Goal: Task Accomplishment & Management: Manage account settings

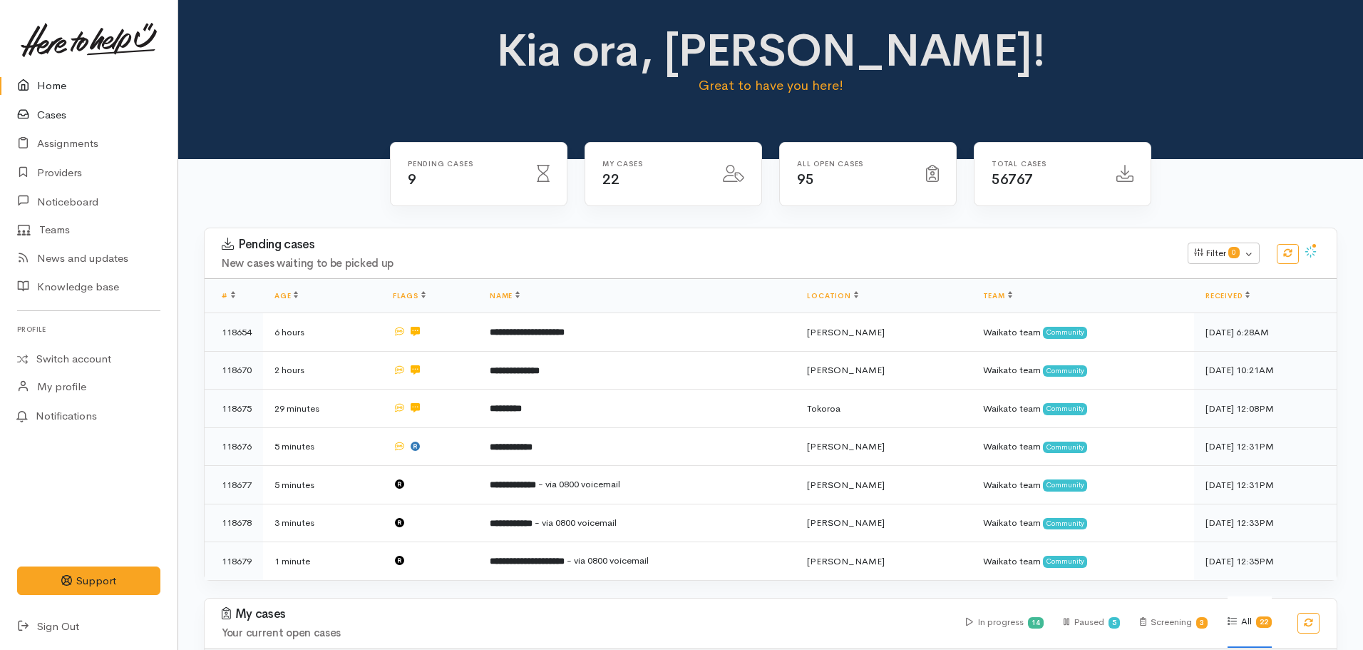
drag, startPoint x: 74, startPoint y: 110, endPoint x: 80, endPoint y: 103, distance: 8.6
click at [75, 108] on link "Cases" at bounding box center [89, 115] width 178 height 29
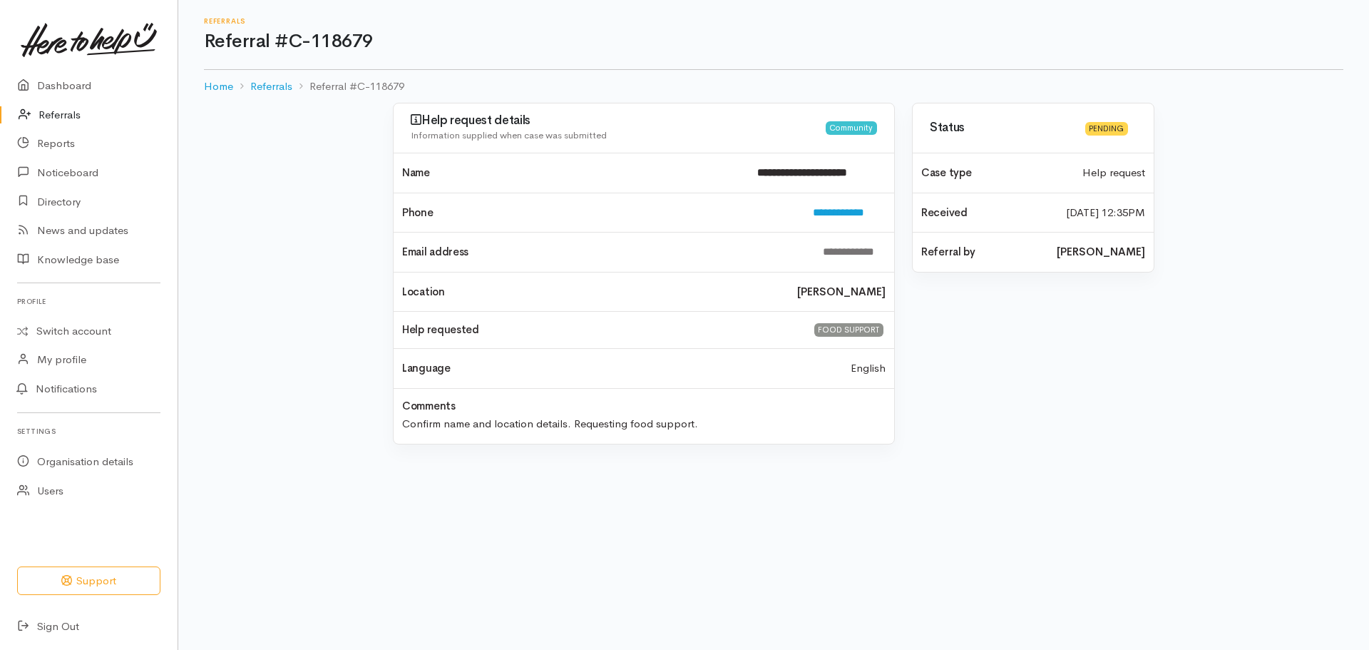
click at [60, 114] on link "Referrals" at bounding box center [89, 115] width 178 height 29
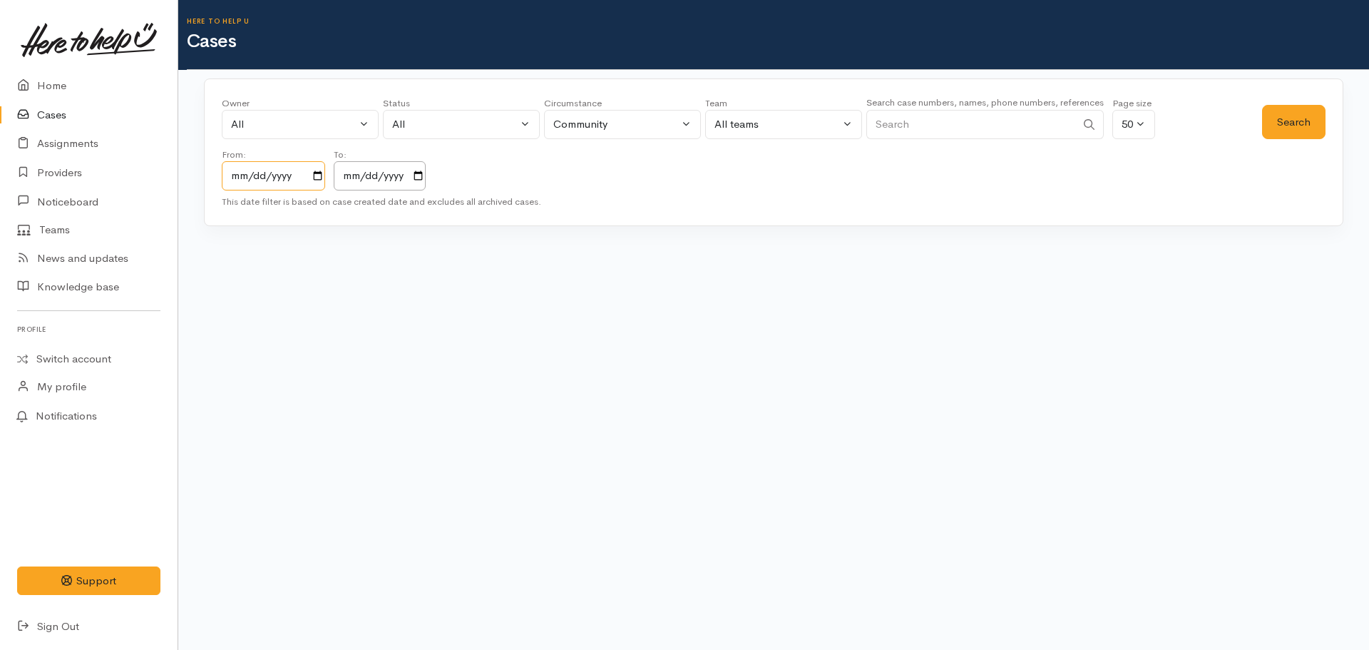
click at [319, 183] on input "2023-10-07" at bounding box center [273, 175] width 103 height 29
click at [322, 178] on input "2023-10-07" at bounding box center [273, 175] width 103 height 29
click at [418, 178] on input "2025-10-07" at bounding box center [380, 175] width 92 height 29
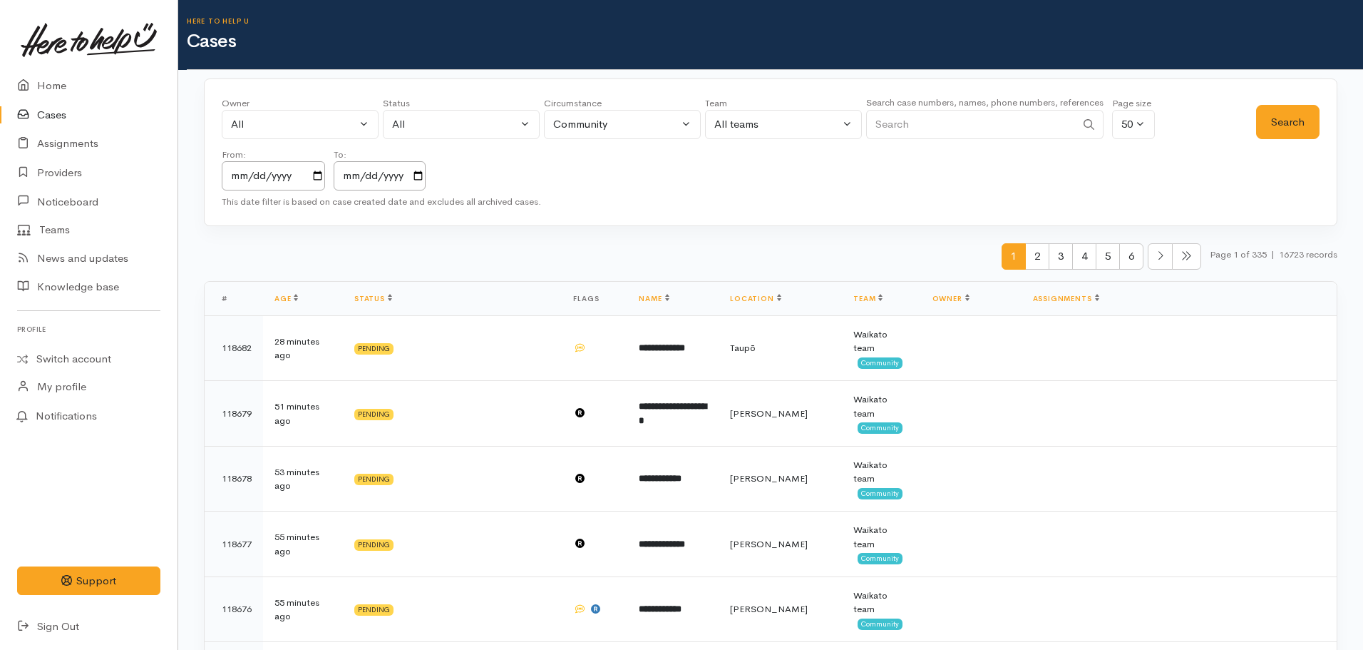
click at [927, 136] on input "Search" at bounding box center [971, 124] width 210 height 29
click at [873, 125] on input "Search" at bounding box center [971, 124] width 210 height 29
paste input "64284747000."
click at [972, 118] on input "64284747000." at bounding box center [971, 124] width 210 height 29
click at [1264, 125] on button "Search" at bounding box center [1287, 122] width 63 height 35
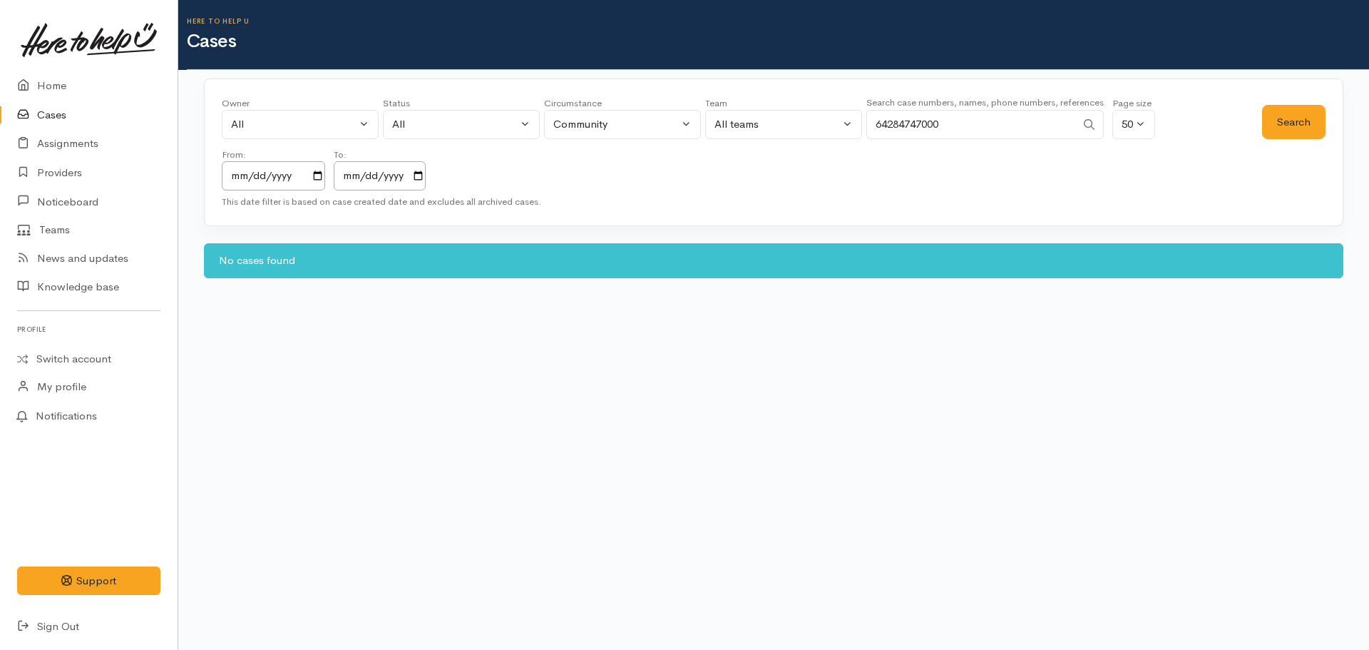
click at [887, 130] on input "64284747000" at bounding box center [971, 124] width 210 height 29
click at [1271, 120] on button "Search" at bounding box center [1293, 122] width 63 height 35
drag, startPoint x: 974, startPoint y: 101, endPoint x: 870, endPoint y: 131, distance: 108.3
click at [870, 131] on div "Search case numbers, names, phone numbers, references 0284747000" at bounding box center [984, 120] width 237 height 53
click at [961, 129] on input "0284747000" at bounding box center [971, 124] width 210 height 29
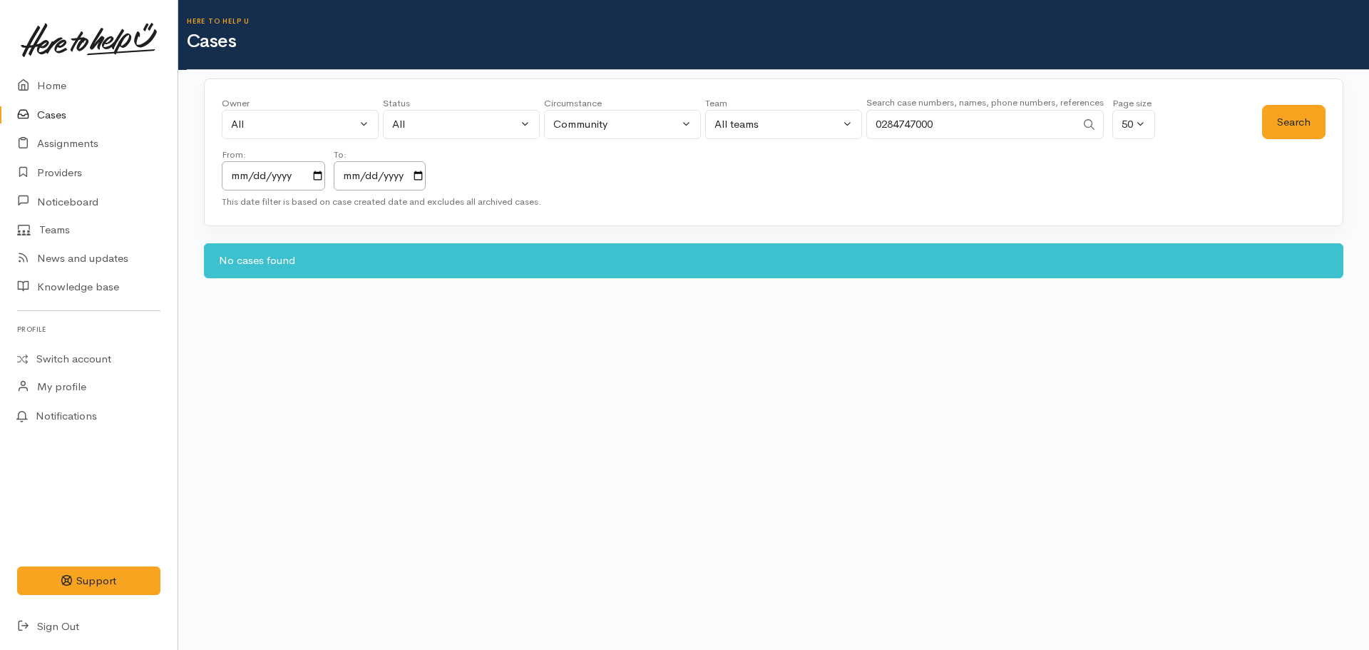
drag, startPoint x: 926, startPoint y: 123, endPoint x: 848, endPoint y: 133, distance: 78.4
click at [846, 133] on div "Owner All My cases Aandrea Murray ('Here to help u') Akash Prakash ('Here to he…" at bounding box center [742, 143] width 1040 height 94
click at [1040, 128] on input "0284747000" at bounding box center [971, 124] width 210 height 29
drag, startPoint x: 1003, startPoint y: 130, endPoint x: 796, endPoint y: 133, distance: 206.1
click at [796, 133] on div "Owner All My cases Aandrea Murray ('Here to help u') Akash Prakash ('Here to he…" at bounding box center [742, 143] width 1040 height 94
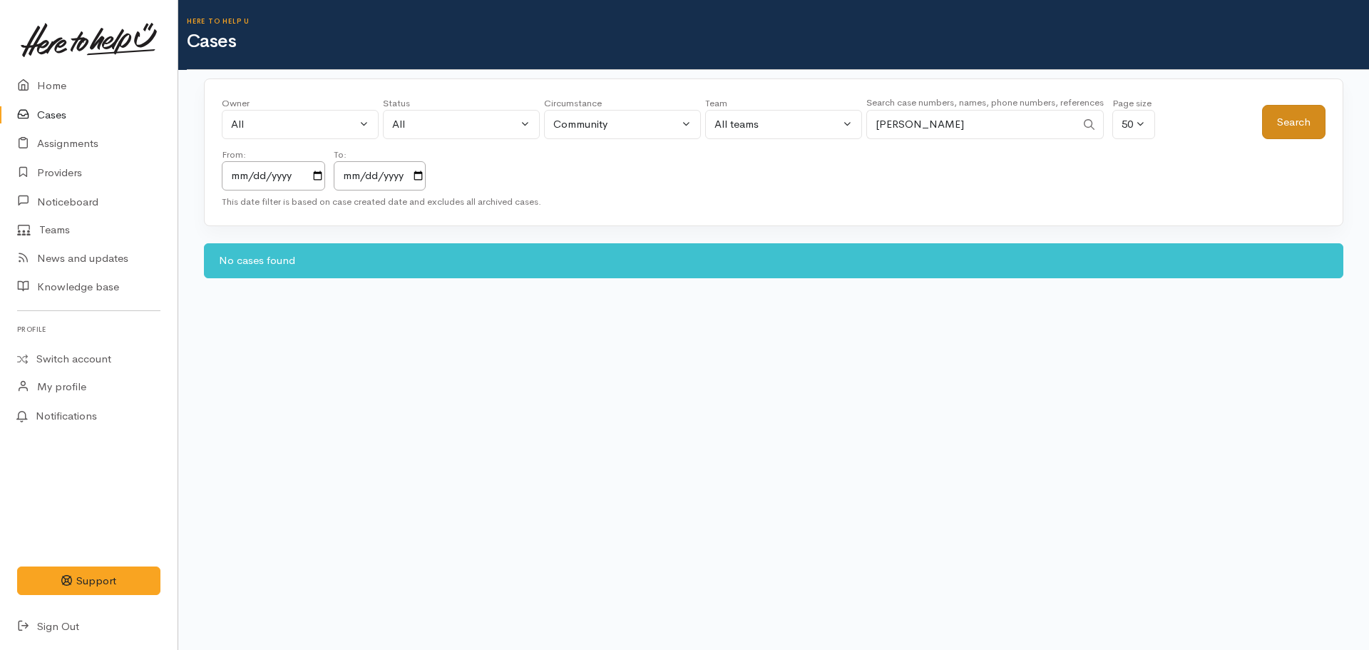
type input "Tanya Thompson"
click at [1320, 121] on button "Search" at bounding box center [1293, 122] width 63 height 35
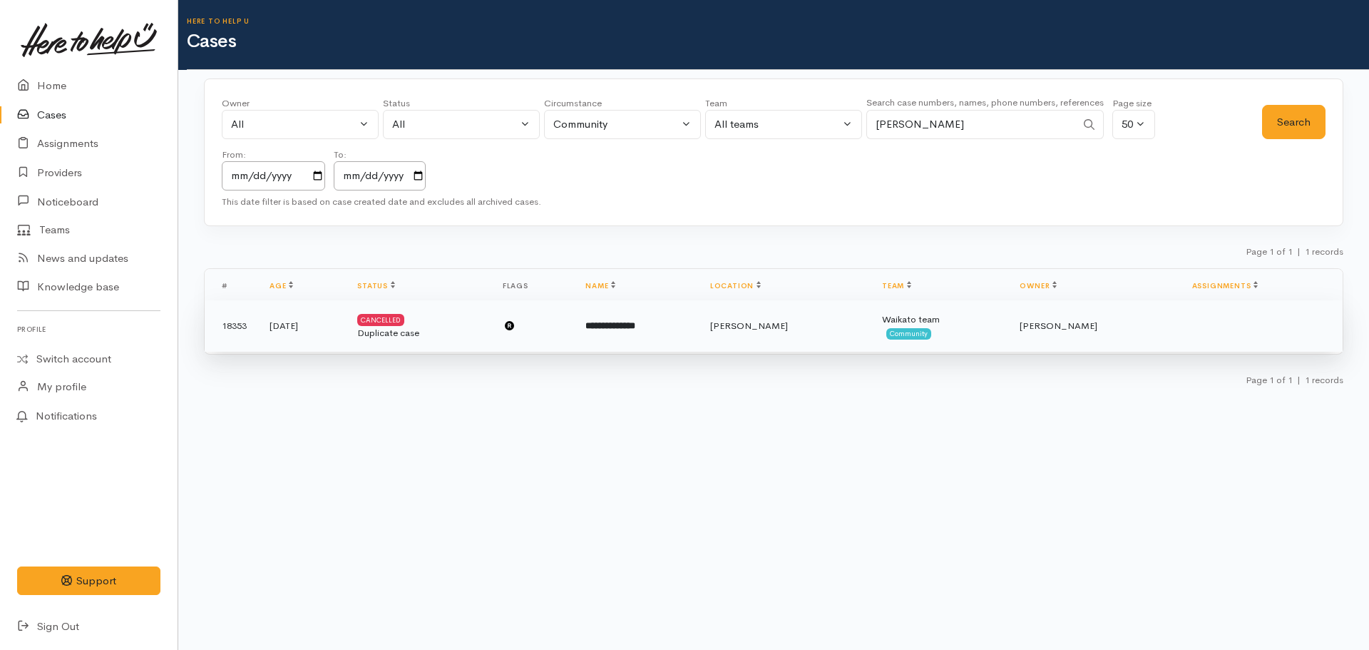
click at [665, 339] on td "**********" at bounding box center [636, 325] width 125 height 51
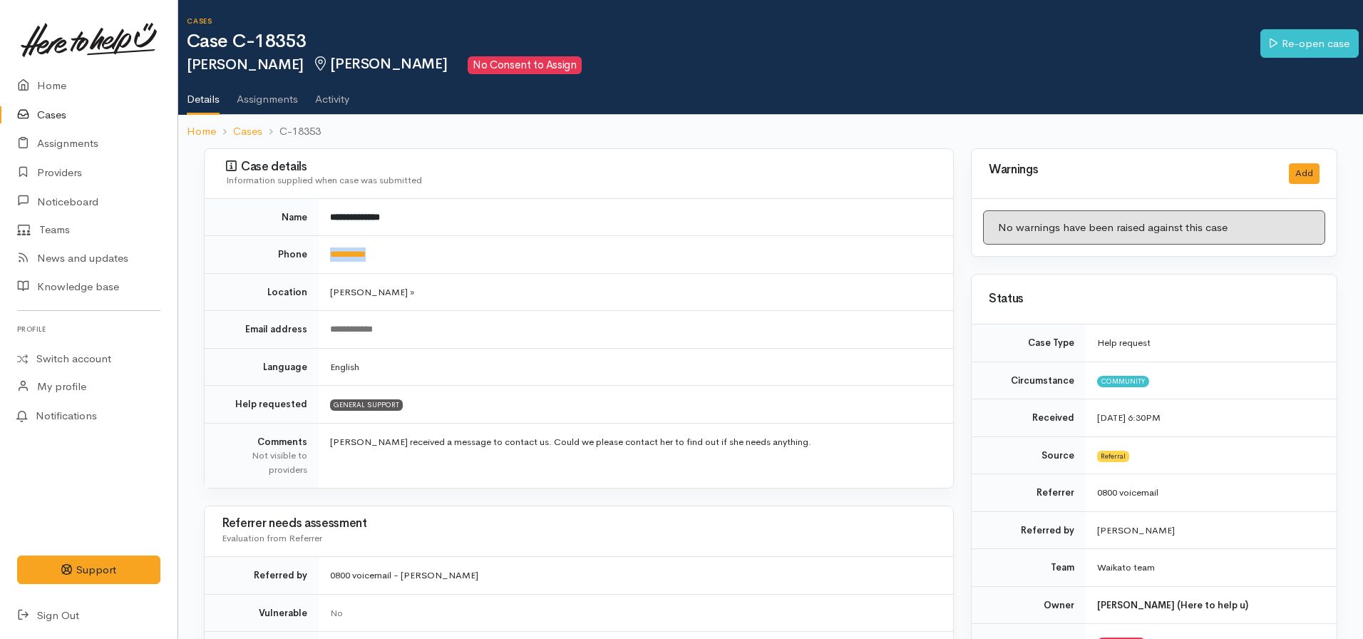
drag, startPoint x: 405, startPoint y: 248, endPoint x: 327, endPoint y: 252, distance: 78.5
click at [327, 252] on td "**********" at bounding box center [636, 255] width 635 height 38
click at [56, 170] on link "Providers" at bounding box center [89, 172] width 178 height 29
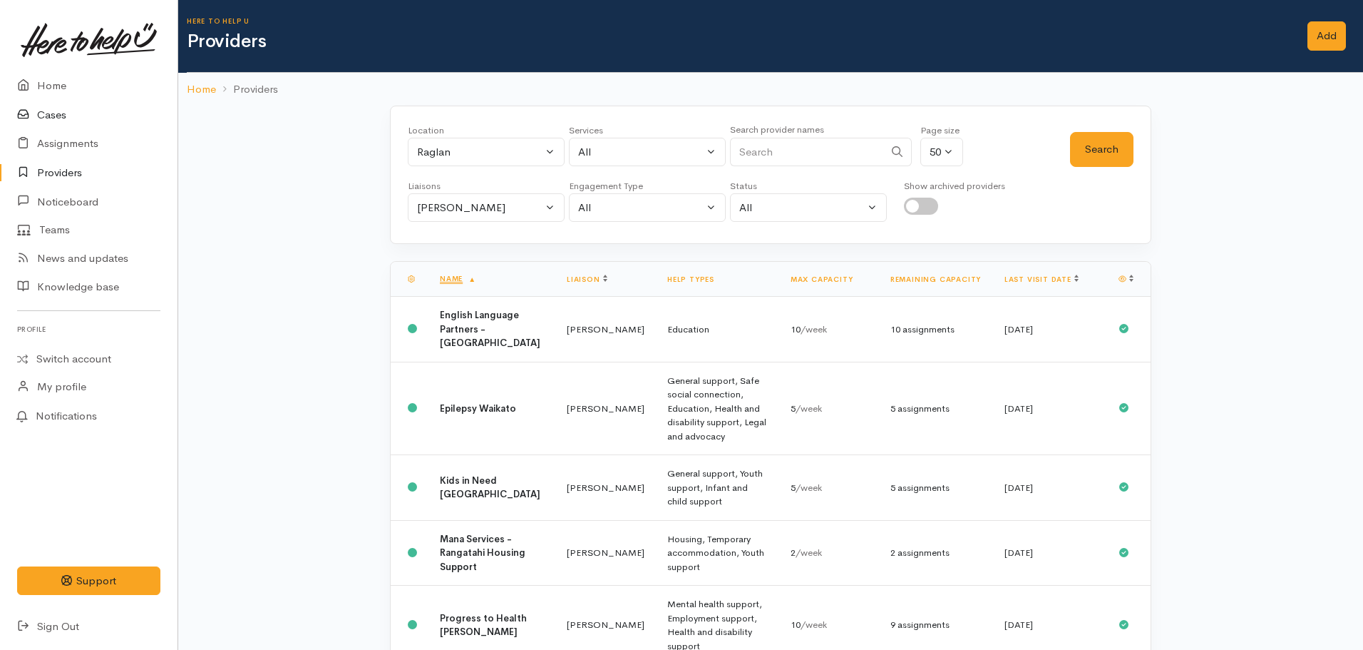
click at [58, 119] on link "Cases" at bounding box center [89, 115] width 178 height 29
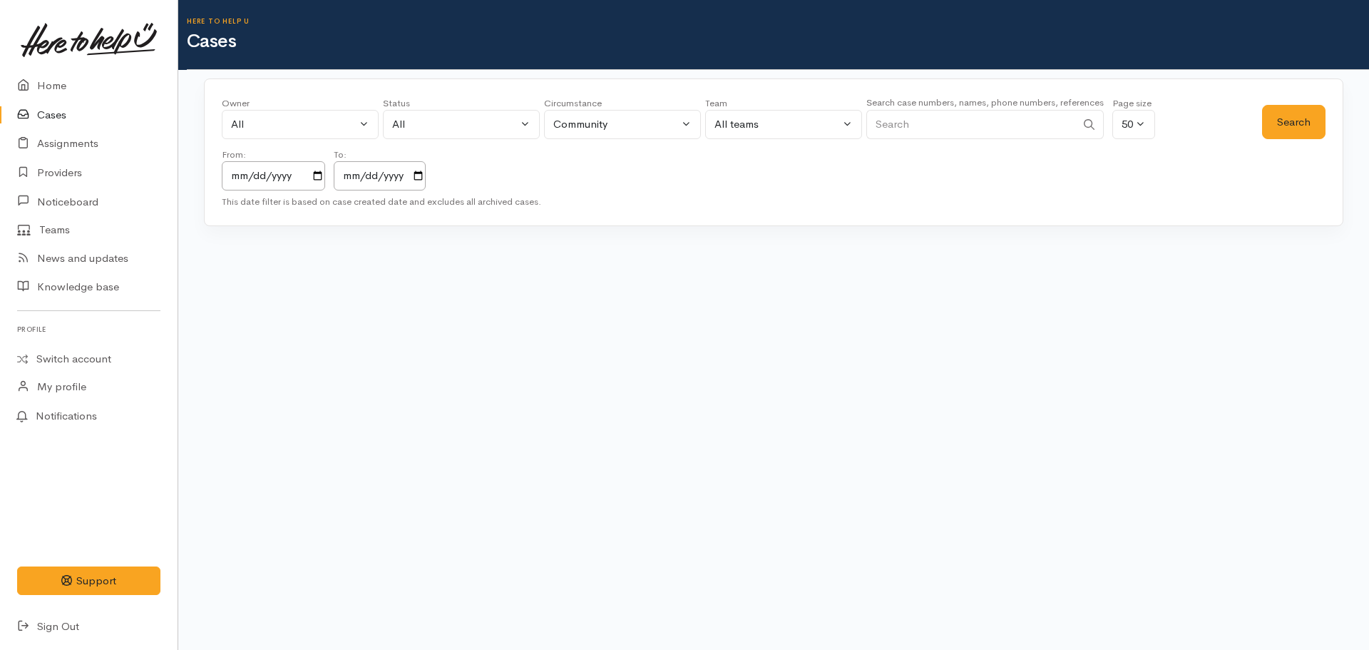
click at [935, 135] on input "Search" at bounding box center [971, 124] width 210 height 29
click at [324, 176] on input "2023-10-07" at bounding box center [273, 175] width 103 height 29
click at [417, 183] on input "2025-10-07" at bounding box center [380, 175] width 92 height 29
click at [426, 172] on input "2025-10-07" at bounding box center [380, 175] width 92 height 29
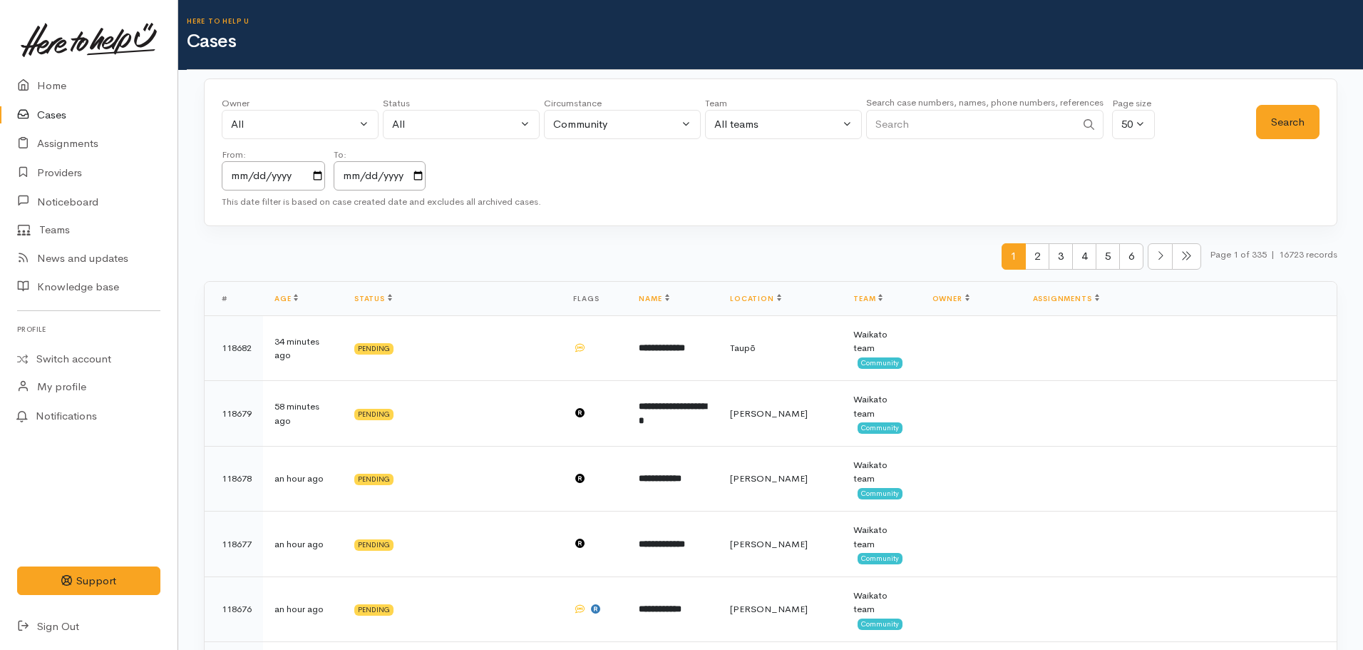
click at [903, 107] on small "Search case numbers, names, phone numbers, references" at bounding box center [984, 102] width 237 height 12
click at [911, 116] on input "Search" at bounding box center [971, 124] width 210 height 29
type input "Tanya Thompson"
click at [1288, 130] on button "Search" at bounding box center [1287, 122] width 63 height 35
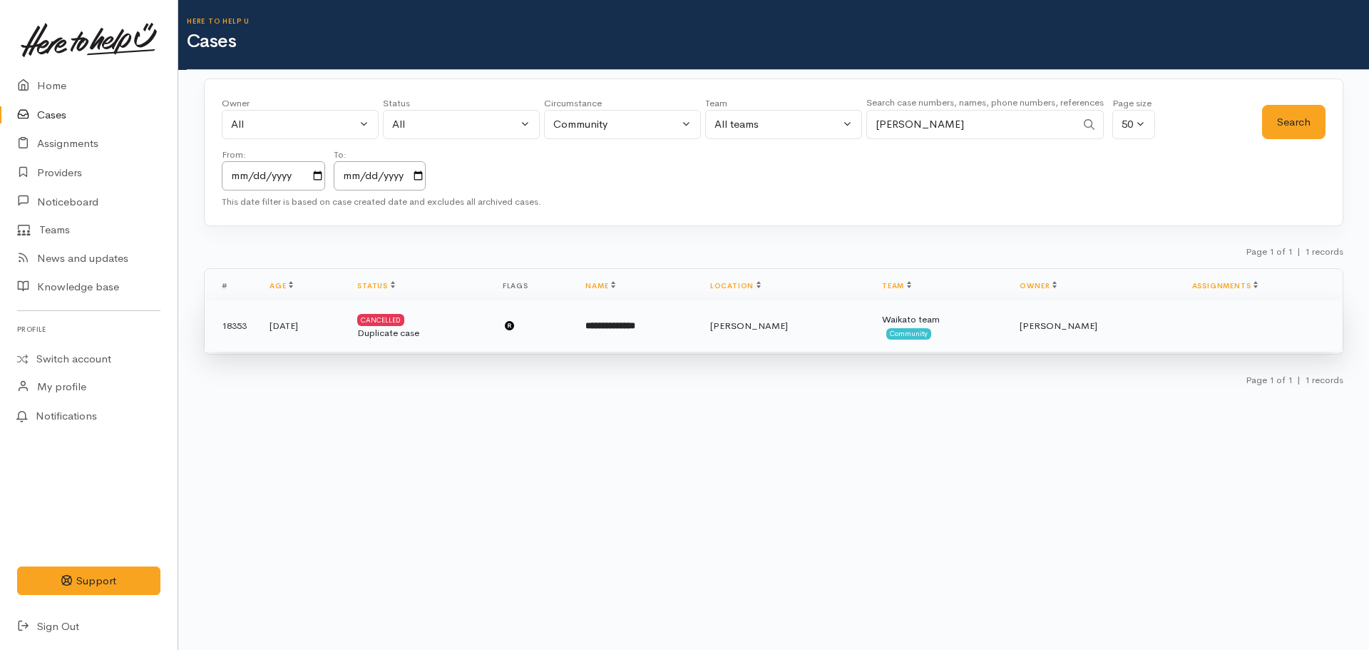
click at [699, 323] on td "**********" at bounding box center [636, 325] width 125 height 51
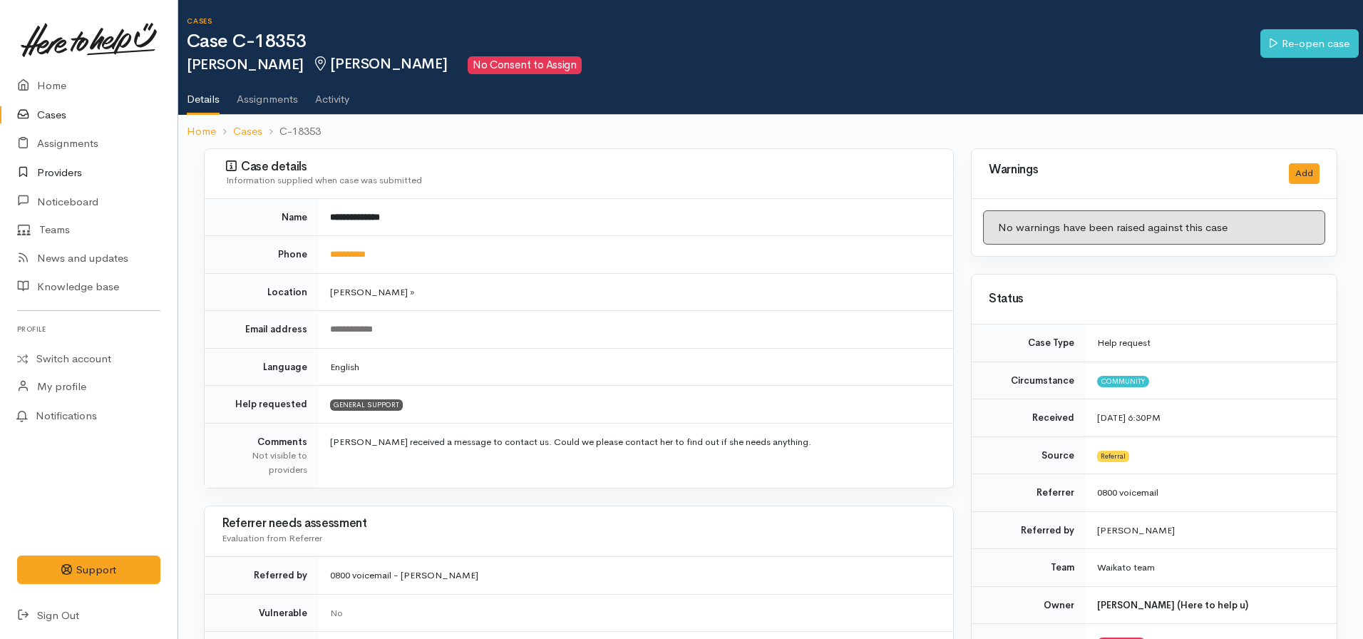
click at [51, 170] on link "Providers" at bounding box center [89, 172] width 178 height 29
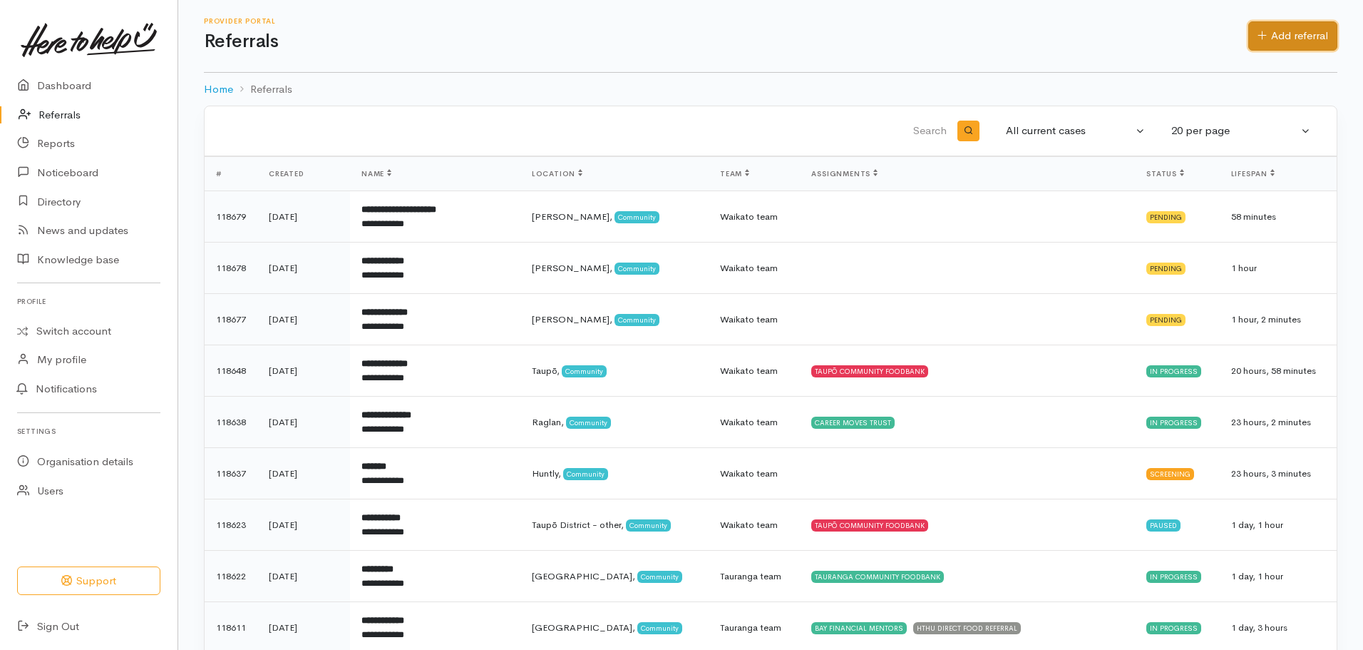
click at [1301, 35] on link "Add referral" at bounding box center [1293, 35] width 89 height 29
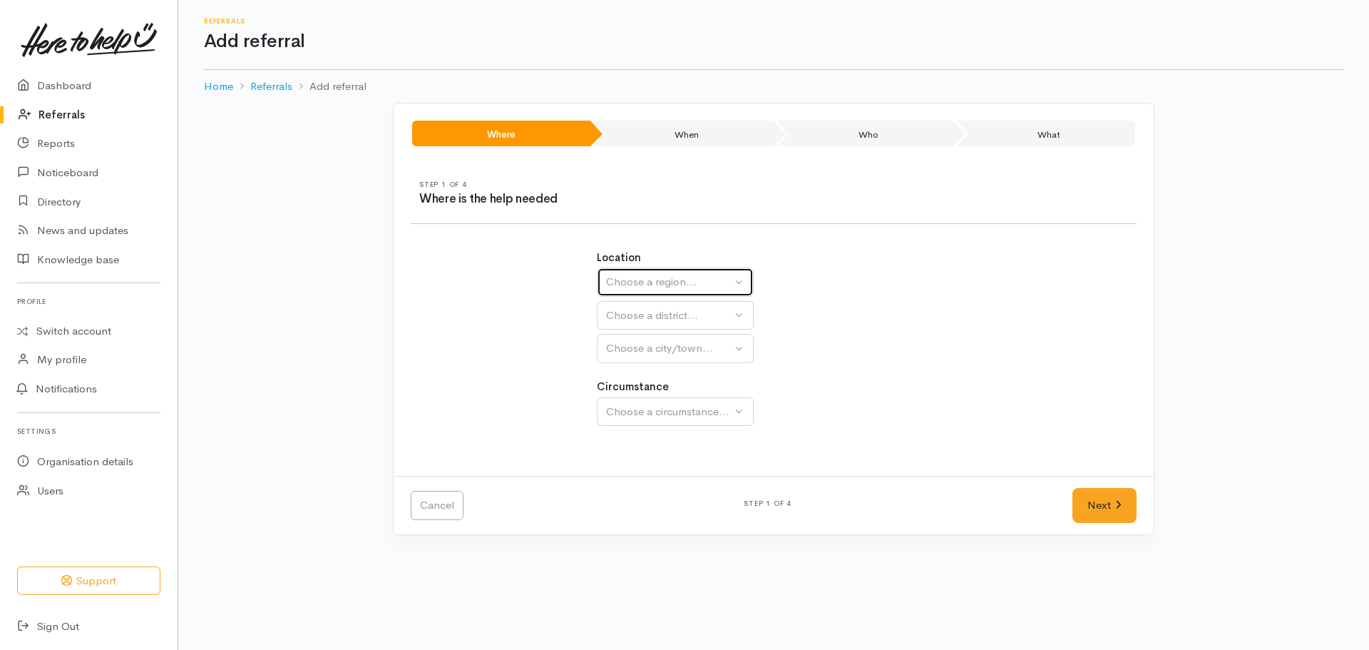
click at [650, 284] on div "Choose a region..." at bounding box center [668, 282] width 125 height 16
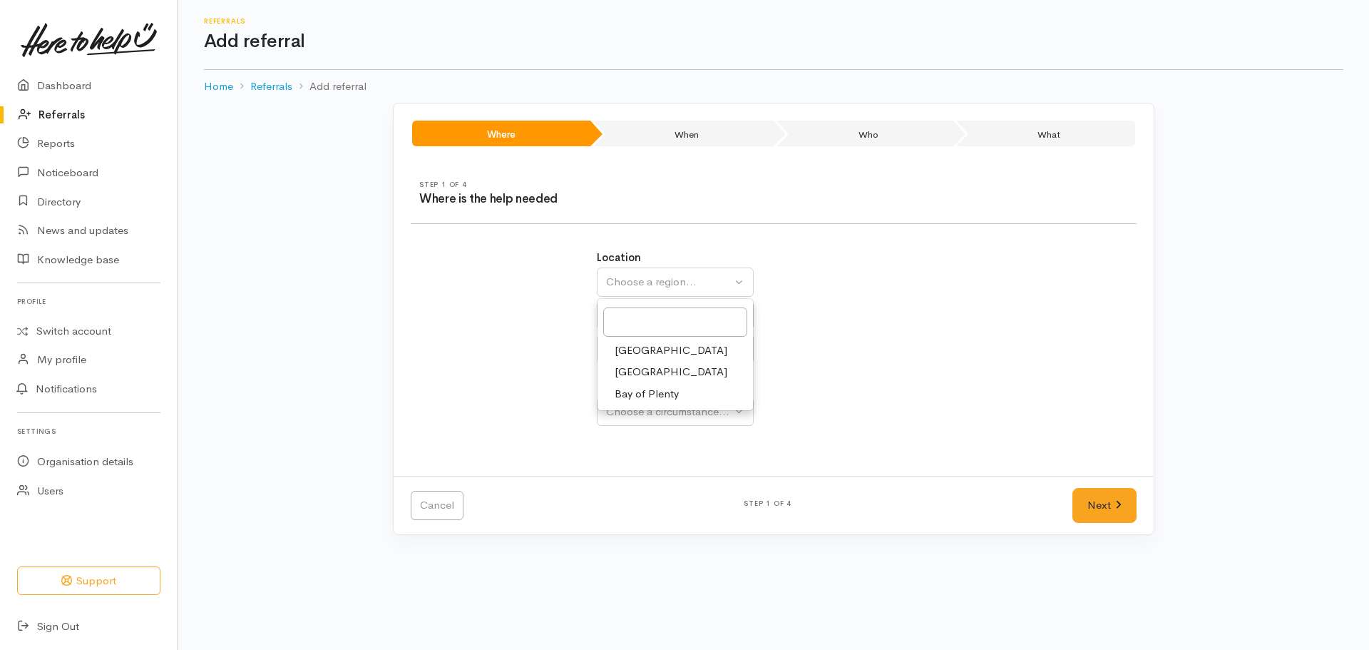
drag, startPoint x: 627, startPoint y: 373, endPoint x: 637, endPoint y: 342, distance: 32.2
click at [628, 370] on span "[GEOGRAPHIC_DATA]" at bounding box center [671, 372] width 113 height 16
select select "3"
select select
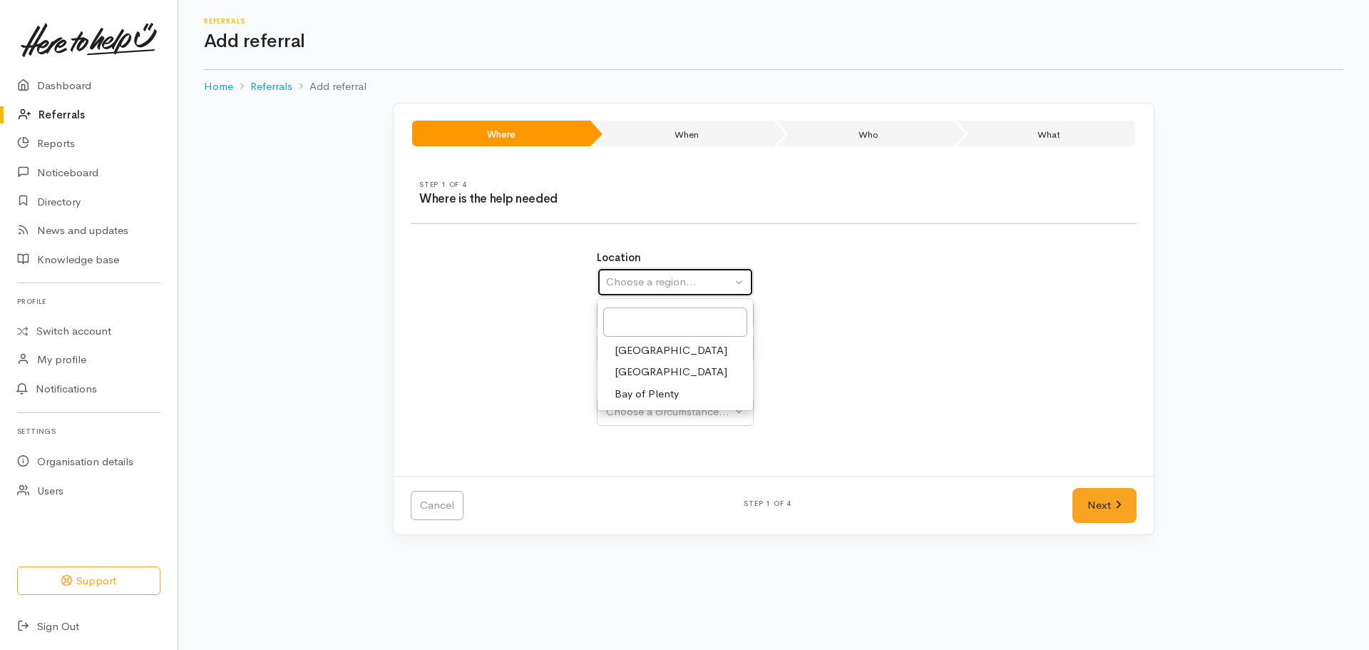
select select
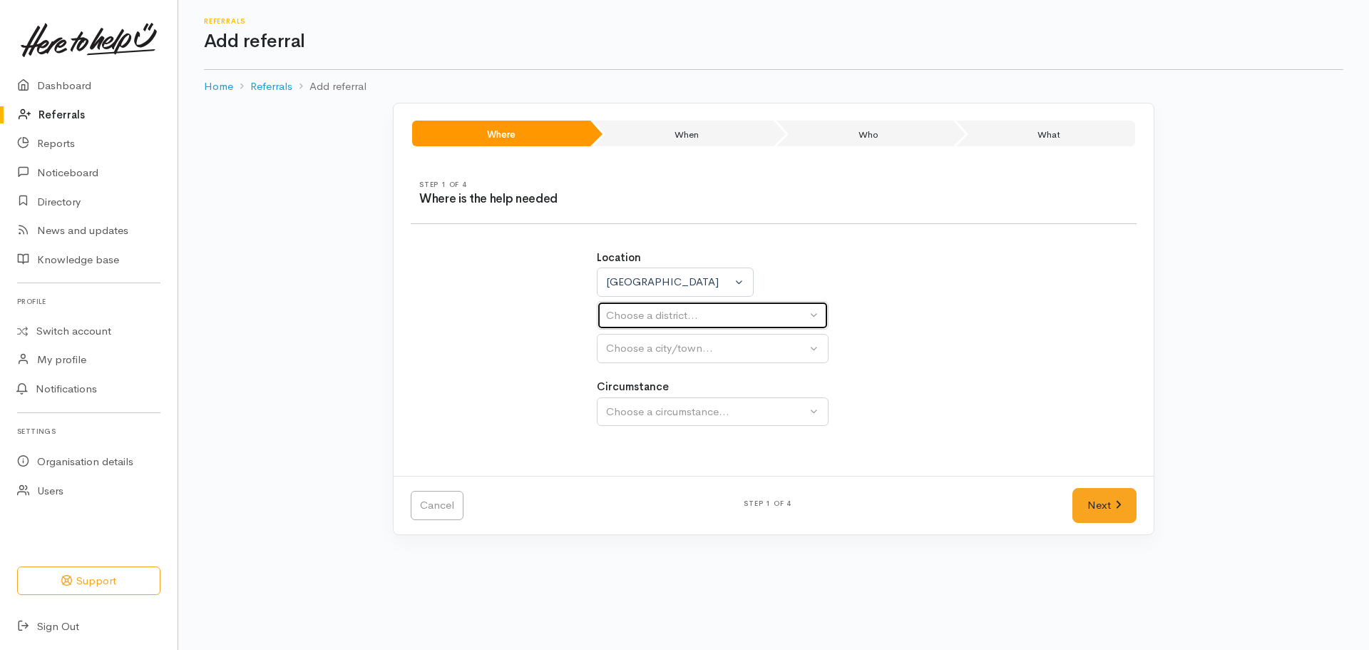
click at [654, 315] on div "Choose a district..." at bounding box center [706, 315] width 200 height 16
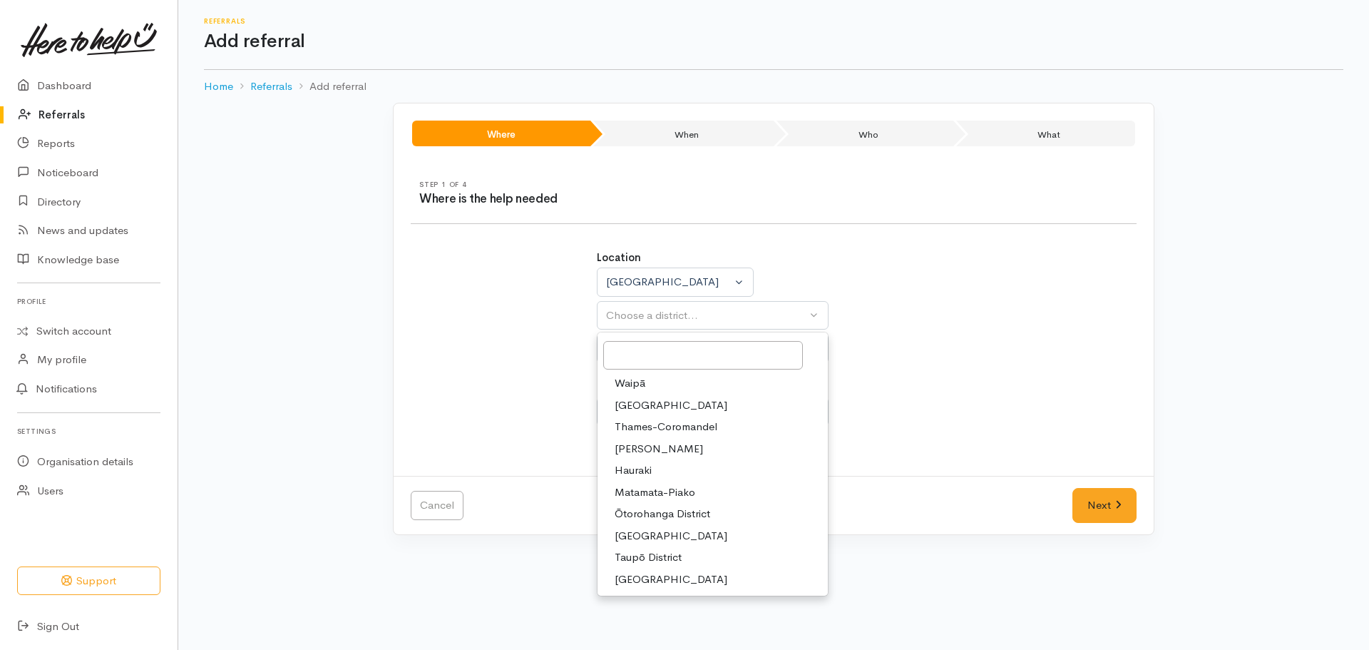
click at [640, 531] on span "[GEOGRAPHIC_DATA]" at bounding box center [671, 536] width 113 height 16
select select "11"
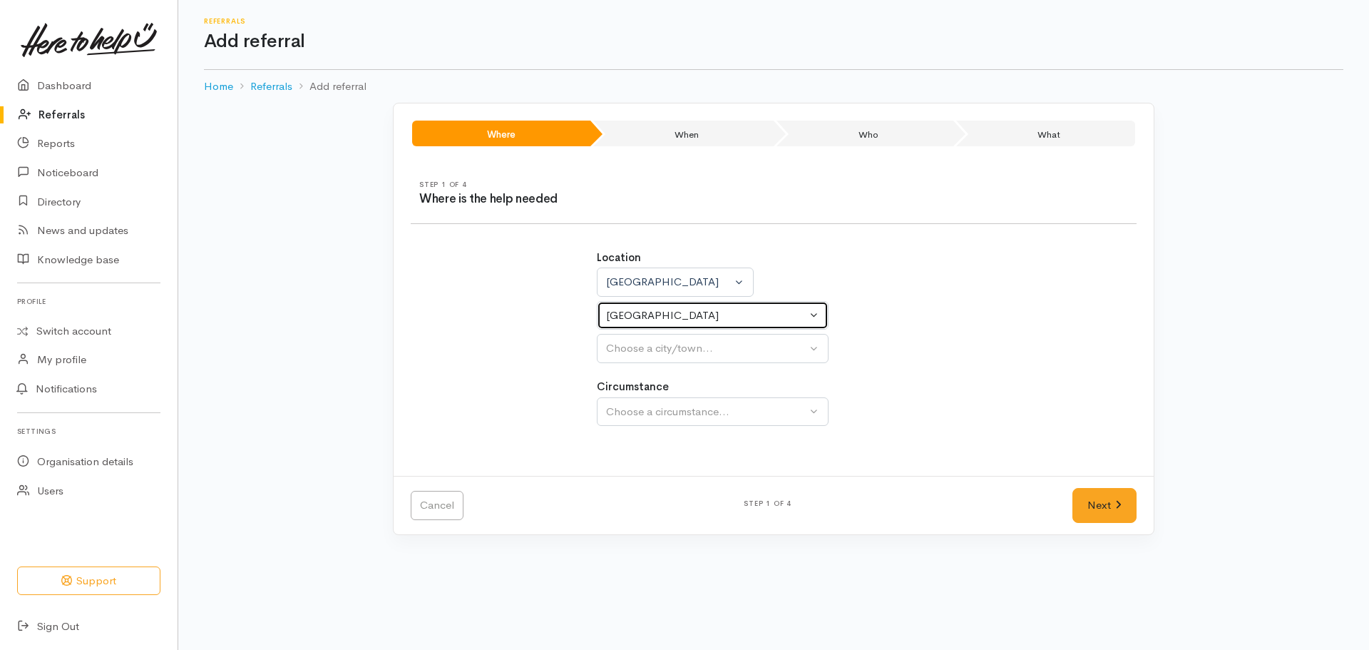
select select
drag, startPoint x: 652, startPoint y: 352, endPoint x: 644, endPoint y: 370, distance: 20.1
click at [652, 354] on div "Choose a city/town..." at bounding box center [706, 348] width 200 height 16
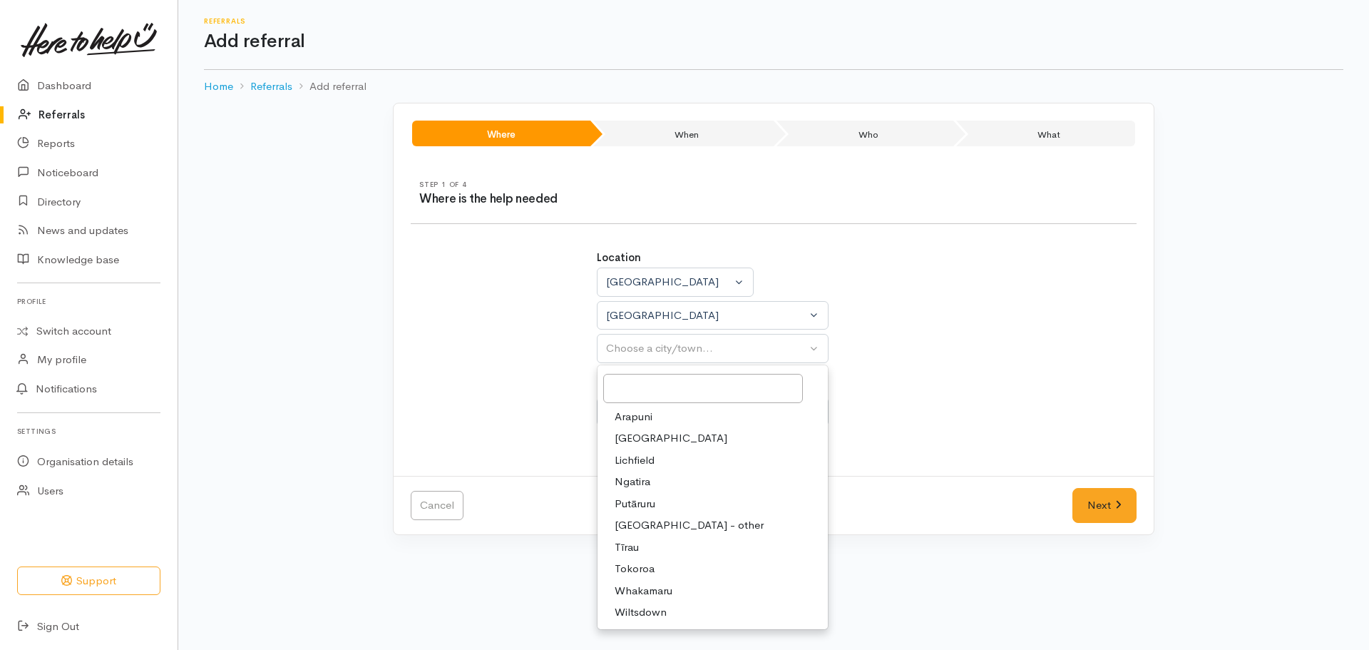
drag, startPoint x: 645, startPoint y: 568, endPoint x: 652, endPoint y: 498, distance: 69.6
click at [645, 565] on span "Tokoroa" at bounding box center [635, 568] width 40 height 16
select select "3"
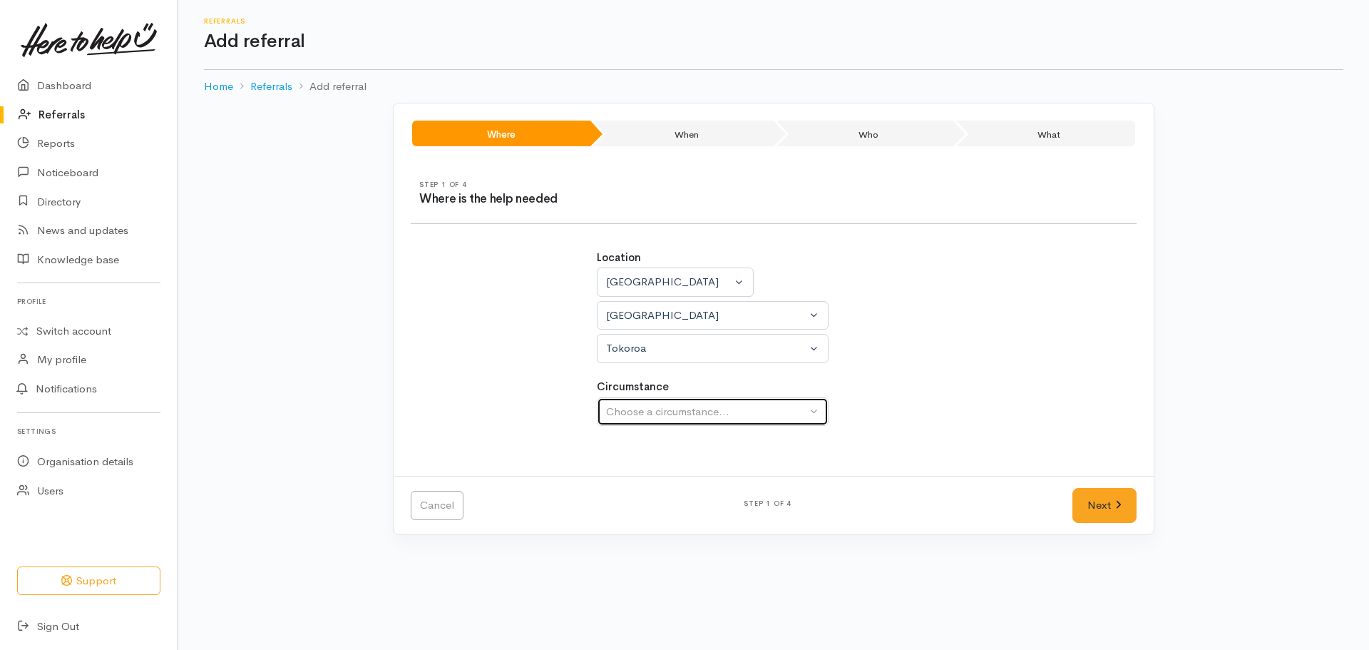
click at [710, 404] on div "Choose a circumstance..." at bounding box center [706, 412] width 200 height 16
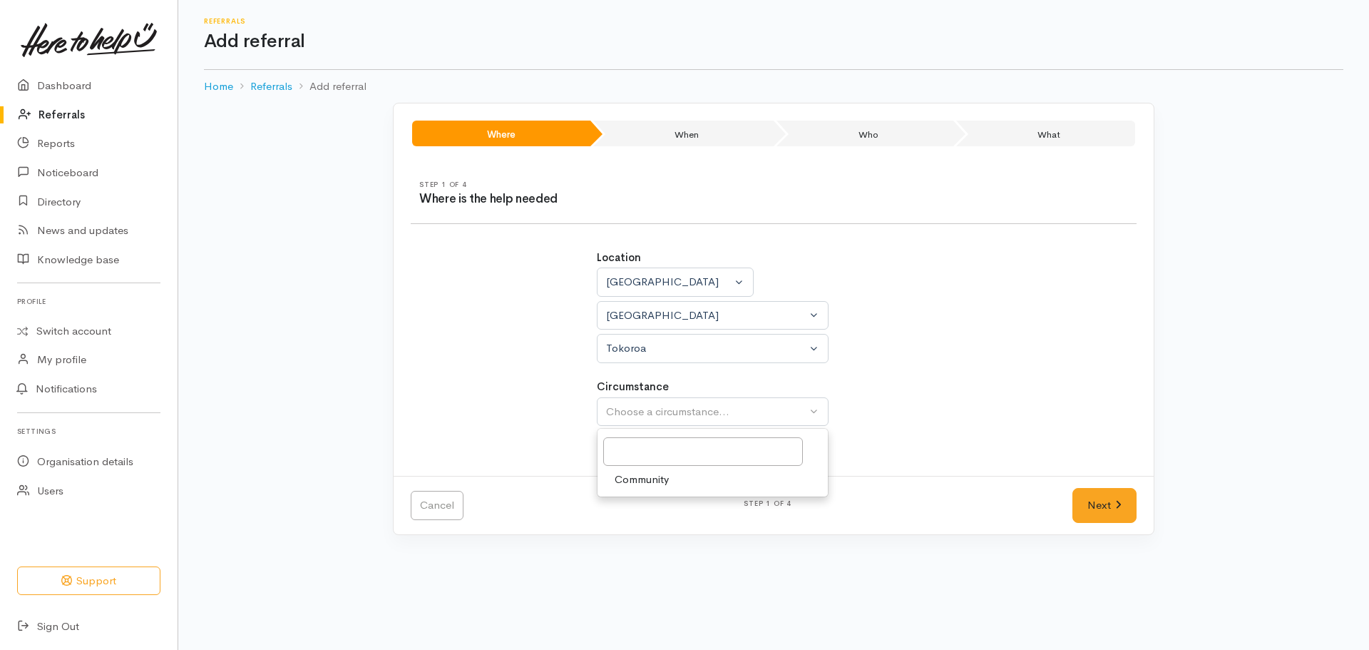
drag, startPoint x: 650, startPoint y: 474, endPoint x: 668, endPoint y: 474, distance: 17.8
click at [652, 474] on span "Community" at bounding box center [642, 479] width 54 height 16
select select "2"
click at [1072, 488] on link "Next" at bounding box center [1104, 505] width 64 height 35
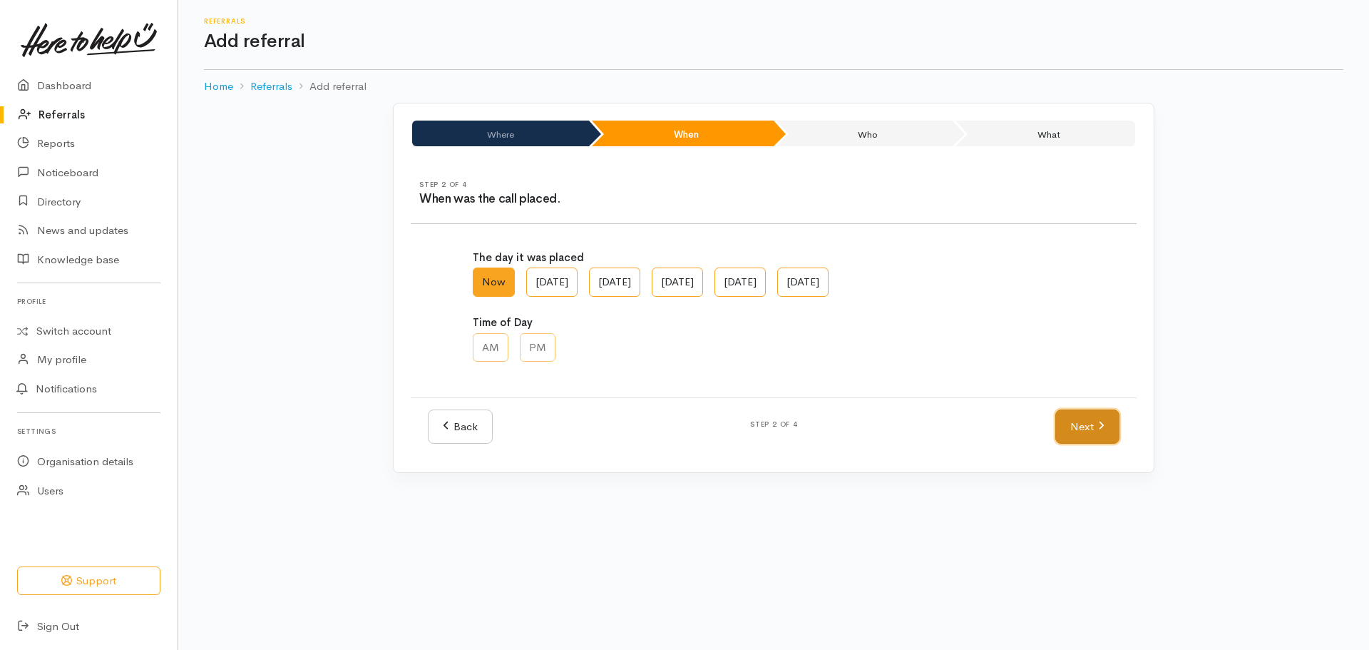
click at [1102, 434] on link "Next" at bounding box center [1087, 426] width 64 height 35
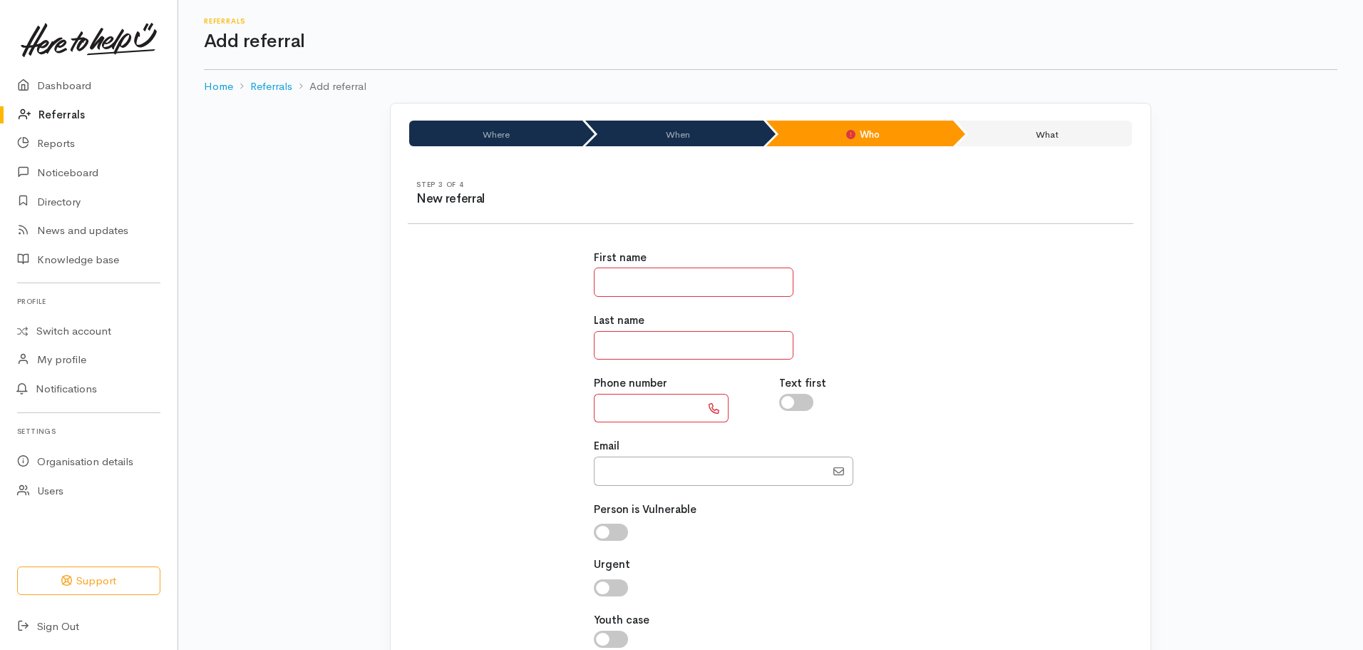
click at [660, 281] on input "text" at bounding box center [694, 281] width 200 height 29
type input "*****"
type input "********"
click at [601, 411] on input "text" at bounding box center [647, 408] width 107 height 29
paste input "*********"
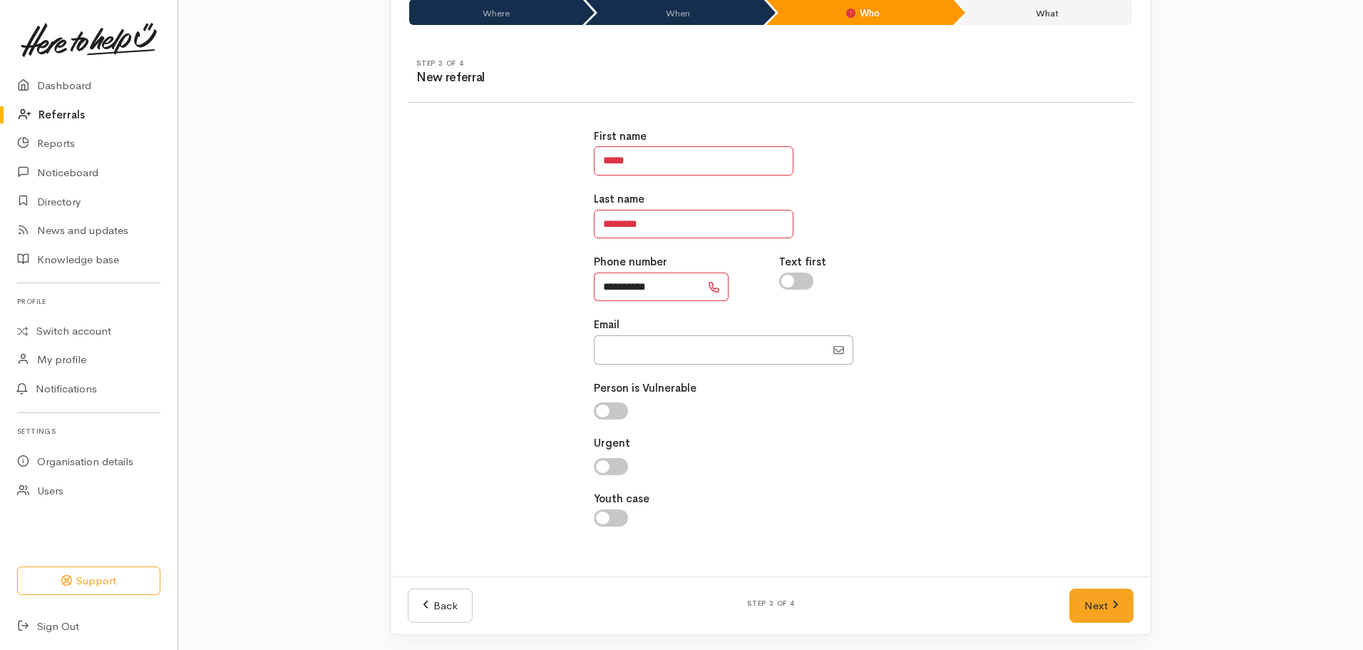
scroll to position [123, 0]
type input "**********"
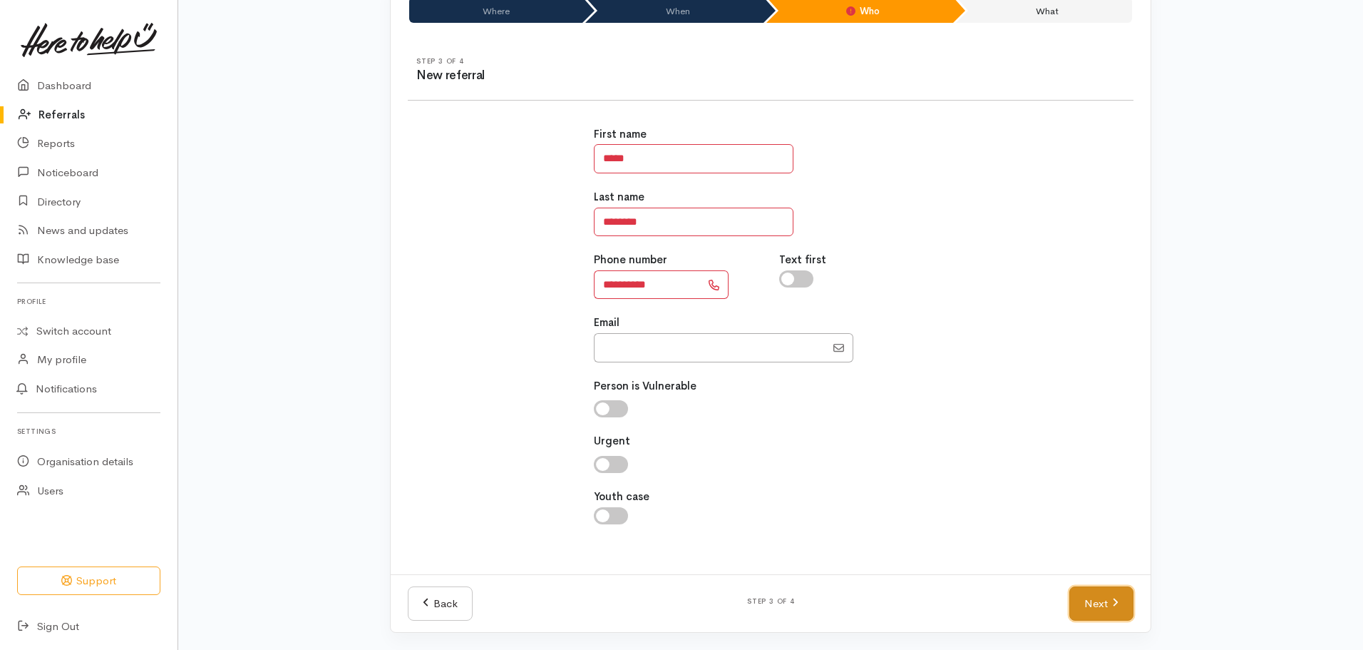
click at [1109, 605] on link "Next" at bounding box center [1102, 603] width 64 height 35
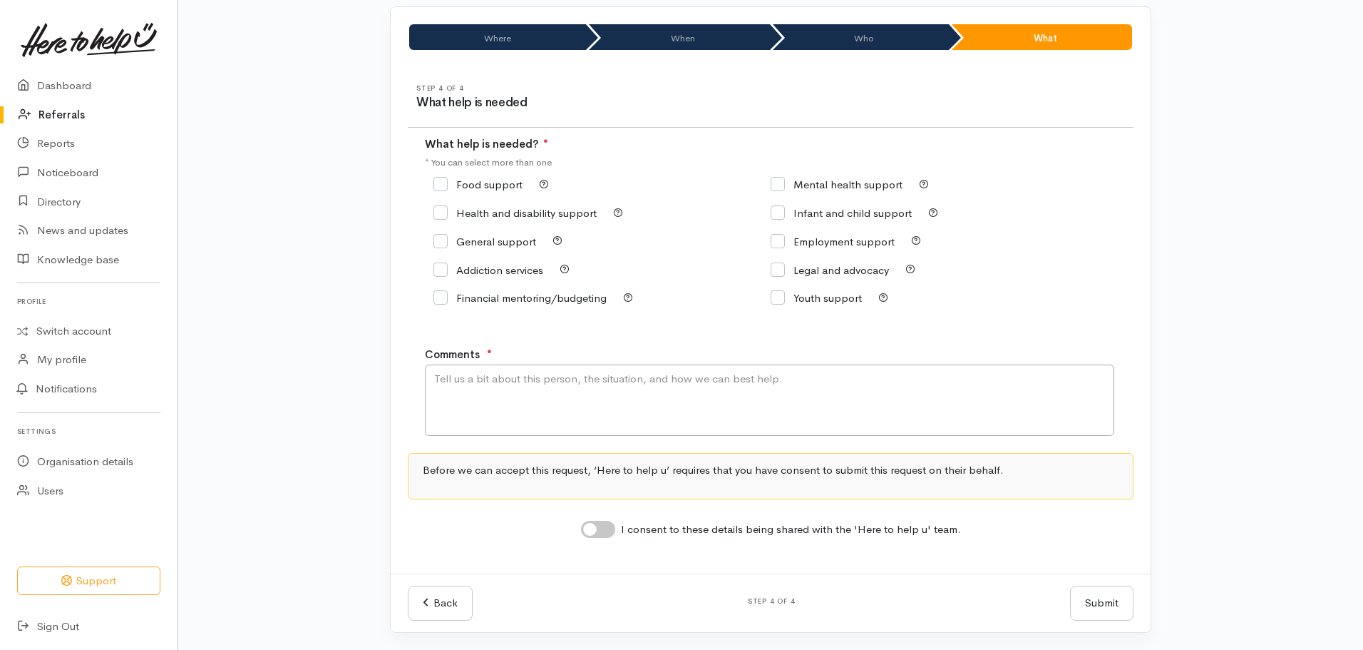
scroll to position [96, 0]
click at [452, 175] on div "Food support" at bounding box center [602, 185] width 337 height 20
drag, startPoint x: 421, startPoint y: 195, endPoint x: 432, endPoint y: 188, distance: 13.3
click at [423, 193] on div "What help is needed? ● * You can select more than one Food support" at bounding box center [771, 232] width 726 height 193
click at [435, 188] on input "Food support" at bounding box center [478, 184] width 89 height 11
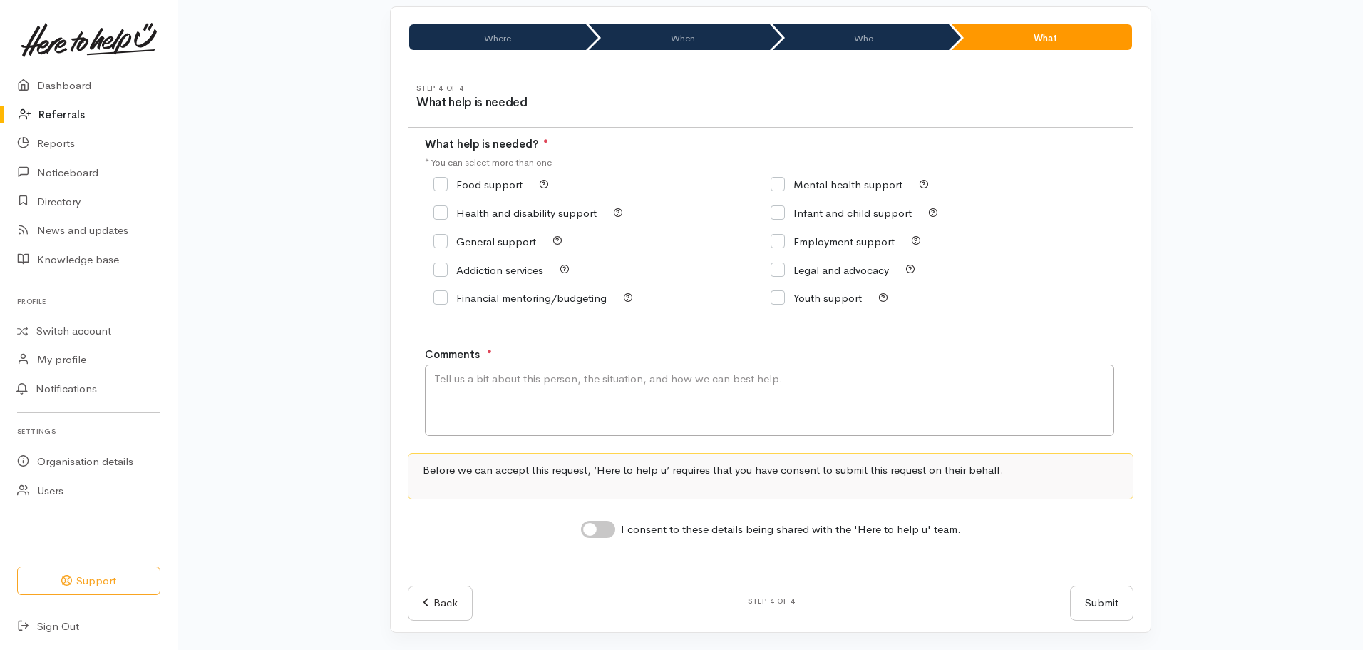
checkbox input "true"
click at [478, 406] on textarea "Comments" at bounding box center [769, 399] width 689 height 71
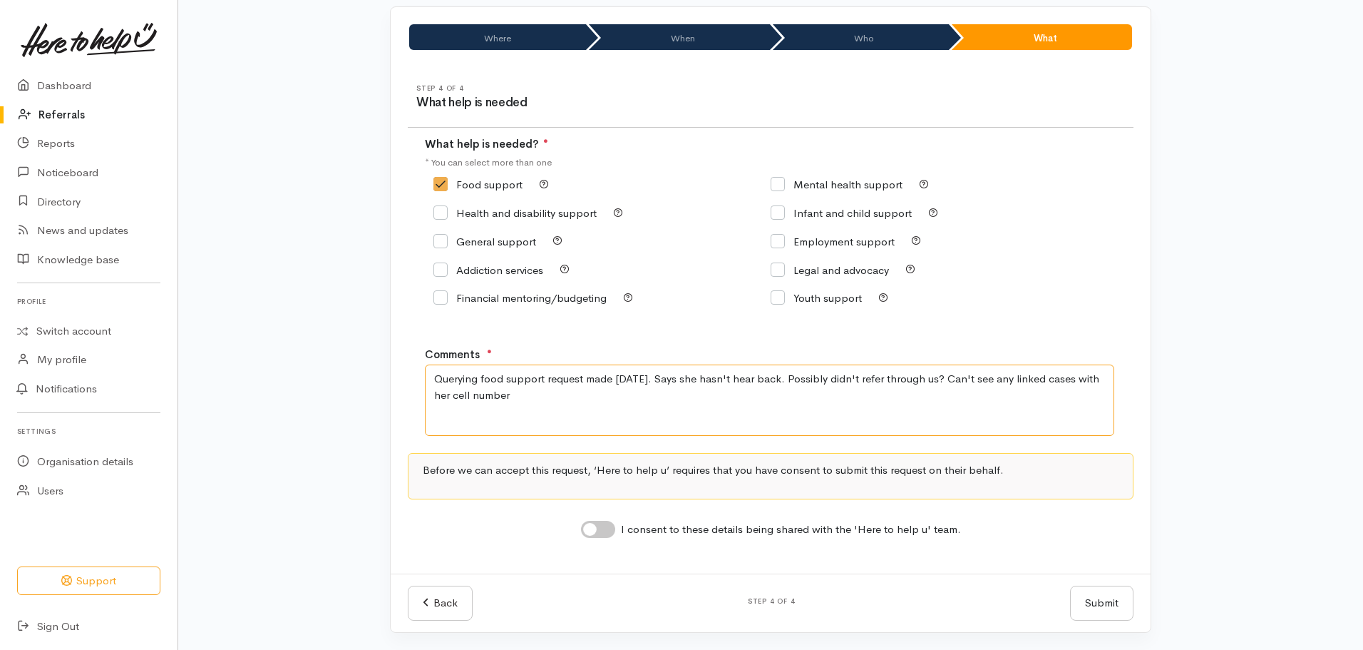
click at [791, 380] on textarea "Querying food support request made two weeks ago. Says she hasn't hear back. Po…" at bounding box center [769, 399] width 689 height 71
type textarea "Querying food support request made two weeks ago. Says she hasn't heard back. P…"
click at [590, 535] on input "I consent to these details being shared with the 'Here to help u' team." at bounding box center [598, 529] width 34 height 17
checkbox input "true"
click at [580, 391] on textarea "Querying food support request made two weeks ago. Says she hasn't heard back. P…" at bounding box center [769, 399] width 689 height 71
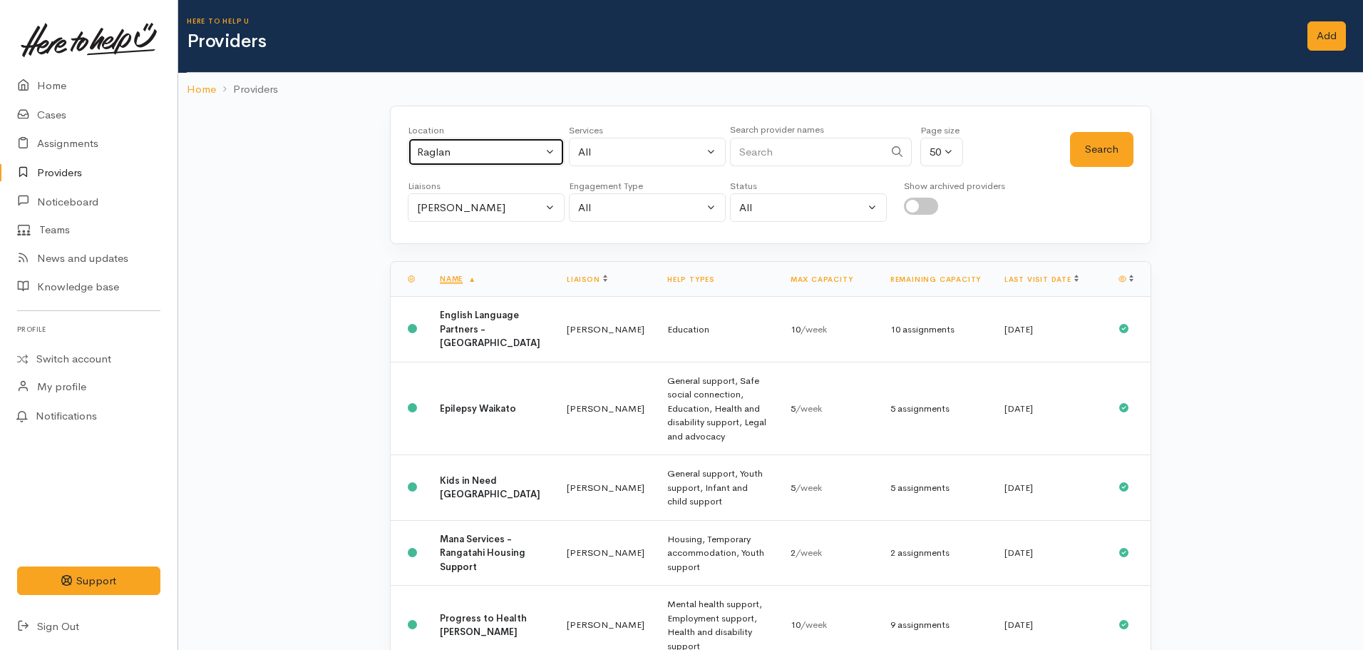
click at [521, 150] on div "Raglan" at bounding box center [479, 152] width 125 height 16
type input "tokoro"
click at [443, 245] on span "Tokoroa" at bounding box center [453, 245] width 40 height 16
select select "3"
click at [441, 212] on div "Nicole Rusk" at bounding box center [479, 208] width 125 height 16
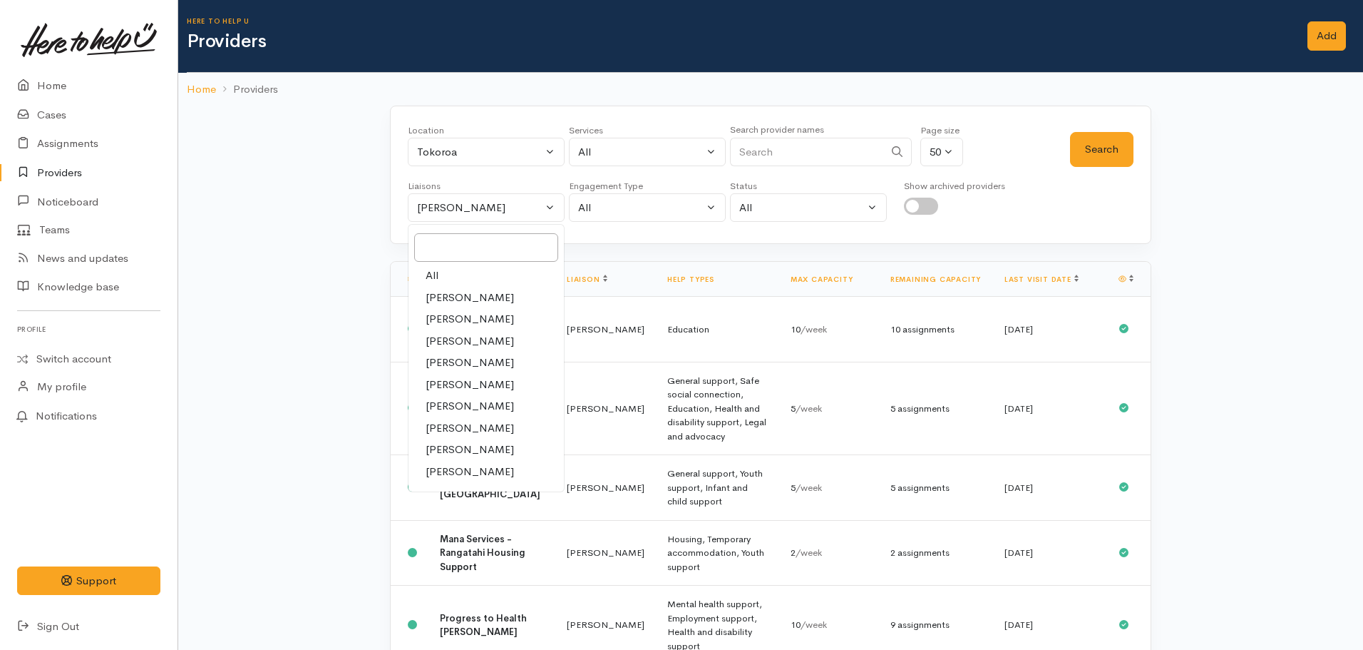
drag, startPoint x: 444, startPoint y: 278, endPoint x: 585, endPoint y: 251, distance: 143.1
click at [444, 277] on link "All" at bounding box center [486, 276] width 155 height 22
select select "null"
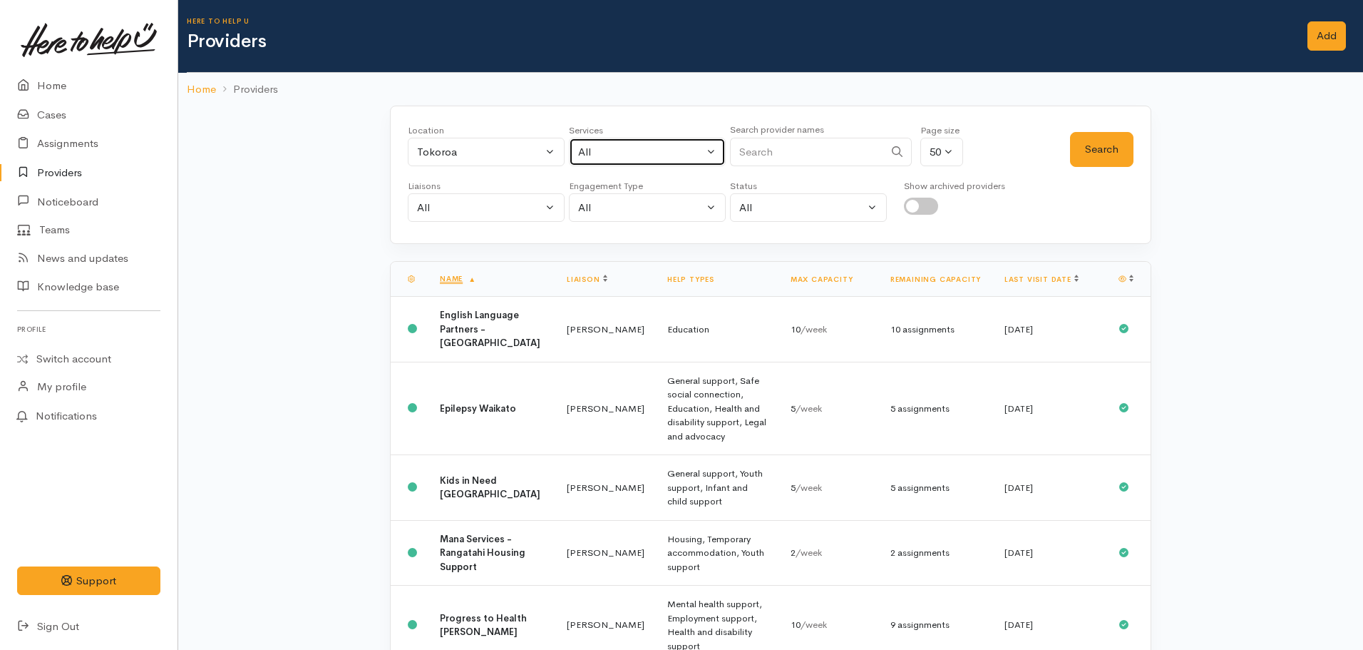
click at [651, 140] on button "All" at bounding box center [647, 152] width 157 height 29
type input "food"
drag, startPoint x: 625, startPoint y: 241, endPoint x: 950, endPoint y: 227, distance: 326.1
click at [628, 240] on span "Food support" at bounding box center [627, 245] width 66 height 16
select select "3"
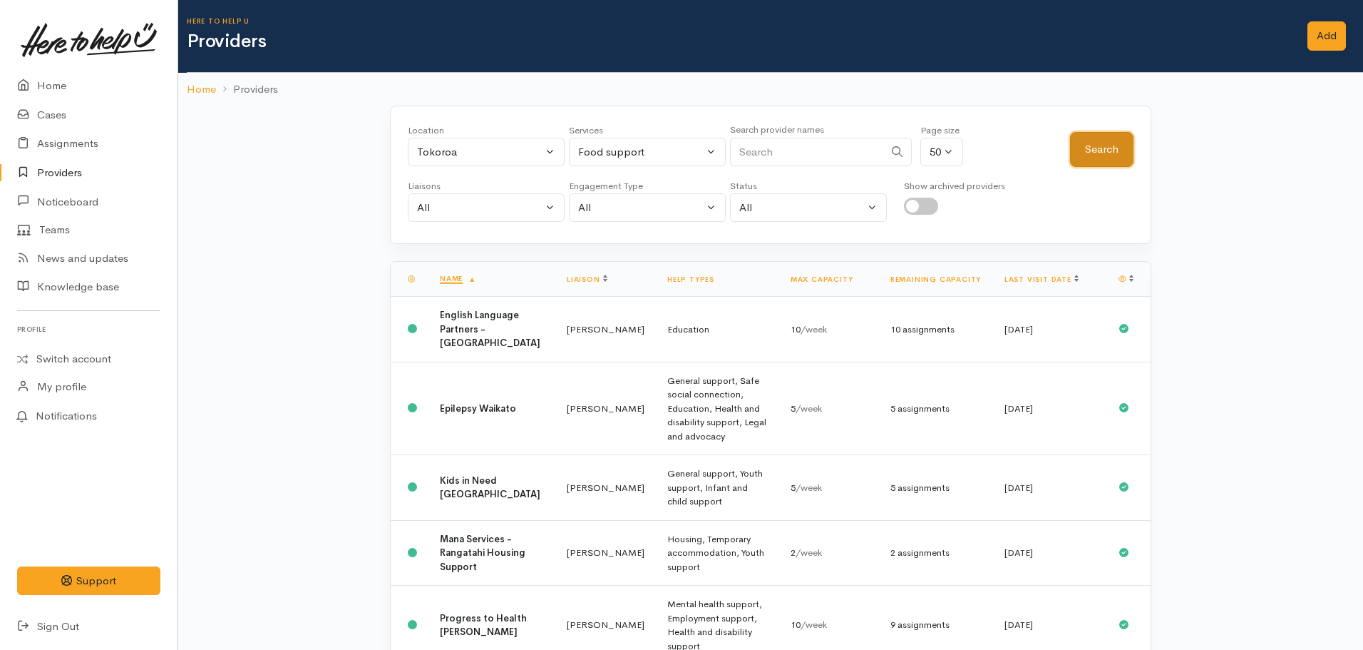
click at [1089, 163] on button "Search" at bounding box center [1101, 149] width 63 height 35
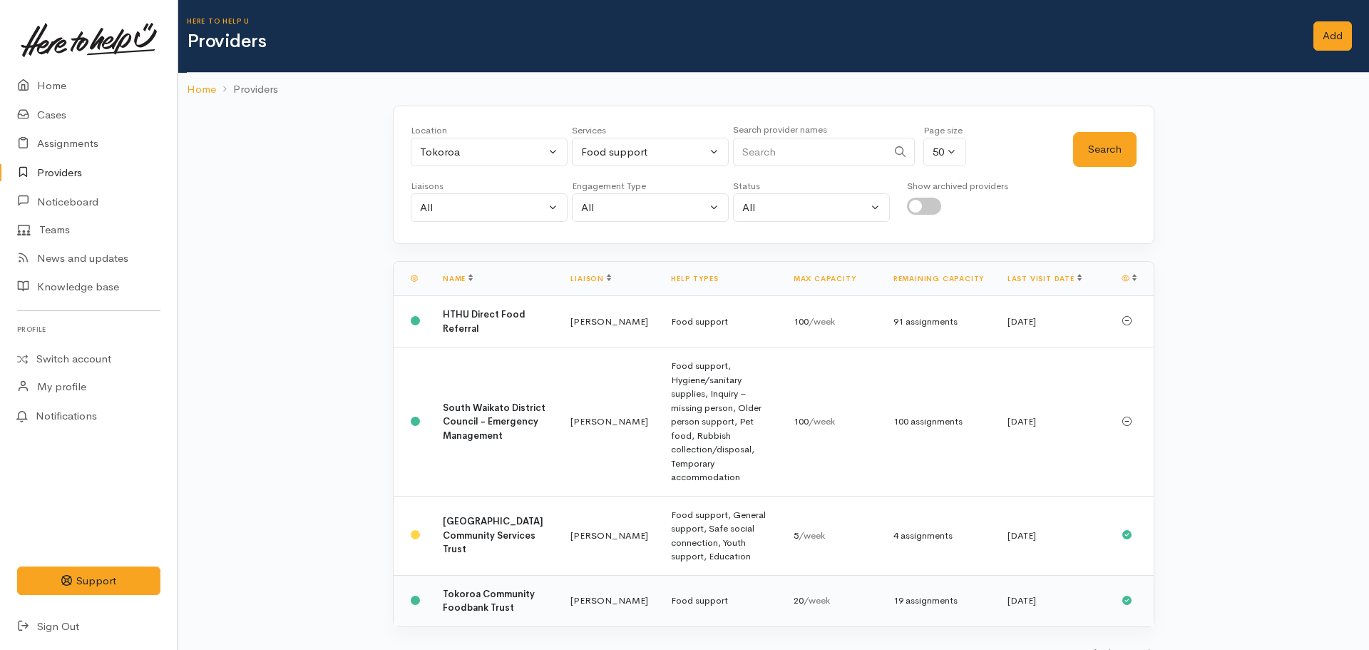
click at [467, 588] on td "Tokoroa Community Foodbank Trust" at bounding box center [495, 600] width 128 height 51
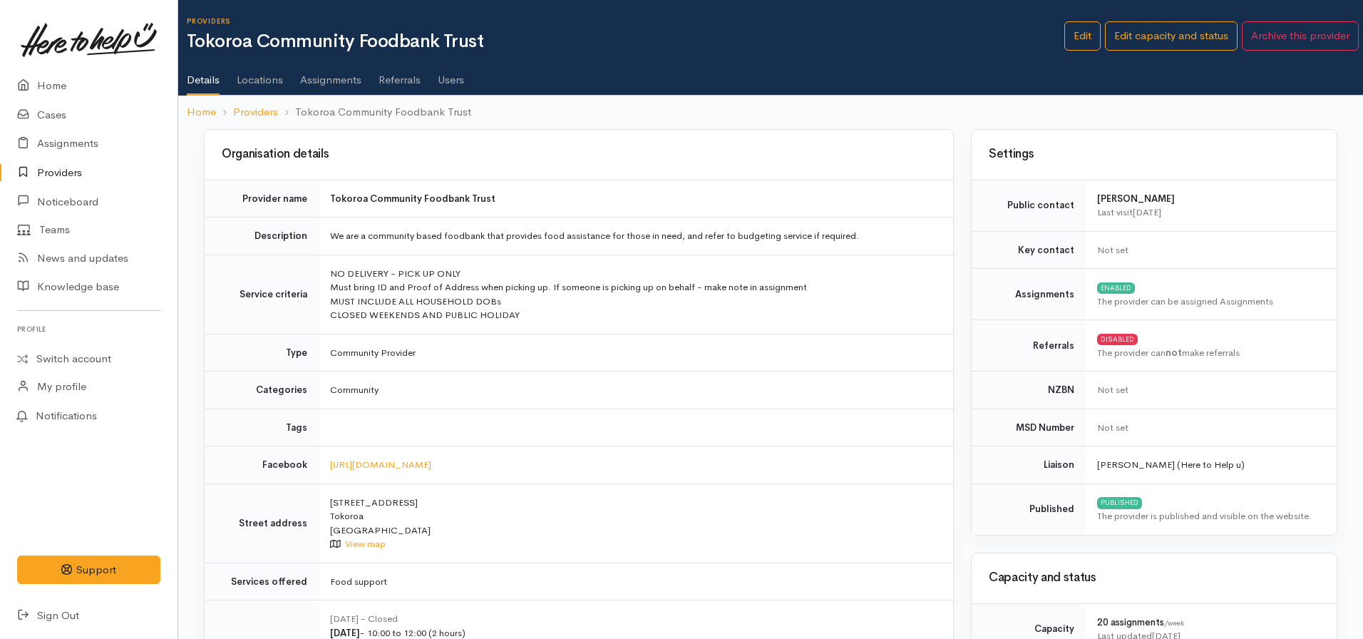
click at [263, 80] on link "Locations" at bounding box center [260, 75] width 46 height 40
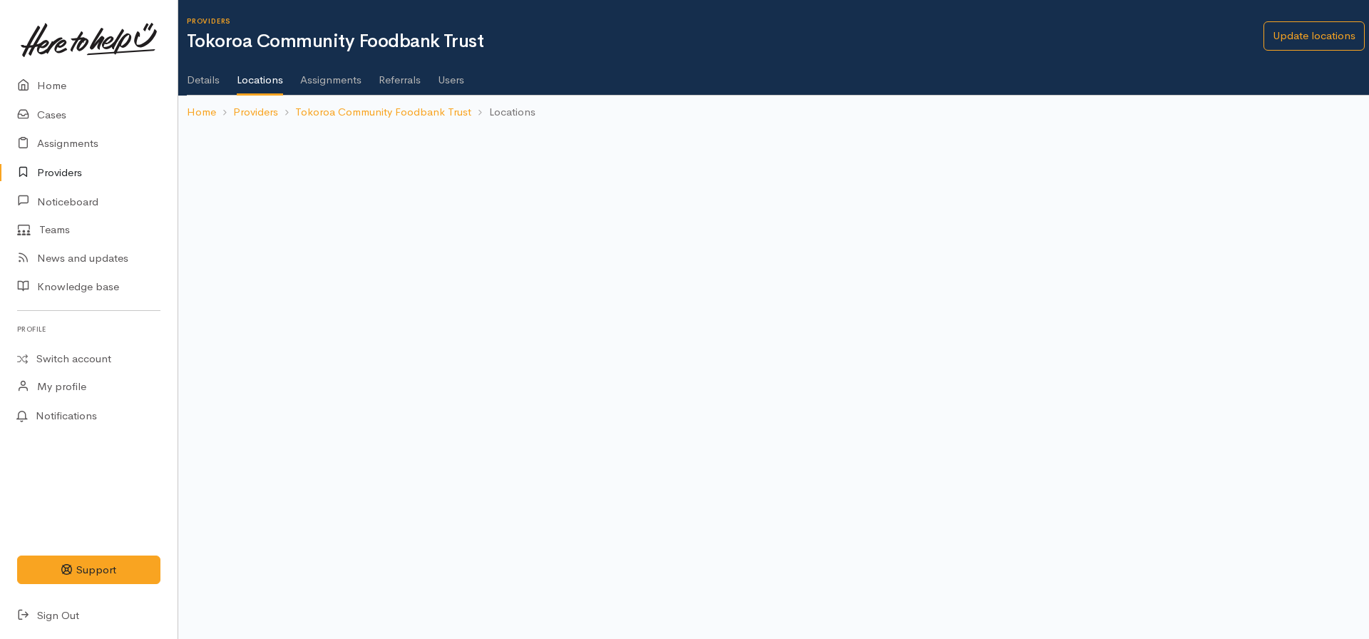
click at [334, 82] on link "Assignments" at bounding box center [330, 75] width 61 height 40
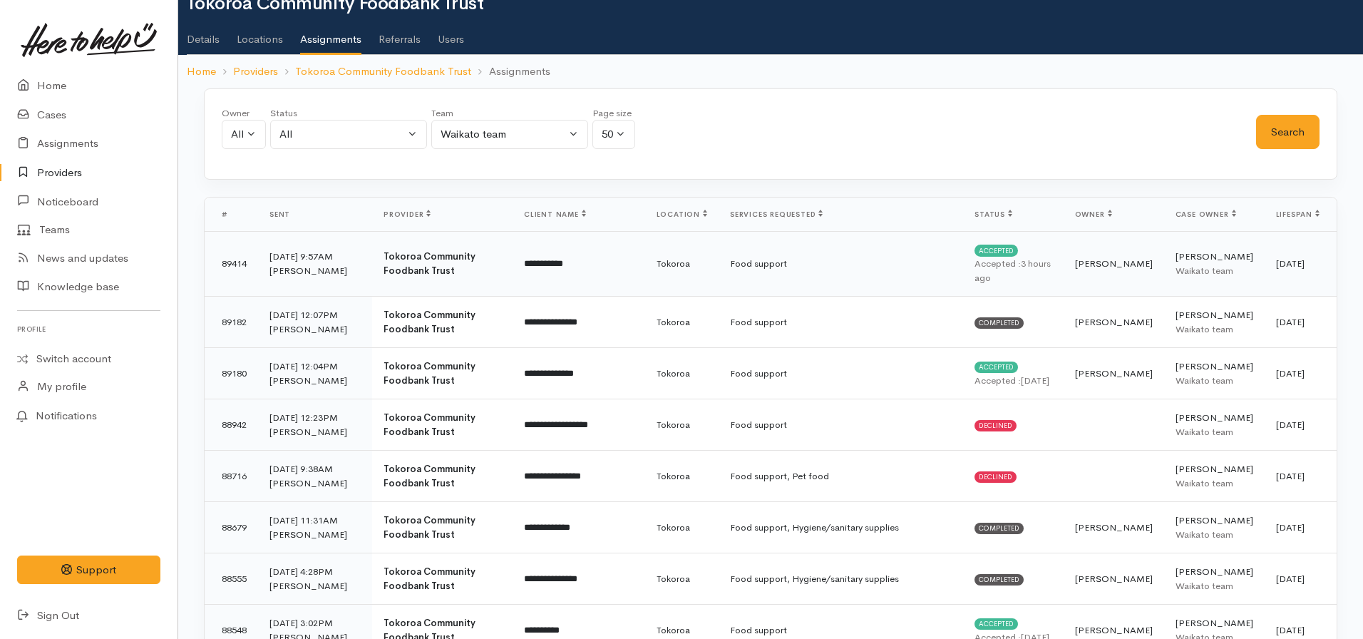
scroll to position [71, 0]
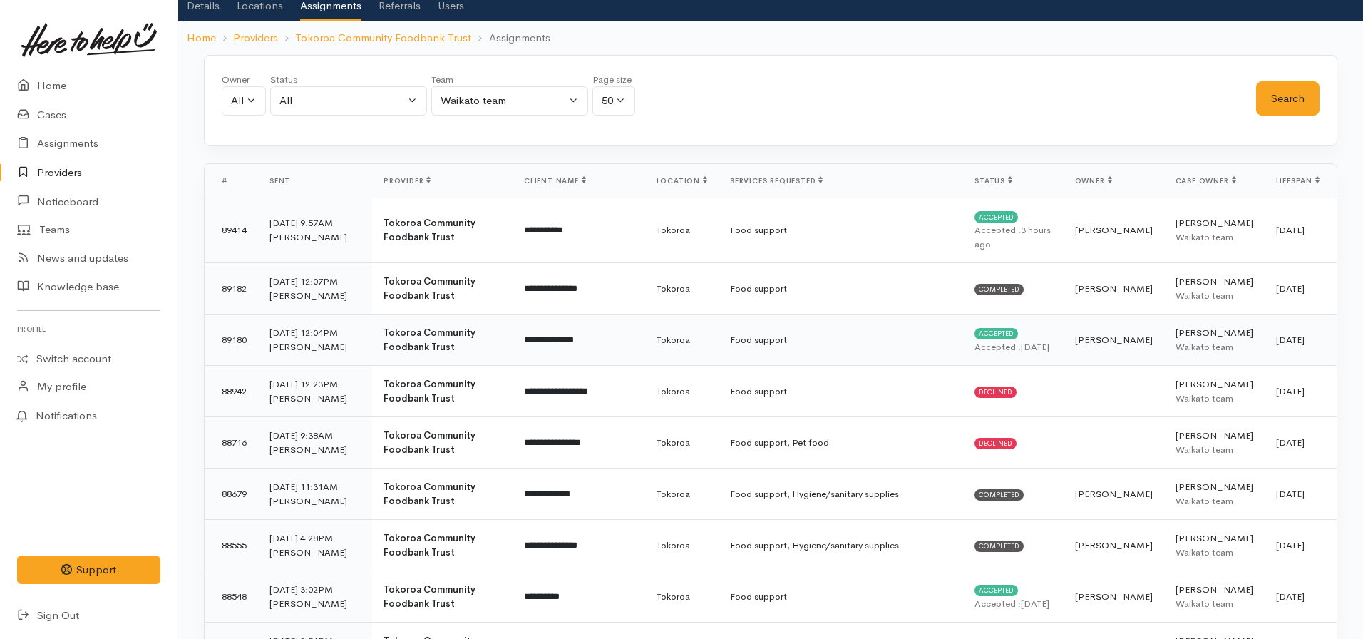
click at [779, 364] on td "Food support" at bounding box center [841, 339] width 245 height 51
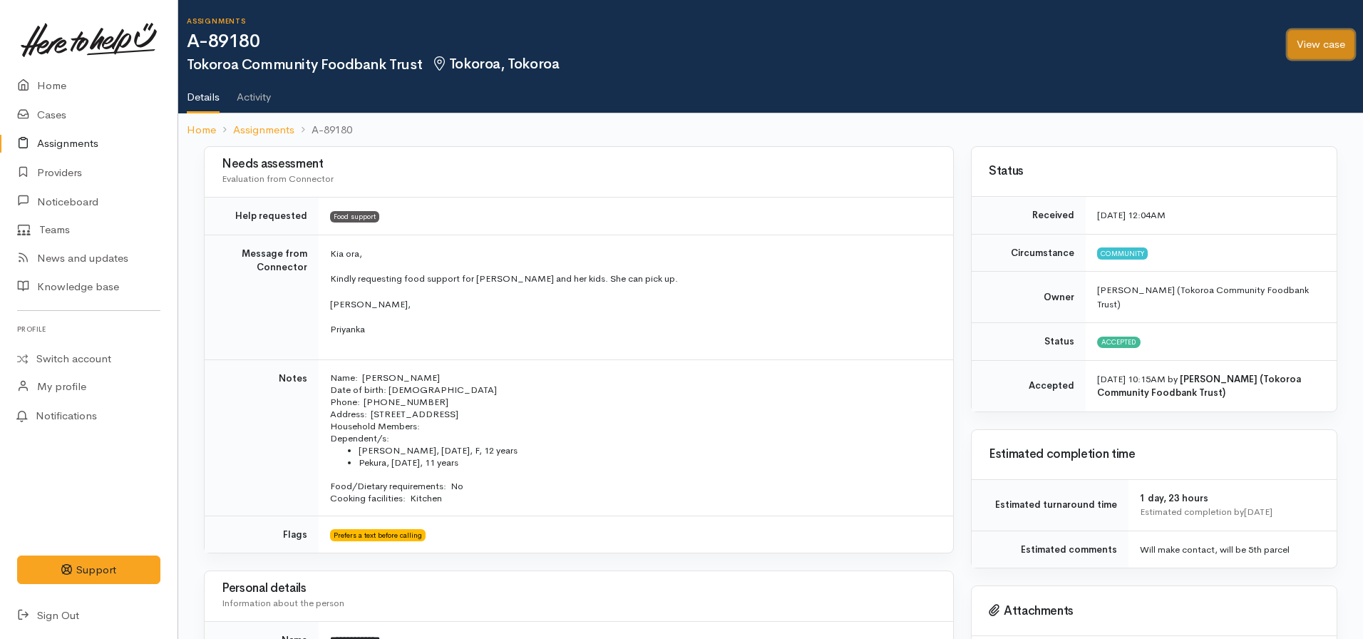
click at [1296, 51] on link "View case" at bounding box center [1321, 44] width 67 height 29
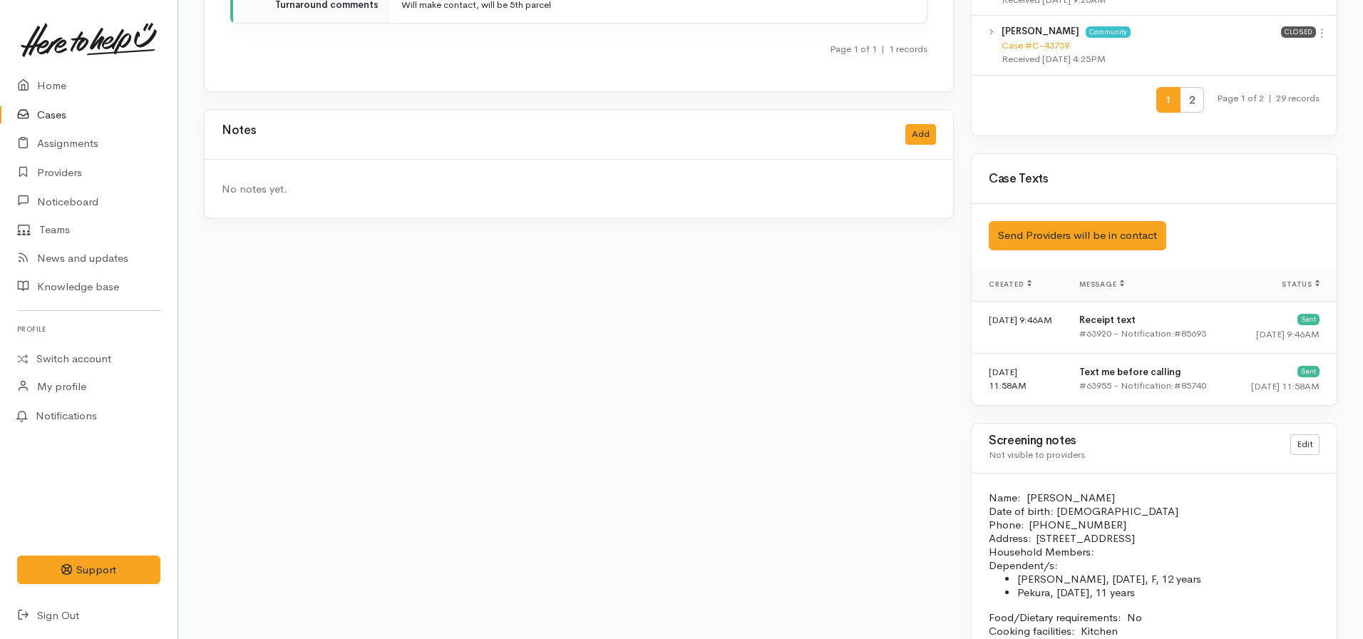
scroll to position [1612, 0]
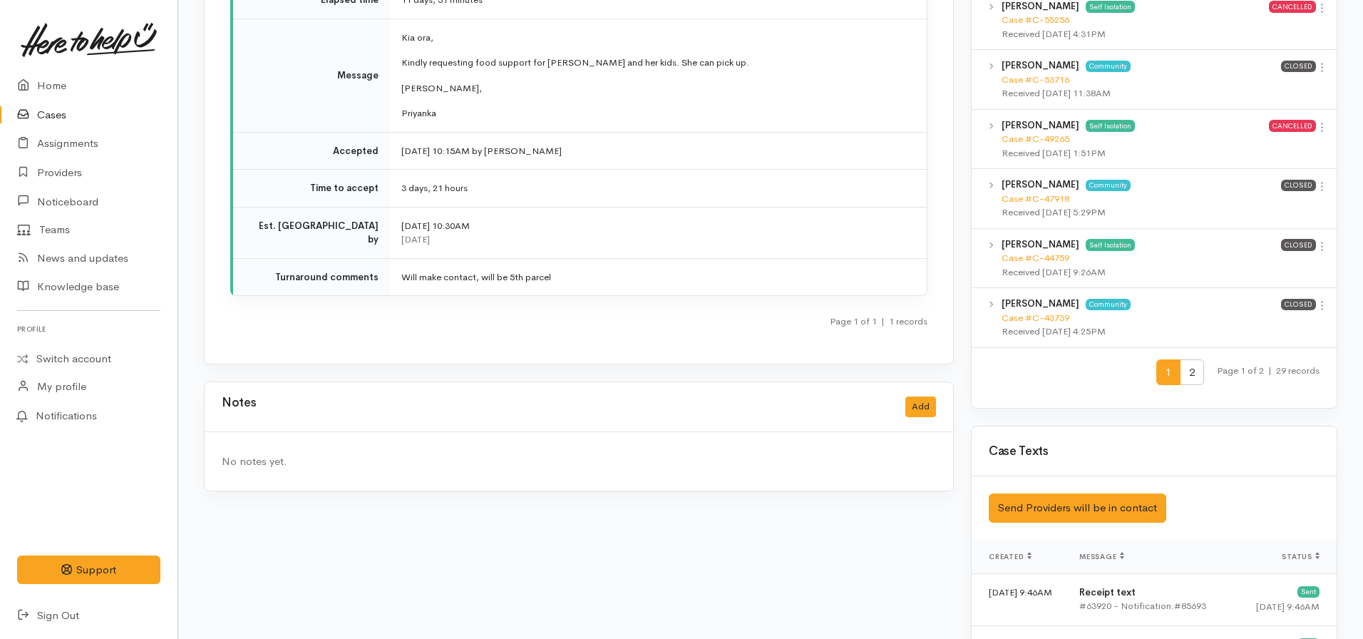
click at [41, 118] on link "Cases" at bounding box center [89, 115] width 178 height 29
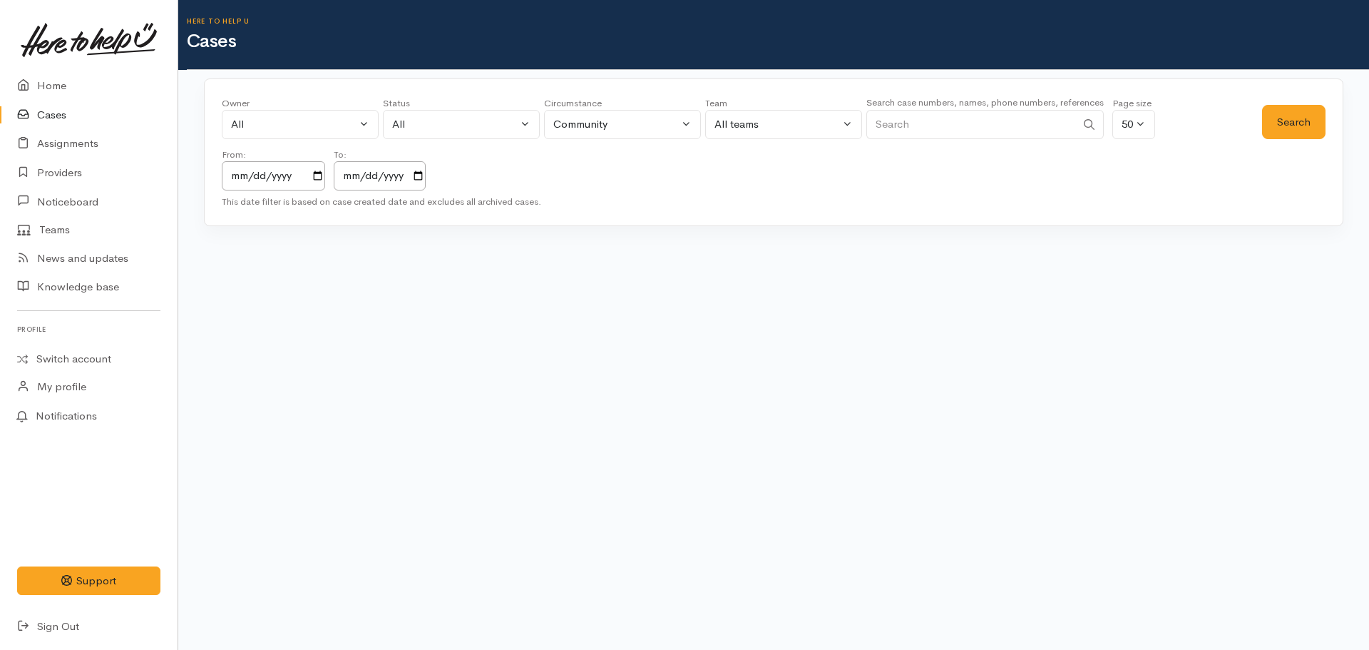
click at [973, 120] on input "Search" at bounding box center [971, 124] width 210 height 29
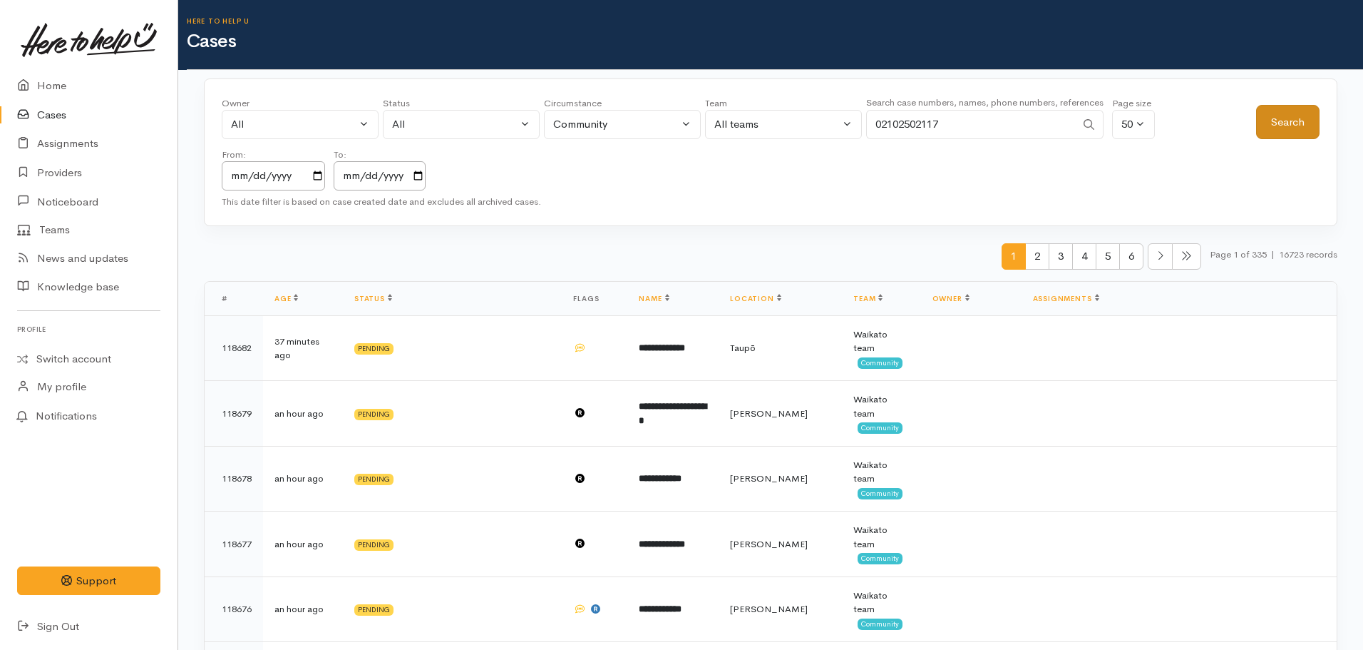
type input "02102502117"
click at [1301, 123] on button "Search" at bounding box center [1287, 122] width 63 height 35
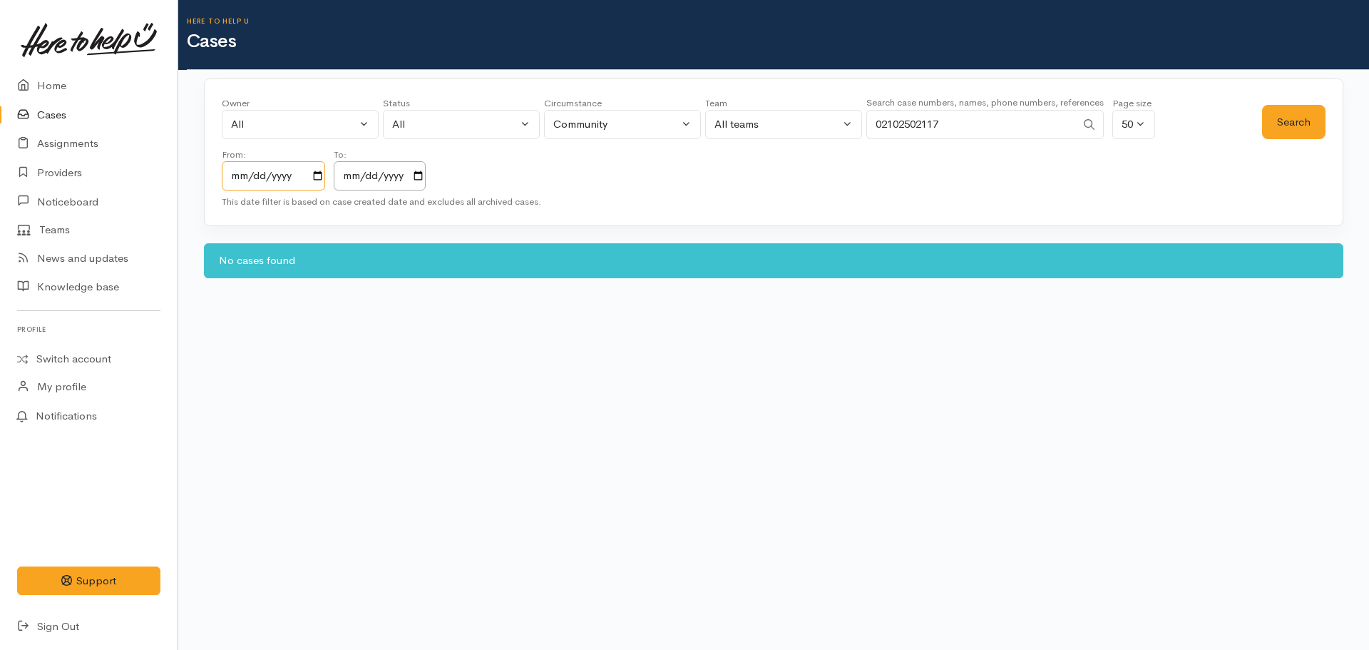
click at [316, 178] on input "2023-10-07" at bounding box center [273, 175] width 103 height 29
click at [422, 168] on input "2025-10-07" at bounding box center [380, 175] width 92 height 29
click at [423, 176] on input "2025-10-07" at bounding box center [380, 175] width 92 height 29
click at [1307, 125] on button "Search" at bounding box center [1293, 122] width 63 height 35
drag, startPoint x: 980, startPoint y: 116, endPoint x: 836, endPoint y: 138, distance: 144.9
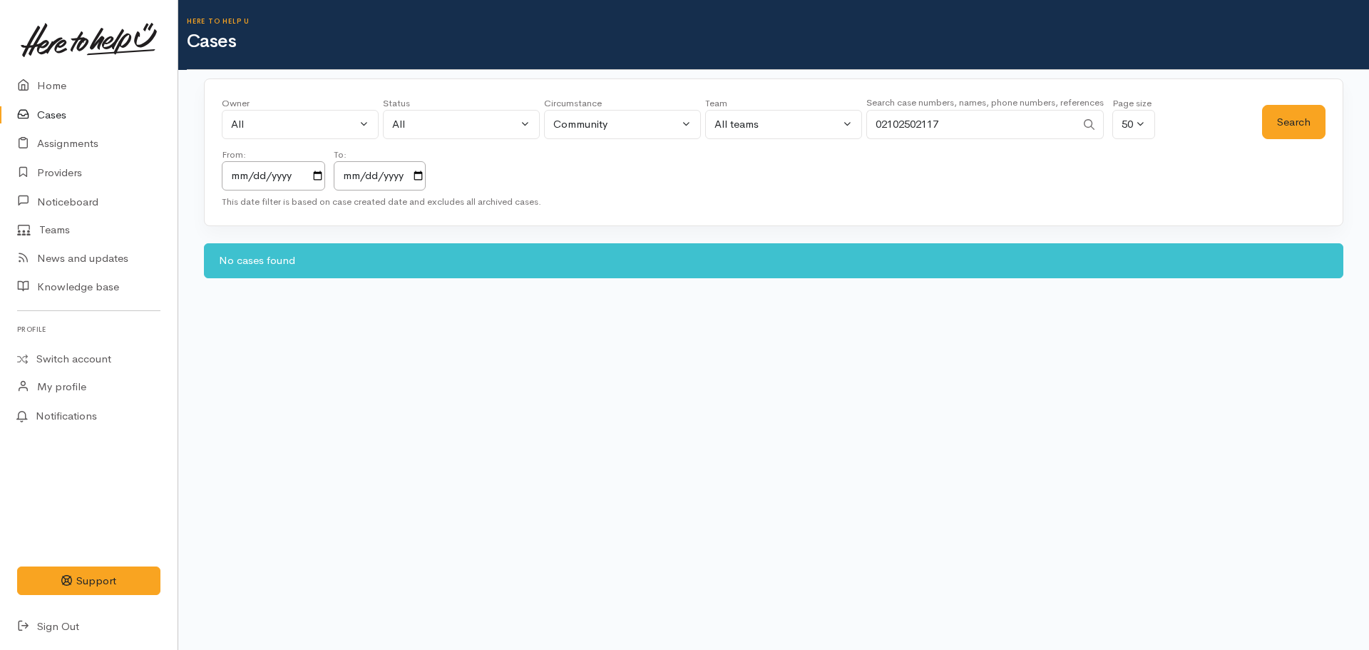
click at [836, 138] on div "Owner All My cases Aandrea Murray ('Here to help u') Akash Prakash ('Here to he…" at bounding box center [742, 143] width 1040 height 94
click at [73, 359] on link "Switch account" at bounding box center [89, 359] width 178 height 28
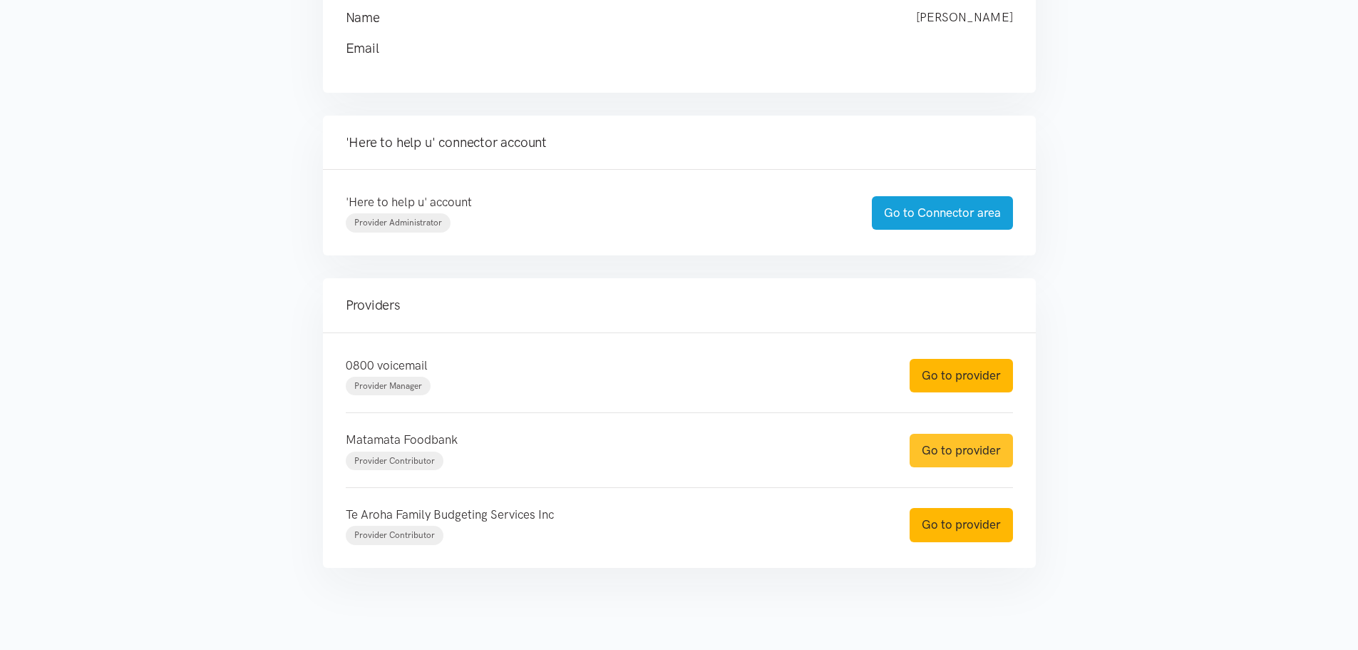
scroll to position [242, 0]
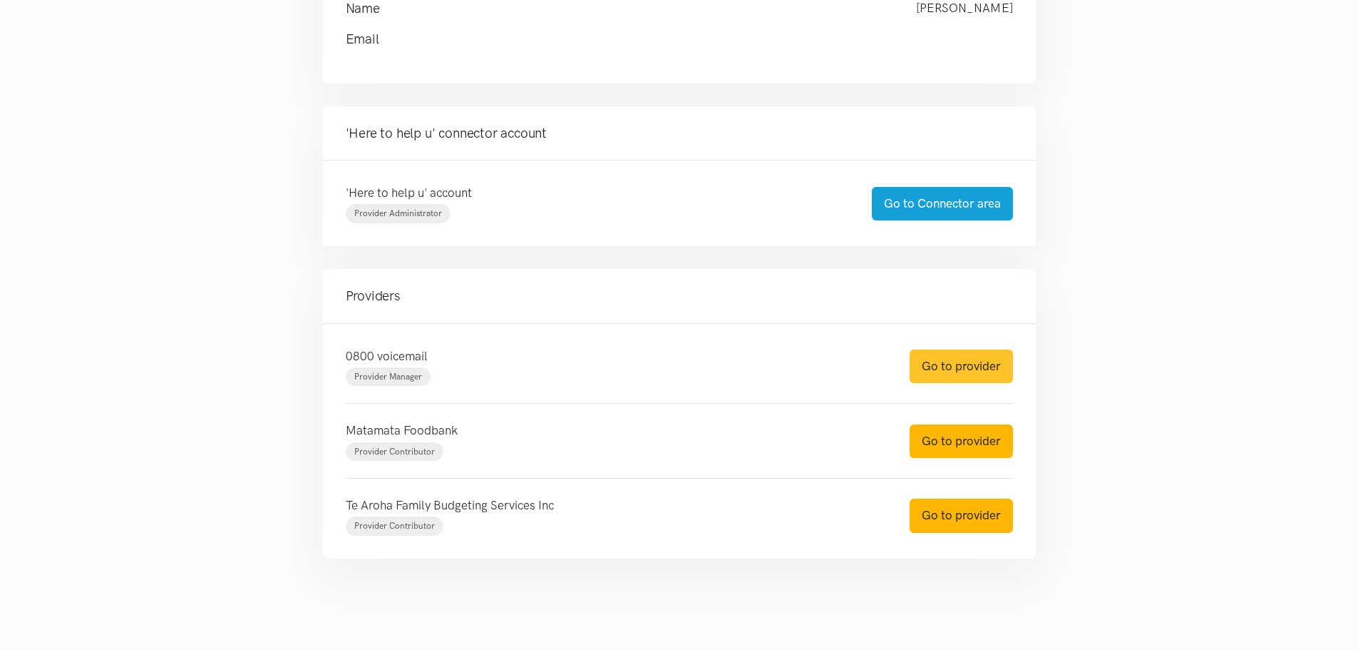
click at [948, 370] on link "Go to provider" at bounding box center [961, 366] width 103 height 34
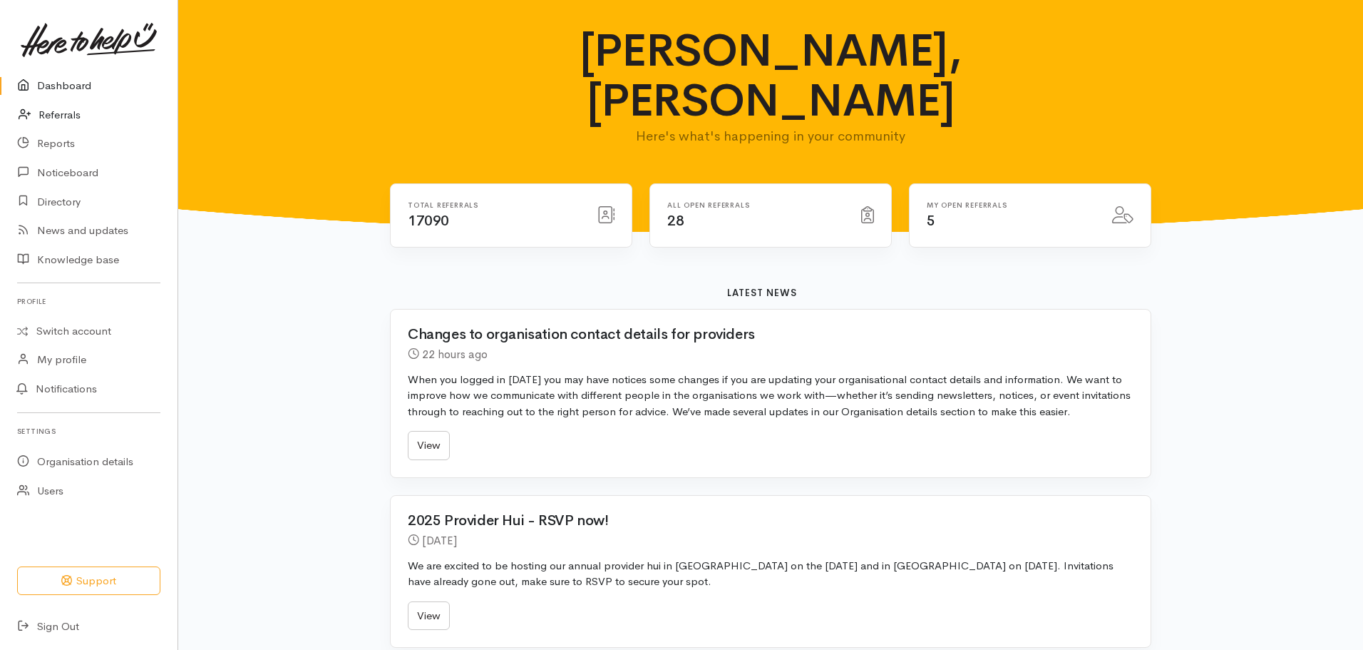
click at [77, 121] on link "Referrals" at bounding box center [89, 115] width 178 height 29
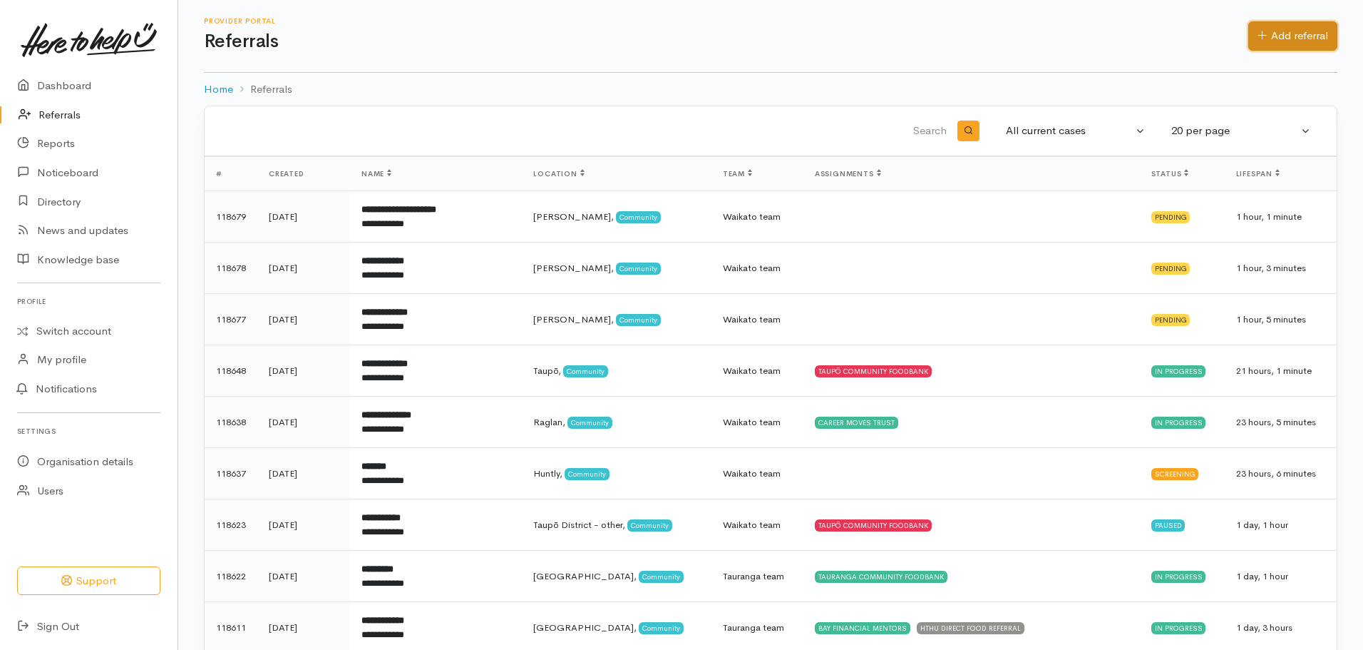
click at [1302, 38] on link "Add referral" at bounding box center [1293, 35] width 89 height 29
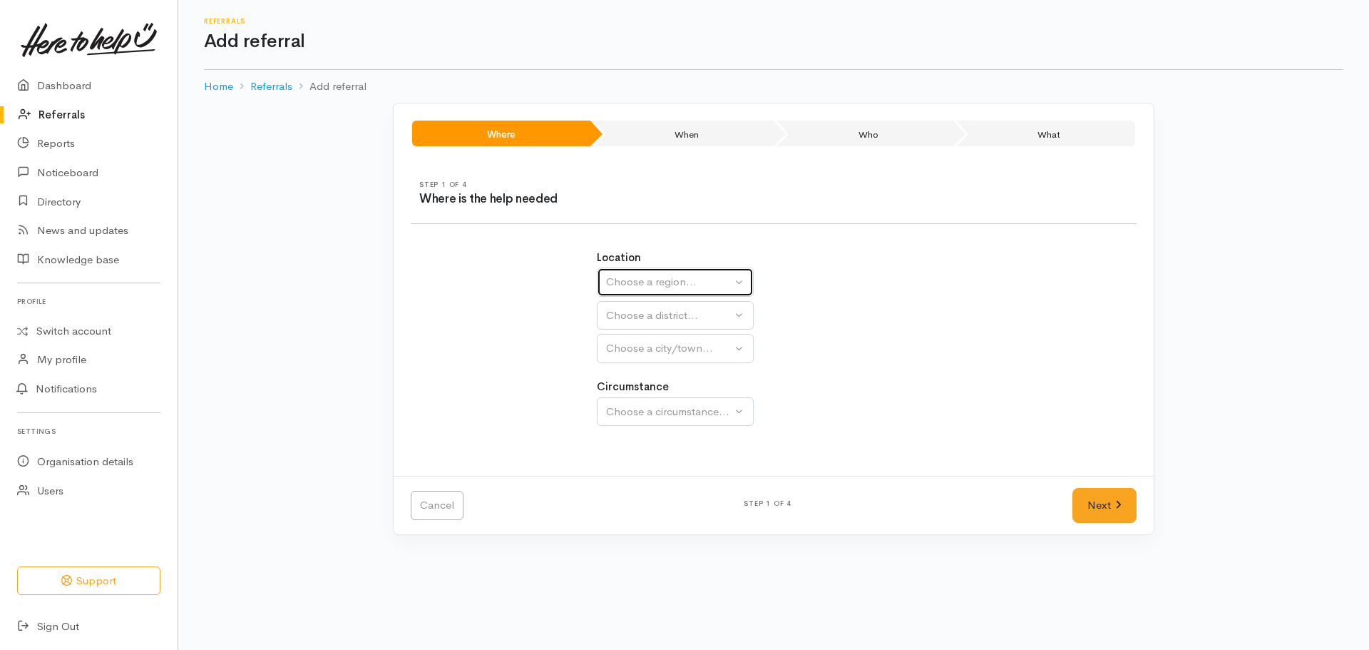
click at [667, 284] on div "Choose a region..." at bounding box center [668, 282] width 125 height 16
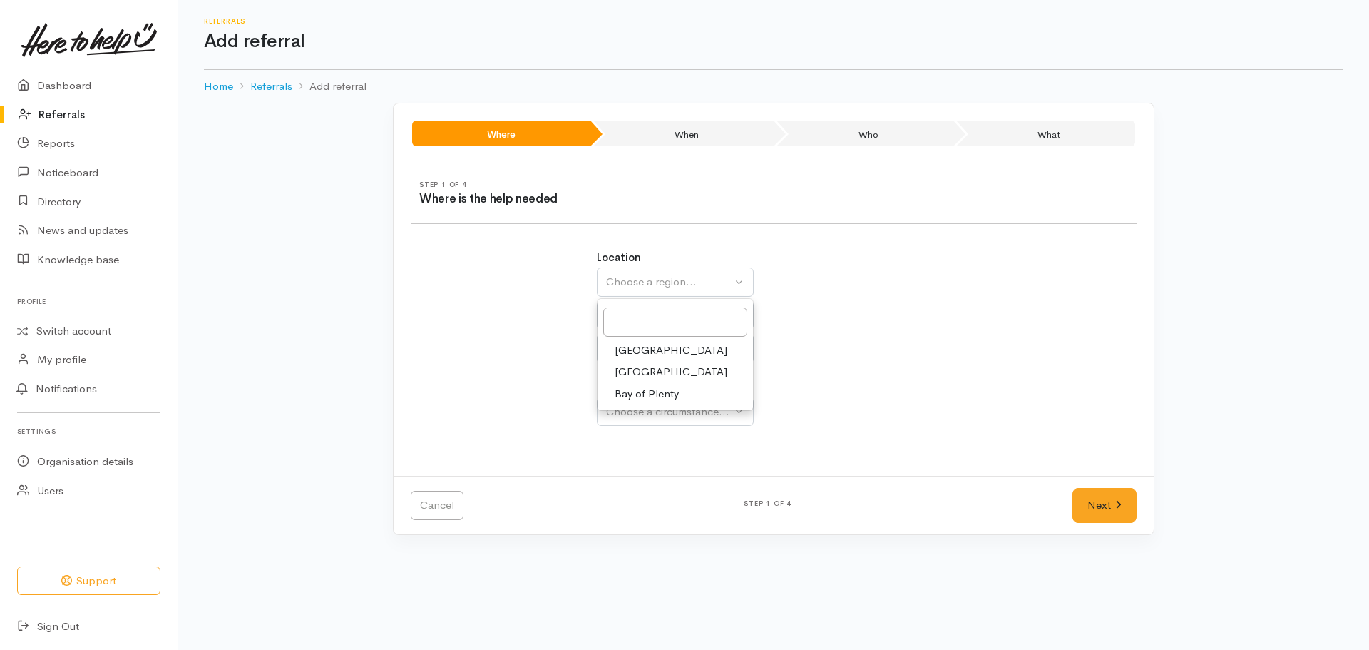
click at [645, 369] on span "Waikato" at bounding box center [671, 372] width 113 height 16
select select "3"
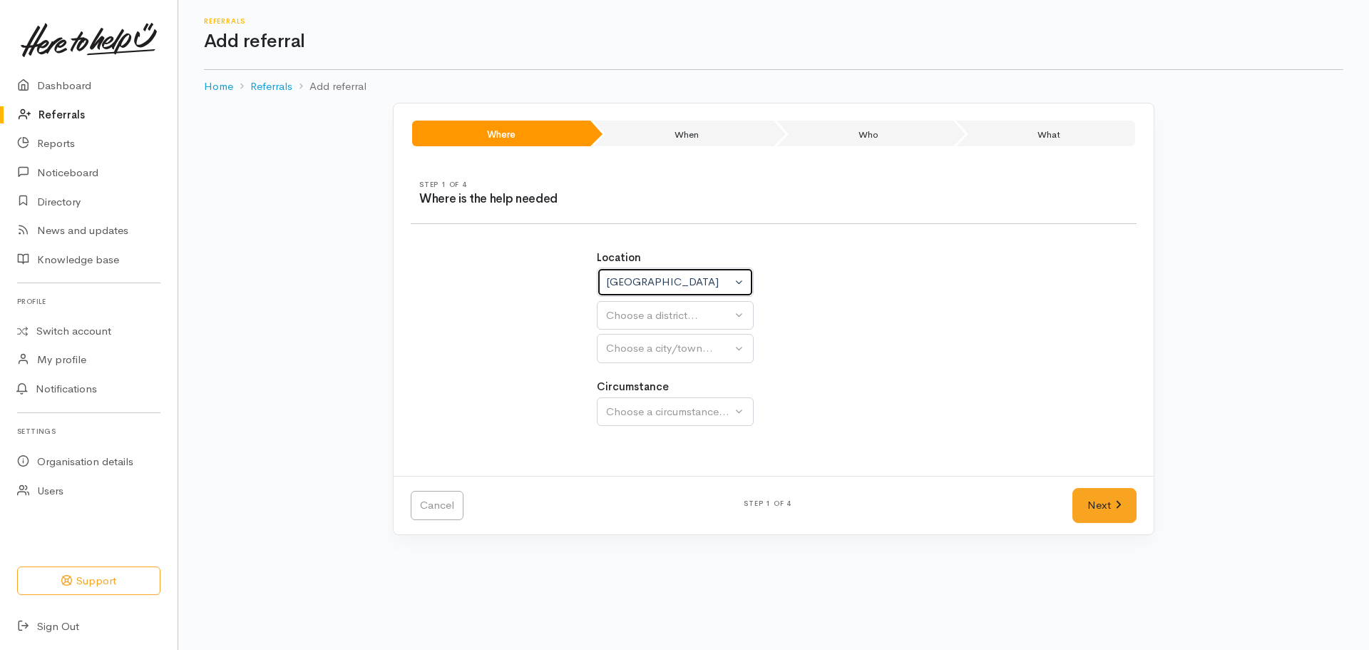
select select
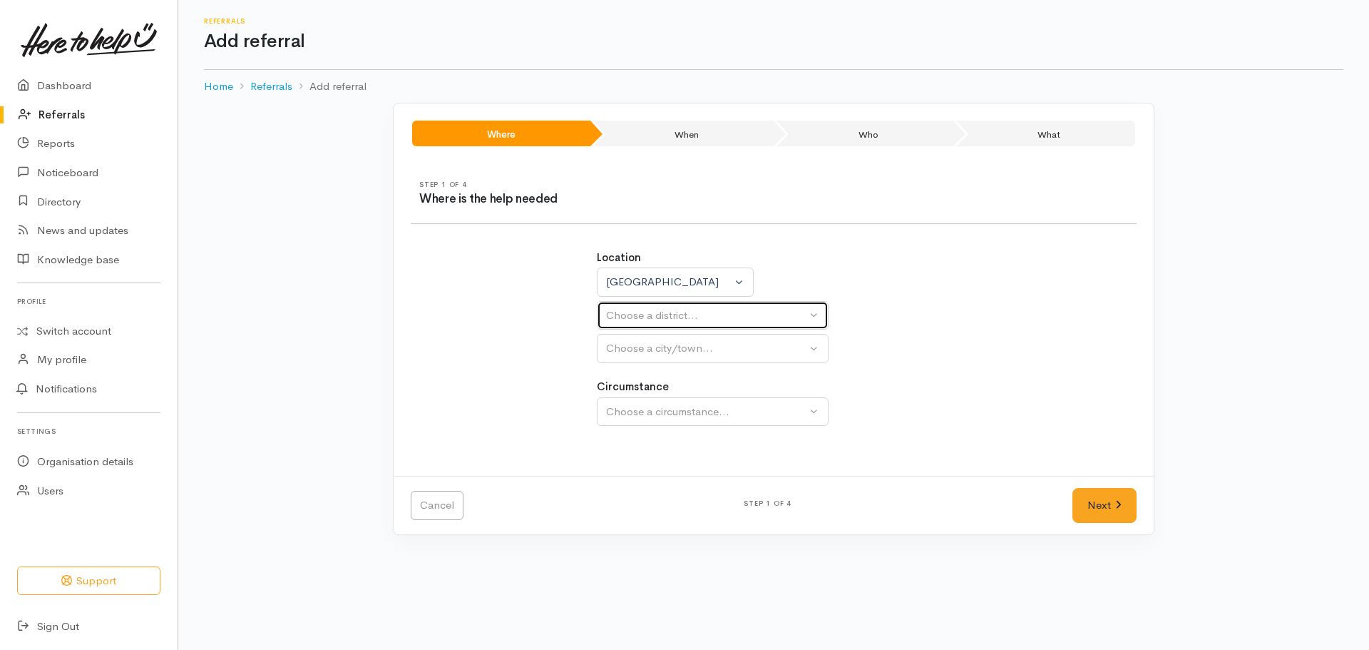
click at [671, 310] on div "Choose a district..." at bounding box center [706, 315] width 200 height 16
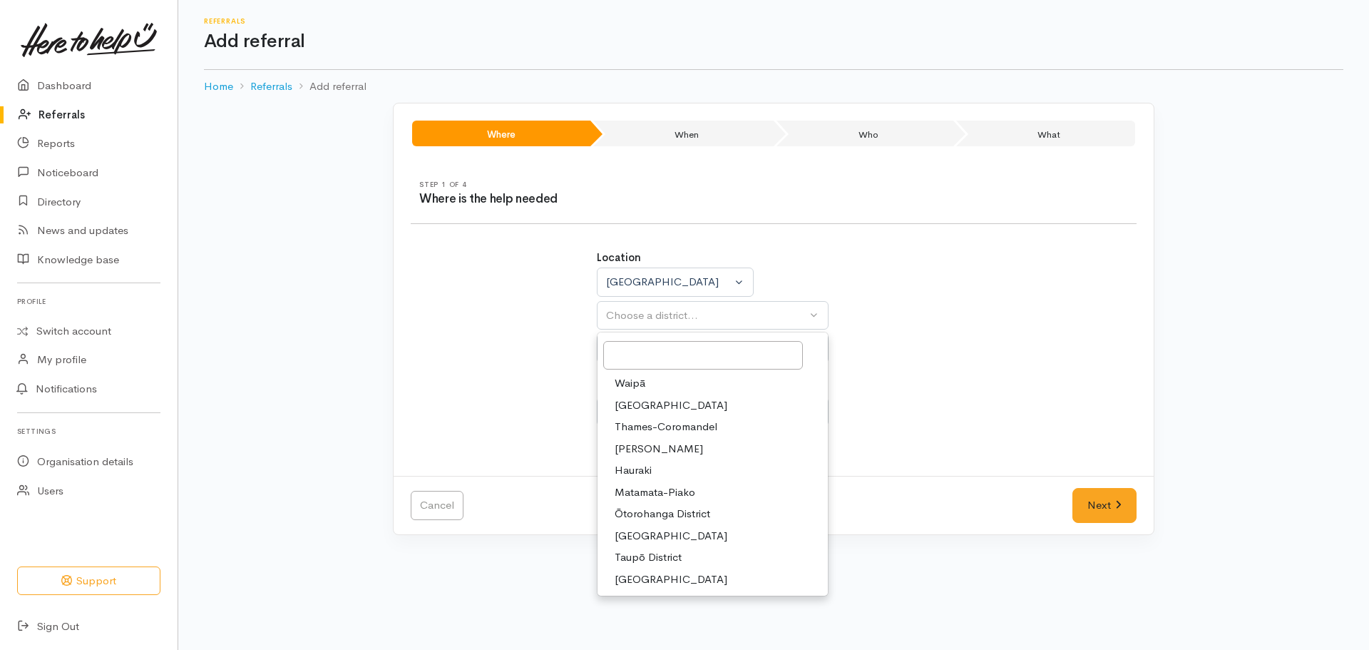
drag, startPoint x: 626, startPoint y: 445, endPoint x: 633, endPoint y: 420, distance: 26.0
click at [627, 441] on span "[PERSON_NAME]" at bounding box center [659, 449] width 88 height 16
select select "4"
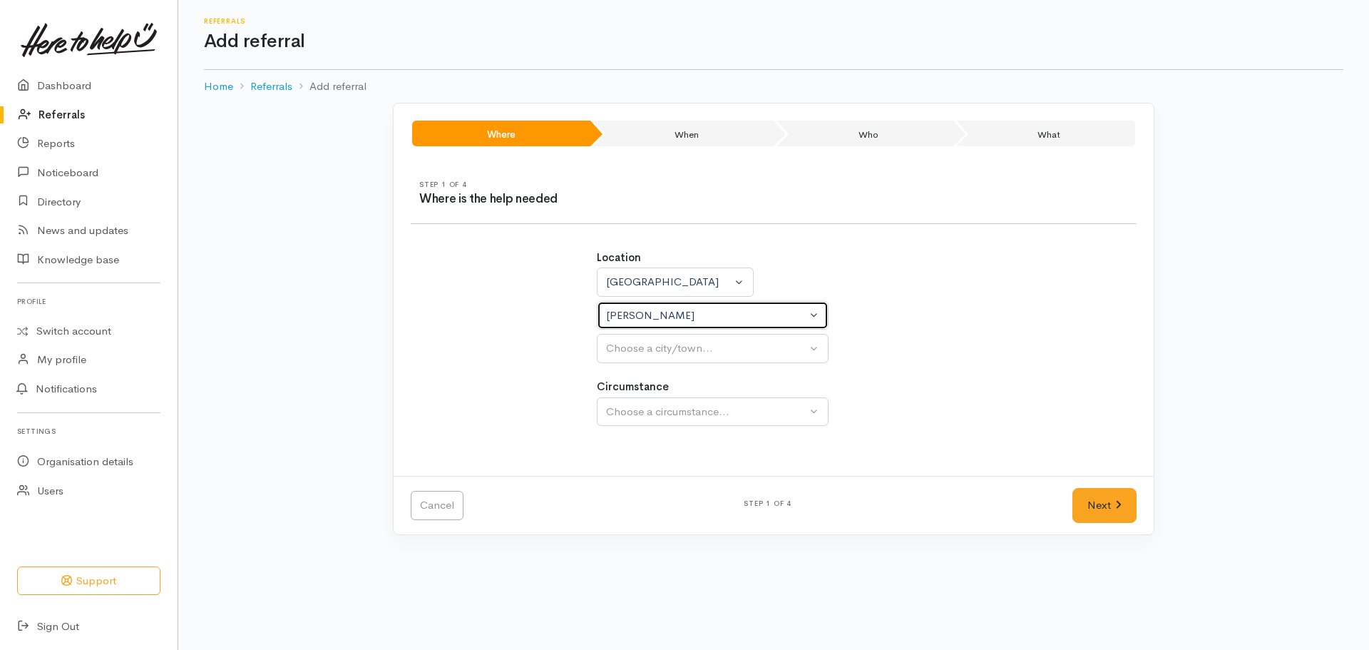
select select
click at [635, 353] on div "Choose a city/town..." at bounding box center [706, 348] width 200 height 16
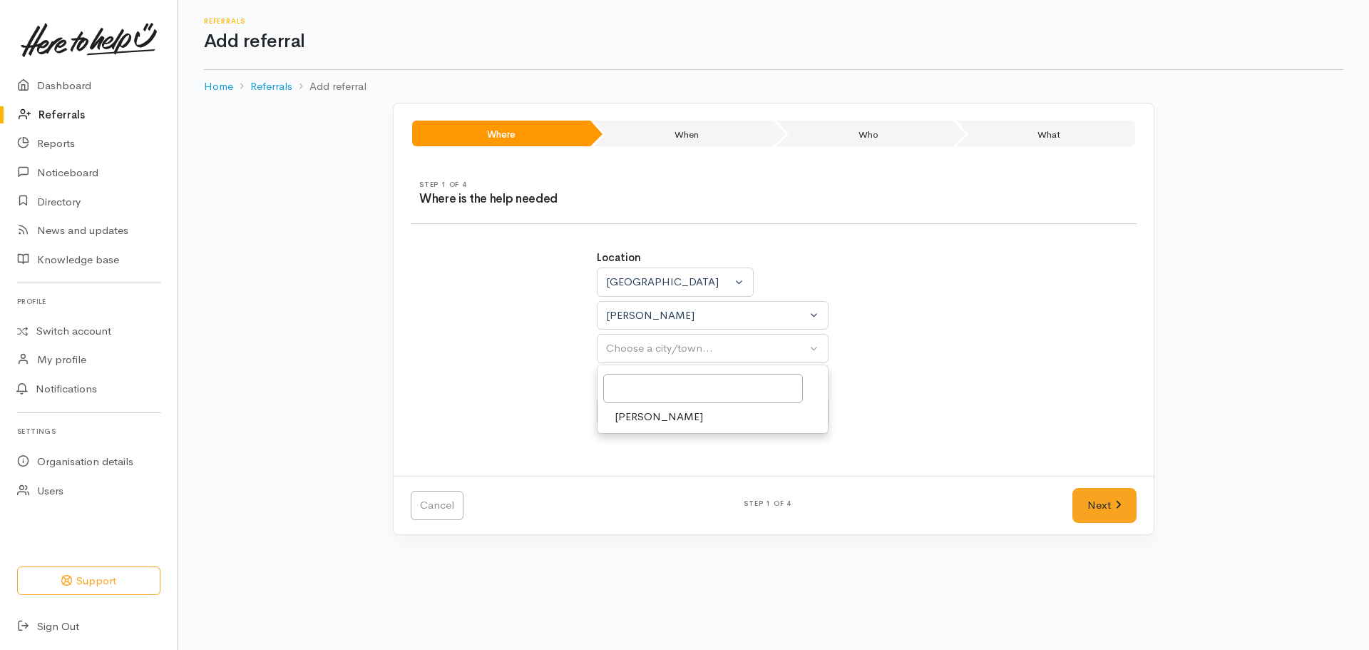
click at [635, 416] on span "Hamilton" at bounding box center [659, 417] width 88 height 16
select select "1"
drag, startPoint x: 657, startPoint y: 381, endPoint x: 673, endPoint y: 414, distance: 36.7
click at [657, 381] on label "Circumstance" at bounding box center [633, 387] width 72 height 16
click at [673, 414] on div "Choose a circumstance..." at bounding box center [706, 412] width 200 height 16
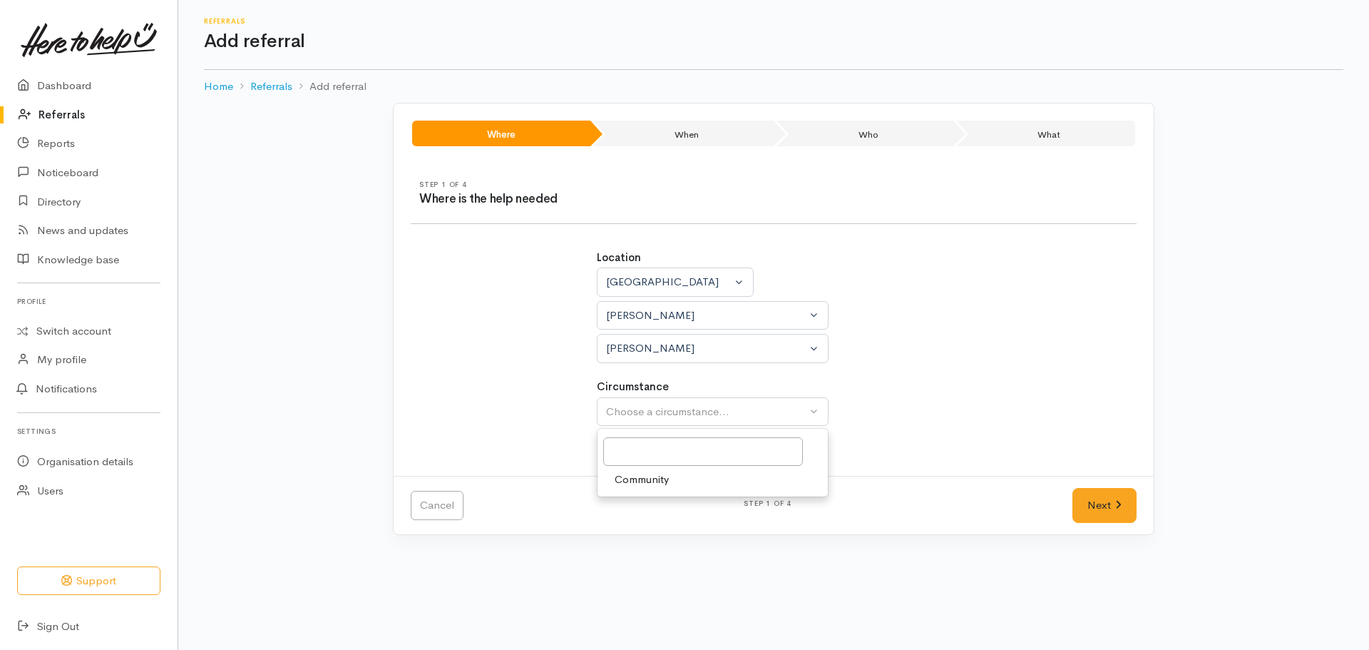
drag, startPoint x: 660, startPoint y: 495, endPoint x: 660, endPoint y: 484, distance: 10.7
click at [660, 494] on div "Community" at bounding box center [713, 462] width 232 height 69
drag, startPoint x: 655, startPoint y: 475, endPoint x: 670, endPoint y: 440, distance: 38.0
click at [655, 471] on div "Step 1 of 4 Where is the help needed Location Auckland Waikato Bay of Plenty Wa…" at bounding box center [774, 319] width 760 height 312
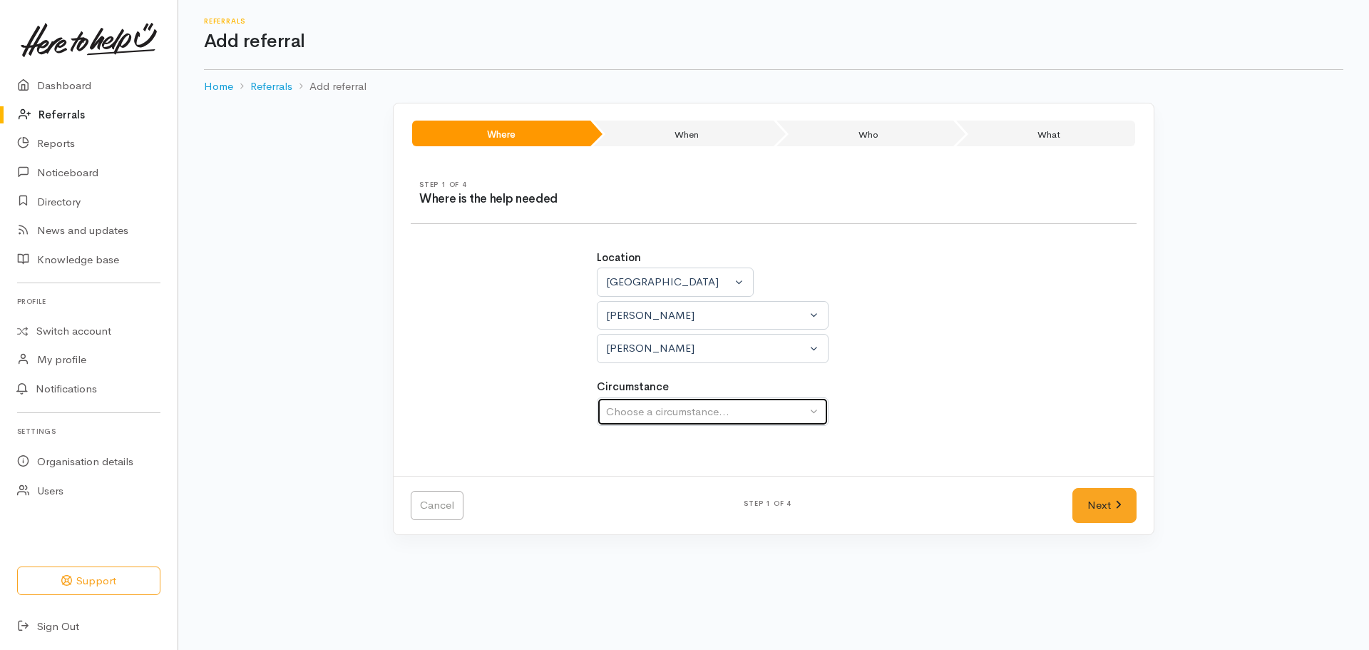
click at [672, 401] on button "Choose a circumstance..." at bounding box center [713, 411] width 232 height 29
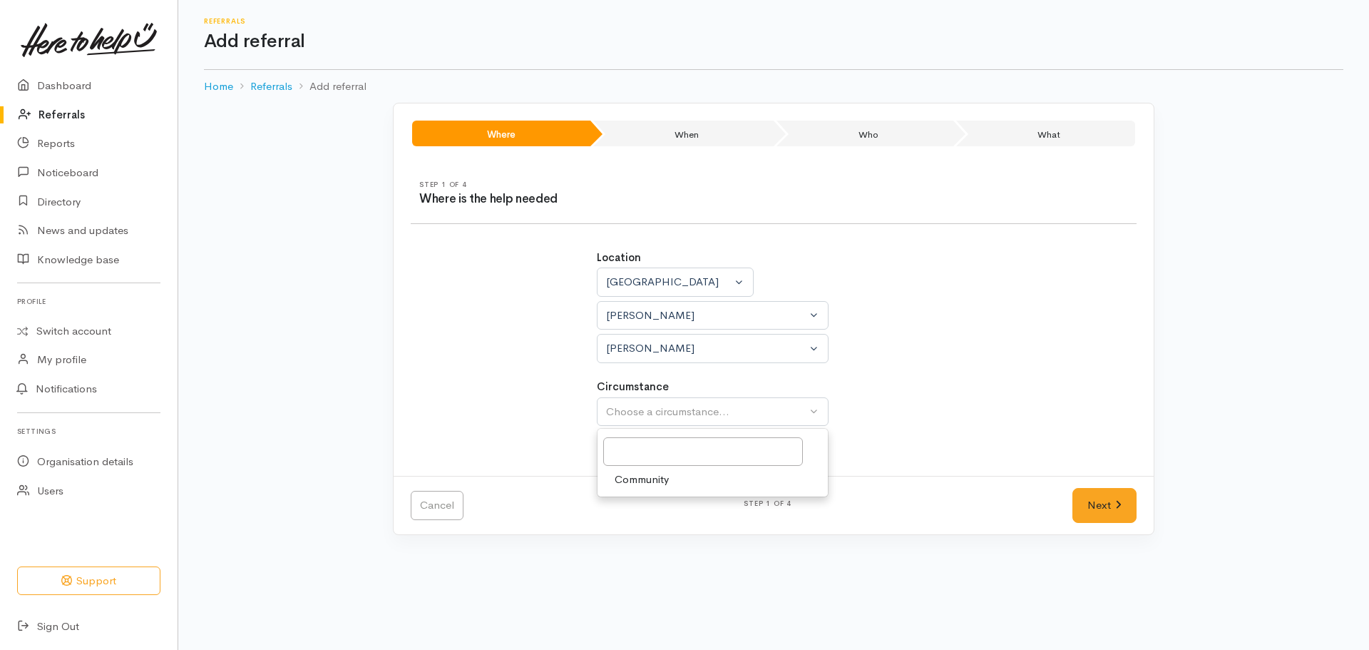
drag, startPoint x: 637, startPoint y: 470, endPoint x: 724, endPoint y: 470, distance: 87.0
click at [637, 470] on link "Community" at bounding box center [713, 479] width 230 height 22
select select "2"
click at [1082, 505] on link "Next" at bounding box center [1104, 505] width 64 height 35
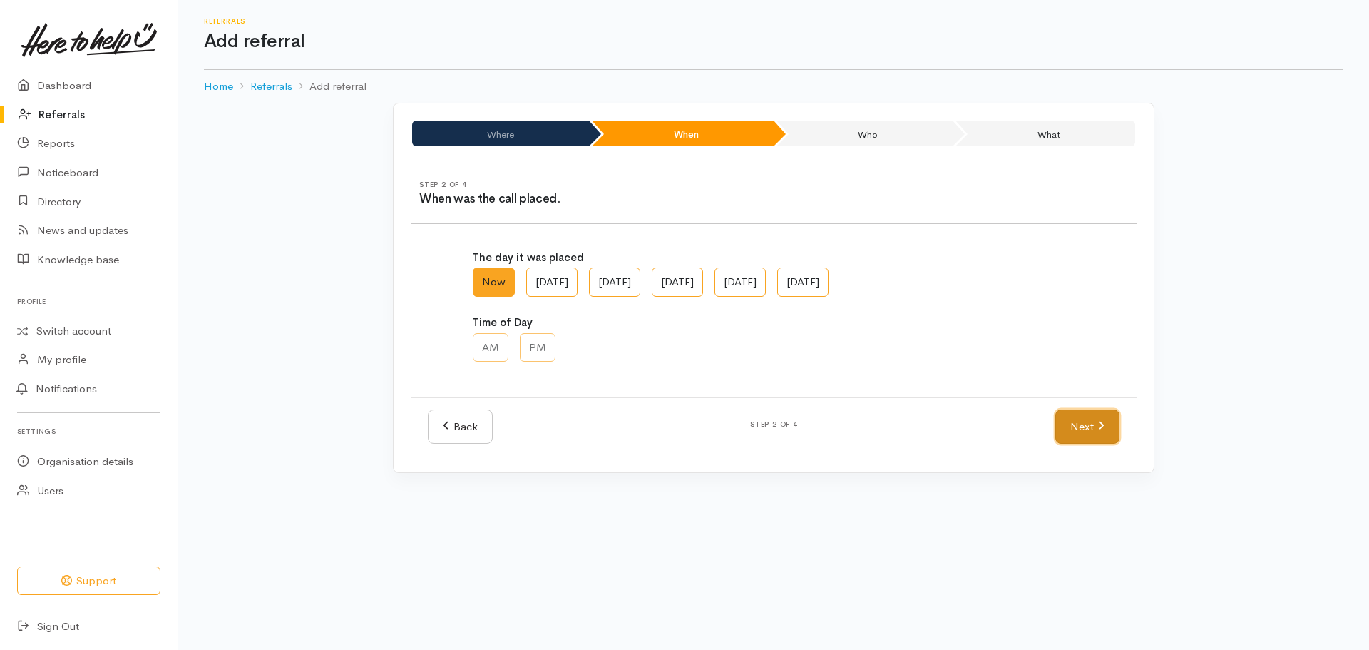
drag, startPoint x: 1083, startPoint y: 418, endPoint x: 859, endPoint y: 387, distance: 226.0
click at [1082, 419] on link "Next" at bounding box center [1087, 426] width 64 height 35
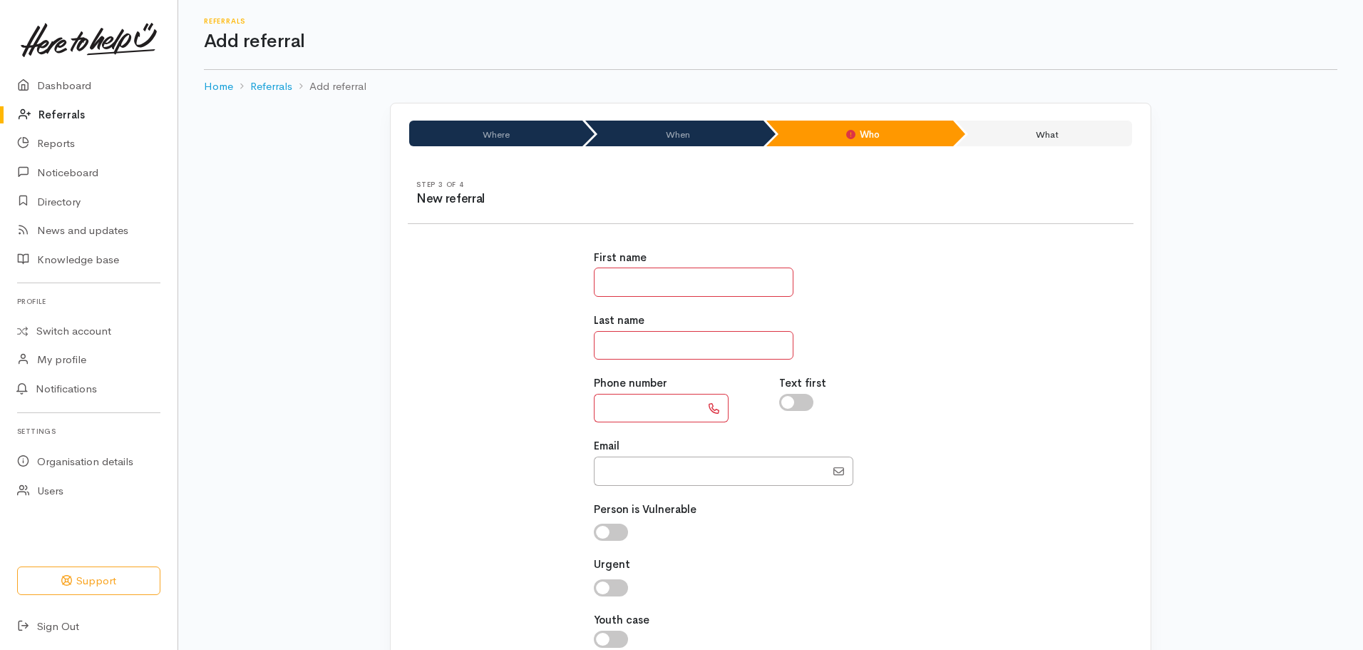
click at [707, 278] on input "text" at bounding box center [694, 281] width 200 height 29
type input "*****"
paste input "********"
type input "********"
click at [614, 405] on input "text" at bounding box center [647, 408] width 107 height 29
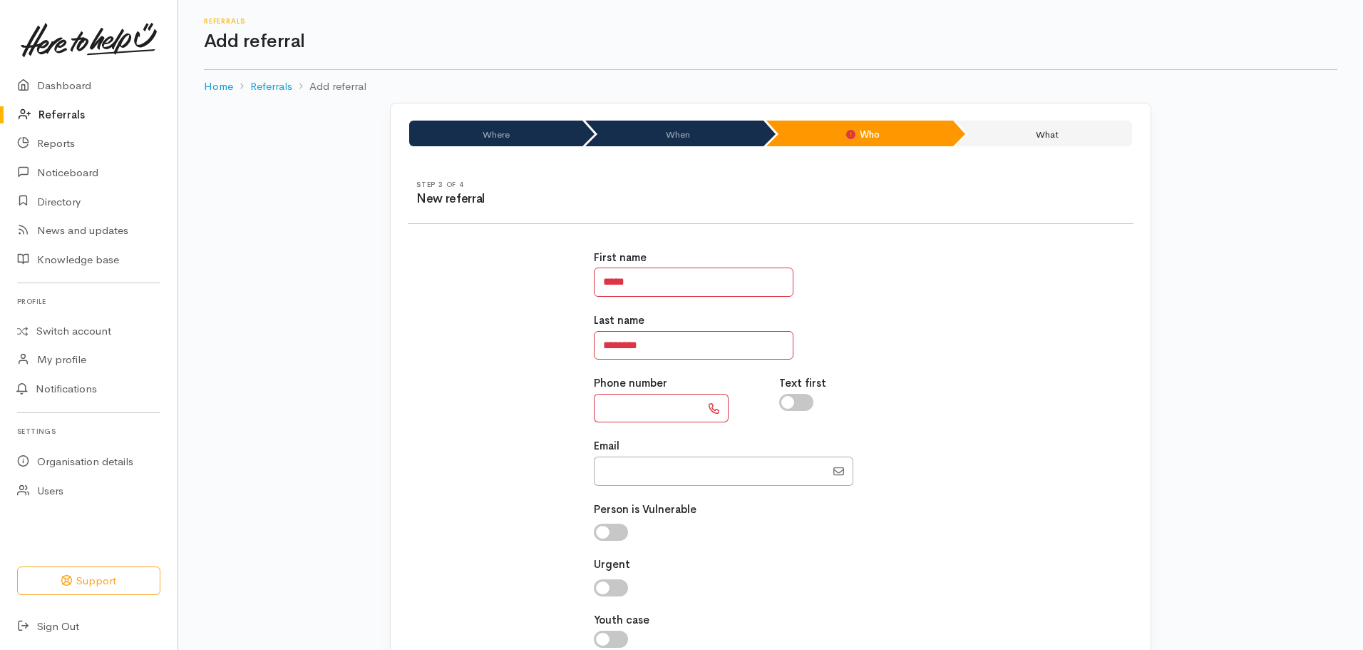
click at [627, 401] on input "text" at bounding box center [647, 408] width 107 height 29
paste input "**********"
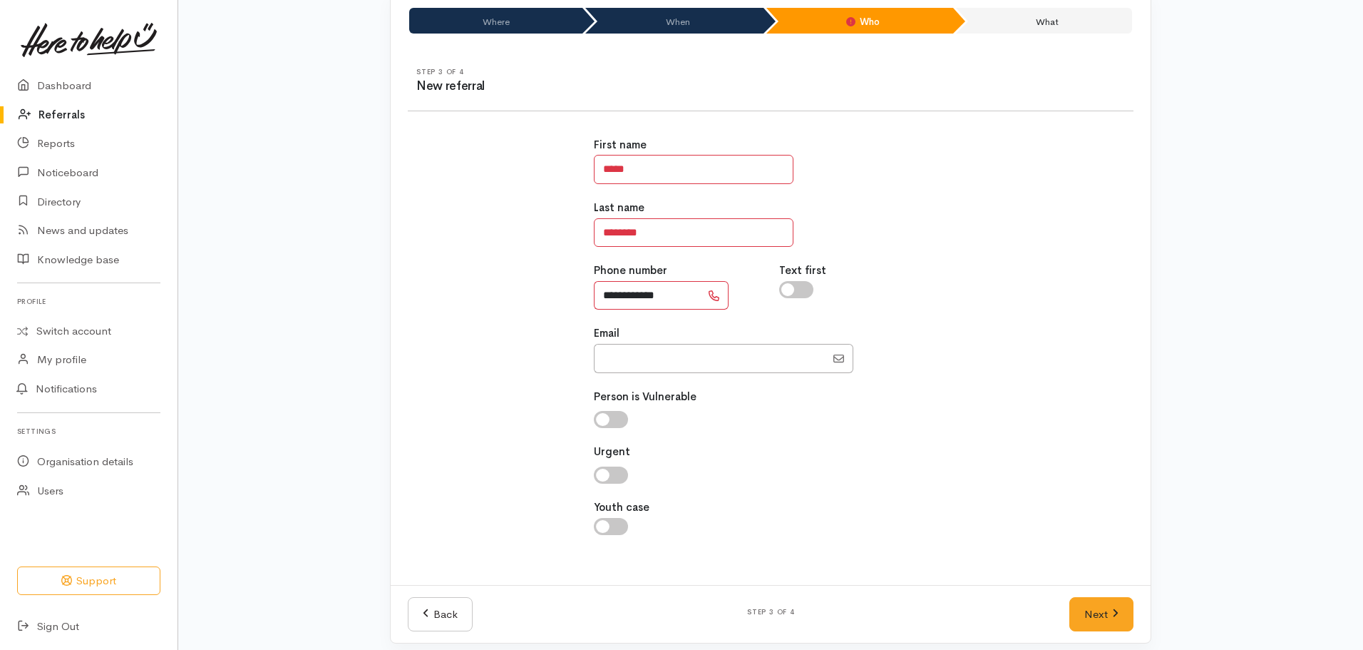
scroll to position [123, 0]
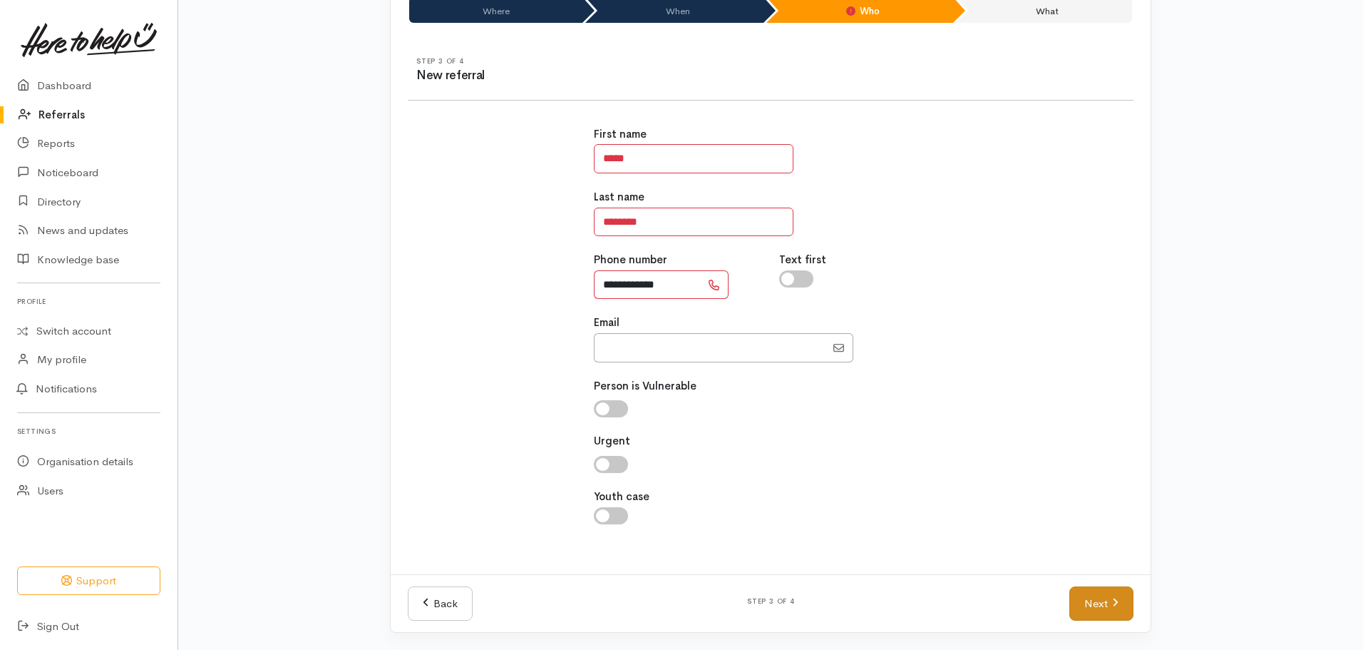
type input "**********"
click at [1097, 603] on link "Next" at bounding box center [1102, 603] width 64 height 35
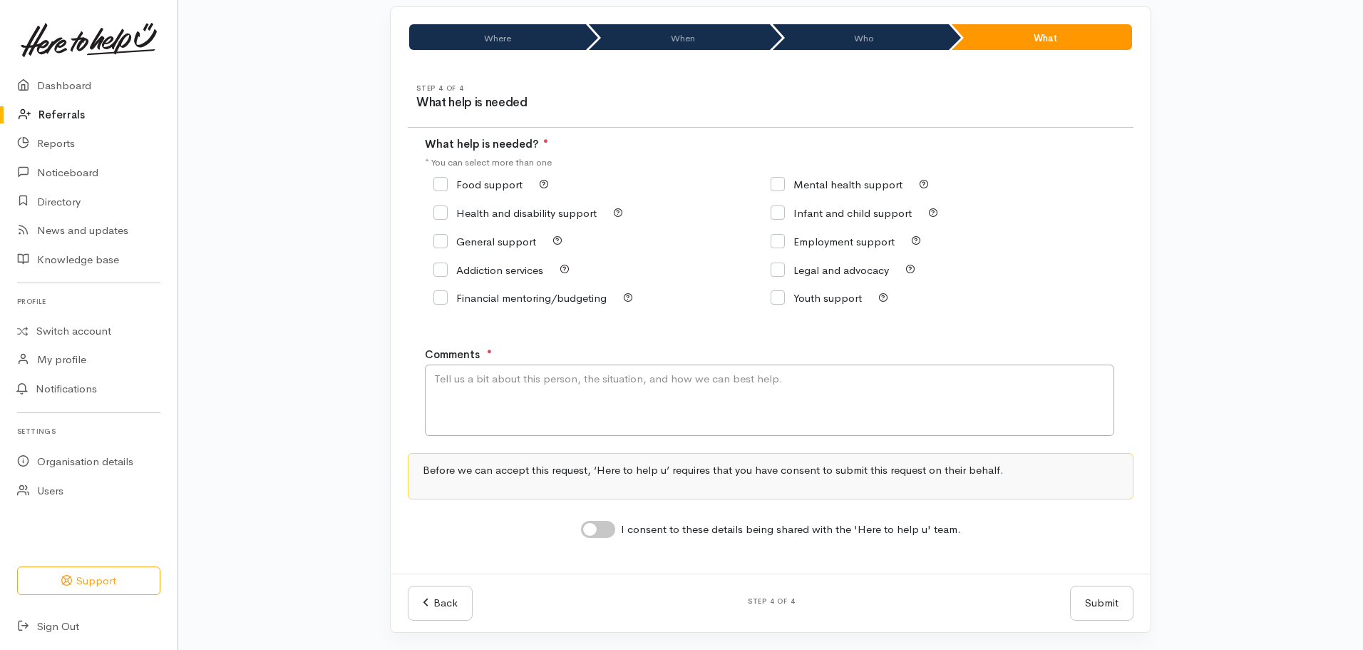
scroll to position [96, 0]
click at [437, 239] on input "General support" at bounding box center [485, 241] width 103 height 11
checkbox input "true"
click at [580, 402] on textarea "Comments" at bounding box center [769, 399] width 689 height 71
type textarea "O"
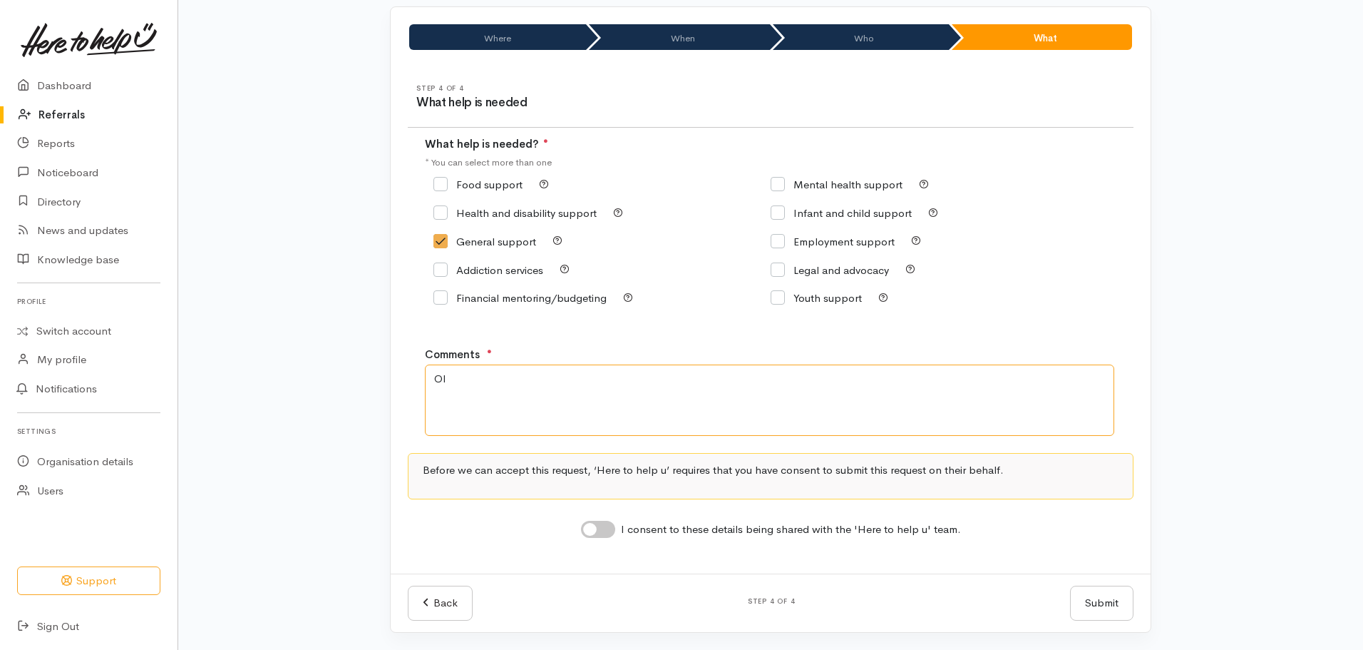
type textarea "O"
drag, startPoint x: 600, startPoint y: 380, endPoint x: 541, endPoint y: 389, distance: 59.2
click at [541, 389] on textarea "Was recommended to call us from social worker "for older people"" at bounding box center [769, 399] width 689 height 71
click at [587, 382] on textarea "Was recommended to contact here to Help U by Kate Anderson - social worker "for…" at bounding box center [769, 399] width 689 height 71
click at [946, 390] on textarea "Was recommended to contact Here to Help U by Kate Anderson - social worker "for…" at bounding box center [769, 399] width 689 height 71
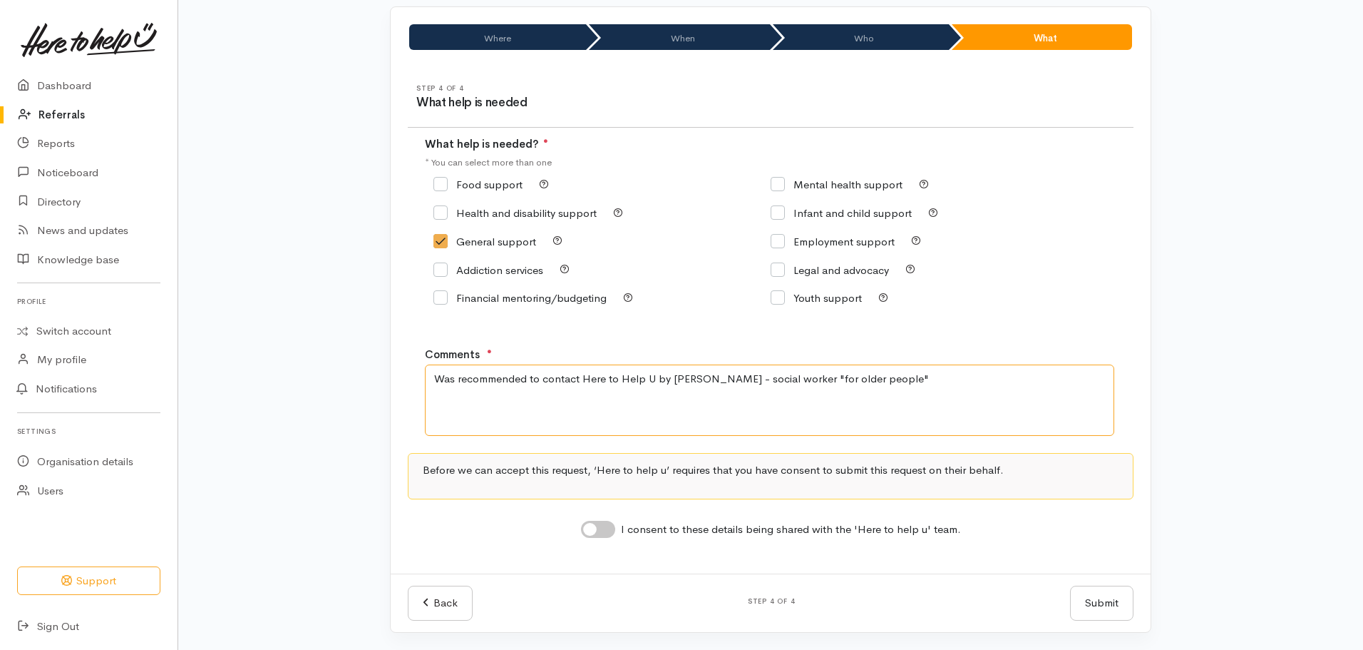
click at [972, 391] on textarea "Was recommended to contact Here to Help U by Kate Anderson - social worker "for…" at bounding box center [769, 399] width 689 height 71
drag, startPoint x: 913, startPoint y: 371, endPoint x: 1210, endPoint y: 372, distance: 296.6
click at [1210, 372] on div "Where When Who What Step 1 of 4 Where is the help needed Location Auckland Waik…" at bounding box center [770, 327] width 1185 height 643
type textarea "Was recommended to contact Here to Help U by Kate Anderson - social worker "for…"
click at [598, 536] on input "I consent to these details being shared with the 'Here to help u' team." at bounding box center [598, 529] width 34 height 17
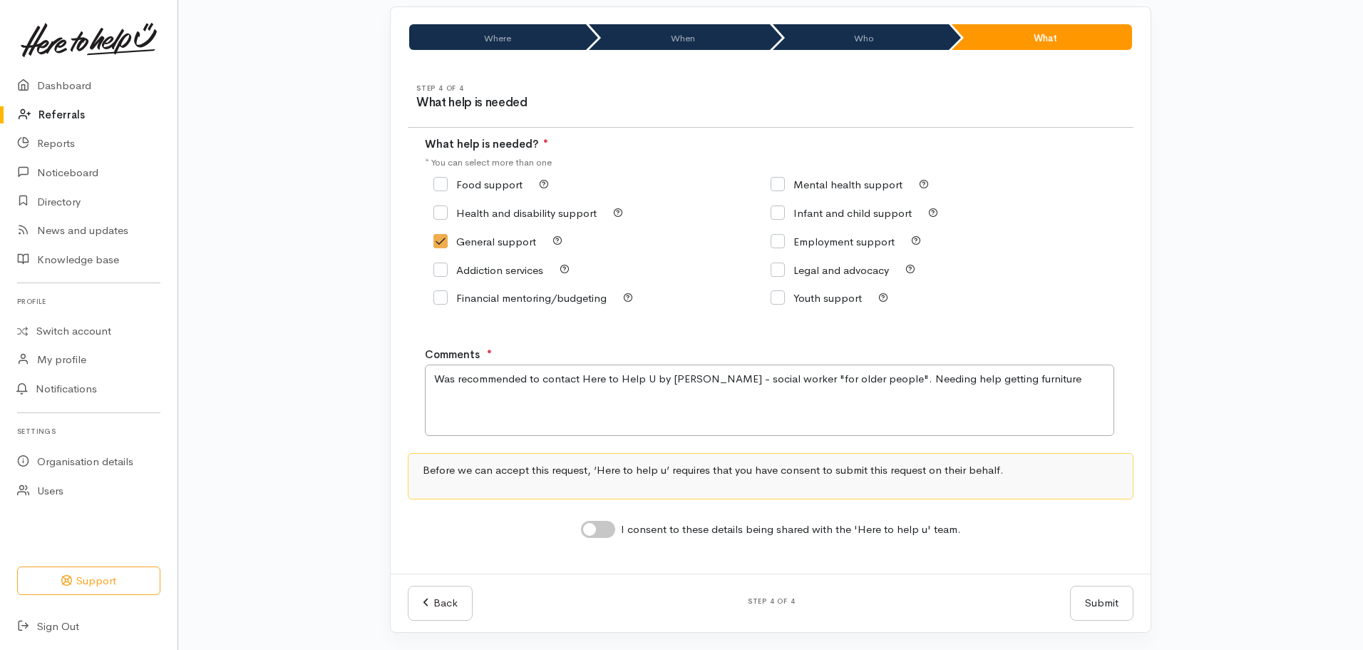
checkbox input "true"
click at [1114, 607] on button "Submit" at bounding box center [1101, 602] width 63 height 35
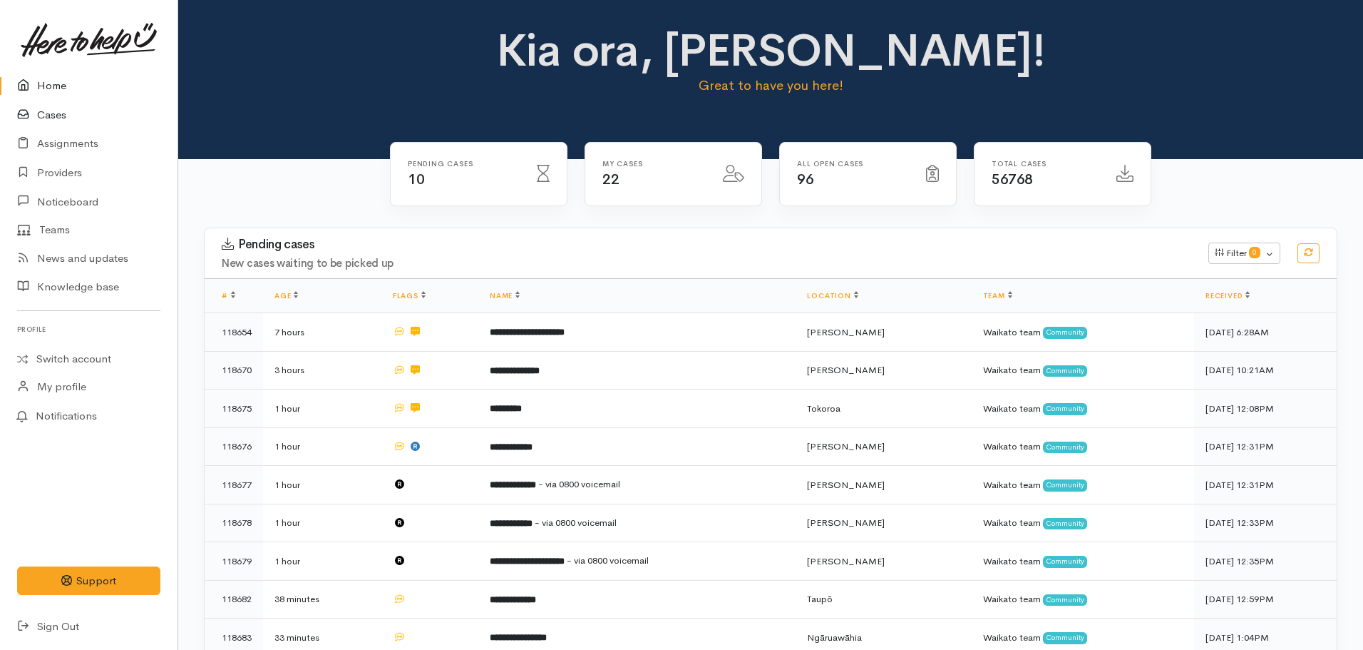
click at [71, 111] on link "Cases" at bounding box center [89, 115] width 178 height 29
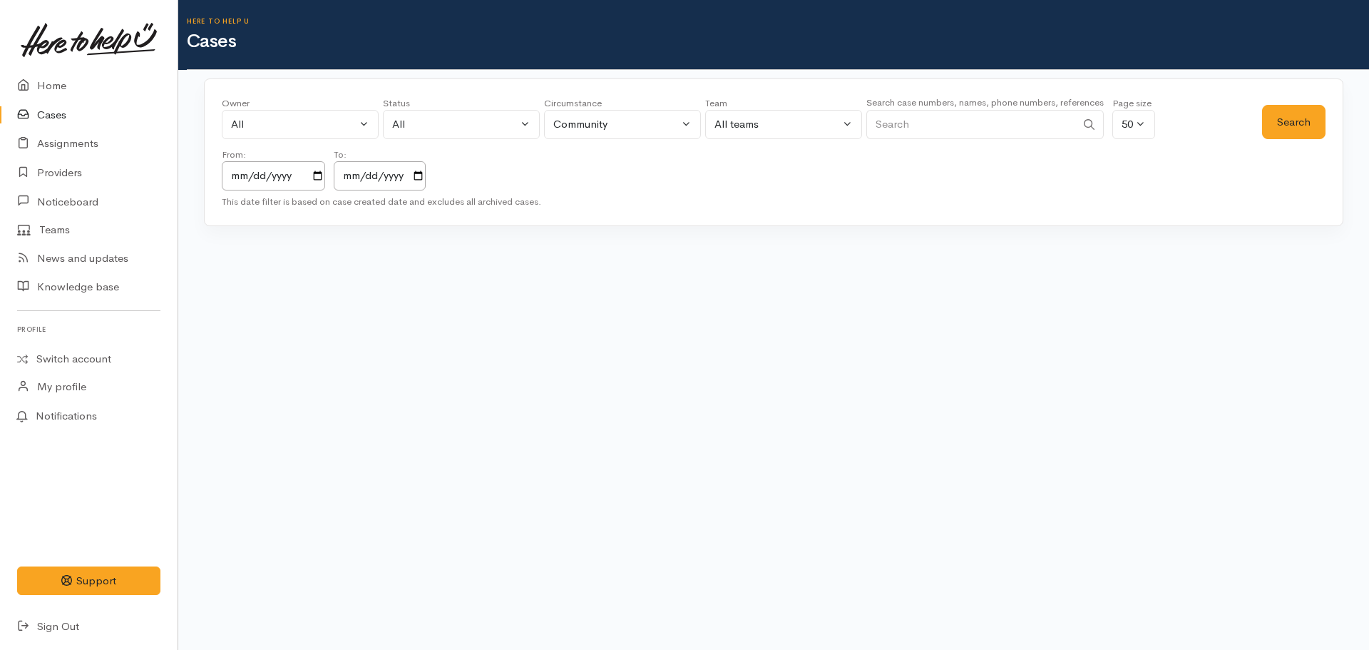
click at [949, 124] on input "Search" at bounding box center [971, 124] width 210 height 29
paste input "02102502117"
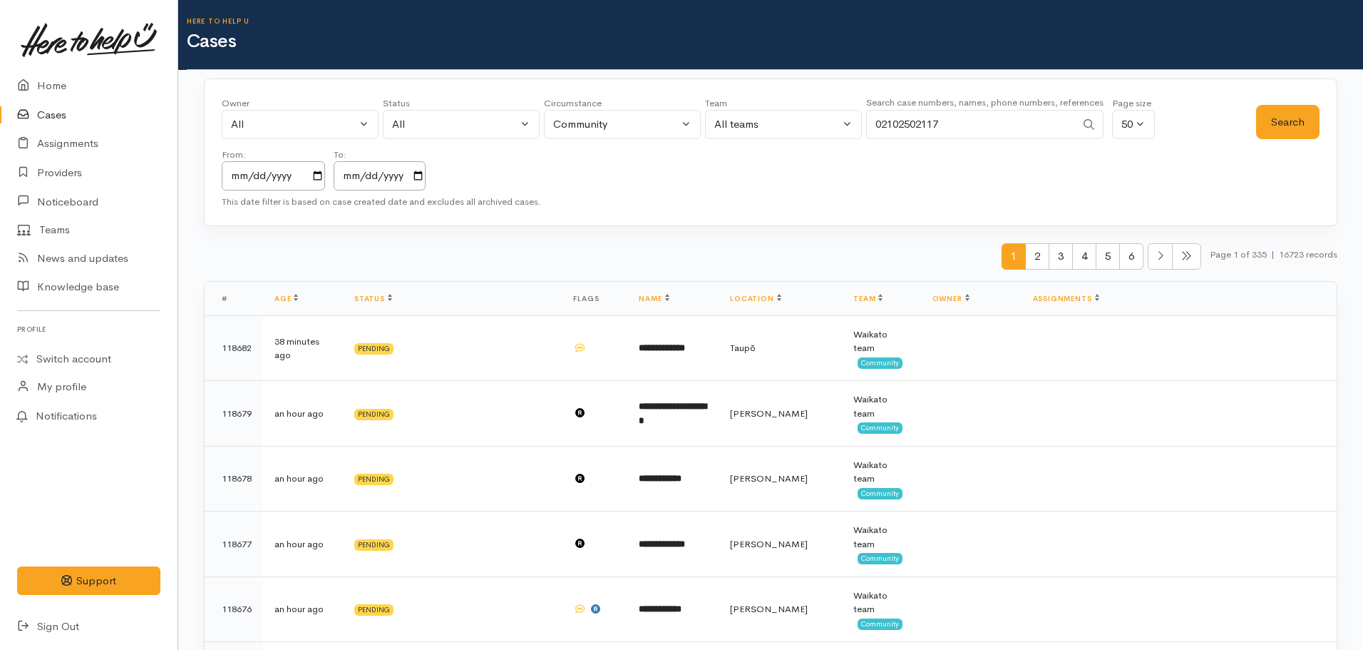
type input "02102502117"
click at [318, 178] on input "2023-10-07" at bounding box center [273, 175] width 103 height 29
click at [421, 176] on input "2025-10-07" at bounding box center [380, 175] width 92 height 29
drag, startPoint x: 1347, startPoint y: 106, endPoint x: 1326, endPoint y: 109, distance: 21.7
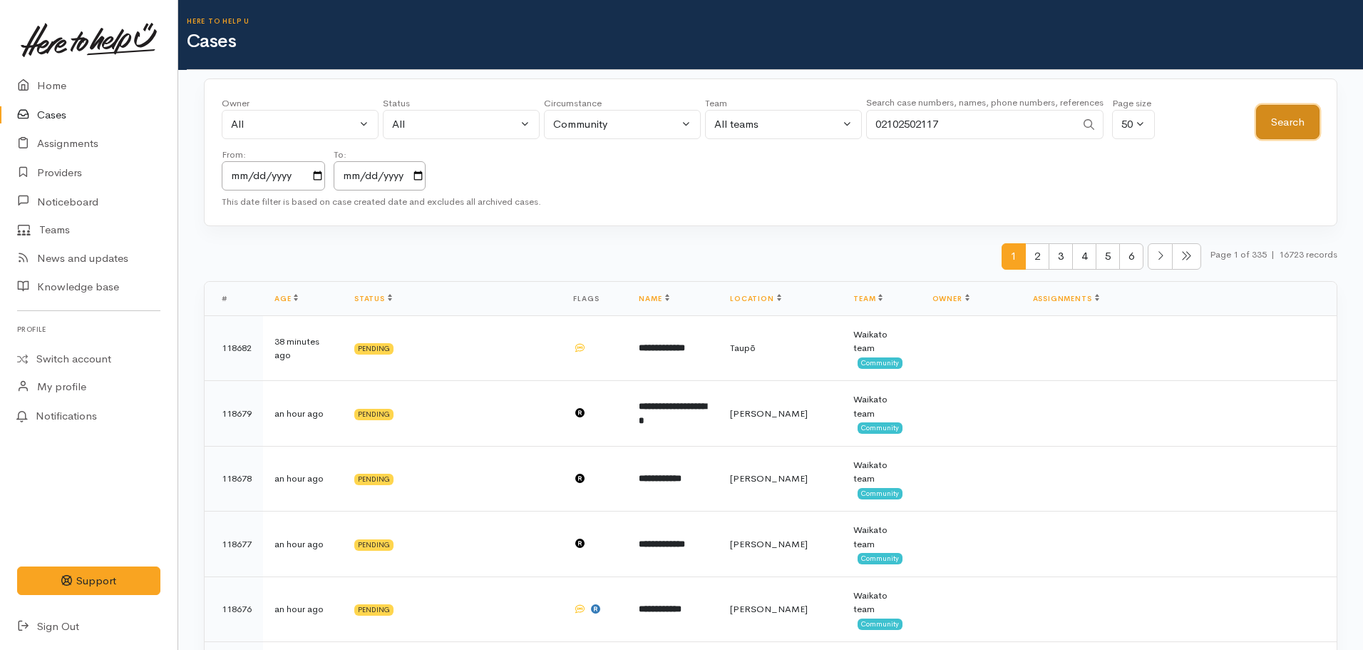
click at [1293, 121] on button "Search" at bounding box center [1287, 122] width 63 height 35
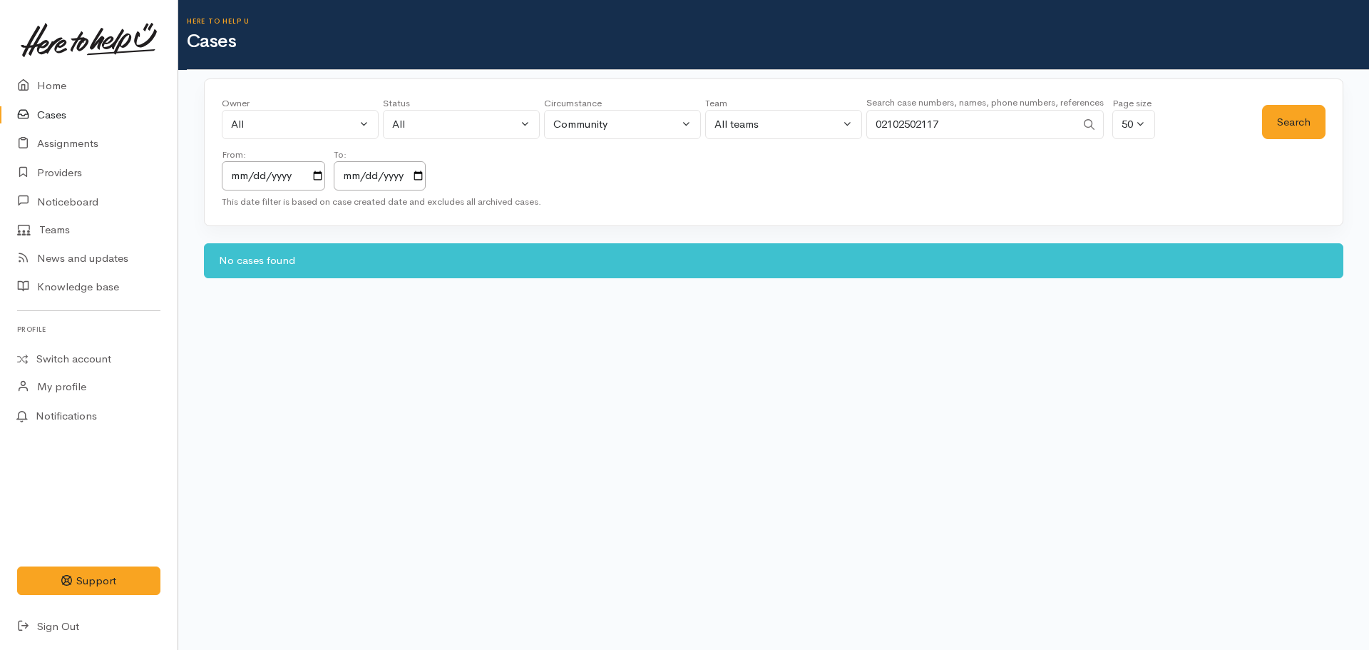
drag, startPoint x: 983, startPoint y: 115, endPoint x: 841, endPoint y: 116, distance: 141.2
click at [841, 116] on div "Owner All My cases Aandrea Murray ('Here to help u') Akash Prakash ('Here to he…" at bounding box center [742, 143] width 1040 height 94
type input "Orama Mccauley"
click at [1294, 128] on button "Search" at bounding box center [1293, 122] width 63 height 35
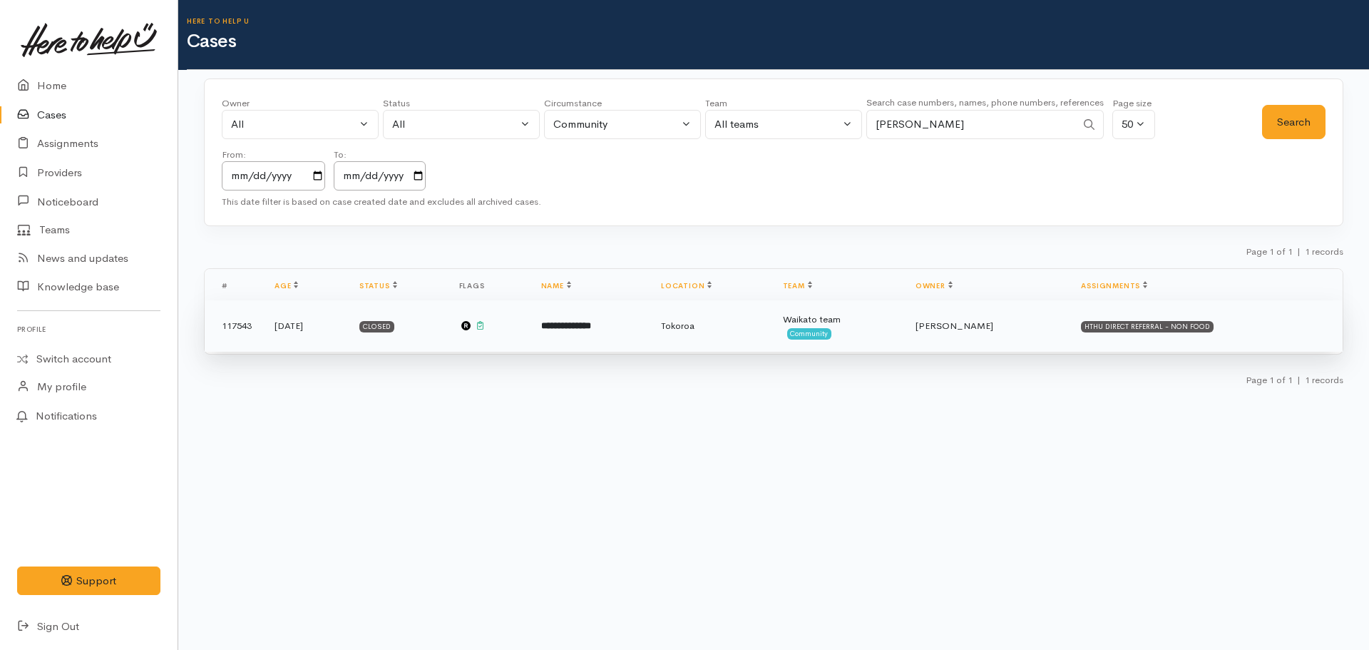
click at [650, 337] on td "**********" at bounding box center [590, 325] width 120 height 51
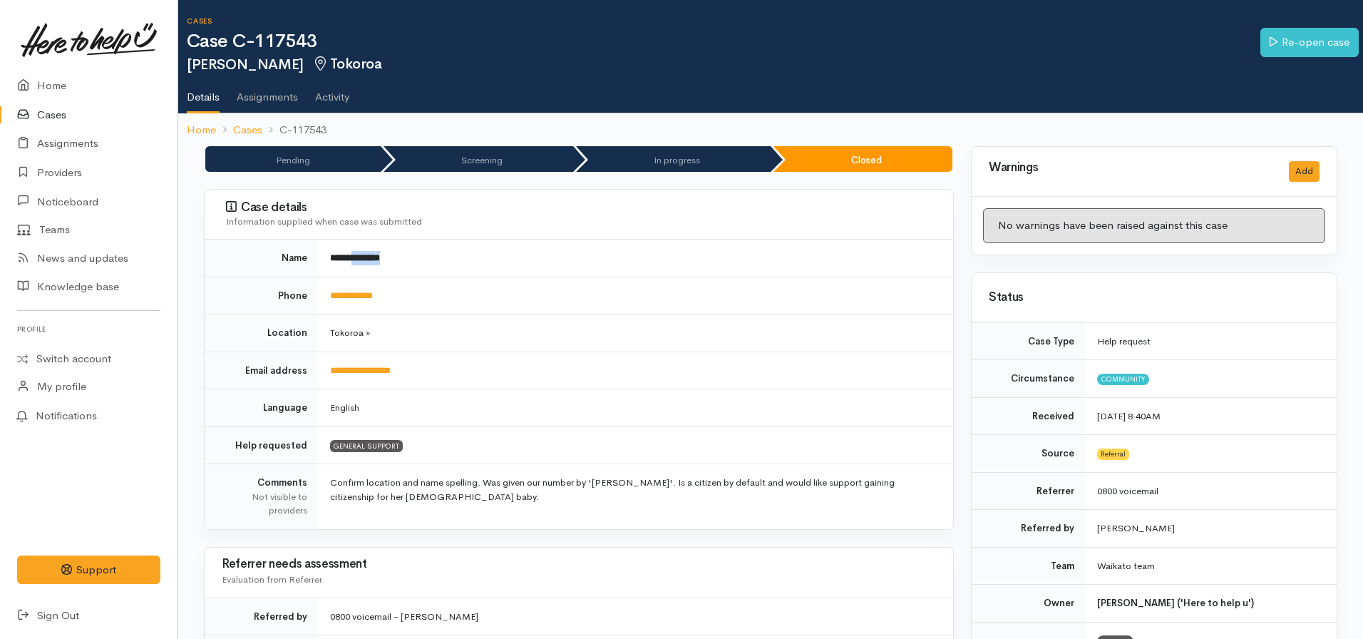
drag, startPoint x: 418, startPoint y: 262, endPoint x: 362, endPoint y: 254, distance: 56.9
click at [362, 254] on td "**********" at bounding box center [636, 258] width 635 height 37
copy b "********"
click at [46, 119] on link "Cases" at bounding box center [89, 115] width 178 height 29
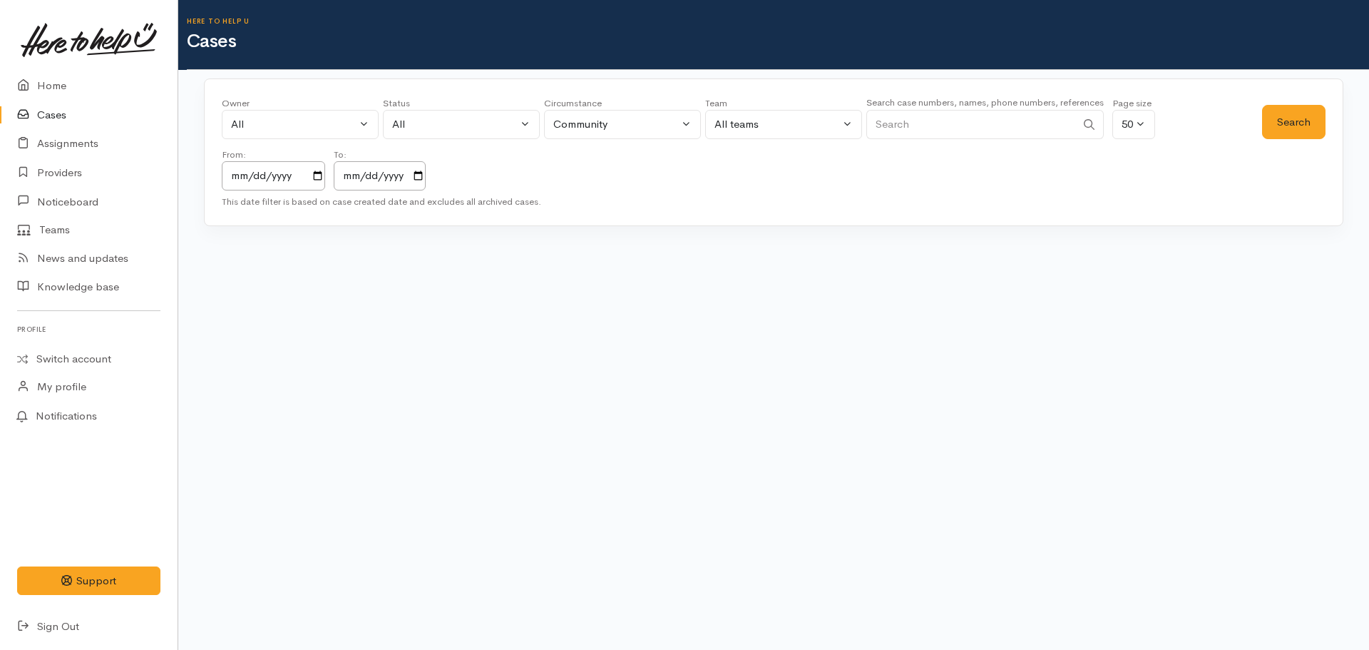
click at [950, 125] on input "Search" at bounding box center [971, 124] width 210 height 29
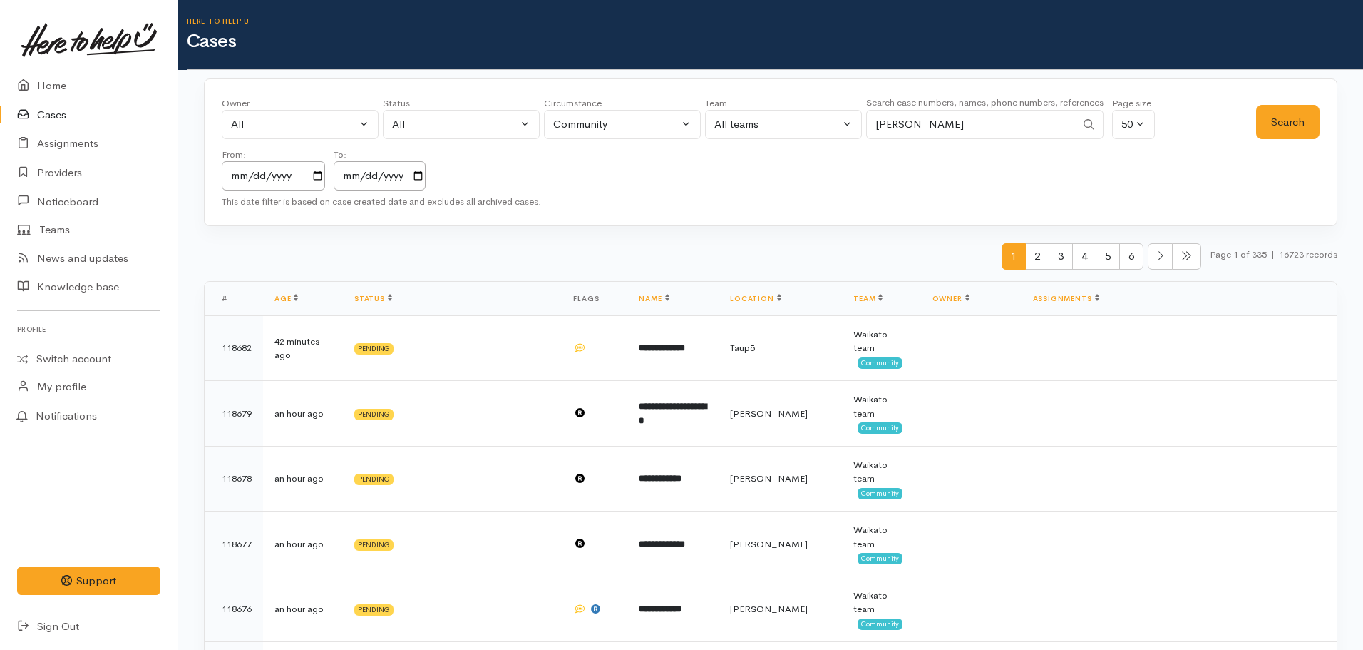
type input "[PERSON_NAME]"
click at [1281, 135] on button "Search" at bounding box center [1287, 122] width 63 height 35
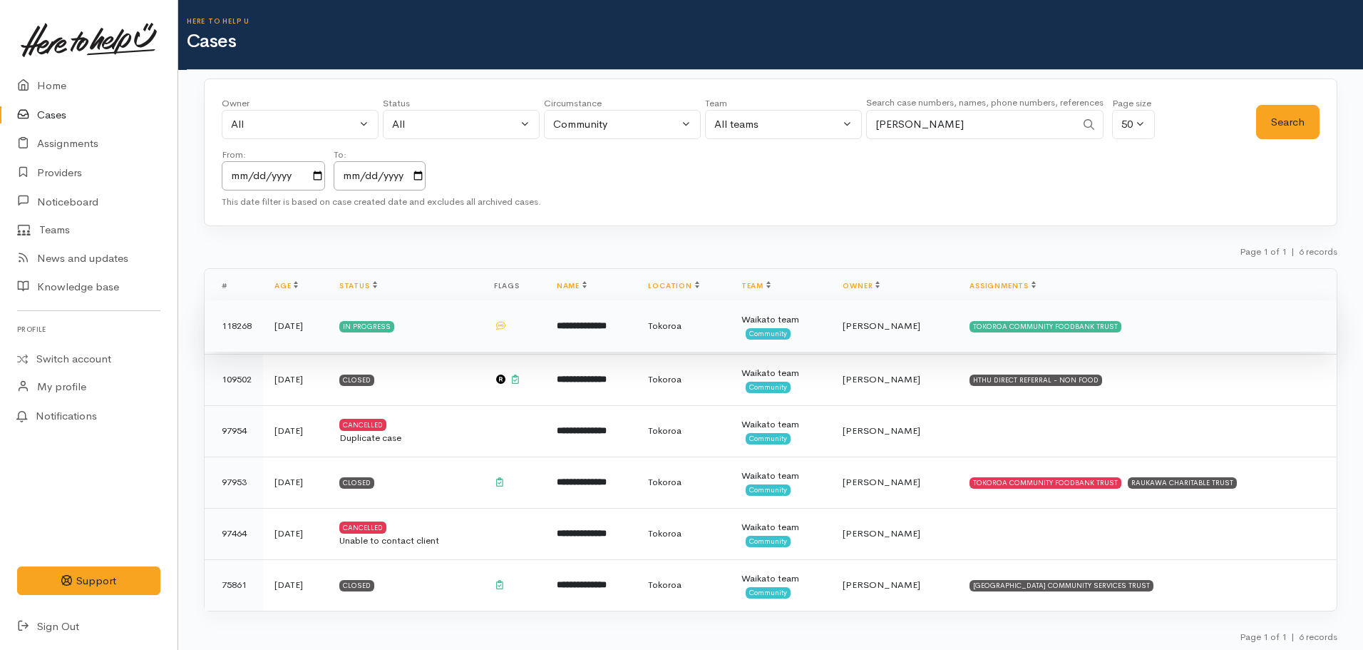
click at [637, 332] on td "**********" at bounding box center [591, 325] width 92 height 51
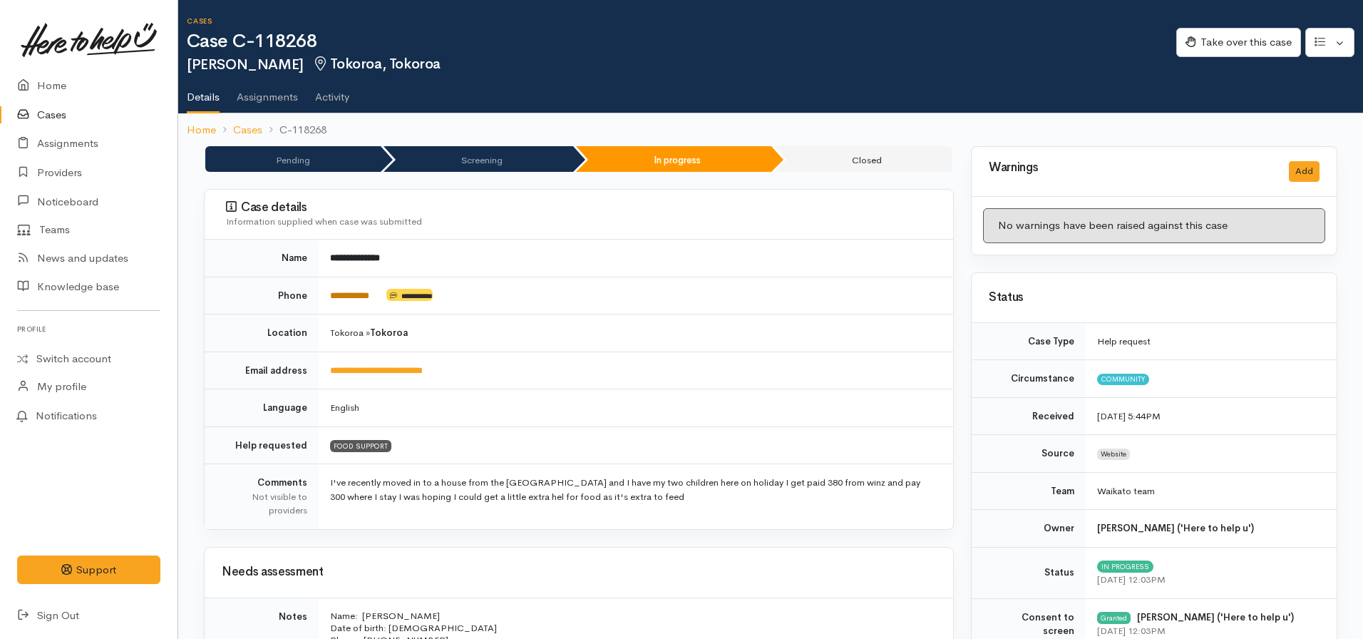
click at [352, 295] on link "**********" at bounding box center [349, 295] width 39 height 9
drag, startPoint x: 353, startPoint y: 292, endPoint x: 364, endPoint y: 295, distance: 11.1
click at [319, 295] on td "**********" at bounding box center [636, 296] width 635 height 38
copy td "**********"
drag, startPoint x: 516, startPoint y: 319, endPoint x: 526, endPoint y: 320, distance: 10.0
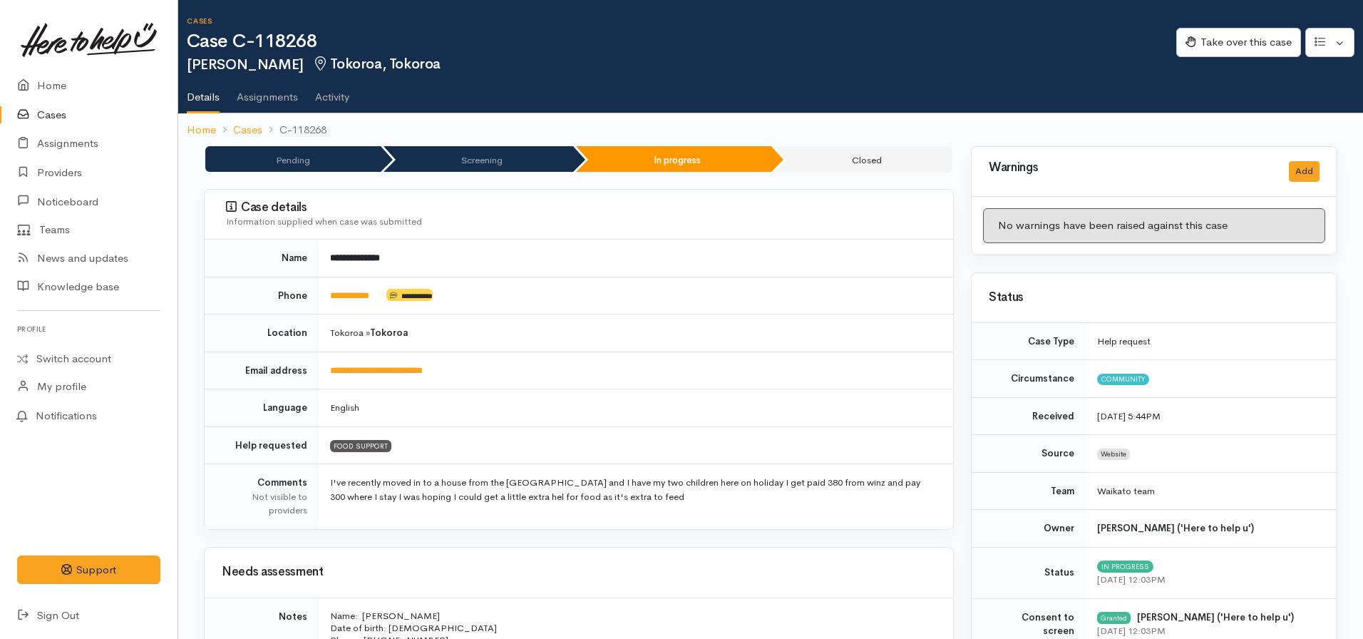
click at [517, 320] on td "Tokoroa » Tokoroa" at bounding box center [636, 333] width 635 height 38
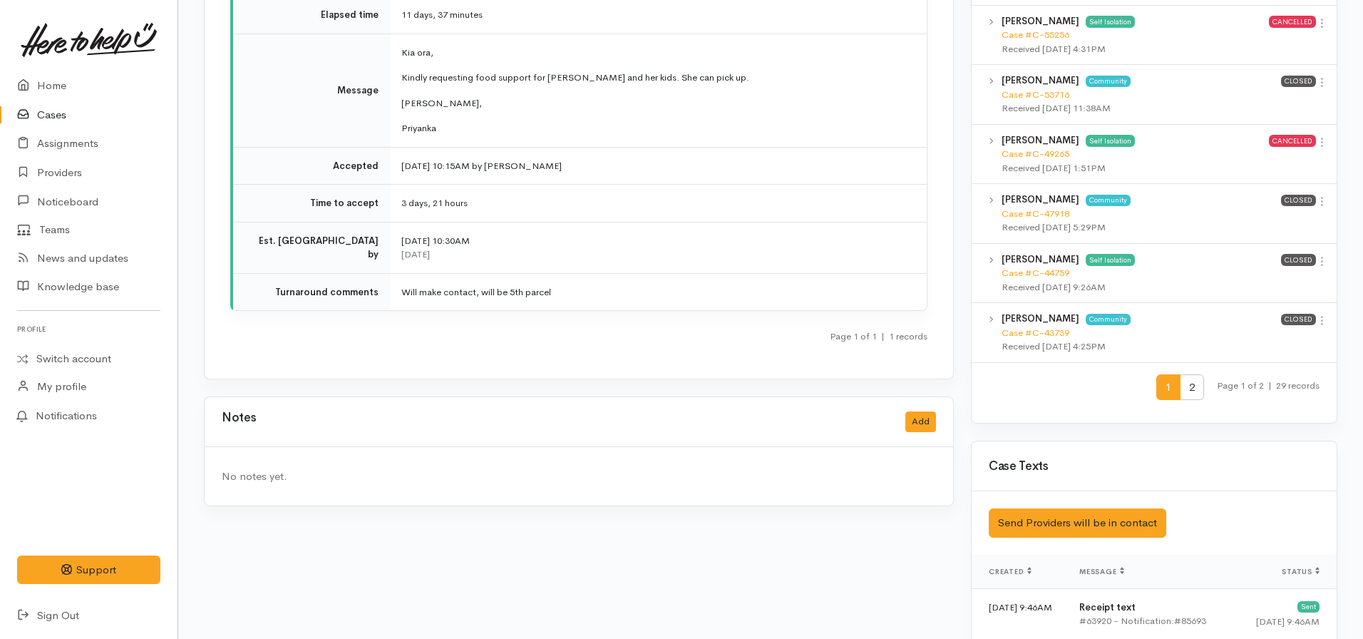
scroll to position [1783, 0]
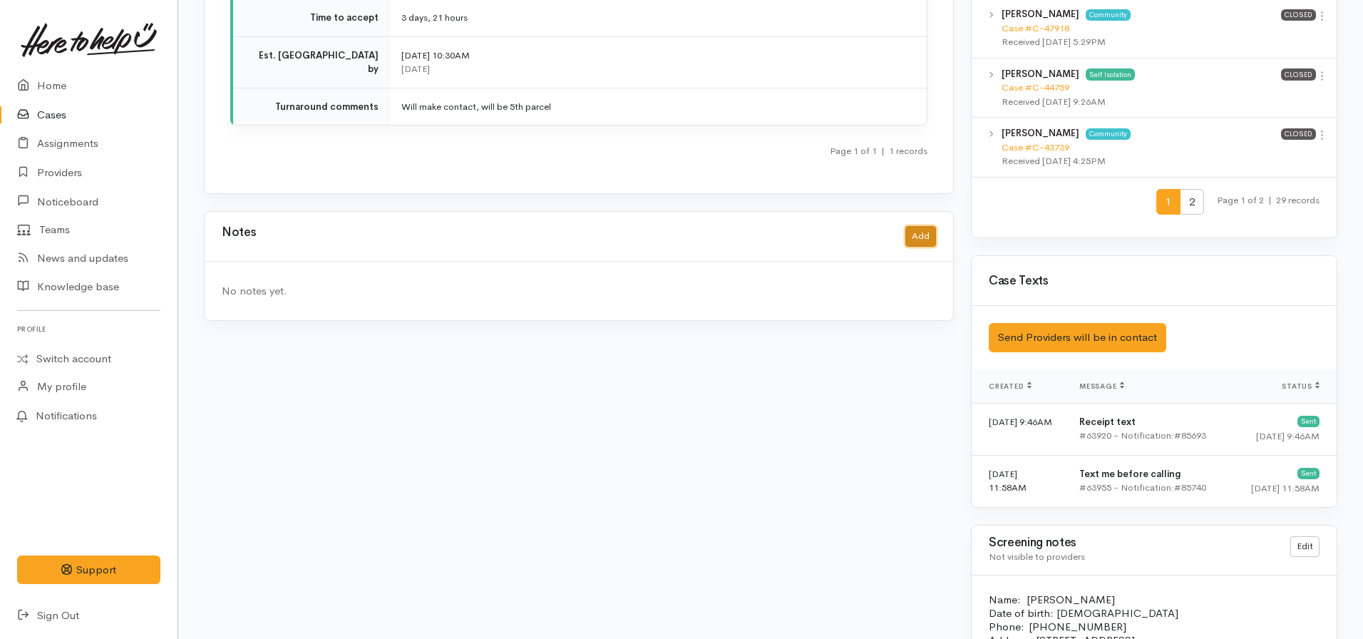
click at [917, 226] on button "Add" at bounding box center [921, 236] width 31 height 21
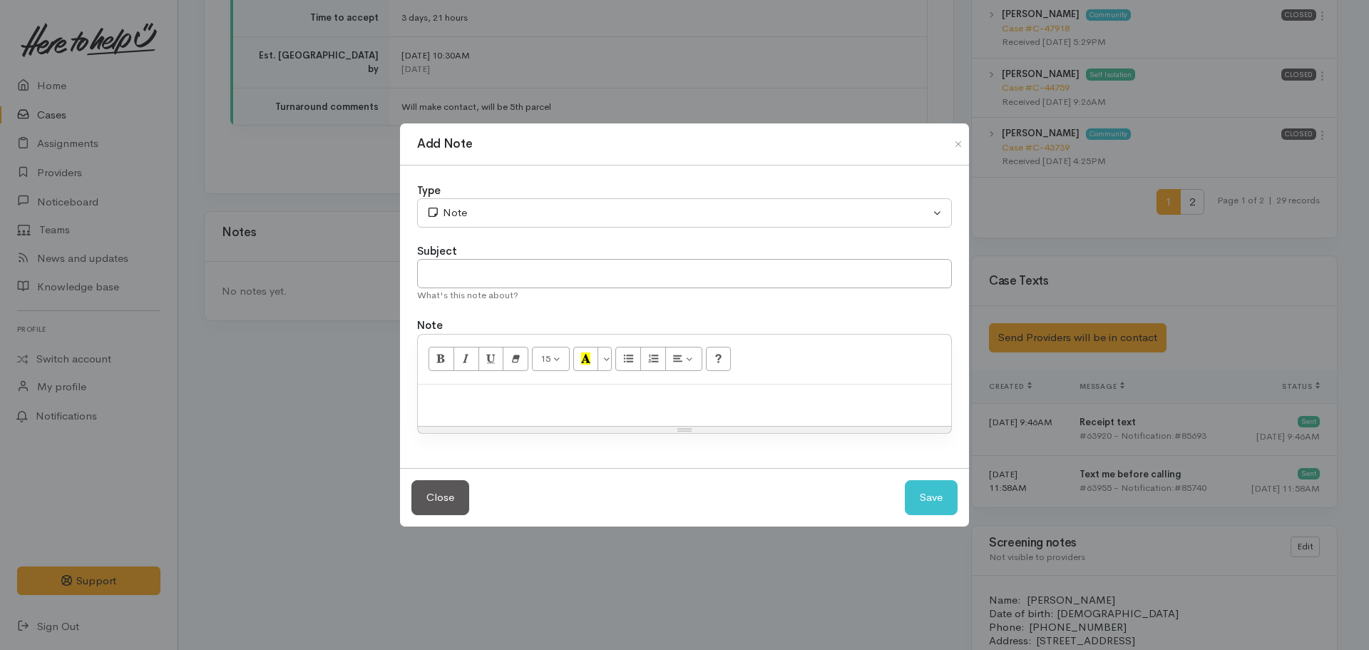
click at [457, 394] on p at bounding box center [684, 399] width 519 height 16
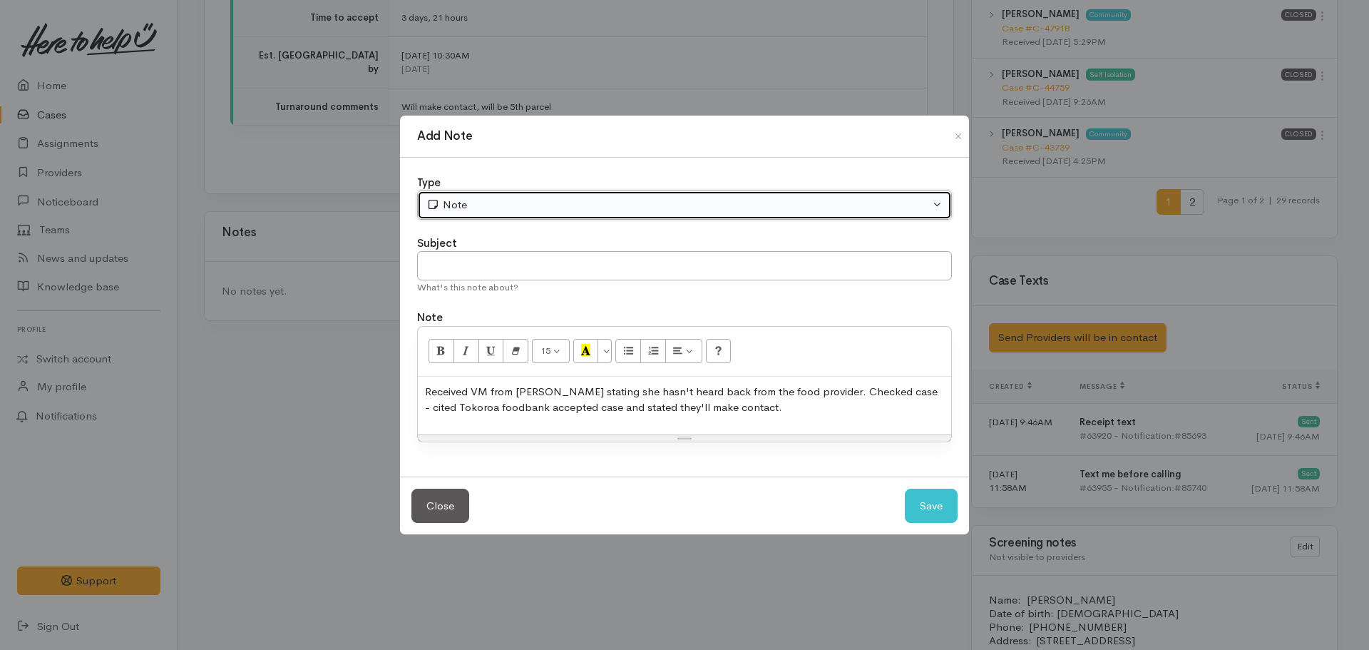
click at [496, 215] on button "Note" at bounding box center [684, 204] width 535 height 29
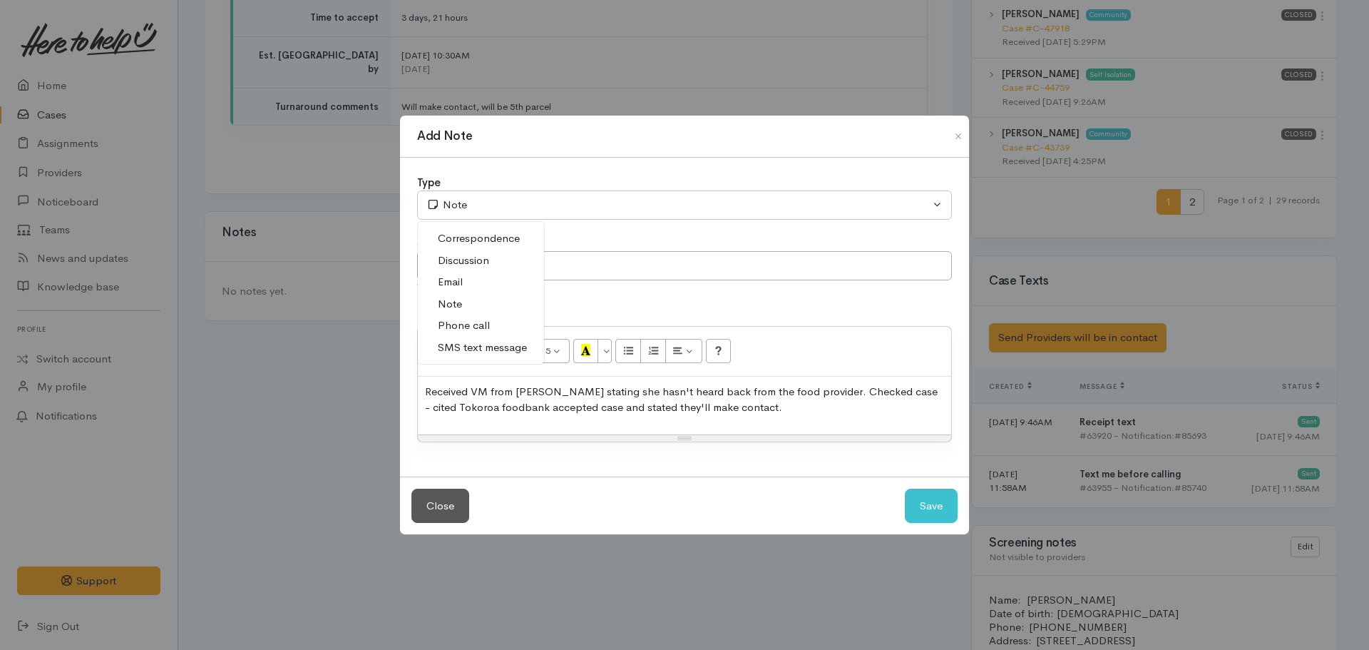
click at [478, 319] on span "Phone call" at bounding box center [464, 325] width 52 height 16
select select "3"
click at [536, 270] on input "text" at bounding box center [684, 265] width 535 height 29
click at [800, 416] on div "Received VM from Tania stating she hasn't heard back from the food provider. Ch…" at bounding box center [684, 405] width 533 height 58
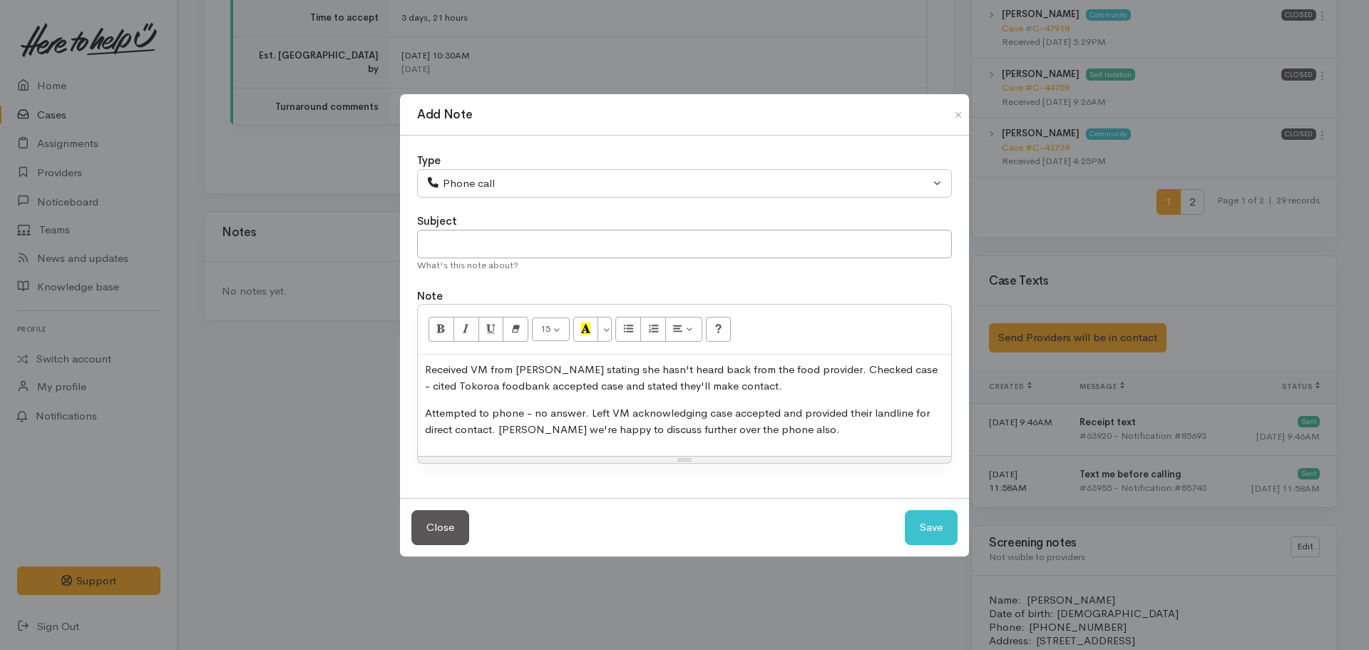
click at [513, 430] on p "Attempted to phone - no answer. Left VM acknowledging case accepted and provide…" at bounding box center [684, 421] width 519 height 32
click at [809, 446] on div "Received VM from Tania stating she hasn't heard back from the food provider. Ch…" at bounding box center [684, 404] width 533 height 101
click at [490, 245] on input "text" at bounding box center [684, 244] width 535 height 29
type input "VM Received - attempt to follow up with client"
click at [591, 416] on p "Attempted to phone - no answer. Left VM acknowledging case accepted and provide…" at bounding box center [684, 421] width 519 height 32
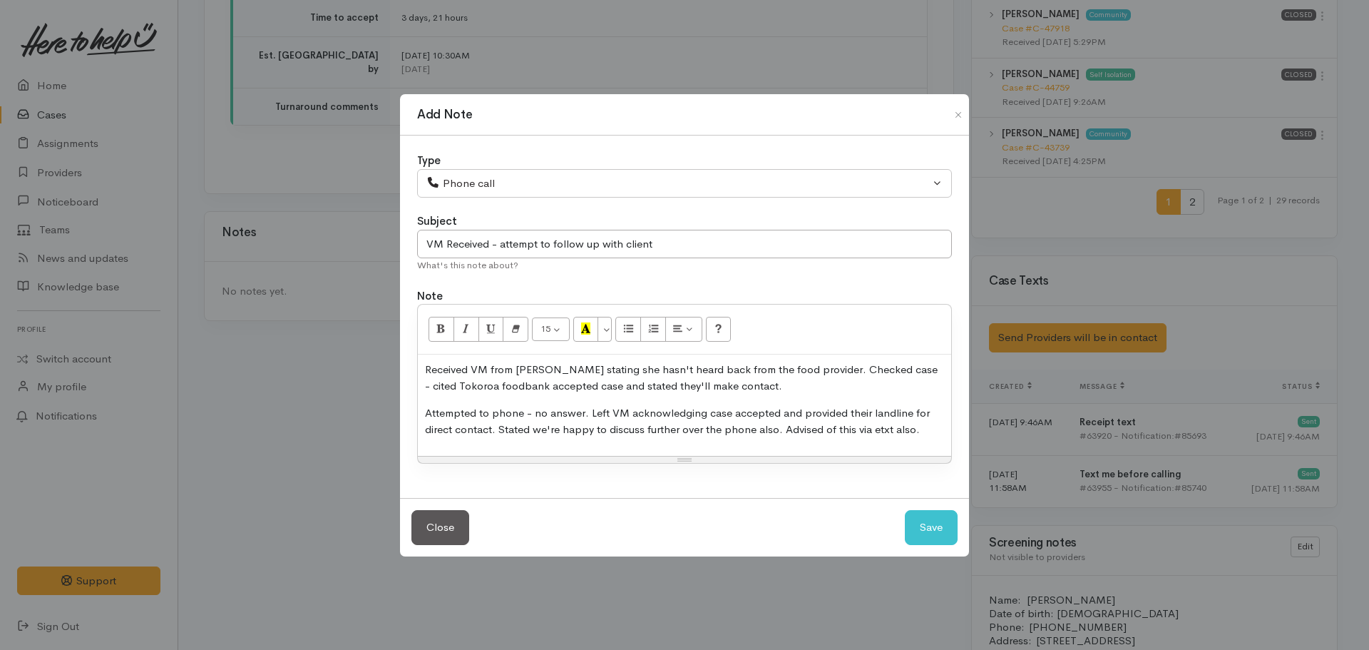
click at [783, 427] on p "Attempted to phone - no answer. Left VM acknowledging case accepted and provide…" at bounding box center [684, 421] width 519 height 32
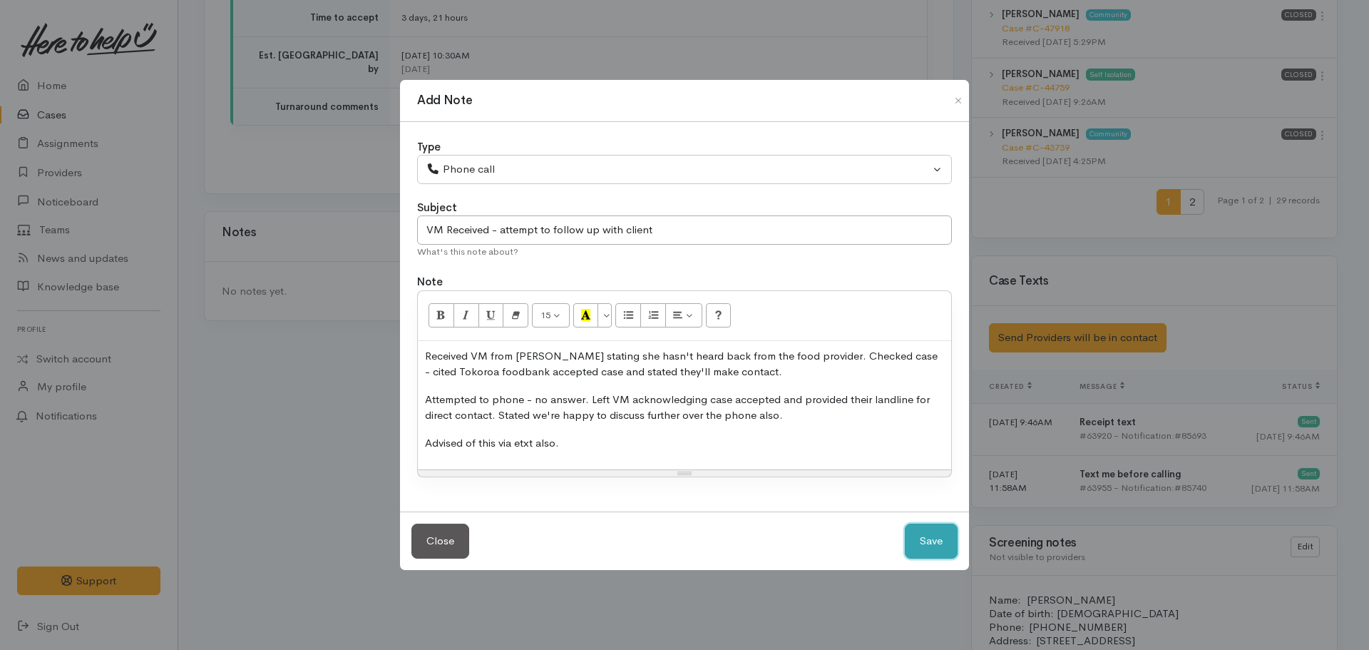
click at [934, 541] on button "Save" at bounding box center [931, 540] width 53 height 35
select select "1"
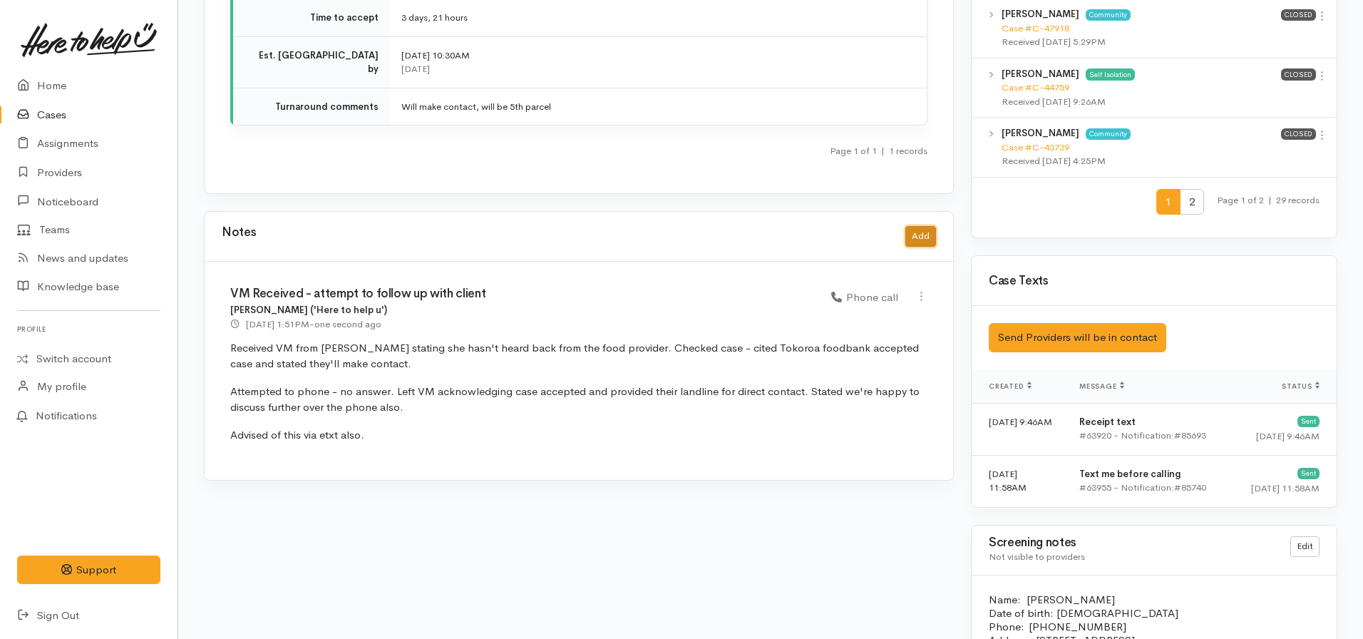
click at [917, 226] on button "Add" at bounding box center [921, 236] width 31 height 21
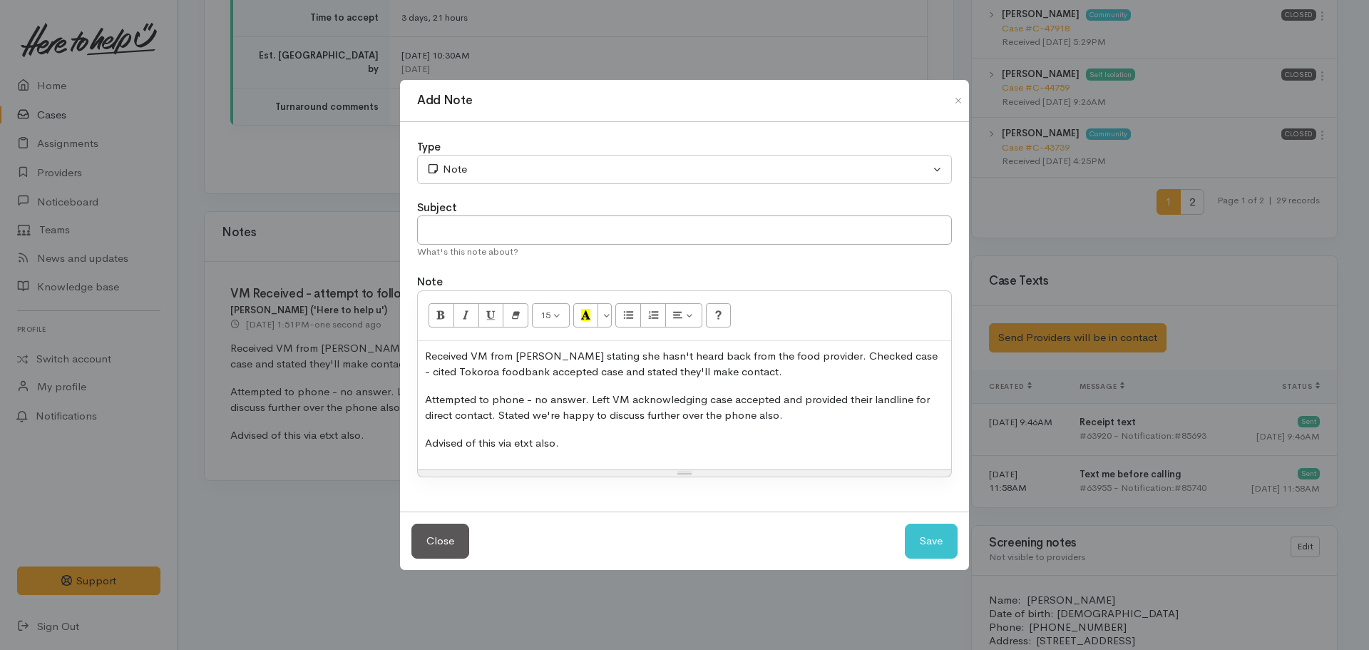
click at [547, 393] on p "Attempted to phone - no answer. Left VM acknowledging case accepted and provide…" at bounding box center [684, 407] width 519 height 32
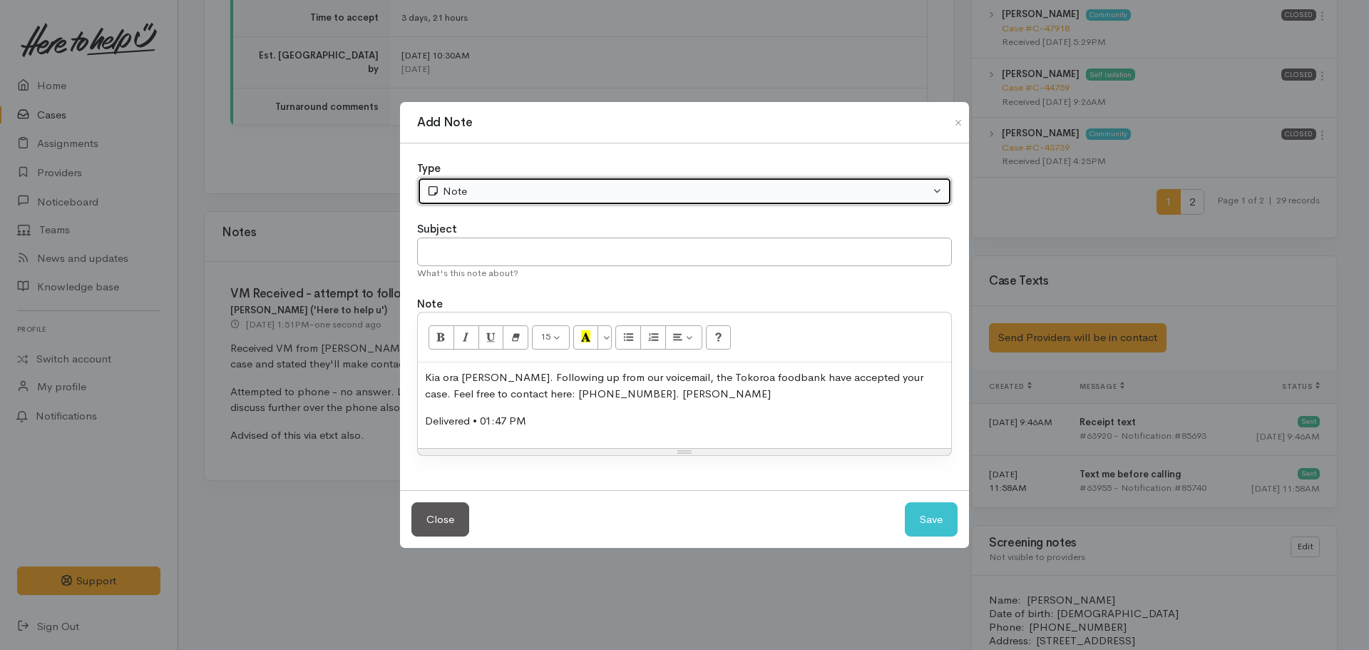
click at [472, 193] on div "Note" at bounding box center [677, 191] width 503 height 16
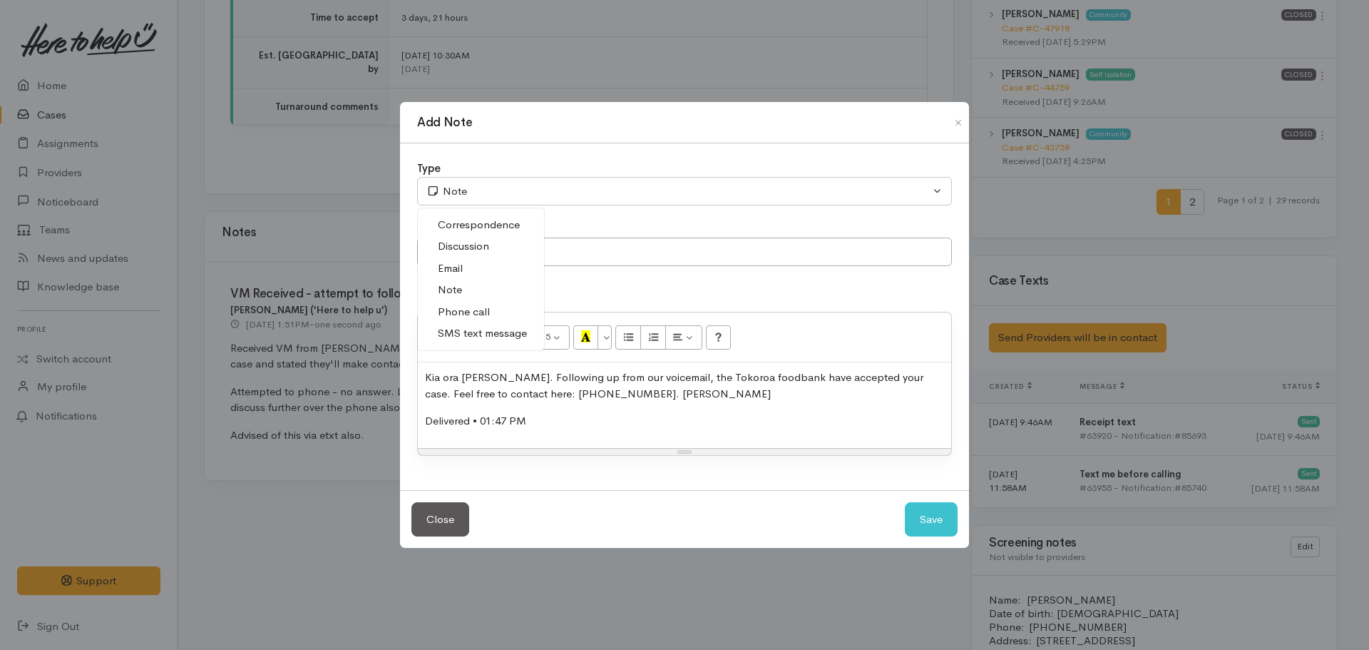
click at [488, 332] on span "SMS text message" at bounding box center [482, 333] width 89 height 16
click at [940, 511] on button "Save" at bounding box center [931, 519] width 53 height 35
select select "1"
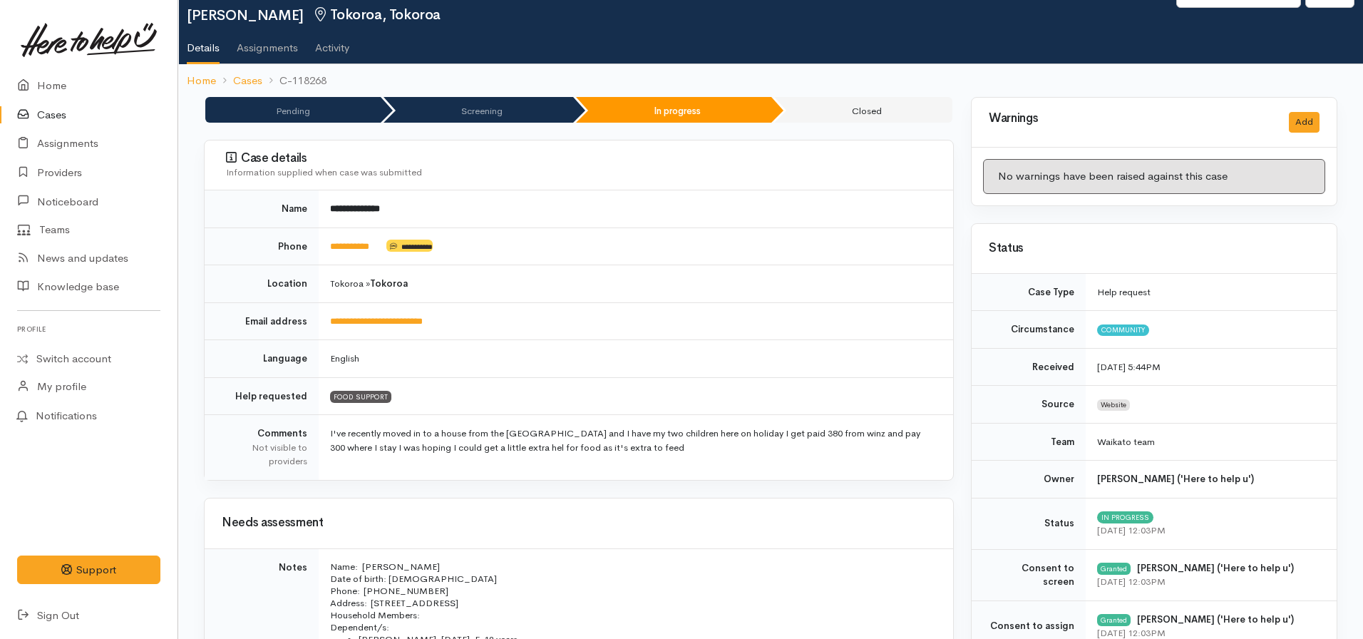
scroll to position [0, 0]
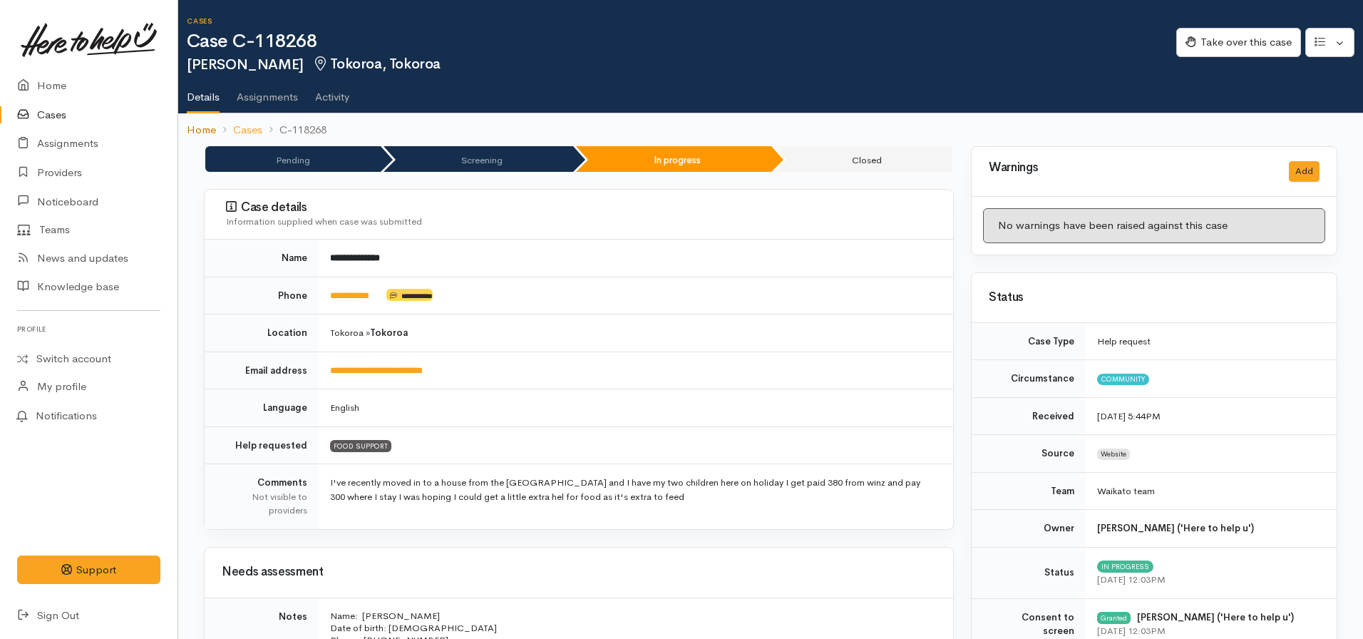
click at [205, 124] on link "Home" at bounding box center [201, 130] width 29 height 16
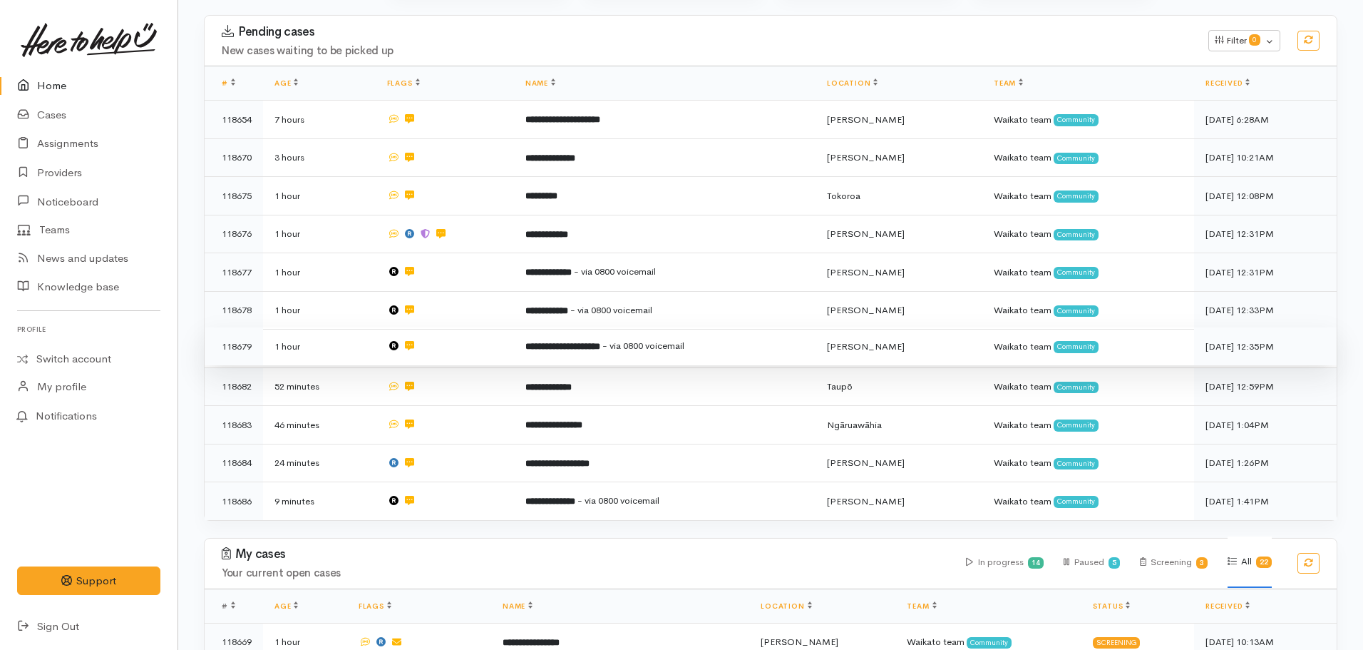
scroll to position [214, 0]
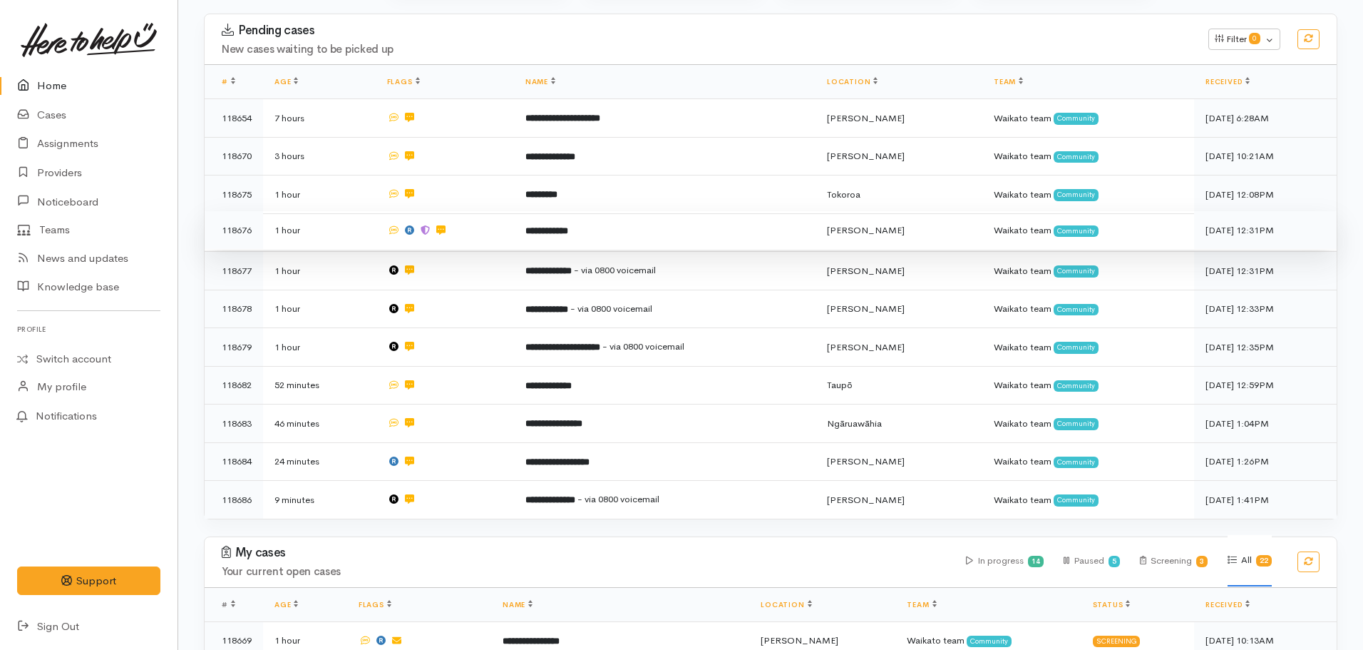
click at [541, 235] on td "**********" at bounding box center [665, 230] width 302 height 39
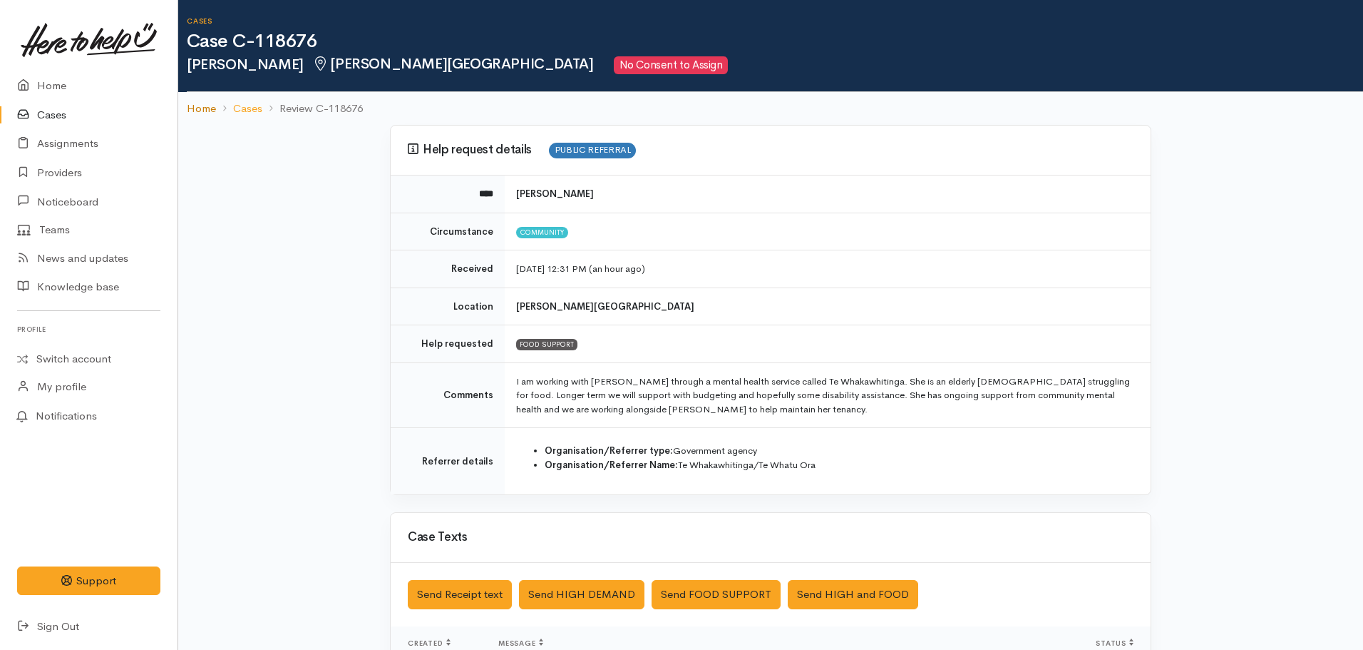
click at [192, 101] on link "Home" at bounding box center [201, 109] width 29 height 16
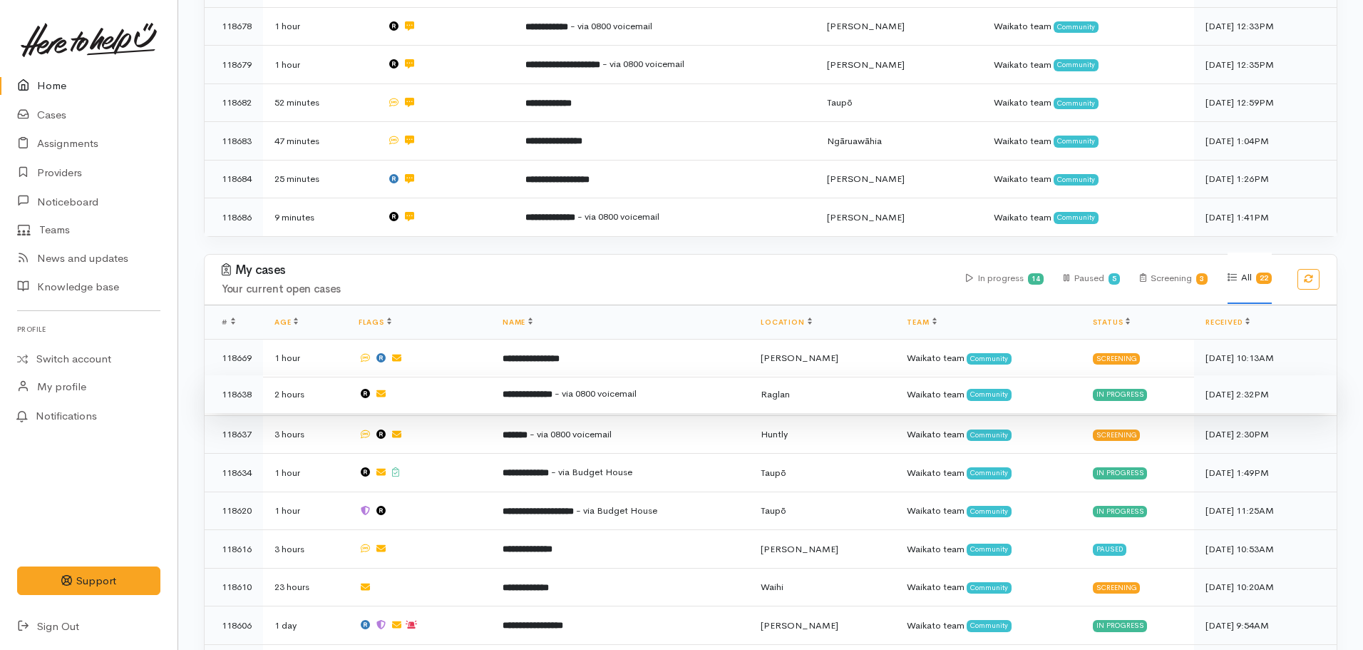
scroll to position [642, 0]
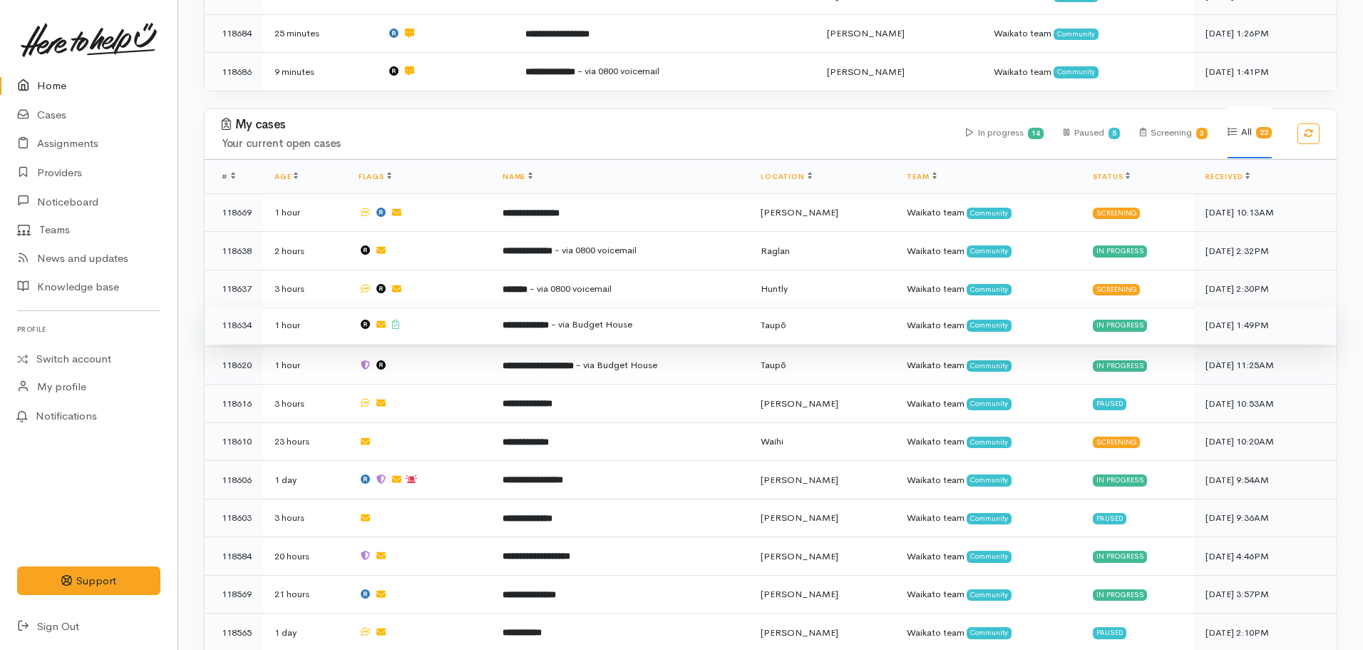
click at [544, 320] on b "**********" at bounding box center [526, 324] width 46 height 9
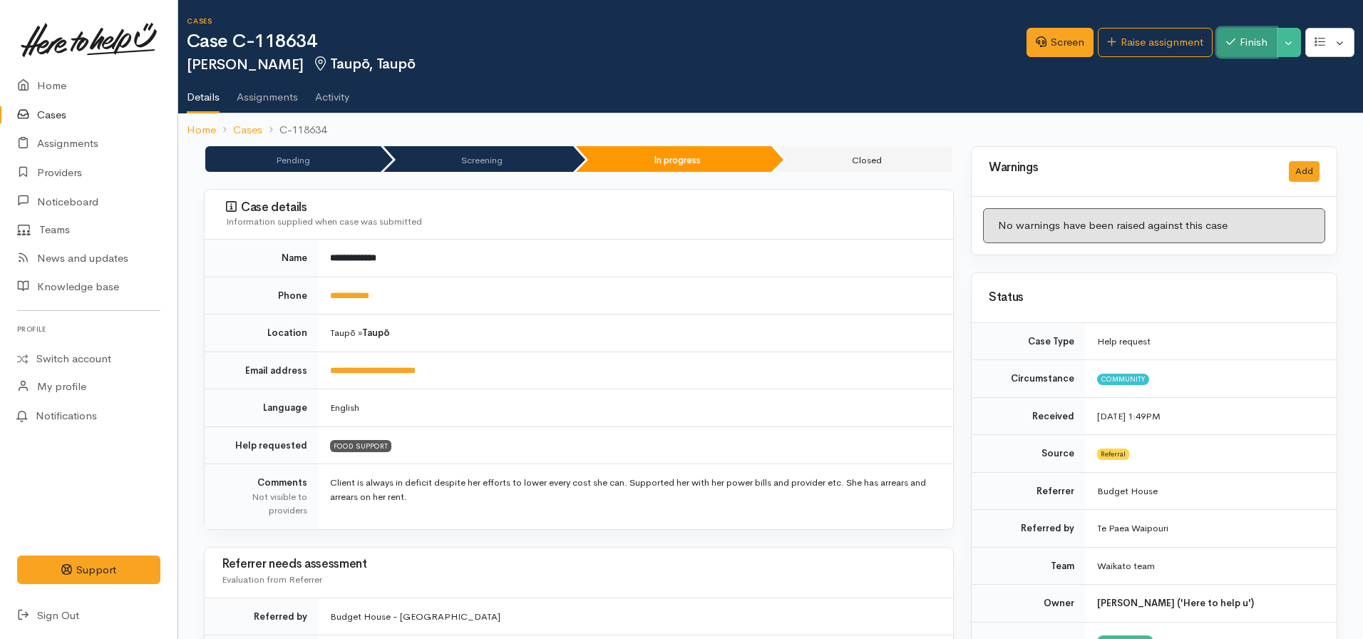
click at [1239, 31] on button "Finish" at bounding box center [1247, 42] width 60 height 29
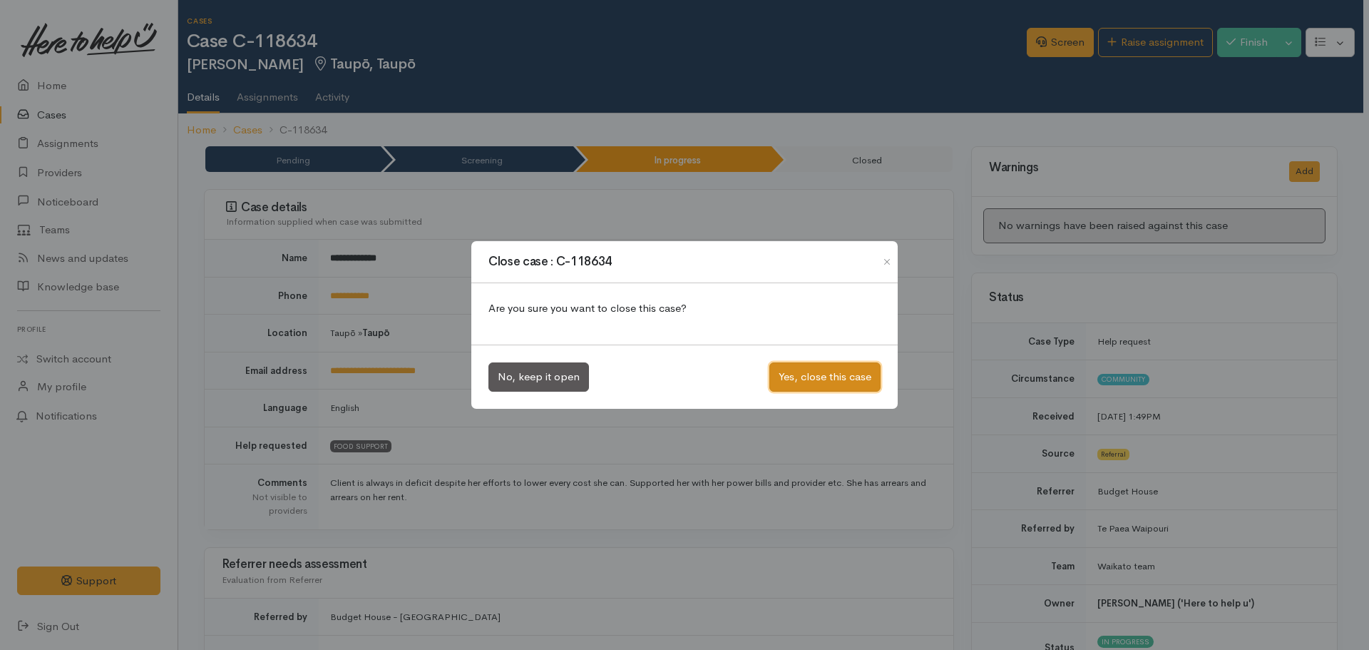
click at [817, 379] on button "Yes, close this case" at bounding box center [824, 376] width 111 height 29
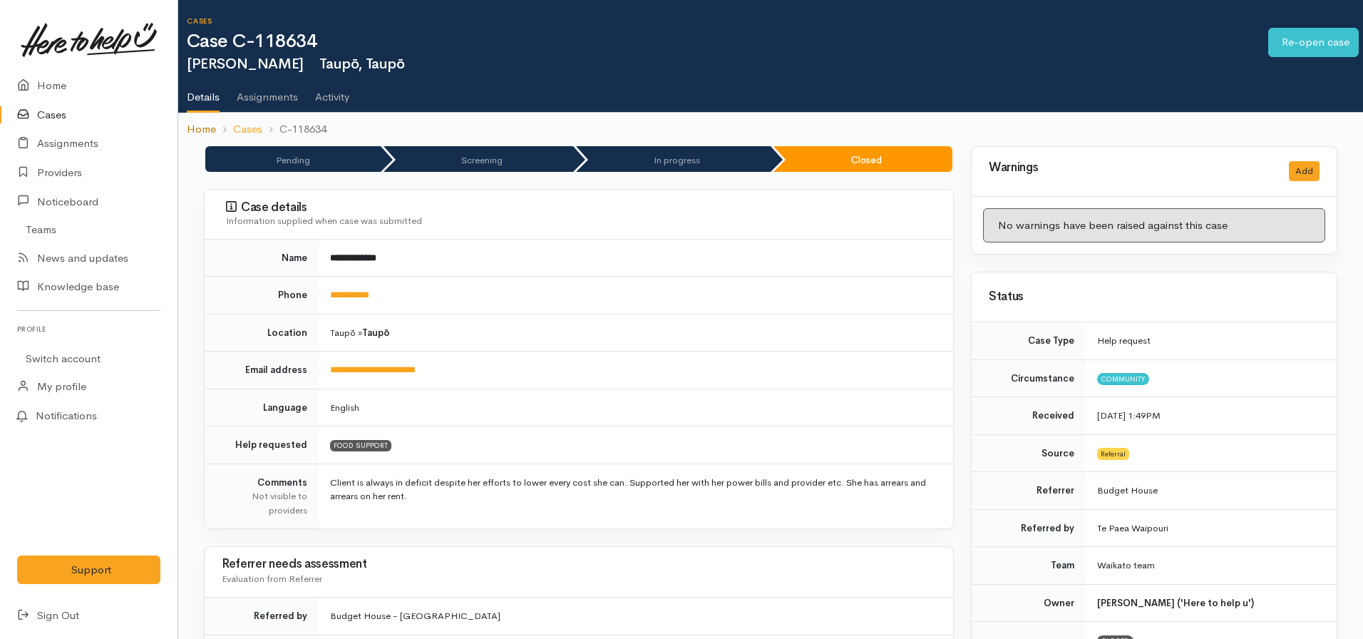
click at [200, 130] on link "Home" at bounding box center [201, 129] width 29 height 16
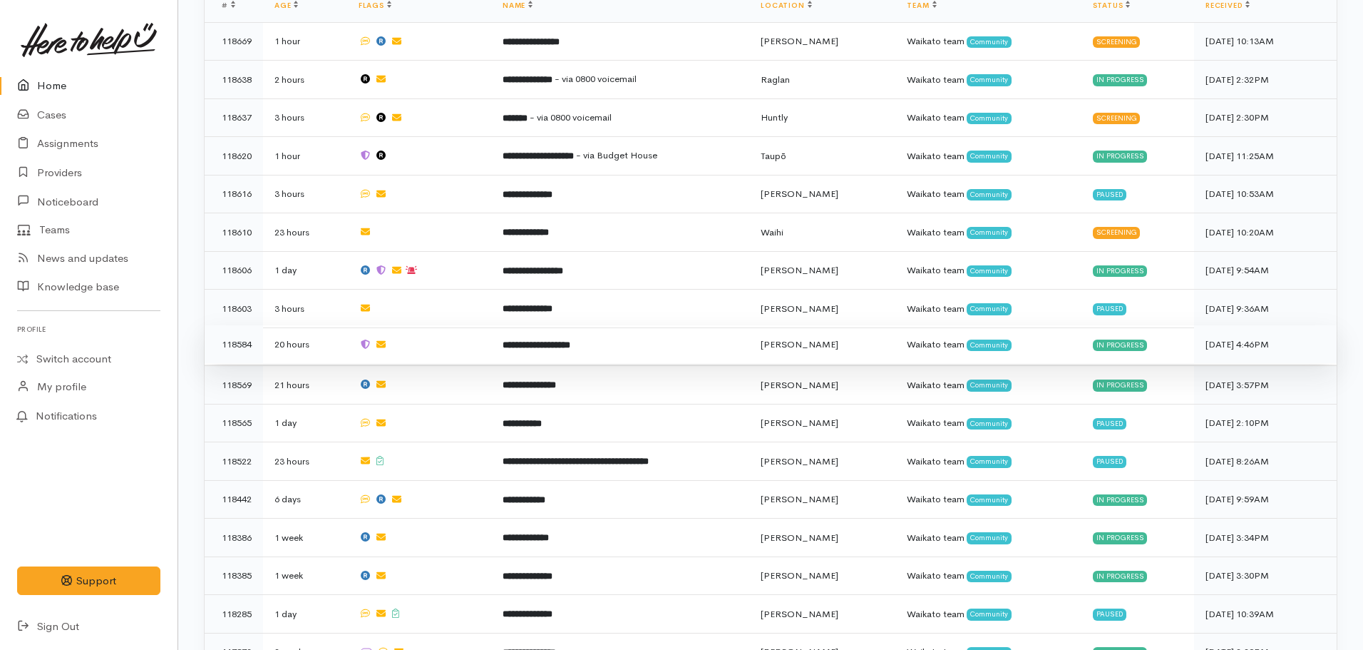
scroll to position [856, 0]
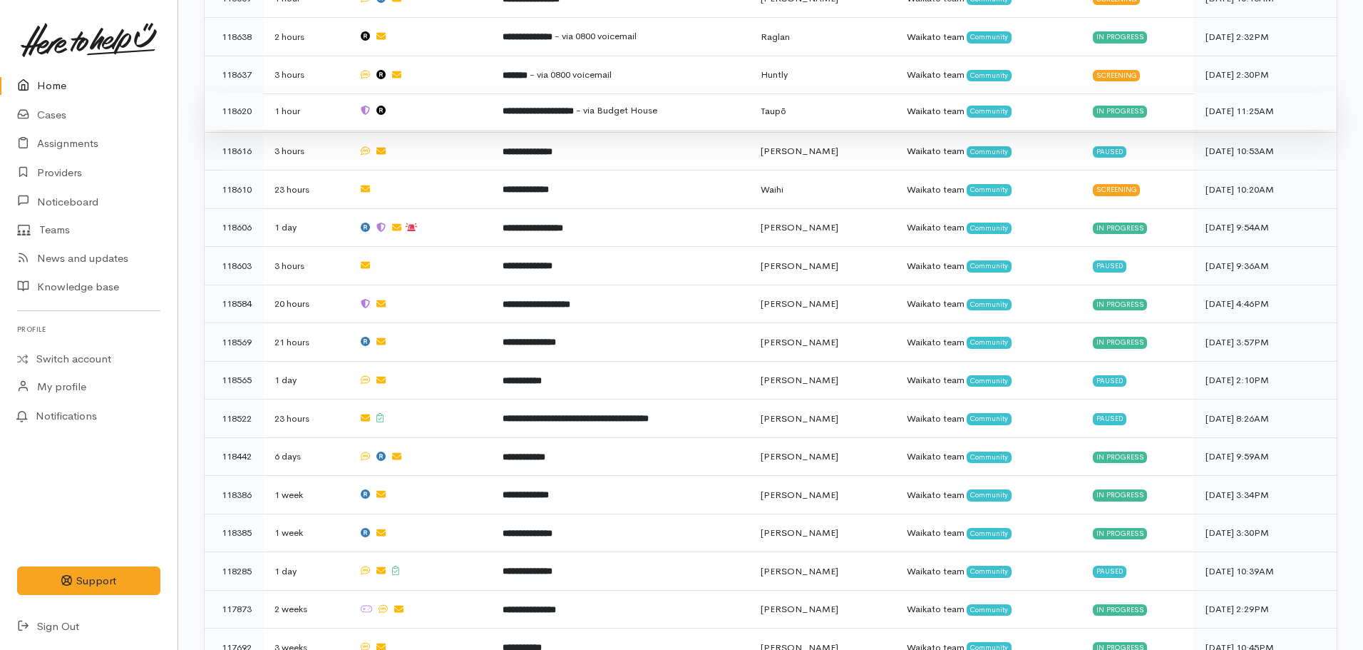
click at [547, 93] on td "**********" at bounding box center [620, 111] width 258 height 39
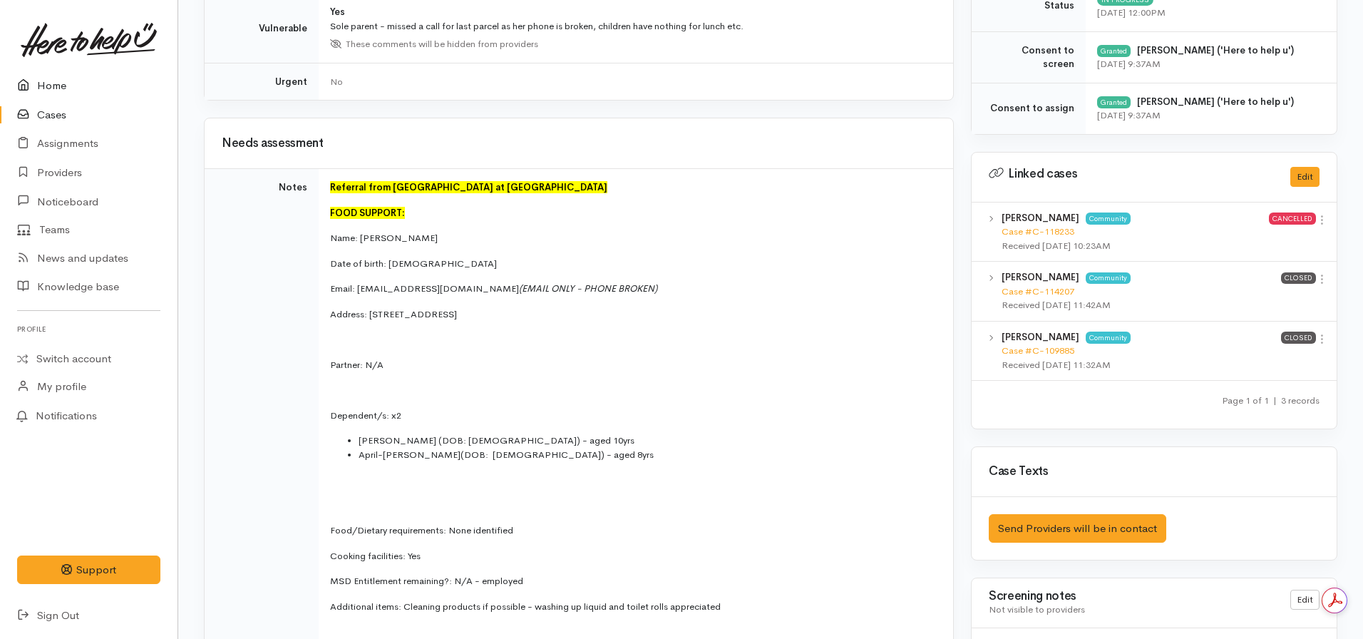
click at [30, 87] on icon at bounding box center [27, 86] width 20 height 18
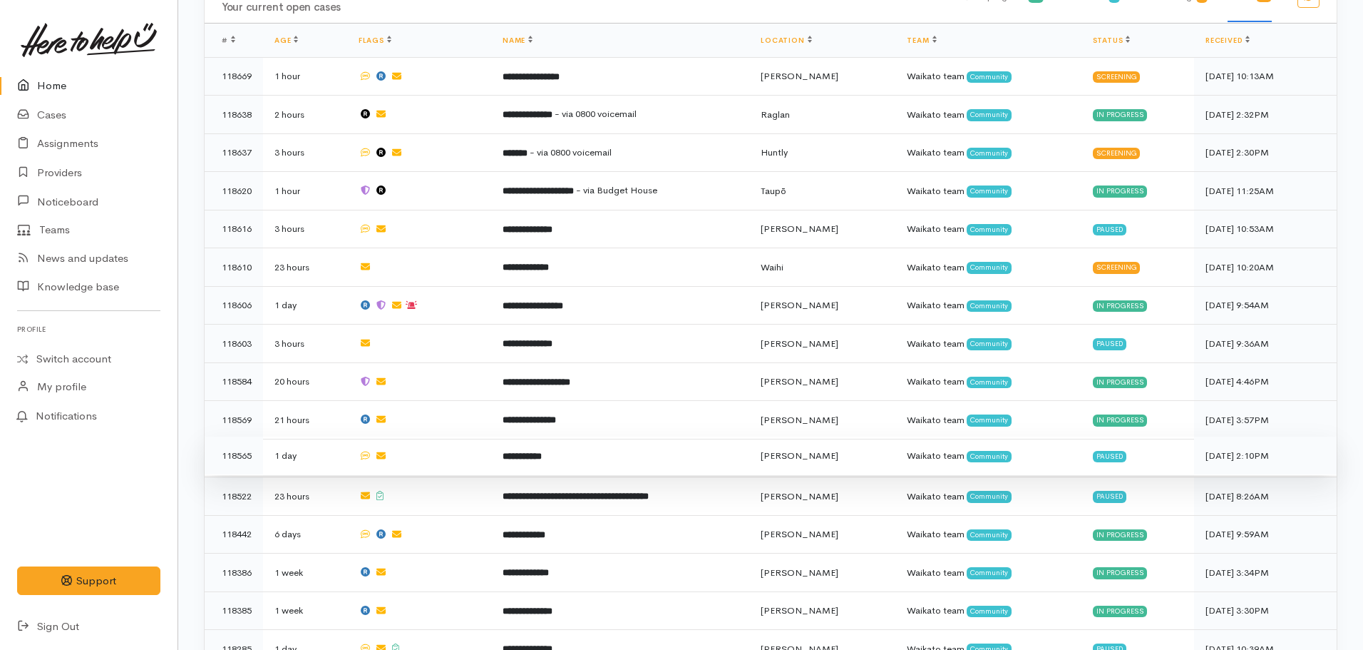
scroll to position [784, 0]
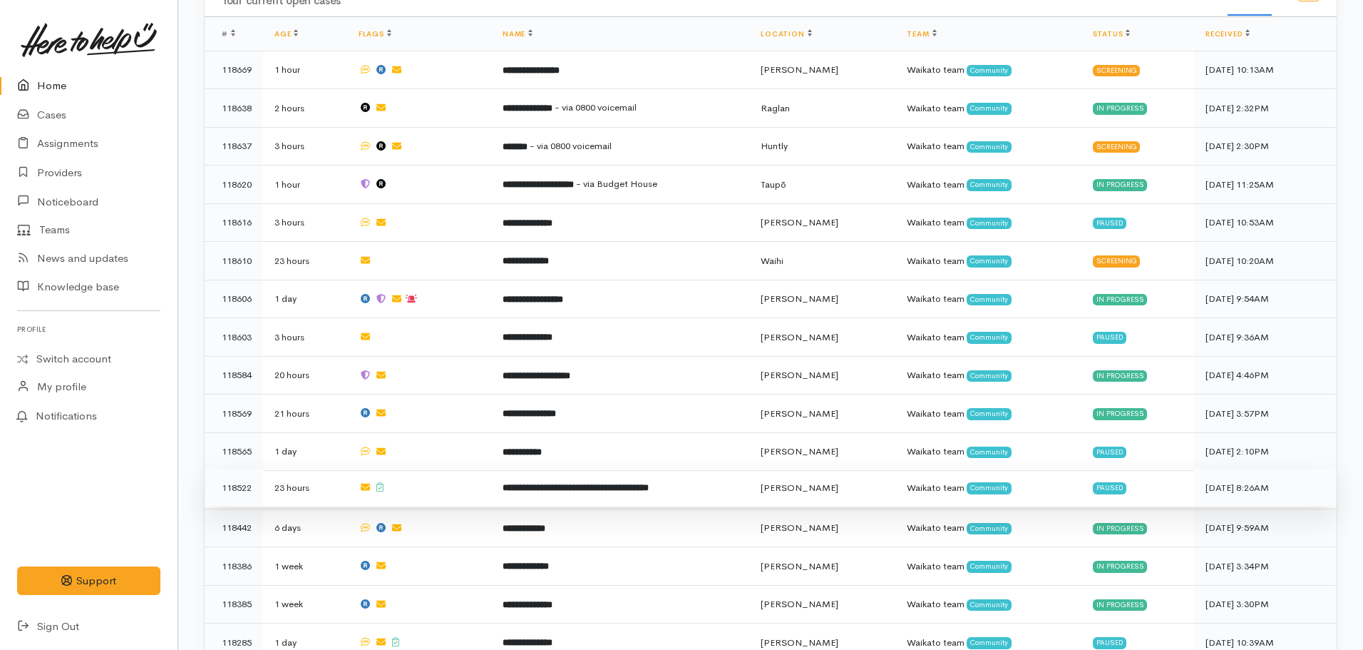
click at [458, 478] on td at bounding box center [419, 487] width 144 height 39
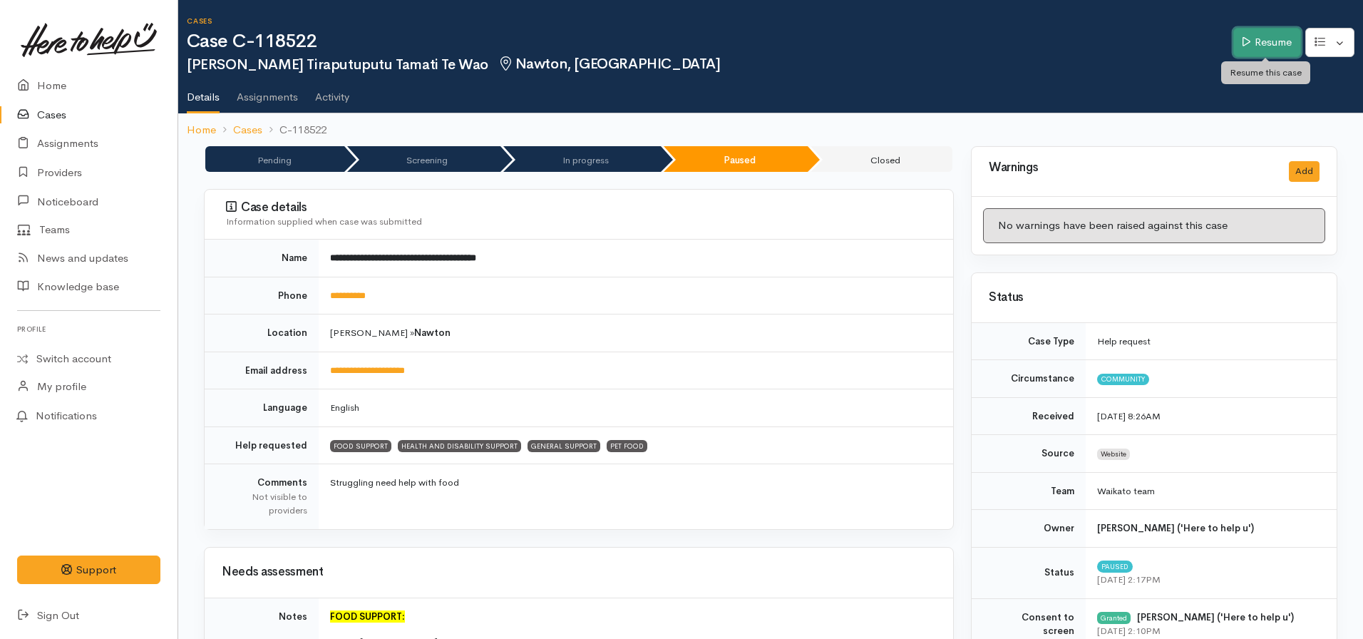
click at [1234, 38] on link "Resume" at bounding box center [1268, 42] width 68 height 29
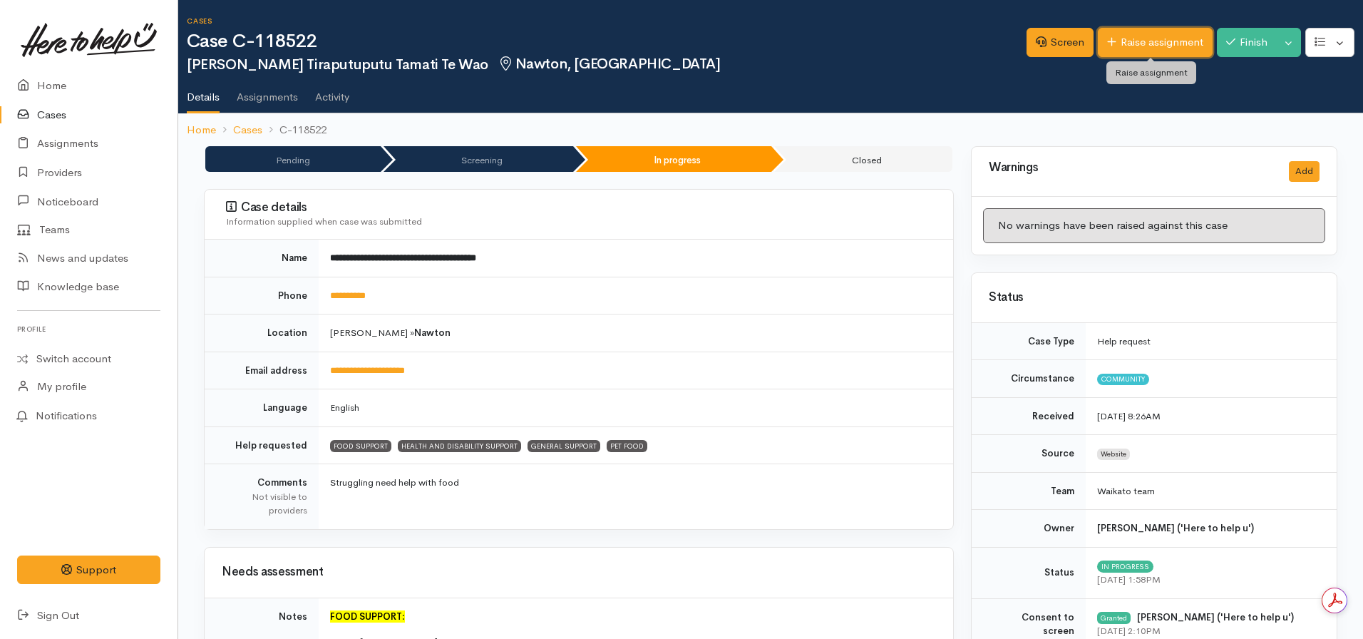
click at [1122, 33] on link "Raise assignment" at bounding box center [1155, 42] width 115 height 29
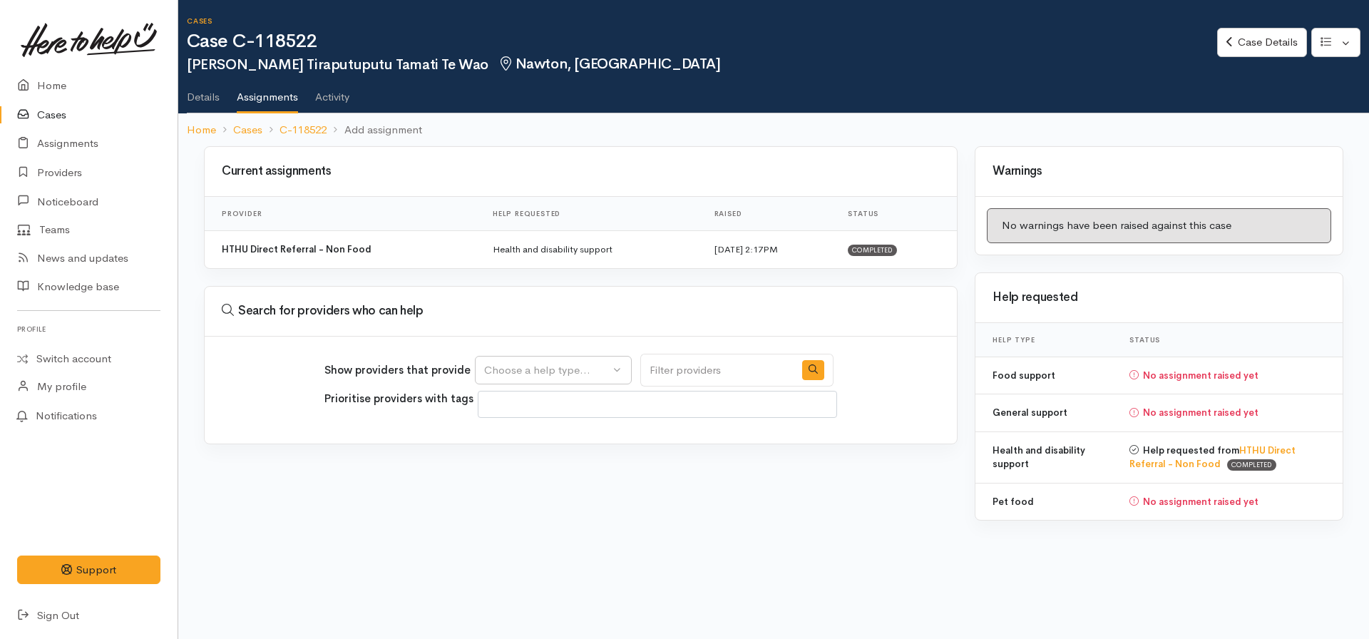
select select
click at [567, 372] on div "Choose a help type..." at bounding box center [546, 370] width 125 height 16
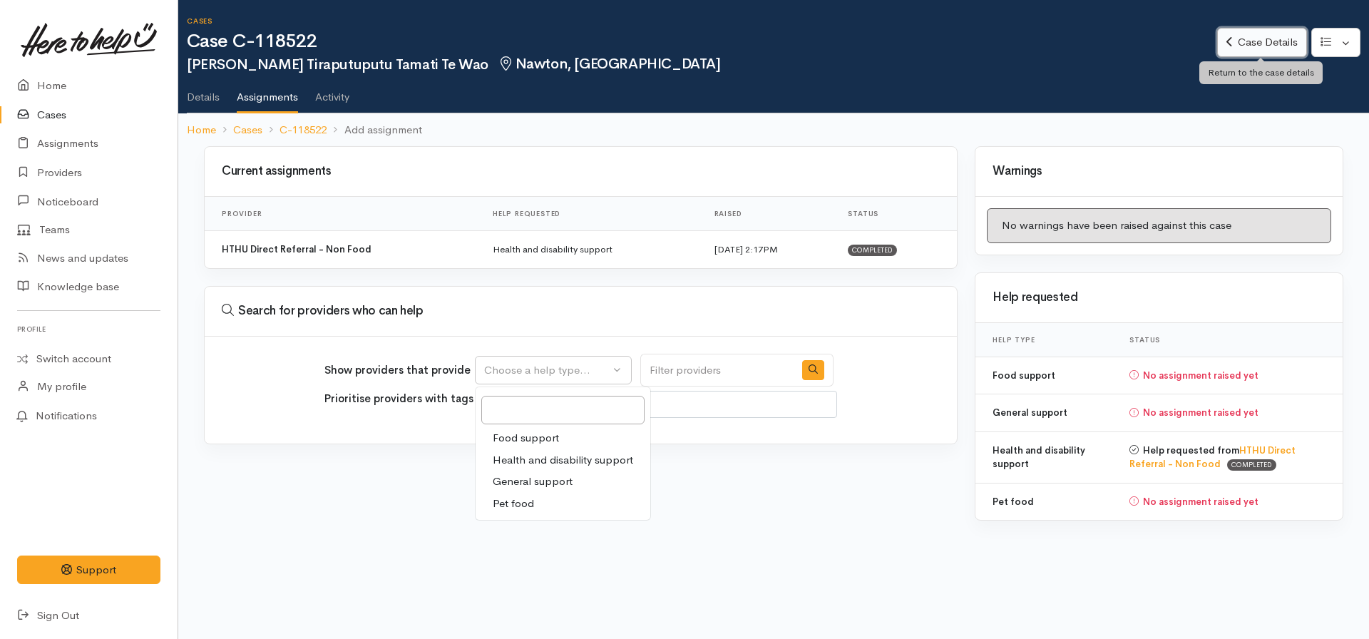
click at [1258, 43] on link "Case Details" at bounding box center [1261, 42] width 89 height 29
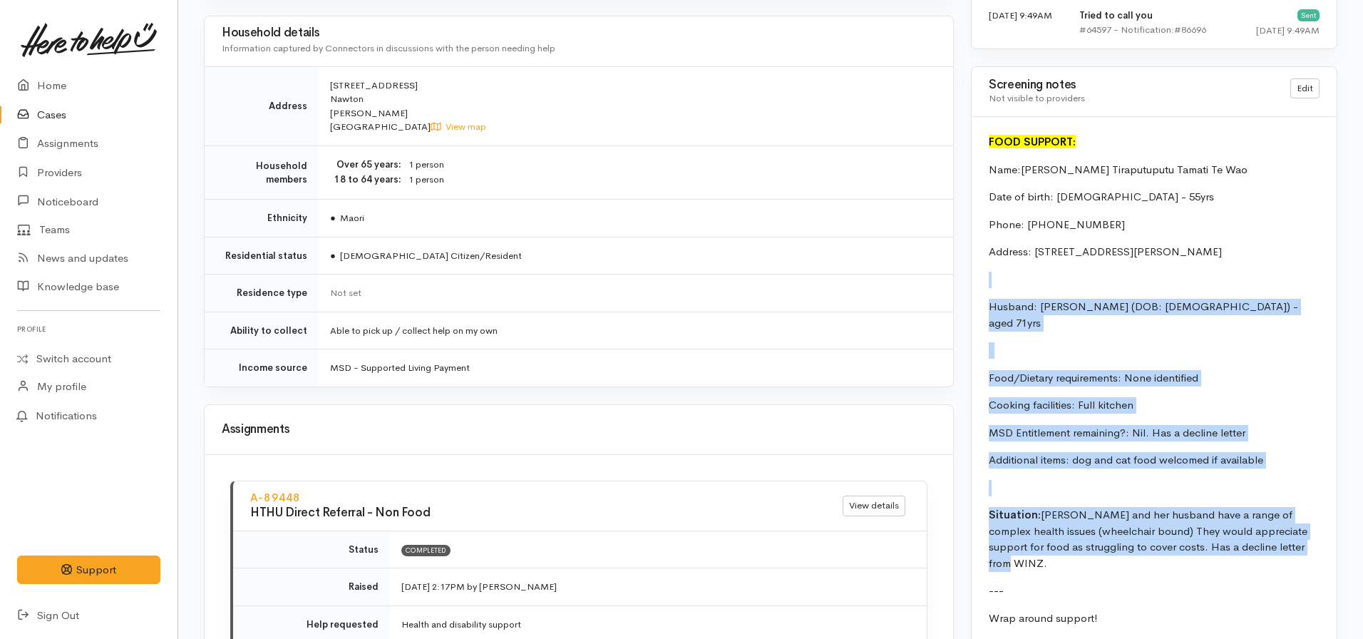
scroll to position [1141, 0]
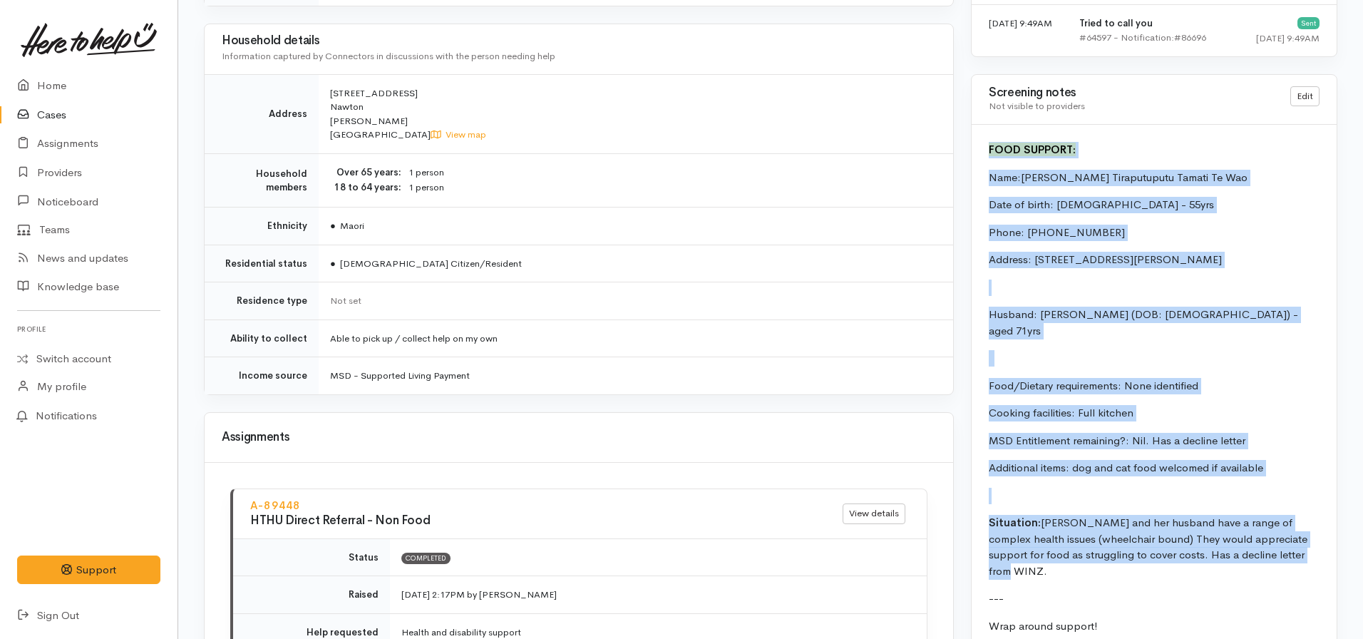
drag, startPoint x: 1298, startPoint y: 190, endPoint x: 981, endPoint y: 148, distance: 320.0
click at [981, 148] on div "FOOD SUPPORT: Name: [PERSON_NAME] Tiraputuputu Tamati Te Wao Date of birth: [DE…" at bounding box center [1154, 530] width 365 height 810
copy div "FOOD SUPPORT: Name: [PERSON_NAME] Tiraputuputu Tamati Te Wao Date of birth: [DE…"
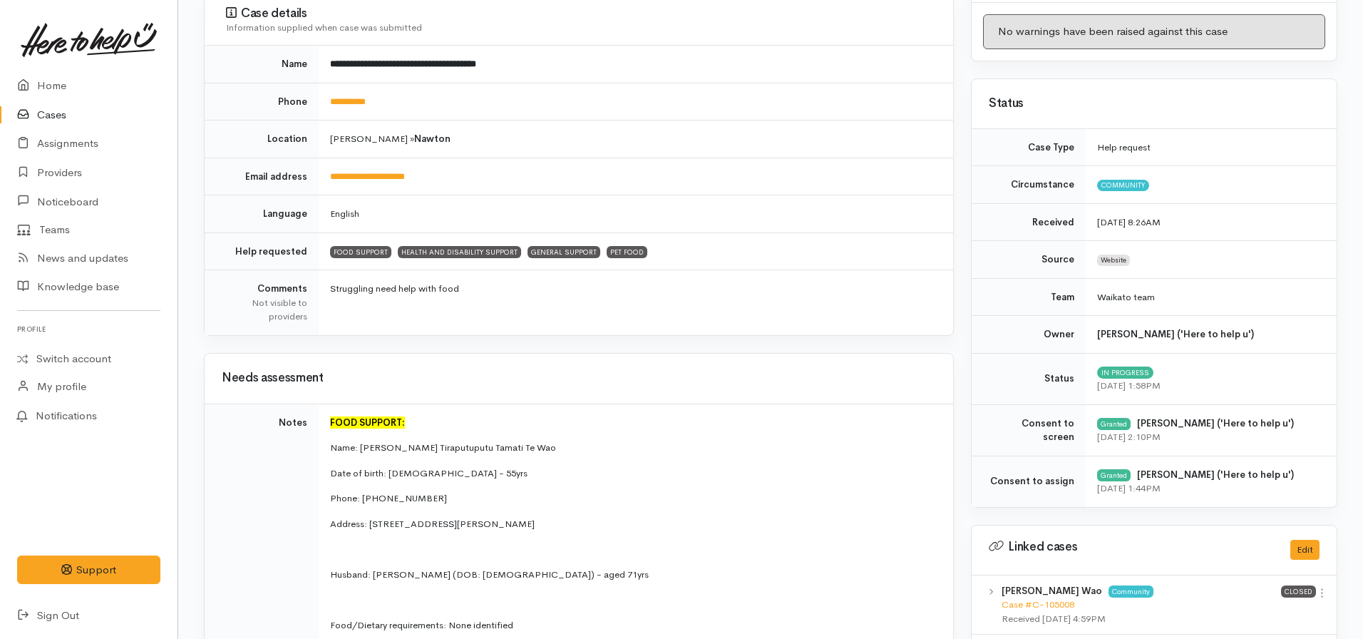
scroll to position [0, 0]
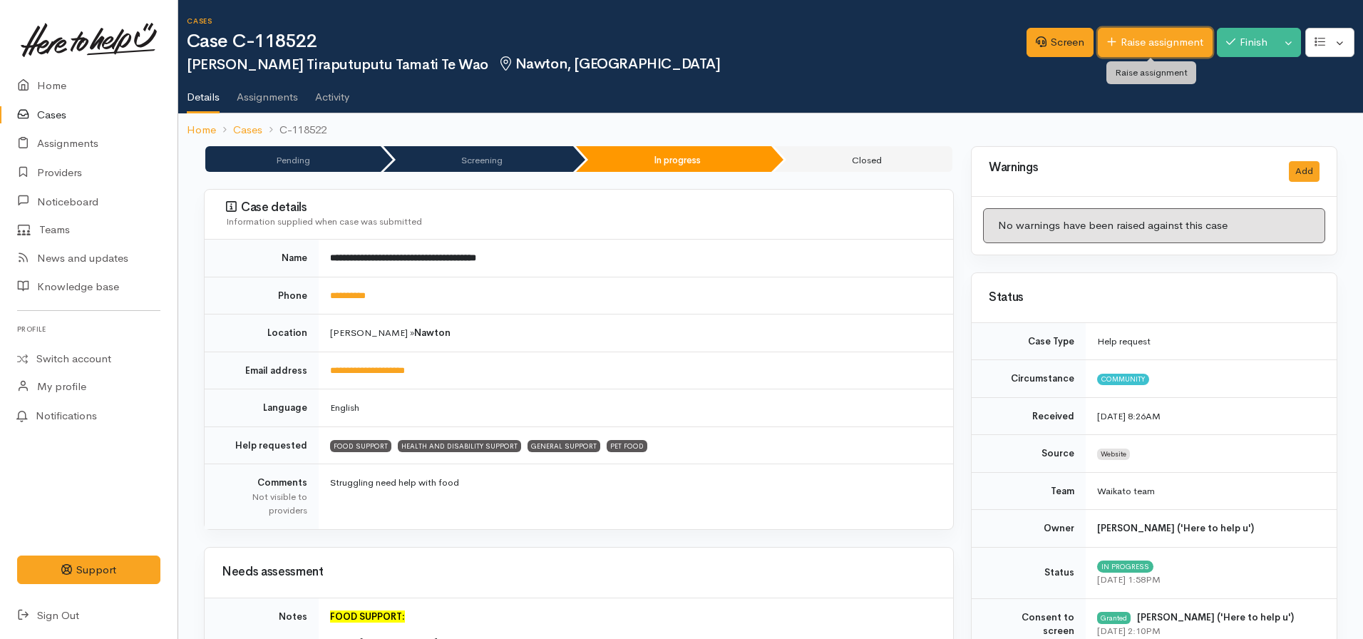
click at [1127, 39] on link "Raise assignment" at bounding box center [1155, 42] width 115 height 29
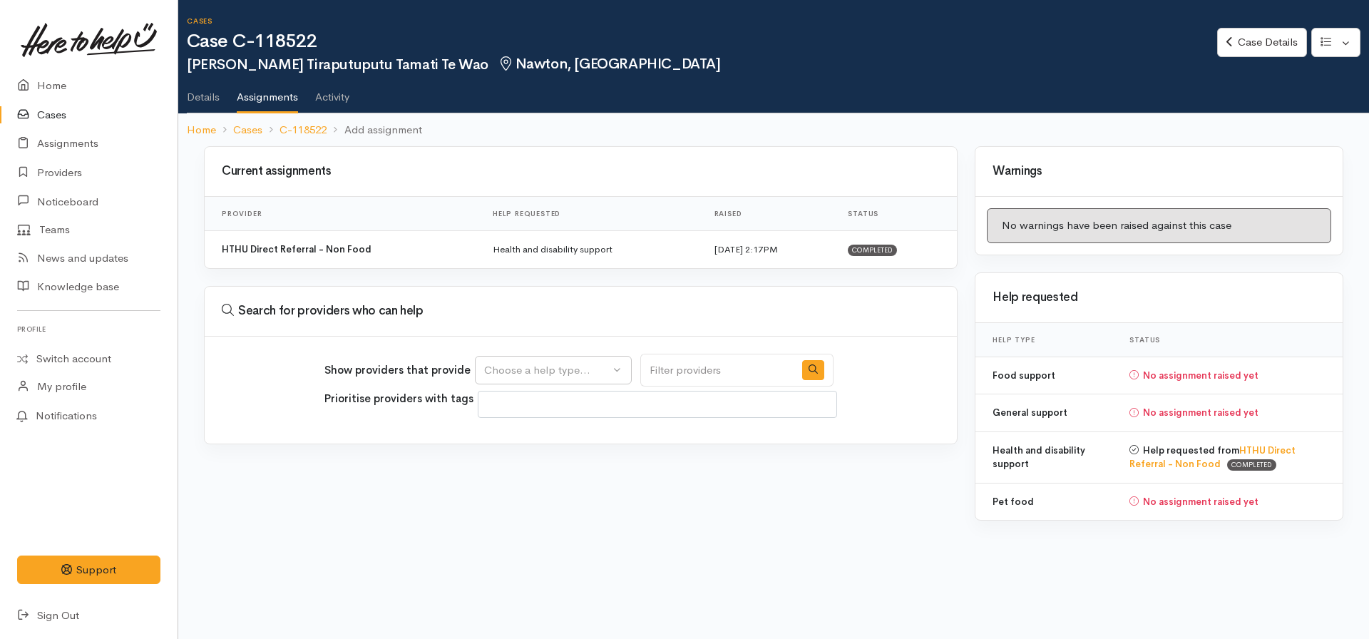
select select
click at [597, 373] on div "Choose a help type..." at bounding box center [546, 370] width 125 height 16
click at [544, 442] on span "Food support" at bounding box center [526, 438] width 66 height 16
select select "3"
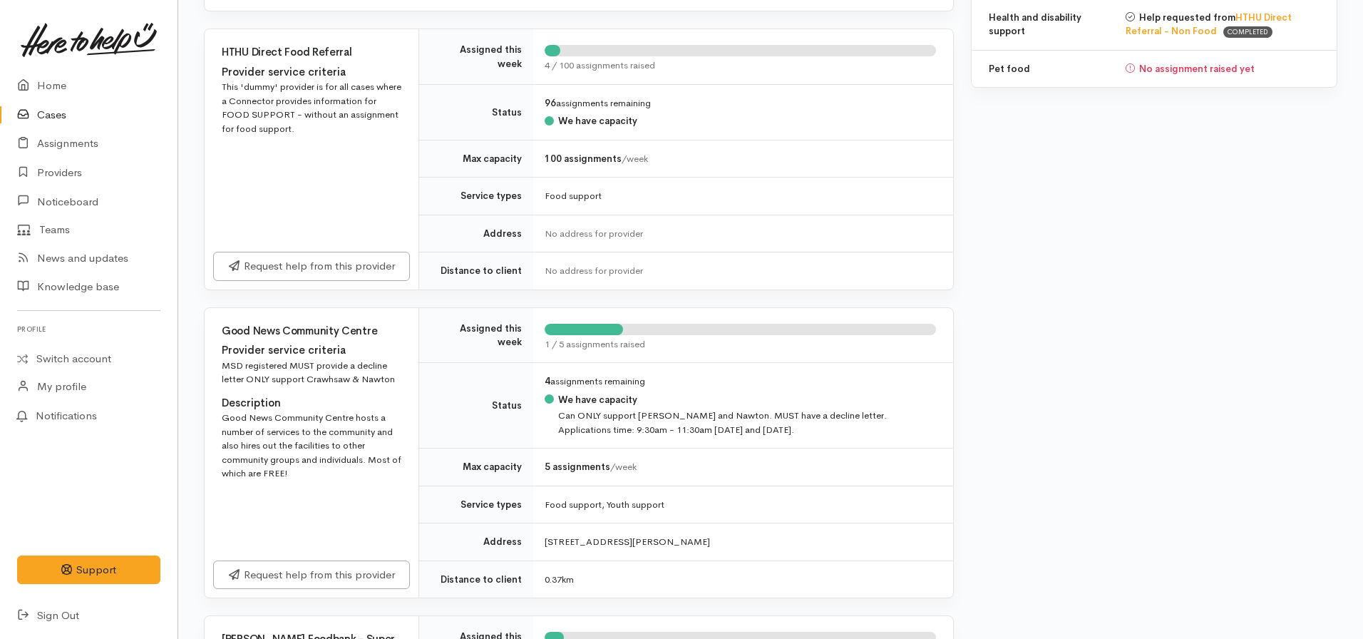
scroll to position [713, 0]
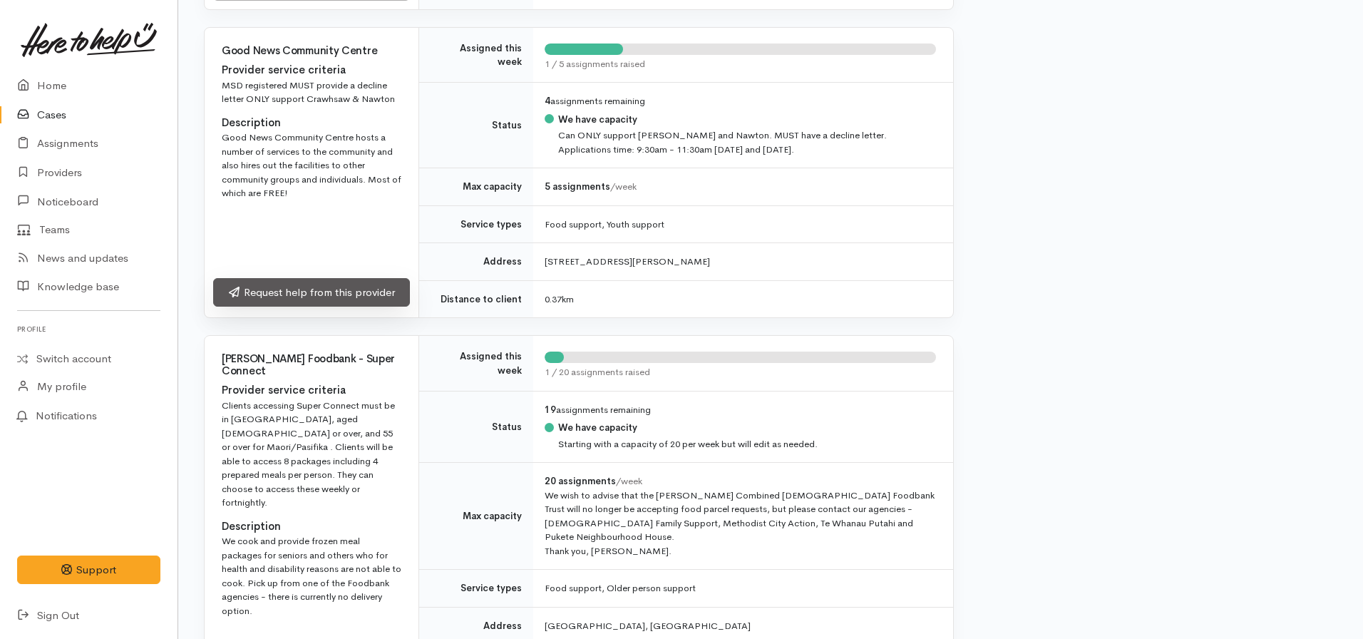
click at [298, 297] on link "Request help from this provider" at bounding box center [311, 292] width 197 height 29
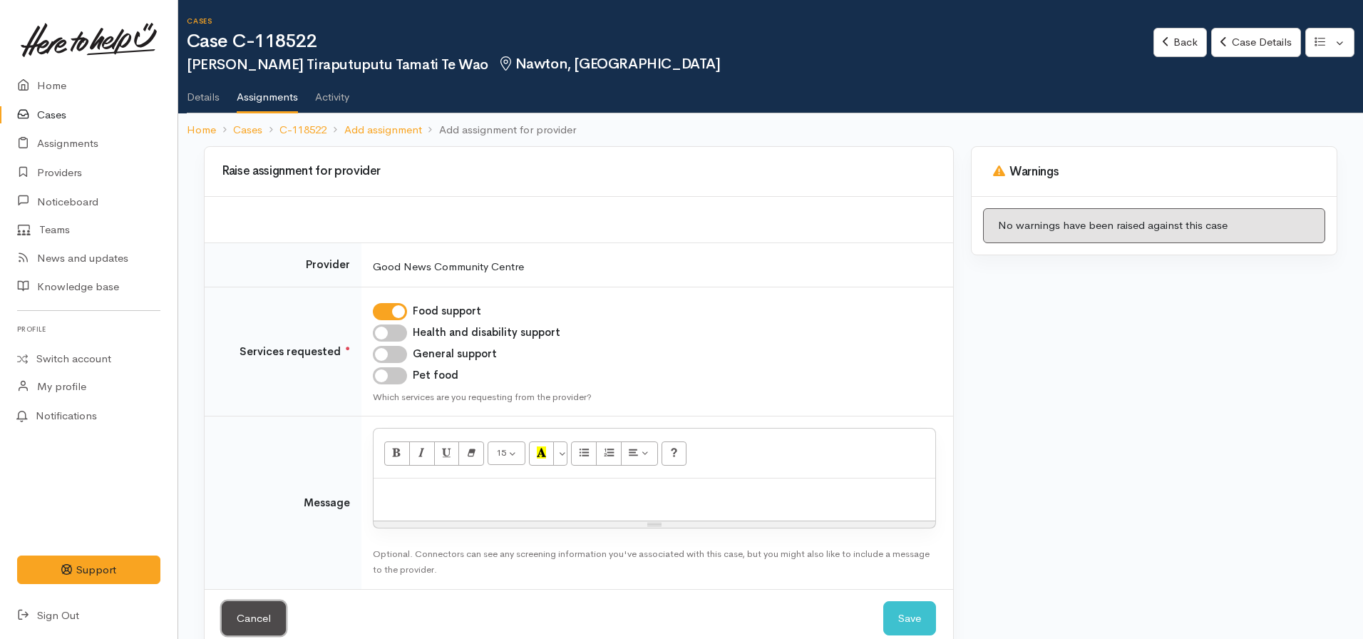
click at [259, 617] on link "Cancel" at bounding box center [254, 618] width 64 height 35
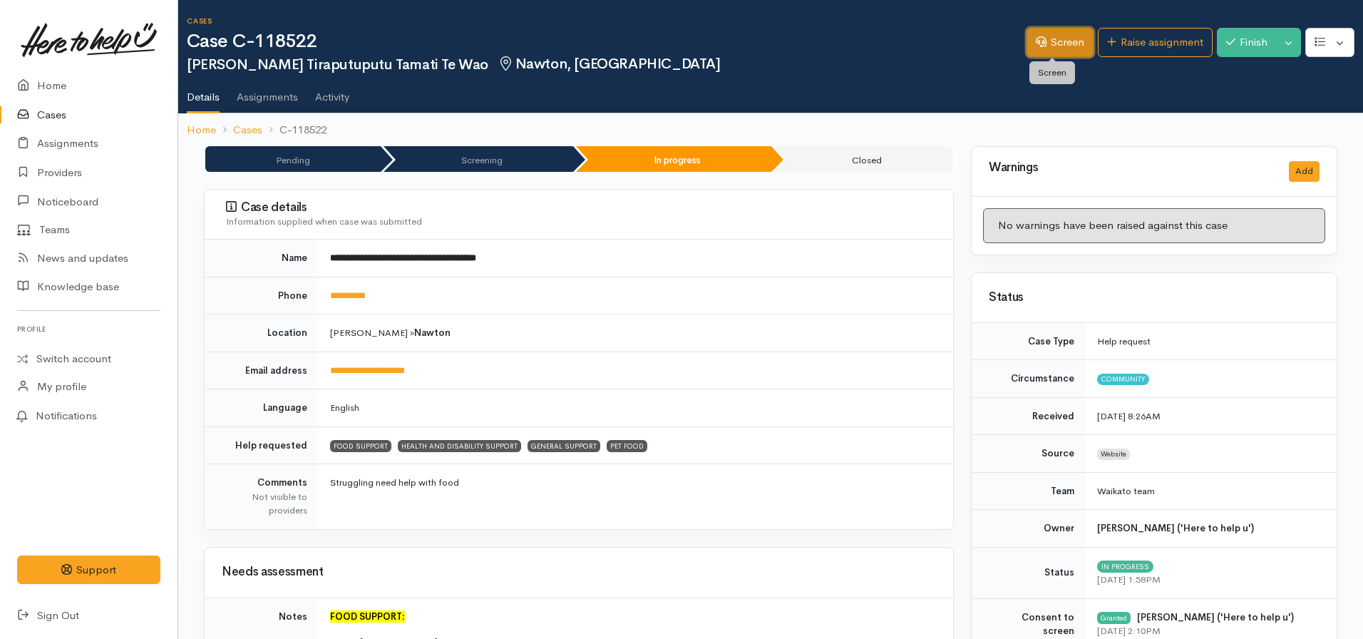
click at [1036, 41] on icon at bounding box center [1041, 41] width 11 height 11
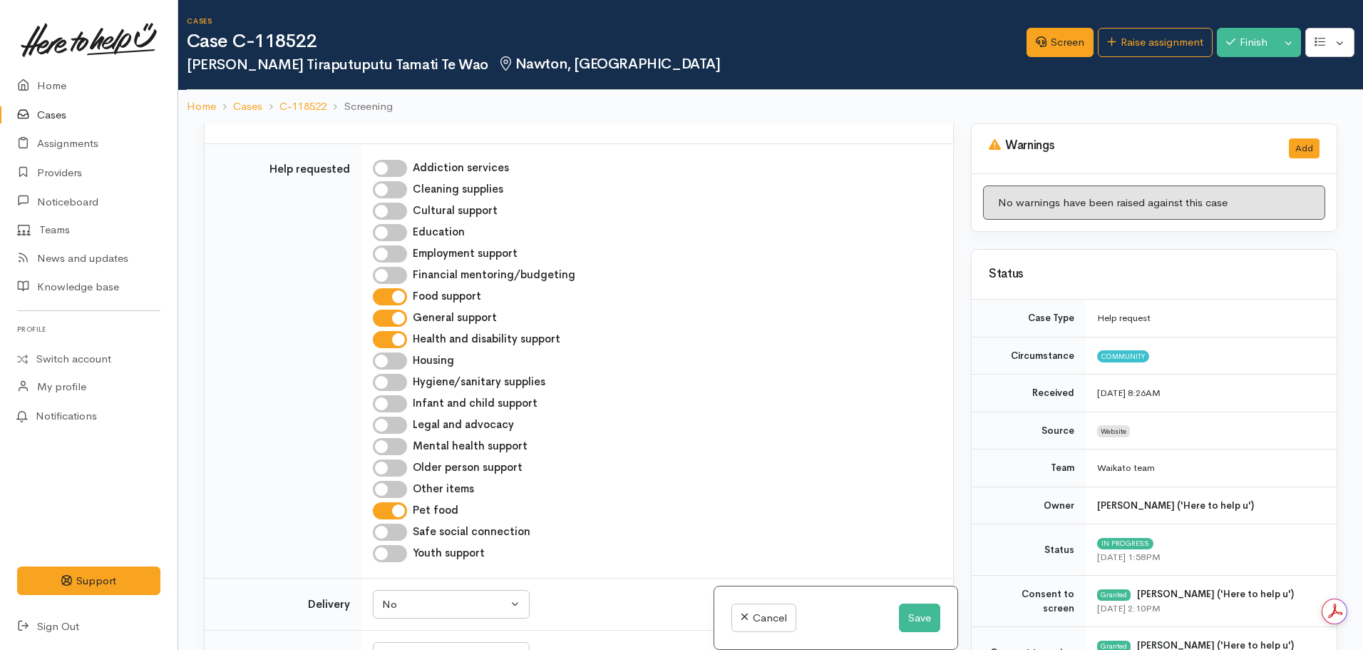
scroll to position [1141, 0]
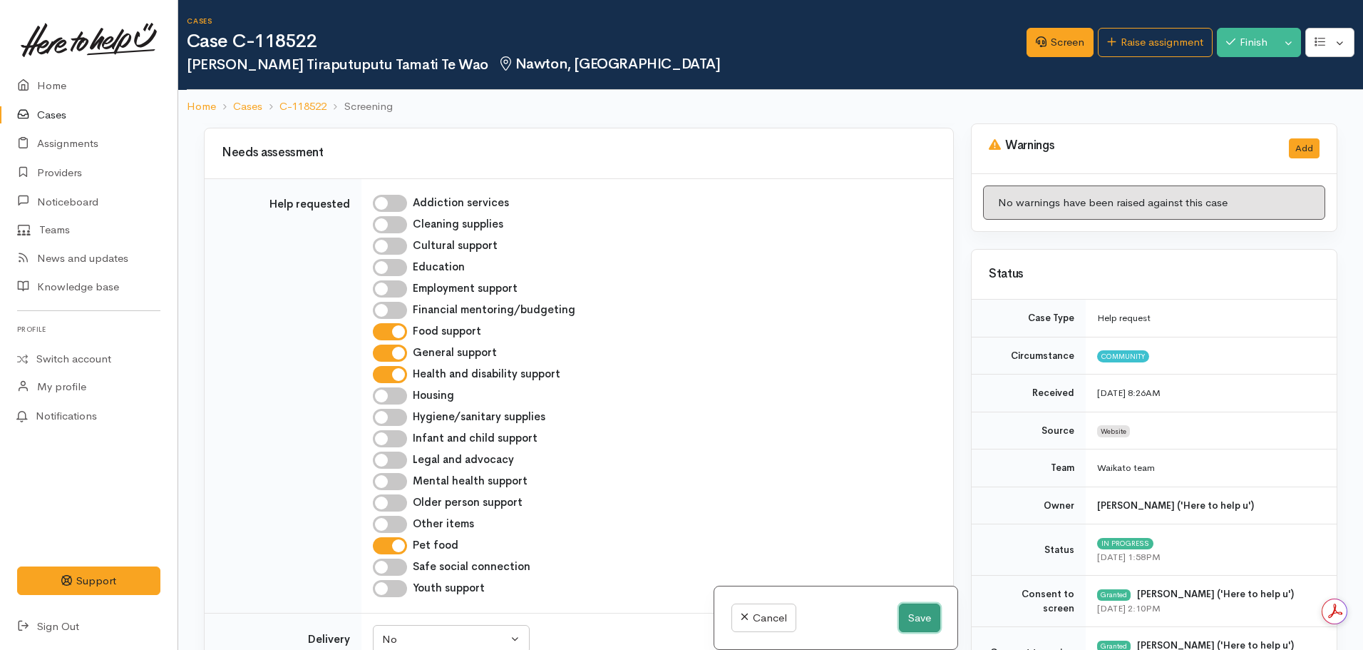
drag, startPoint x: 915, startPoint y: 618, endPoint x: 1016, endPoint y: 341, distance: 295.3
click at [916, 618] on button "Save" at bounding box center [919, 617] width 41 height 29
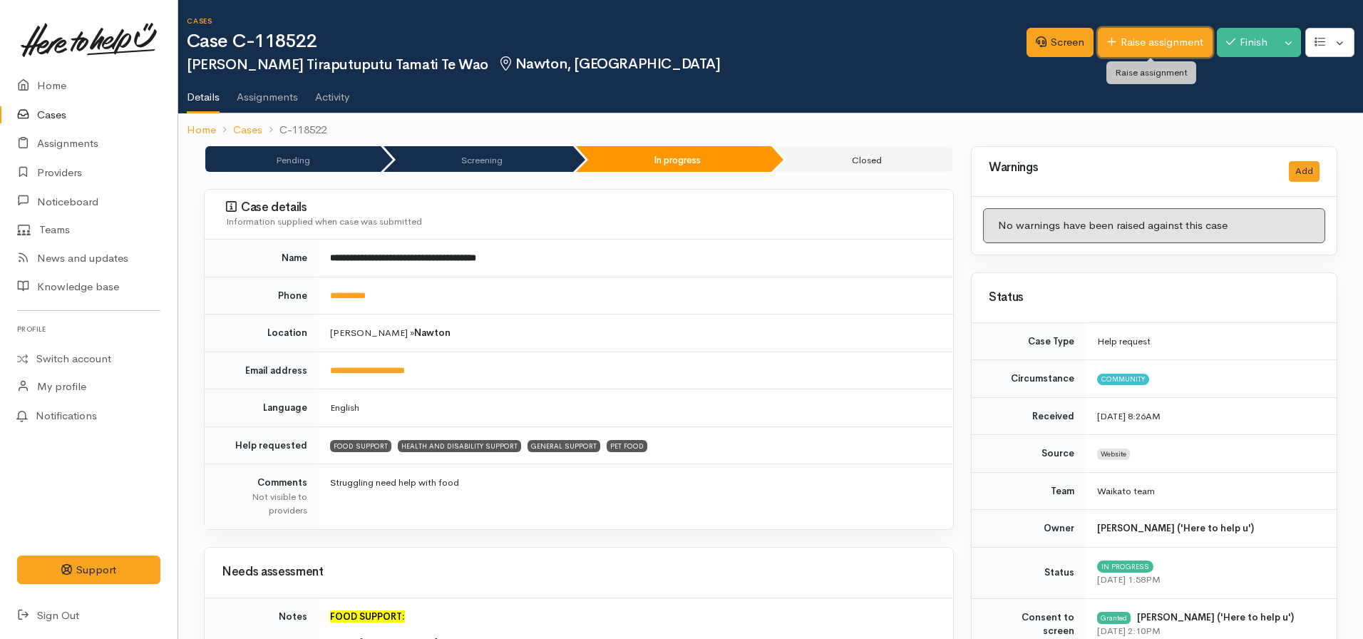
click at [1135, 32] on link "Raise assignment" at bounding box center [1155, 42] width 115 height 29
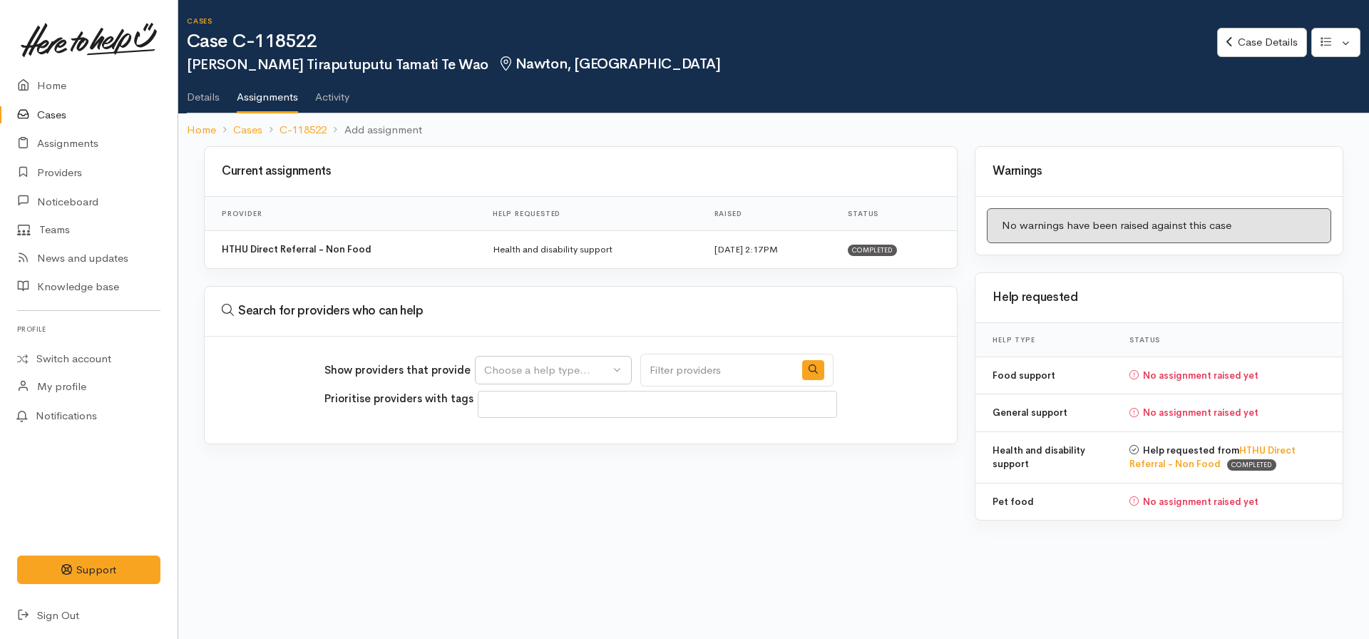
select select
drag, startPoint x: 583, startPoint y: 364, endPoint x: 575, endPoint y: 376, distance: 14.3
click at [583, 364] on div "Choose a help type..." at bounding box center [546, 370] width 125 height 16
click at [549, 439] on span "Food support" at bounding box center [526, 438] width 66 height 16
select select "3"
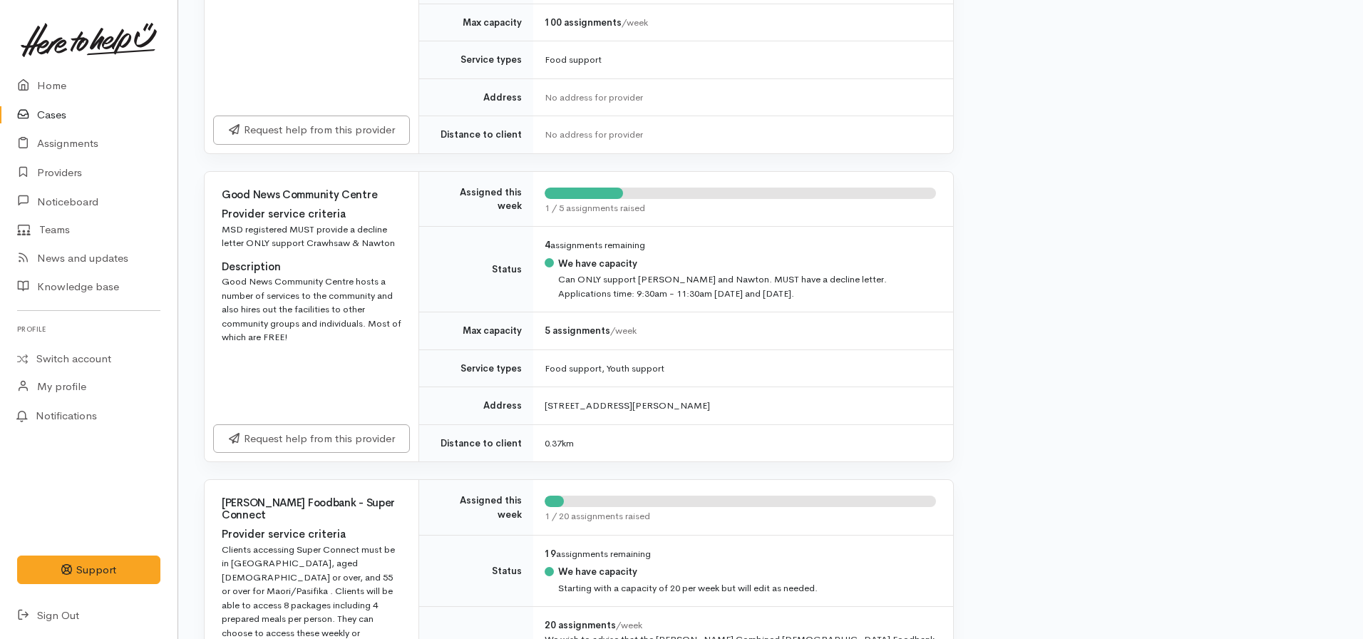
scroll to position [570, 0]
click at [302, 435] on link "Request help from this provider" at bounding box center [311, 435] width 197 height 29
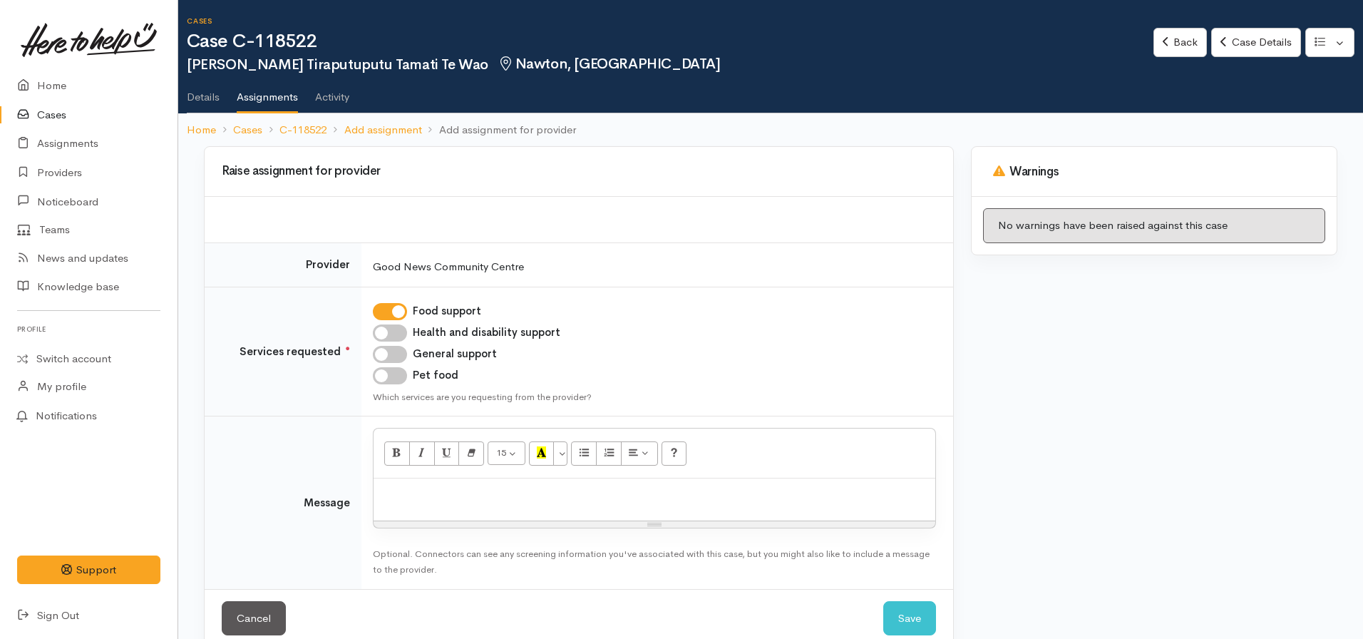
click at [419, 507] on div at bounding box center [655, 499] width 562 height 42
click at [406, 383] on div "Pet food" at bounding box center [654, 375] width 563 height 17
click at [386, 378] on input "Pet food" at bounding box center [390, 375] width 34 height 17
checkbox input "true"
click at [419, 501] on p at bounding box center [655, 494] width 548 height 16
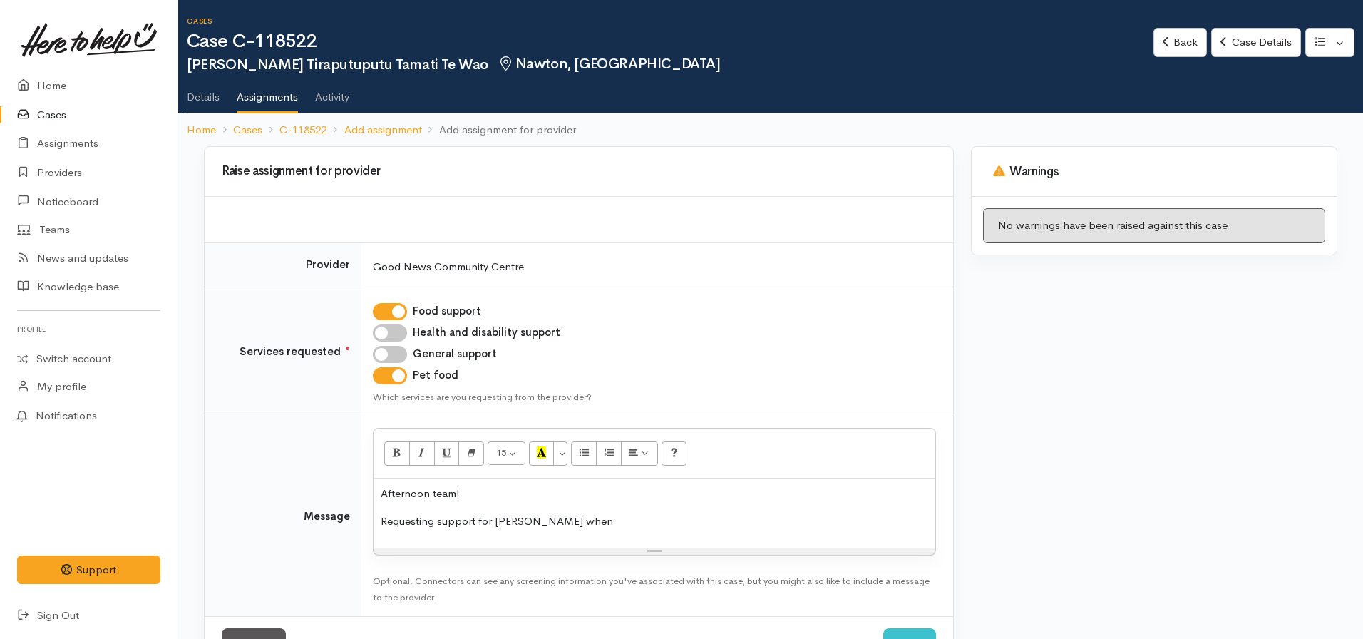
click at [438, 518] on p "Requesting support for Tilly when" at bounding box center [655, 521] width 548 height 16
click at [602, 528] on p "Requesting food support for Tilly when" at bounding box center [655, 521] width 548 height 16
click at [805, 516] on p "Requesting food support for Tilly on your next kai provision day please. Has" at bounding box center [655, 521] width 548 height 16
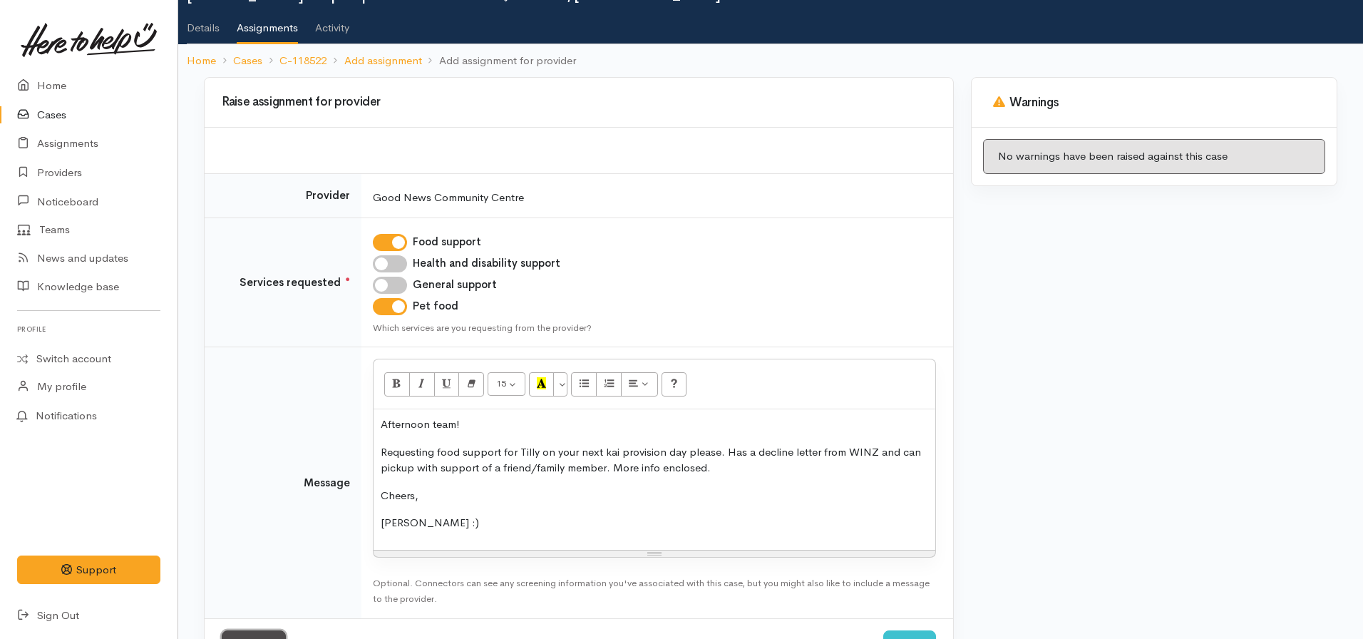
scroll to position [95, 0]
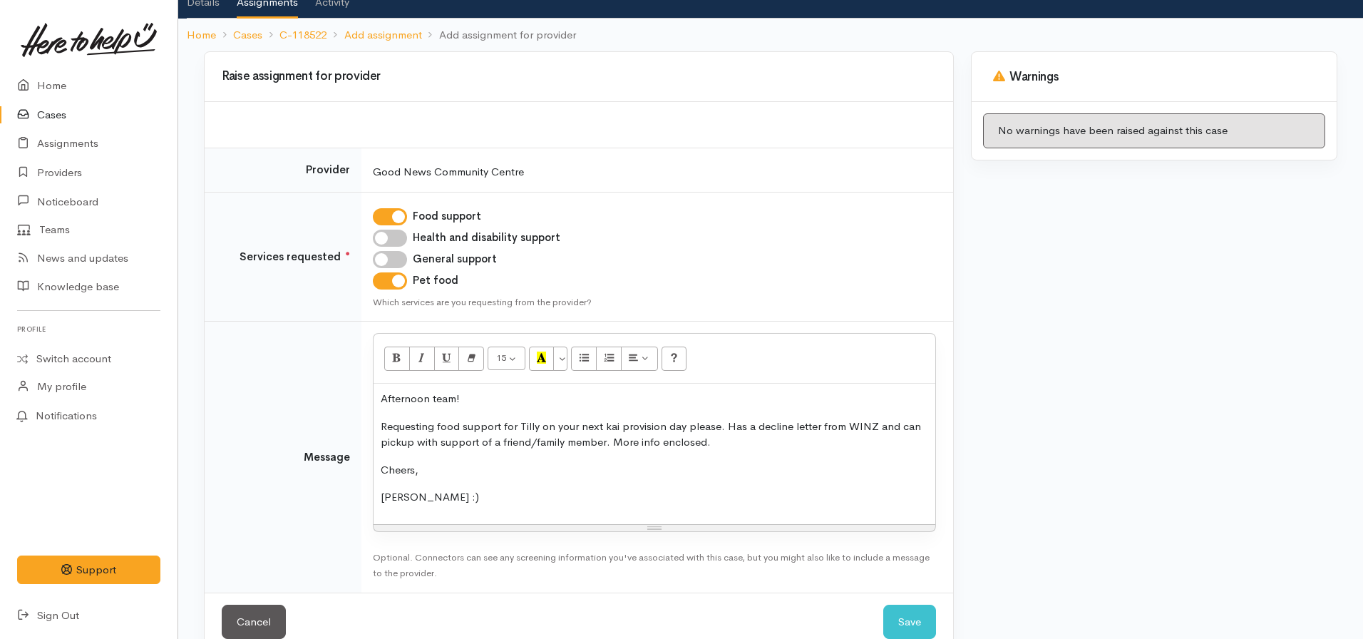
click at [732, 450] on div "Afternoon team! Requesting food support for Tilly on your next kai provision da…" at bounding box center [655, 454] width 562 height 140
click at [718, 439] on p "Requesting food support for Tilly on your next kai provision day please. Has a …" at bounding box center [655, 435] width 548 height 32
click at [724, 441] on p "Requesting food support for Tilly on your next kai provision day please. Has a …" at bounding box center [655, 435] width 548 height 32
click at [607, 444] on p "Requesting food support for Tilly on your next kai provision day please. Has a …" at bounding box center [655, 435] width 548 height 32
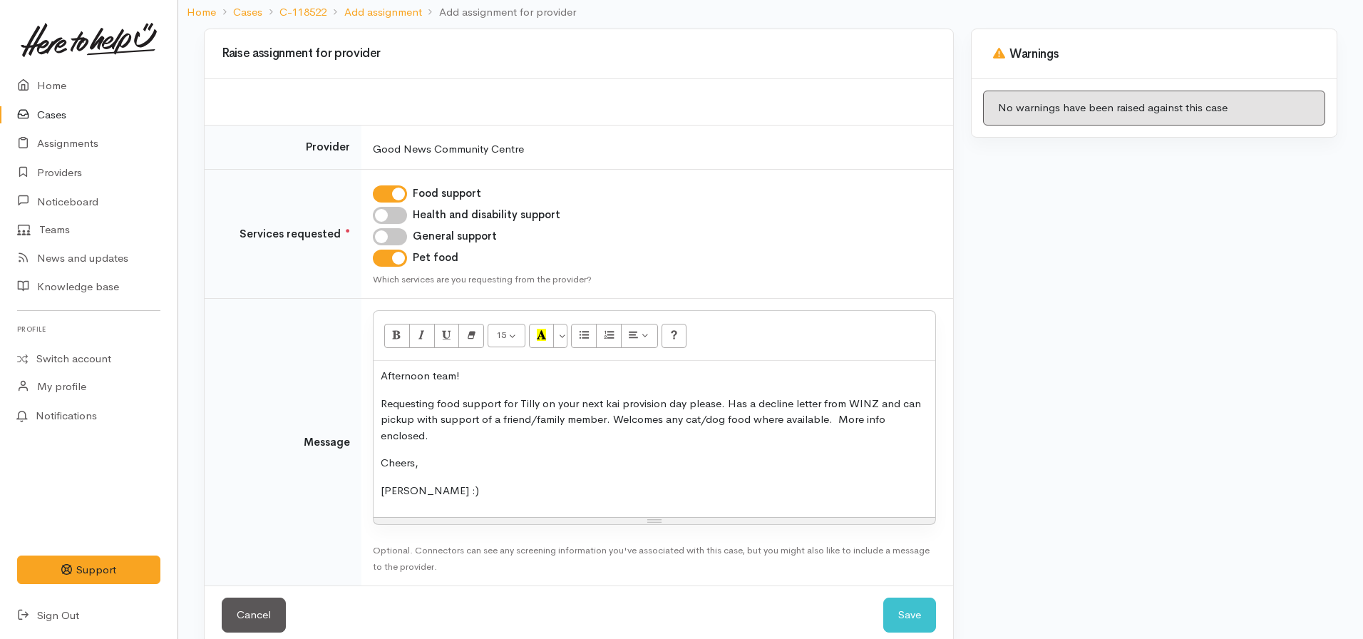
scroll to position [140, 0]
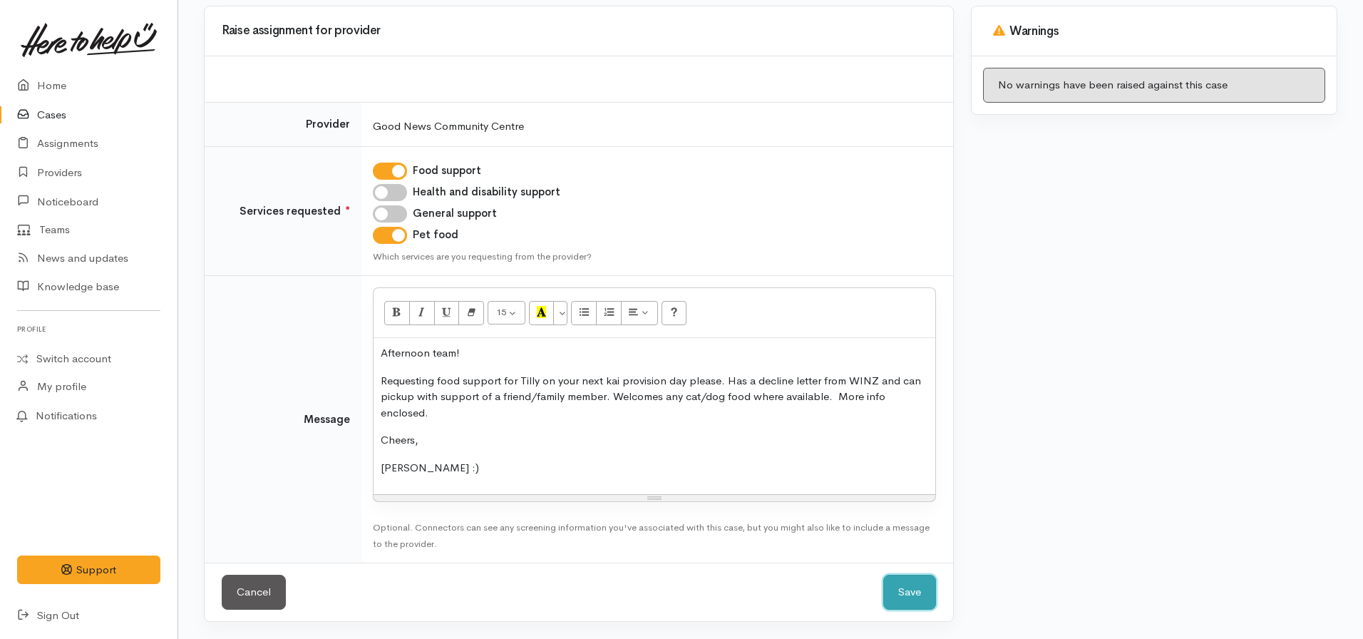
click at [912, 593] on button "Save" at bounding box center [909, 592] width 53 height 35
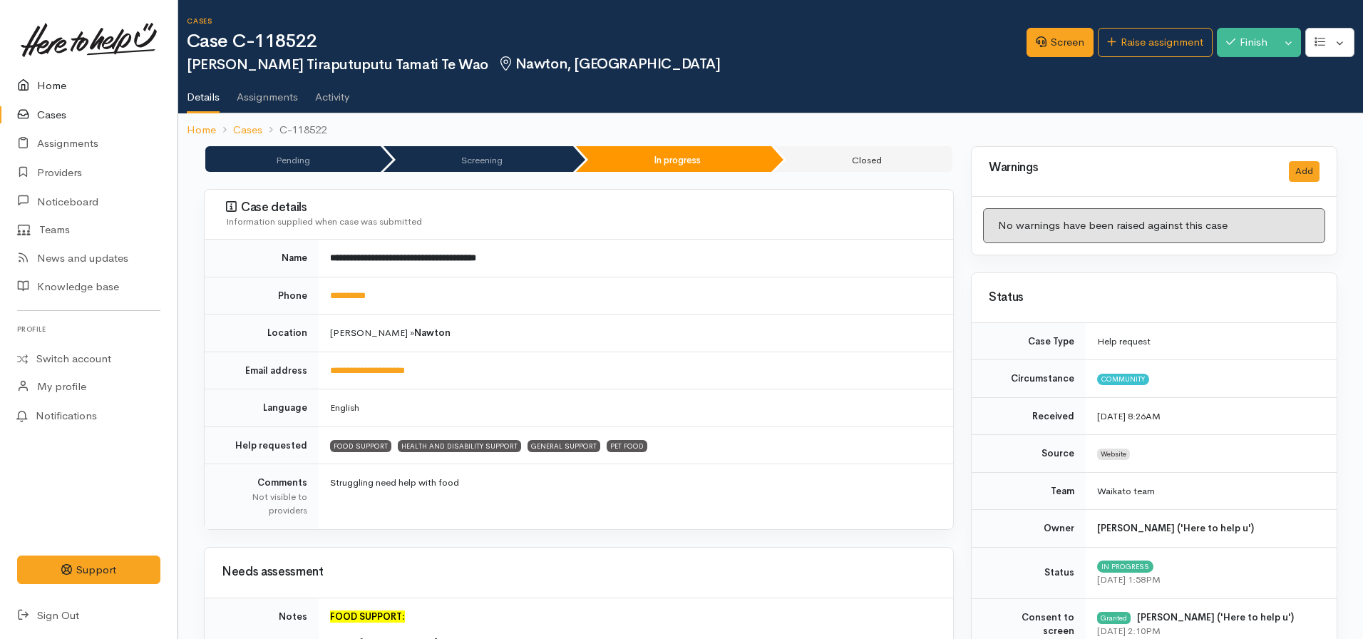
click at [67, 82] on link "Home" at bounding box center [89, 85] width 178 height 29
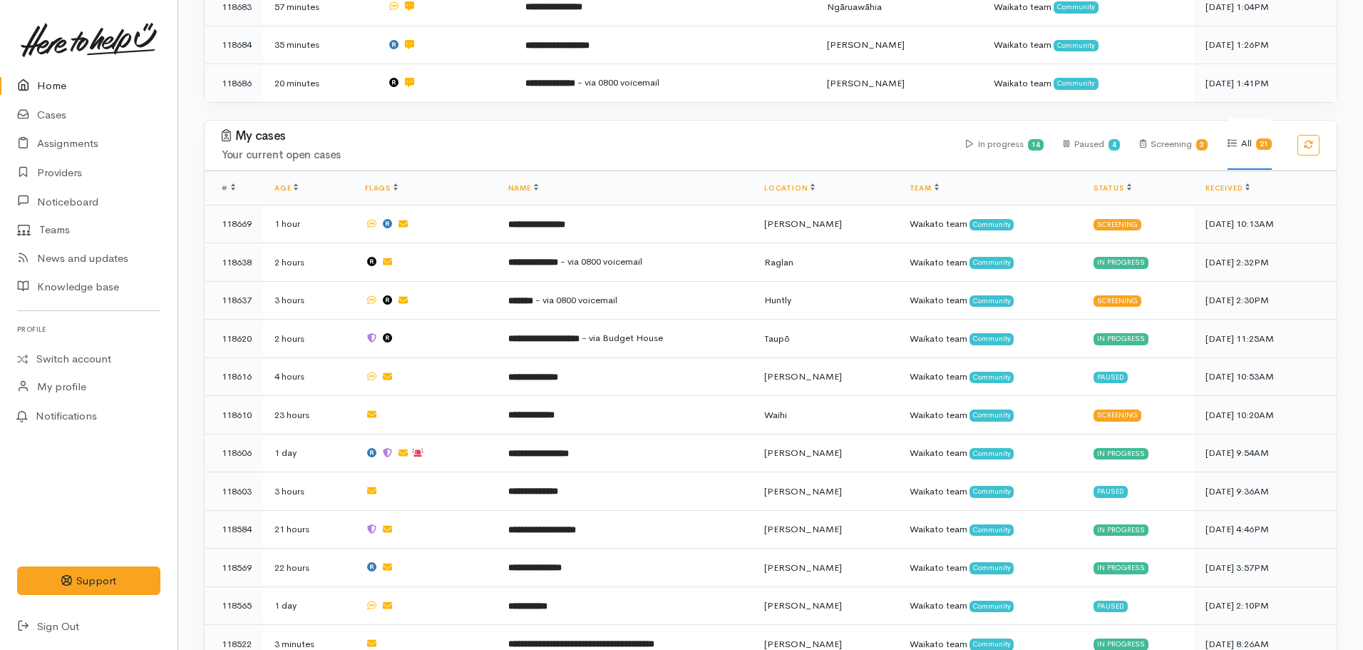
scroll to position [642, 0]
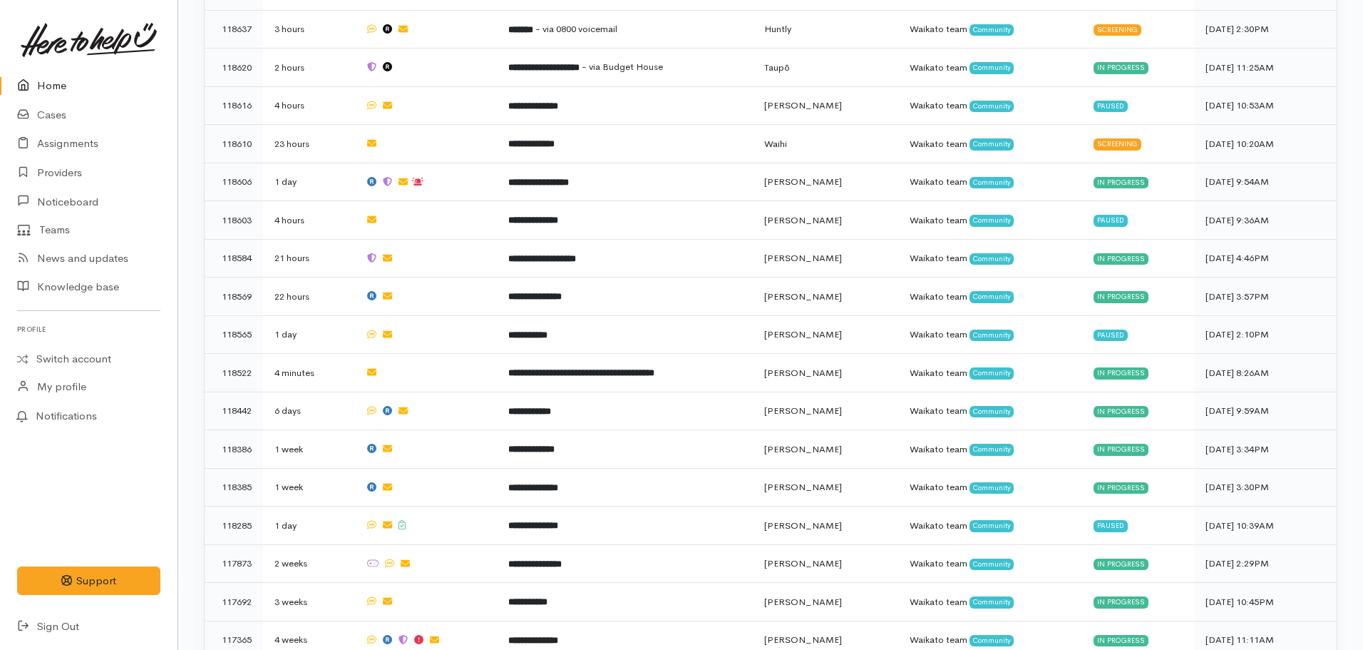
scroll to position [927, 0]
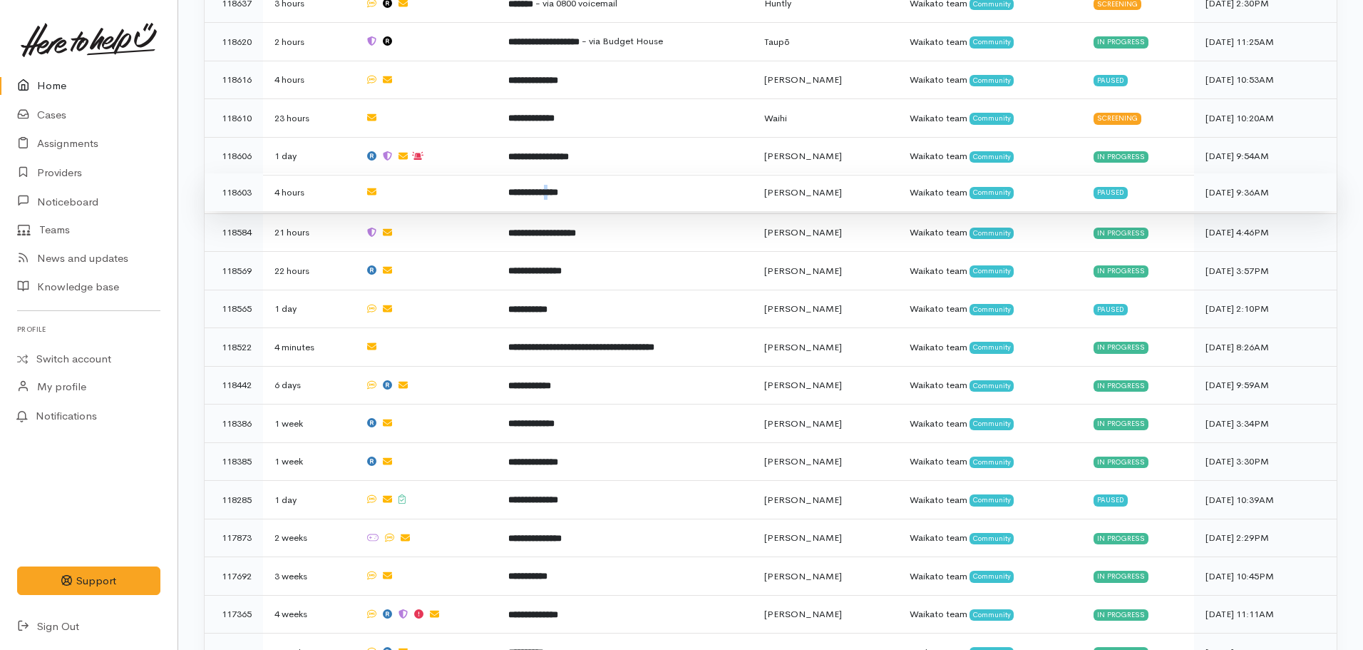
click at [565, 187] on td "**********" at bounding box center [625, 192] width 256 height 39
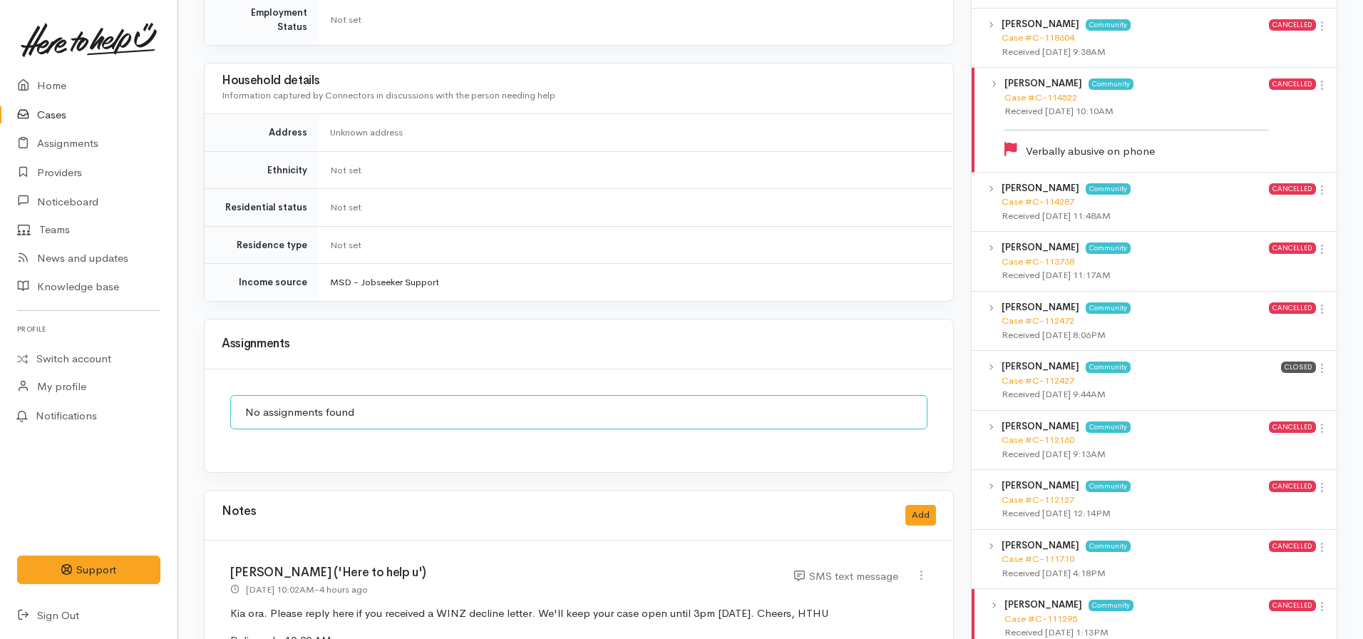
scroll to position [1070, 0]
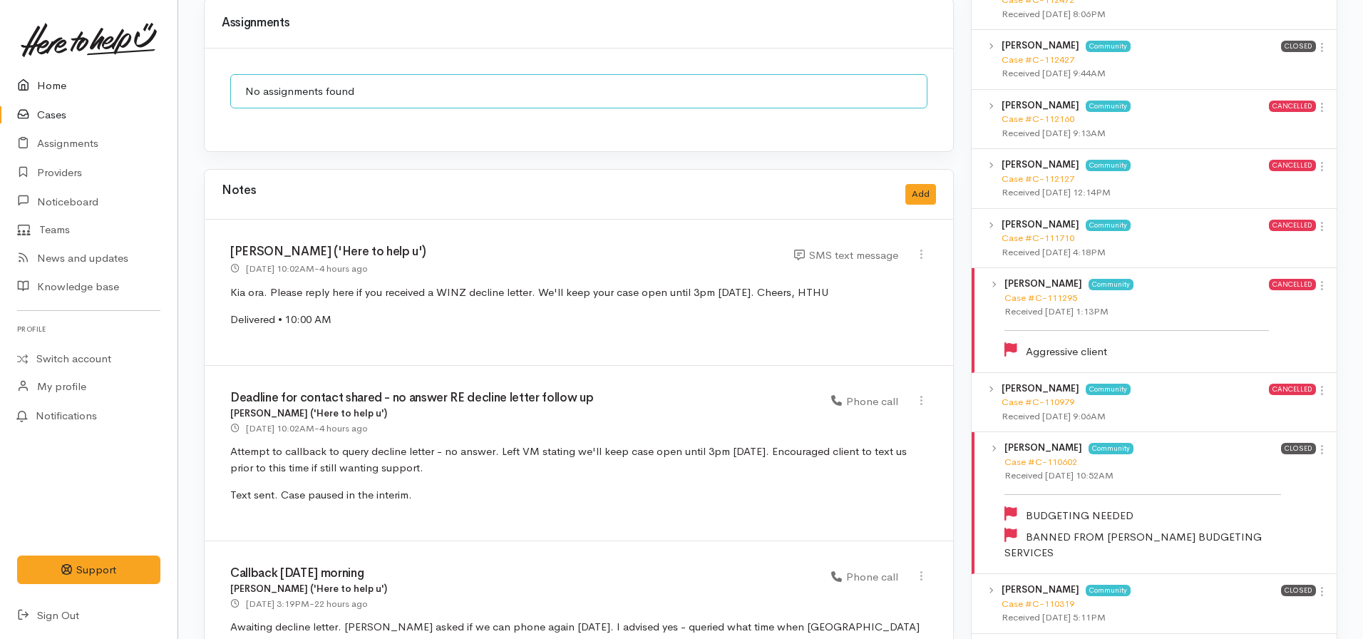
click at [46, 96] on link "Home" at bounding box center [89, 85] width 178 height 29
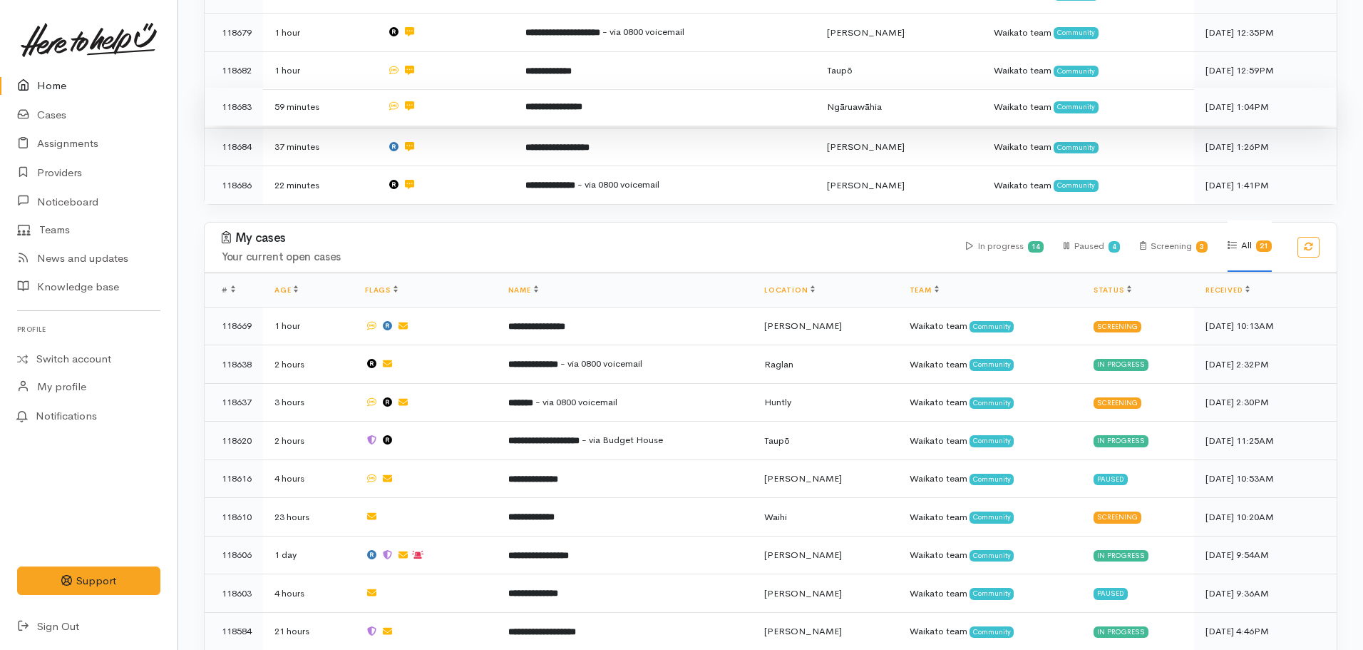
scroll to position [570, 0]
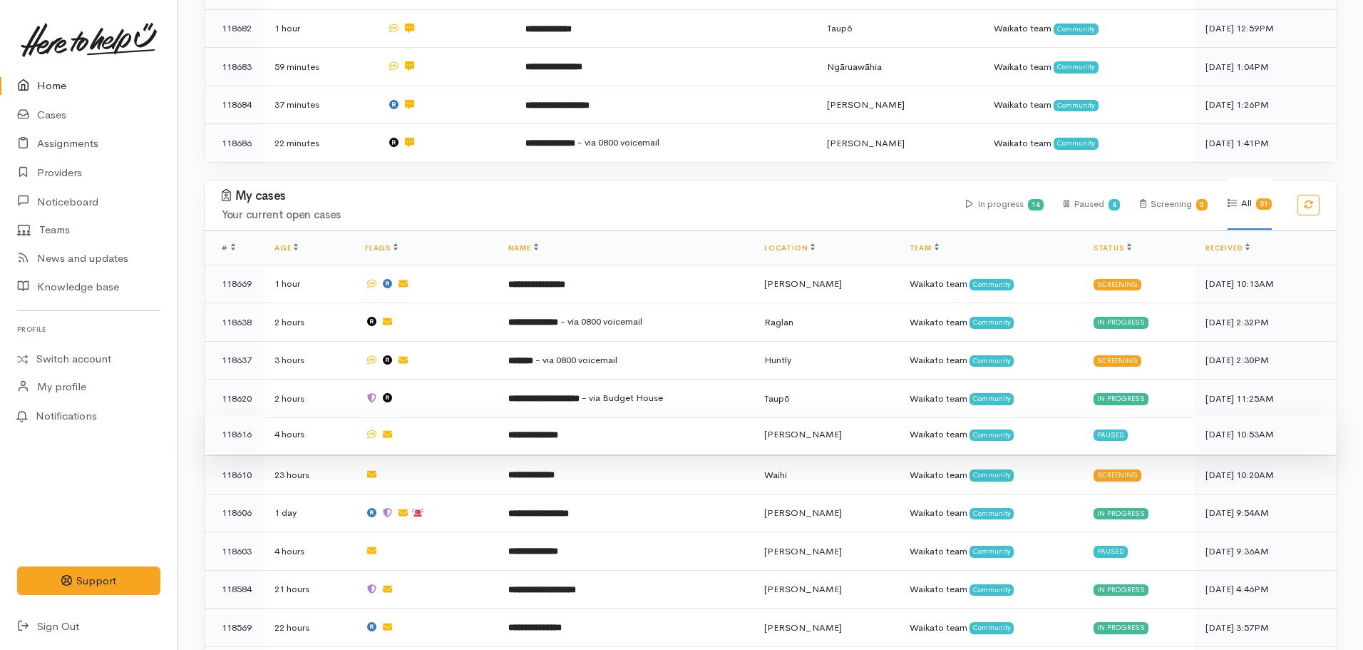
click at [580, 424] on td "**********" at bounding box center [625, 434] width 256 height 39
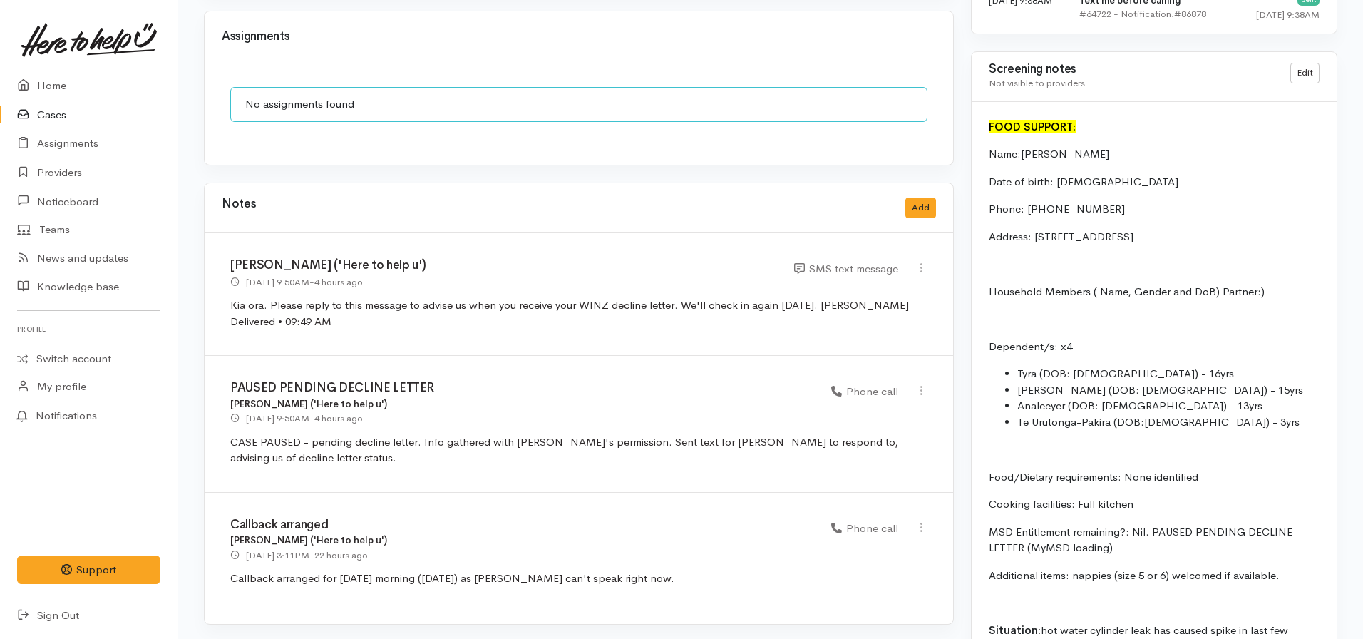
scroll to position [1426, 0]
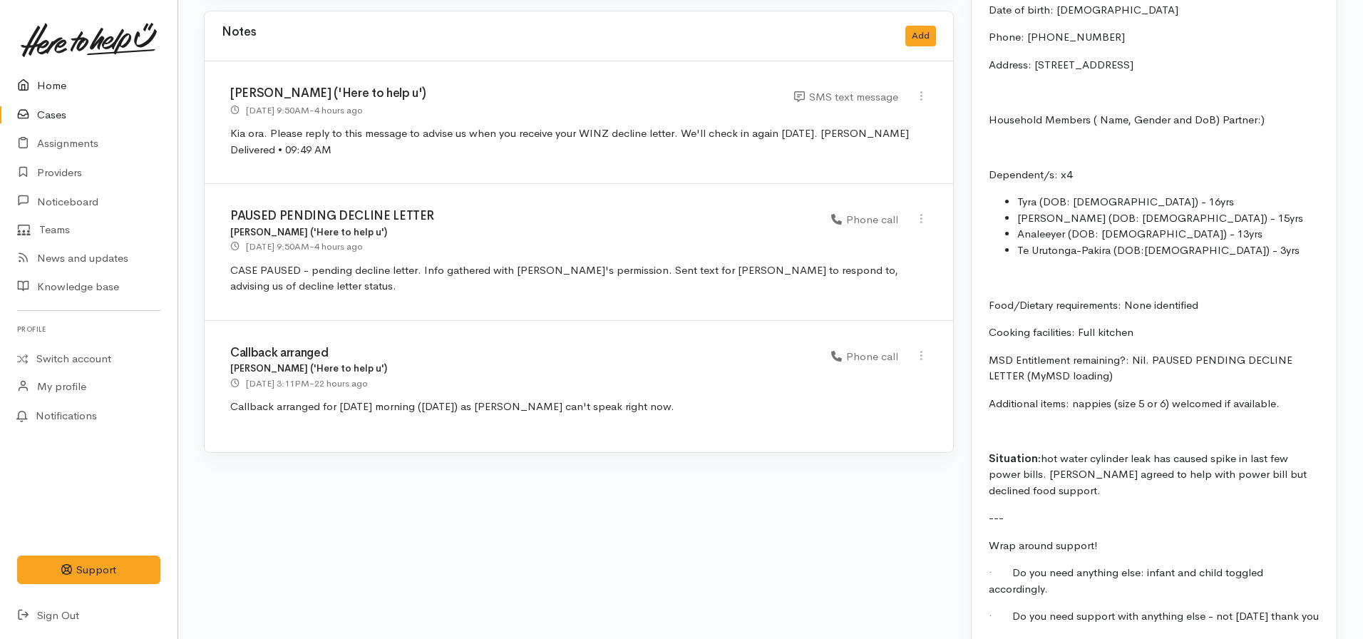
click at [80, 86] on link "Home" at bounding box center [89, 85] width 178 height 29
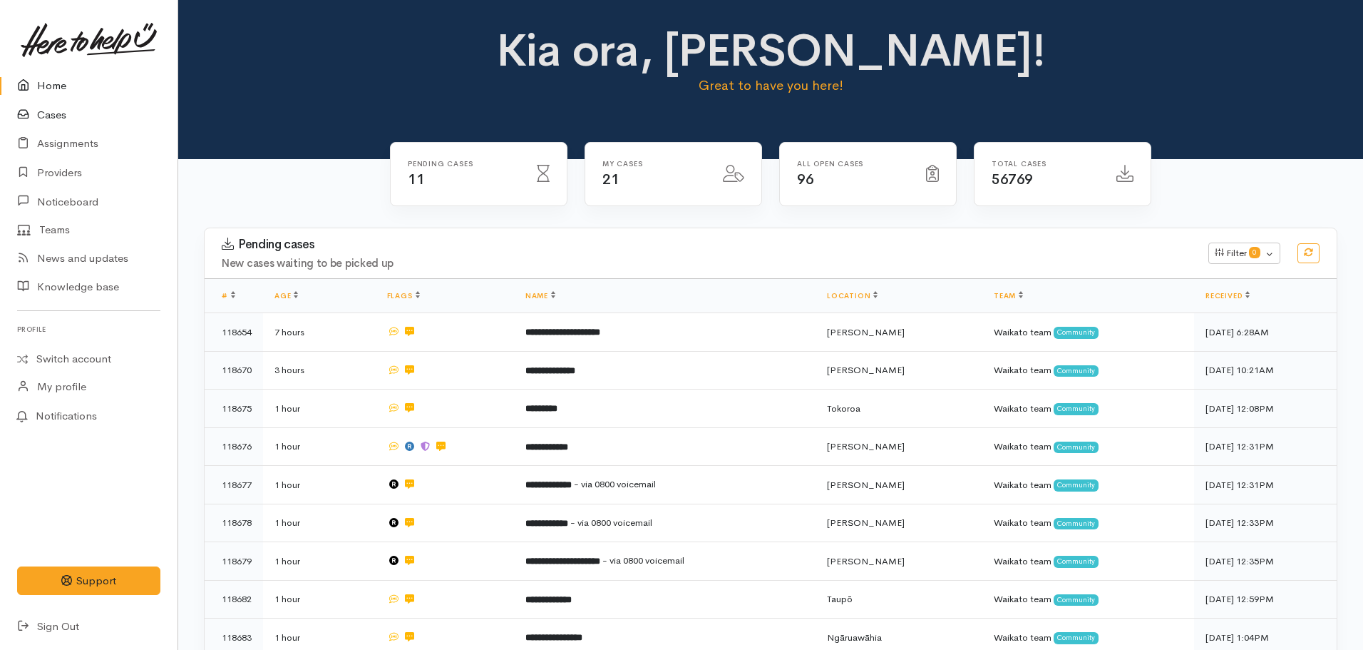
click at [76, 119] on link "Cases" at bounding box center [89, 115] width 178 height 29
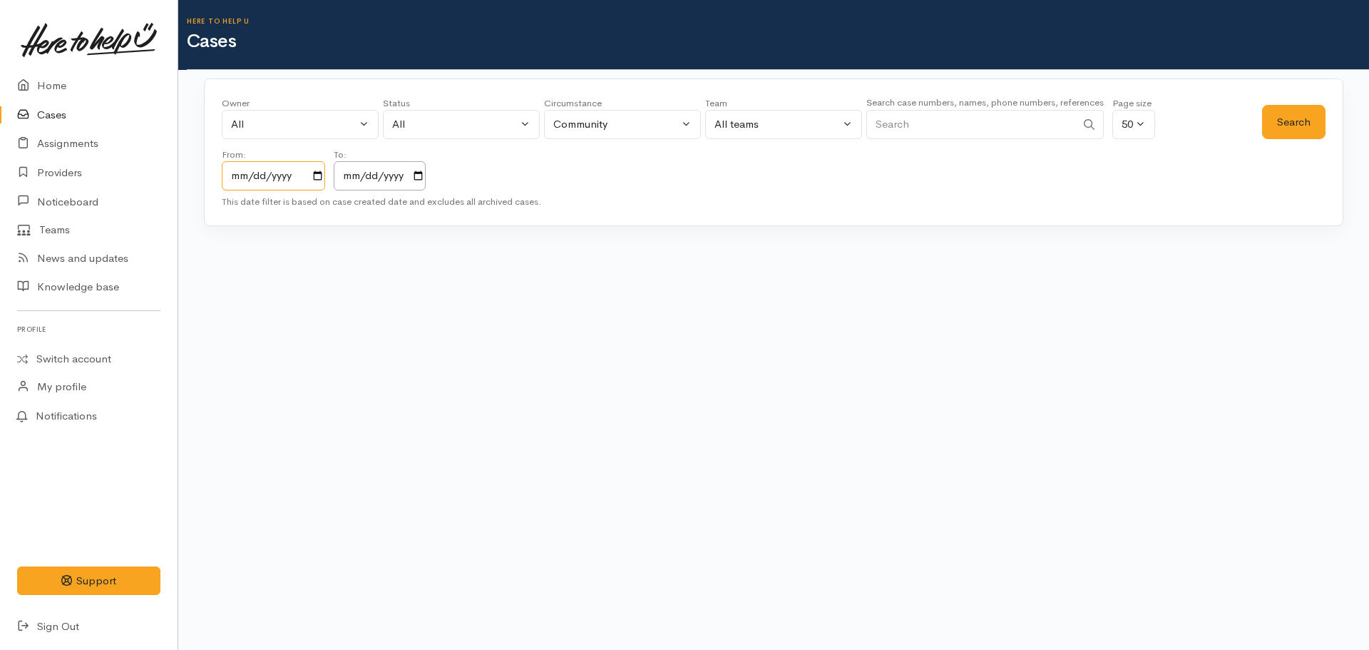
click at [325, 177] on input "[DATE]" at bounding box center [273, 175] width 103 height 29
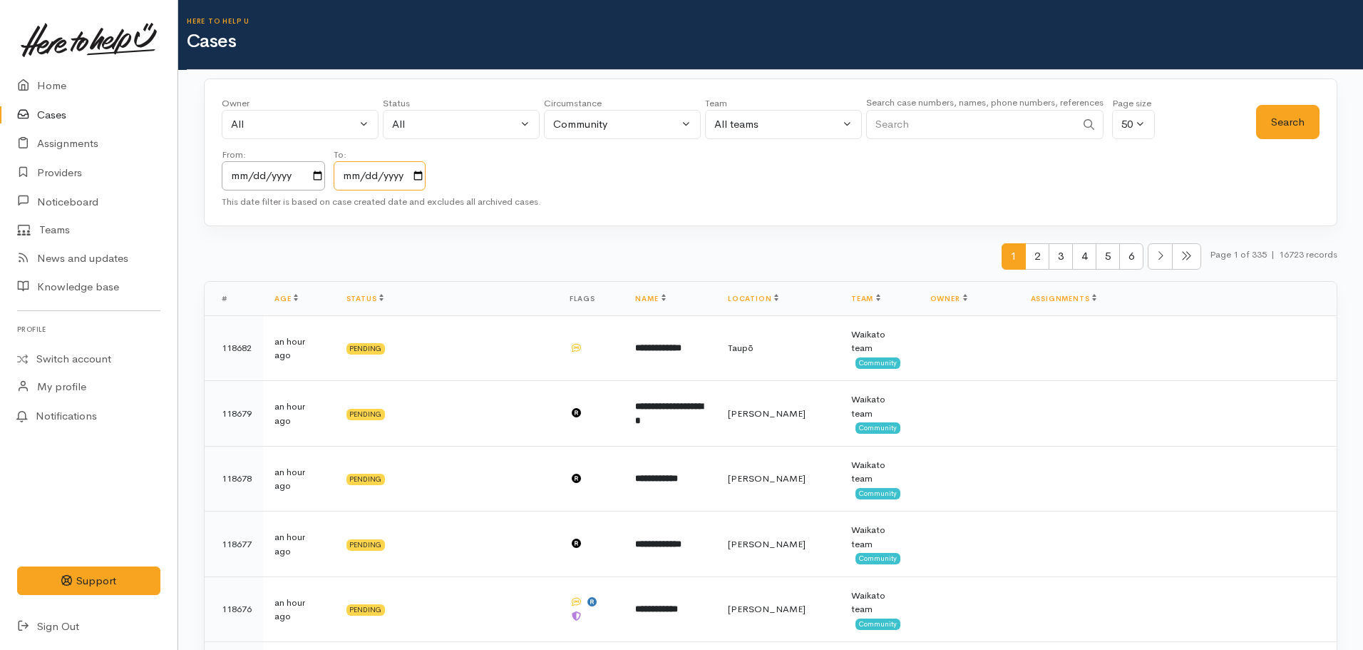
click at [409, 182] on input "[DATE]" at bounding box center [380, 175] width 92 height 29
click at [424, 178] on input "[DATE]" at bounding box center [380, 175] width 92 height 29
click at [916, 133] on input "Search" at bounding box center [971, 124] width 210 height 29
paste input "[PHONE_NUMBER]"
click at [1290, 119] on button "Search" at bounding box center [1287, 122] width 63 height 35
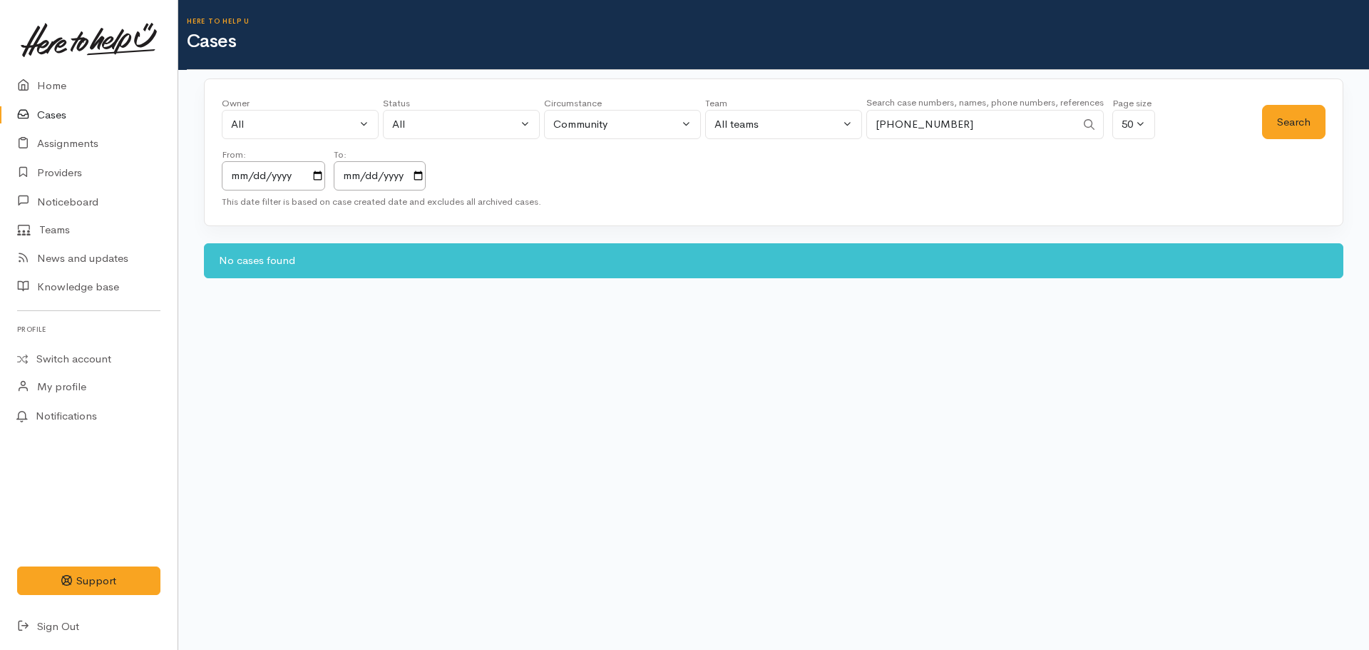
click at [883, 128] on input "[PHONE_NUMBER]" at bounding box center [971, 124] width 210 height 29
type input "64210400955"
click at [953, 121] on input "64210400955" at bounding box center [971, 124] width 210 height 29
click at [1268, 122] on button "Search" at bounding box center [1293, 122] width 63 height 35
drag, startPoint x: 933, startPoint y: 129, endPoint x: 839, endPoint y: 125, distance: 94.9
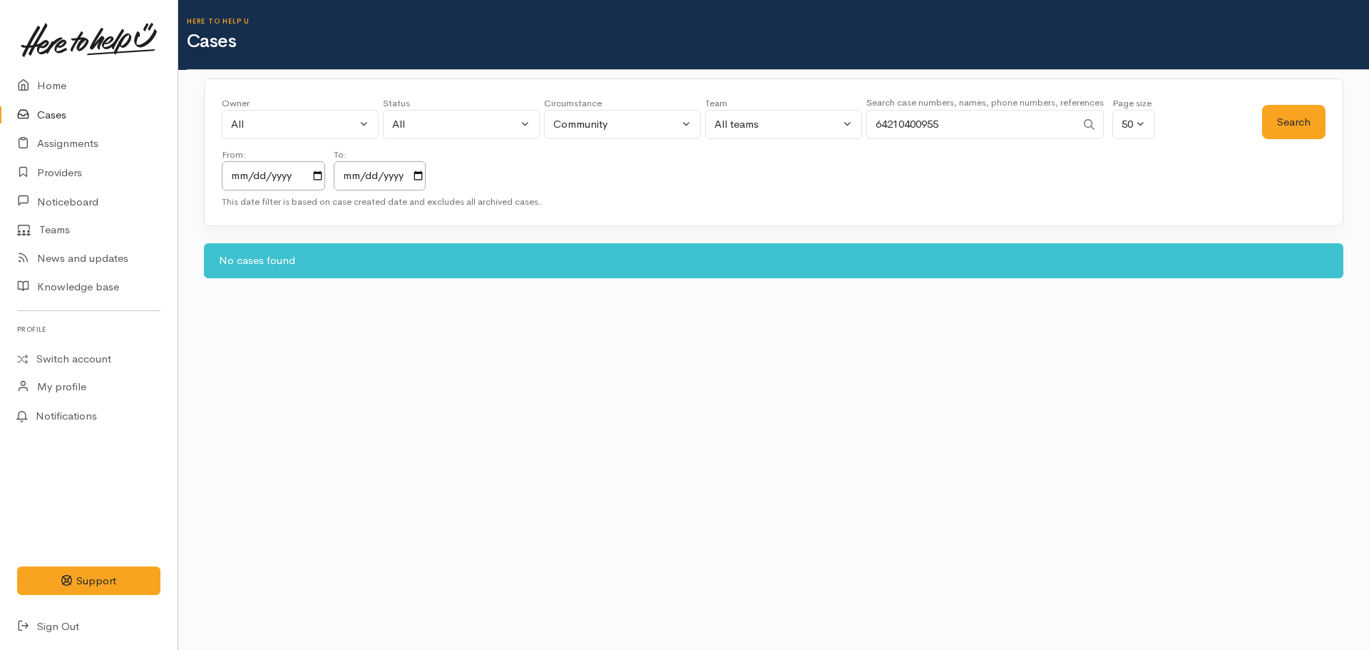
click at [839, 125] on div "Owner All My cases [PERSON_NAME] ('Here to help u') [PERSON_NAME] ('Here to hel…" at bounding box center [742, 143] width 1040 height 94
paste input "[PHONE_NUMBER]"
click at [1293, 108] on button "Search" at bounding box center [1293, 122] width 63 height 35
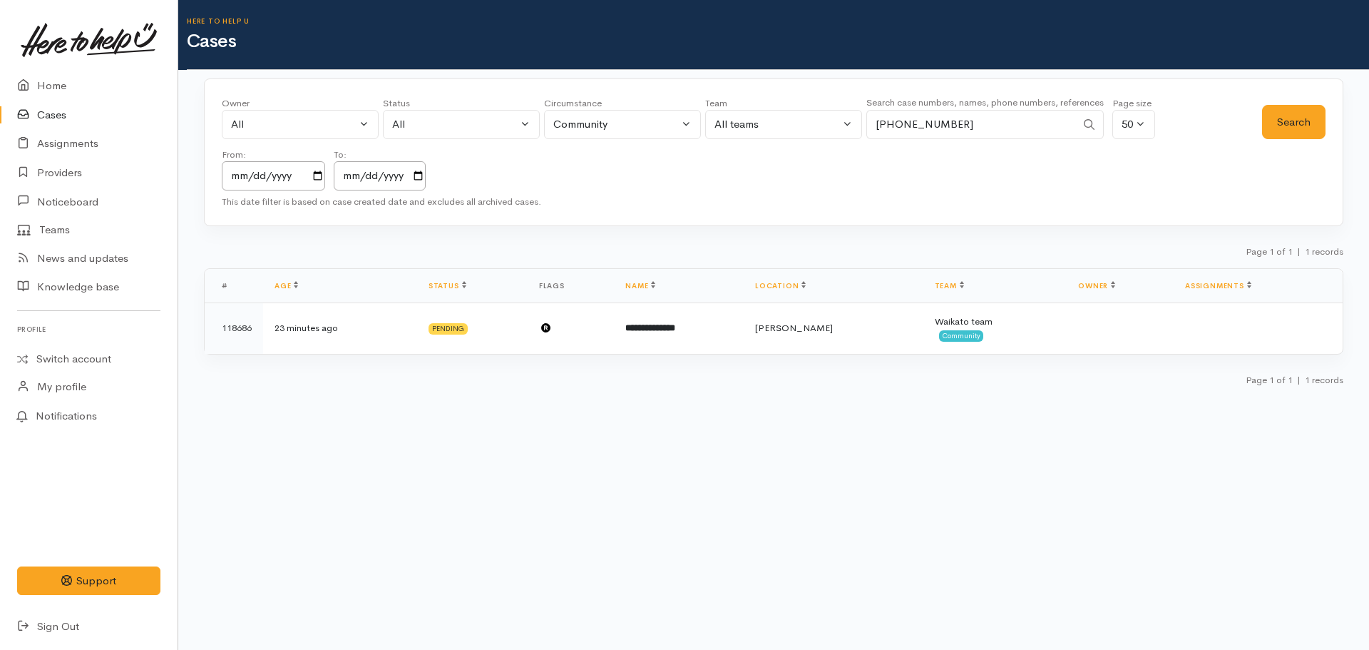
drag, startPoint x: 990, startPoint y: 115, endPoint x: 877, endPoint y: 125, distance: 113.2
click at [880, 128] on input "+642102502117" at bounding box center [971, 124] width 210 height 29
type input "+"
paste input "+64221378480"
type input "+64221378480"
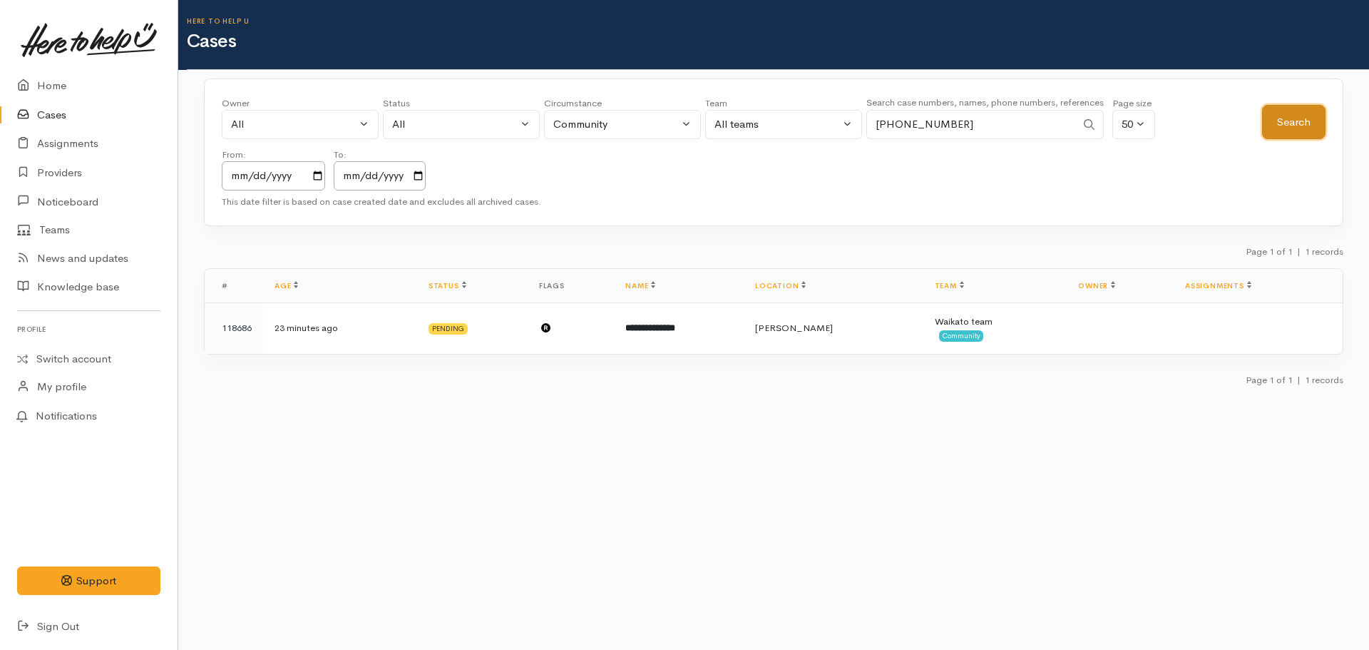
click at [1266, 125] on button "Search" at bounding box center [1293, 122] width 63 height 35
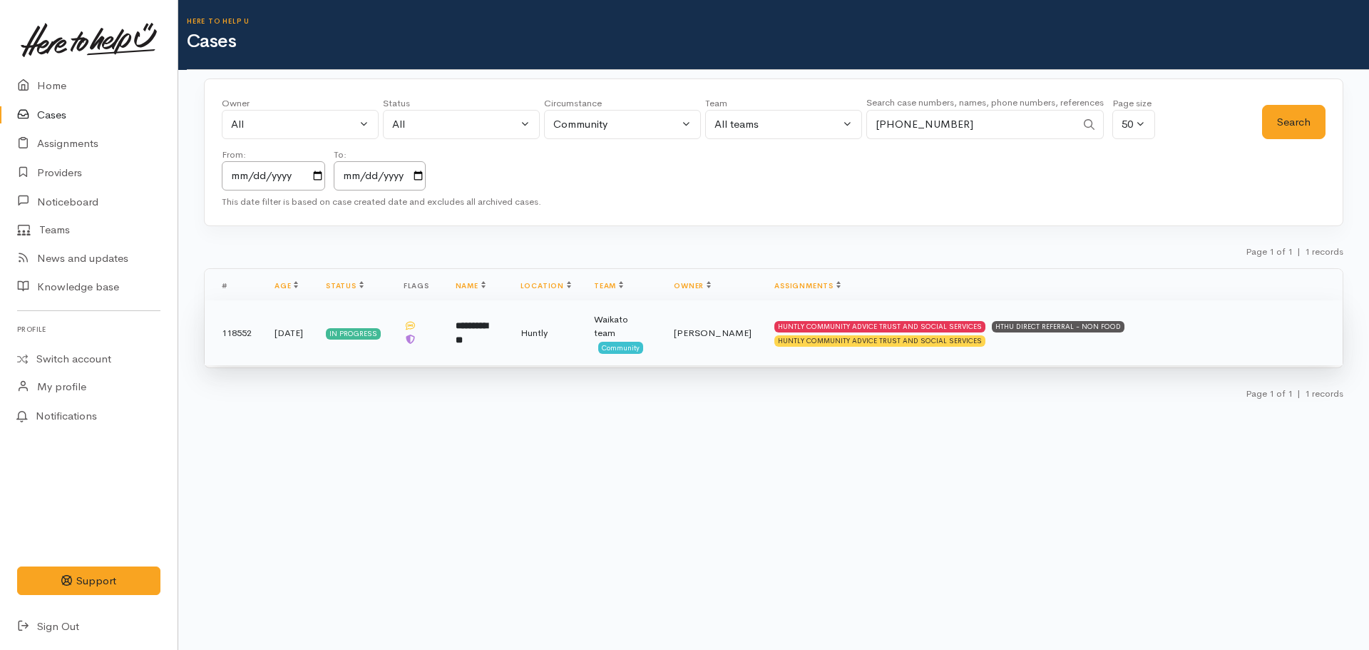
click at [544, 332] on td "Huntly" at bounding box center [545, 332] width 73 height 65
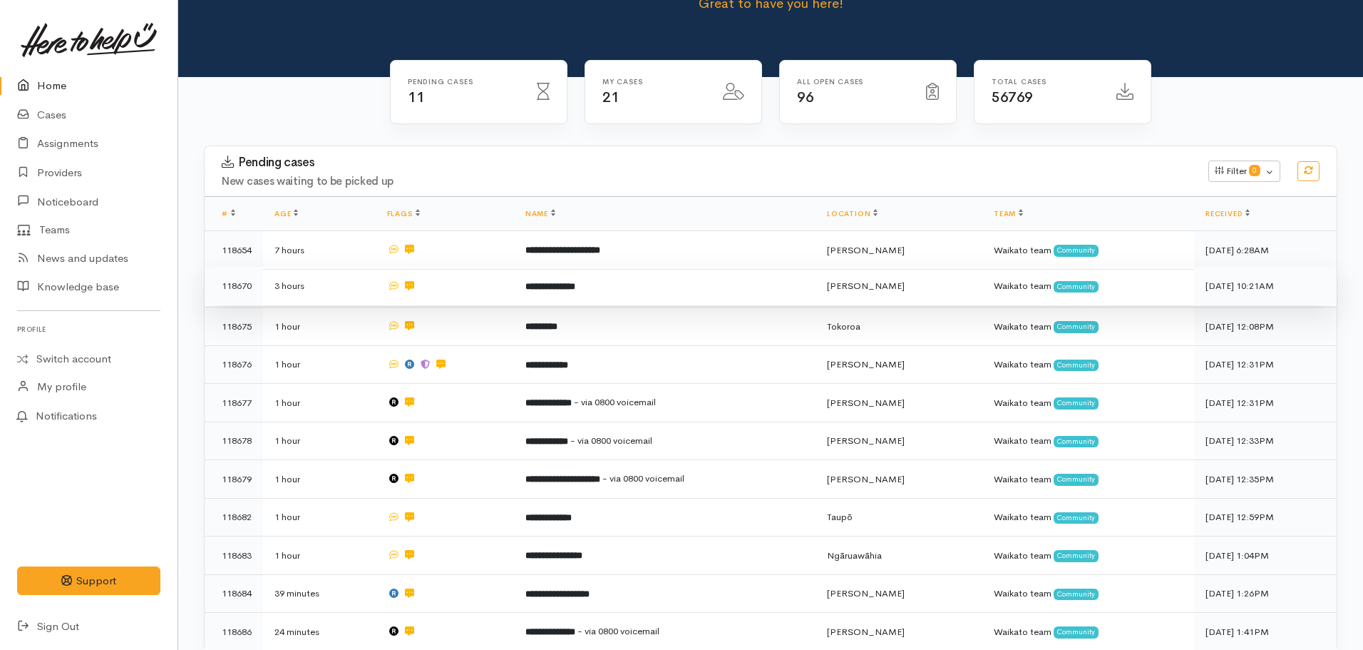
scroll to position [214, 0]
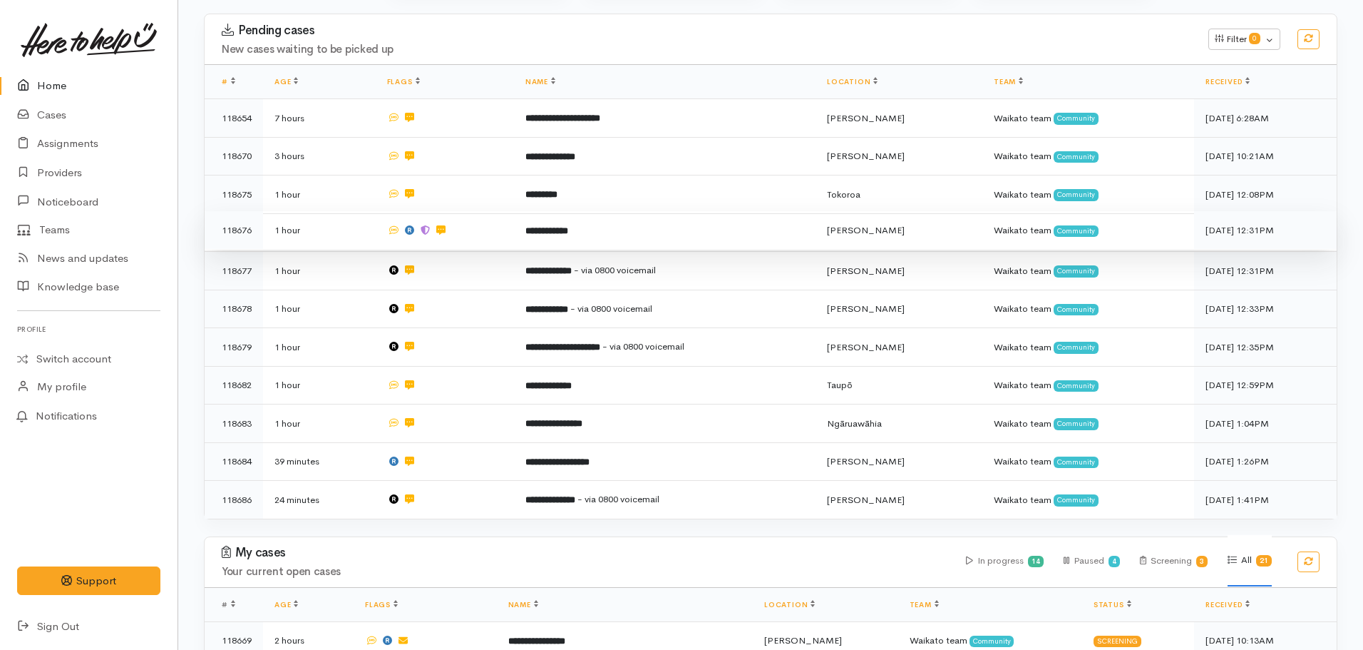
click at [417, 228] on td at bounding box center [445, 230] width 138 height 39
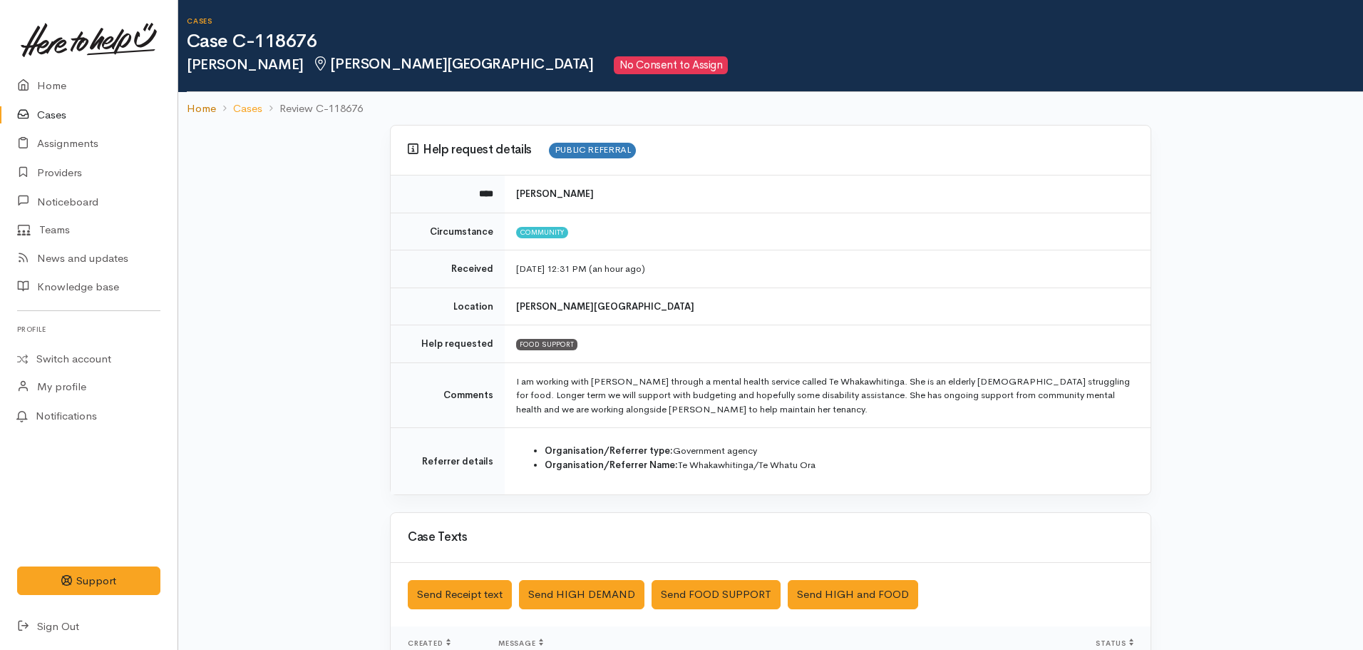
click at [205, 106] on link "Home" at bounding box center [201, 109] width 29 height 16
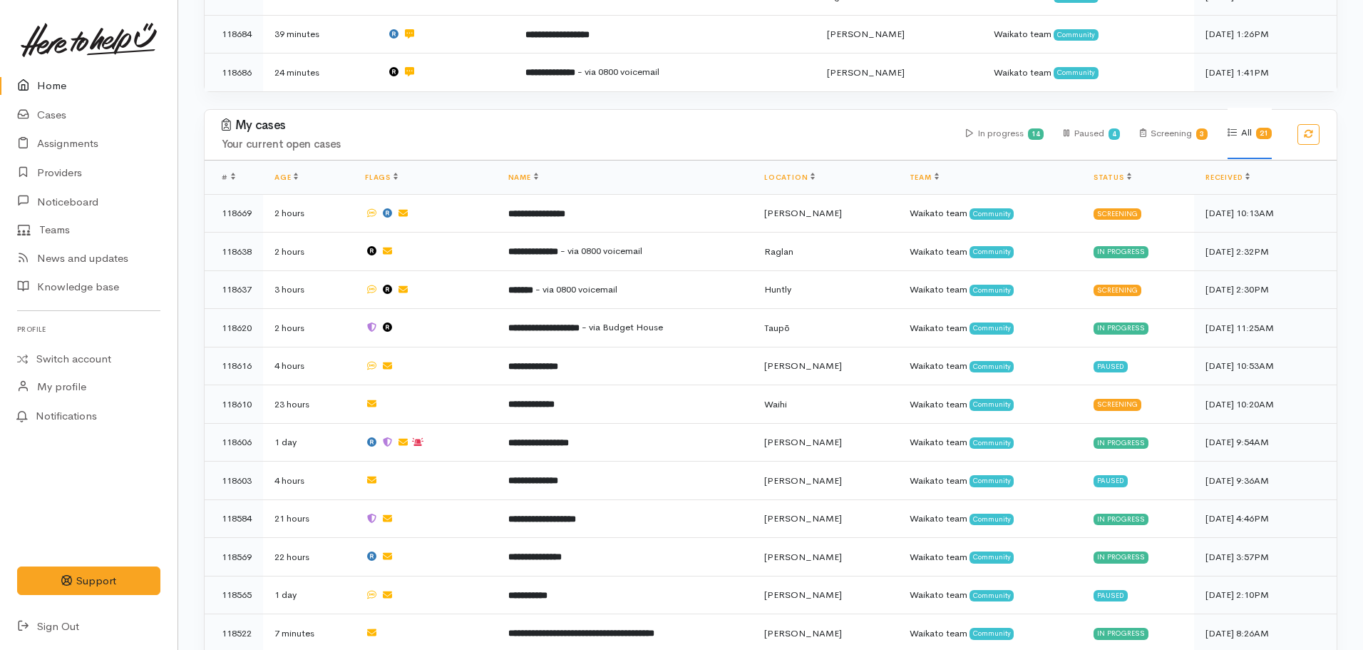
scroll to position [642, 0]
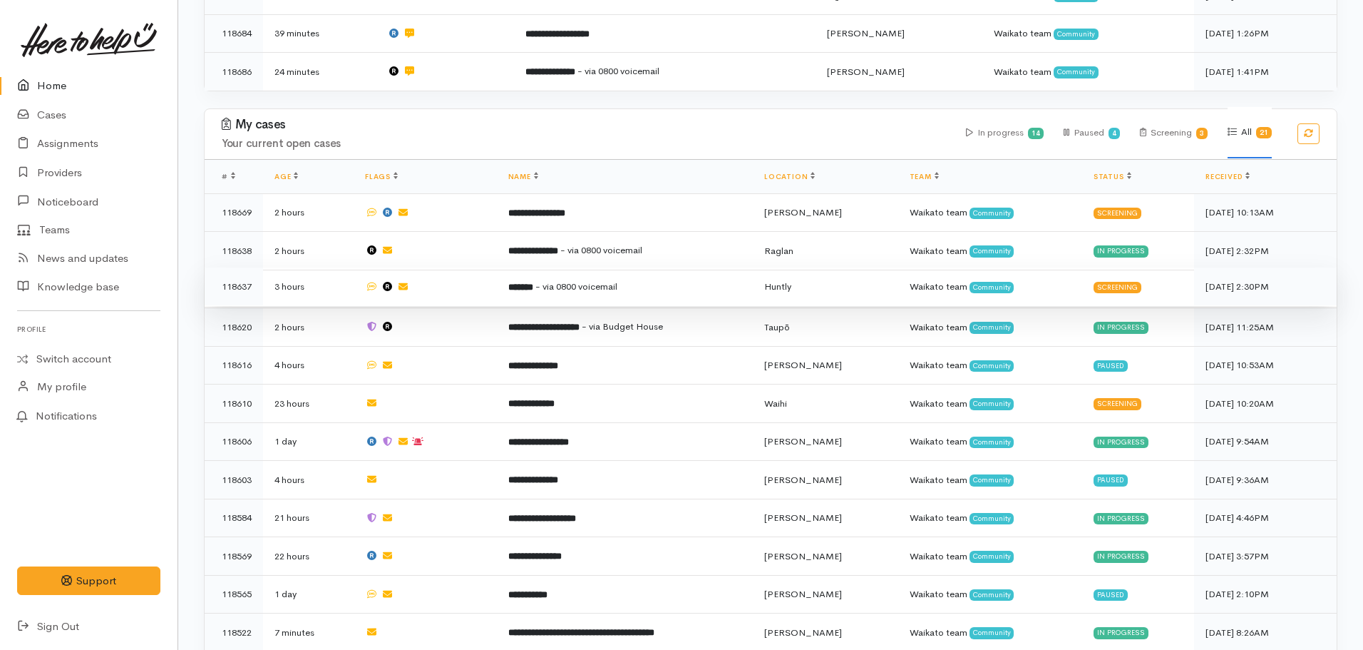
click at [533, 282] on b "*******" at bounding box center [520, 286] width 25 height 9
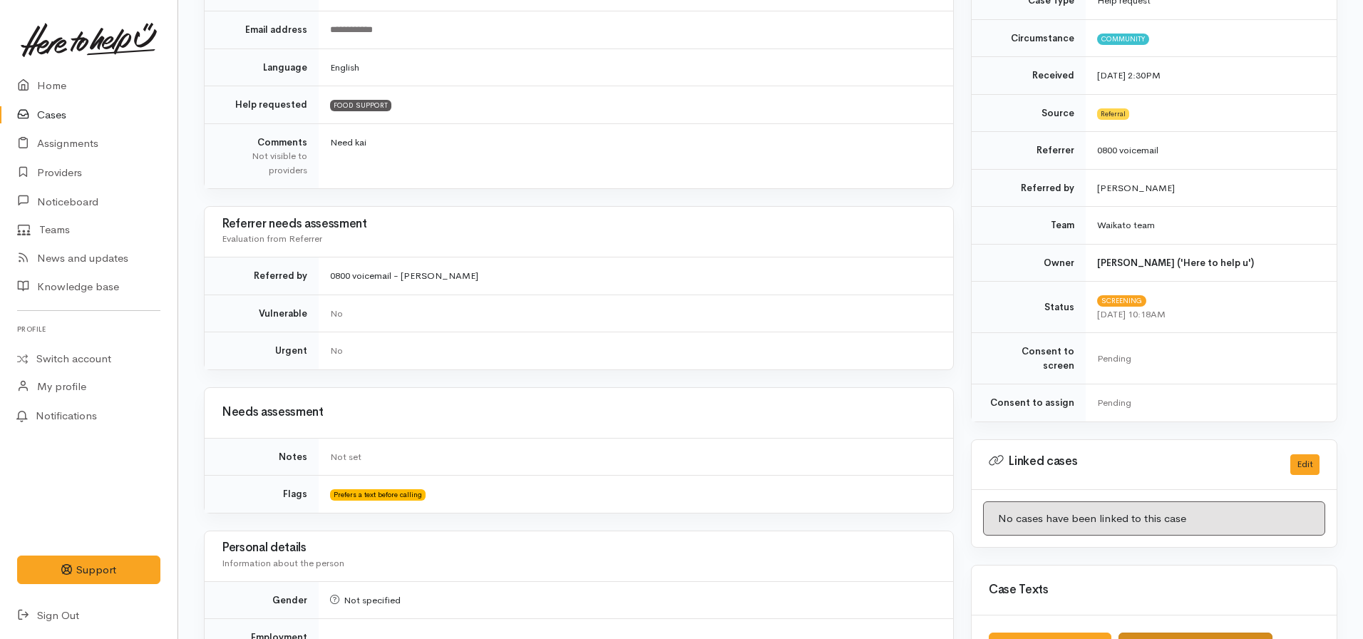
scroll to position [612, 0]
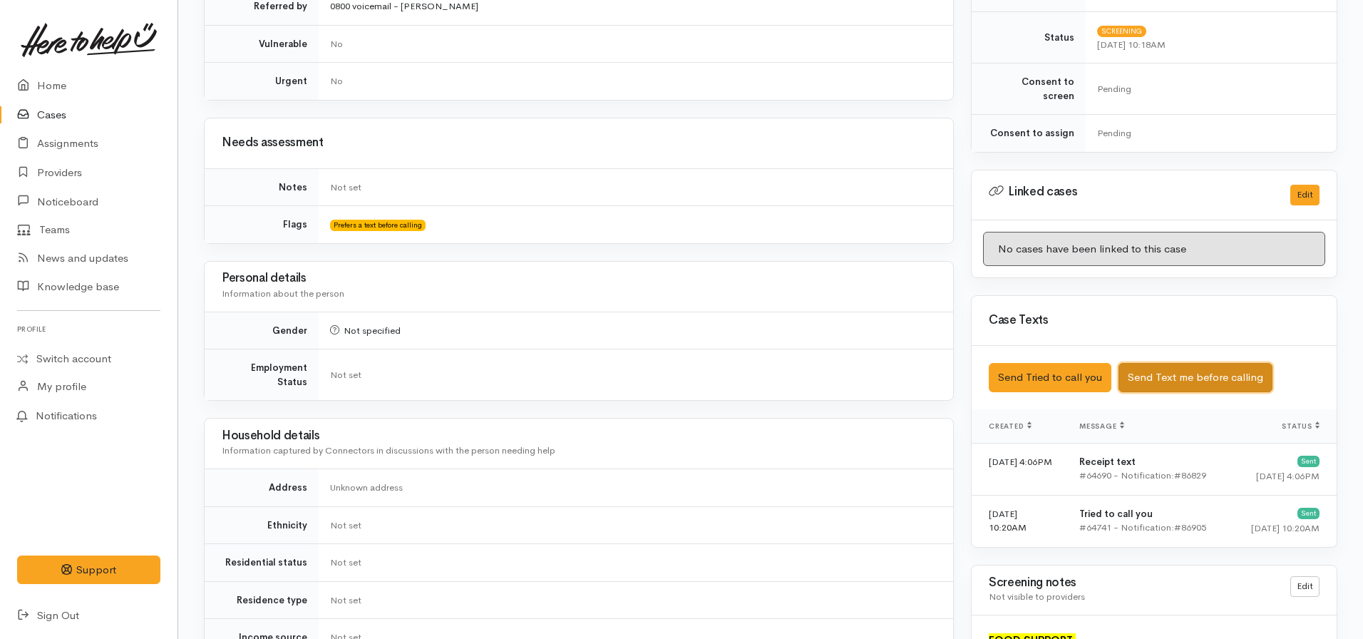
click at [1176, 367] on button "Send Text me before calling" at bounding box center [1196, 377] width 154 height 29
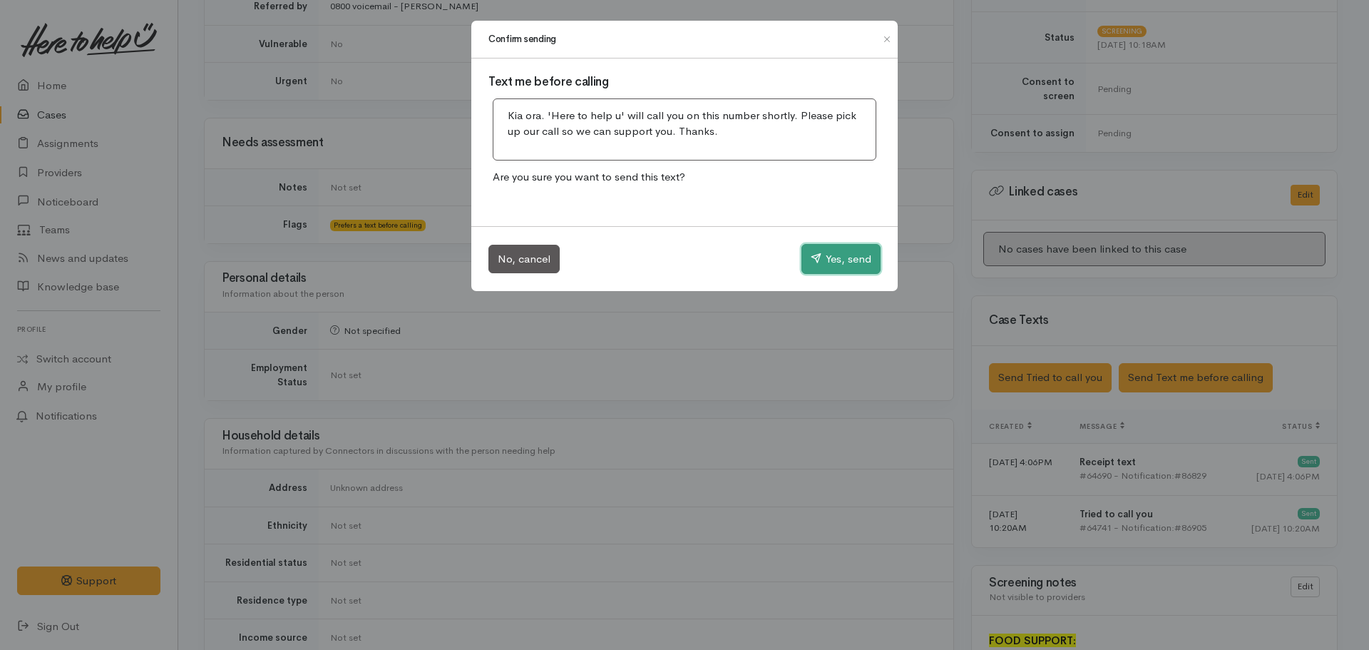
click at [849, 271] on button "Yes, send" at bounding box center [840, 259] width 79 height 30
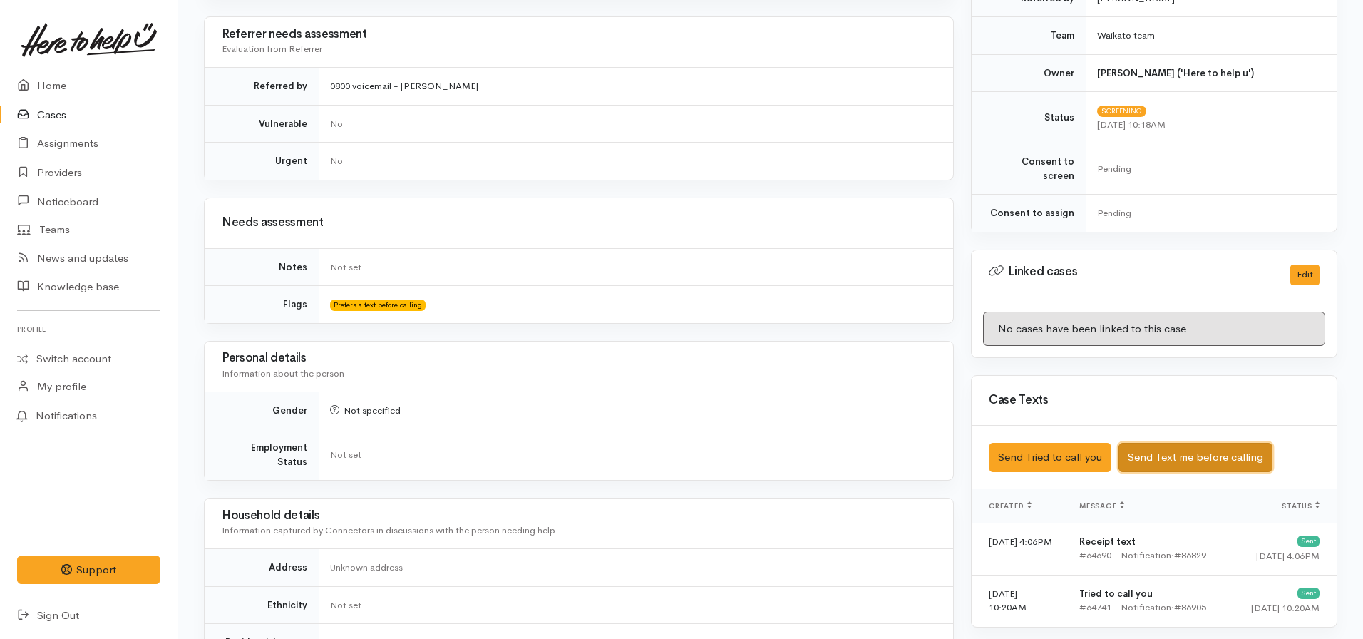
scroll to position [255, 0]
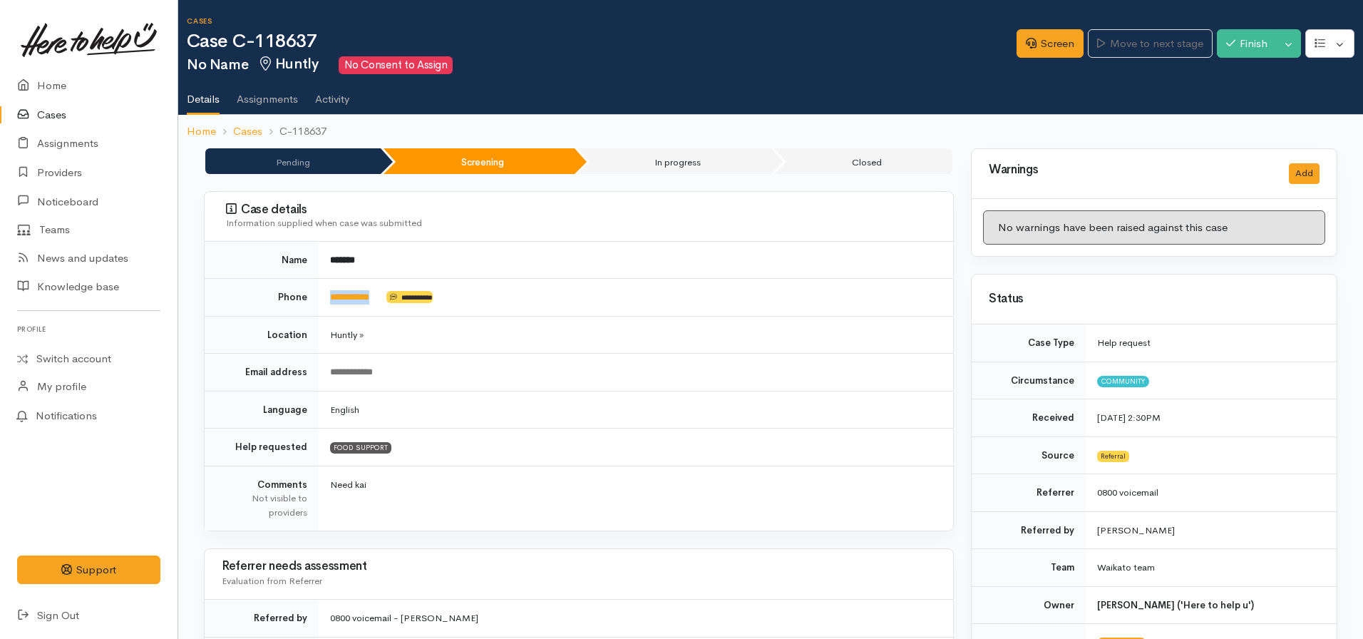
drag, startPoint x: 387, startPoint y: 294, endPoint x: 330, endPoint y: 287, distance: 57.6
click at [330, 287] on td "**********" at bounding box center [636, 298] width 635 height 38
copy td "**********"
click at [526, 312] on td "**********" at bounding box center [636, 298] width 635 height 38
click at [352, 302] on link "**********" at bounding box center [349, 296] width 39 height 9
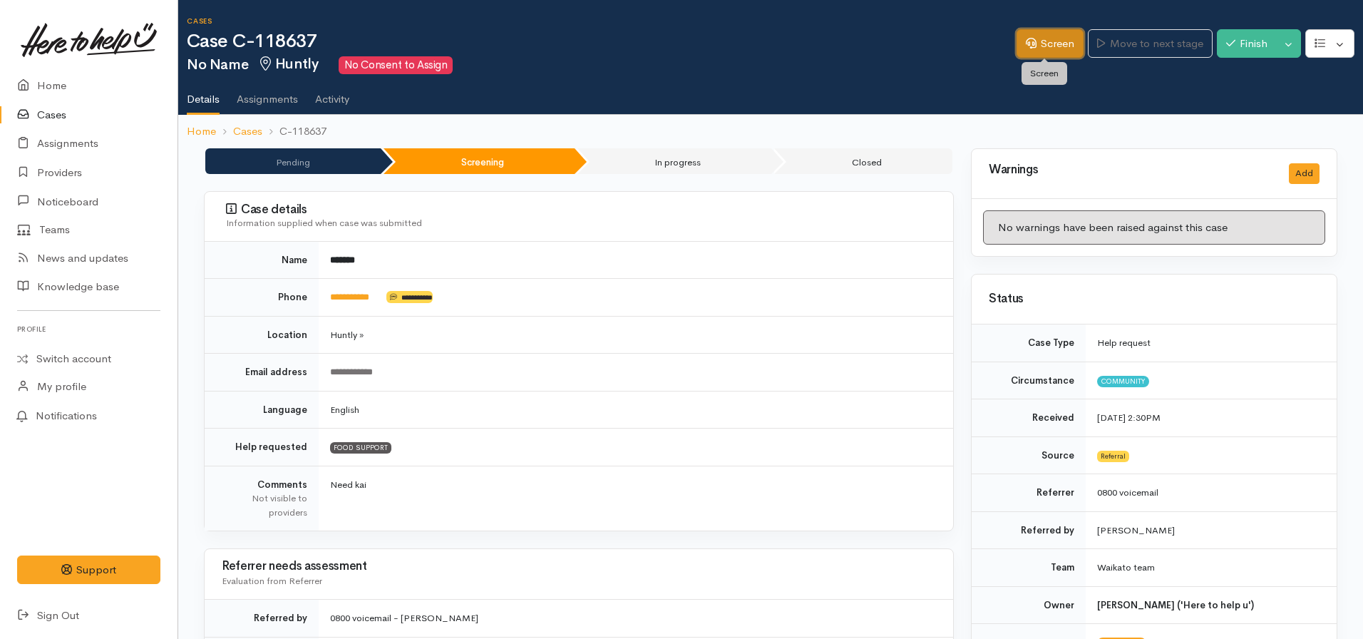
drag, startPoint x: 1014, startPoint y: 45, endPoint x: 1025, endPoint y: 53, distance: 13.8
click at [1017, 45] on link "Screen" at bounding box center [1050, 43] width 67 height 29
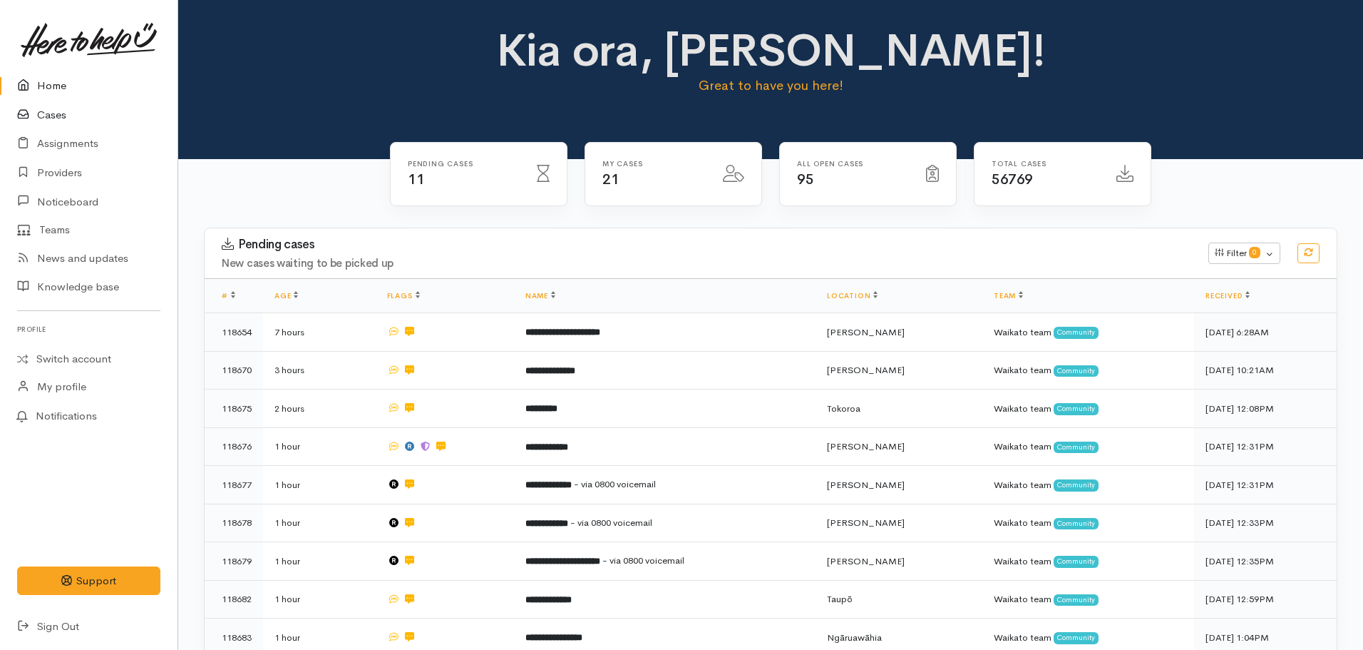
click at [48, 114] on link "Cases" at bounding box center [89, 115] width 178 height 29
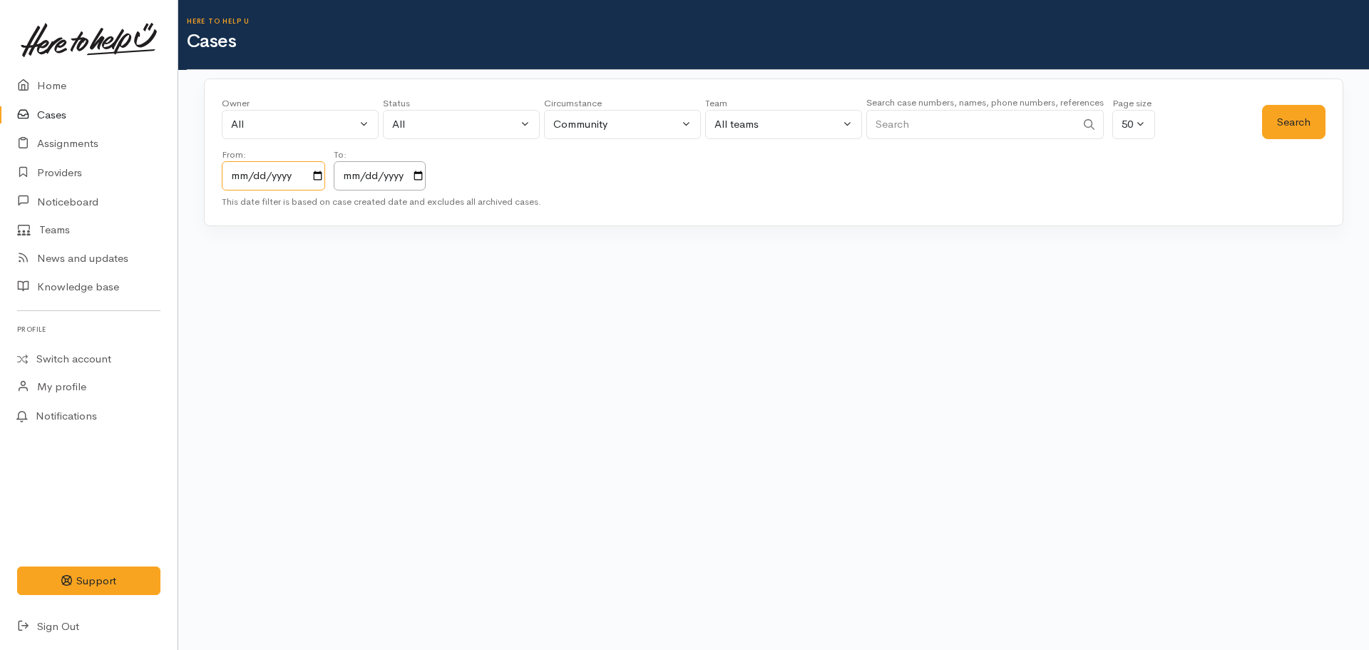
click at [225, 180] on input "2023-10-07" at bounding box center [273, 175] width 103 height 29
click at [318, 181] on input "2023-10-07" at bounding box center [273, 175] width 103 height 29
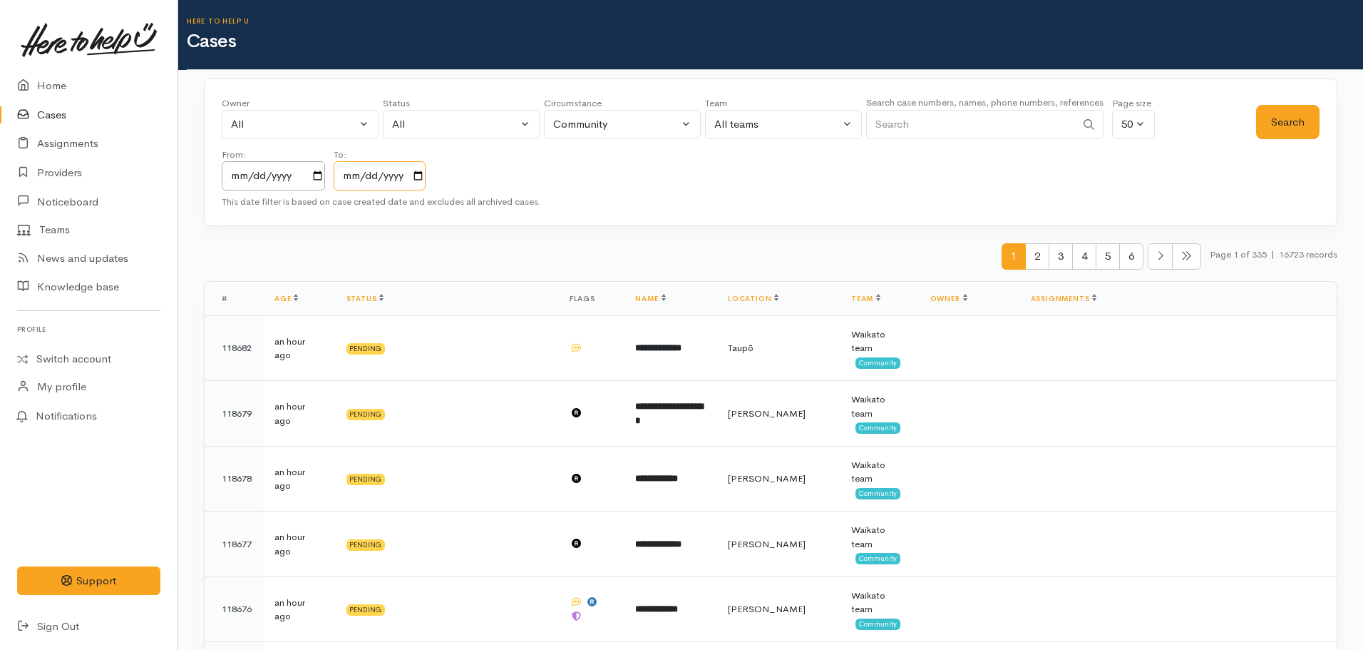
click at [391, 179] on input "2025-10-07" at bounding box center [380, 175] width 92 height 29
click at [426, 188] on input "2025-10-07" at bounding box center [380, 175] width 92 height 29
click at [425, 178] on input "2025-10-07" at bounding box center [380, 175] width 92 height 29
click at [960, 115] on input "Search" at bounding box center [971, 124] width 210 height 29
paste input "0226208042"
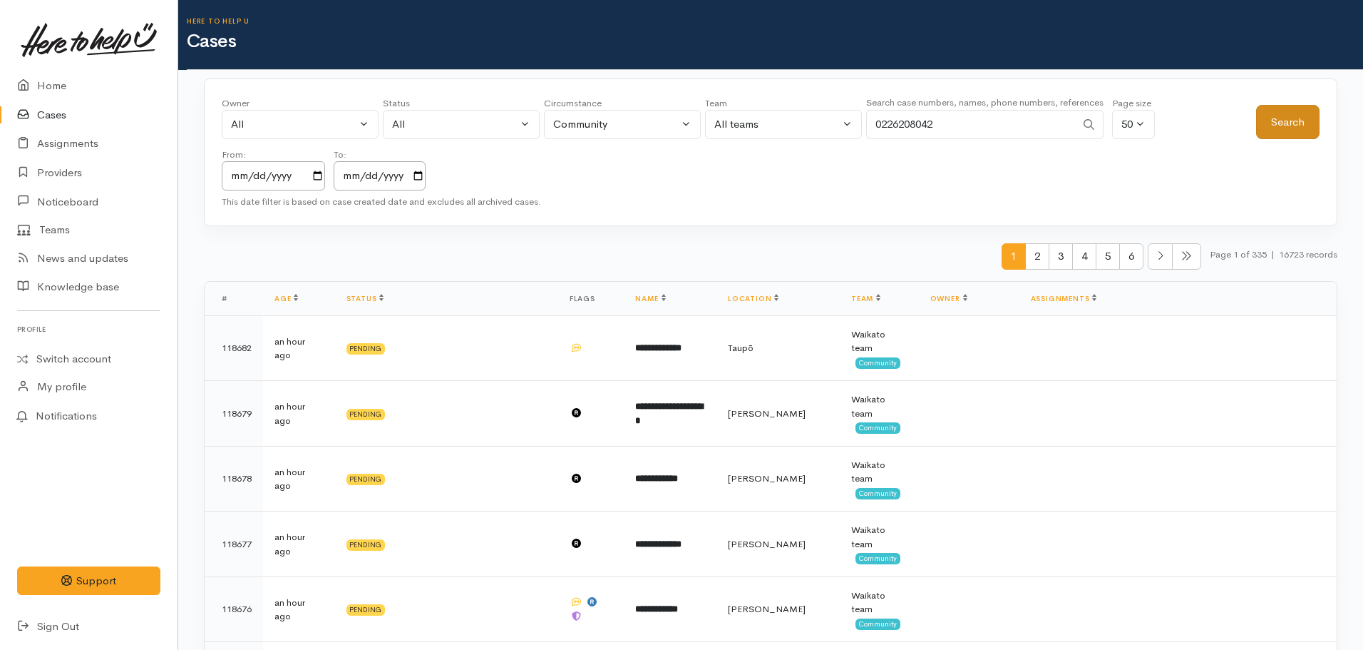
type input "0226208042"
click at [1293, 126] on button "Search" at bounding box center [1287, 122] width 63 height 35
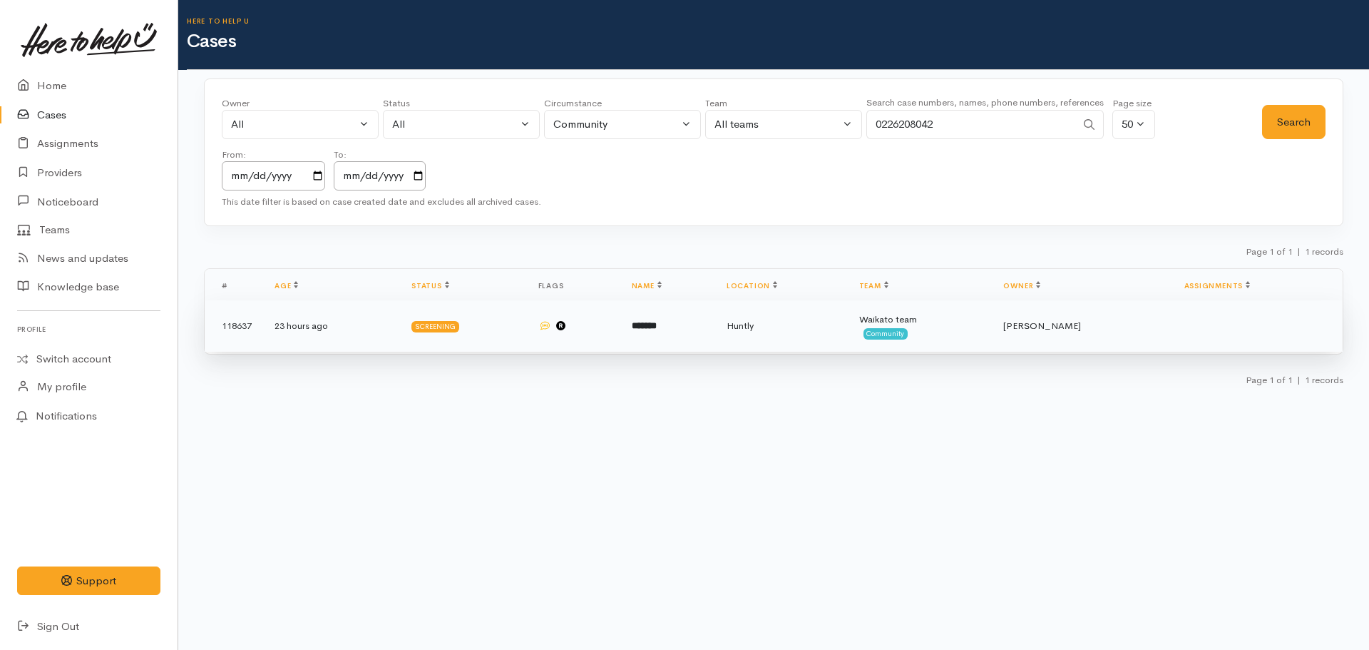
click at [759, 338] on td "Huntly" at bounding box center [781, 325] width 133 height 51
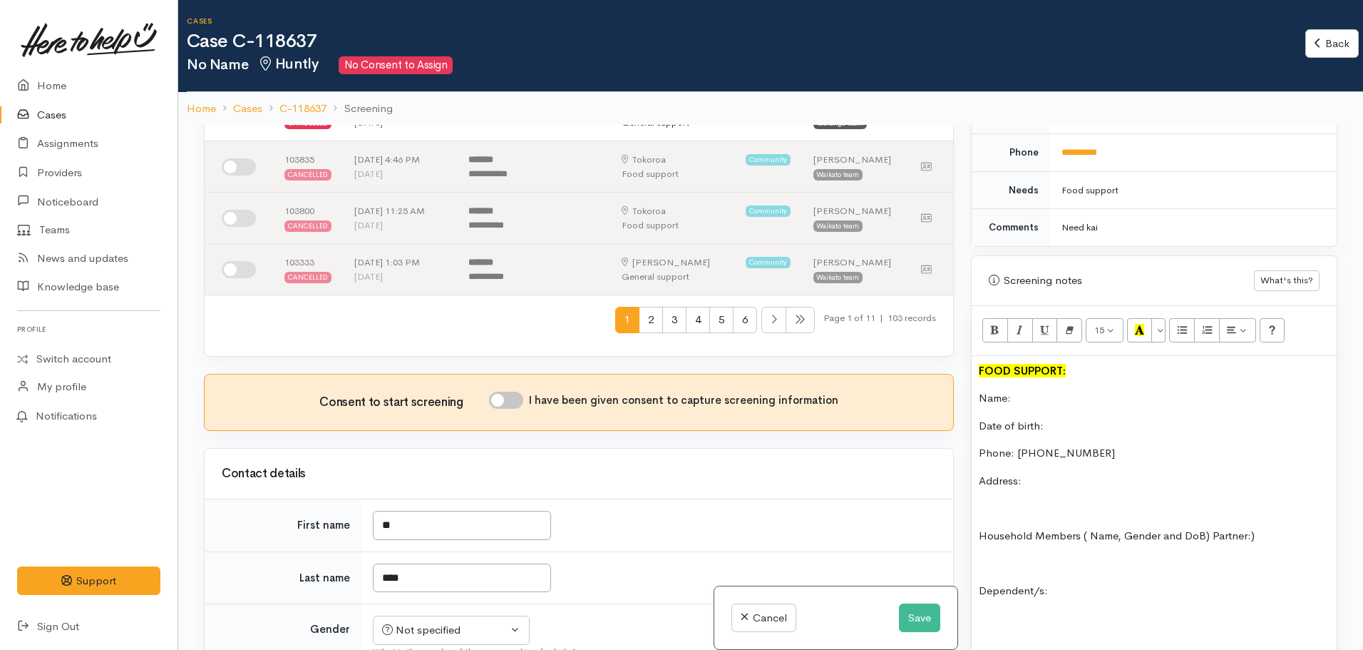
scroll to position [856, 0]
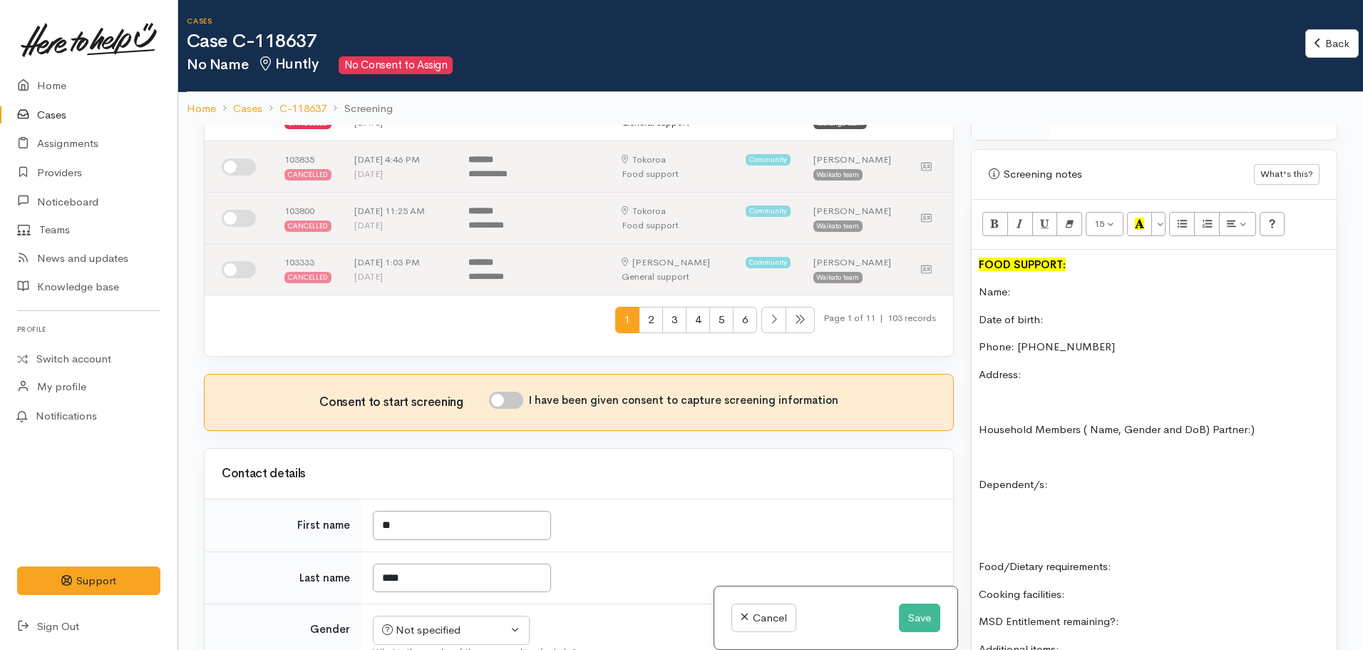
click at [1022, 284] on p "Name:" at bounding box center [1154, 292] width 351 height 16
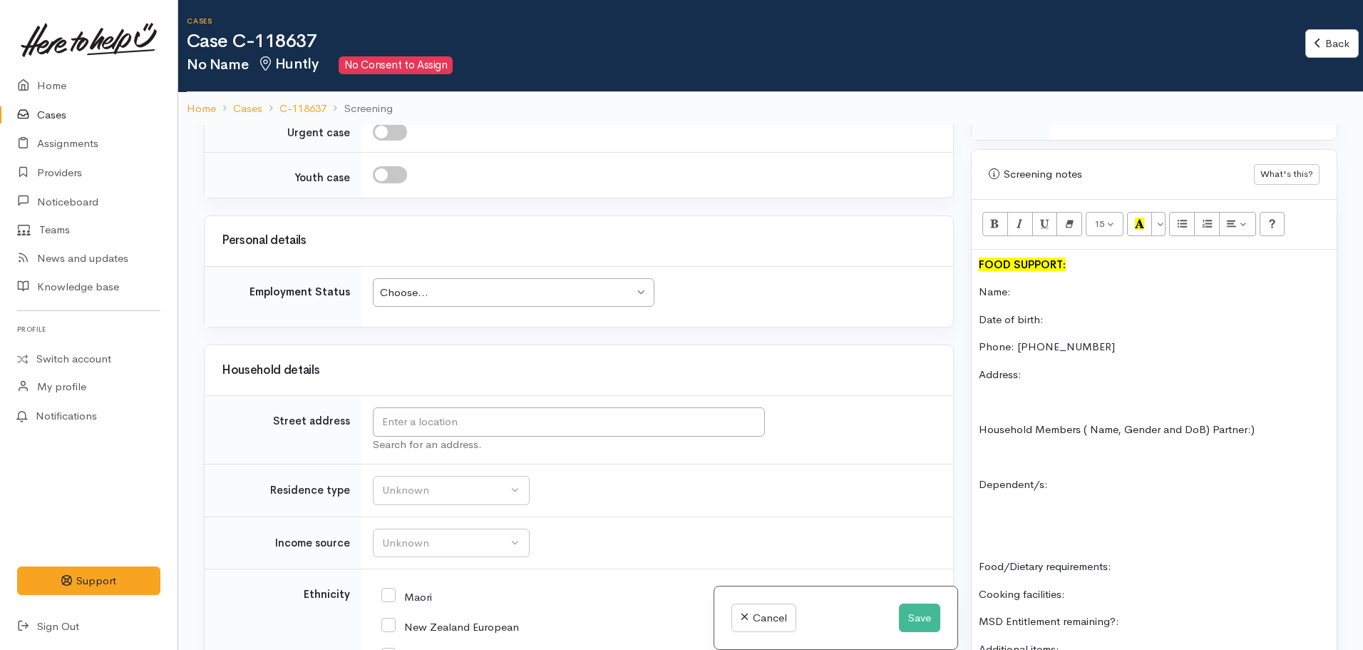
scroll to position [1996, 0]
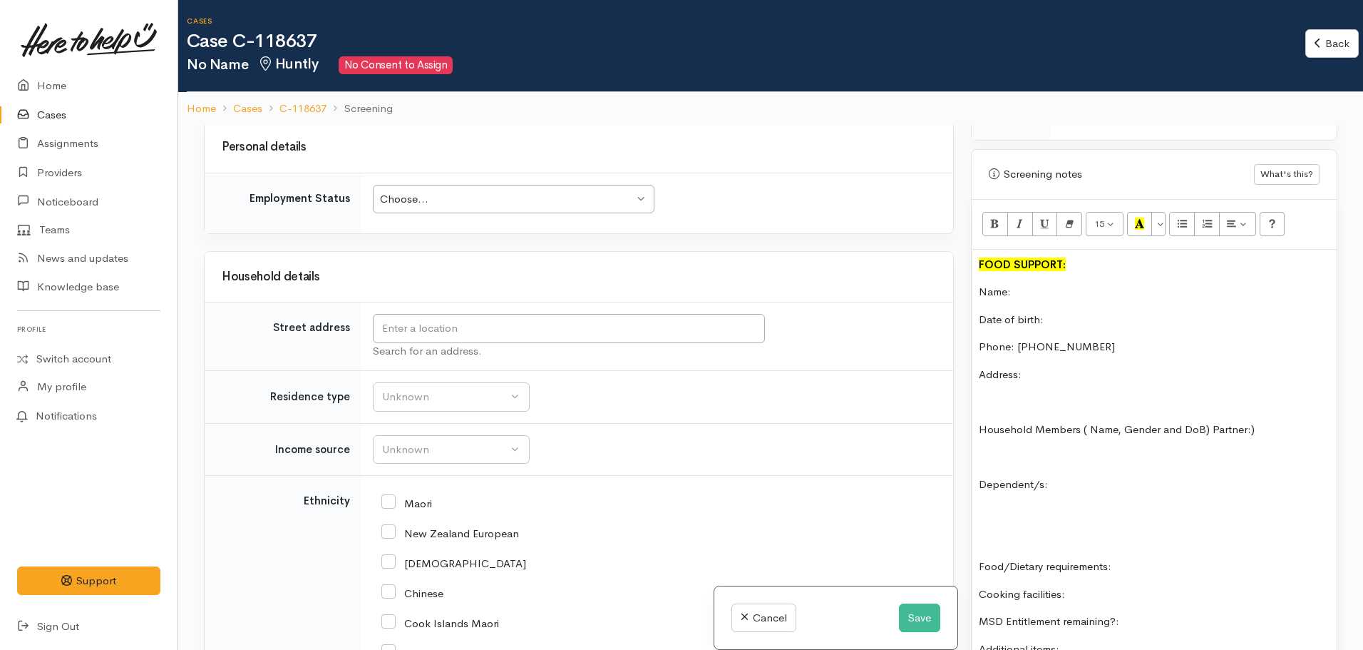
click at [1048, 366] on p "Address:" at bounding box center [1154, 374] width 351 height 16
click at [1181, 366] on p "Address: waitaoranui Taupo. 871 State higway 1 volcanic Loop" at bounding box center [1154, 374] width 351 height 16
drag, startPoint x: 1047, startPoint y: 364, endPoint x: 1051, endPoint y: 394, distance: 30.3
click at [1049, 398] on div "FOOD SUPPORT: Name: Date of birth: Phone: 0226208042 Address: waitaoranui Taupo…" at bounding box center [1154, 559] width 365 height 618
click at [1315, 366] on p "Address: [GEOGRAPHIC_DATA] [STREET_ADDRESS]" at bounding box center [1154, 374] width 351 height 16
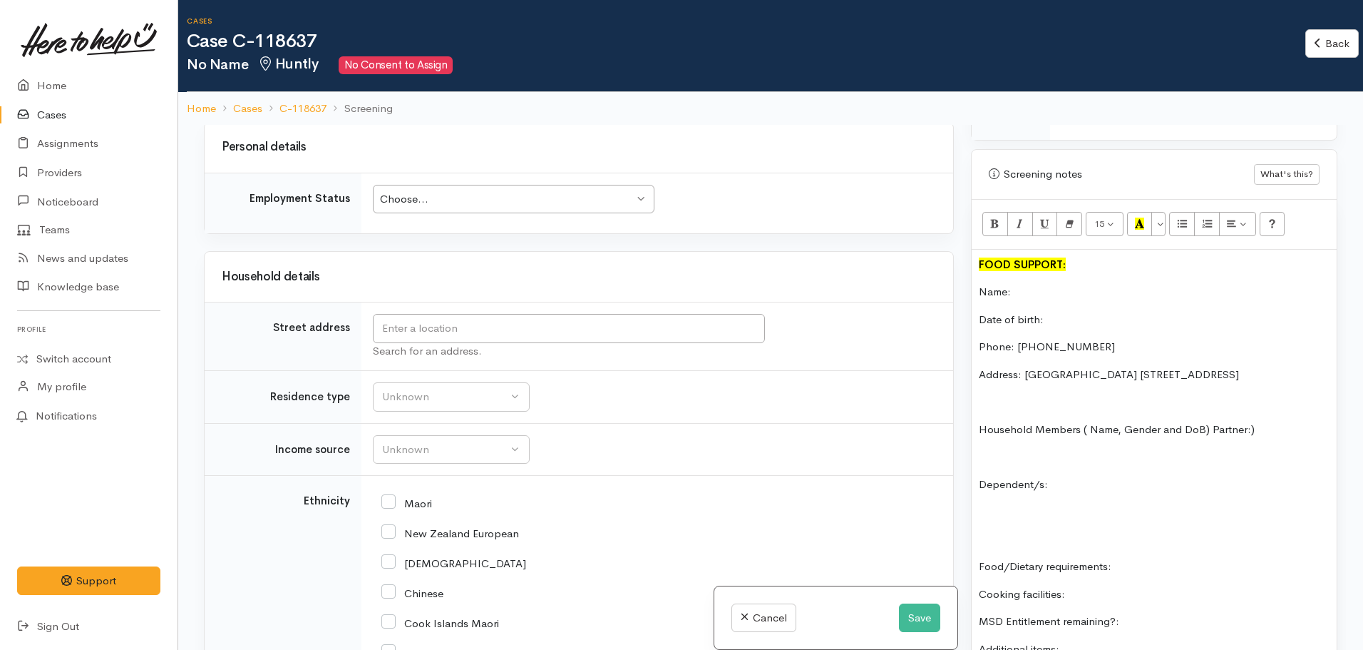
click at [1055, 284] on p "Name:" at bounding box center [1154, 292] width 351 height 16
click at [1067, 284] on p "Name: Paora Tahoe" at bounding box center [1154, 292] width 351 height 16
click at [1065, 315] on div "FOOD SUPPORT: Name: Paora Tahau Date of birth: Phone: 0226208042 Address: waita…" at bounding box center [1154, 559] width 365 height 618
click at [1069, 314] on div "FOOD SUPPORT: Name: Paora Tahau Date of birth: Phone: 0226208042 Address: waita…" at bounding box center [1154, 559] width 365 height 618
click at [1069, 312] on p "Date of birth:" at bounding box center [1154, 320] width 351 height 16
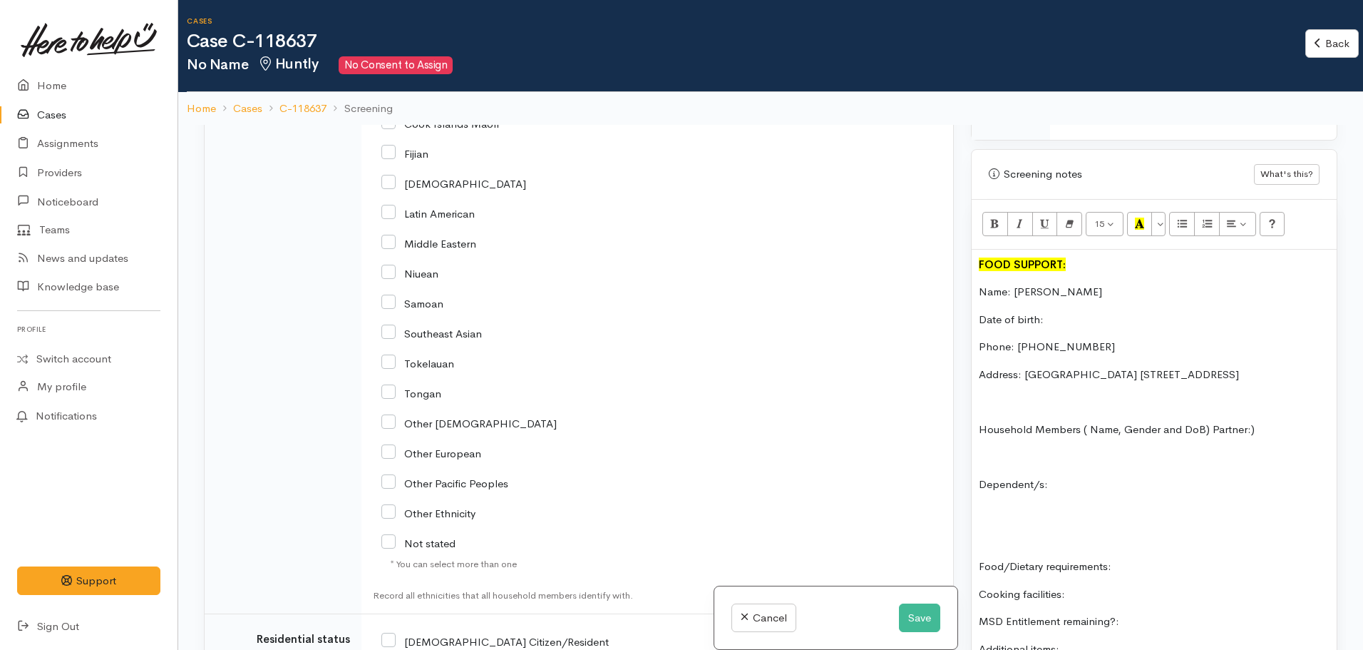
scroll to position [2068, 0]
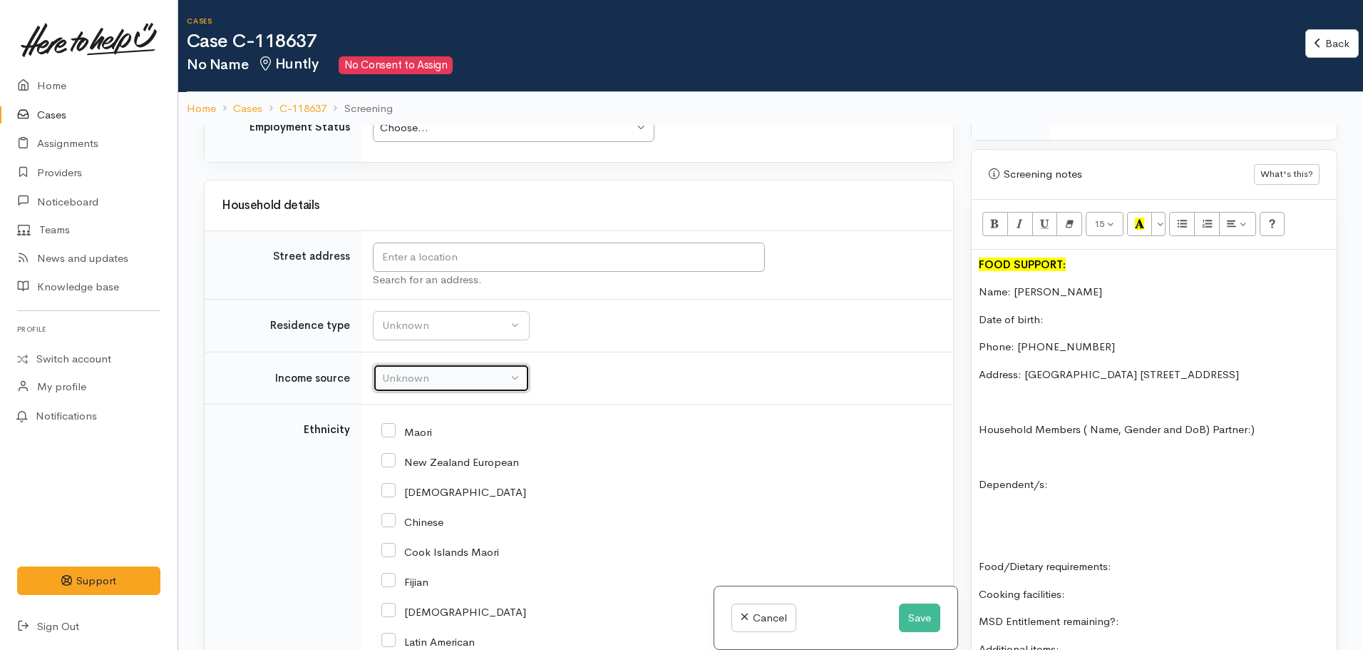
click at [453, 365] on button "Unknown" at bounding box center [451, 378] width 157 height 29
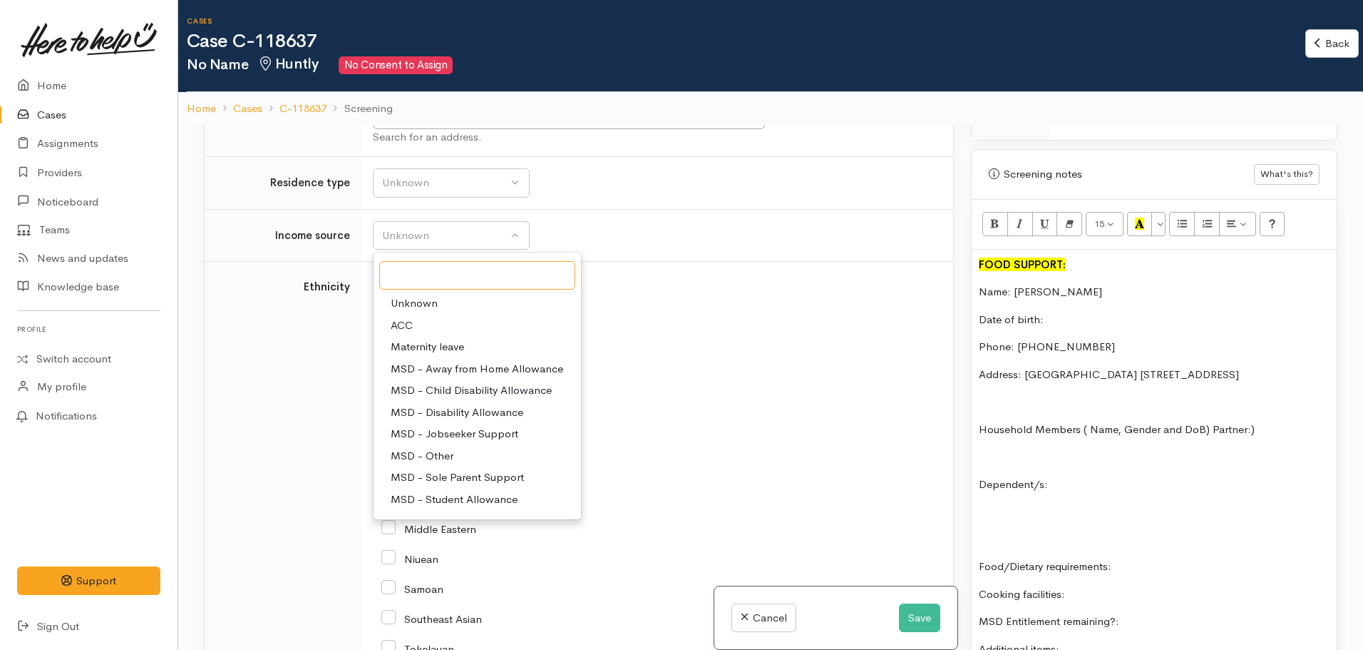
scroll to position [71, 0]
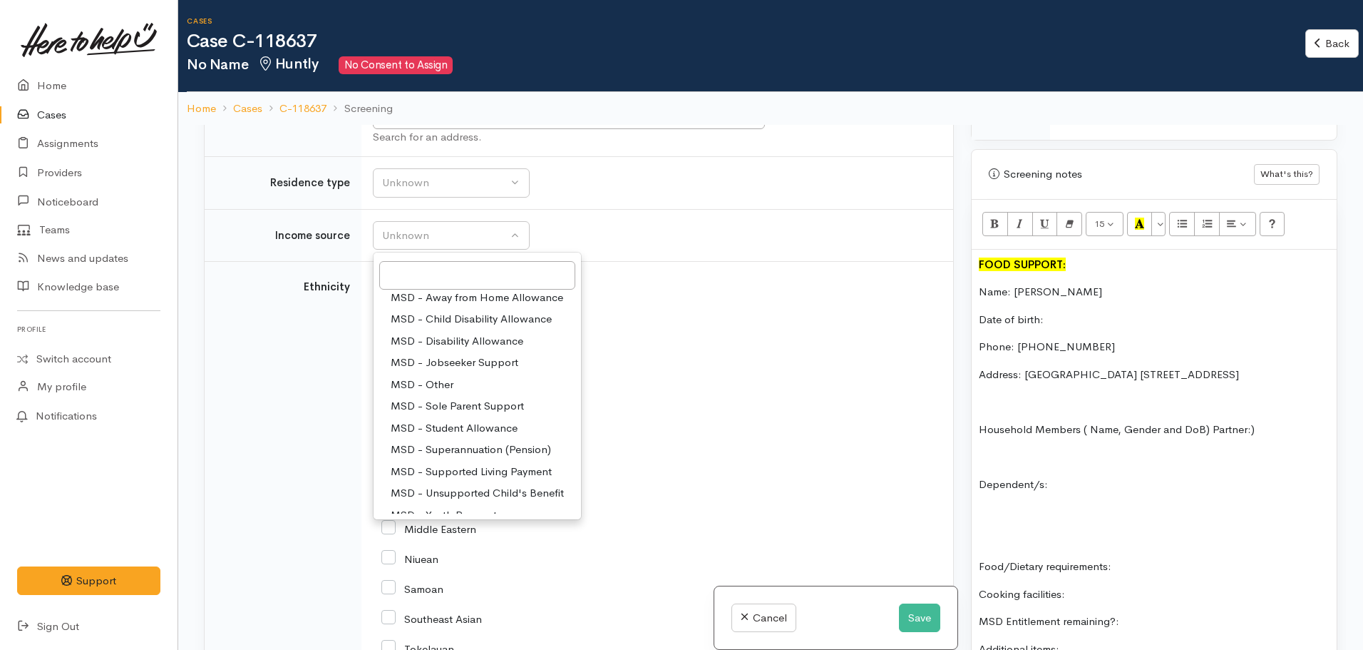
click at [465, 362] on span "MSD - Jobseeker Support" at bounding box center [455, 362] width 128 height 16
select select "4"
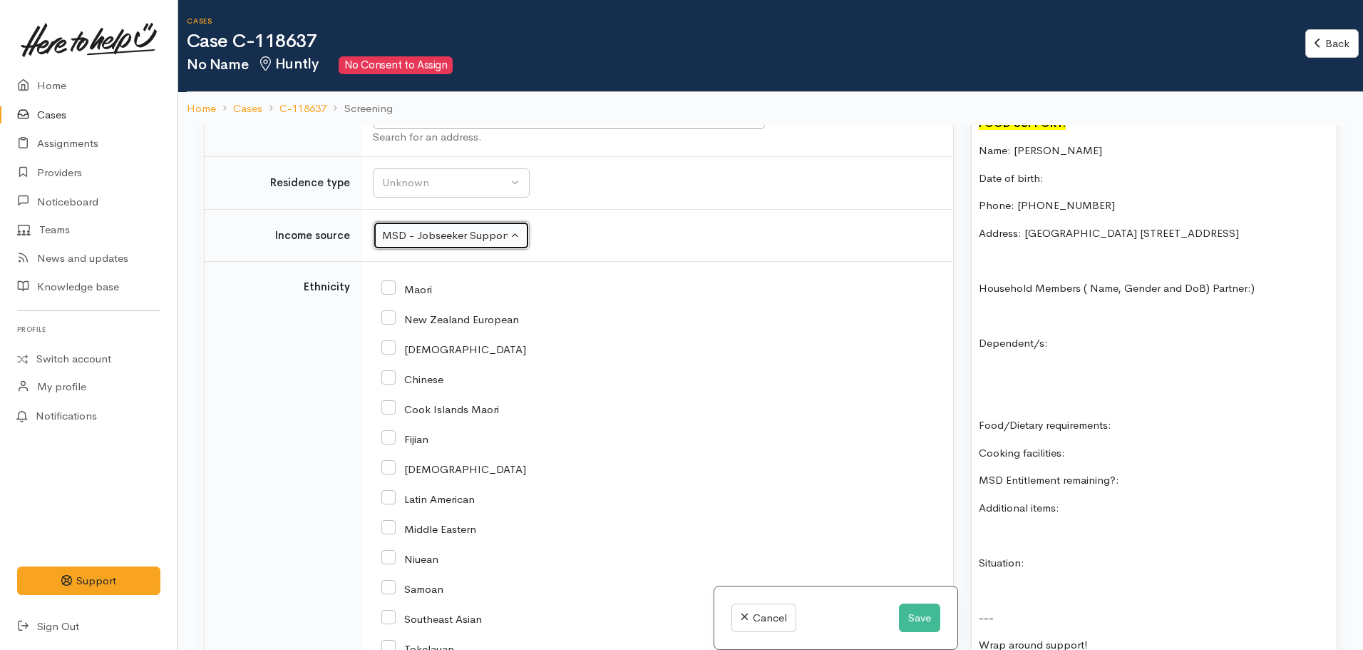
scroll to position [998, 0]
click at [1172, 471] on p "MSD Entitlement remaining?:" at bounding box center [1154, 479] width 351 height 16
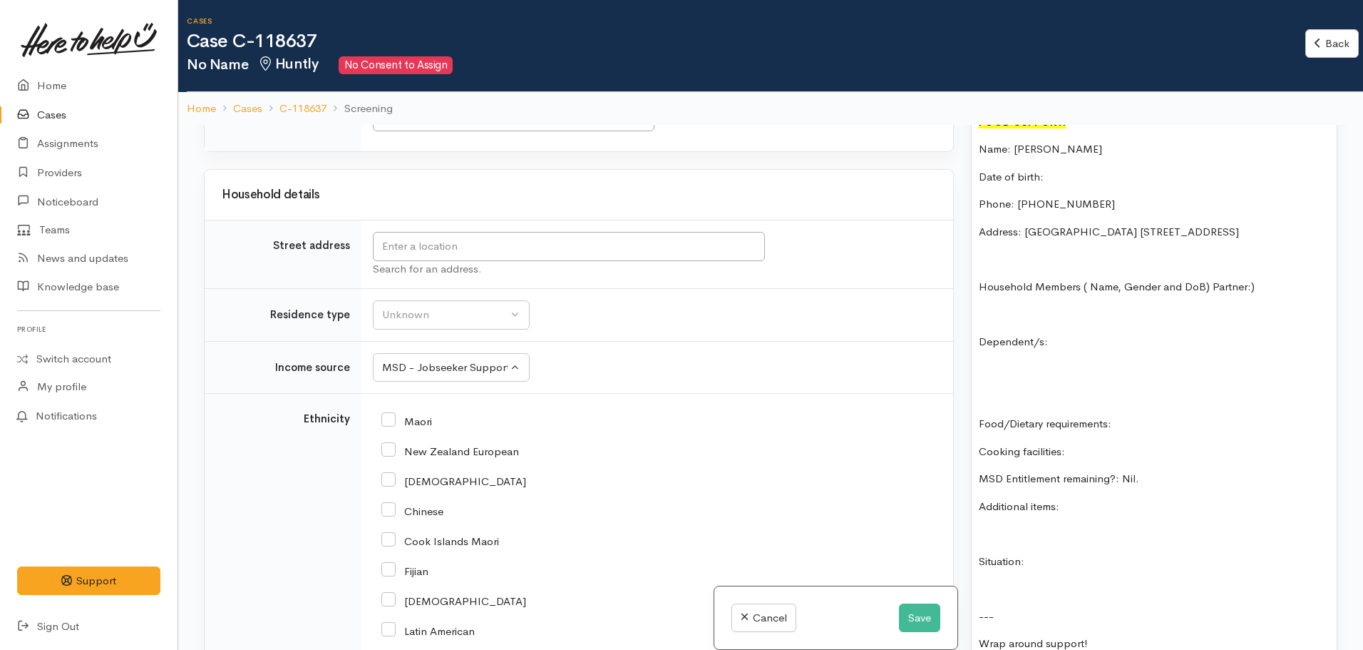
scroll to position [1925, 0]
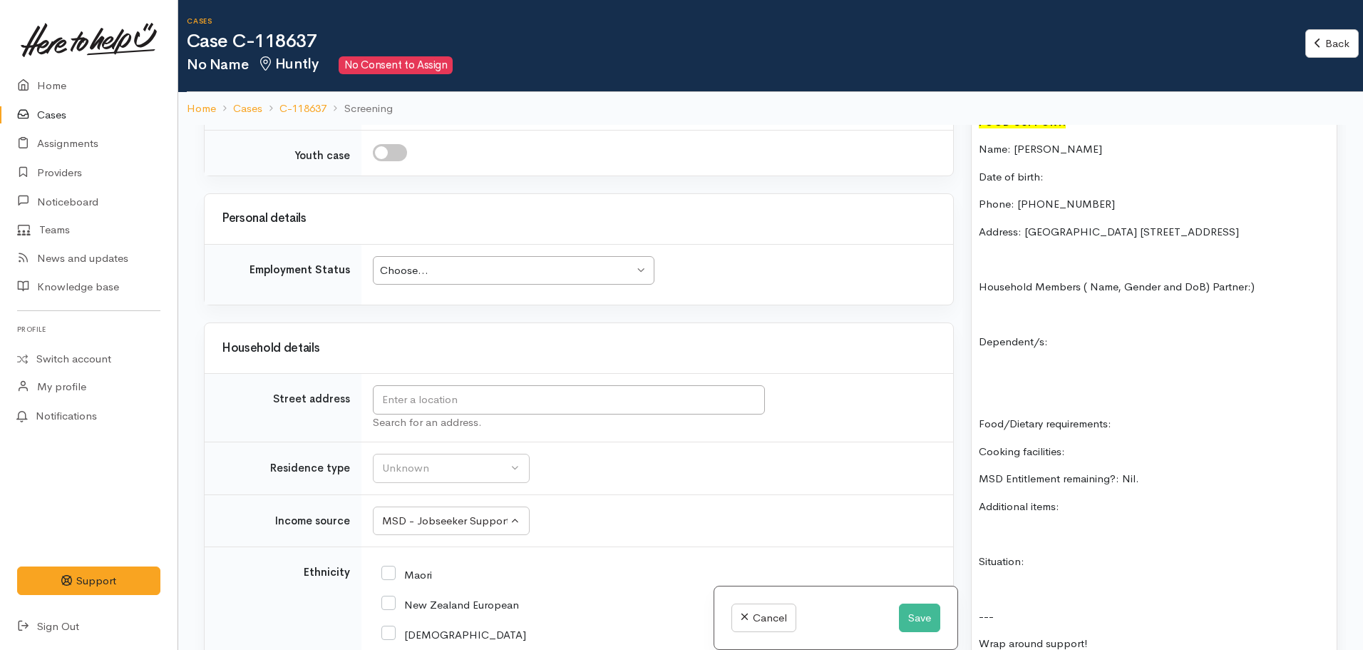
click at [1055, 169] on p "Date of birth:" at bounding box center [1154, 177] width 351 height 16
click at [1065, 317] on div "FOOD SUPPORT: Name: Paora Tahau Date of birth: Phone: 0226208042 Address: waita…" at bounding box center [1154, 416] width 365 height 618
drag, startPoint x: 1067, startPoint y: 337, endPoint x: 951, endPoint y: 270, distance: 134.2
click at [951, 270] on div "Related cases There are other cases potentially from the same person, address o…" at bounding box center [770, 450] width 1151 height 650
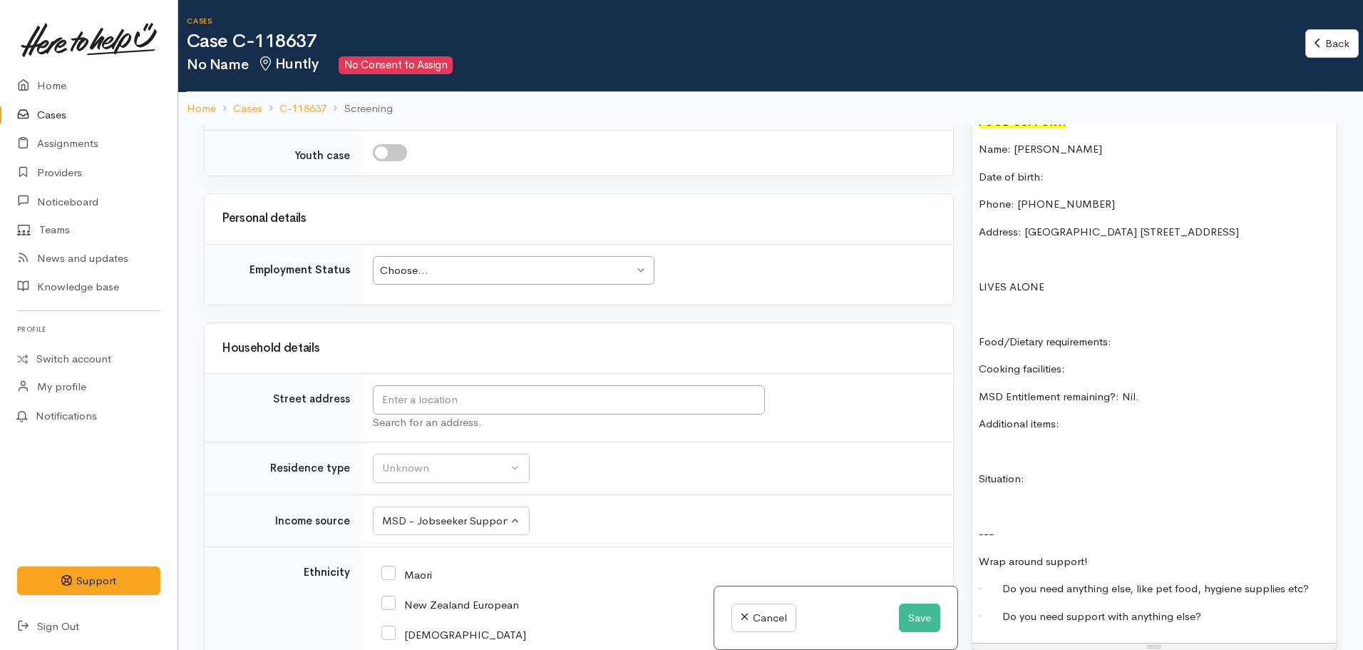
click at [1150, 334] on p "Food/Dietary requirements:" at bounding box center [1154, 342] width 351 height 16
click at [1132, 361] on p "Cooking facilities:" at bounding box center [1154, 369] width 351 height 16
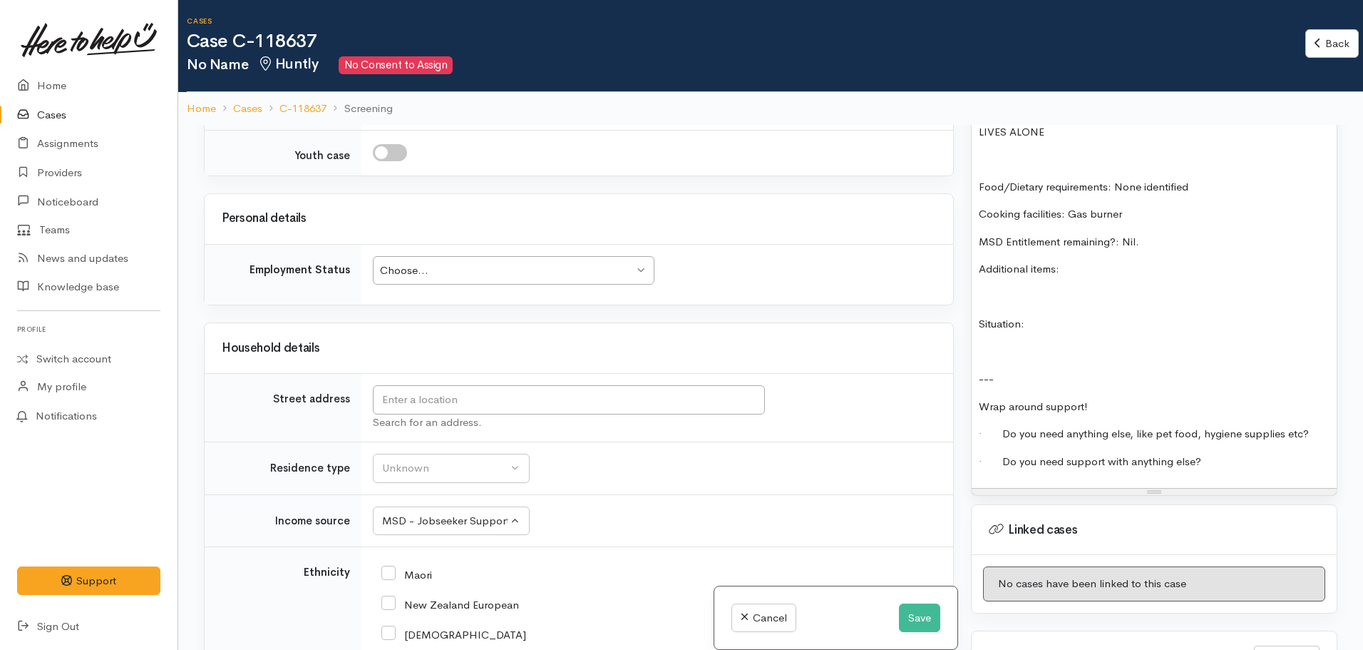
scroll to position [1212, 0]
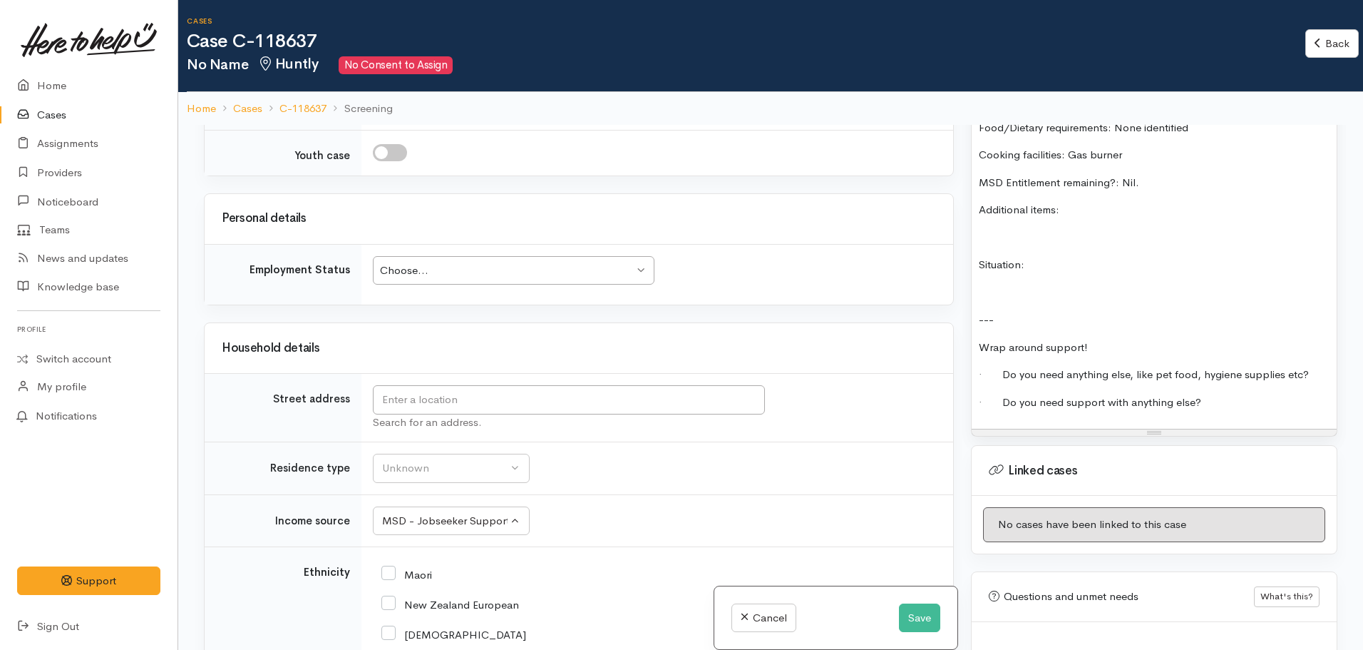
click at [1067, 202] on p "Additional items:" at bounding box center [1154, 210] width 351 height 16
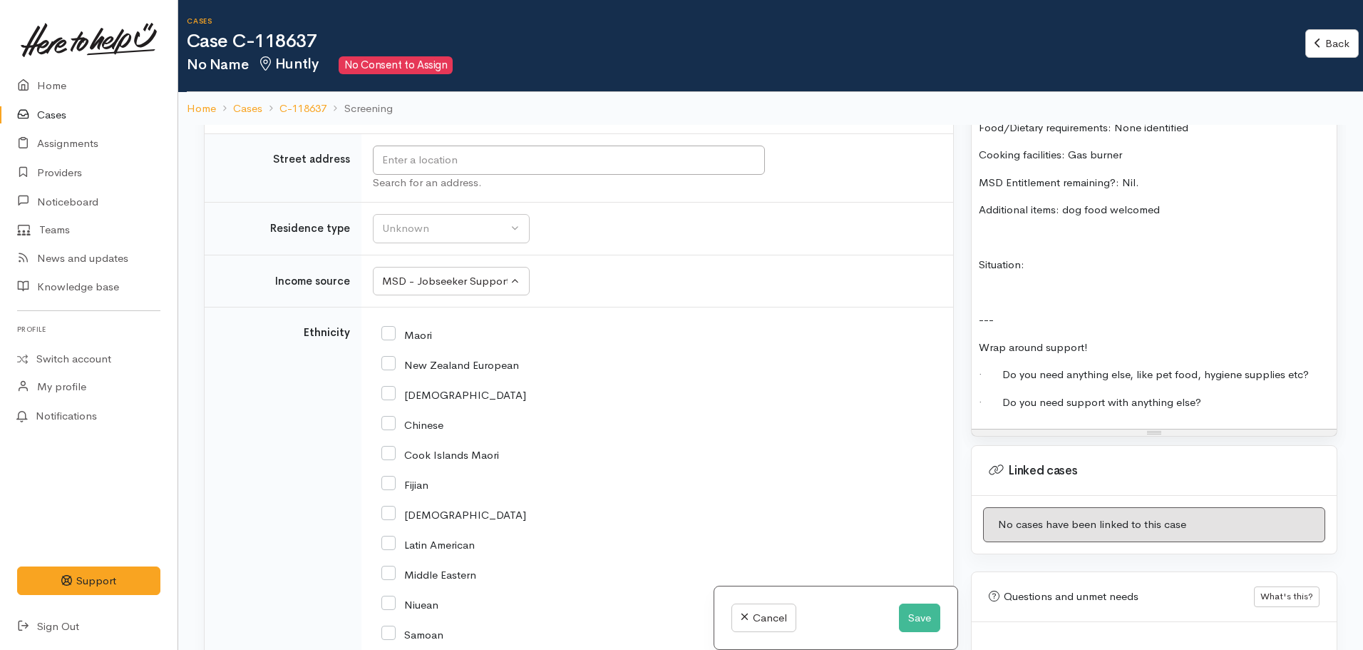
scroll to position [2055, 0]
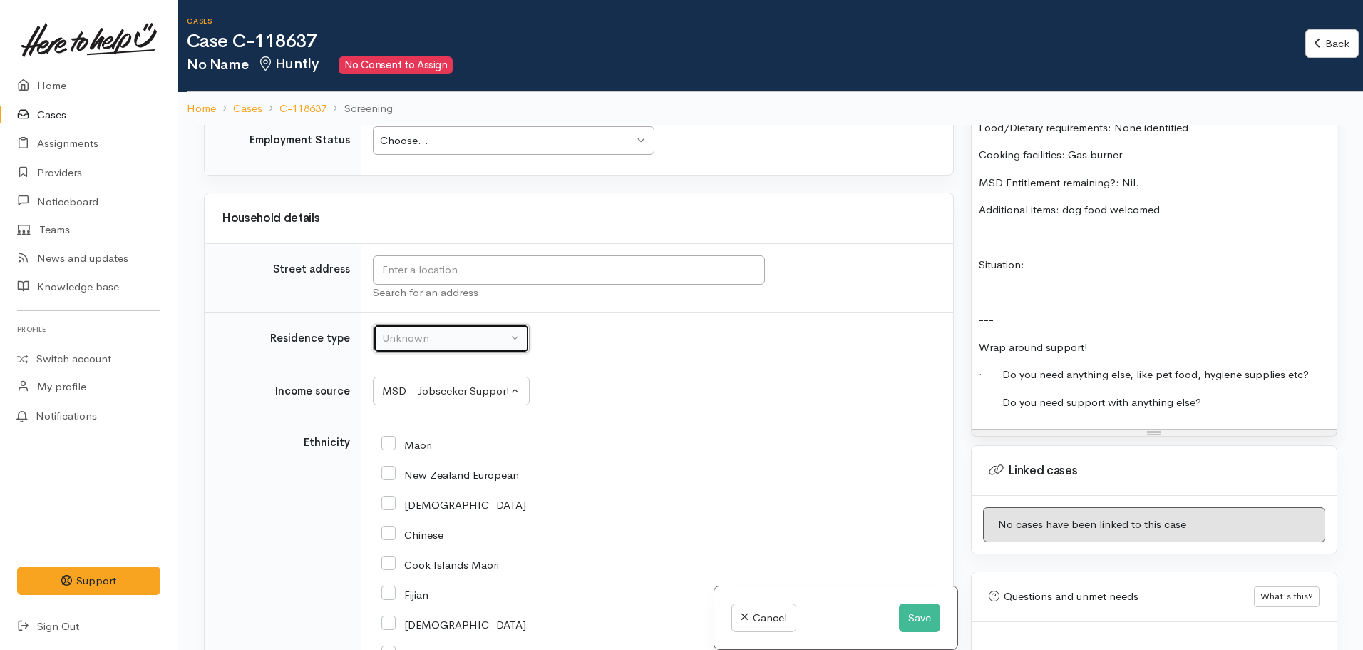
click at [472, 341] on div "Unknown" at bounding box center [444, 338] width 125 height 16
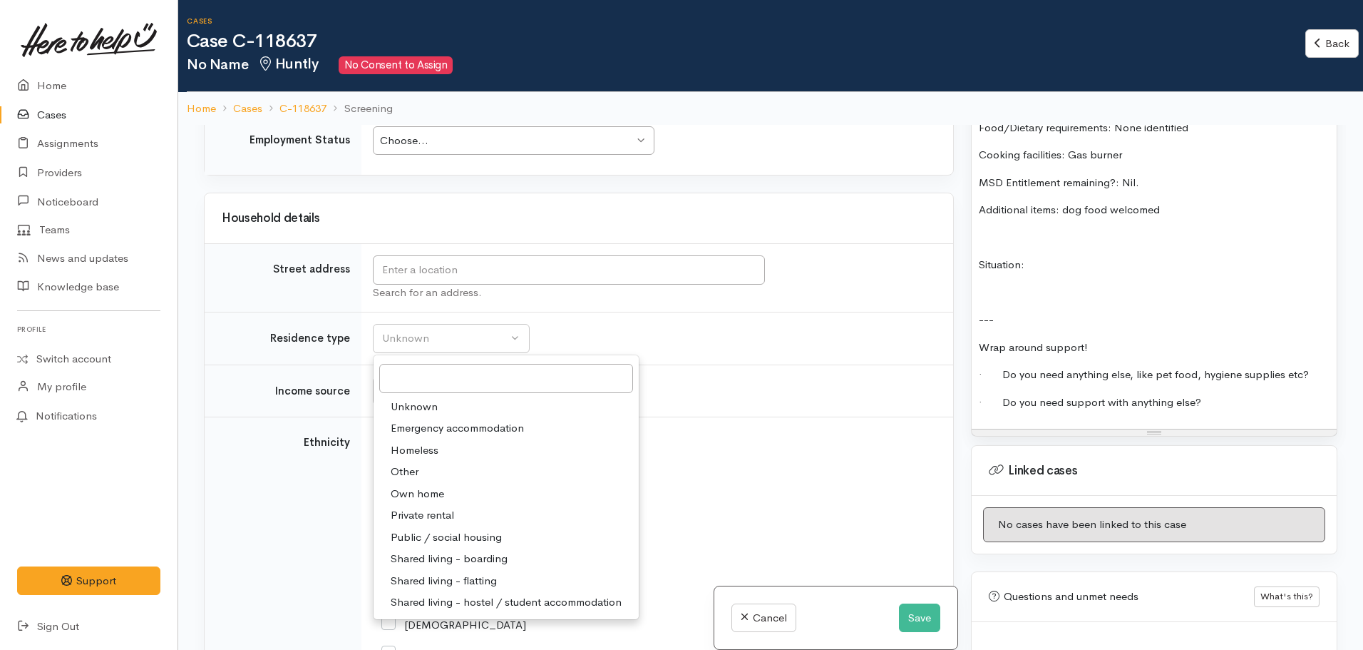
click at [424, 448] on span "Homeless" at bounding box center [415, 450] width 48 height 16
select select "9"
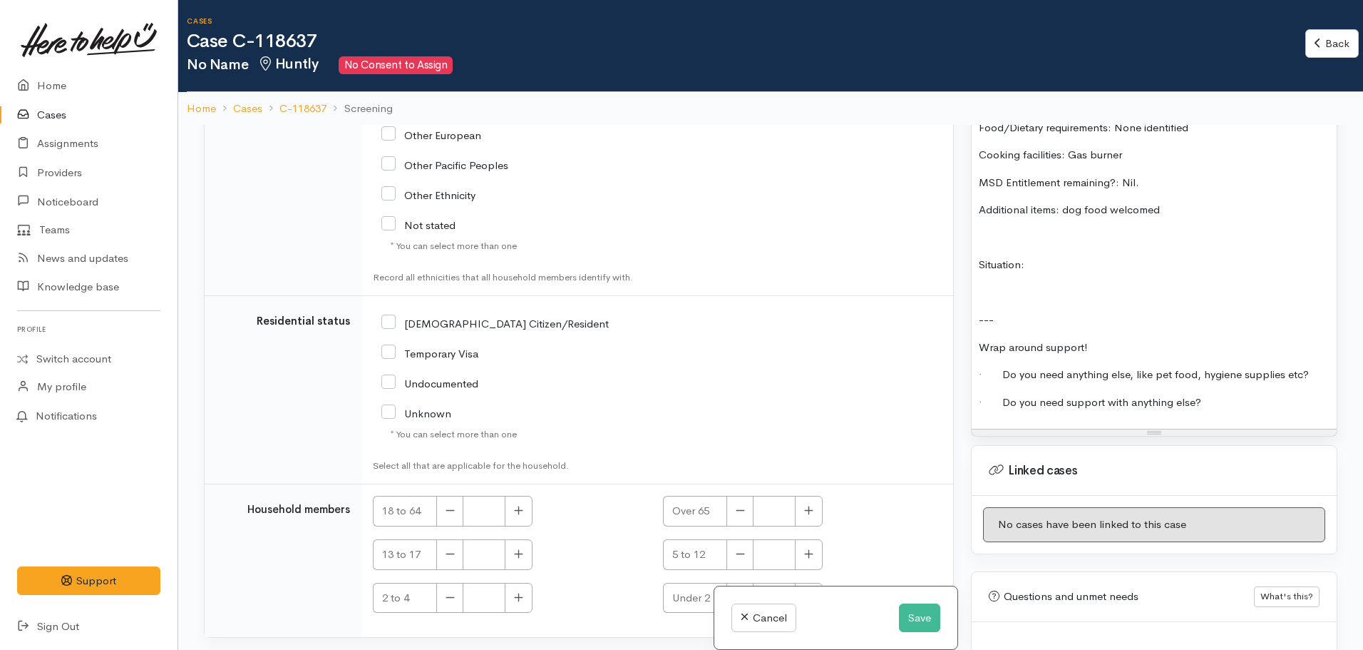
scroll to position [2839, 0]
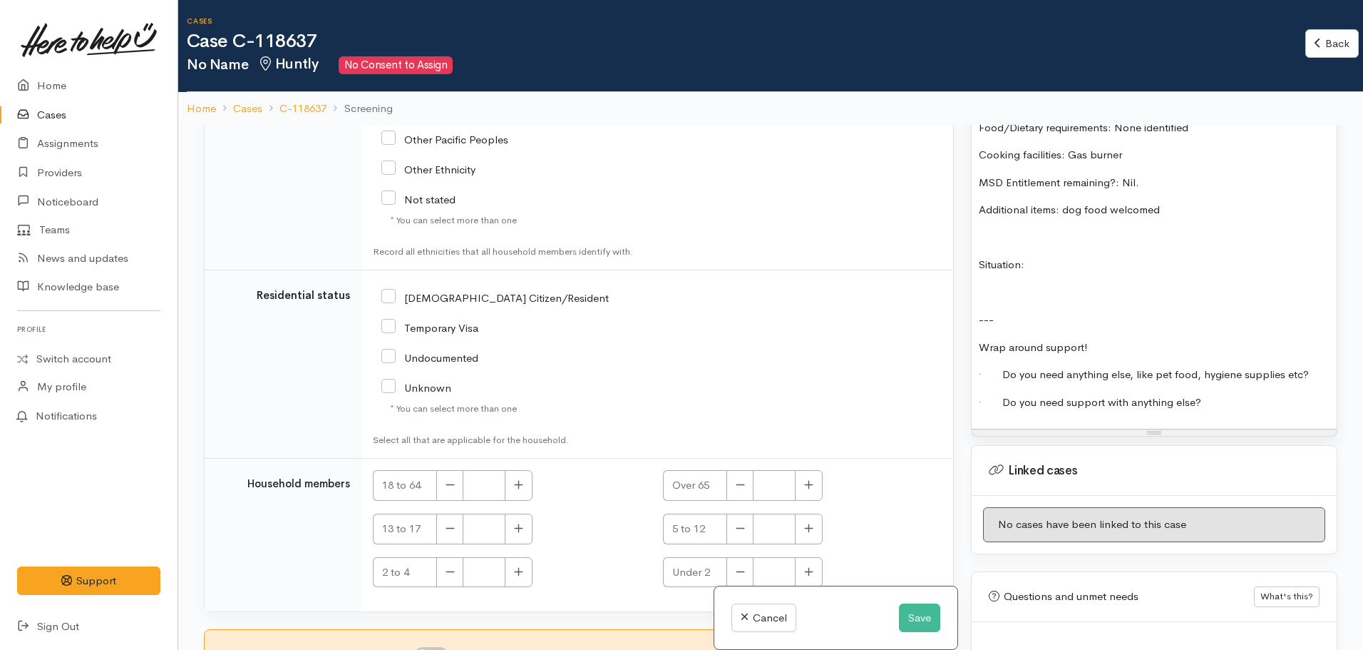
click at [390, 294] on input "NZ Citizen/Resident" at bounding box center [494, 296] width 227 height 13
checkbox input "true"
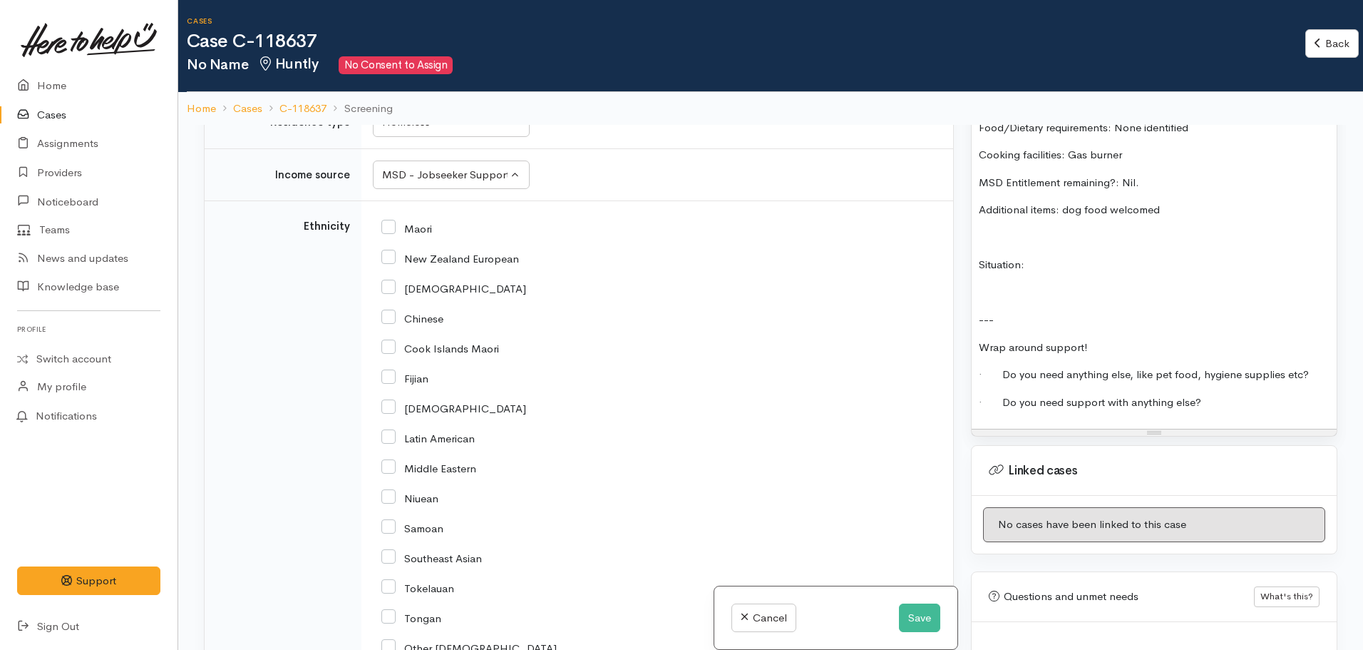
scroll to position [2055, 0]
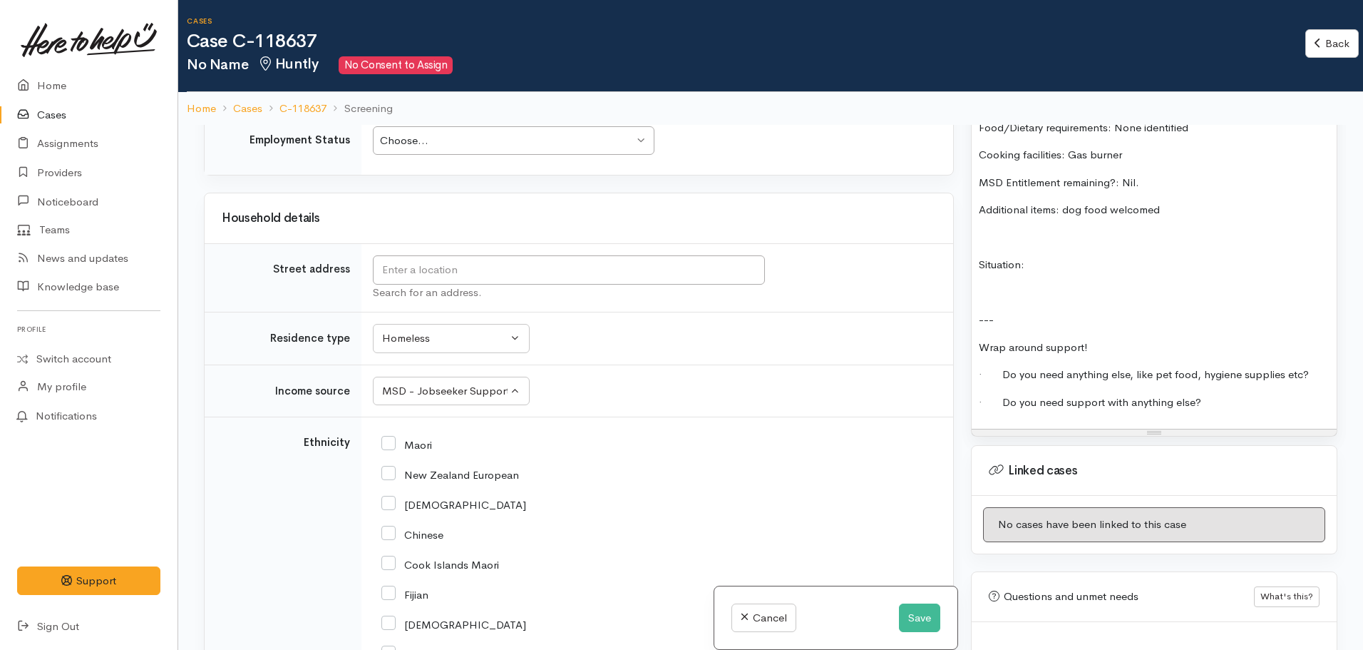
click at [390, 443] on input "Maori" at bounding box center [406, 443] width 51 height 13
checkbox input "true"
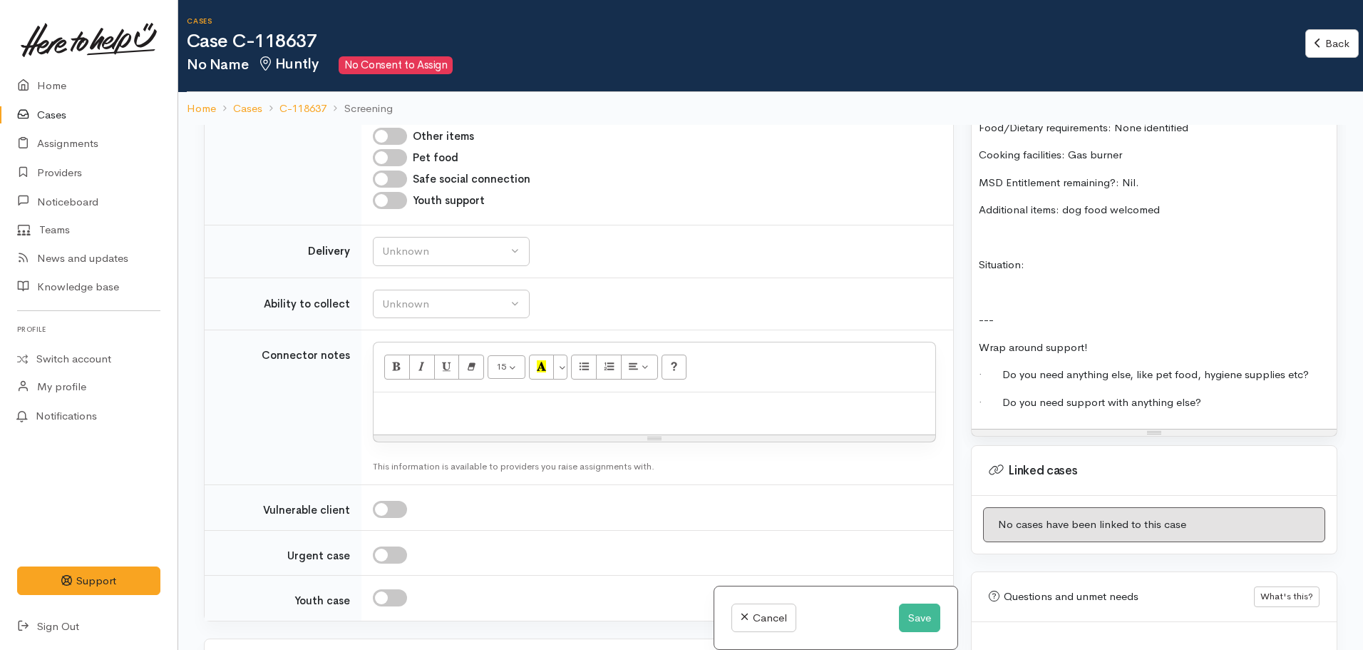
scroll to position [1342, 0]
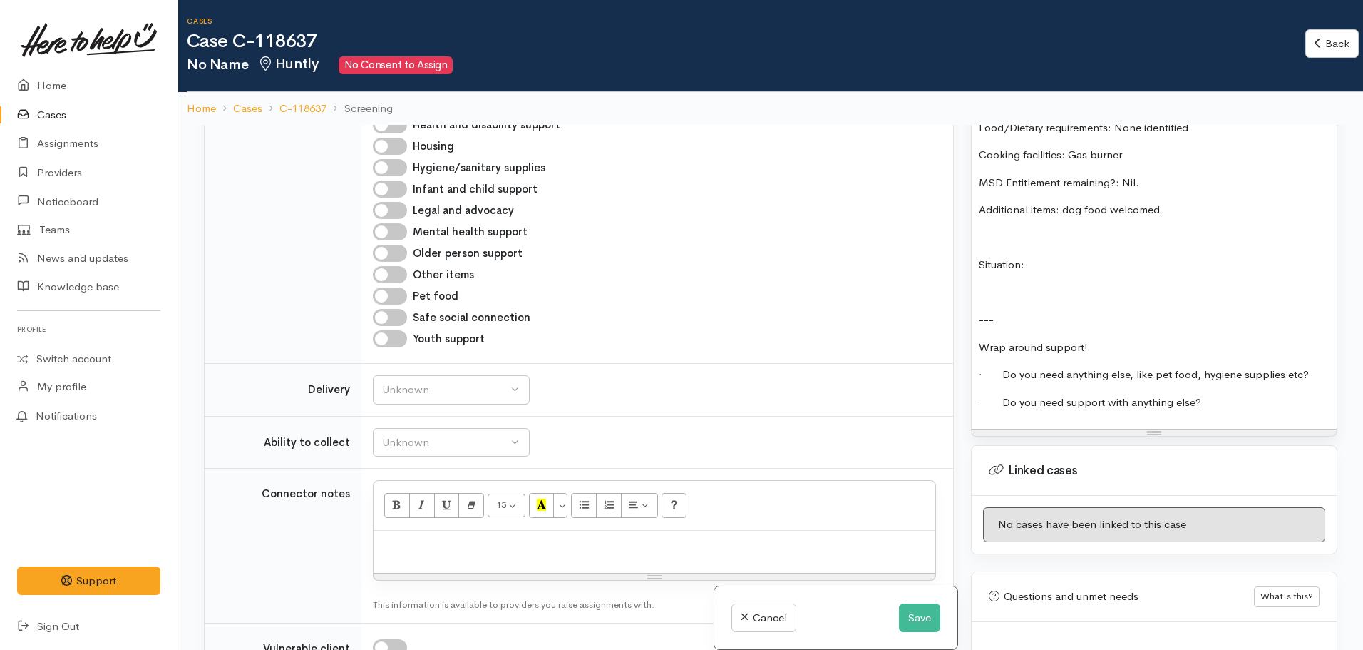
click at [1250, 397] on div "FOOD SUPPORT: Name: Paora Tahau Date of birth: Phone: 0226208042 Address: waita…" at bounding box center [1154, 161] width 365 height 536
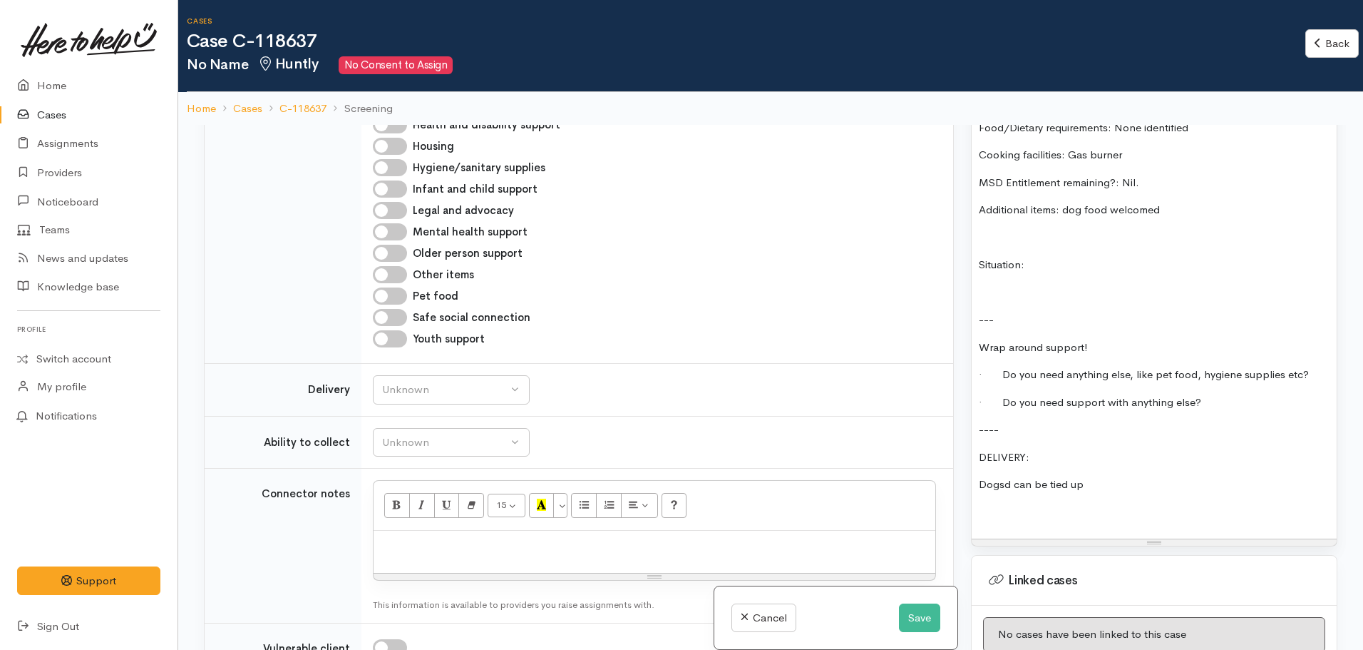
click at [1009, 476] on p "Dogsd can be tied up" at bounding box center [1154, 484] width 351 height 16
click at [1007, 504] on p at bounding box center [1154, 512] width 351 height 16
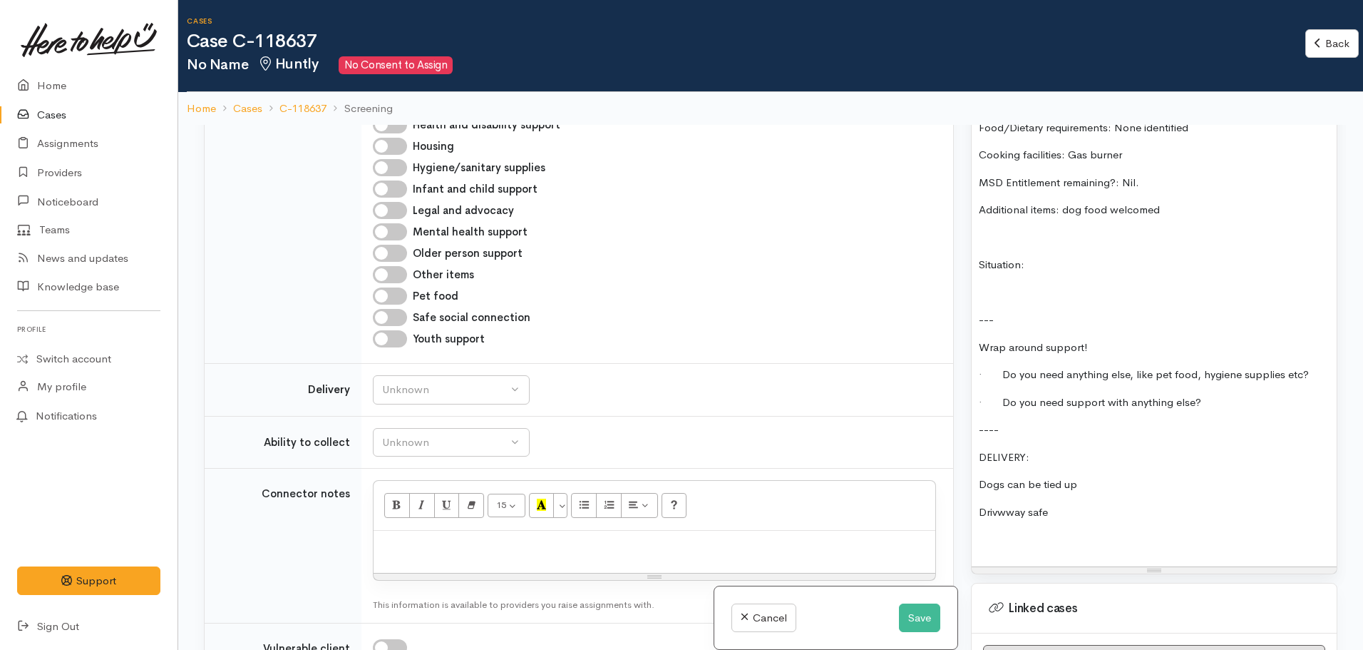
click at [1003, 504] on p "Drivwway safe" at bounding box center [1154, 512] width 351 height 16
click at [1008, 538] on div "FOOD SUPPORT: Name: Paora Tahau Date of birth: Phone: 0226208042 Address: waita…" at bounding box center [1154, 229] width 365 height 673
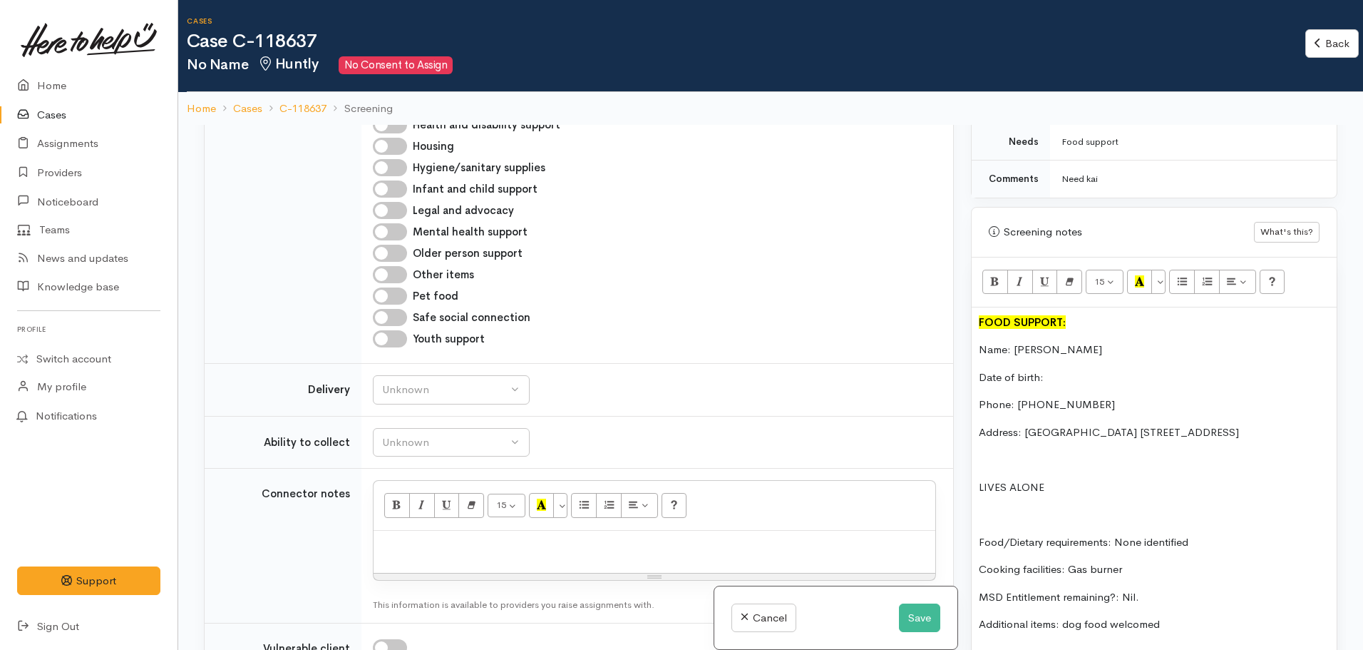
scroll to position [856, 0]
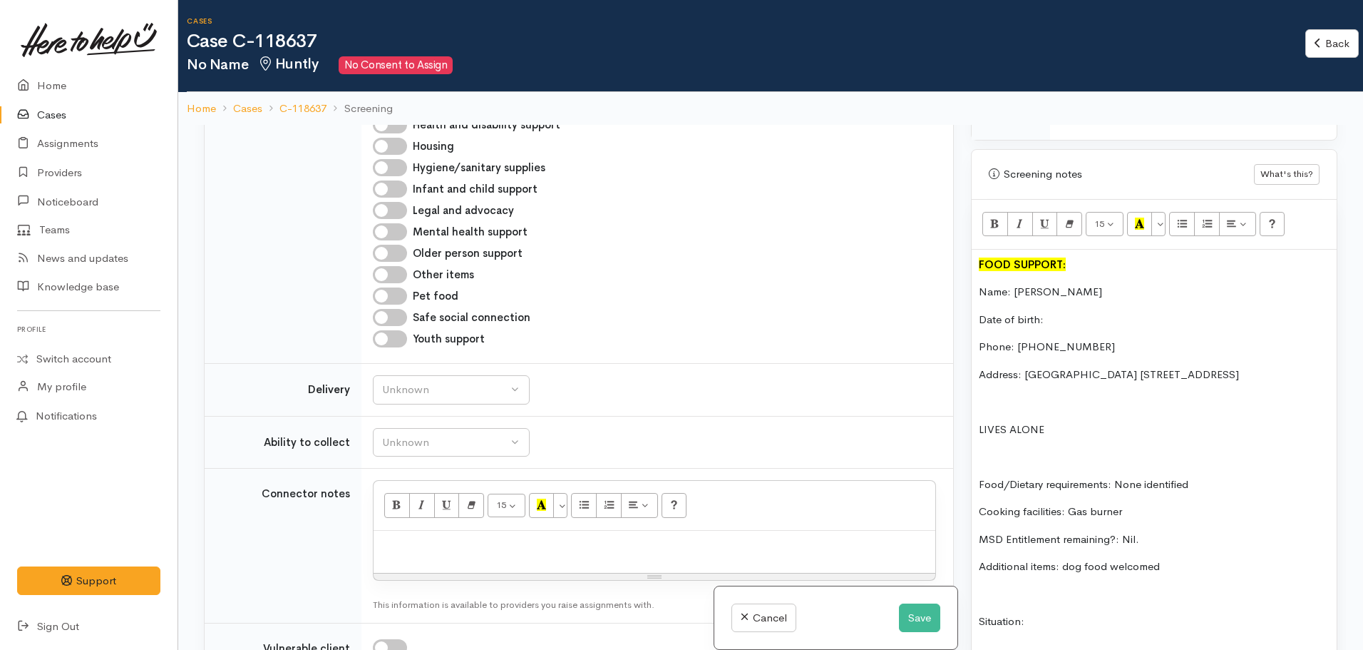
click at [1054, 315] on div "FOOD SUPPORT: Name: Paora Tahau Date of birth: Phone: 0226208042 Address: waita…" at bounding box center [1154, 586] width 365 height 673
click at [1053, 312] on p "Date of birth:" at bounding box center [1154, 320] width 351 height 16
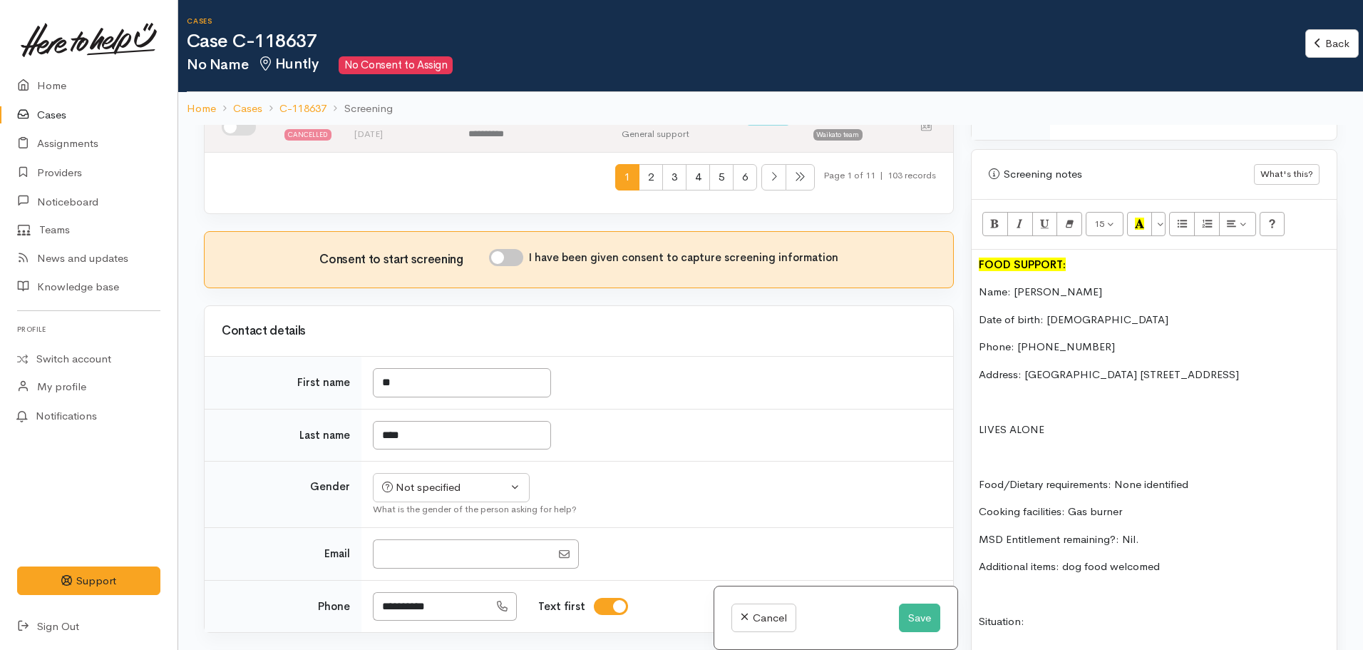
scroll to position [558, 0]
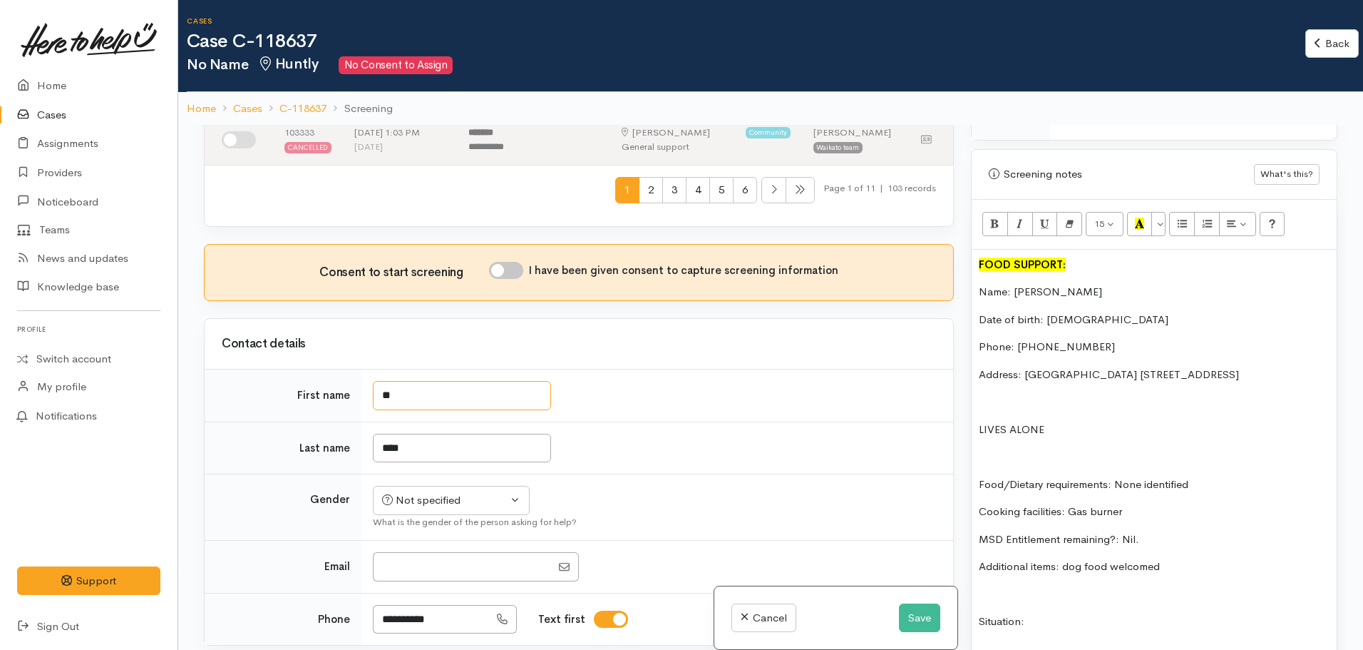
drag, startPoint x: 429, startPoint y: 393, endPoint x: 276, endPoint y: 394, distance: 152.6
click at [276, 394] on tr "First name **" at bounding box center [579, 395] width 749 height 53
type input "*****"
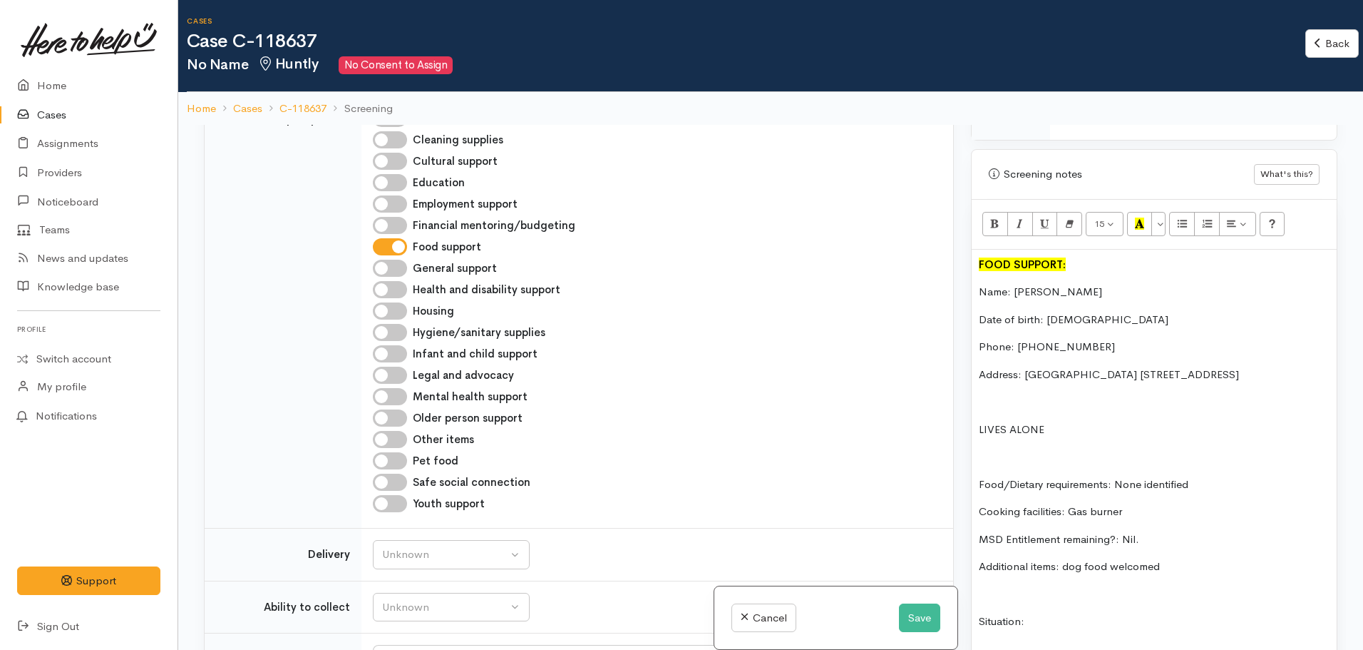
scroll to position [0, 0]
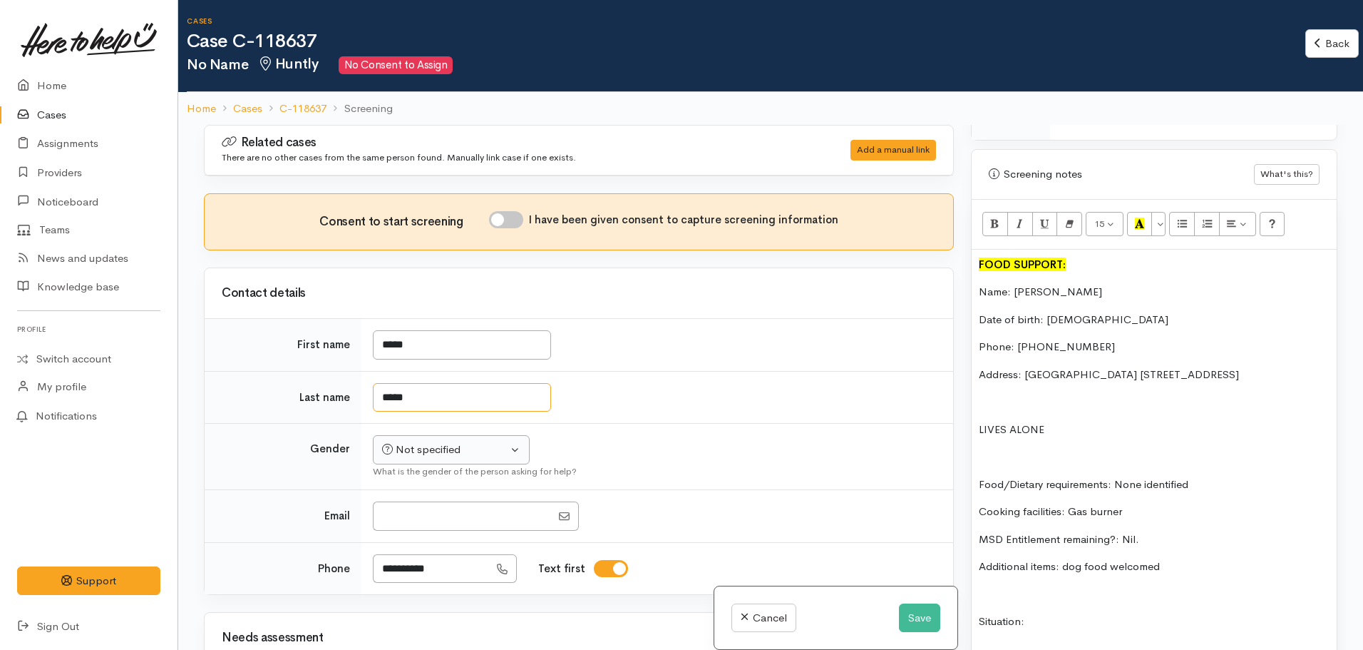
type input "*****"
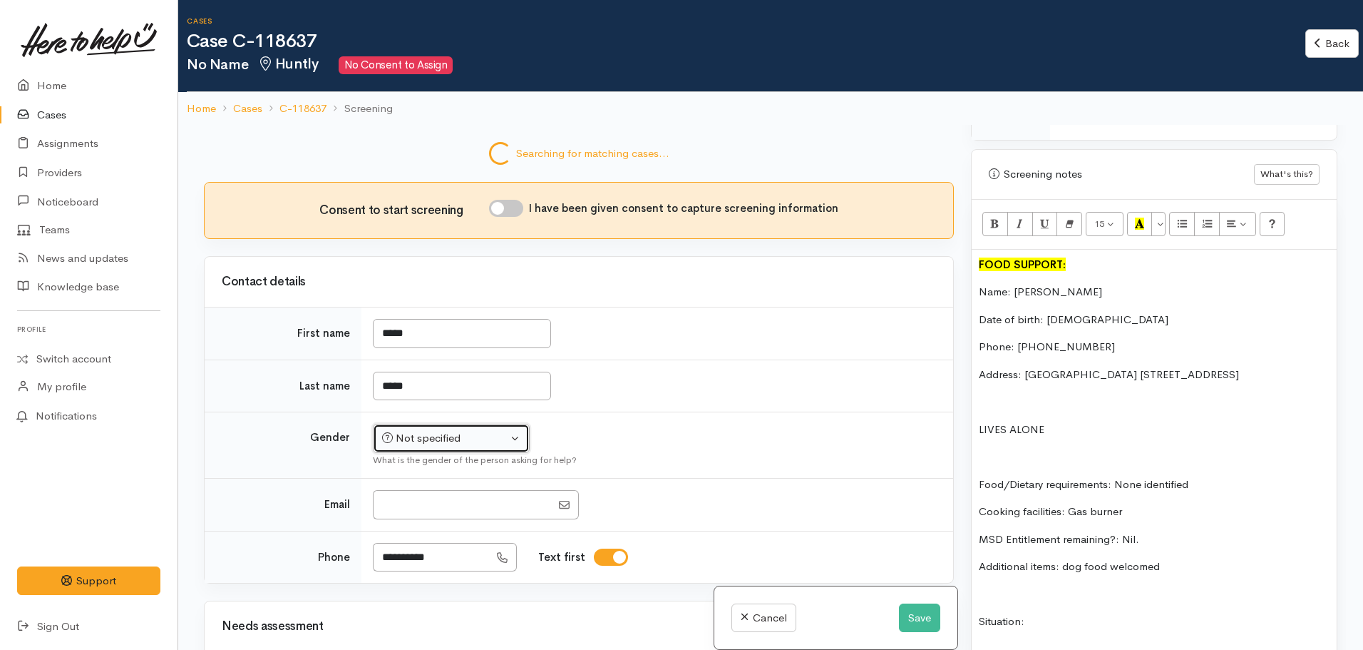
click at [401, 460] on td "Not specified Male Female Diverse Not specified What is the gender of the perso…" at bounding box center [658, 445] width 592 height 66
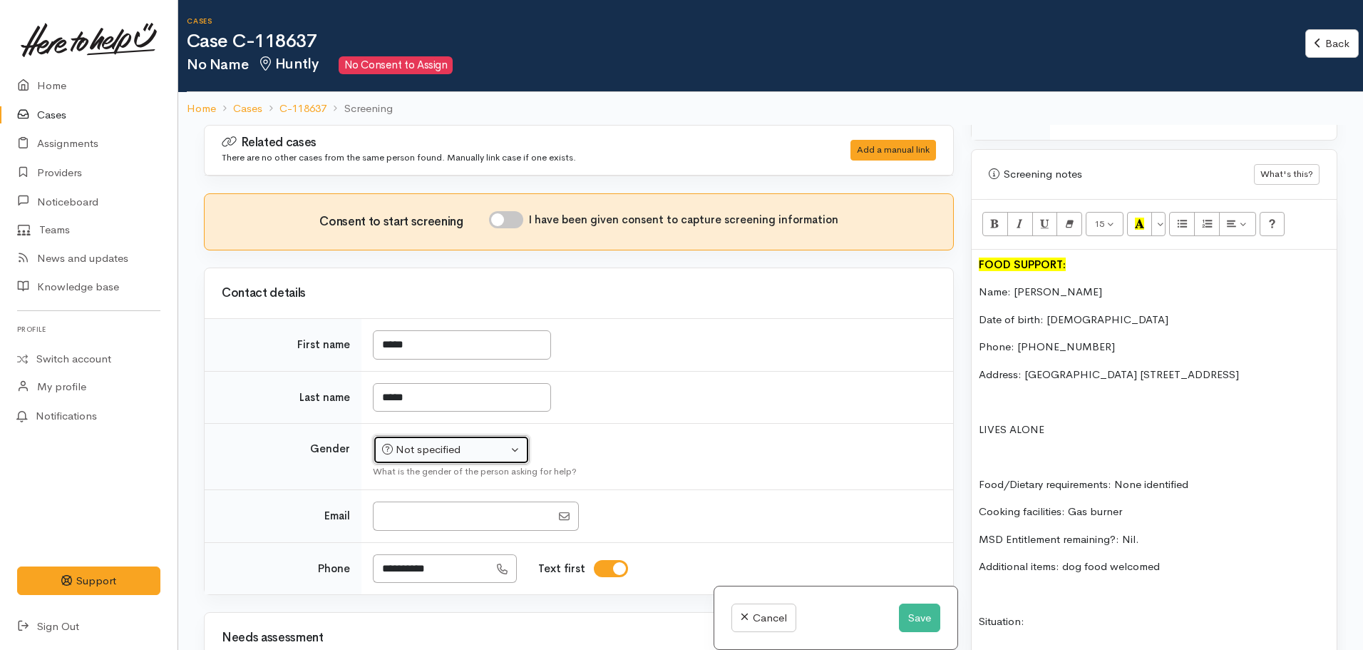
click at [401, 461] on button "Not specified" at bounding box center [451, 449] width 157 height 29
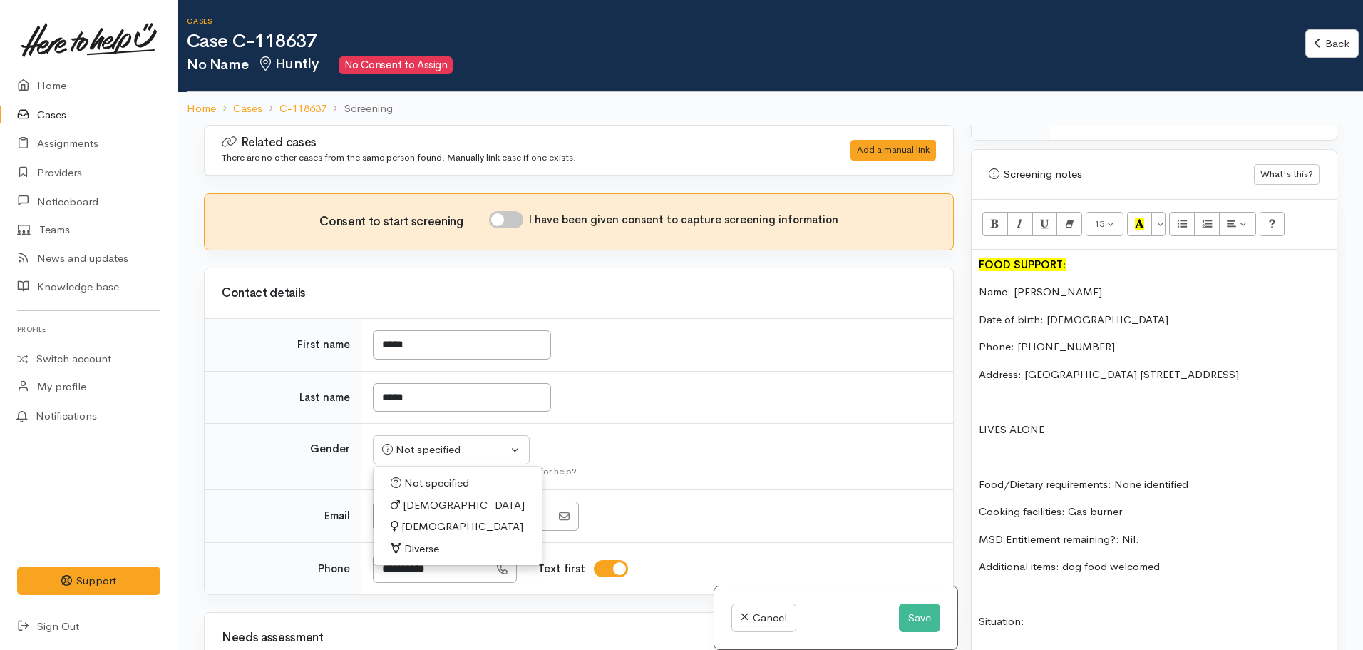
drag, startPoint x: 417, startPoint y: 511, endPoint x: 430, endPoint y: 417, distance: 94.3
click at [417, 508] on span "Male" at bounding box center [464, 505] width 122 height 16
select select "Male"
click at [514, 217] on input "I have been given consent to capture screening information" at bounding box center [506, 219] width 34 height 17
checkbox input "true"
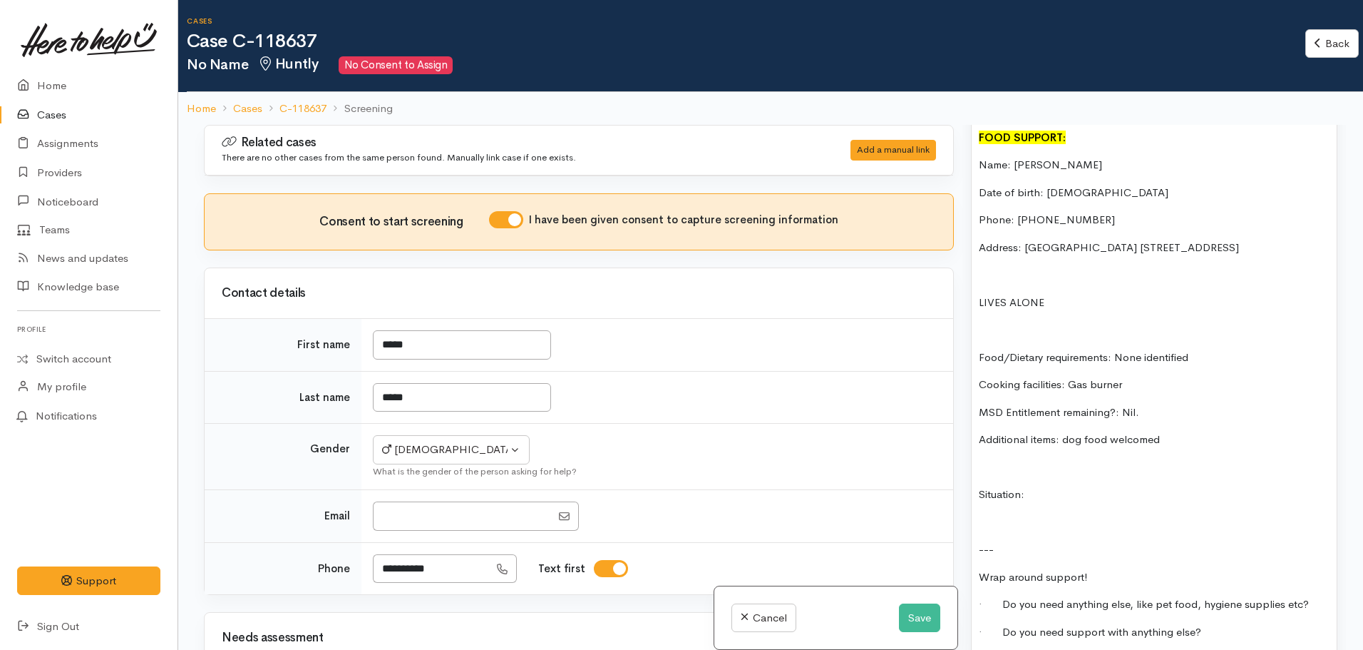
scroll to position [998, 0]
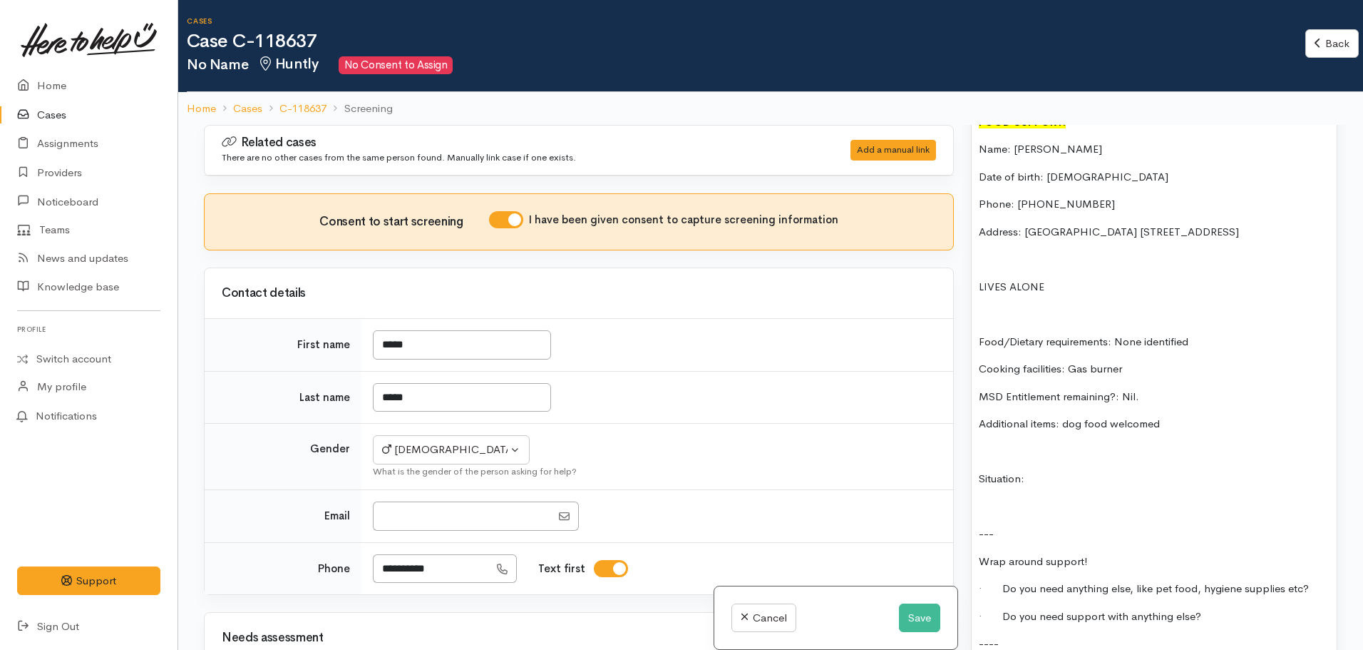
click at [1063, 482] on div "FOOD SUPPORT: Name: Paora Tahau Date of birth: 20.02.1995 Phone: 0226208042 Add…" at bounding box center [1154, 443] width 365 height 673
copy div "FOOD SUPPORT: Name: Paora Tahau Date of birth: 20.02.1995 Phone: 0226208042 Add…"
click at [908, 617] on button "Save" at bounding box center [919, 617] width 41 height 29
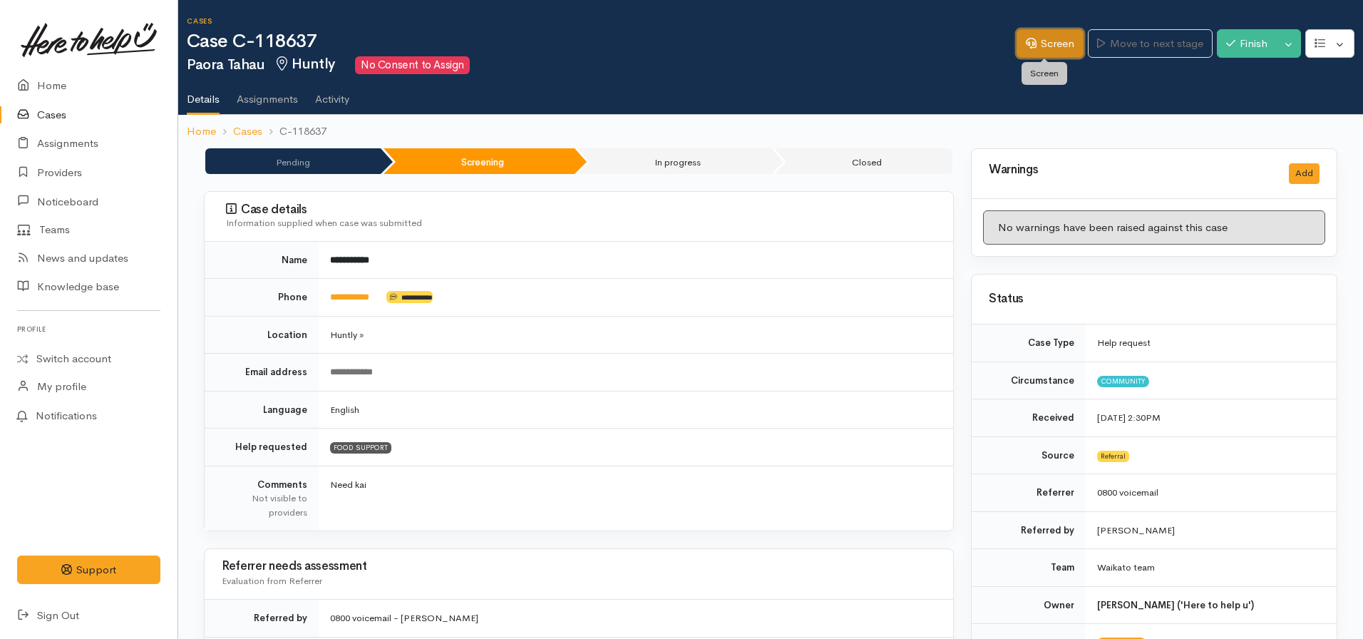
click at [1043, 41] on link "Screen" at bounding box center [1050, 43] width 67 height 29
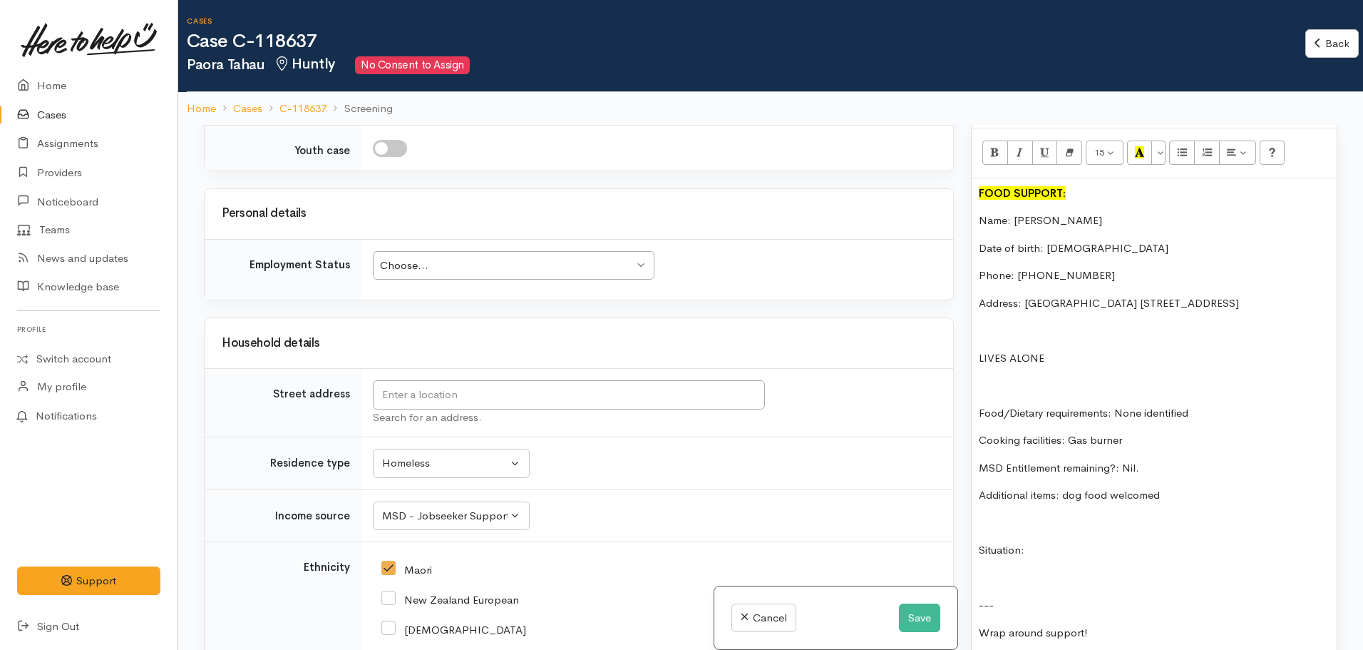
scroll to position [1426, 0]
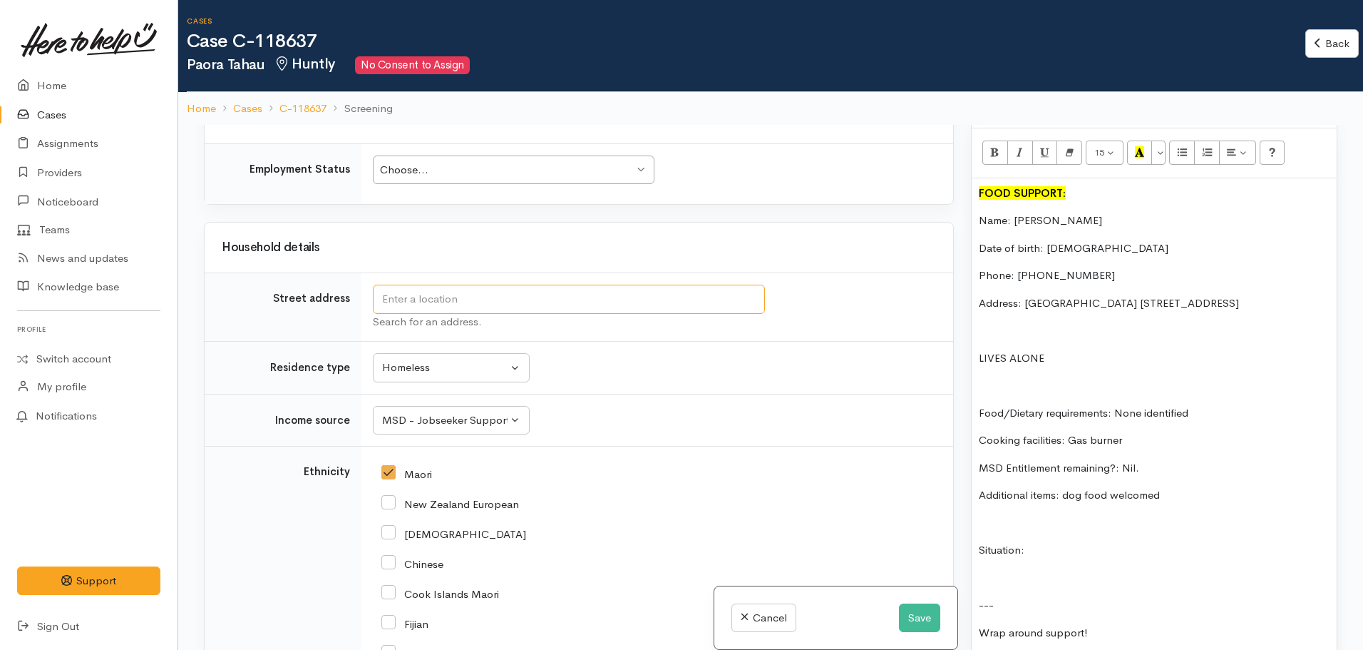
click at [453, 302] on input "text" at bounding box center [569, 298] width 392 height 29
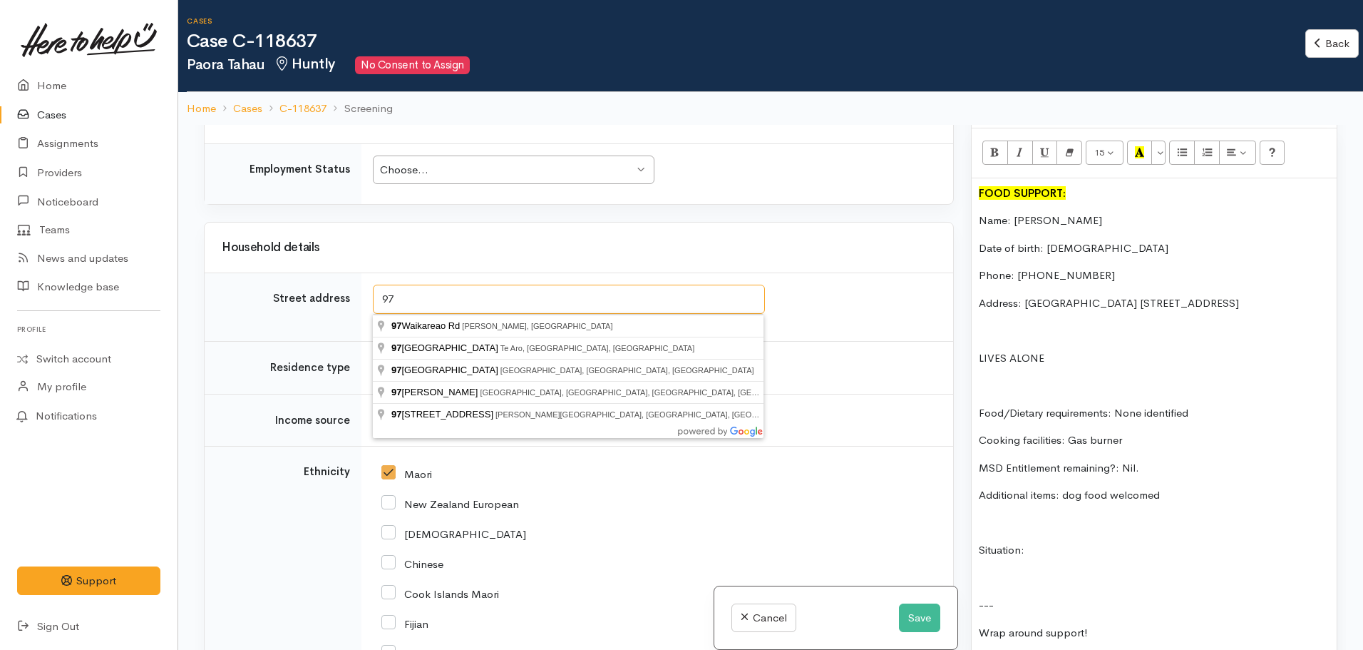
type input "9"
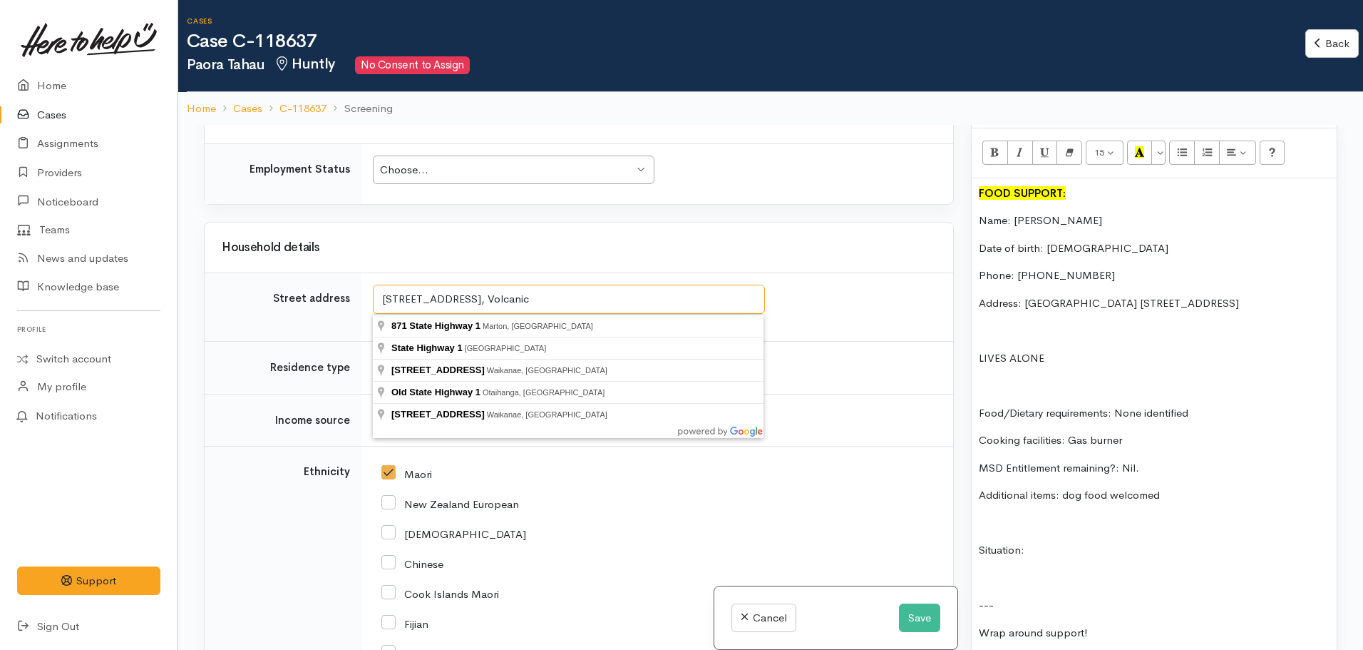
drag, startPoint x: 540, startPoint y: 292, endPoint x: 484, endPoint y: 299, distance: 56.1
click at [484, 299] on input "871 State Highway 1, Volcanic" at bounding box center [569, 298] width 392 height 29
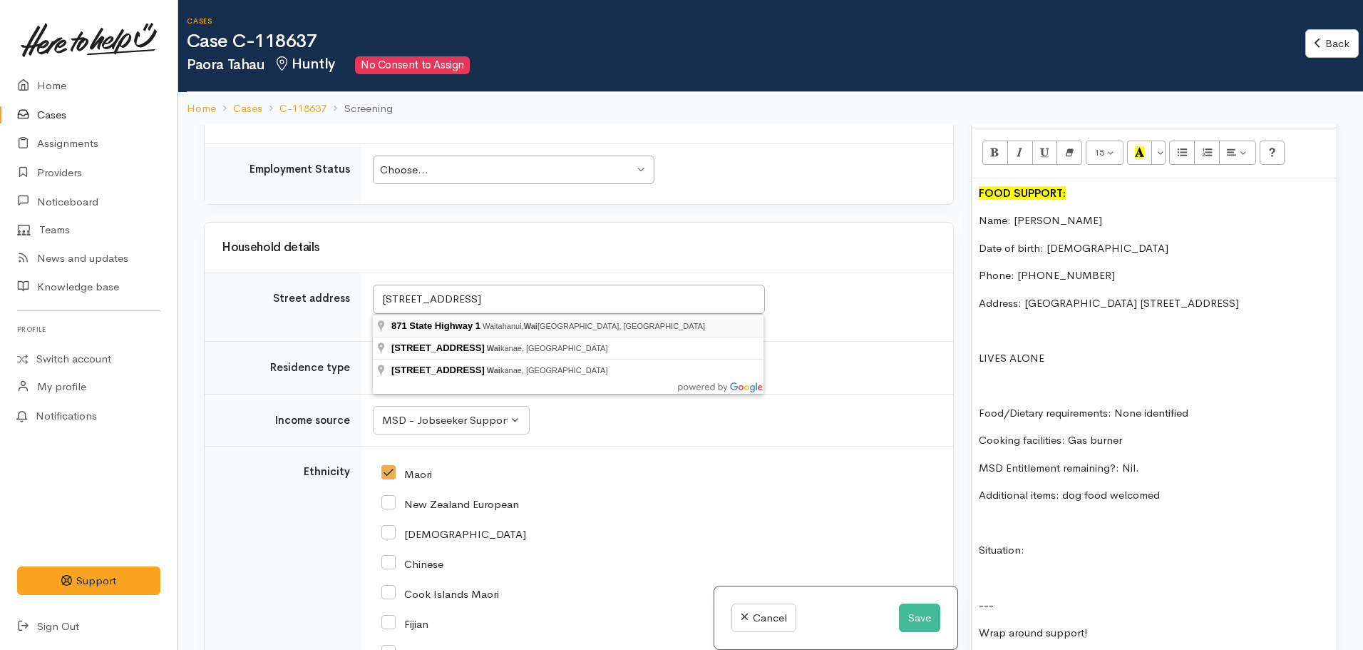
type input "871 State Highway 1, Waitahanui, Waikato Region, New Zealand"
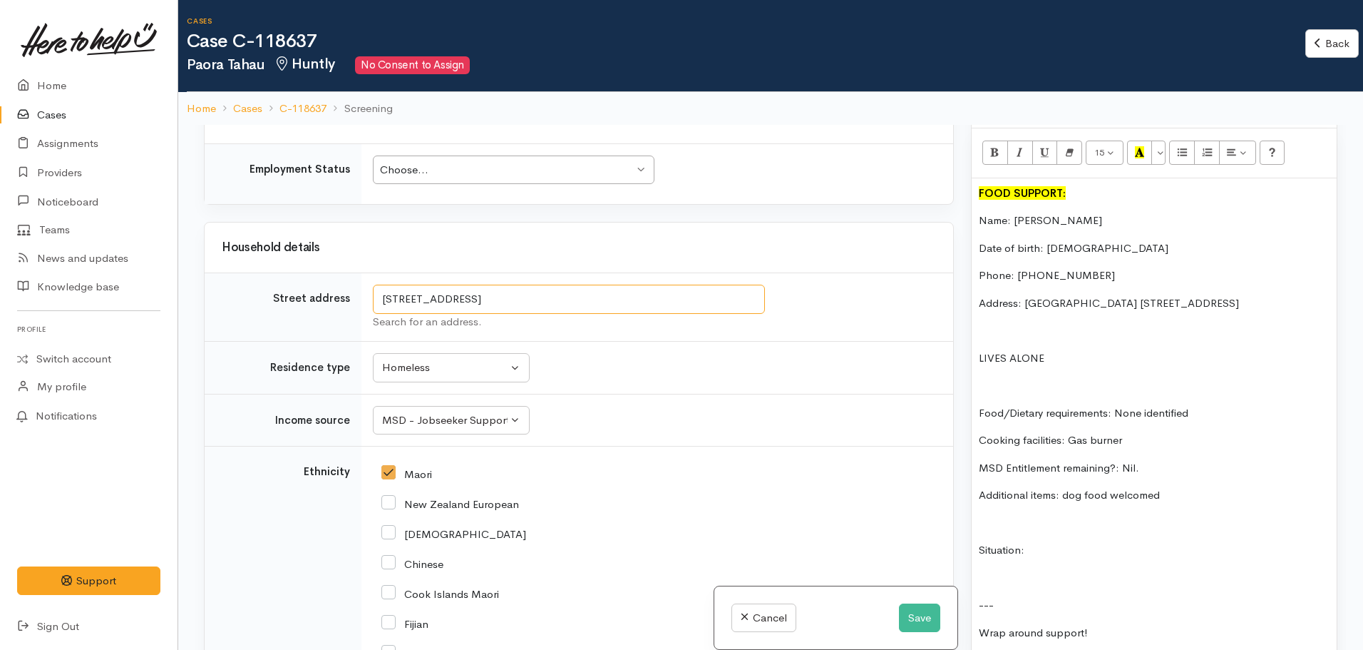
drag, startPoint x: 732, startPoint y: 296, endPoint x: 355, endPoint y: 294, distance: 376.5
click at [355, 294] on tr "Street address 871 State Highway 1, Waitahanui, Waikato Region, New Zealand Sea…" at bounding box center [579, 307] width 749 height 68
drag, startPoint x: 1285, startPoint y: 302, endPoint x: 1025, endPoint y: 304, distance: 260.3
click at [1025, 304] on p "Address: waitaoranui Taupo. 871 State highway 1 volcanic Loop" at bounding box center [1154, 303] width 351 height 16
click at [1131, 302] on p "Address: [STREET_ADDRESS]" at bounding box center [1154, 303] width 351 height 16
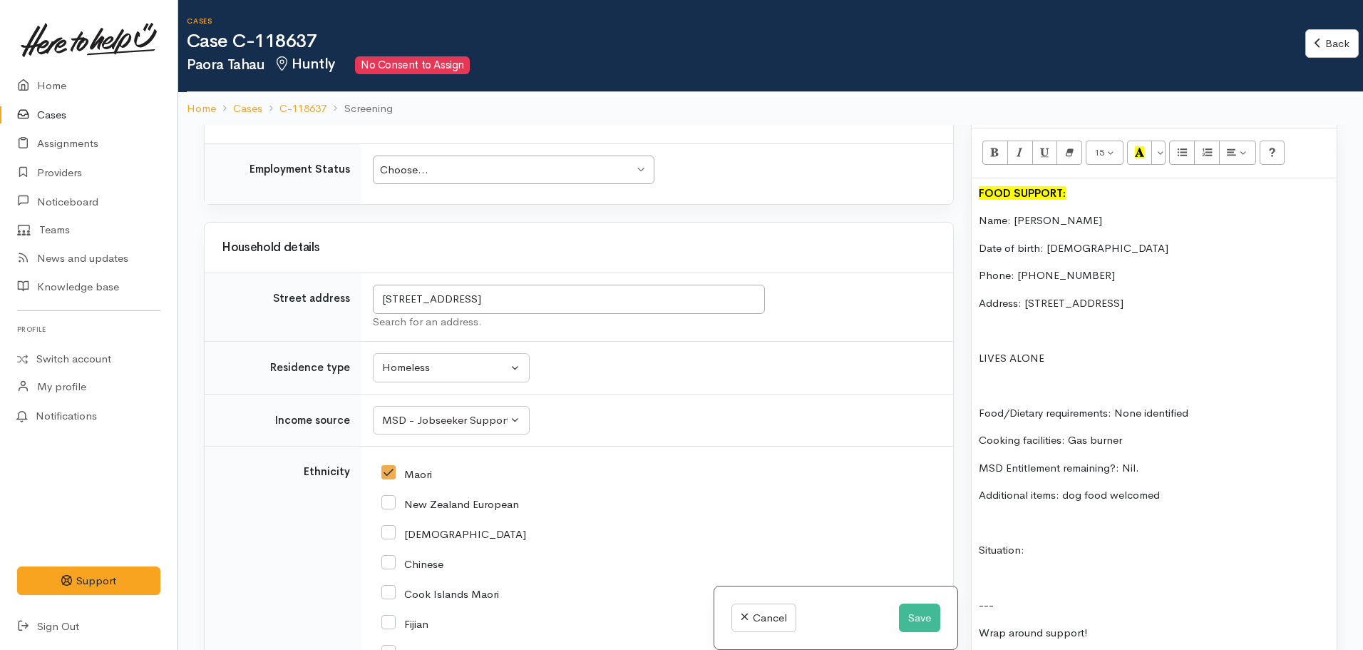
drag, startPoint x: 1139, startPoint y: 321, endPoint x: 1056, endPoint y: 324, distance: 82.8
click at [1056, 312] on p "Address: 871 State Highway 1, Volcanic Loop Highway, Waitahanui, Waikato Region…" at bounding box center [1154, 303] width 351 height 16
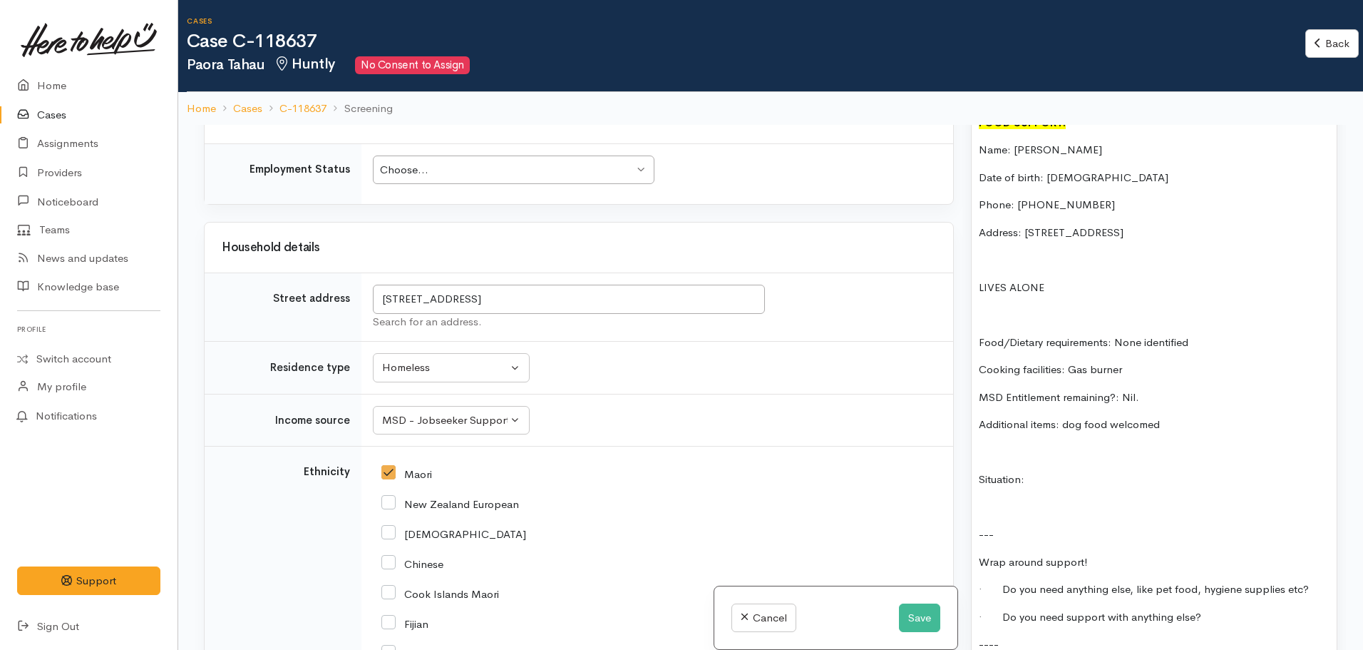
scroll to position [998, 0]
drag, startPoint x: 1064, startPoint y: 232, endPoint x: 1025, endPoint y: 232, distance: 39.2
click at [1025, 232] on p "Address: 871 State Highway 1, Volcanic Loop Highway, Waitahanui, Waikato Regio" at bounding box center [1154, 232] width 351 height 16
click at [1155, 377] on p "Cooking facilities: Gas burner" at bounding box center [1154, 369] width 351 height 16
click at [1168, 405] on p "MSD Entitlement remaining?: Nil." at bounding box center [1154, 397] width 351 height 16
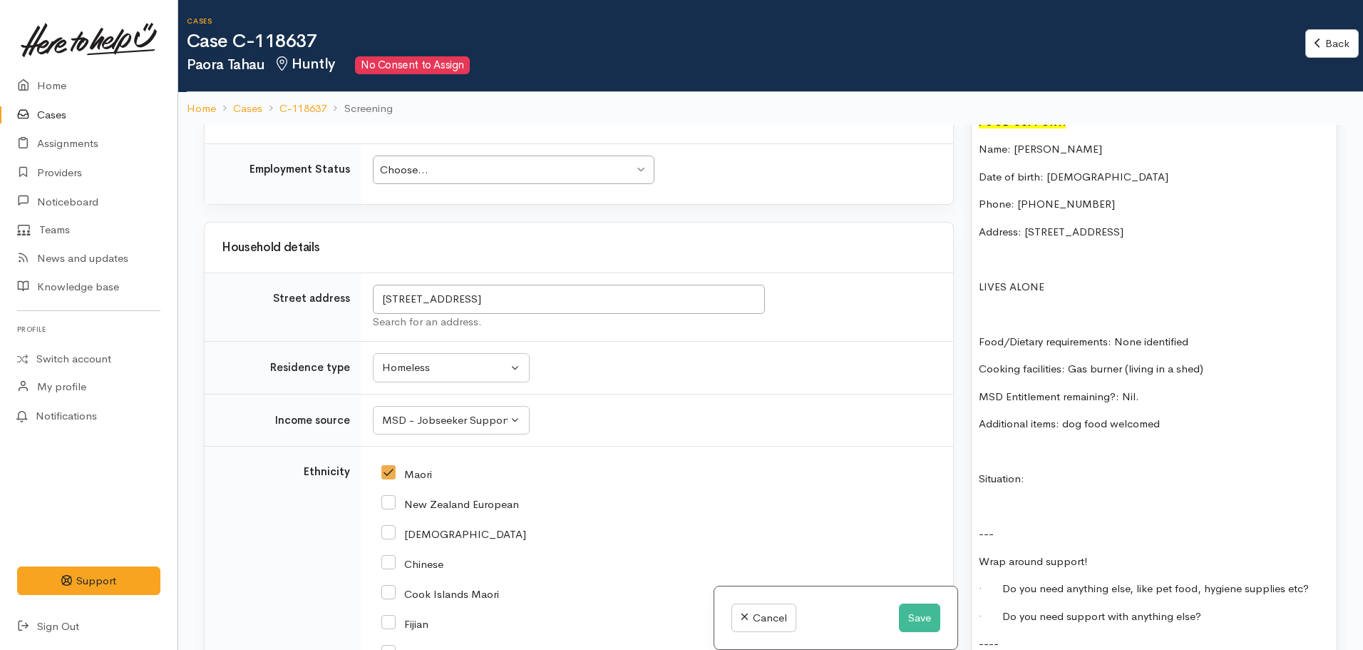
click at [1189, 432] on p "Additional items: dog food welcomed" at bounding box center [1154, 424] width 351 height 16
click at [520, 357] on button "Homeless" at bounding box center [451, 367] width 157 height 29
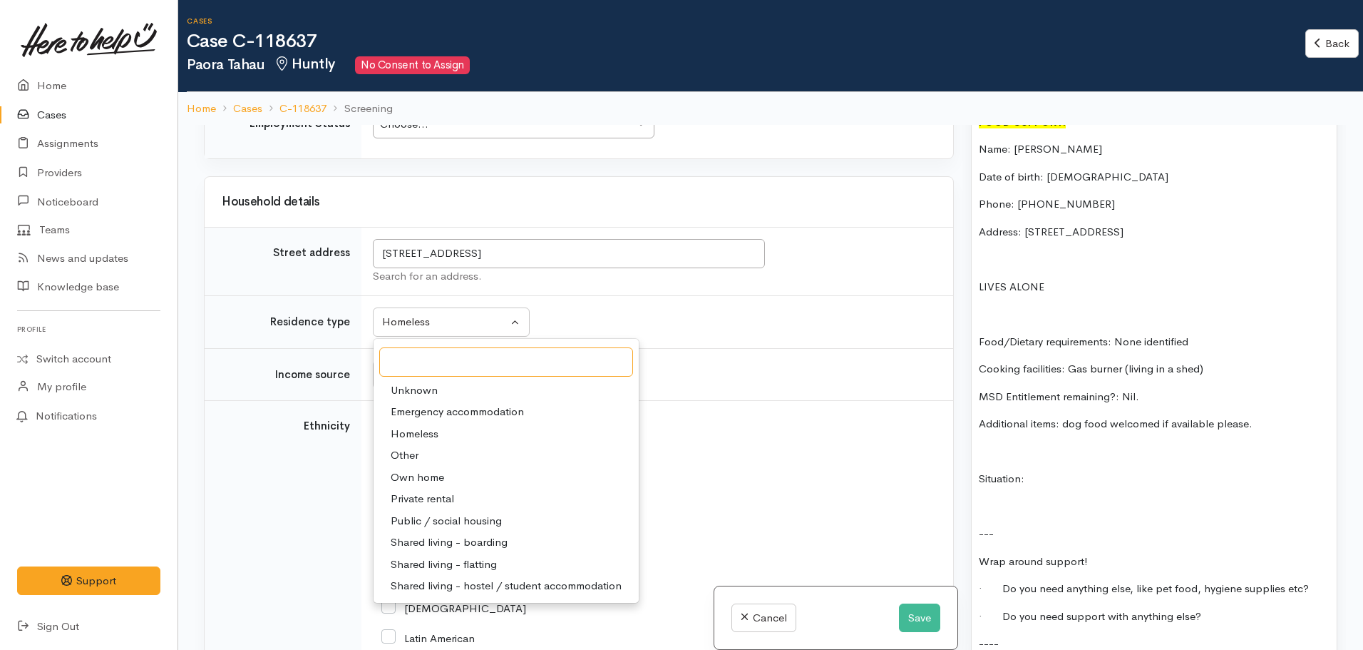
scroll to position [1497, 0]
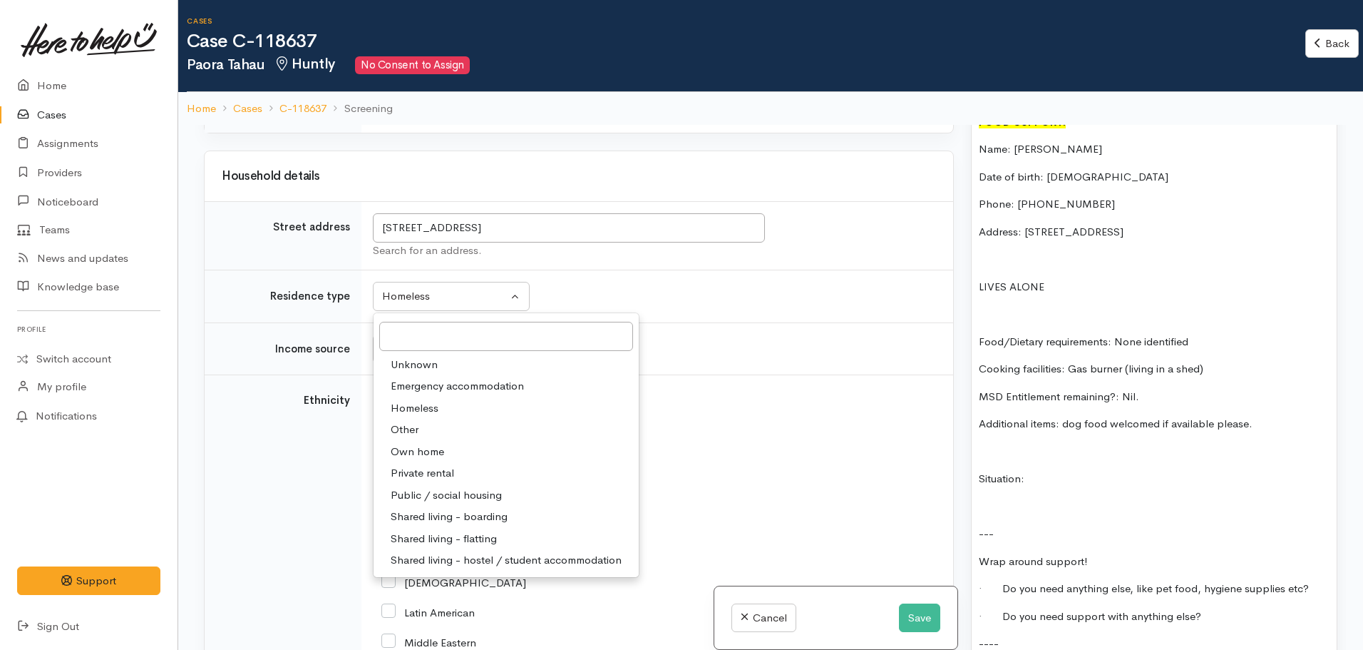
click at [404, 423] on span "Other" at bounding box center [405, 429] width 28 height 16
select select "8"
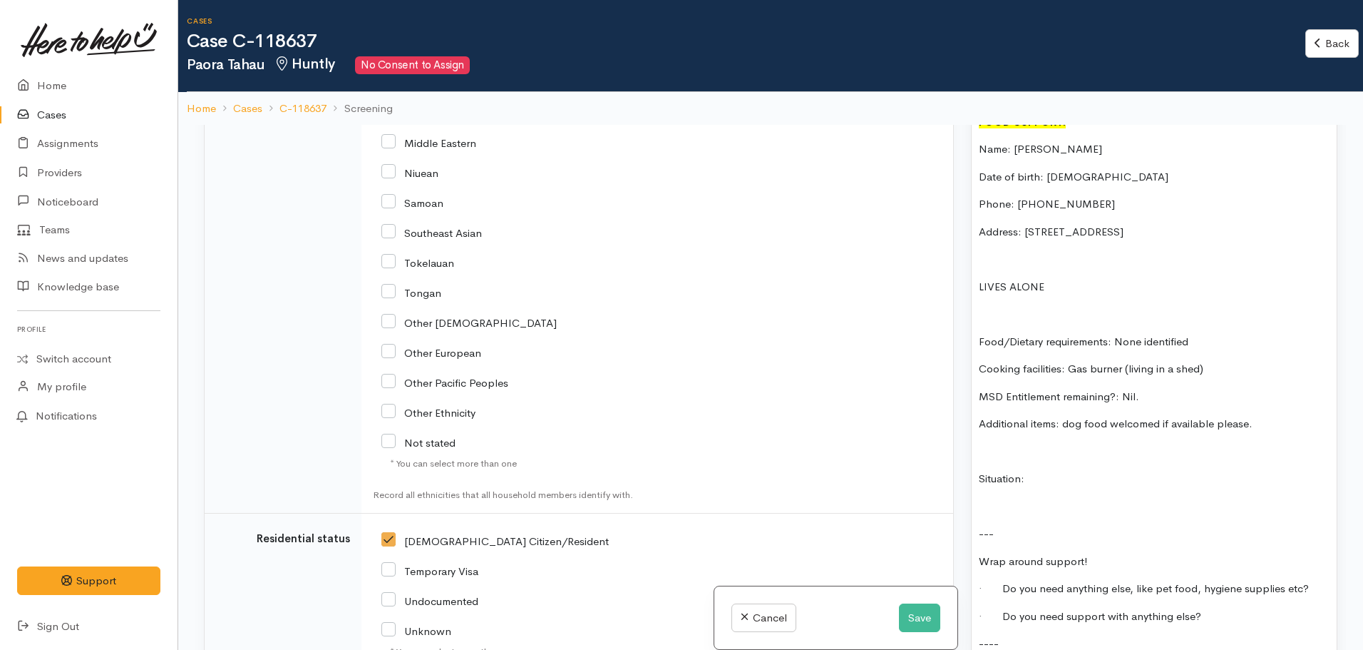
scroll to position [2240, 0]
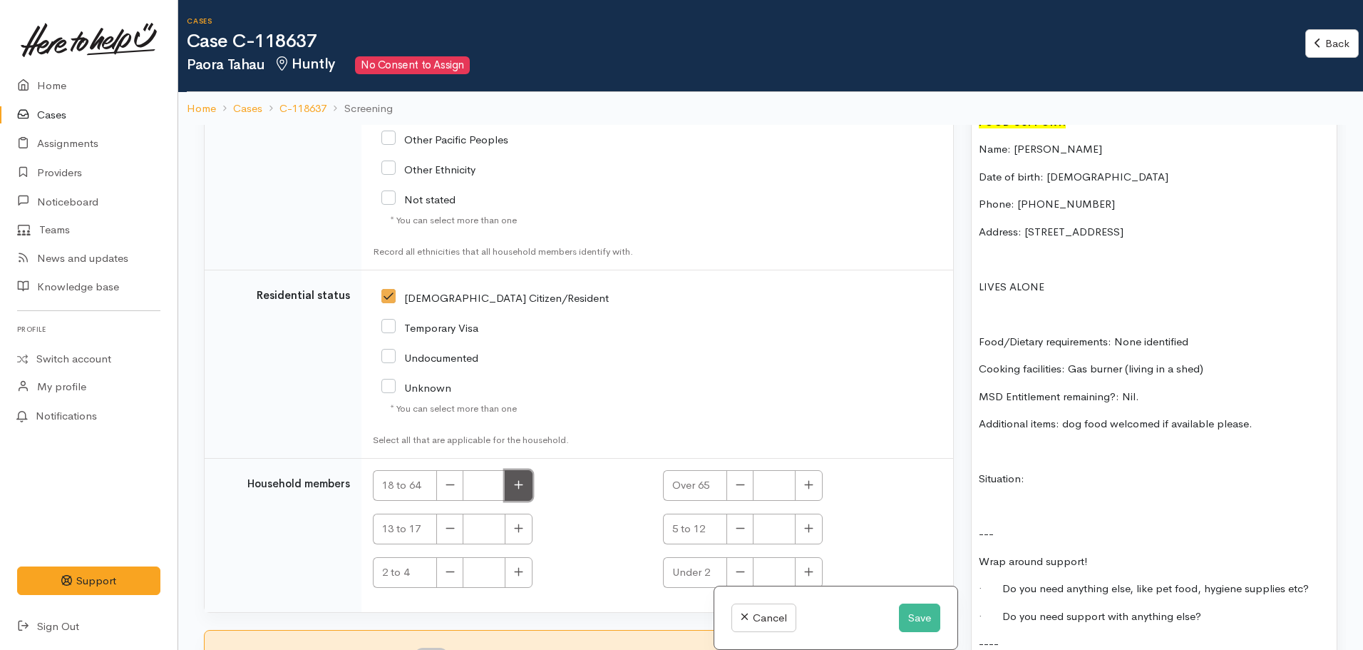
click at [519, 488] on icon "button" at bounding box center [518, 484] width 9 height 11
type input "1"
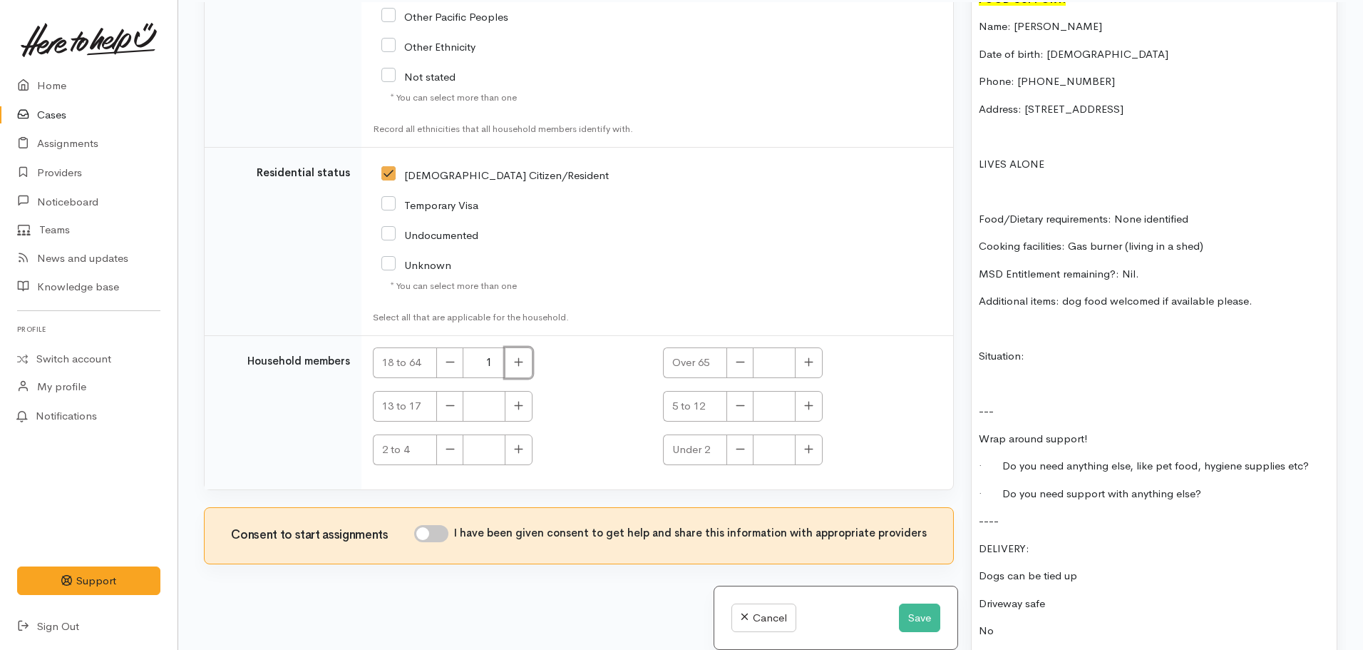
scroll to position [125, 0]
click at [433, 530] on input "I have been given consent to get help and share this information with appropria…" at bounding box center [431, 531] width 34 height 17
checkbox input "true"
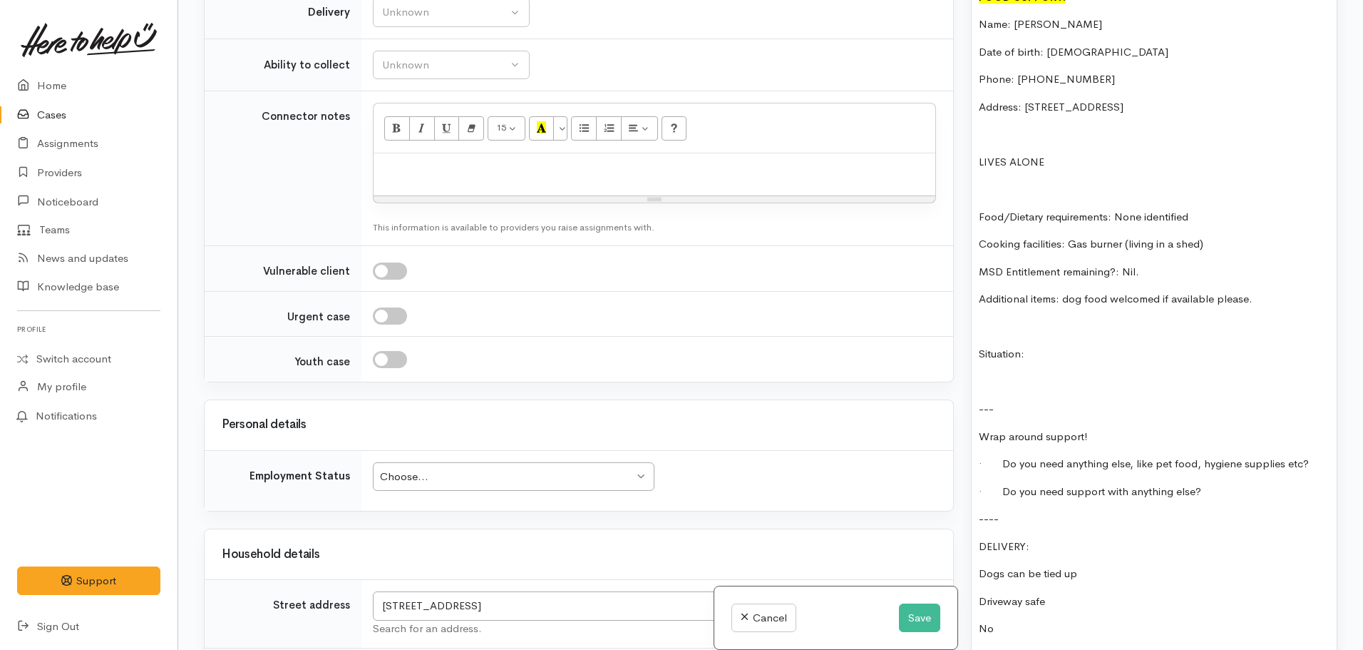
scroll to position [1027, 0]
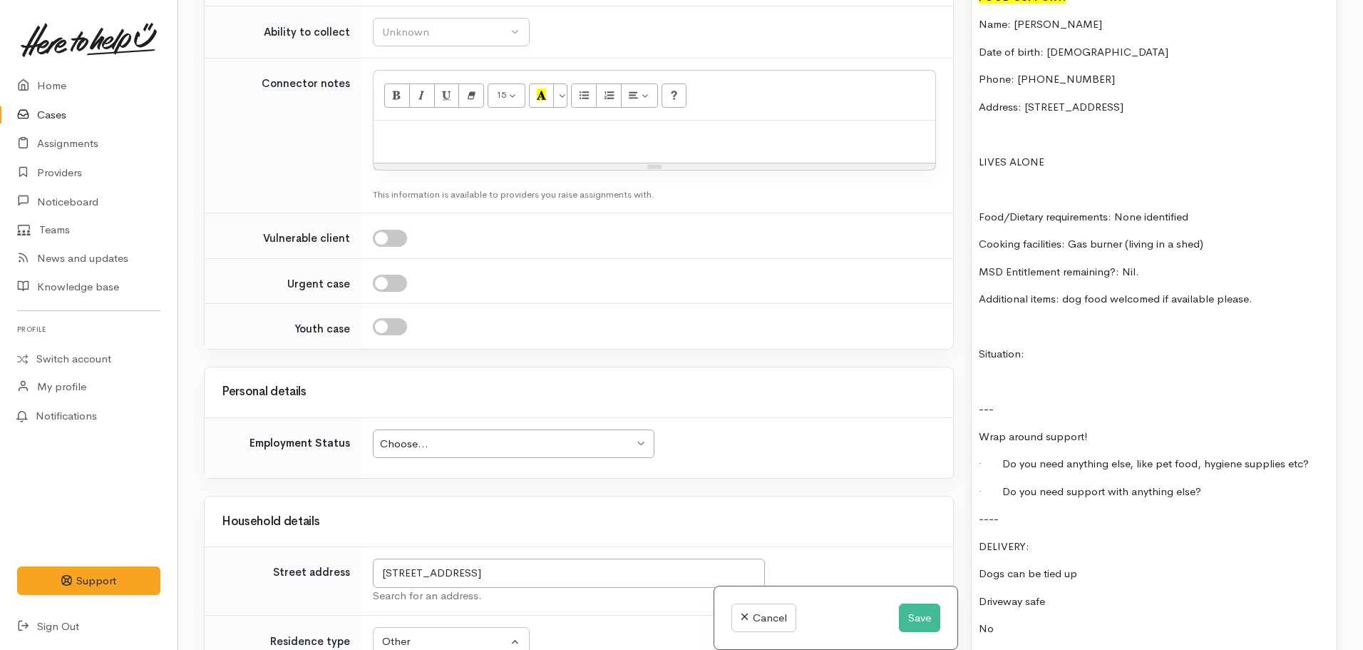
click at [472, 434] on div "Choose... Choose..." at bounding box center [514, 443] width 282 height 29
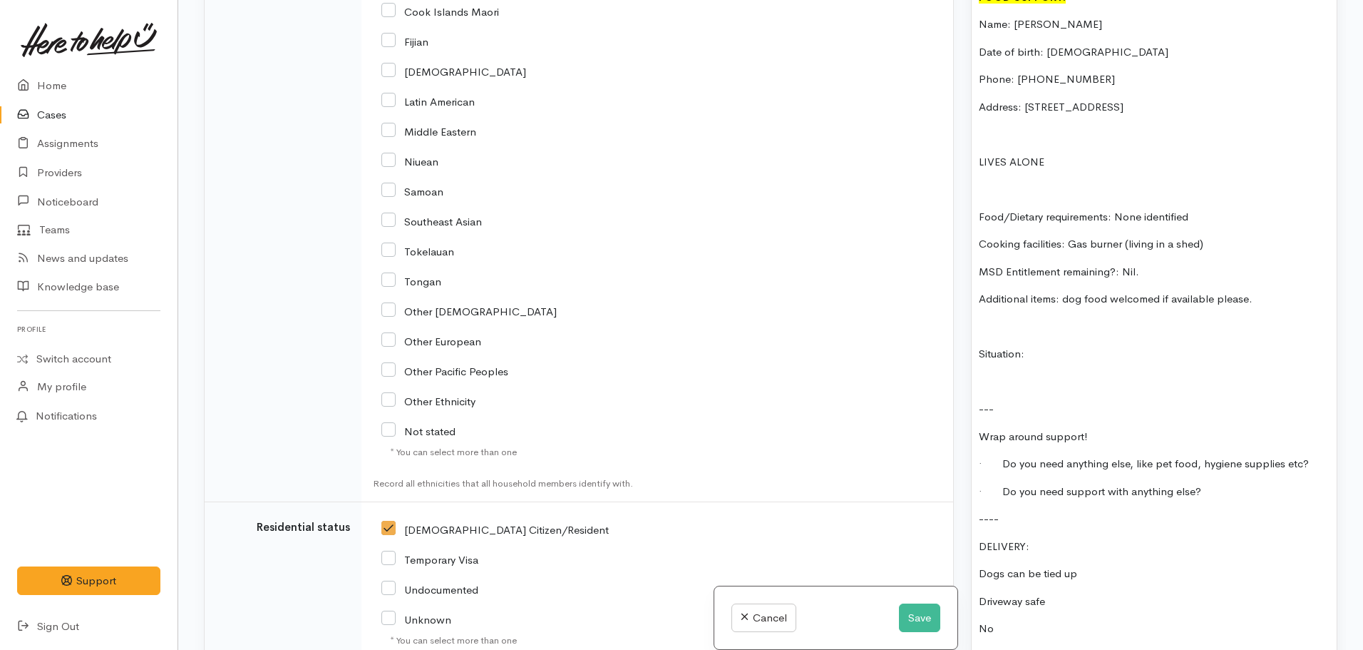
click at [825, 191] on div "Samoan" at bounding box center [654, 190] width 546 height 13
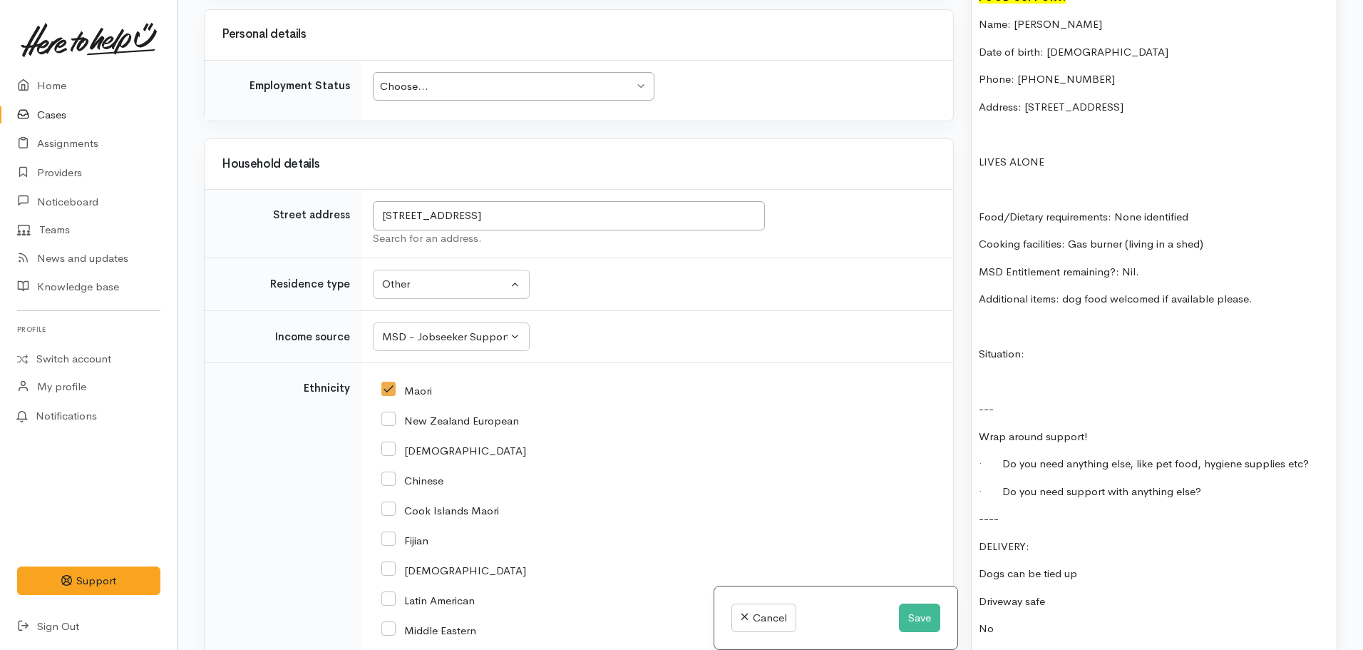
scroll to position [1170, 0]
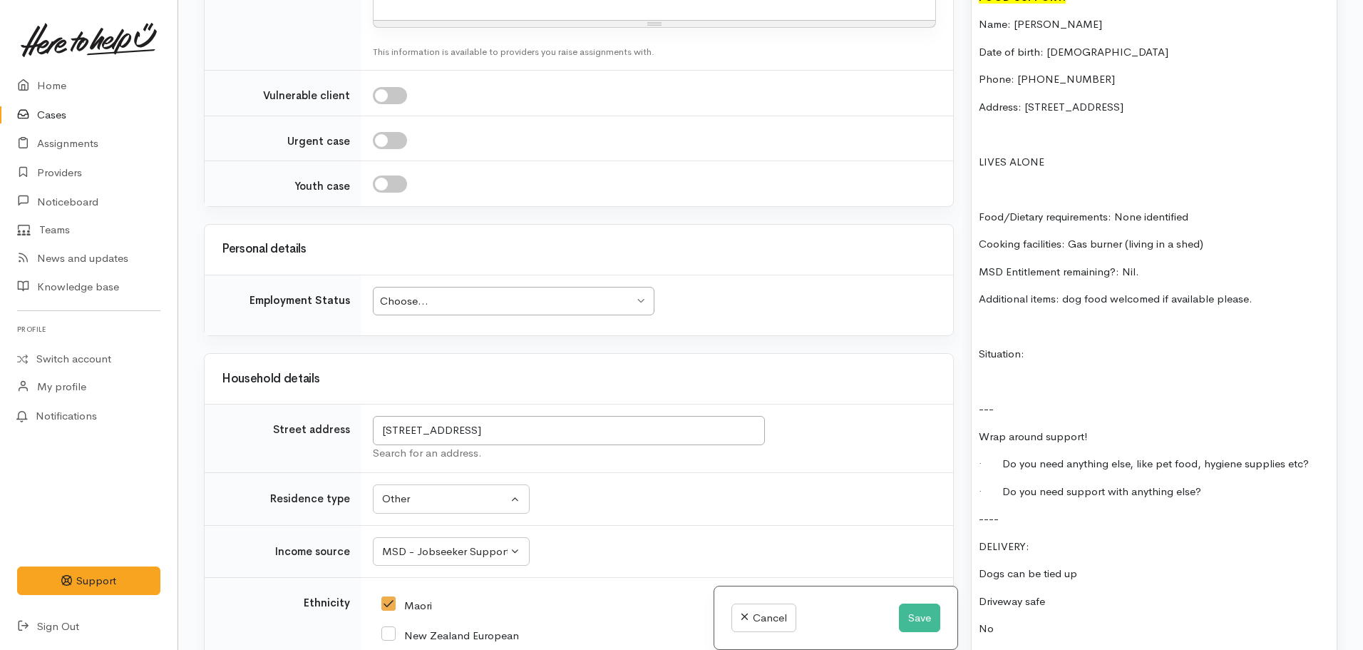
click at [463, 296] on div "Choose..." at bounding box center [507, 301] width 254 height 16
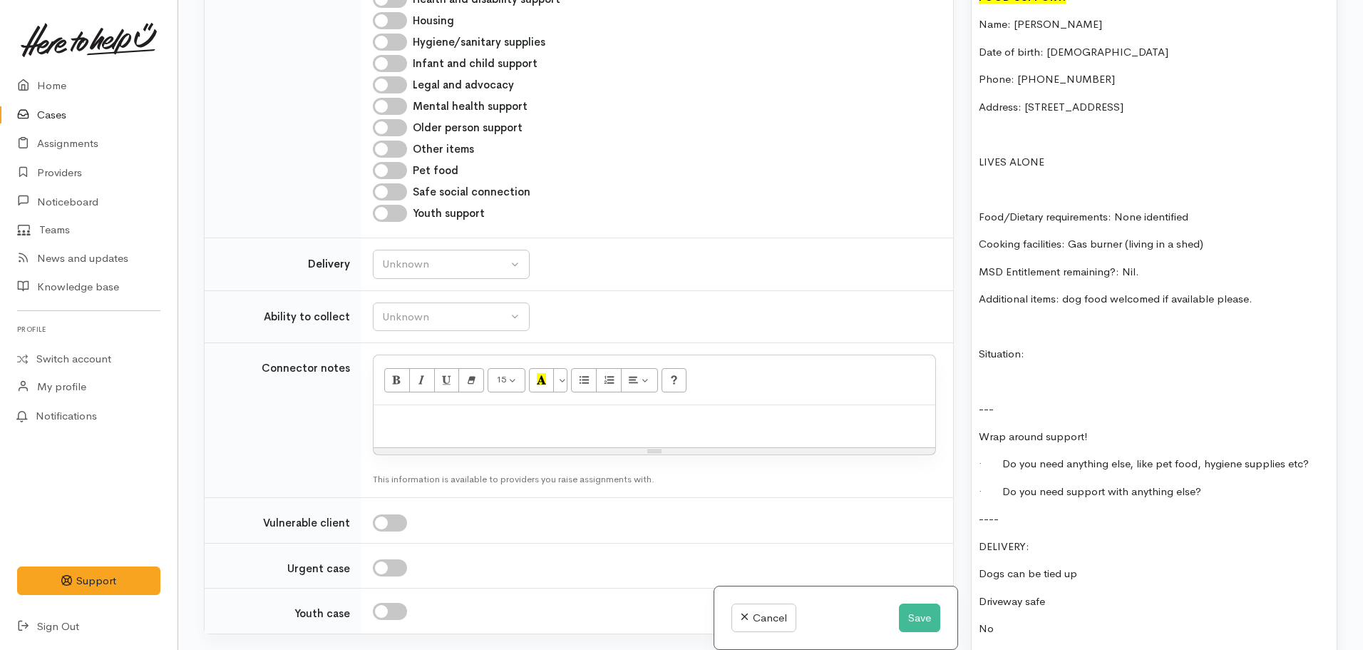
scroll to position [742, 0]
click at [422, 268] on div "Unknown" at bounding box center [444, 265] width 125 height 16
drag, startPoint x: 425, startPoint y: 350, endPoint x: 419, endPoint y: 323, distance: 27.8
click at [426, 347] on span "Delivery needed" at bounding box center [429, 355] width 77 height 16
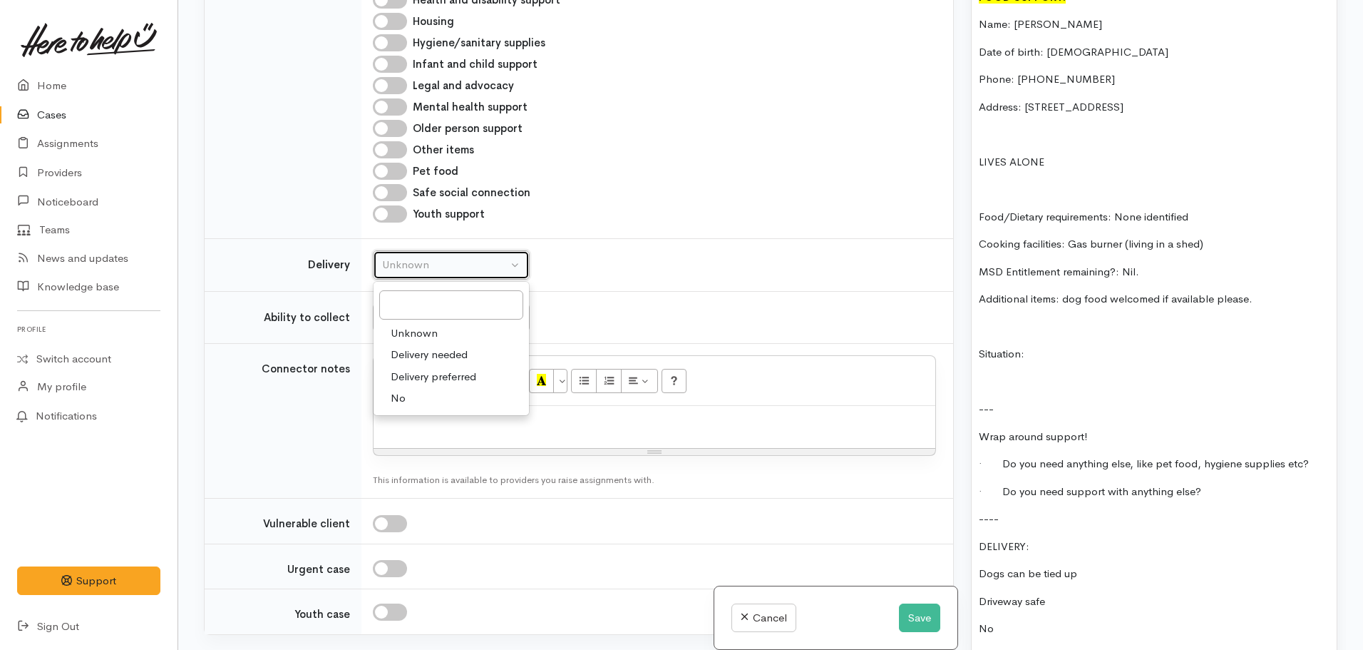
select select "3"
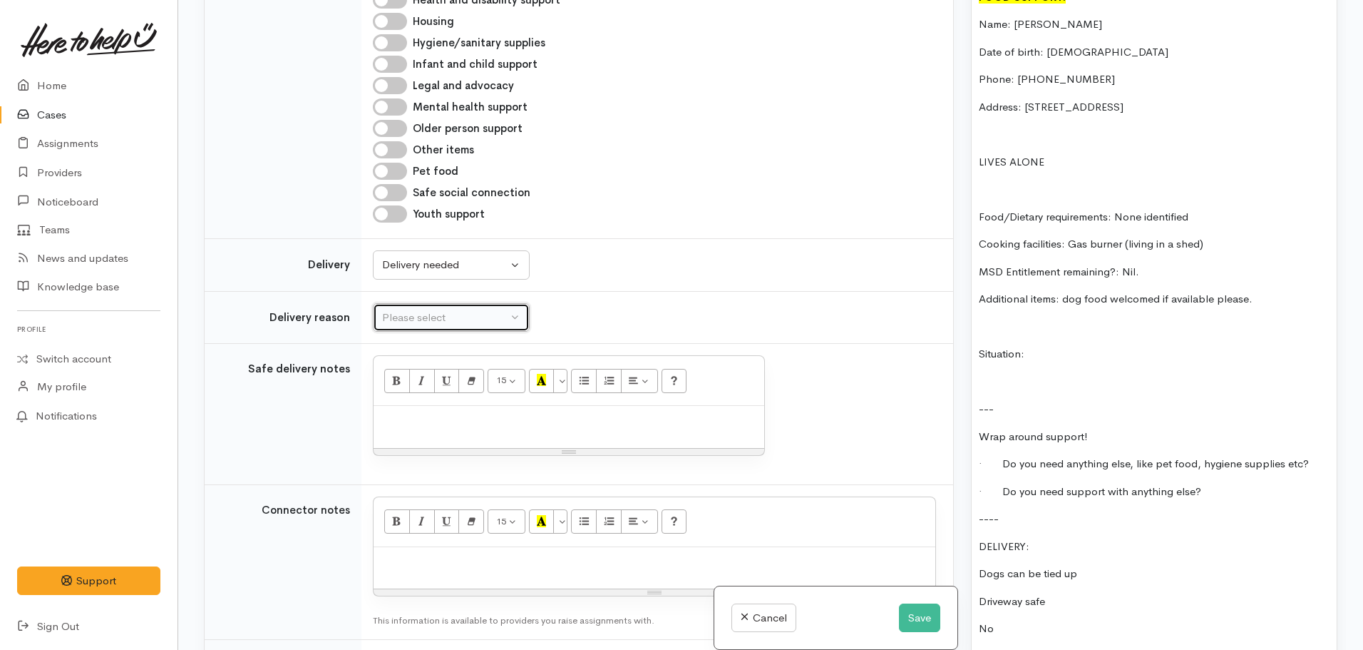
click at [421, 318] on div "Please select" at bounding box center [444, 317] width 125 height 16
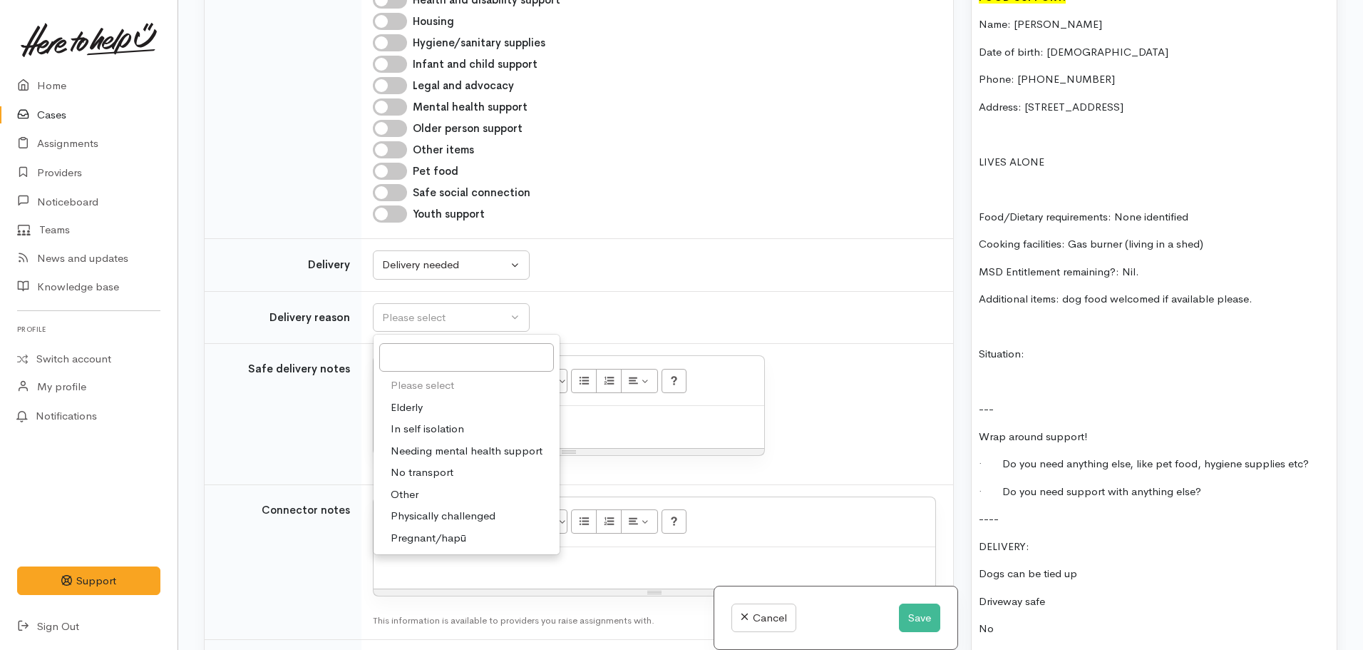
drag, startPoint x: 418, startPoint y: 497, endPoint x: 784, endPoint y: 527, distance: 367.7
click at [418, 496] on span "Other" at bounding box center [405, 494] width 28 height 16
select select "7"
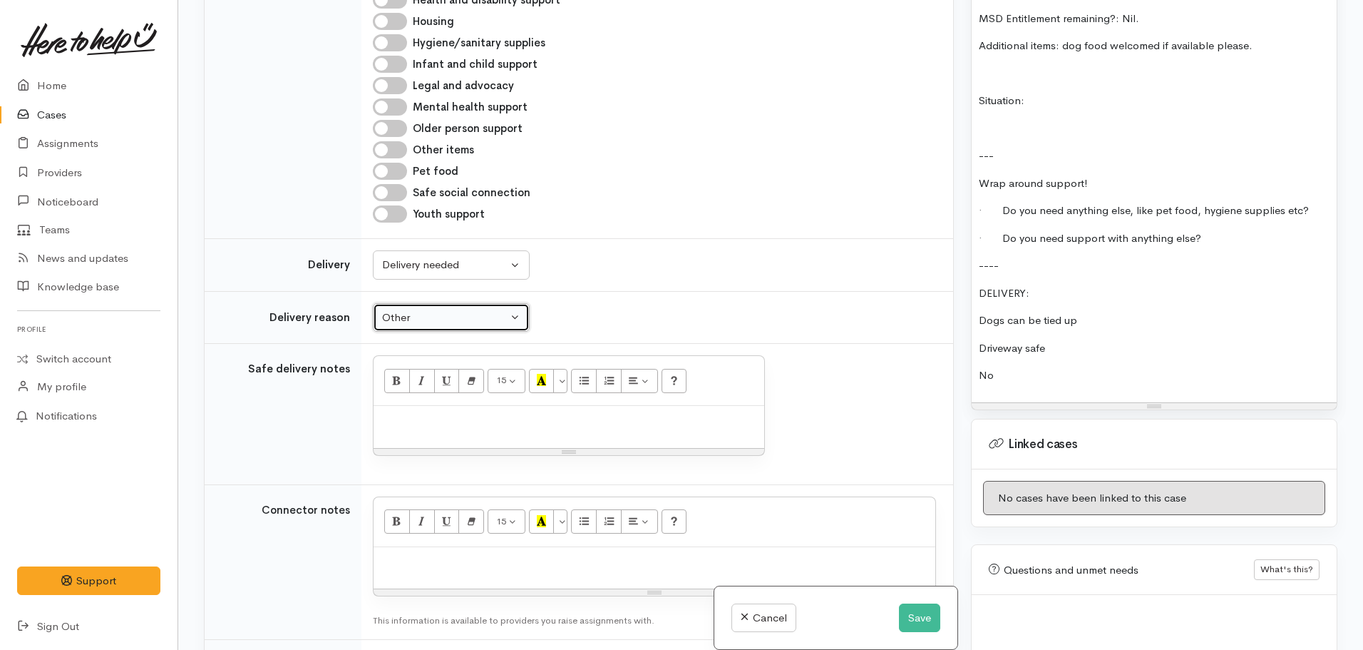
scroll to position [1283, 0]
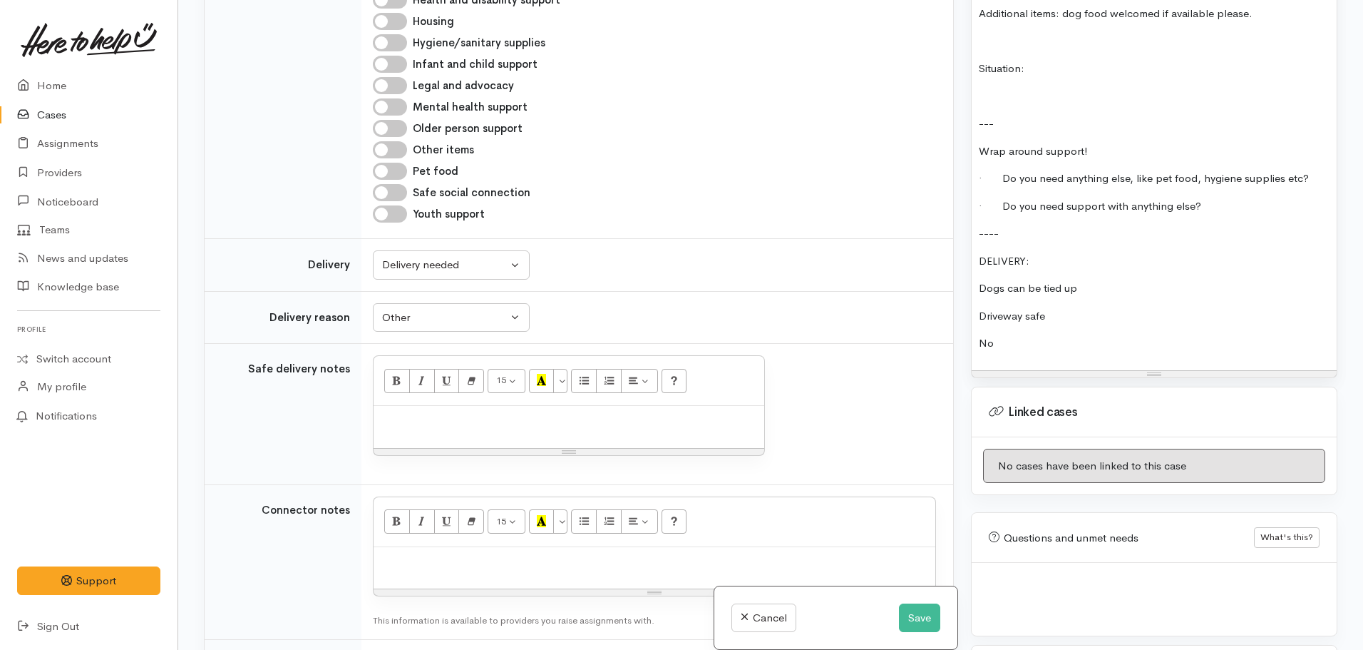
click at [974, 276] on div "FOOD SUPPORT: Name: Paora Tahau Date of birth: 20.02.1995 Phone: 0226208042 Add…" at bounding box center [1154, 33] width 365 height 673
click at [1119, 270] on p "SAFE DELIVERY:" at bounding box center [1154, 261] width 351 height 16
drag, startPoint x: 1142, startPoint y: 280, endPoint x: 958, endPoint y: 273, distance: 184.8
click at [958, 273] on div "Related cases There are no other cases from the same person found. Manually lin…" at bounding box center [770, 325] width 1151 height 650
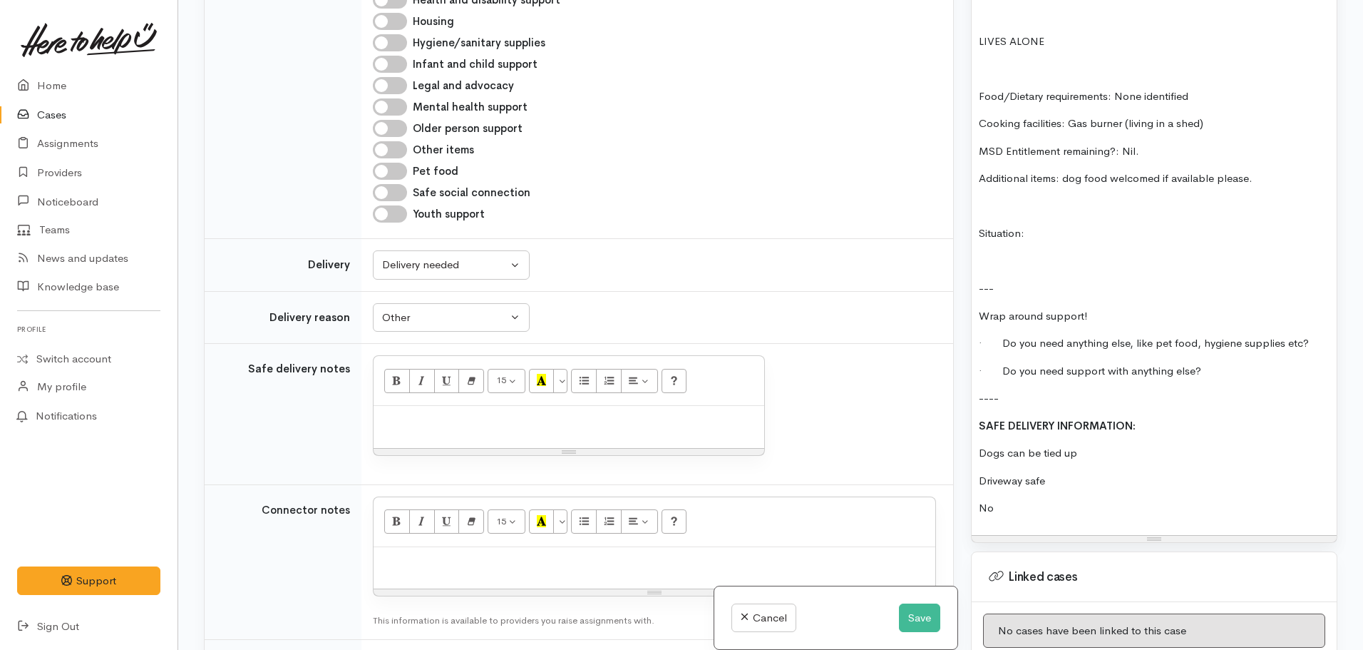
scroll to position [927, 0]
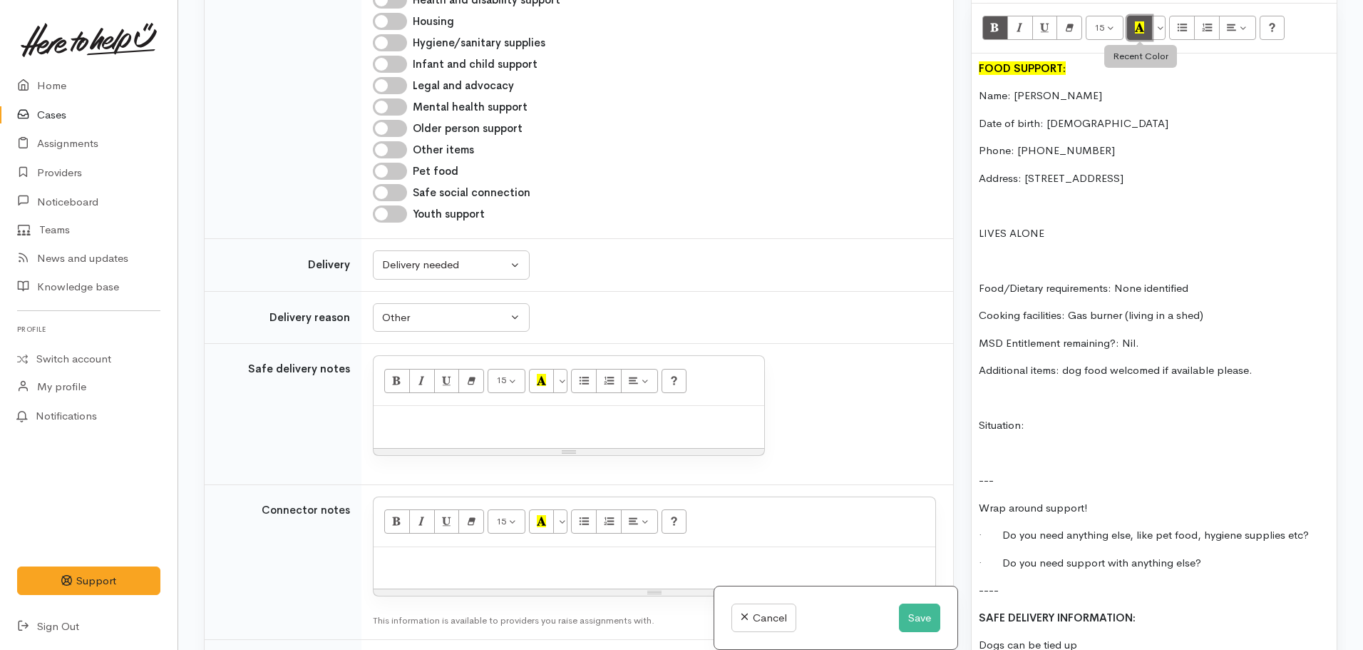
click at [1140, 29] on icon "Recent Color" at bounding box center [1139, 27] width 9 height 12
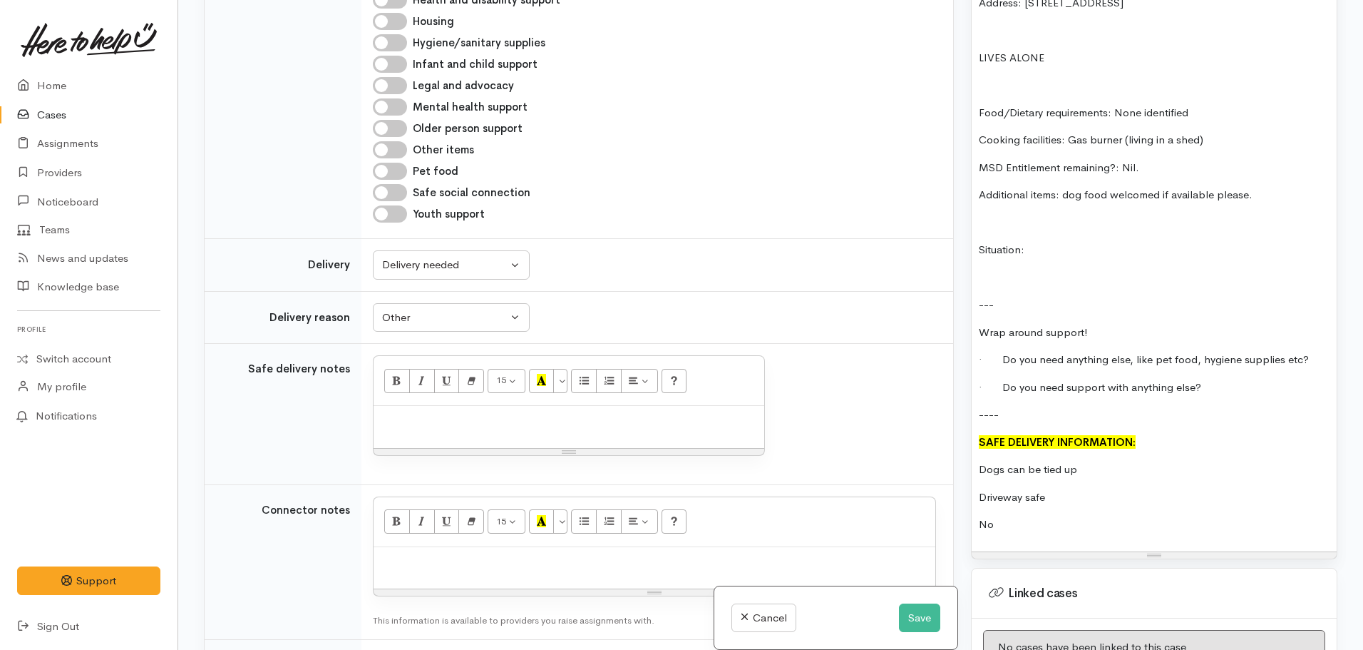
scroll to position [1141, 0]
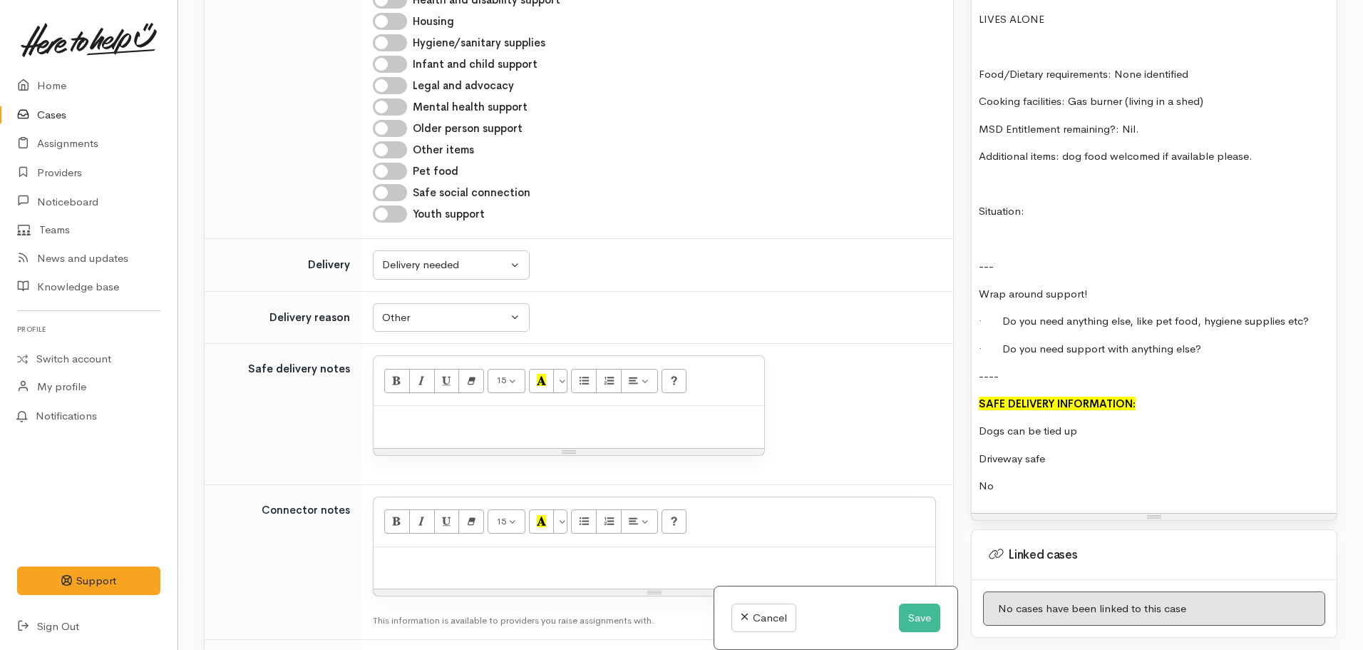
click at [1081, 439] on p "Dogs can be tied up" at bounding box center [1154, 431] width 351 height 16
click at [971, 448] on div "Warnings Add No warnings have been raised against this case Add Warning Title ●…" at bounding box center [1155, 325] width 384 height 650
click at [976, 444] on div "FOOD SUPPORT: Name: Paora Tahau Date of birth: 20.02.1995 Phone: 0226208042 Add…" at bounding box center [1154, 176] width 365 height 673
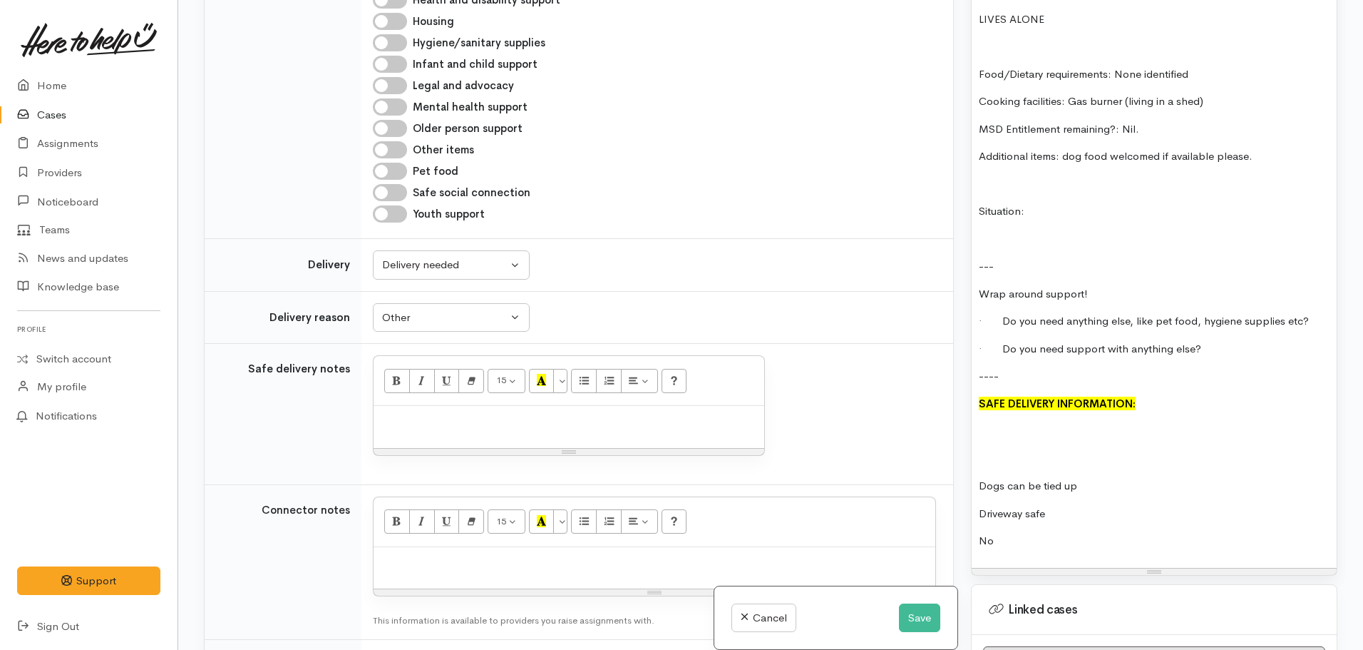
drag, startPoint x: 989, startPoint y: 441, endPoint x: 980, endPoint y: 450, distance: 13.1
click at [988, 439] on p at bounding box center [1154, 431] width 351 height 16
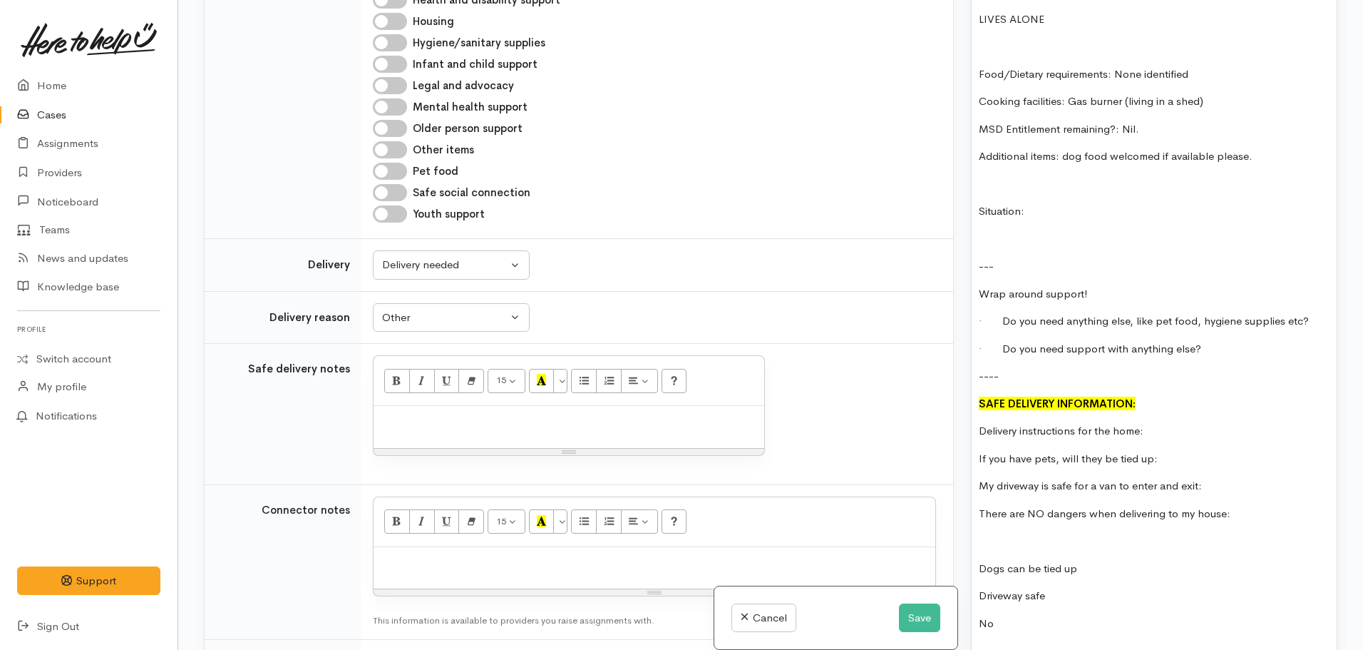
drag, startPoint x: 1159, startPoint y: 442, endPoint x: 973, endPoint y: 441, distance: 186.8
click at [973, 441] on div "FOOD SUPPORT: Name: Paora Tahau Date of birth: 20.02.1995 Phone: 0226208042 Add…" at bounding box center [1154, 245] width 365 height 811
click at [1180, 439] on p "If you have pets, will they be tied up:" at bounding box center [1154, 431] width 351 height 16
click at [1212, 467] on p "My driveway is safe for a van to enter and exit:" at bounding box center [1154, 459] width 351 height 16
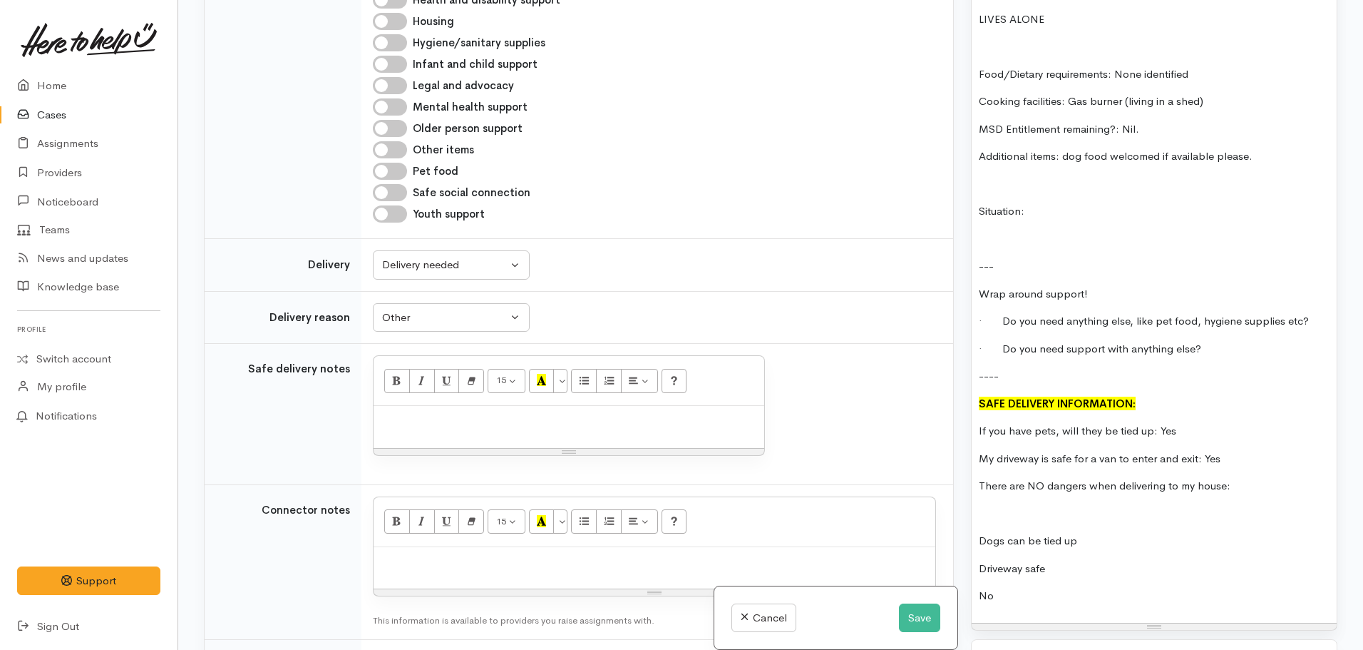
click at [1244, 494] on p "There are NO dangers when delivering to my house:" at bounding box center [1154, 486] width 351 height 16
drag, startPoint x: 1001, startPoint y: 612, endPoint x: 973, endPoint y: 525, distance: 92.2
click at [973, 525] on div "FOOD SUPPORT: Name: Paora Tahau Date of birth: 20.02.1995 Phone: 0226208042 Add…" at bounding box center [1154, 231] width 365 height 783
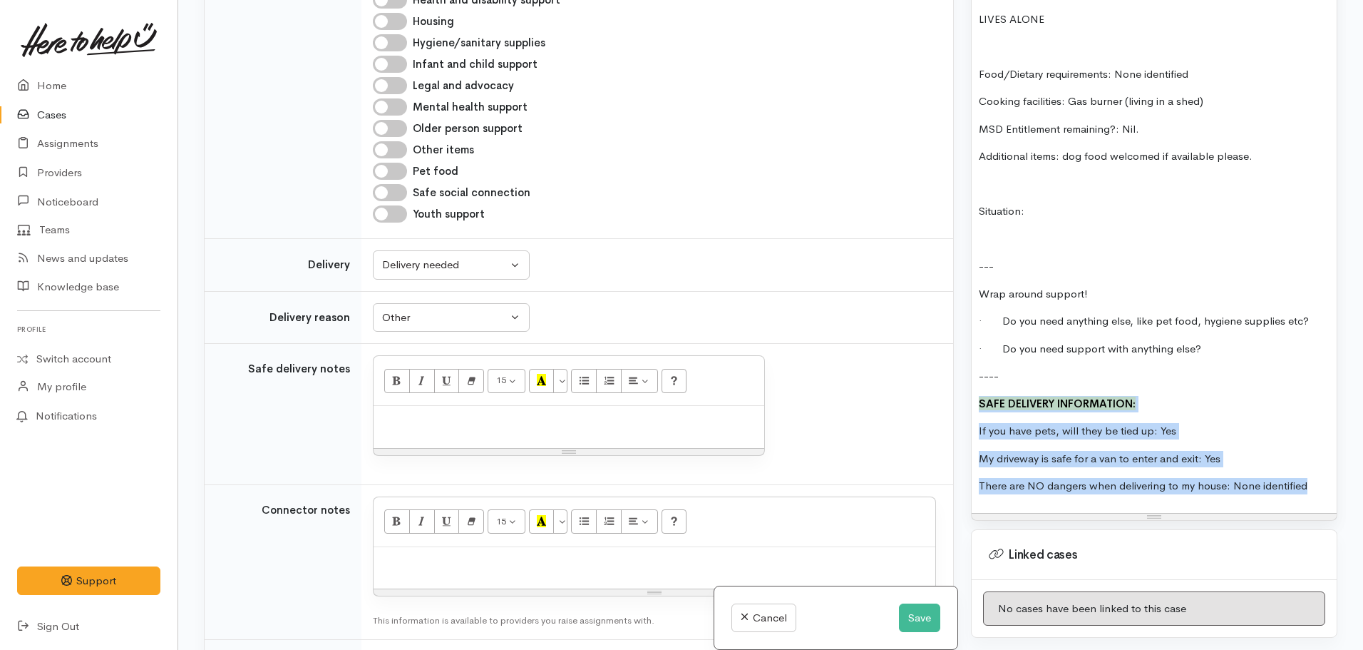
drag, startPoint x: 1311, startPoint y: 508, endPoint x: 969, endPoint y: 419, distance: 353.0
click at [960, 419] on div "Related cases There are no other cases from the same person found. Manually lin…" at bounding box center [770, 325] width 1151 height 650
copy div "SAFE DELIVERY INFORMATION: If you have pets, will they be tied up: Yes My drive…"
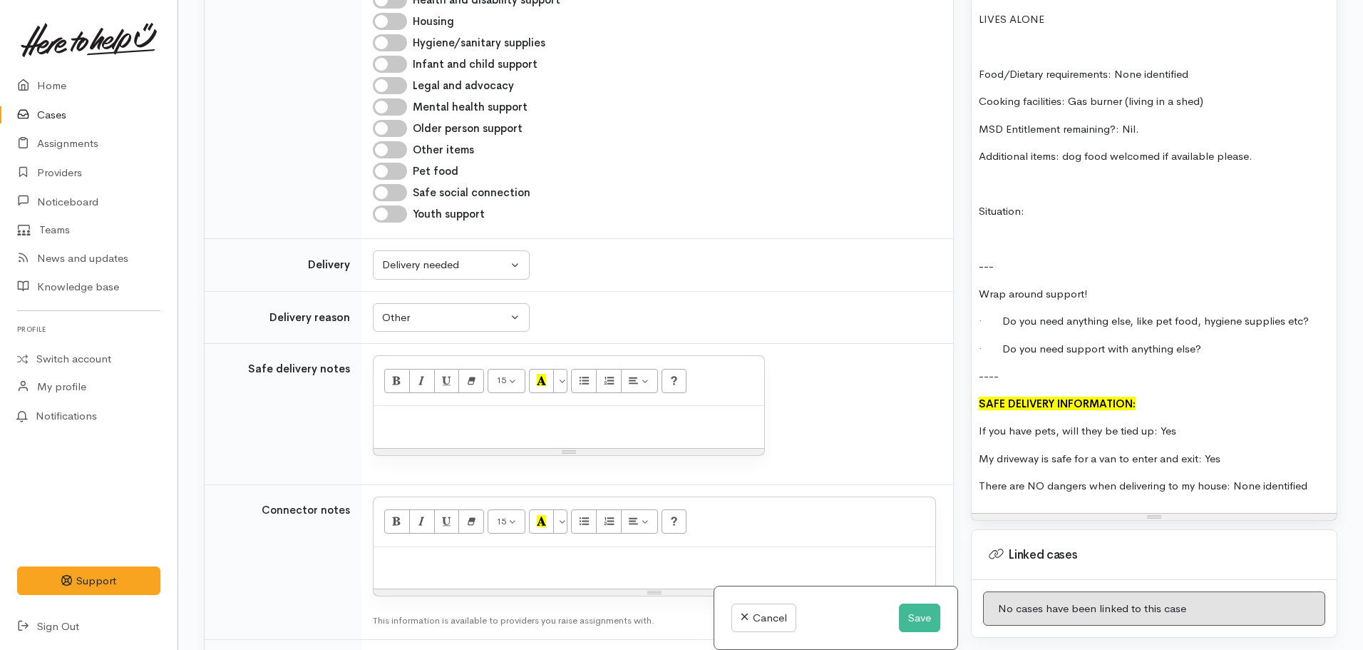
click at [405, 421] on p at bounding box center [569, 421] width 376 height 16
paste div
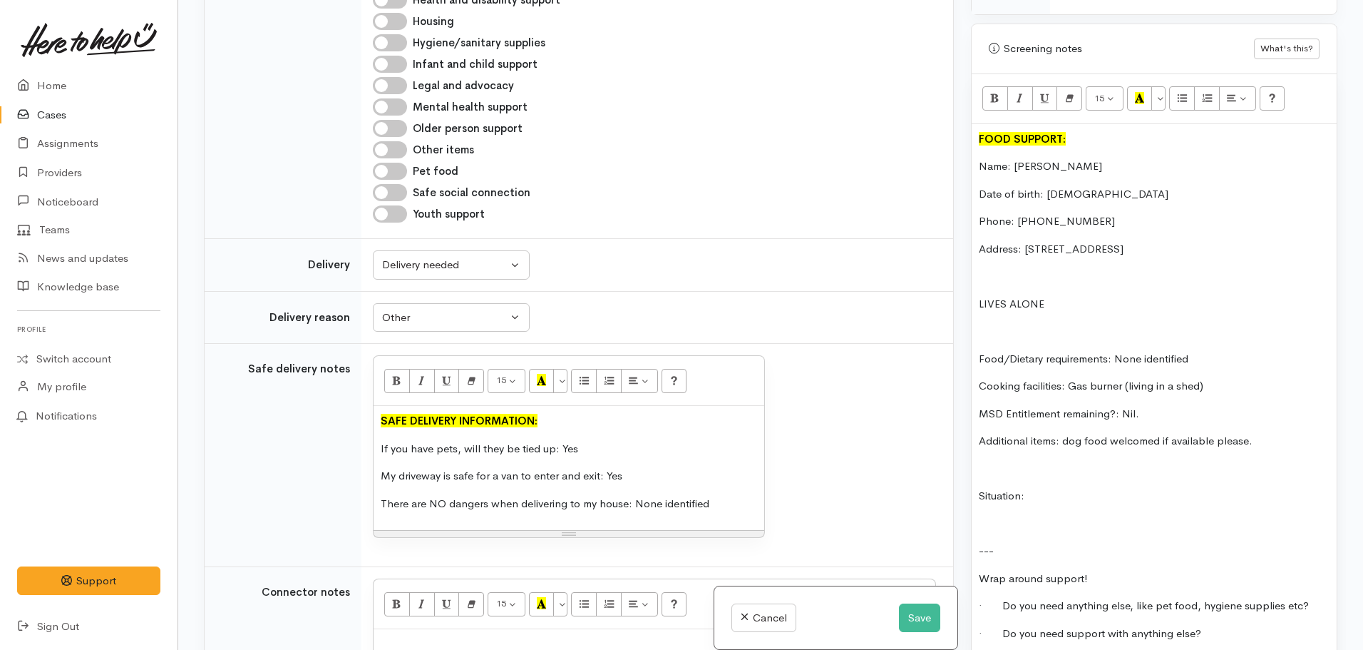
scroll to position [856, 0]
click at [1064, 505] on p "Situation:" at bounding box center [1154, 496] width 351 height 16
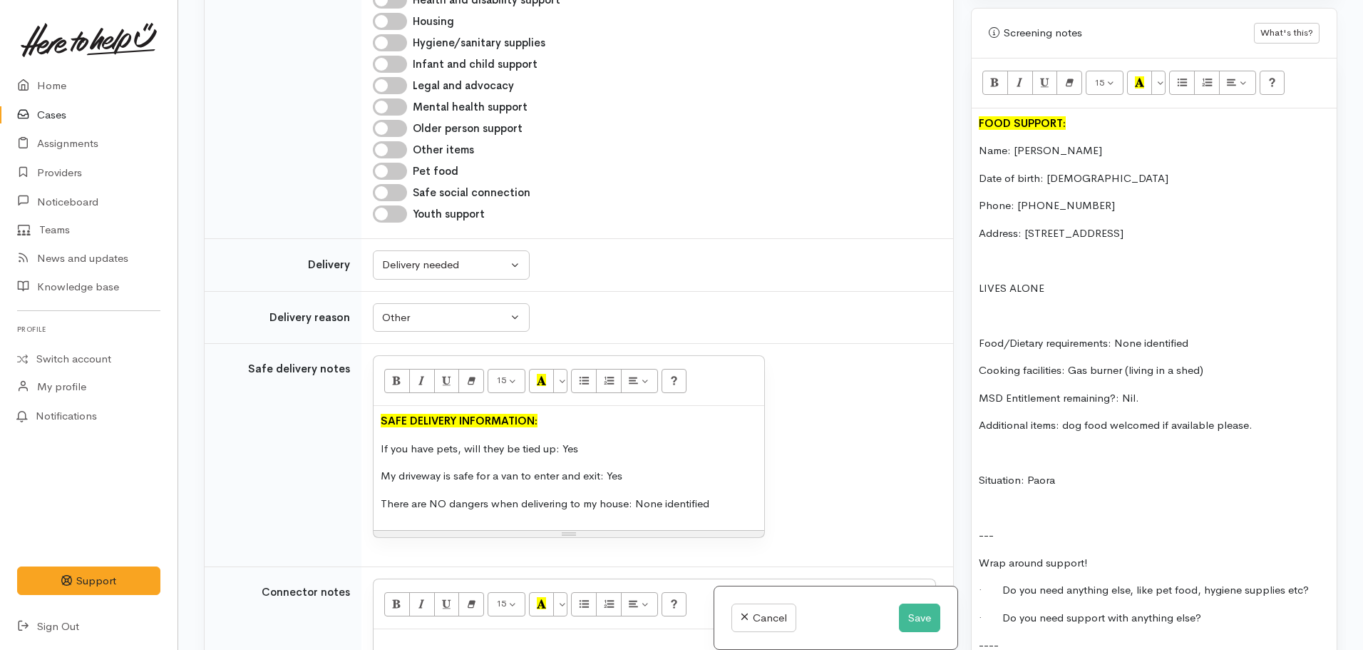
scroll to position [927, 0]
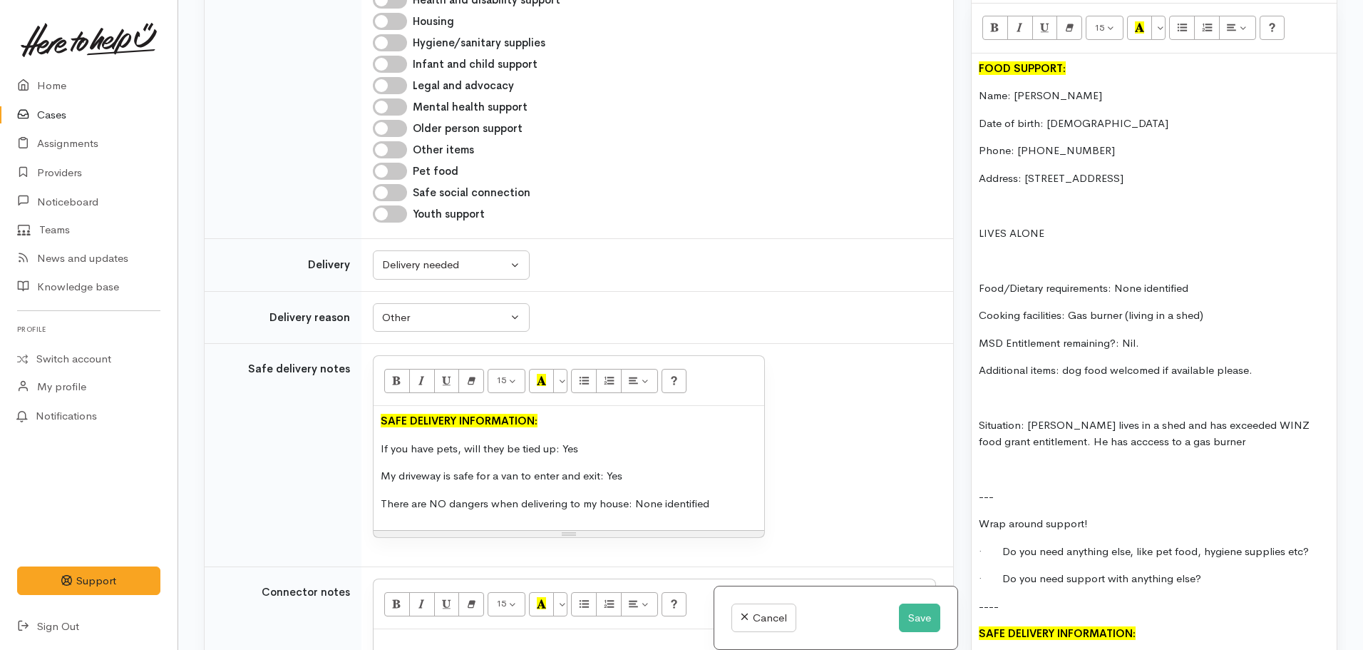
click at [1096, 449] on p "Situation: Paora lives in a shed and has exceeded WINZ food grant entitlement. …" at bounding box center [1154, 433] width 351 height 32
click at [1246, 449] on p "Situation: Paora lives in a shed and has exceeded WINZ food grant entitlement. …" at bounding box center [1154, 433] width 351 height 32
drag, startPoint x: 1025, startPoint y: 442, endPoint x: 939, endPoint y: 442, distance: 86.3
click at [939, 442] on div "Related cases There are no other cases from the same person found. Manually lin…" at bounding box center [770, 325] width 1151 height 650
click at [1293, 449] on p "Situation: Paora lives in a shed and has exceeded WINZ food grant entitlement. …" at bounding box center [1154, 433] width 351 height 32
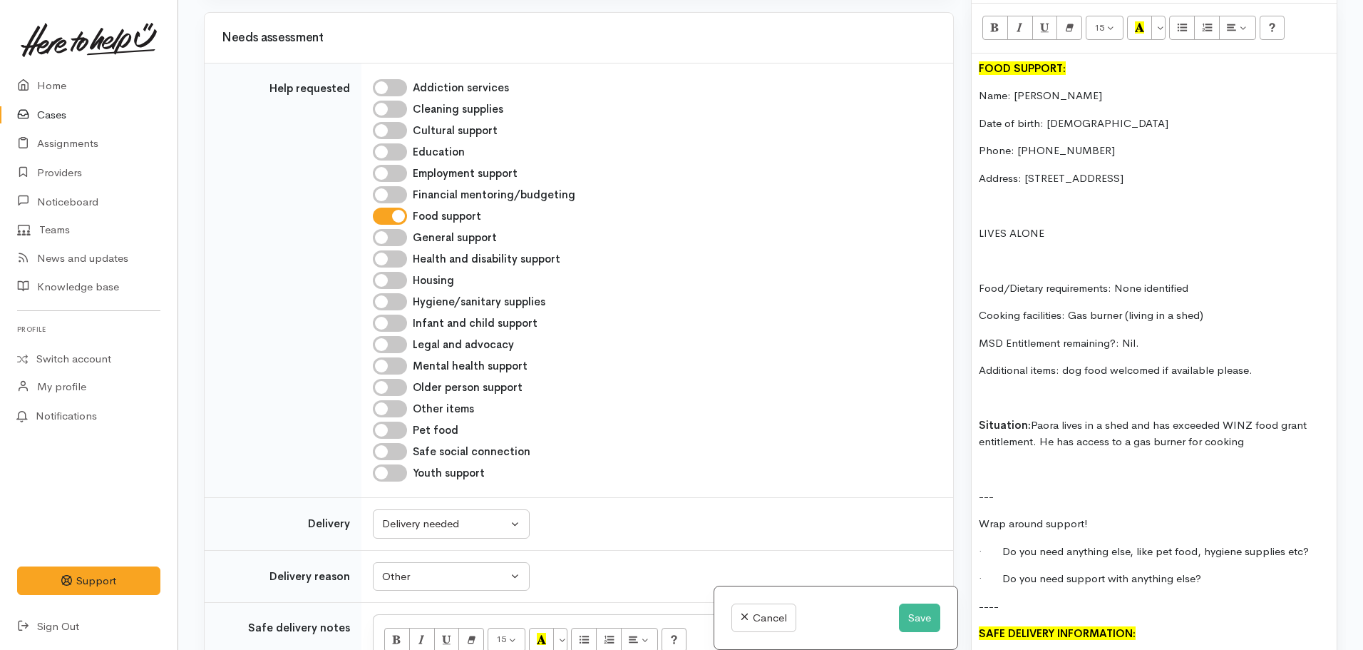
scroll to position [457, 0]
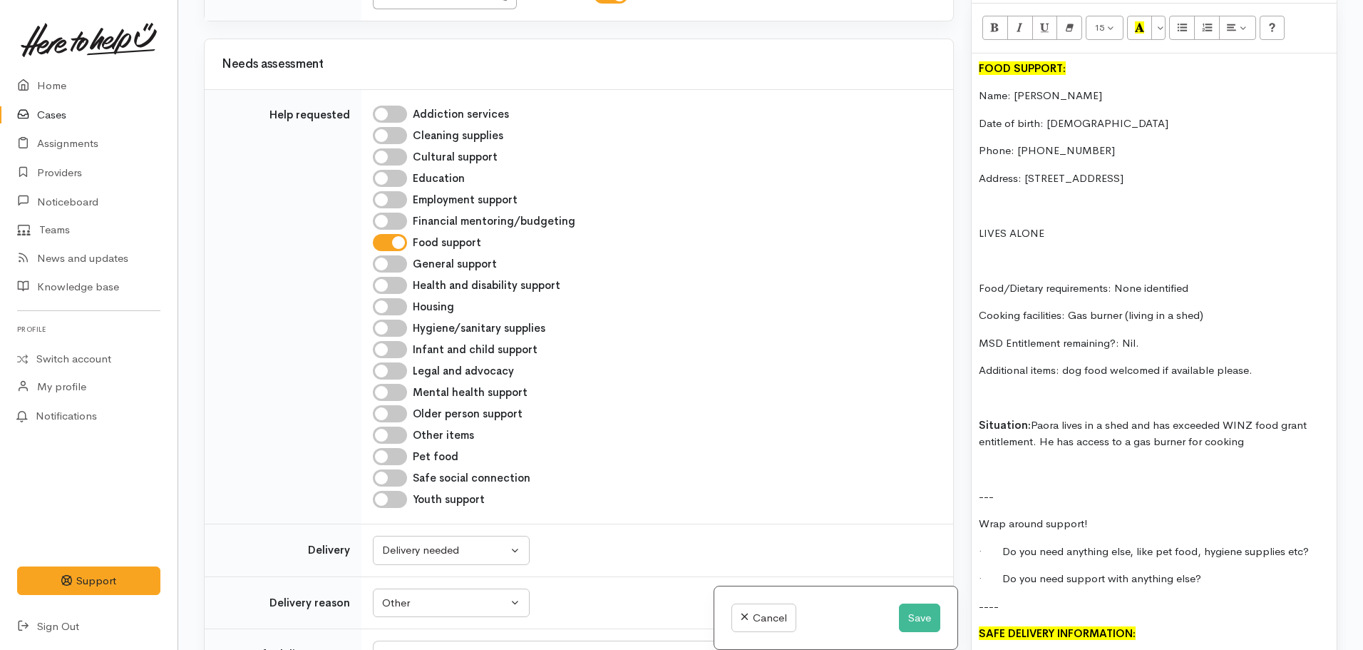
click at [410, 461] on div "Pet food" at bounding box center [654, 456] width 563 height 17
click at [394, 453] on input "Pet food" at bounding box center [390, 456] width 34 height 17
checkbox input "true"
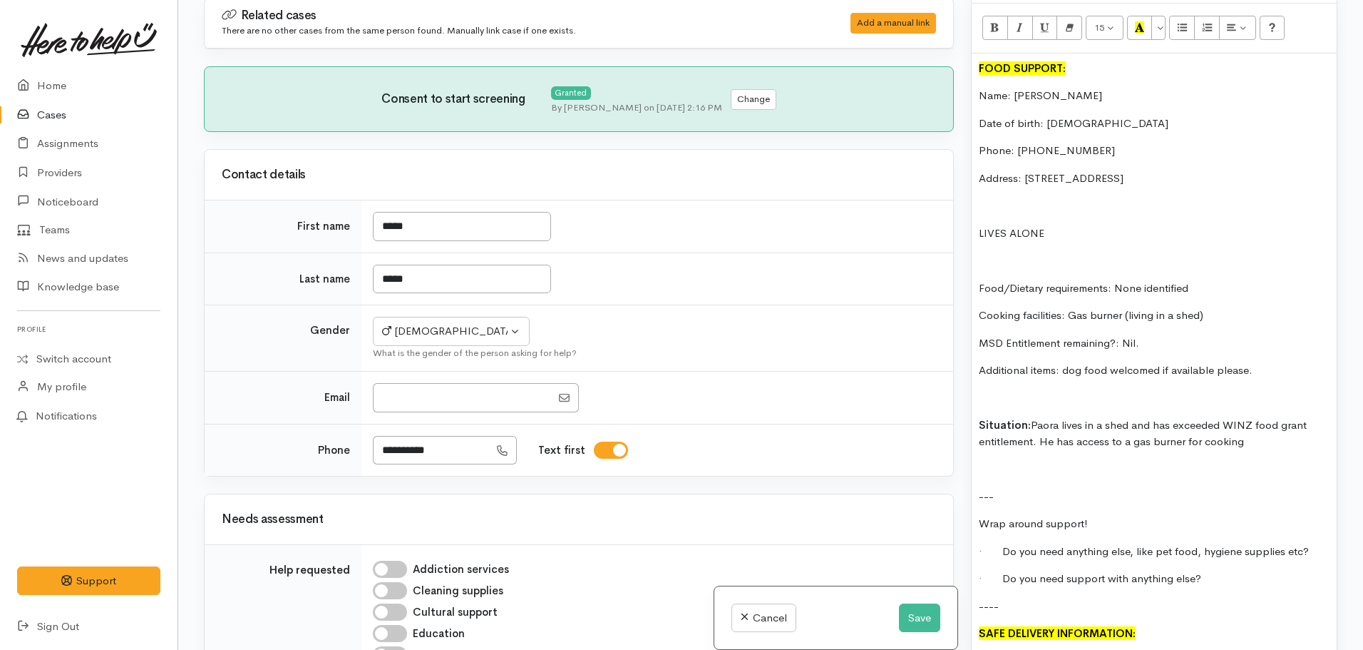
scroll to position [0, 0]
click at [1282, 449] on p "Situation: Paora lives in a shed and has exceeded WINZ food grant entitlement. …" at bounding box center [1154, 433] width 351 height 32
click at [1258, 449] on p "Situation: Paora lives in a shed and has exceeded WINZ food grant entitlement. …" at bounding box center [1154, 433] width 351 height 32
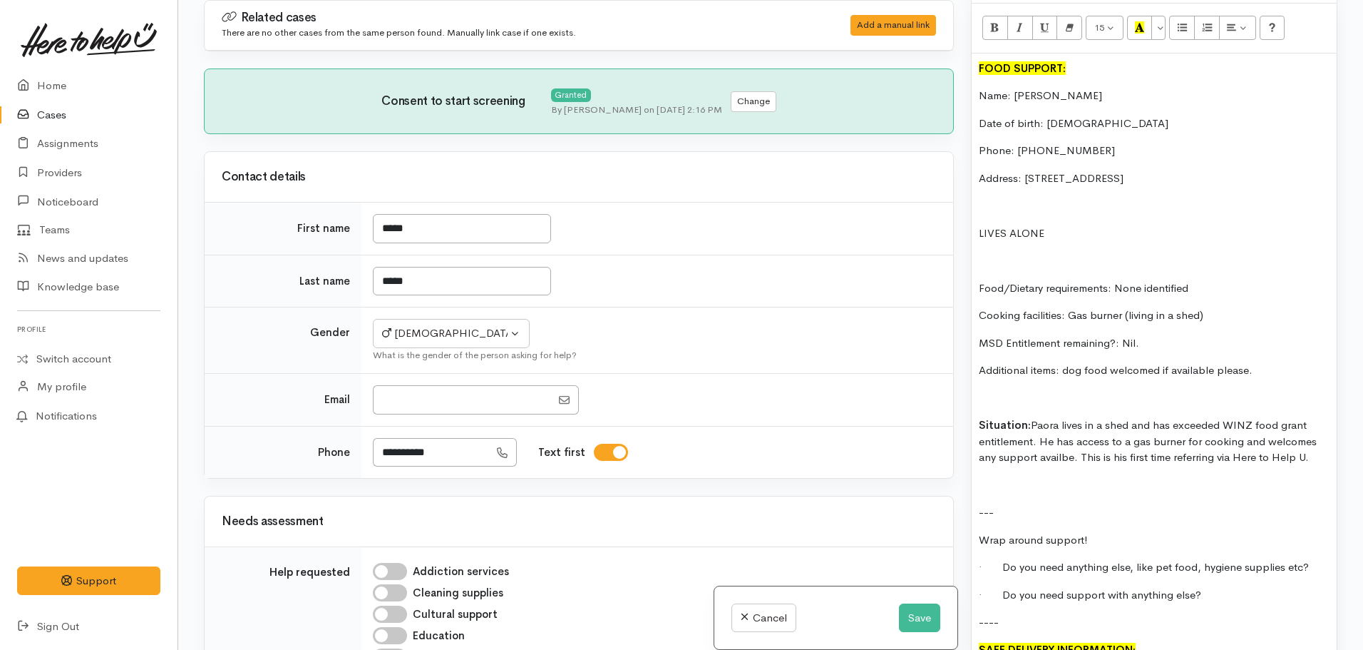
drag, startPoint x: 1063, startPoint y: 482, endPoint x: 1054, endPoint y: 462, distance: 22.0
drag, startPoint x: 1054, startPoint y: 462, endPoint x: 1054, endPoint y: 475, distance: 12.8
click at [1054, 466] on p "Situation: Paora lives in a shed and has exceeded WINZ food grant entitlement. …" at bounding box center [1154, 441] width 351 height 48
click at [1062, 466] on p "Situation: Paora lives in a shed and has exceeded WINZ food grant entitlement. …" at bounding box center [1154, 441] width 351 height 48
click at [1027, 507] on div "FOOD SUPPORT: Name: Paora Tahau Date of birth: 20.02.1995 Phone: 0226208042 Add…" at bounding box center [1154, 405] width 365 height 705
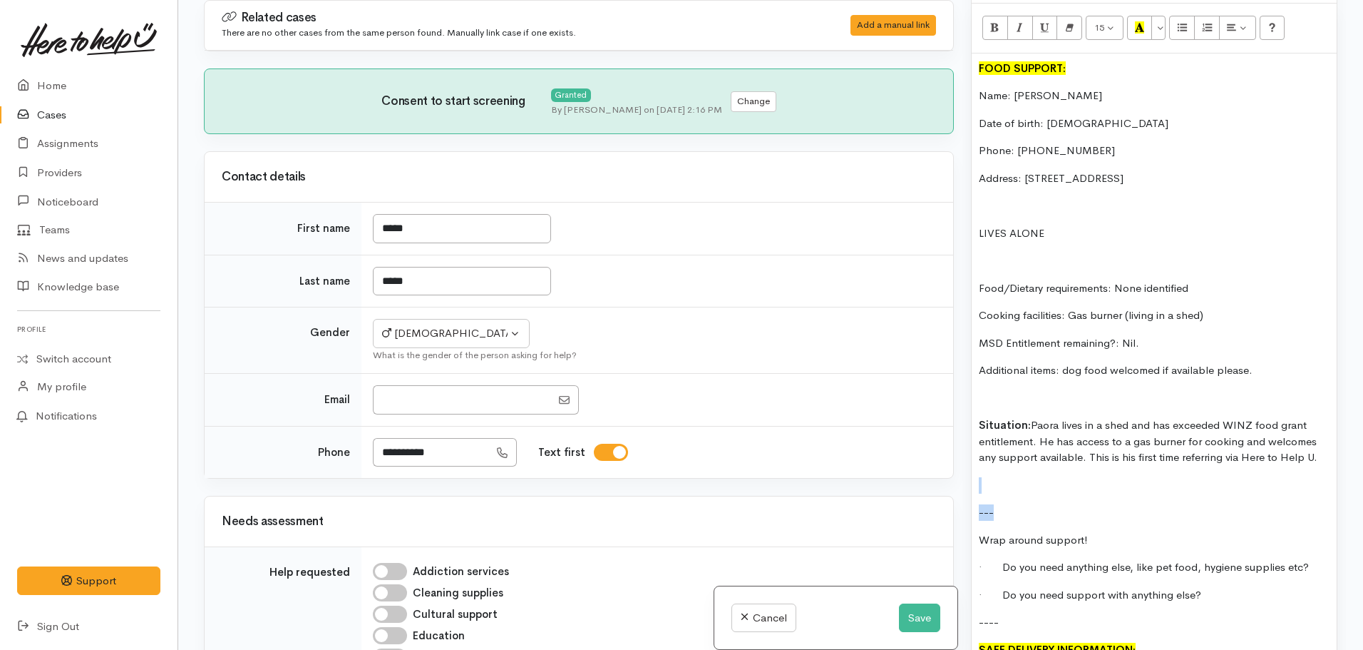
click at [1012, 493] on p at bounding box center [1154, 485] width 351 height 16
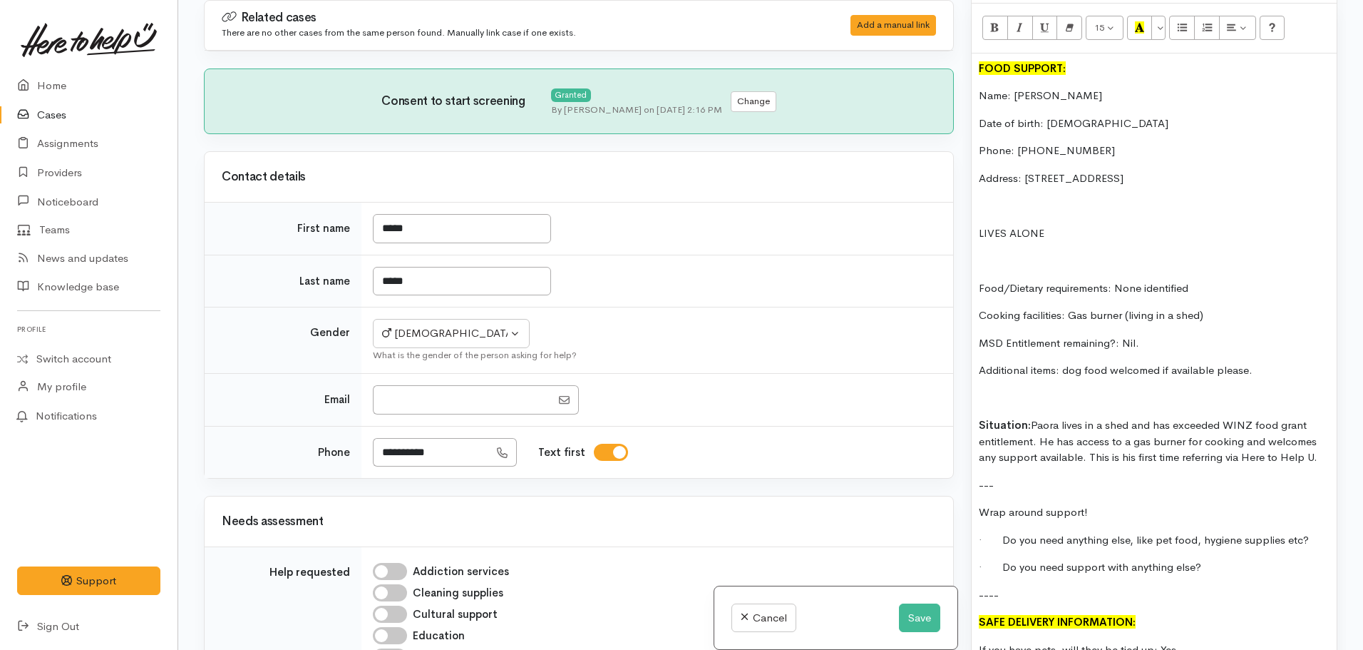
drag, startPoint x: 1325, startPoint y: 473, endPoint x: 973, endPoint y: 62, distance: 541.6
click at [973, 62] on div "FOOD SUPPORT: Name: Paora Tahau Date of birth: 20.02.1995 Phone: 0226208042 Add…" at bounding box center [1154, 392] width 365 height 678
copy div "FOOD SUPPORT: Name: Paora Tahau Date of birth: 20.02.1995 Phone: 0226208042 Add…"
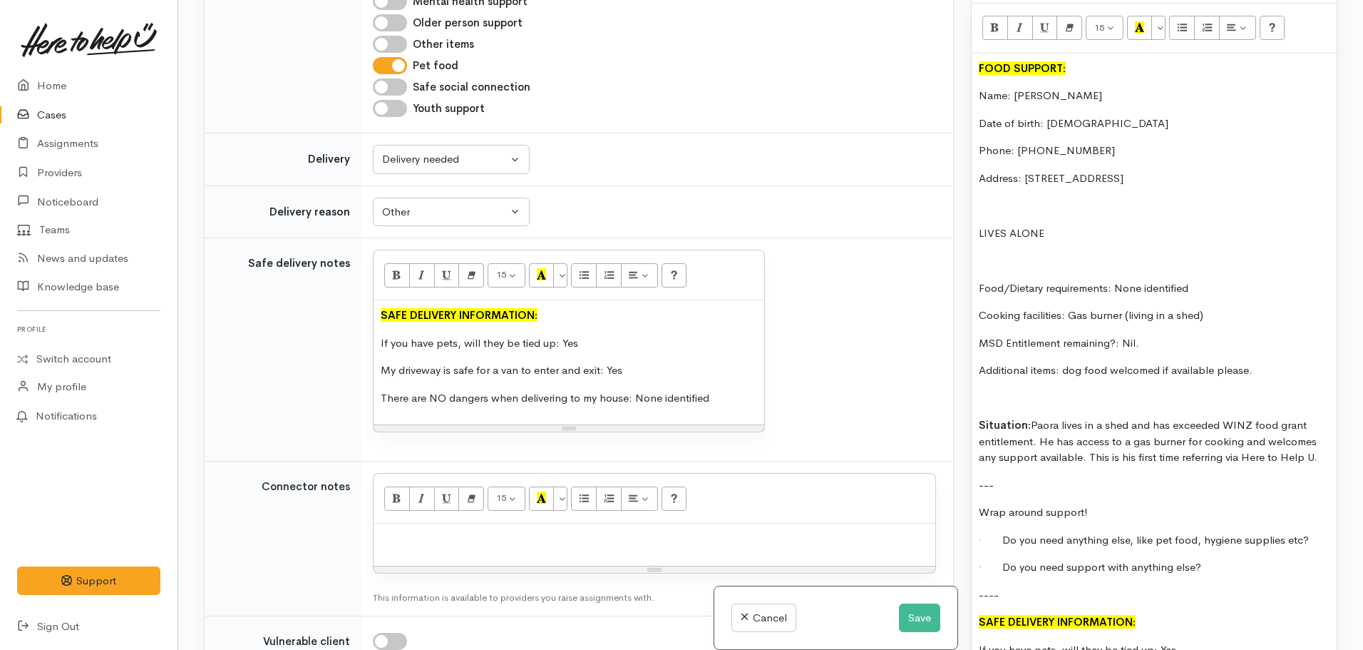
scroll to position [856, 0]
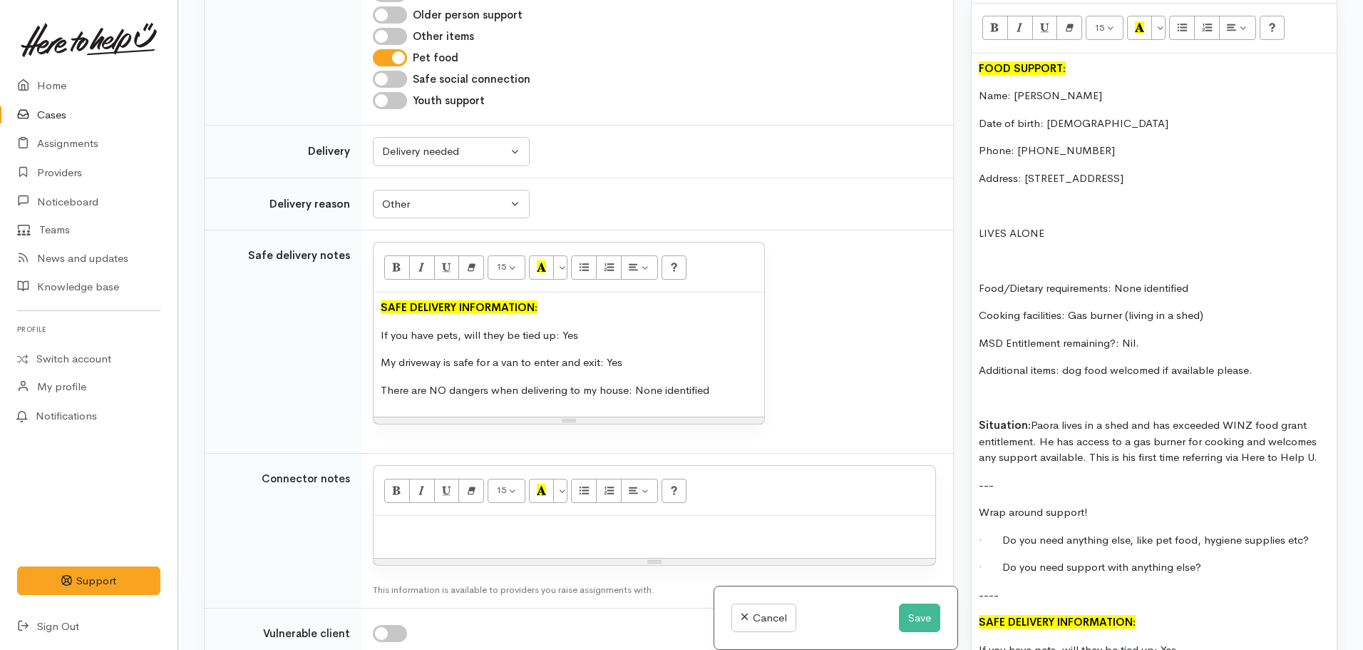
click at [414, 541] on div at bounding box center [655, 537] width 562 height 42
paste div
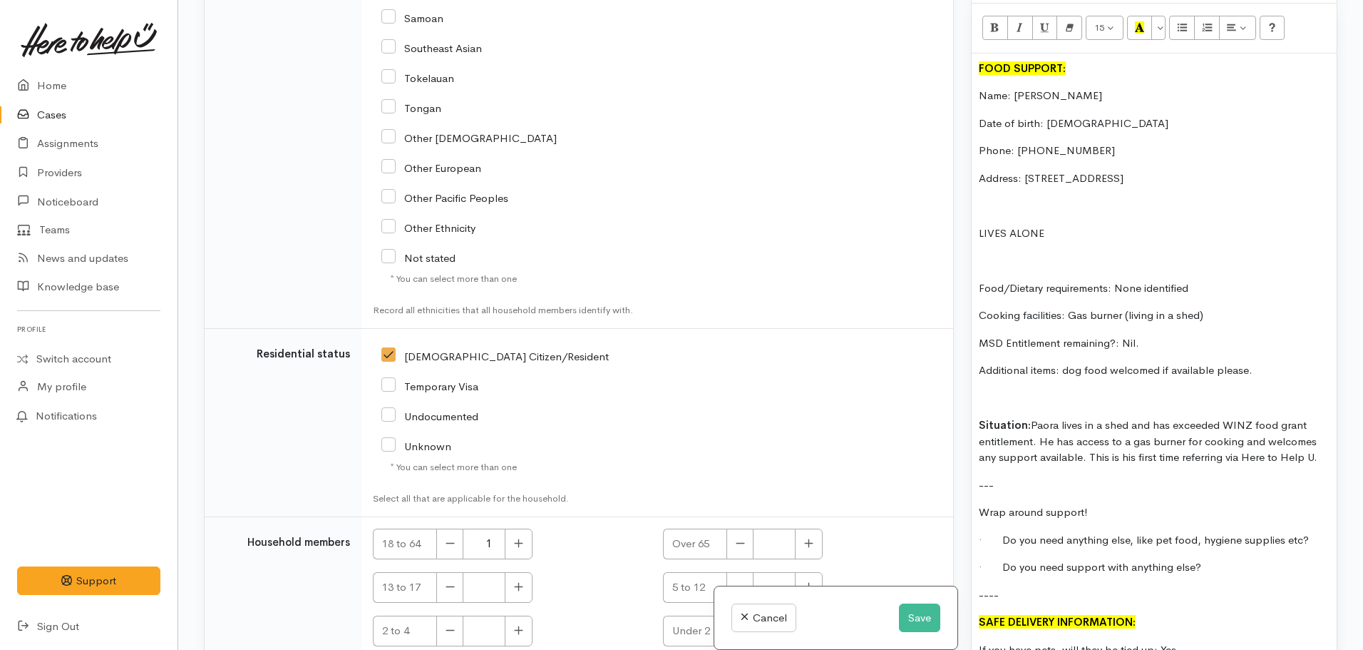
scroll to position [2836, 0]
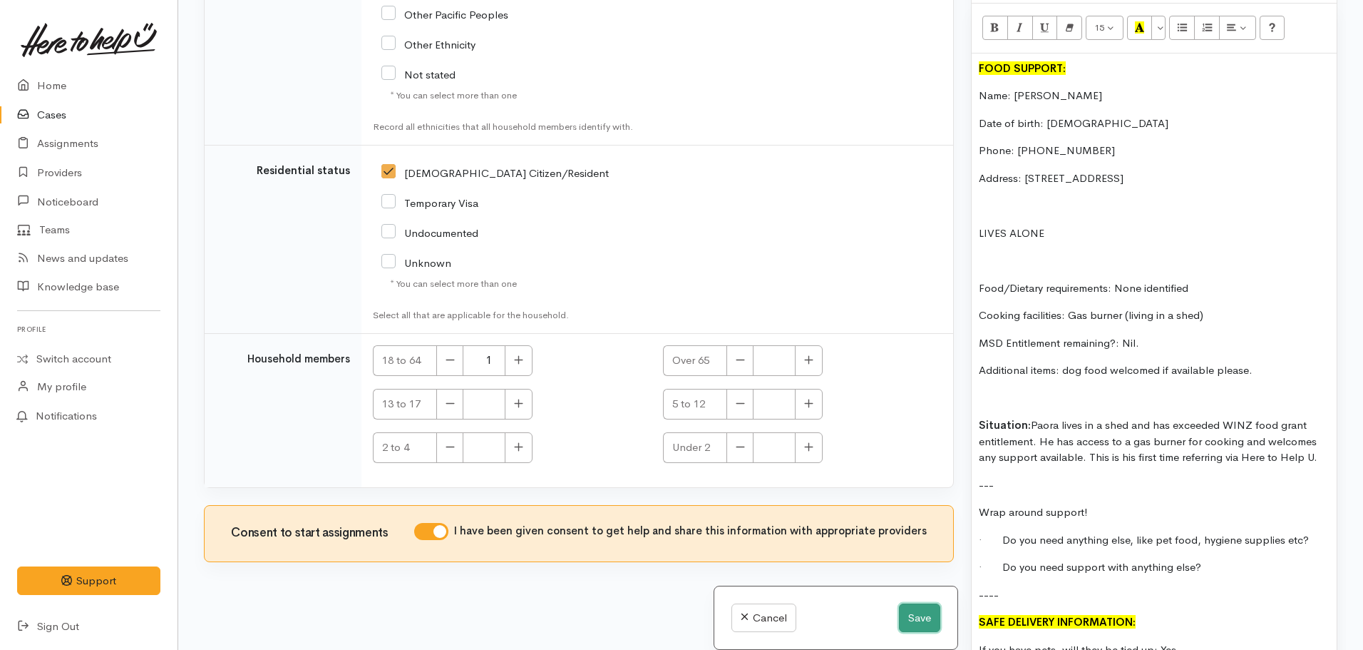
click at [913, 617] on button "Save" at bounding box center [919, 617] width 41 height 29
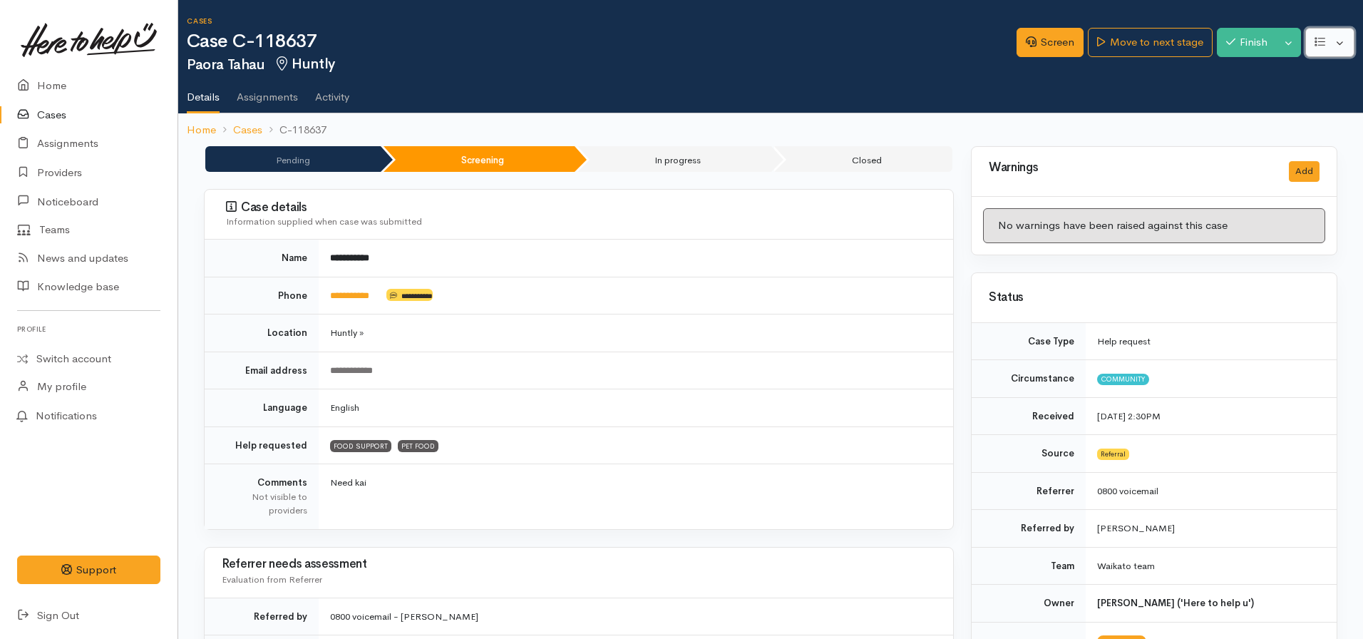
click at [1314, 36] on button "button" at bounding box center [1330, 42] width 49 height 29
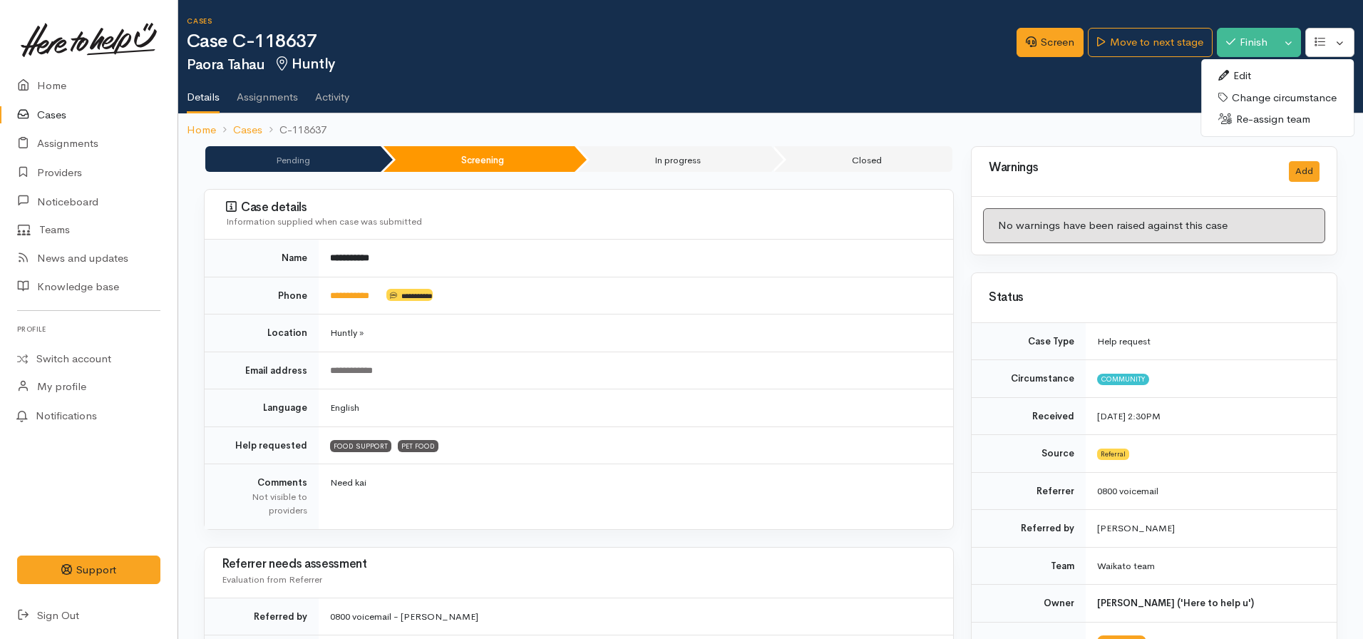
click at [1234, 68] on link "Edit" at bounding box center [1277, 76] width 153 height 22
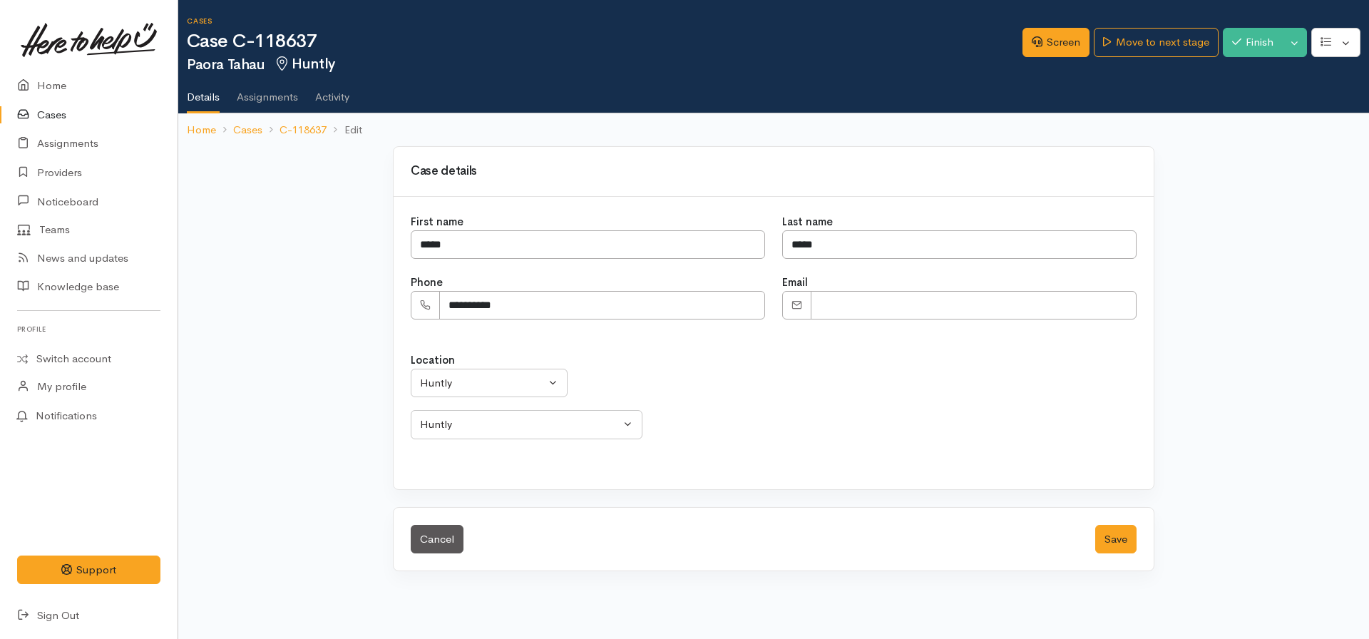
select select "238"
click at [508, 362] on div "Location Aongatete [GEOGRAPHIC_DATA] [GEOGRAPHIC_DATA] [GEOGRAPHIC_DATA] - othe…" at bounding box center [774, 395] width 726 height 87
click at [501, 370] on button "Huntly" at bounding box center [489, 383] width 157 height 29
type input "taup"
click at [468, 493] on link "Taupō" at bounding box center [488, 498] width 155 height 22
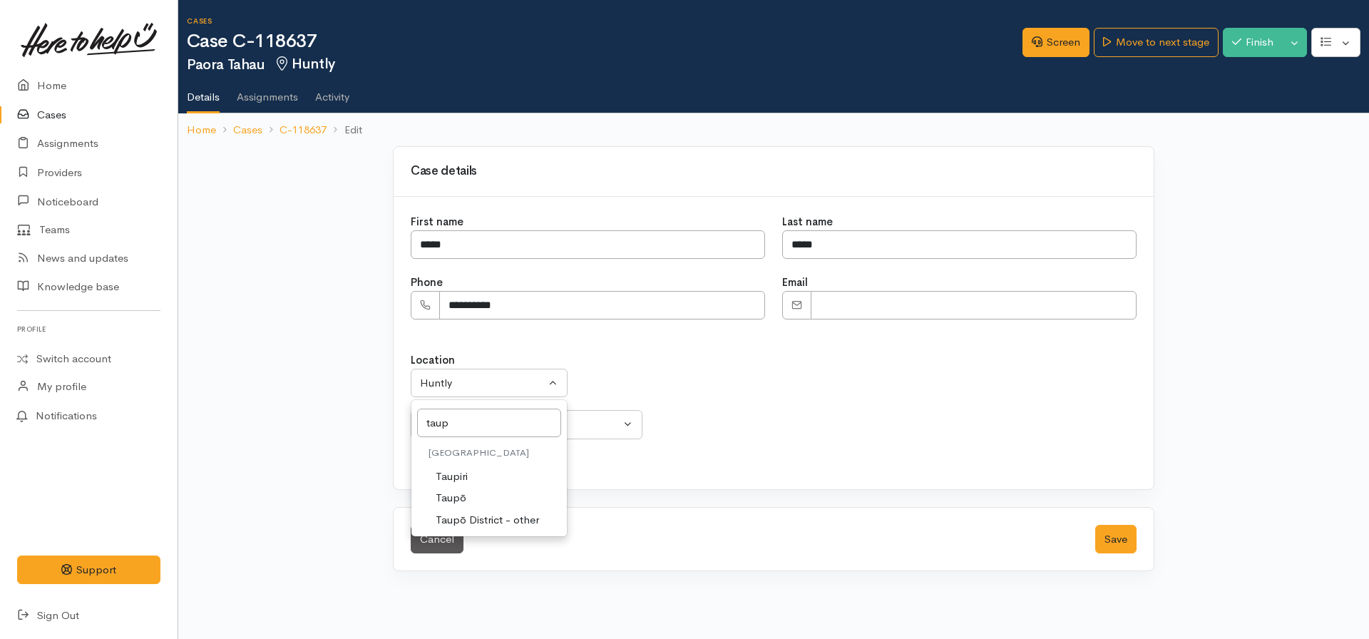
select select "183"
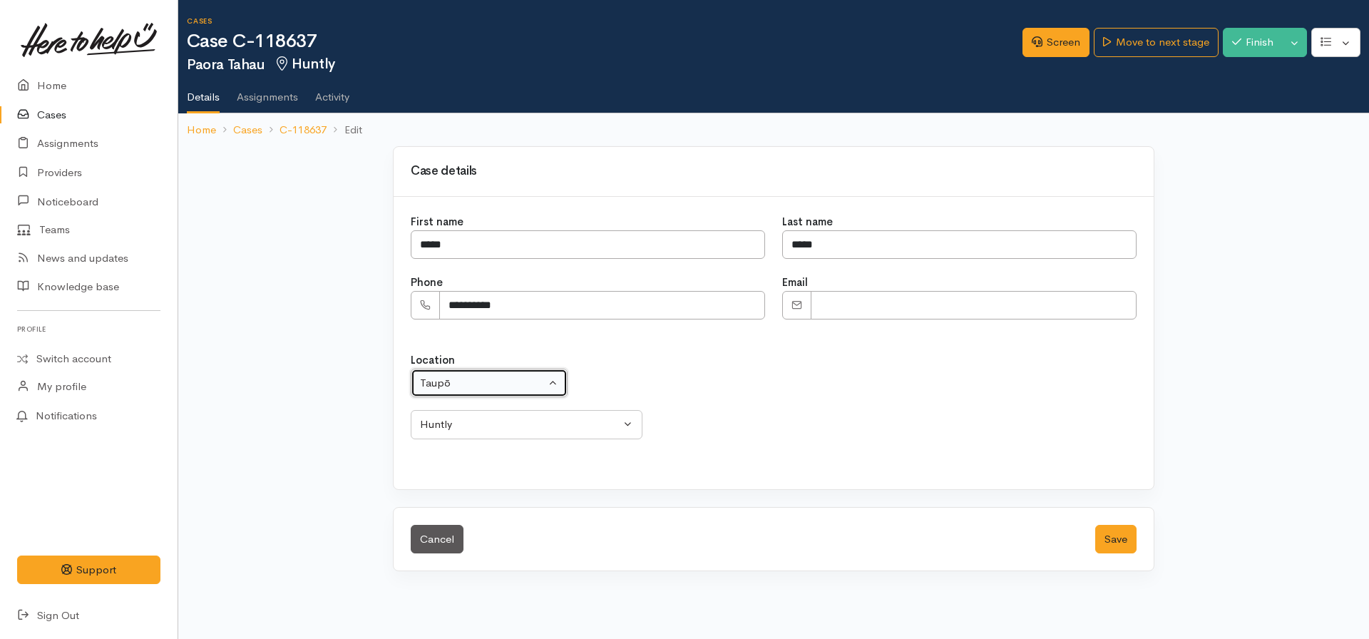
select select
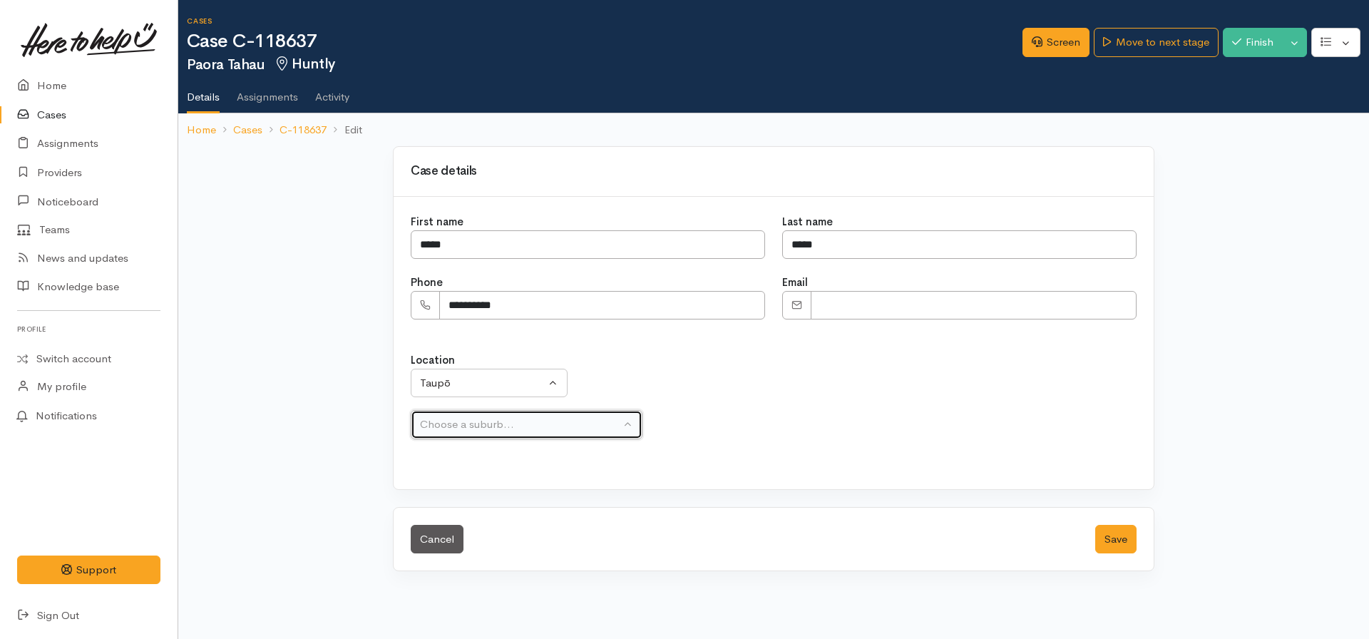
click at [489, 428] on div "Choose a suburb..." at bounding box center [520, 424] width 200 height 16
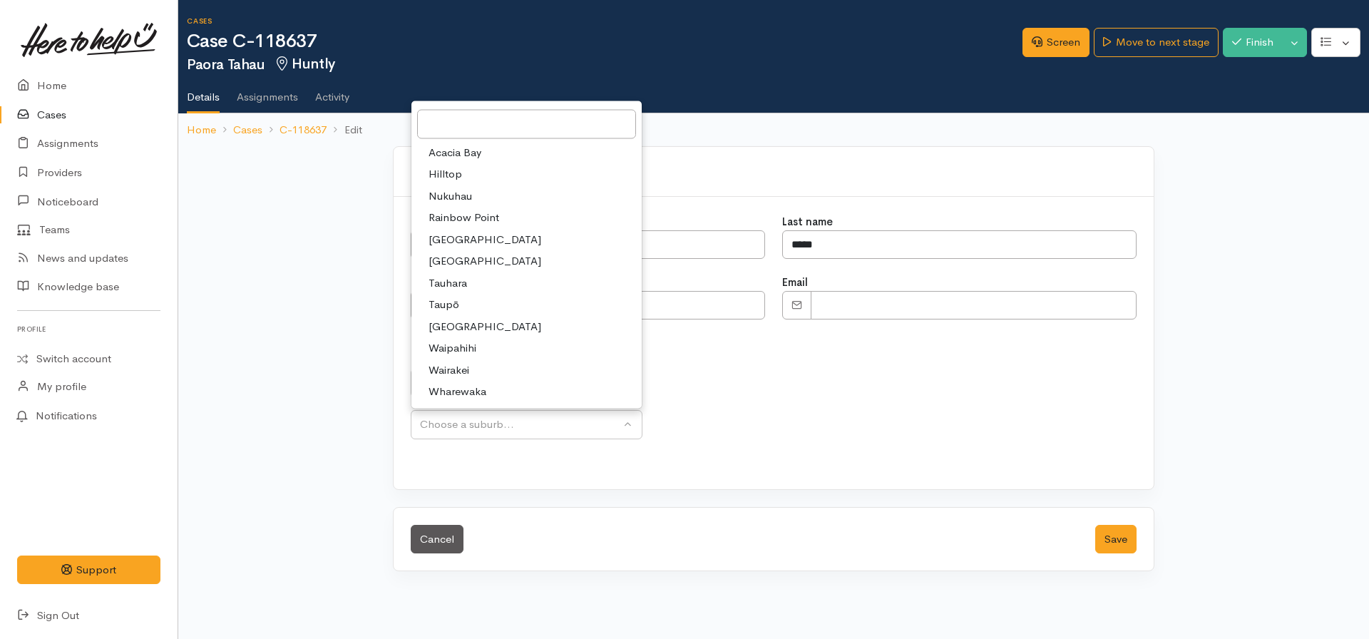
click at [779, 384] on div "Location Aongatete Athenree Bowentown Eastern Bay of Plenty - other Kaimai Kati…" at bounding box center [774, 395] width 726 height 87
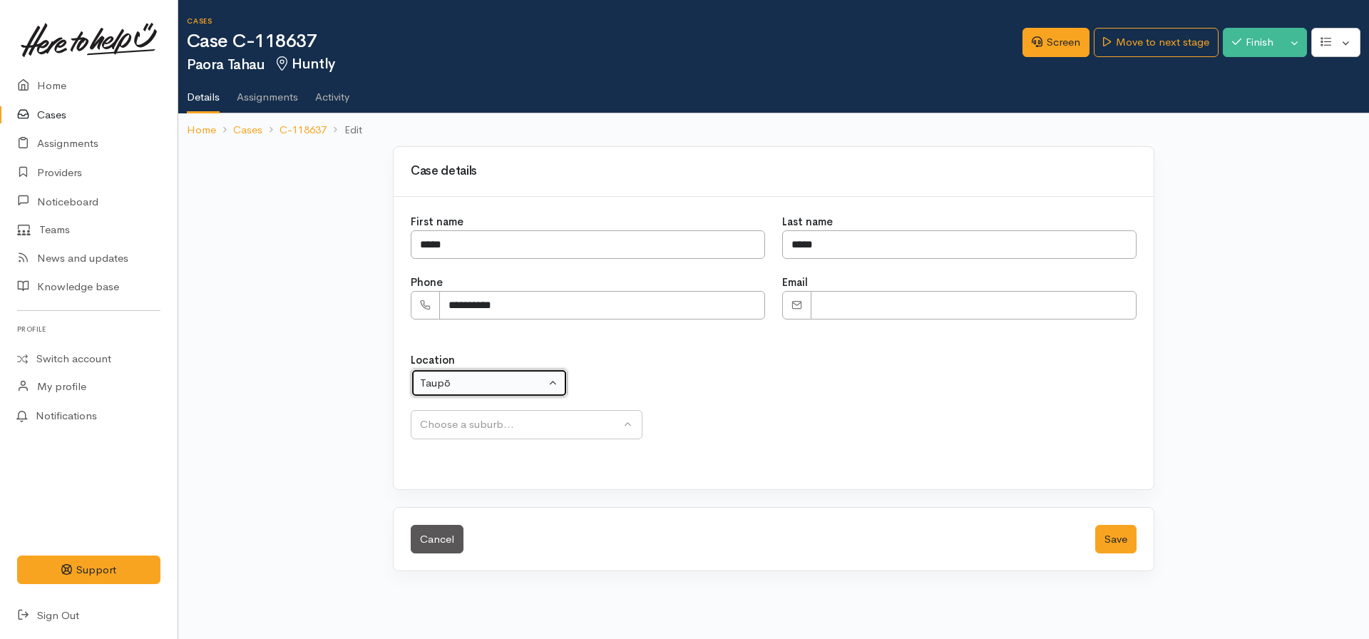
click at [483, 375] on div "Taupō" at bounding box center [482, 383] width 125 height 16
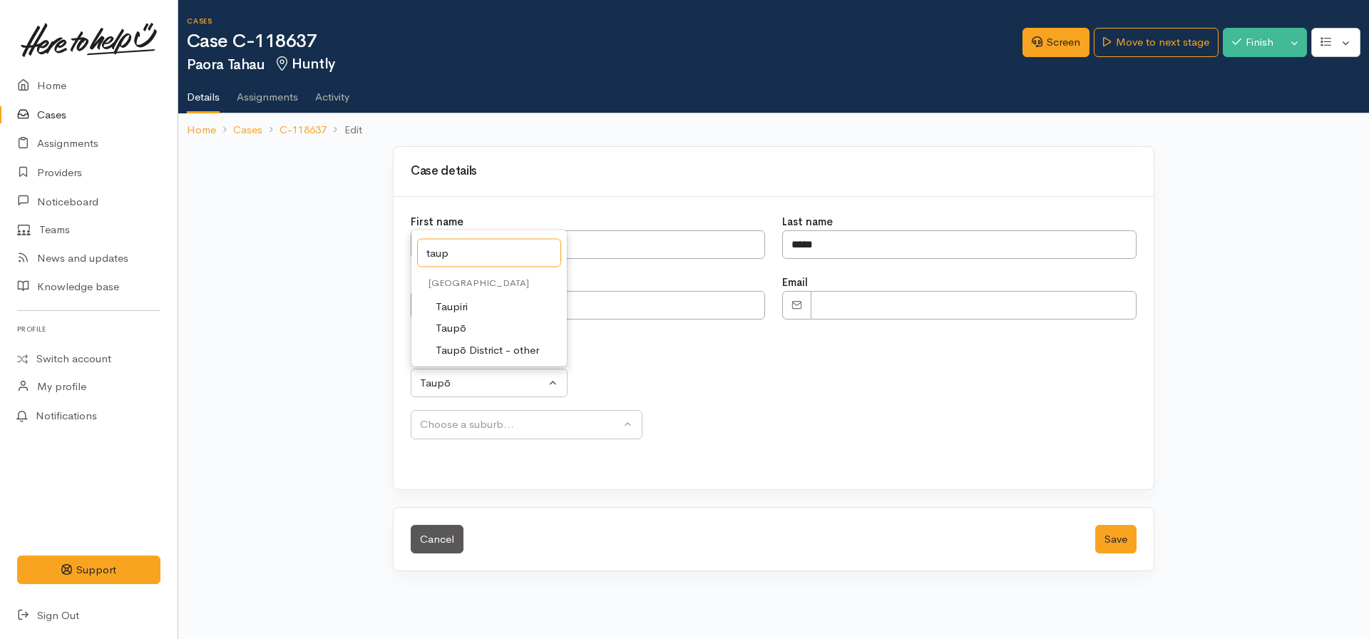
type input "taup"
click at [458, 348] on span "Taupō District - other" at bounding box center [487, 350] width 103 height 16
select select "181"
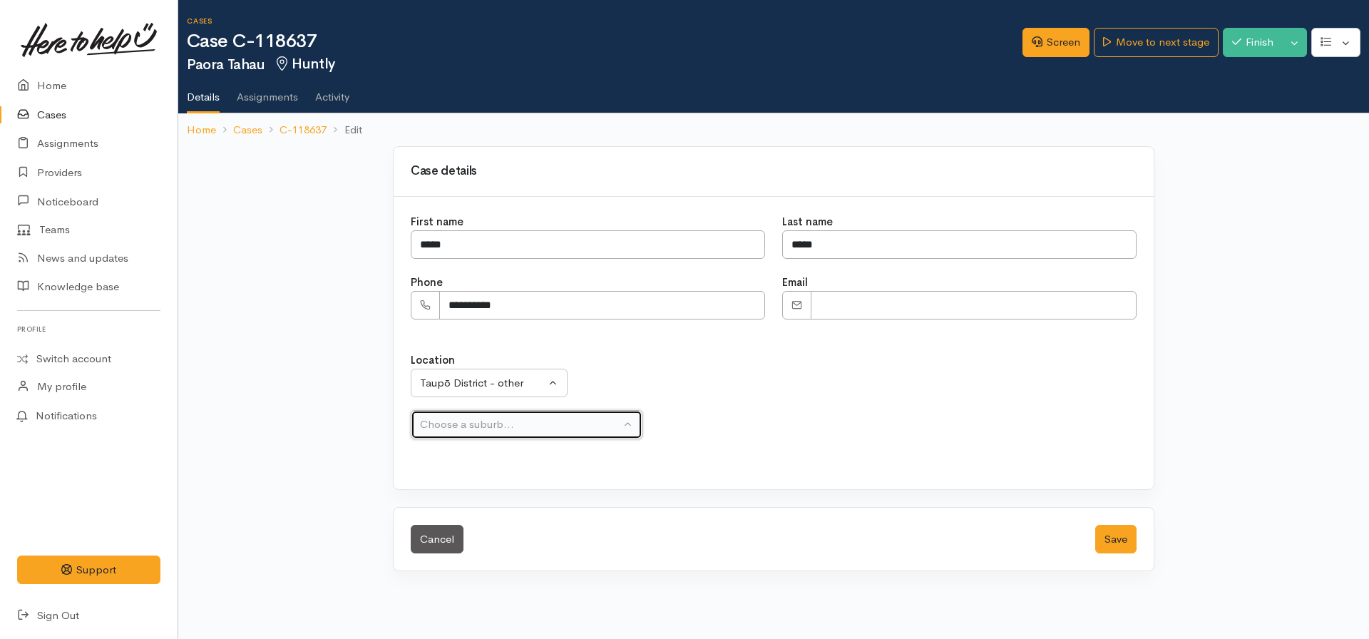
click at [436, 415] on button "Choose a suburb..." at bounding box center [527, 424] width 232 height 29
click at [434, 420] on div "Taupō District - other" at bounding box center [520, 424] width 200 height 16
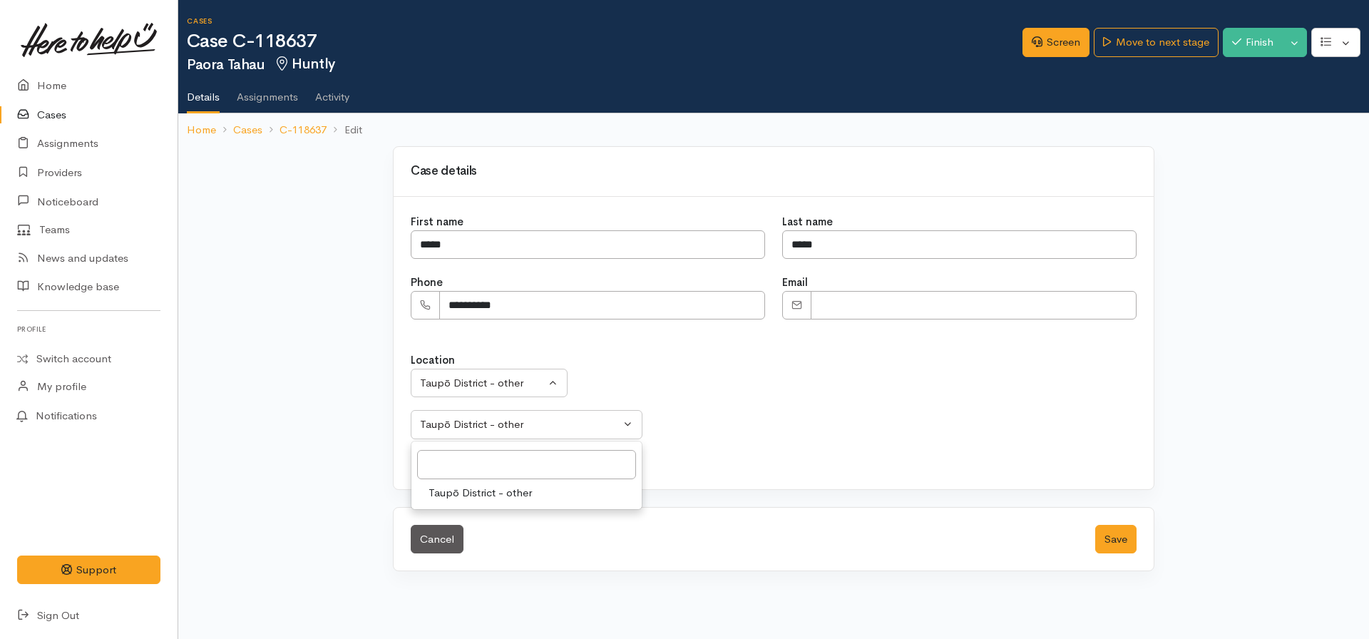
click at [498, 490] on span "Taupō District - other" at bounding box center [480, 493] width 103 height 16
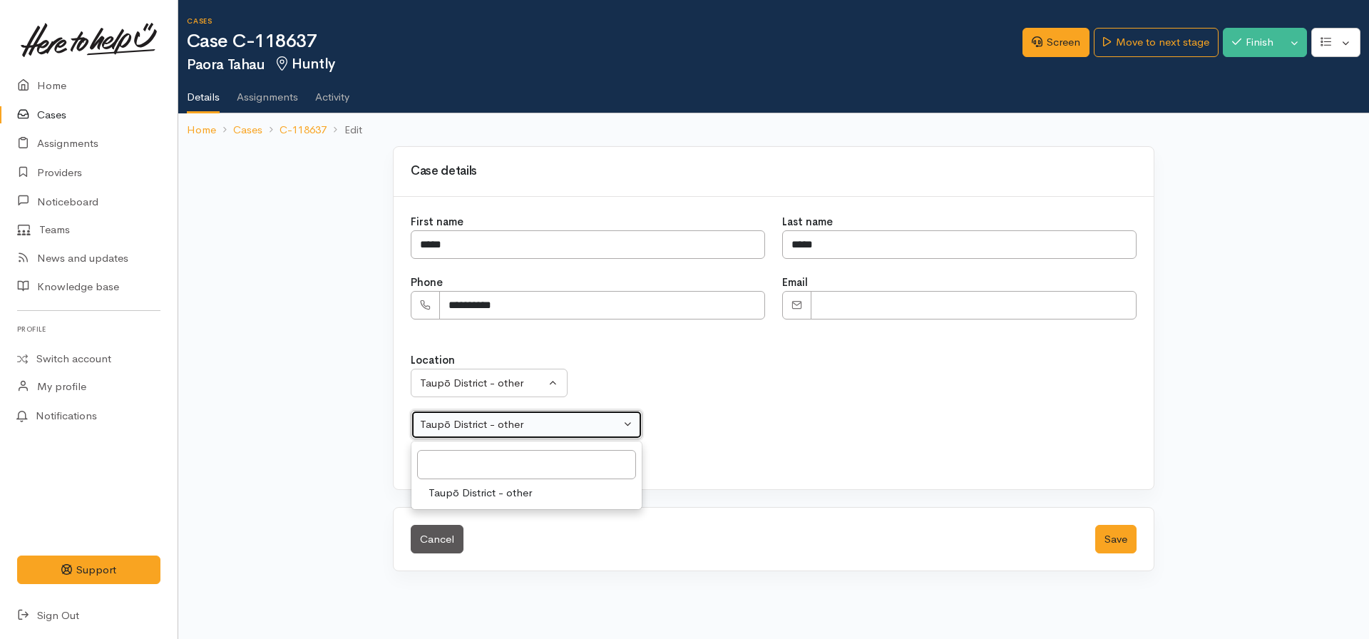
select select "311"
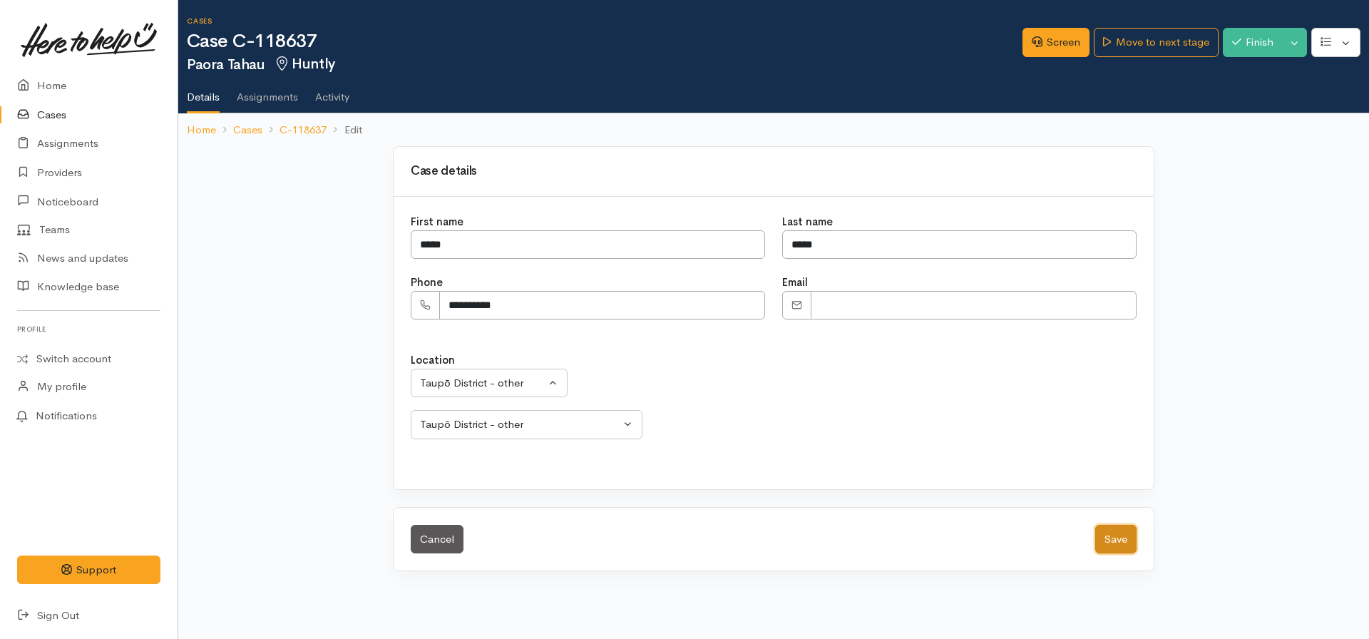
click at [1098, 536] on button "Save" at bounding box center [1115, 539] width 41 height 29
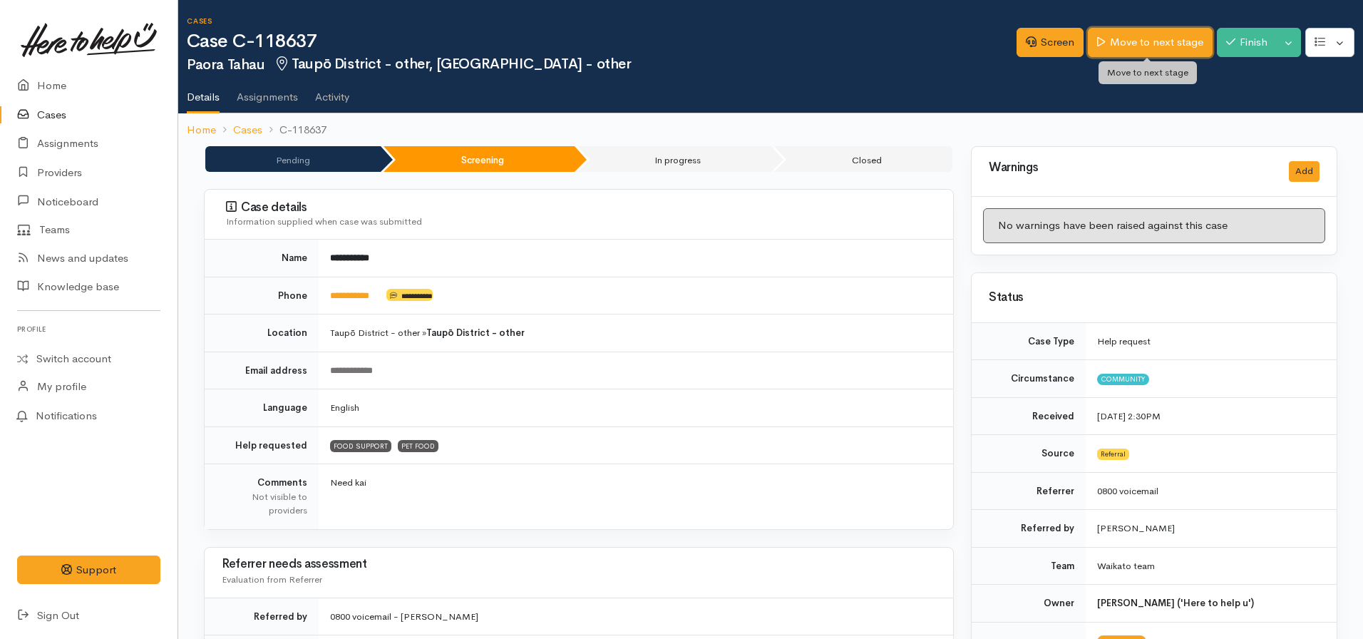
click at [1139, 53] on link "Move to next stage" at bounding box center [1150, 42] width 124 height 29
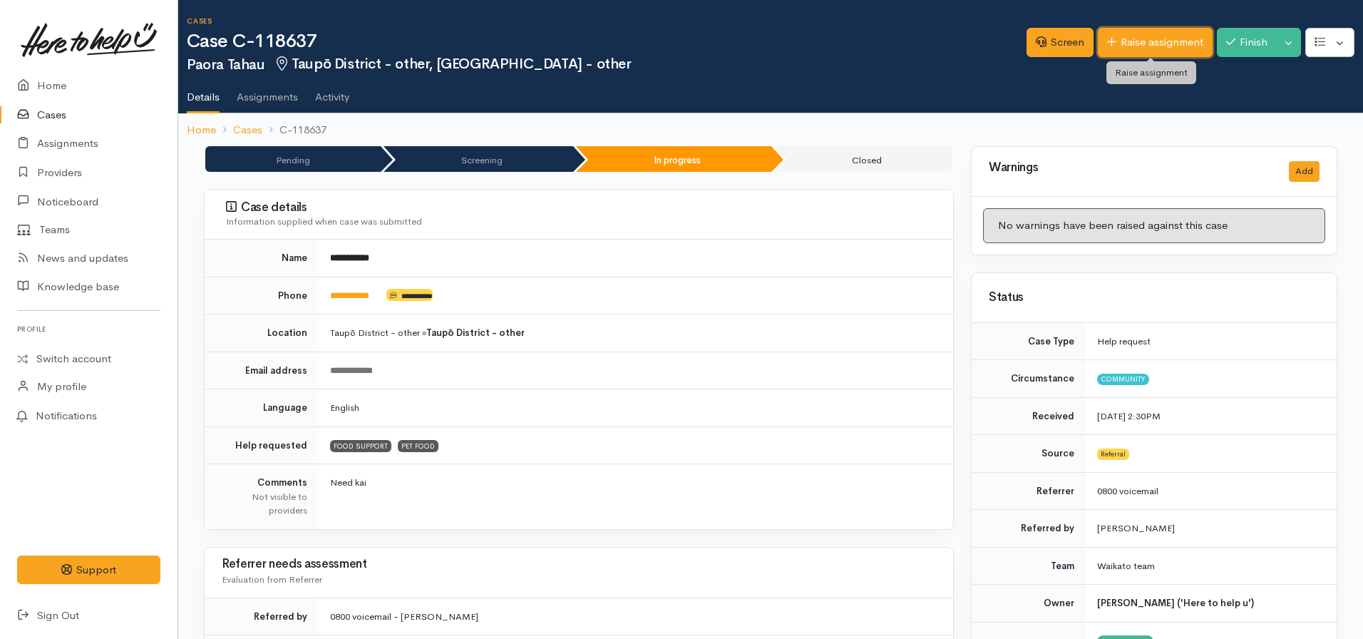
click at [1114, 31] on link "Raise assignment" at bounding box center [1155, 42] width 115 height 29
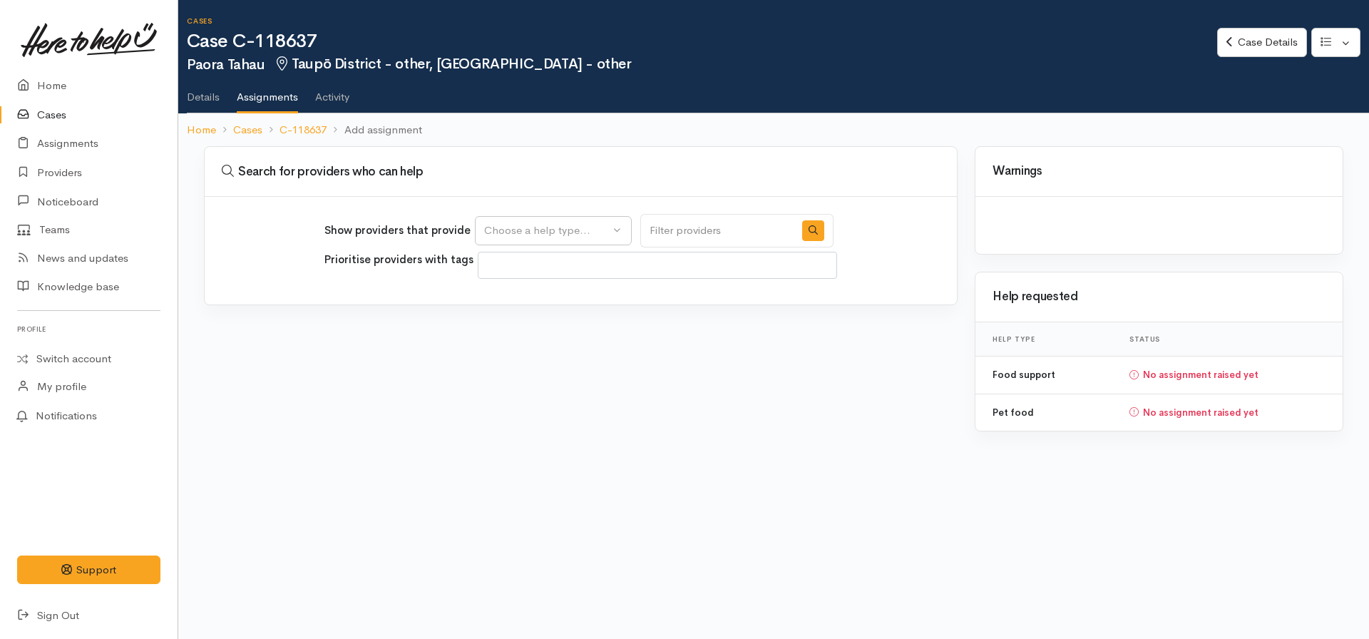
select select
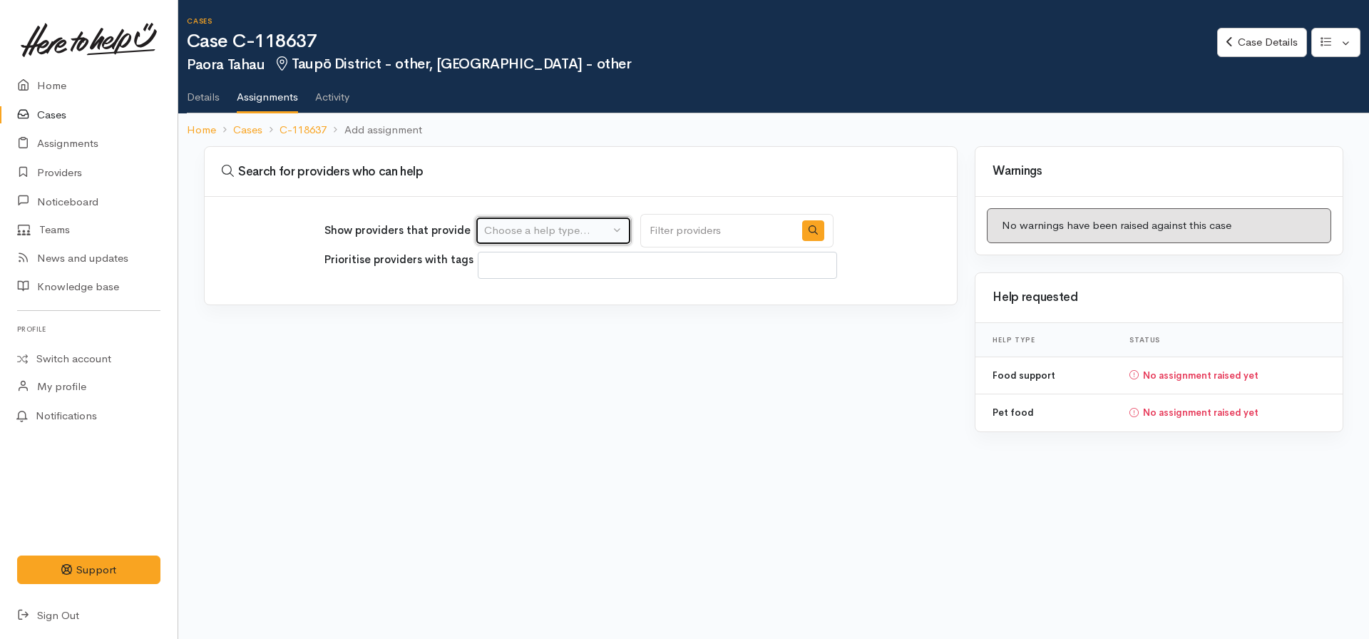
click at [551, 239] on button "Choose a help type..." at bounding box center [553, 230] width 157 height 29
click at [543, 297] on span "Food support" at bounding box center [526, 299] width 66 height 16
select select "3"
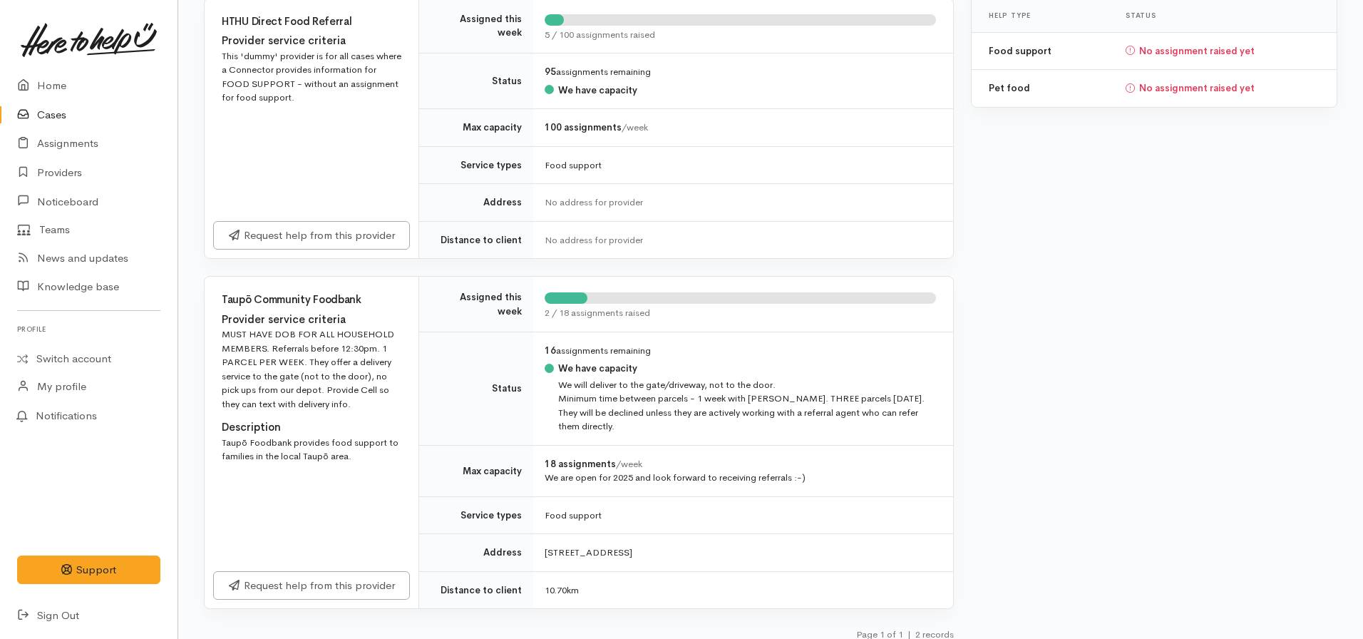
scroll to position [337, 0]
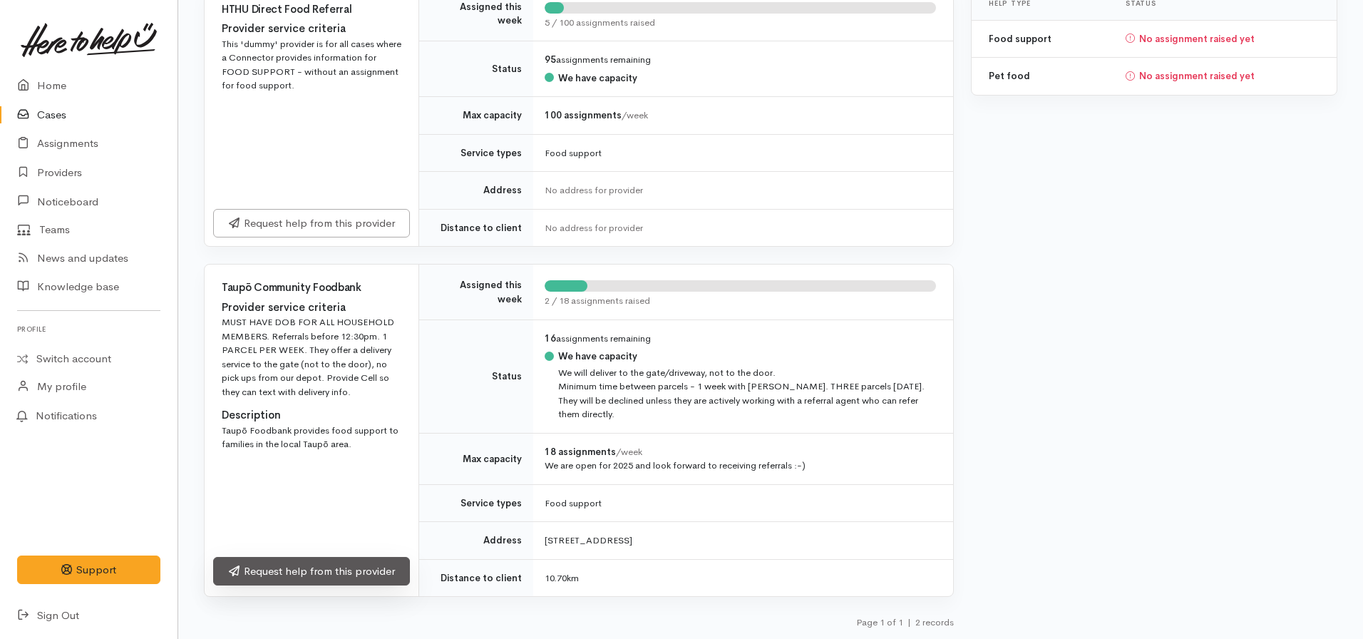
click at [321, 570] on link "Request help from this provider" at bounding box center [311, 571] width 197 height 29
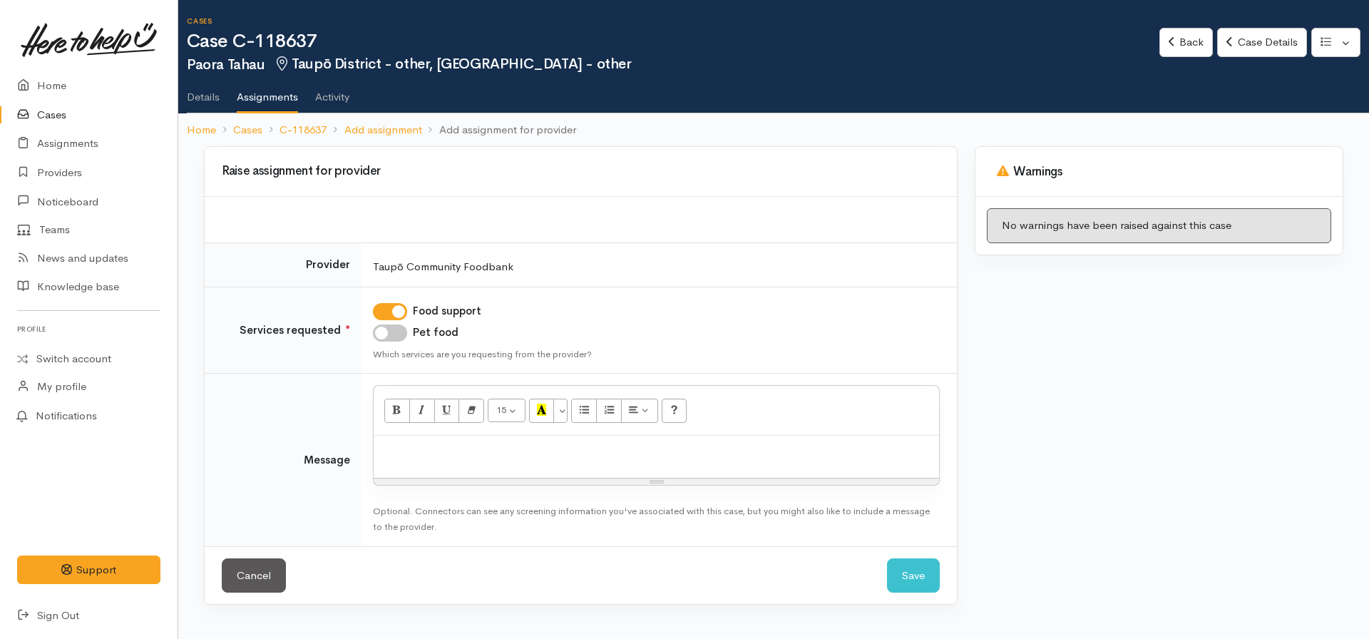
click at [381, 333] on input "Pet food" at bounding box center [390, 332] width 34 height 17
checkbox input "true"
click at [408, 466] on div at bounding box center [656, 457] width 565 height 42
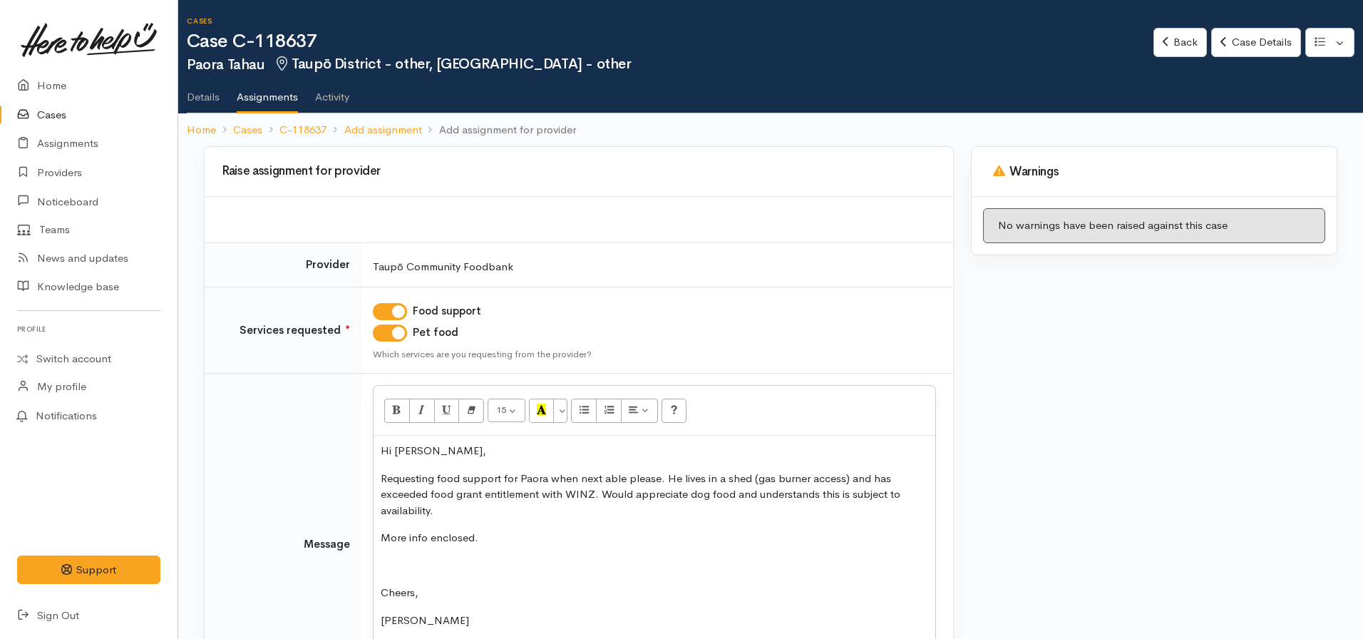
scroll to position [153, 0]
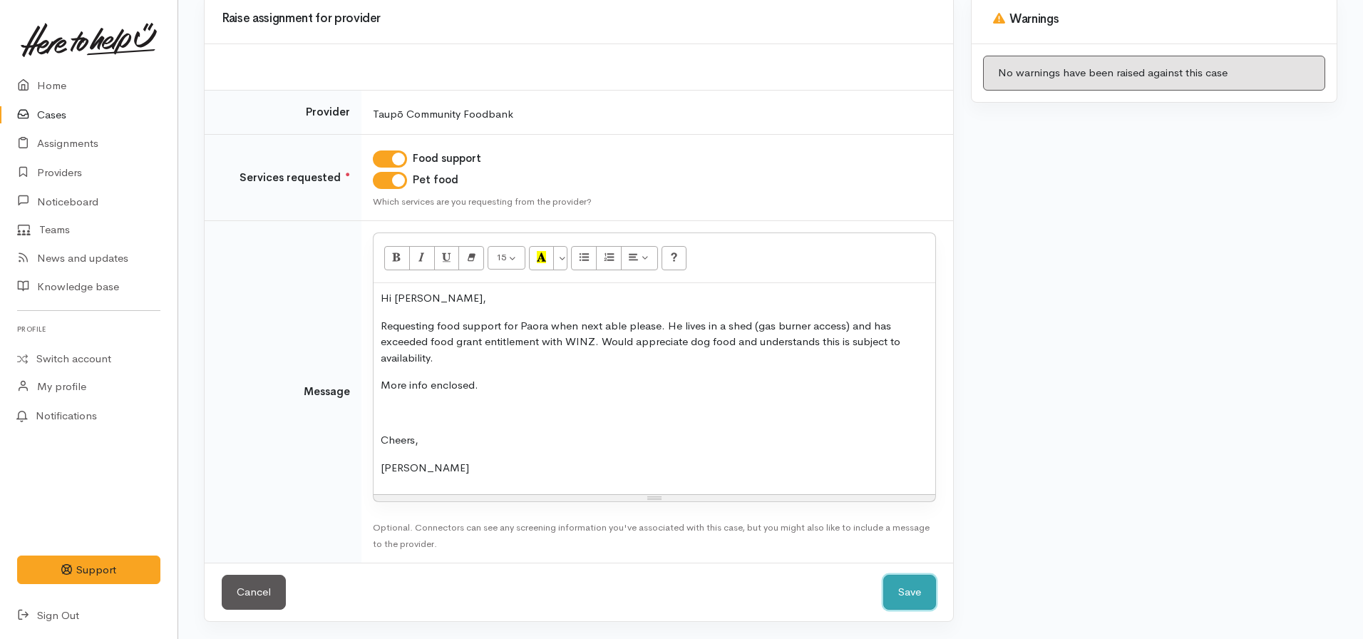
click button "Save" at bounding box center [909, 592] width 53 height 35
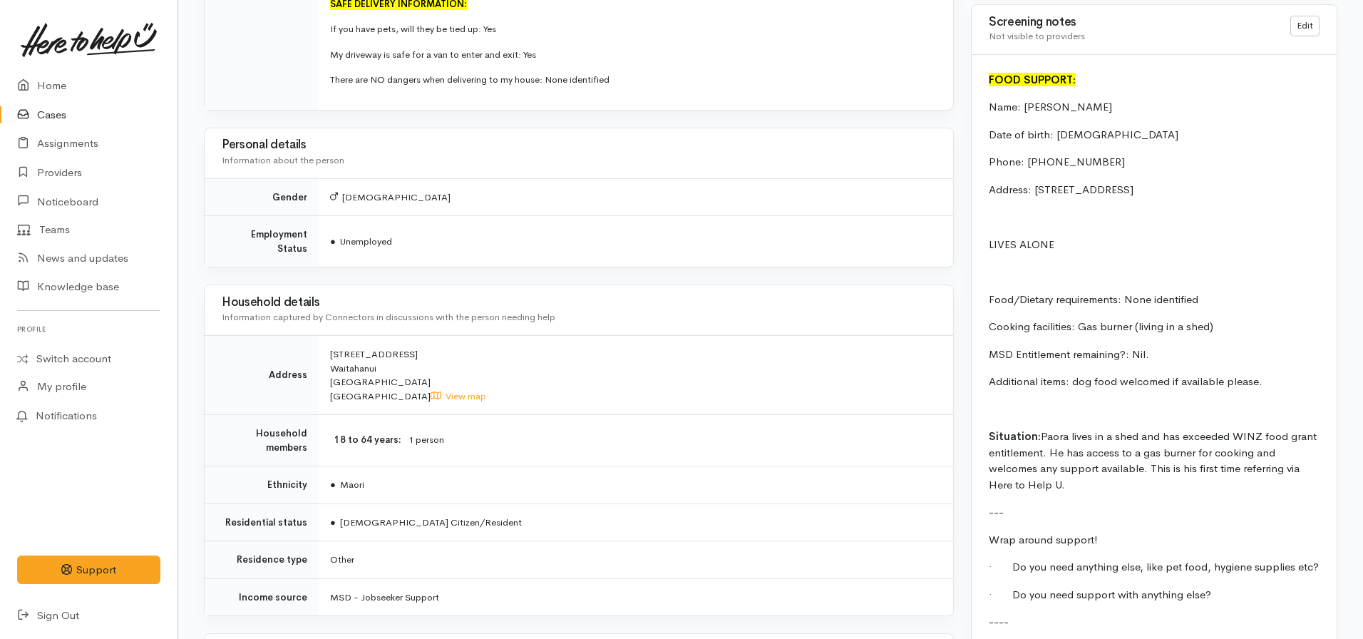
scroll to position [1090, 0]
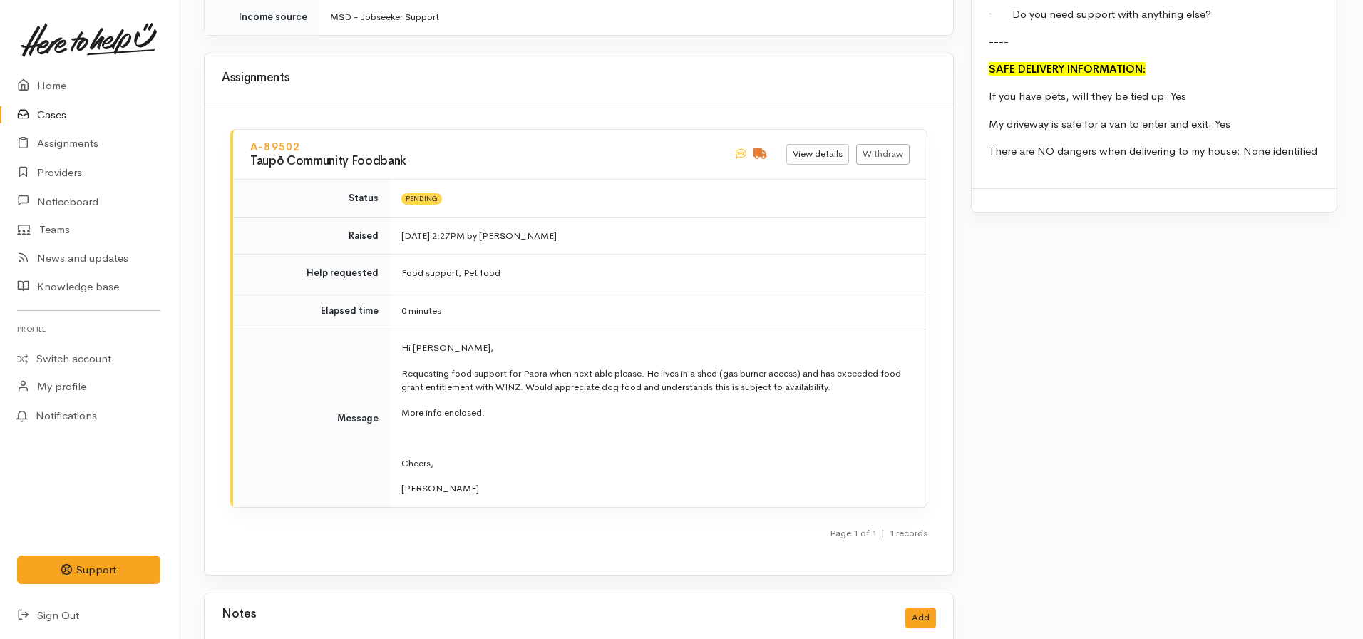
scroll to position [1945, 0]
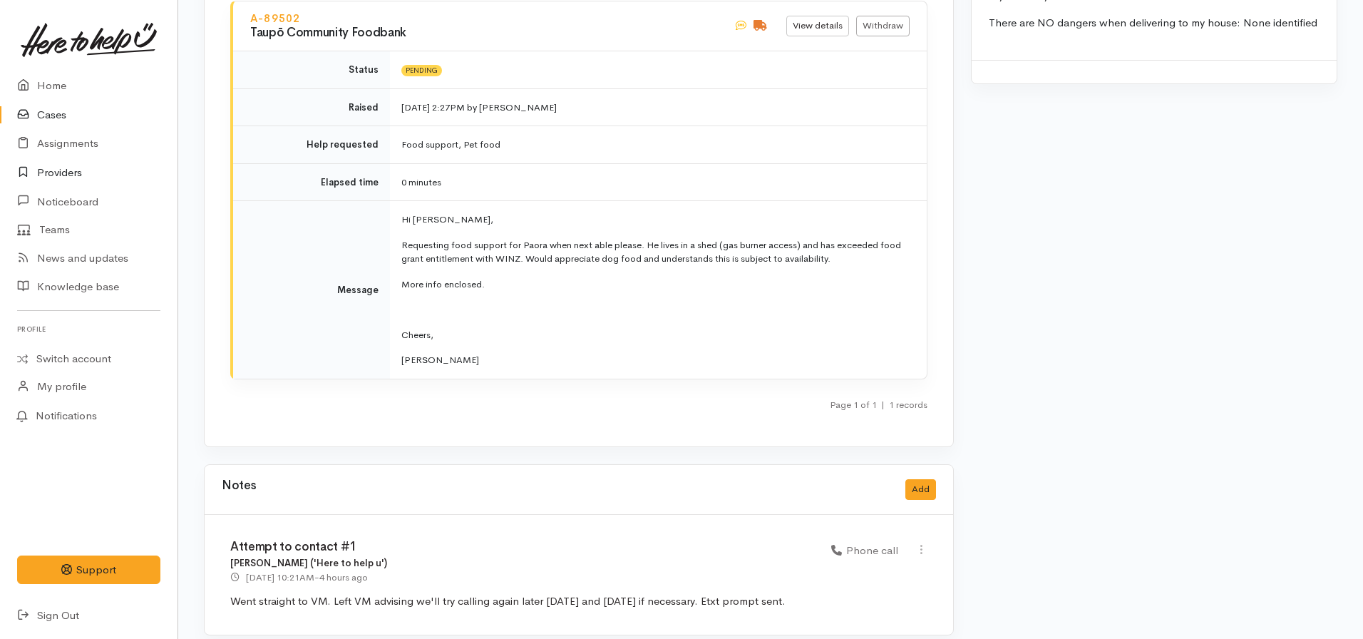
click at [57, 169] on link "Providers" at bounding box center [89, 172] width 178 height 29
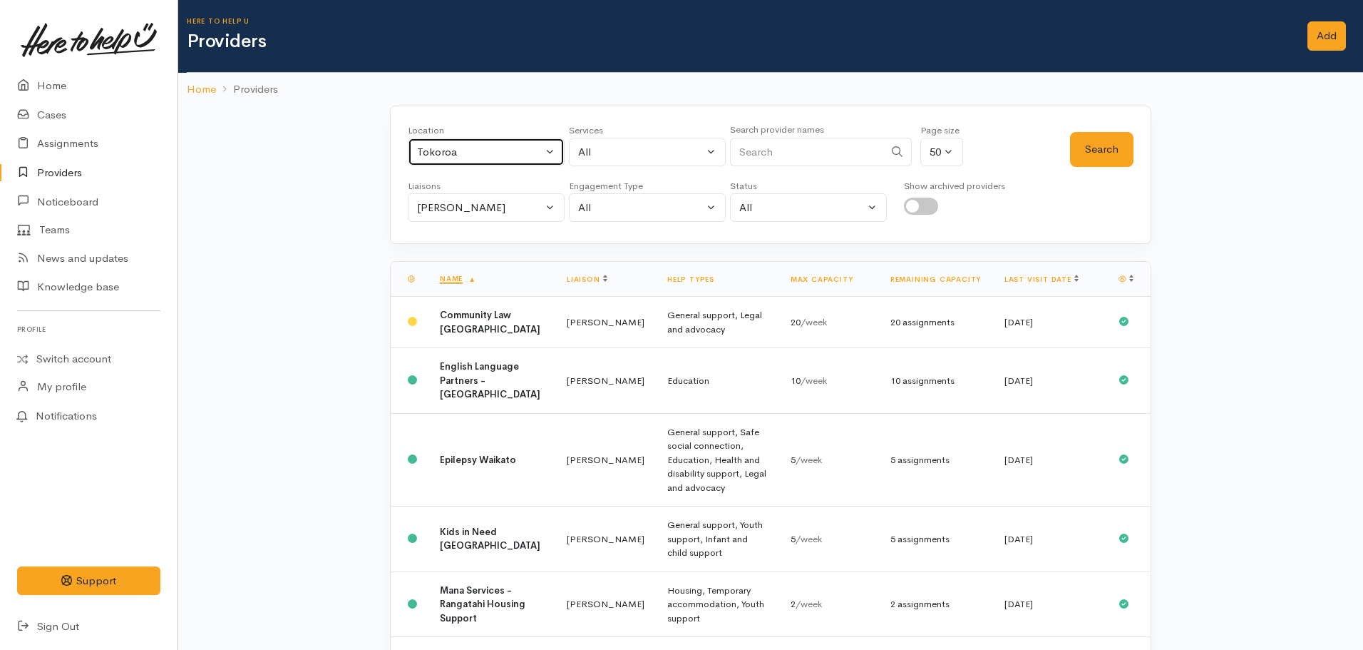
click at [453, 153] on div "Tokoroa" at bounding box center [479, 152] width 125 height 16
type input "taup"
drag, startPoint x: 475, startPoint y: 309, endPoint x: 480, endPoint y: 263, distance: 46.6
click at [476, 309] on link "Taupō" at bounding box center [486, 310] width 155 height 22
select select "183"
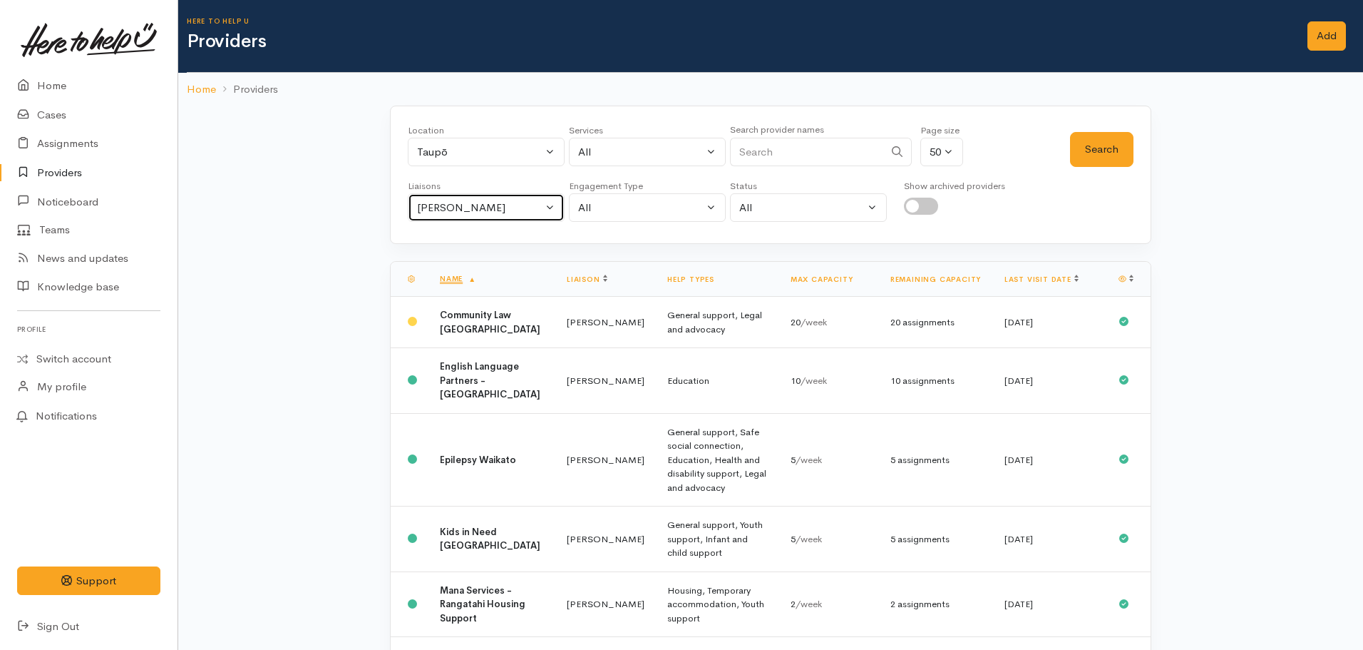
click at [441, 214] on button "Nicole Rusk" at bounding box center [486, 207] width 157 height 29
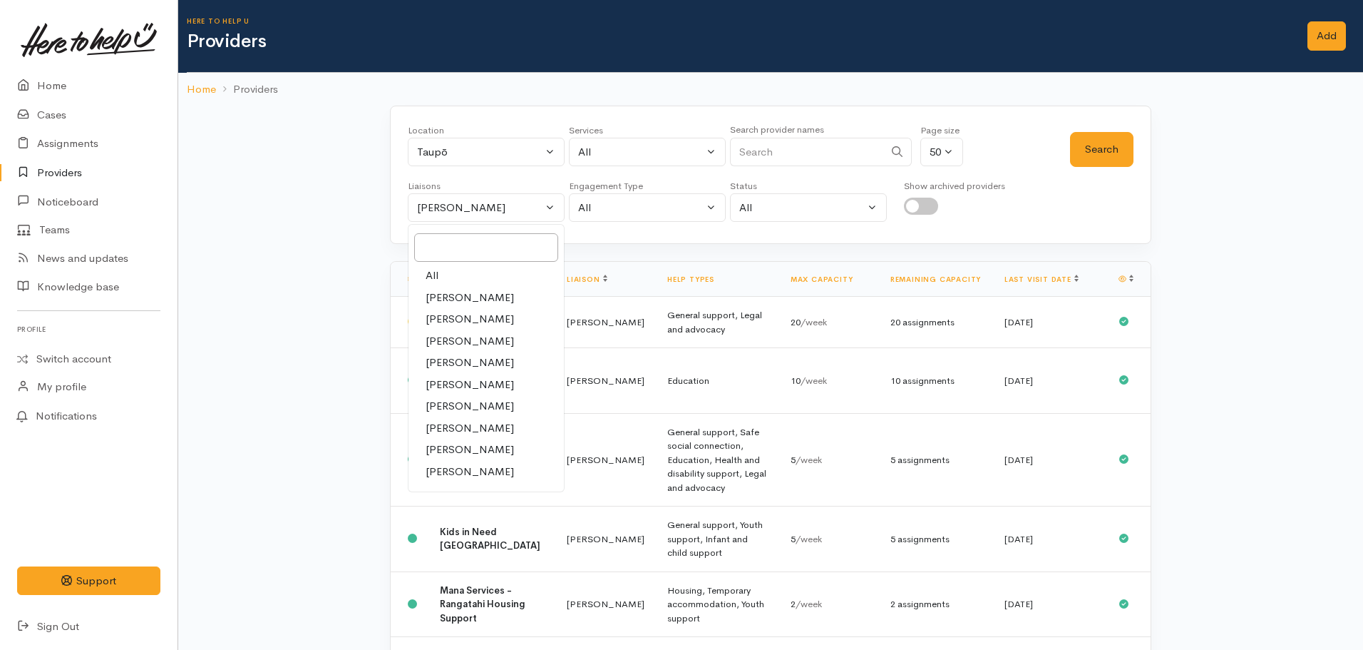
click at [441, 270] on link "All" at bounding box center [486, 276] width 155 height 22
select select "null"
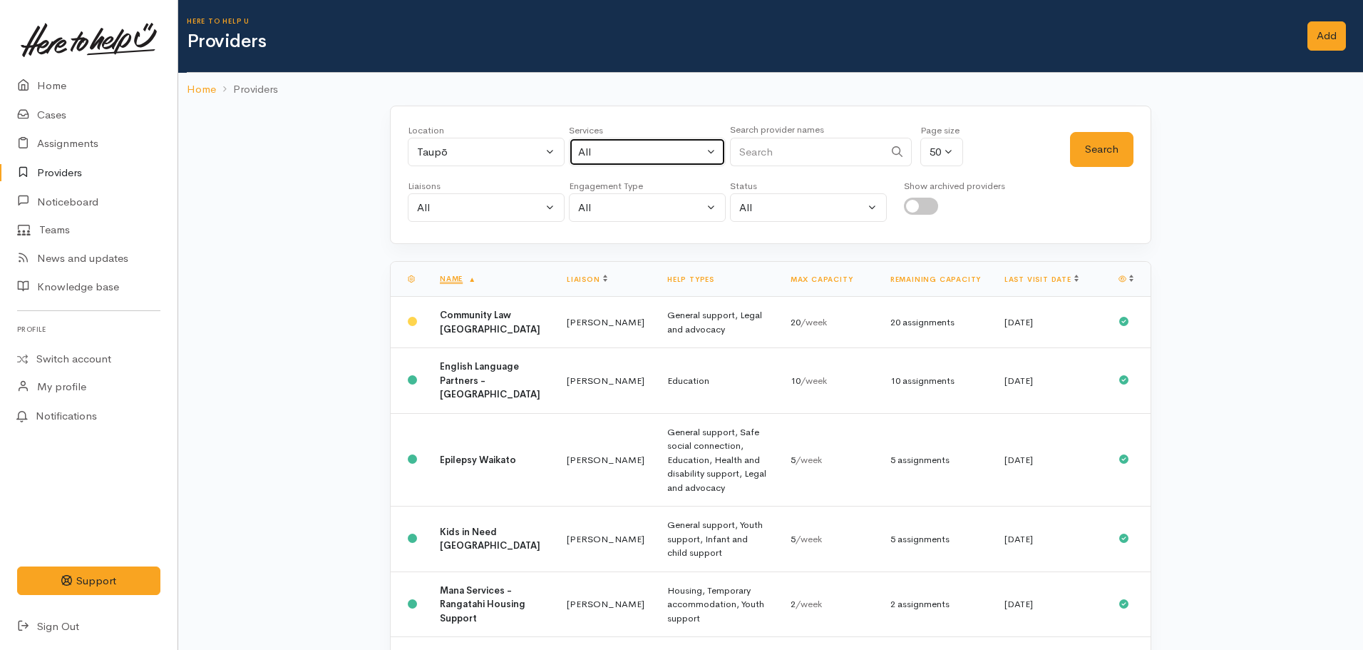
click at [650, 162] on button "All" at bounding box center [647, 152] width 157 height 29
type input "food"
click at [657, 246] on span "Food support" at bounding box center [627, 245] width 66 height 16
select select "3"
click at [1080, 145] on button "Search" at bounding box center [1101, 149] width 63 height 35
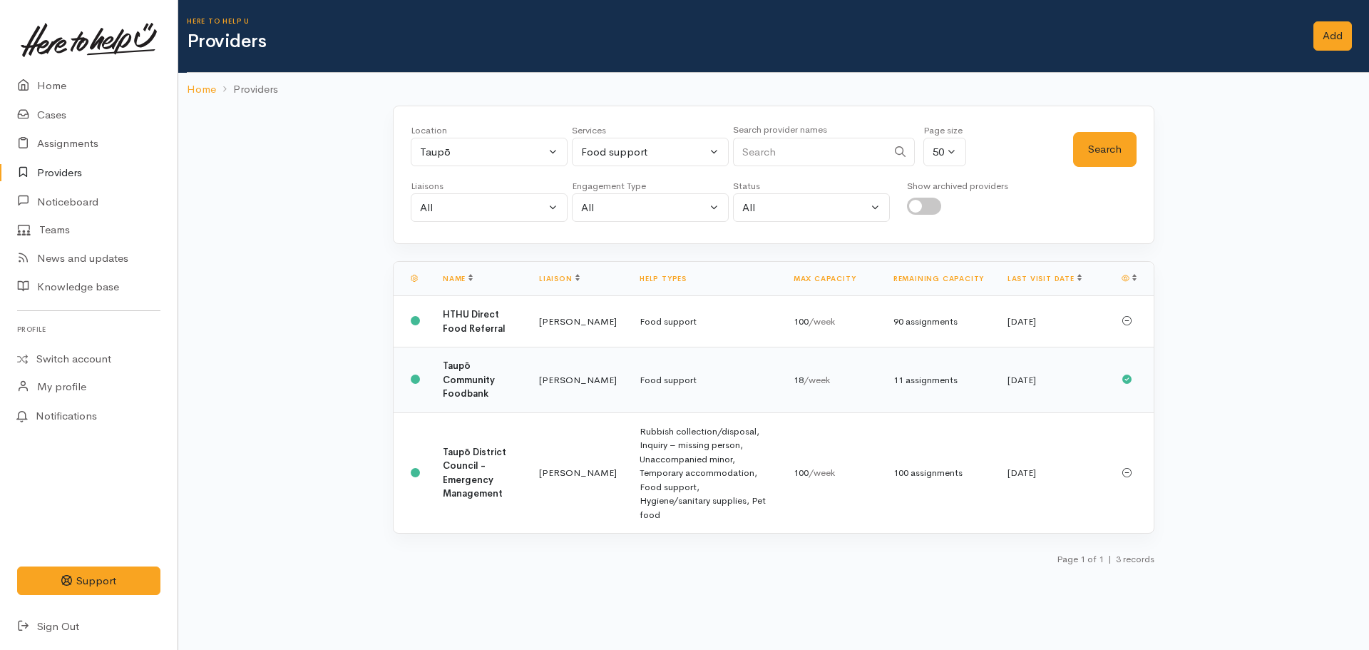
click at [475, 392] on b "Taupō Community Foodbank" at bounding box center [469, 379] width 52 height 40
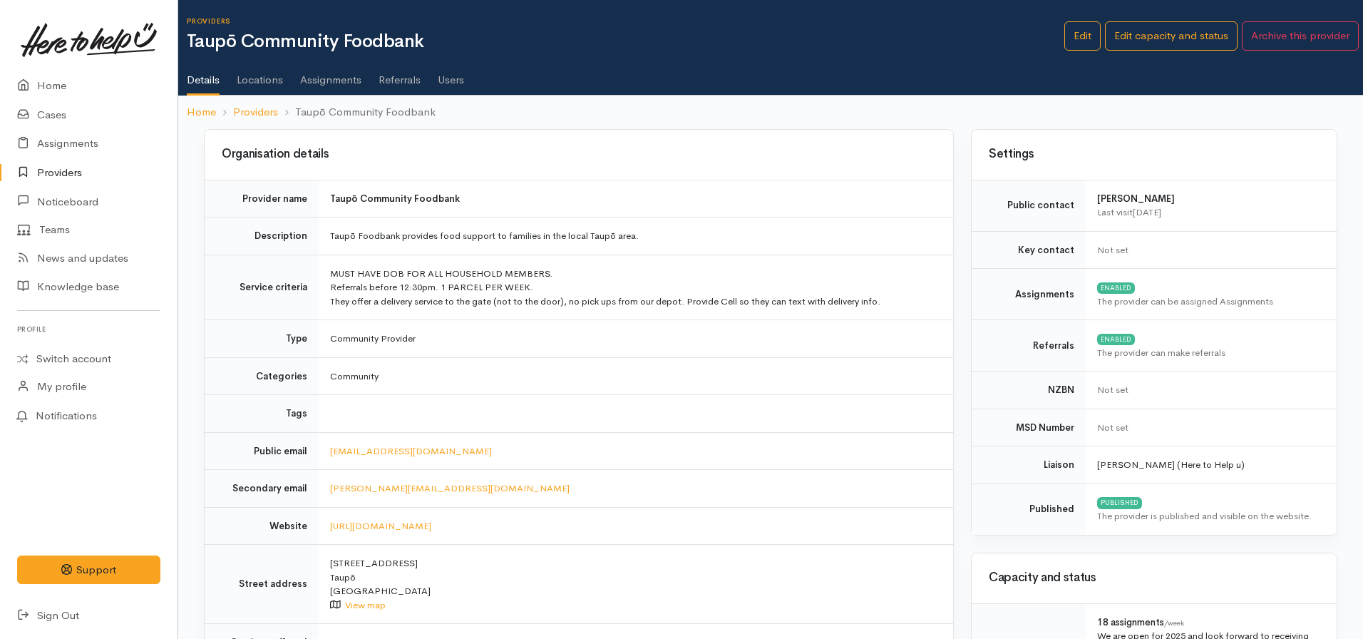
click at [247, 77] on link "Locations" at bounding box center [260, 75] width 46 height 40
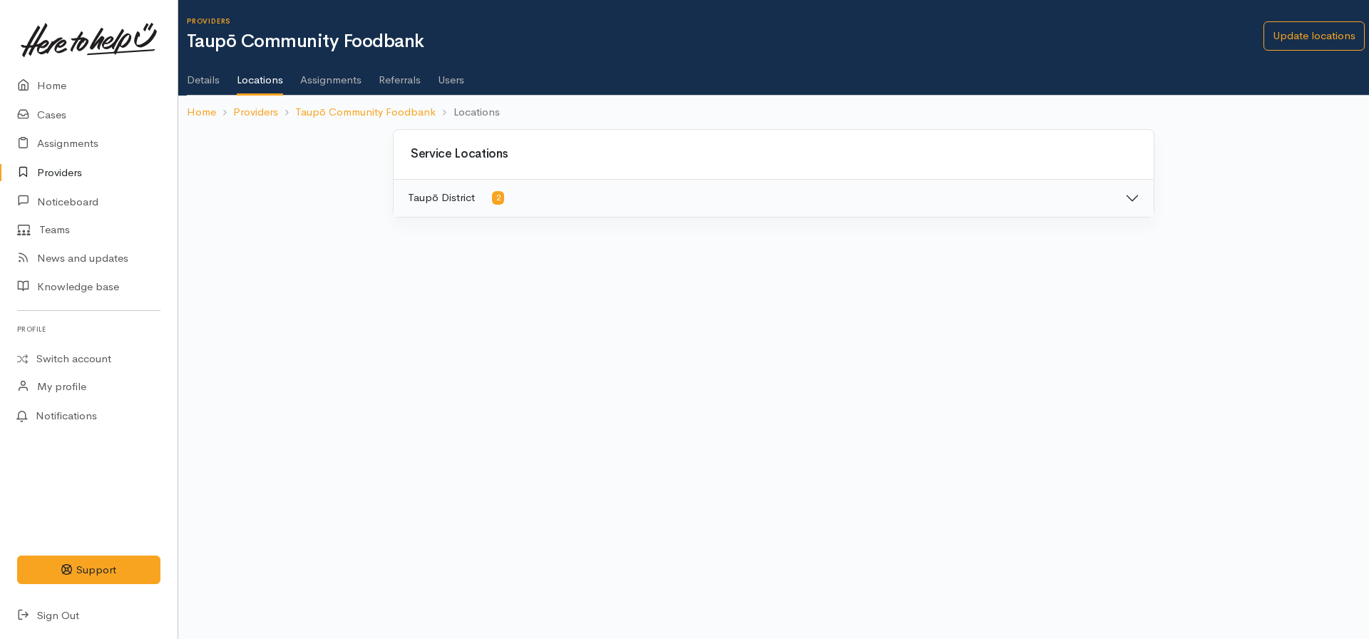
click at [322, 83] on link "Assignments" at bounding box center [330, 75] width 61 height 40
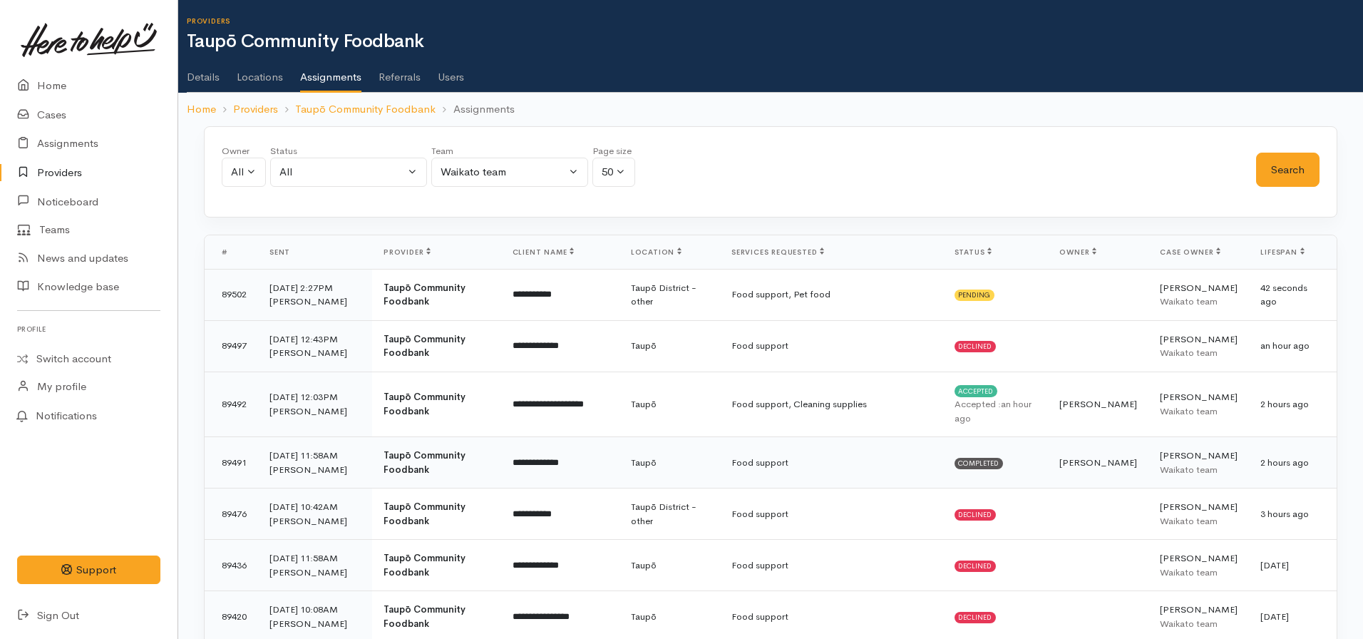
click at [744, 471] on td "Food support" at bounding box center [831, 462] width 222 height 51
click at [810, 408] on td "Food support, Cleaning supplies" at bounding box center [831, 404] width 222 height 66
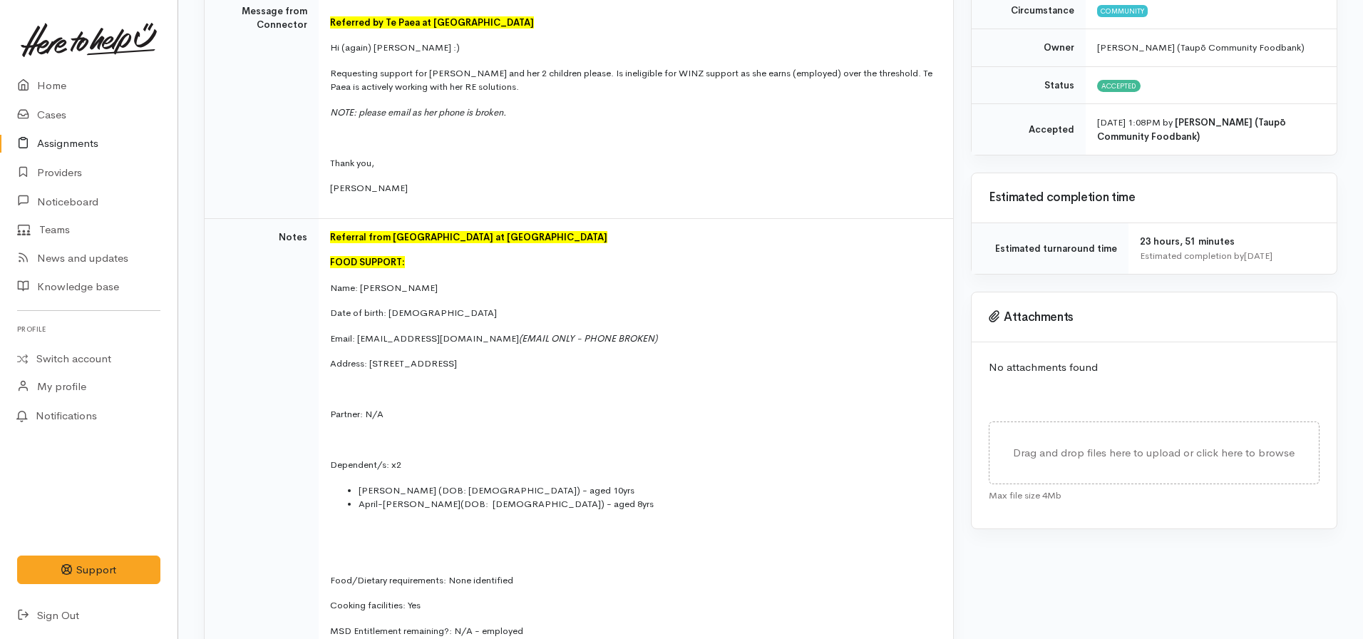
scroll to position [275, 0]
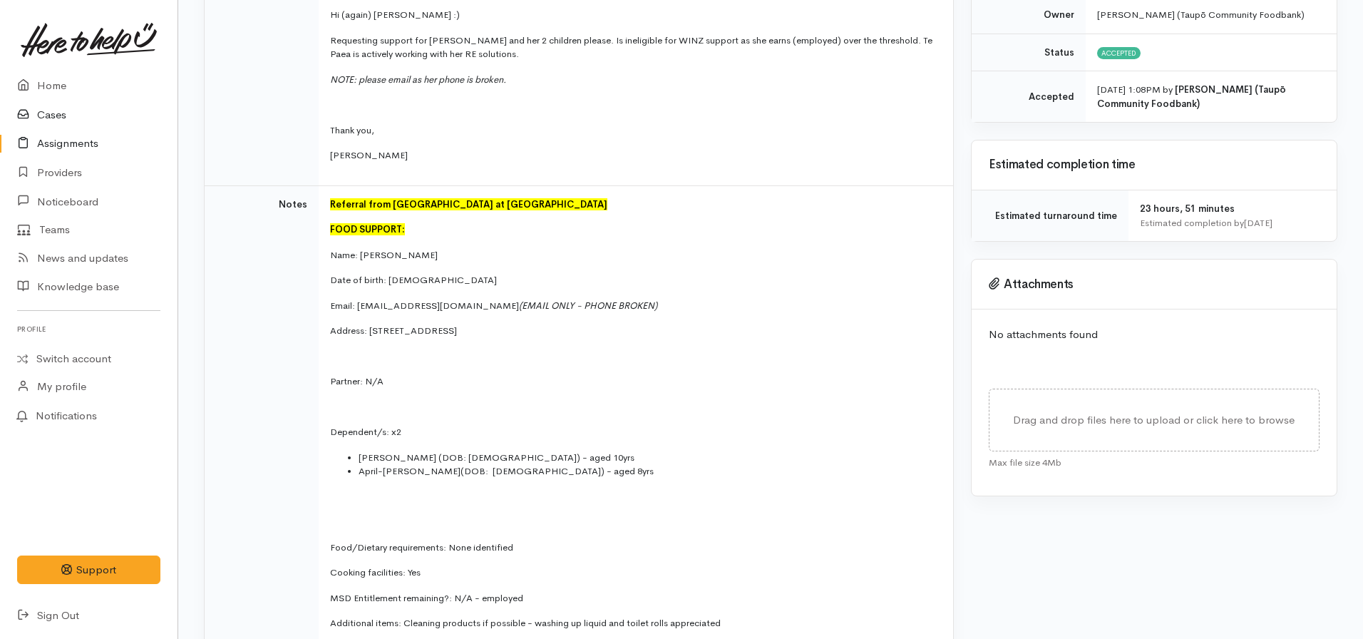
click at [41, 108] on link "Cases" at bounding box center [89, 115] width 178 height 29
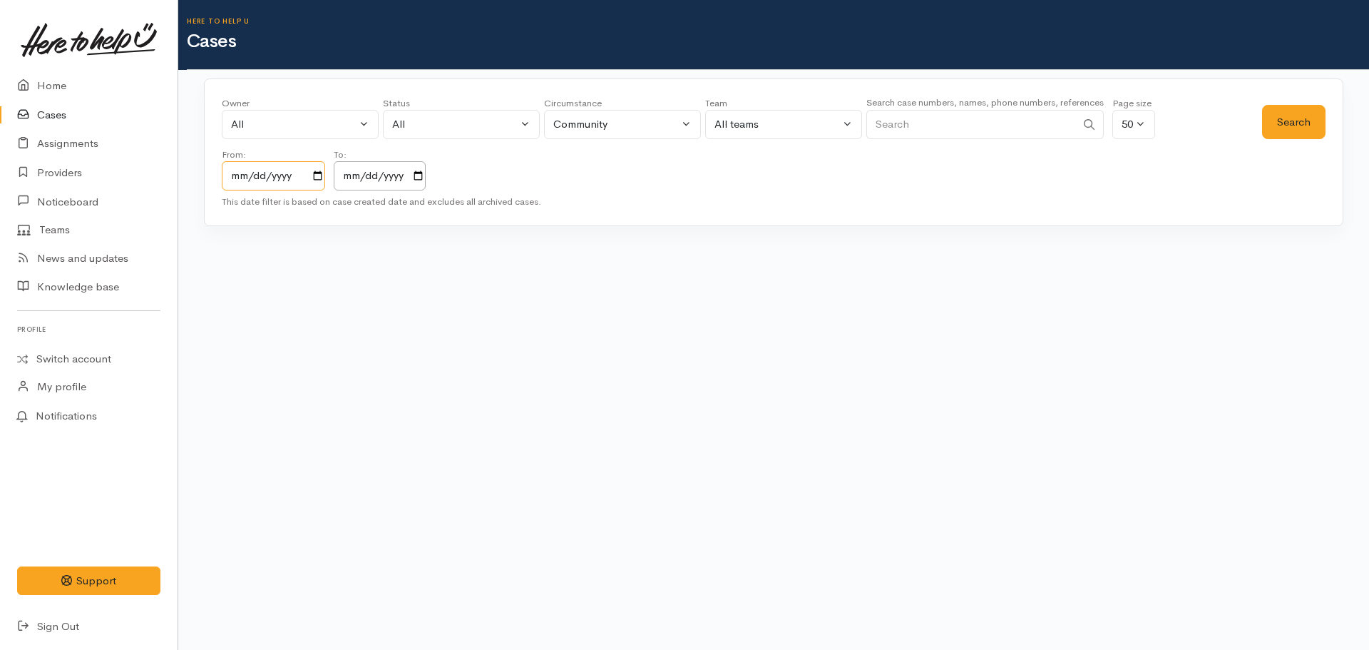
click at [316, 178] on input "[DATE]" at bounding box center [273, 175] width 103 height 29
click at [426, 179] on input "[DATE]" at bounding box center [380, 175] width 92 height 29
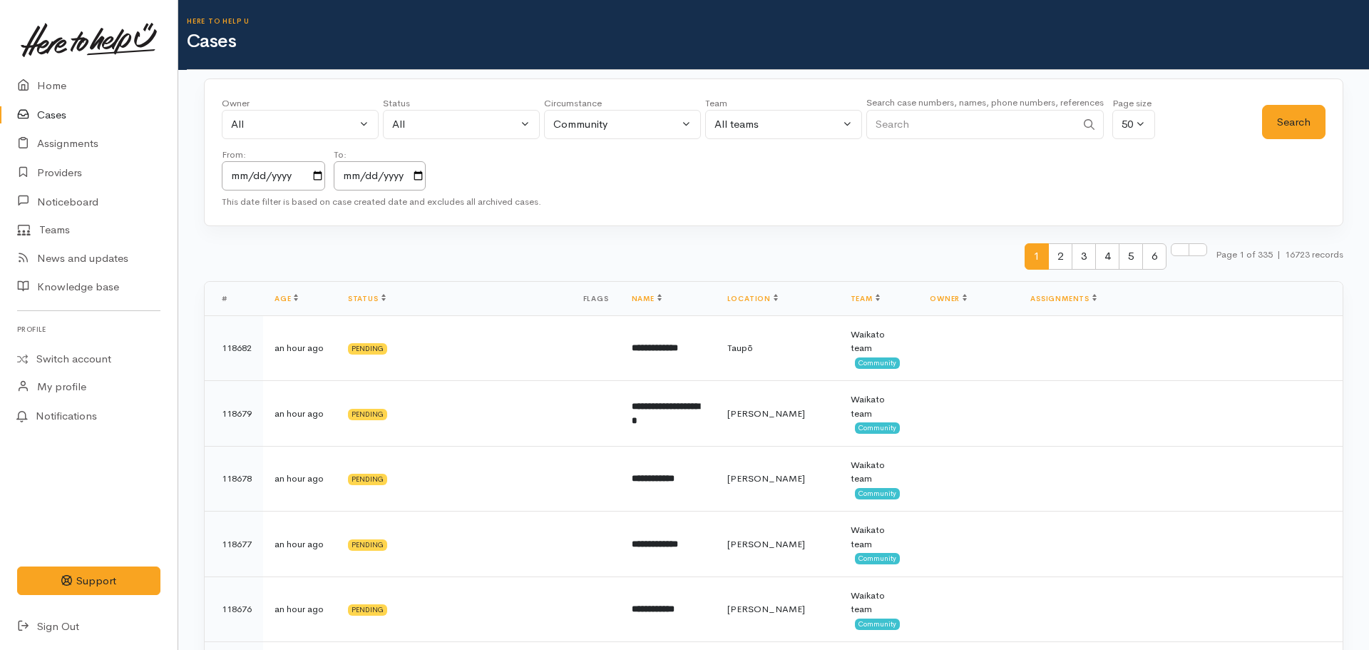
click at [934, 123] on input "Search" at bounding box center [971, 124] width 210 height 29
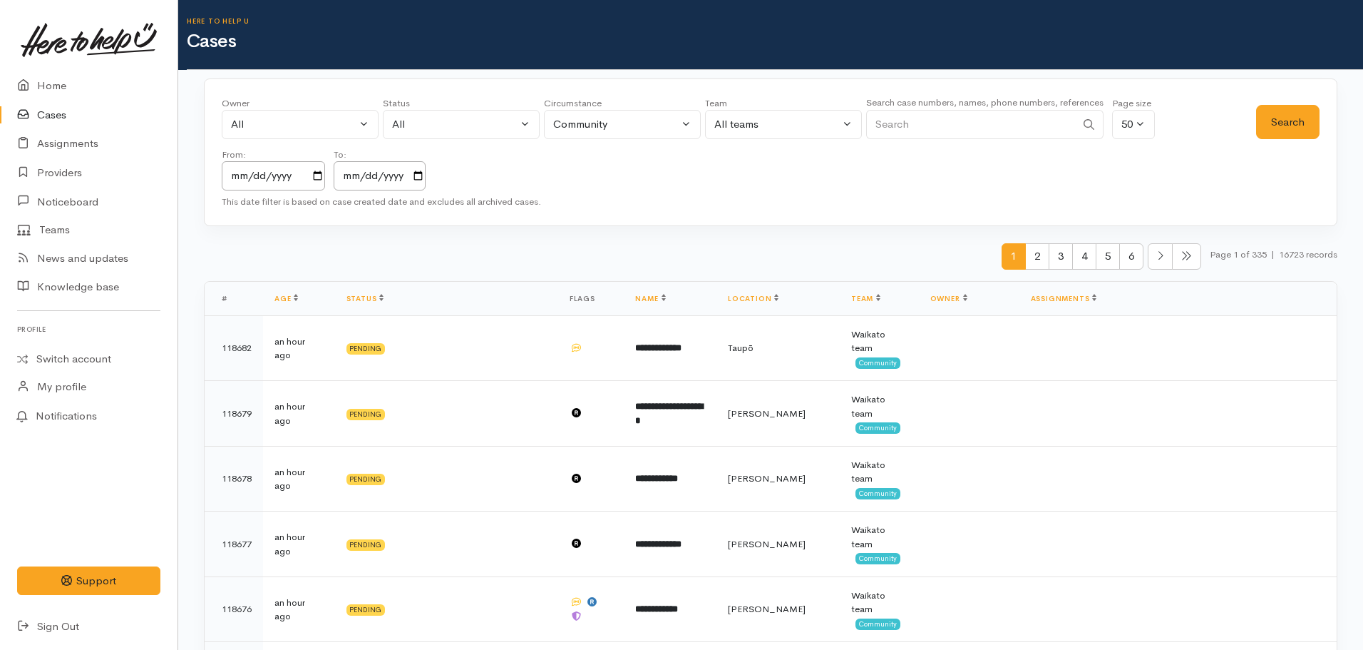
paste input "[PHONE_NUMBER]"
type input "[PHONE_NUMBER]"
click at [1290, 113] on button "Search" at bounding box center [1287, 122] width 63 height 35
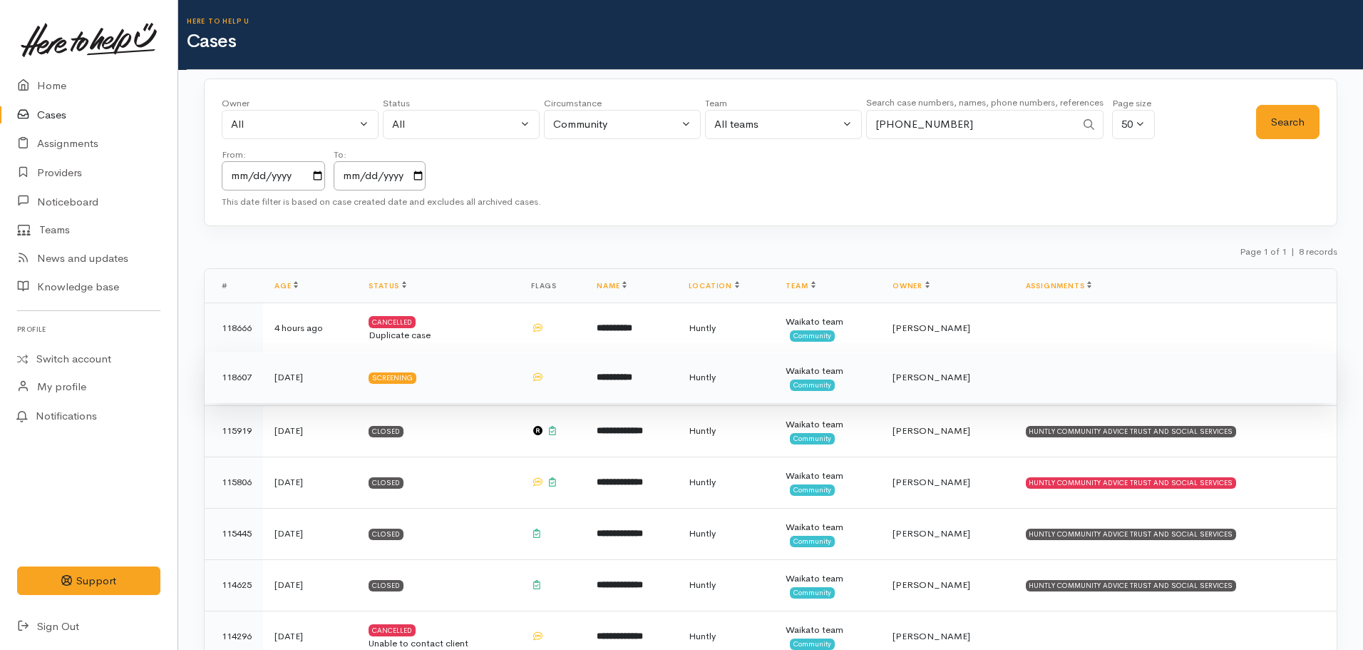
click at [624, 366] on td "**********" at bounding box center [630, 377] width 91 height 51
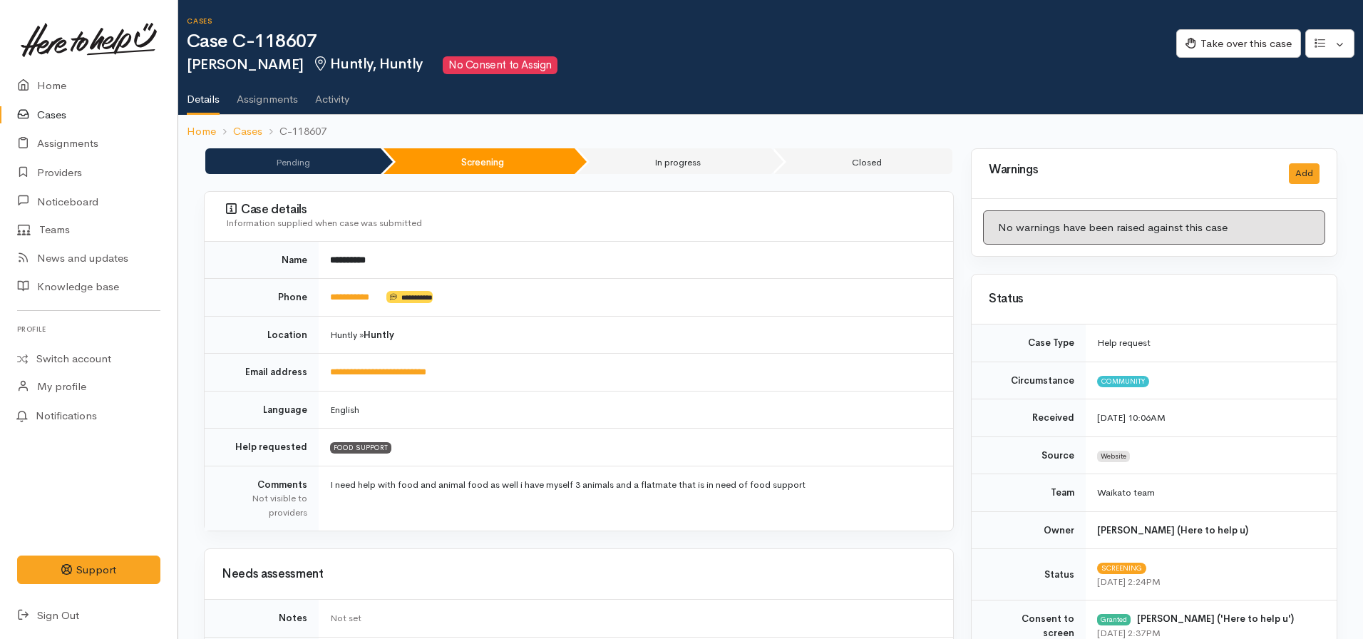
click at [43, 116] on link "Cases" at bounding box center [89, 115] width 178 height 29
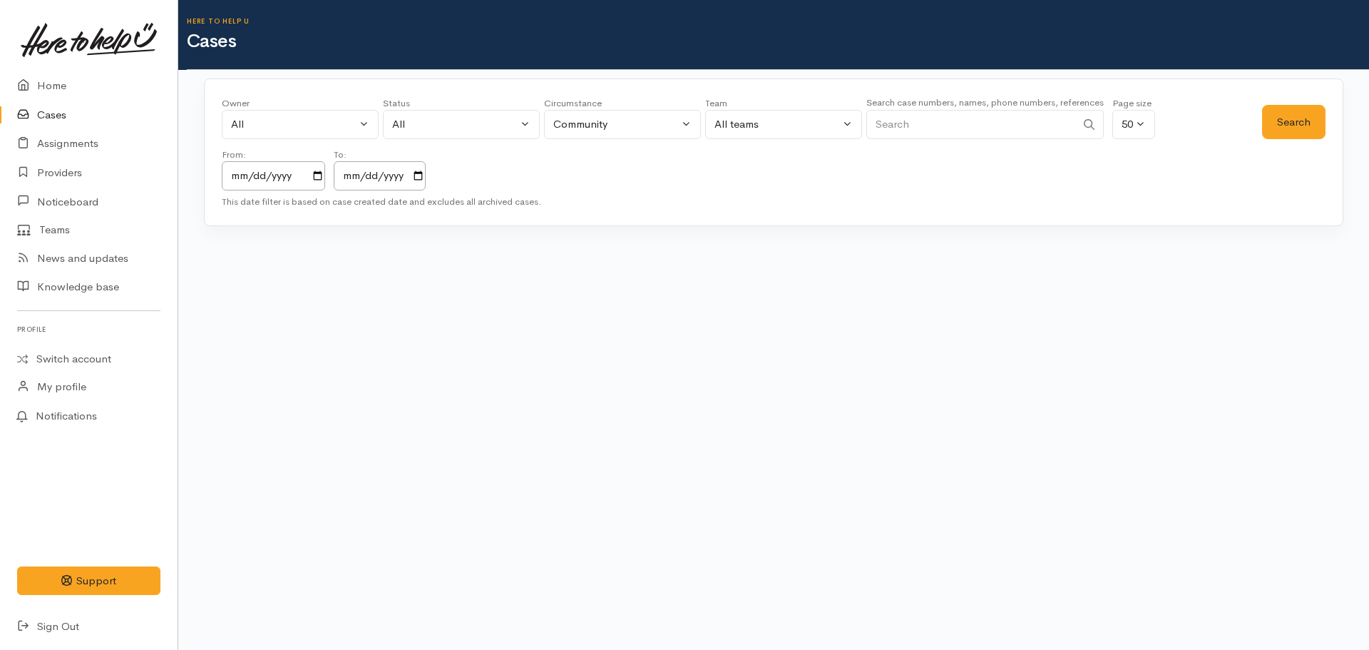
drag, startPoint x: 0, startPoint y: 0, endPoint x: 939, endPoint y: 119, distance: 946.6
click at [943, 119] on input "Search" at bounding box center [971, 124] width 210 height 29
paste input "+64210400955"
type input "+64210400955"
click at [325, 177] on input "2023-10-07" at bounding box center [273, 175] width 103 height 29
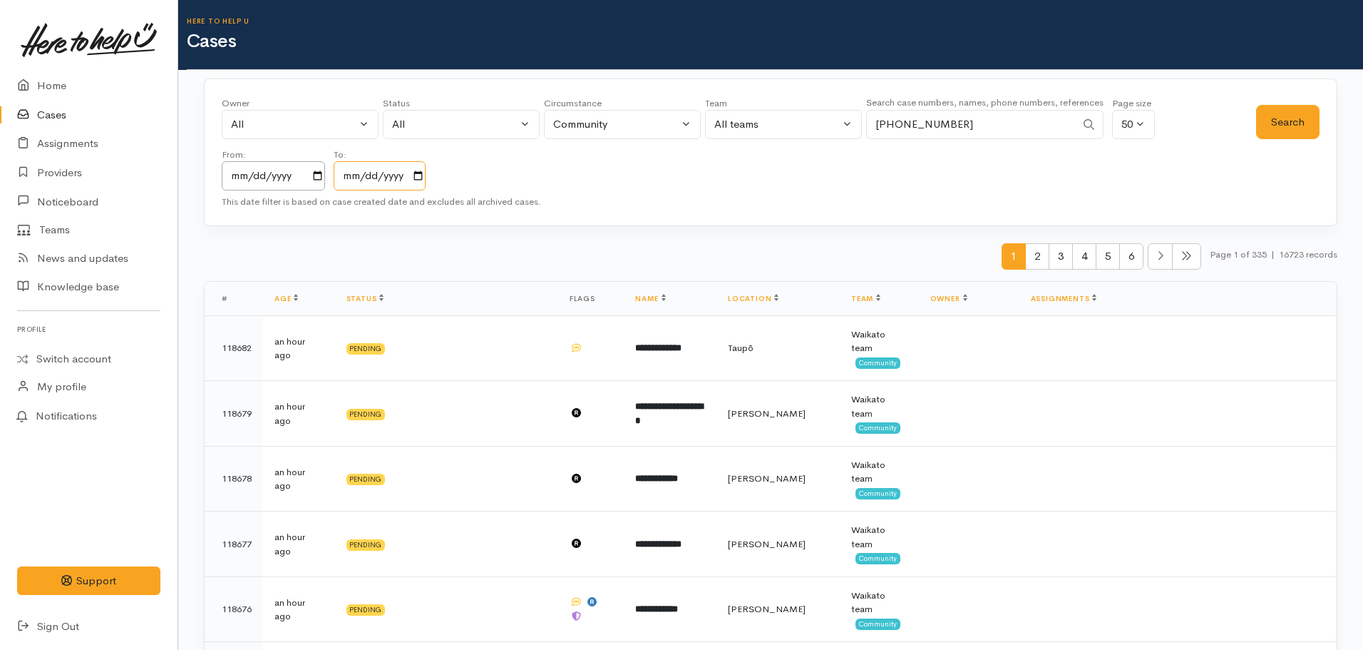
click at [406, 178] on input "2025-10-07" at bounding box center [380, 175] width 92 height 29
click at [423, 179] on input "2025-10-07" at bounding box center [380, 175] width 92 height 29
click at [1272, 123] on button "Search" at bounding box center [1287, 122] width 63 height 35
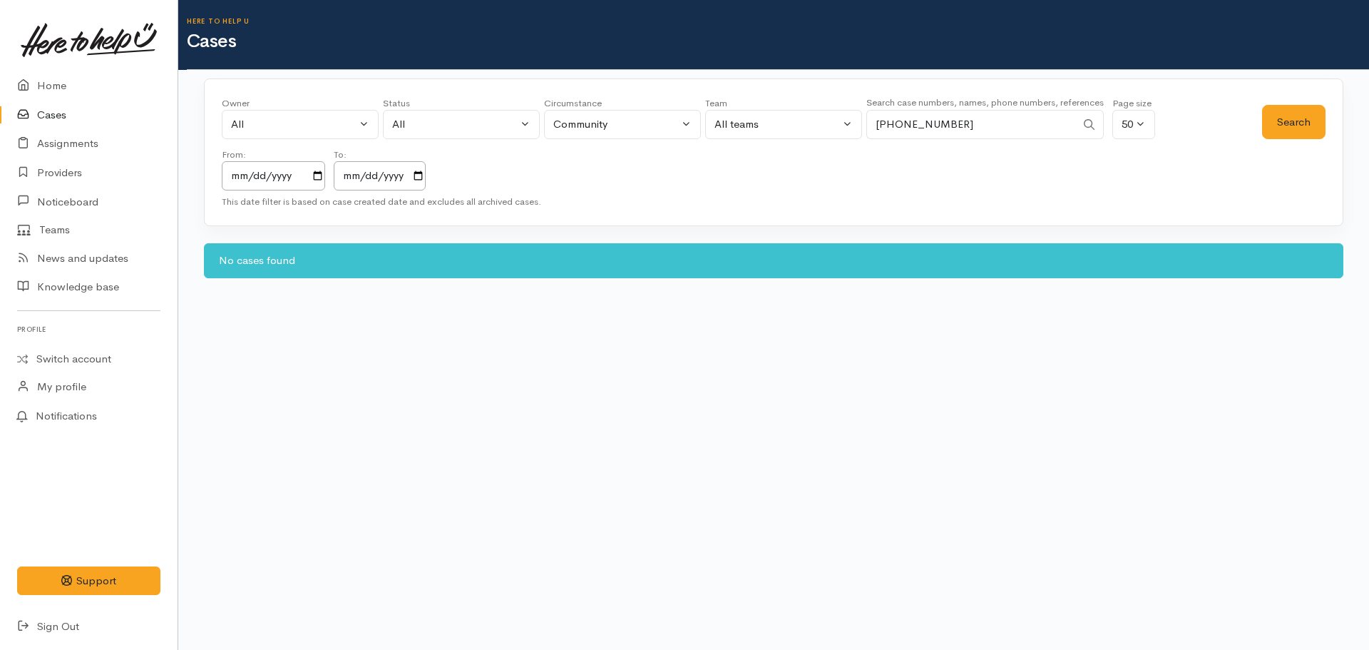
click at [56, 61] on link at bounding box center [88, 40] width 143 height 63
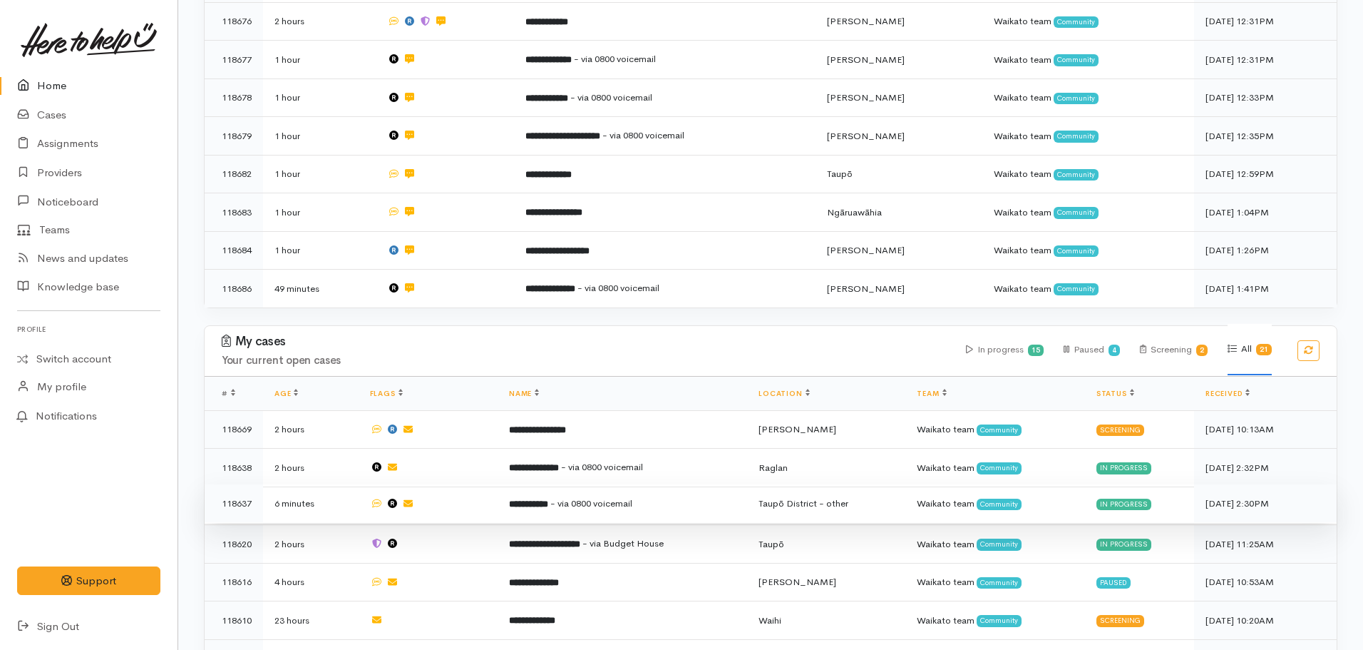
scroll to position [428, 0]
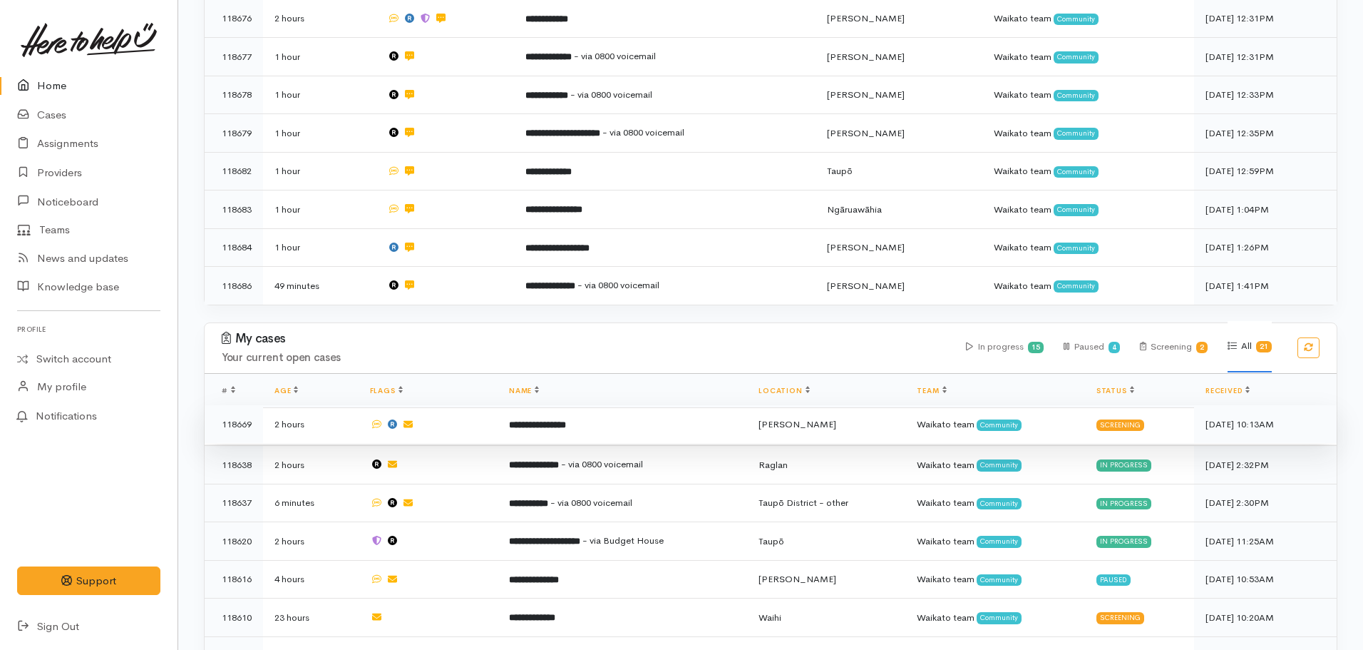
click at [552, 420] on b "**********" at bounding box center [537, 424] width 57 height 9
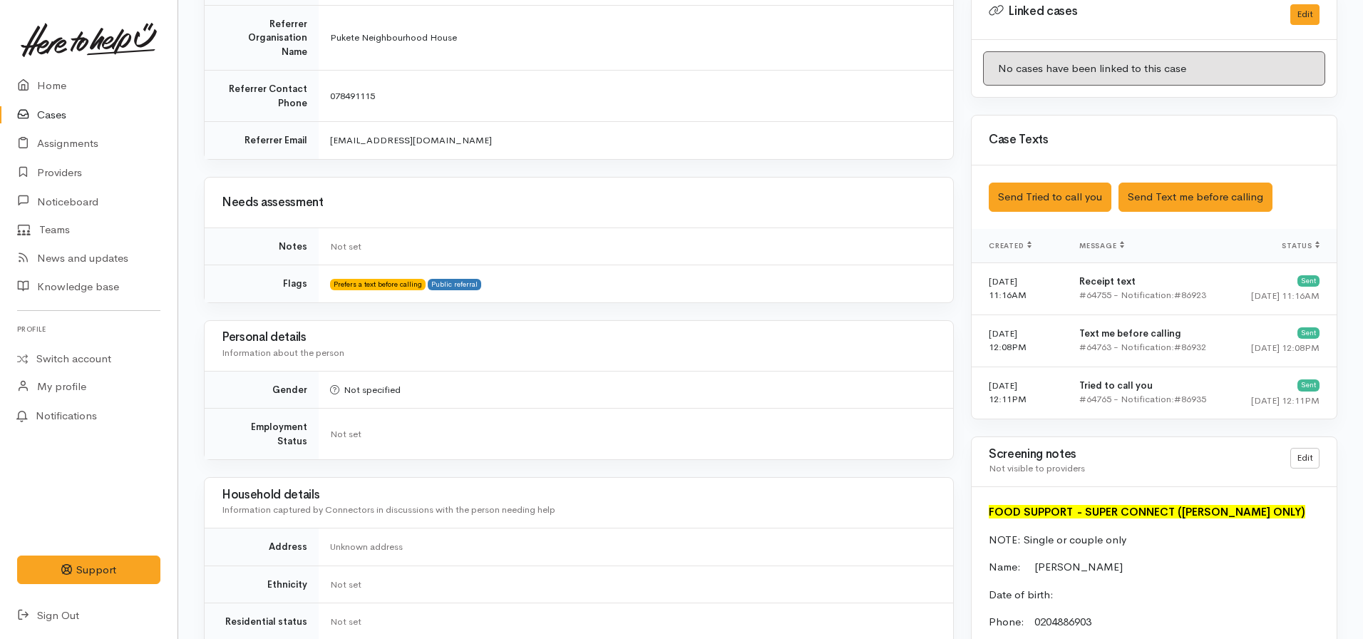
scroll to position [784, 0]
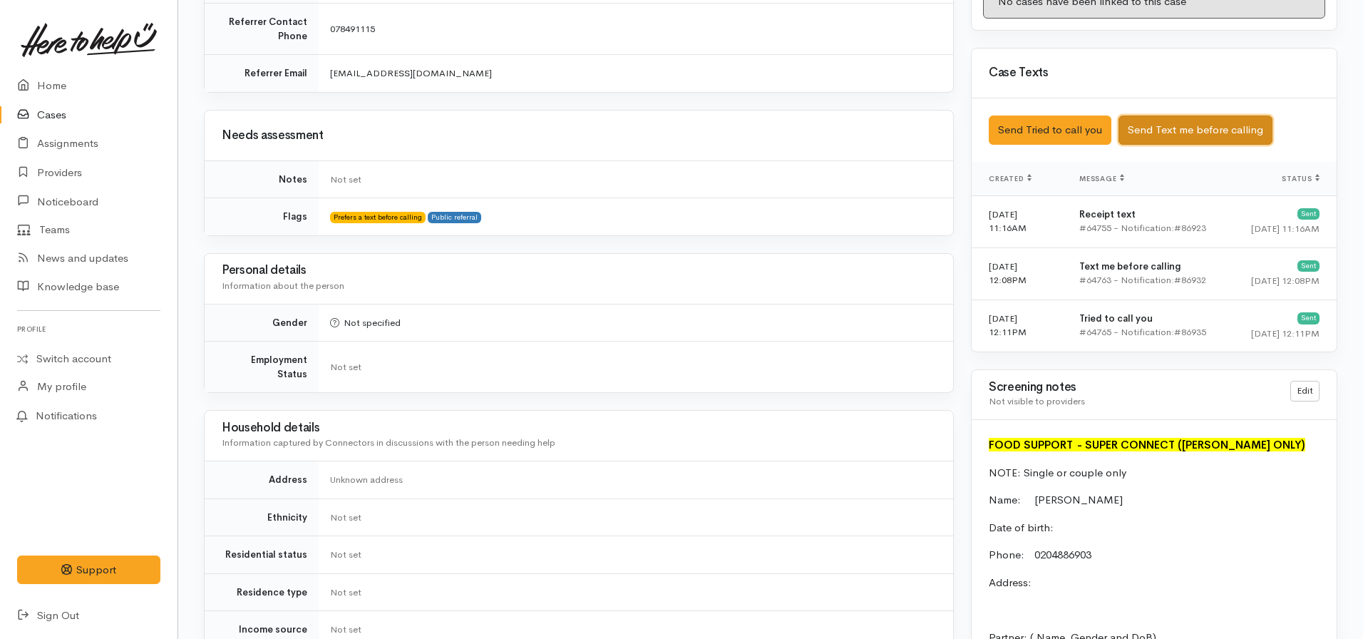
click at [1162, 121] on button "Send Text me before calling" at bounding box center [1196, 130] width 154 height 29
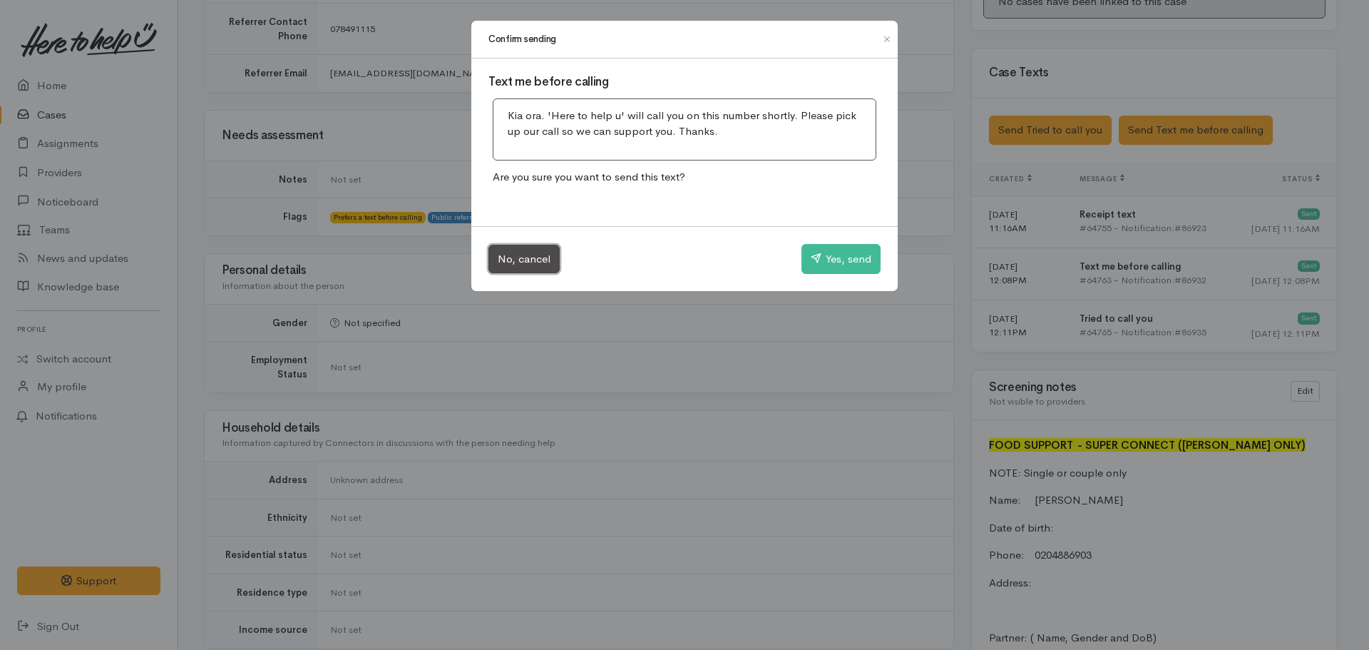
click at [520, 262] on button "No, cancel" at bounding box center [523, 259] width 71 height 29
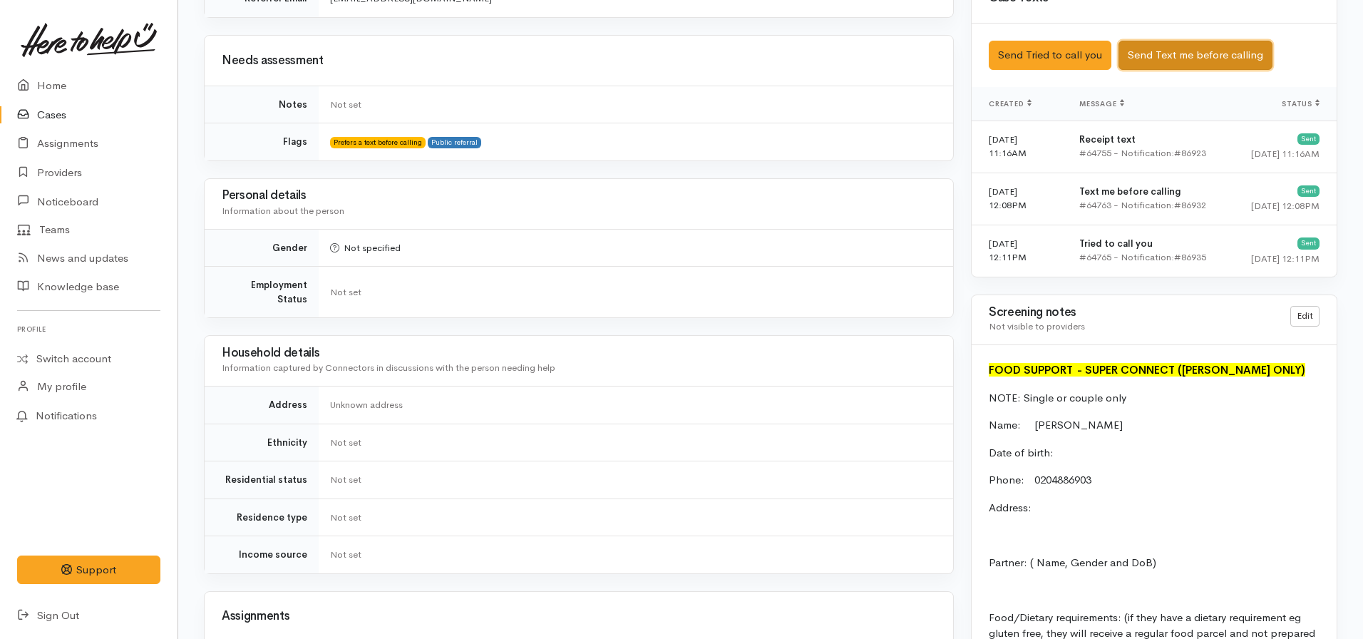
scroll to position [856, 0]
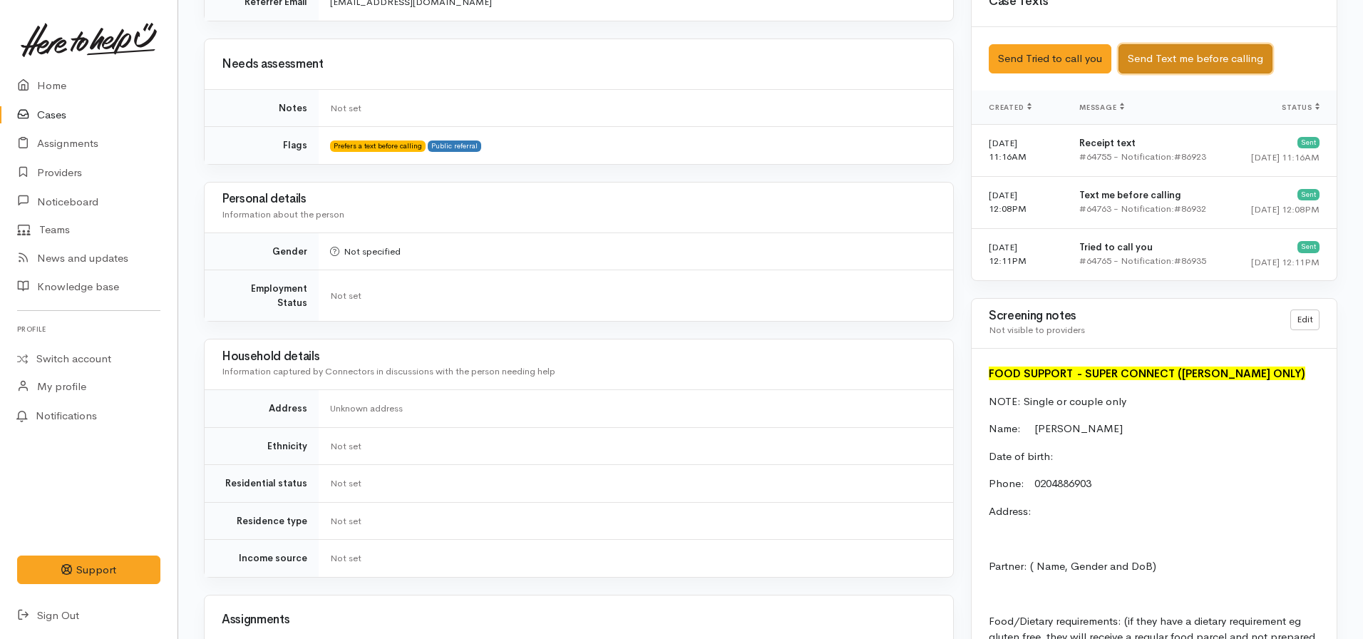
click at [1174, 53] on button "Send Text me before calling" at bounding box center [1196, 58] width 154 height 29
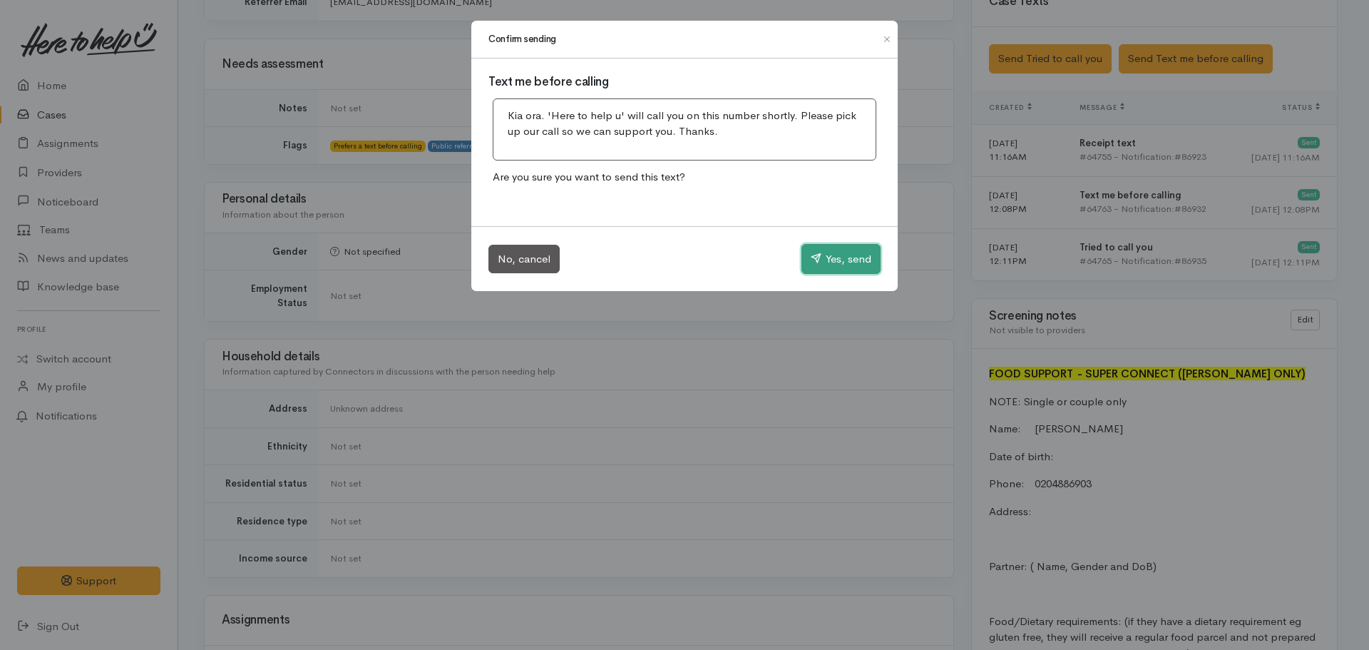
click at [842, 252] on button "Yes, send" at bounding box center [840, 259] width 79 height 30
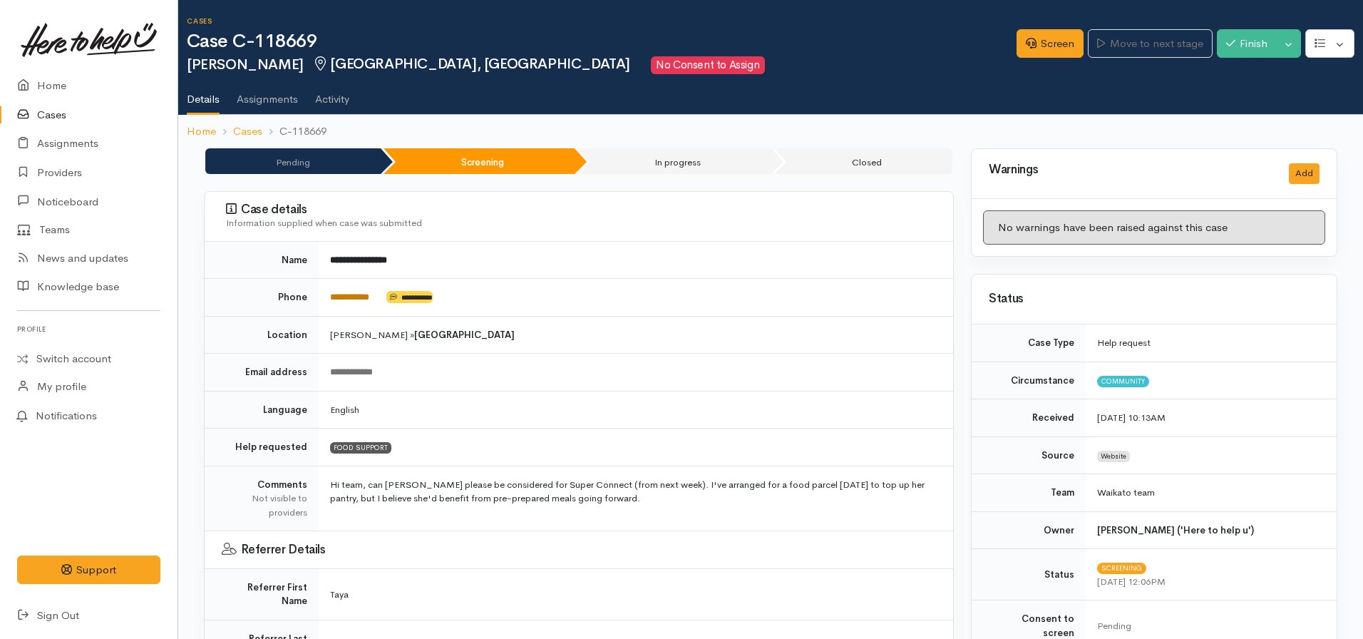
click at [345, 299] on link "**********" at bounding box center [349, 296] width 39 height 9
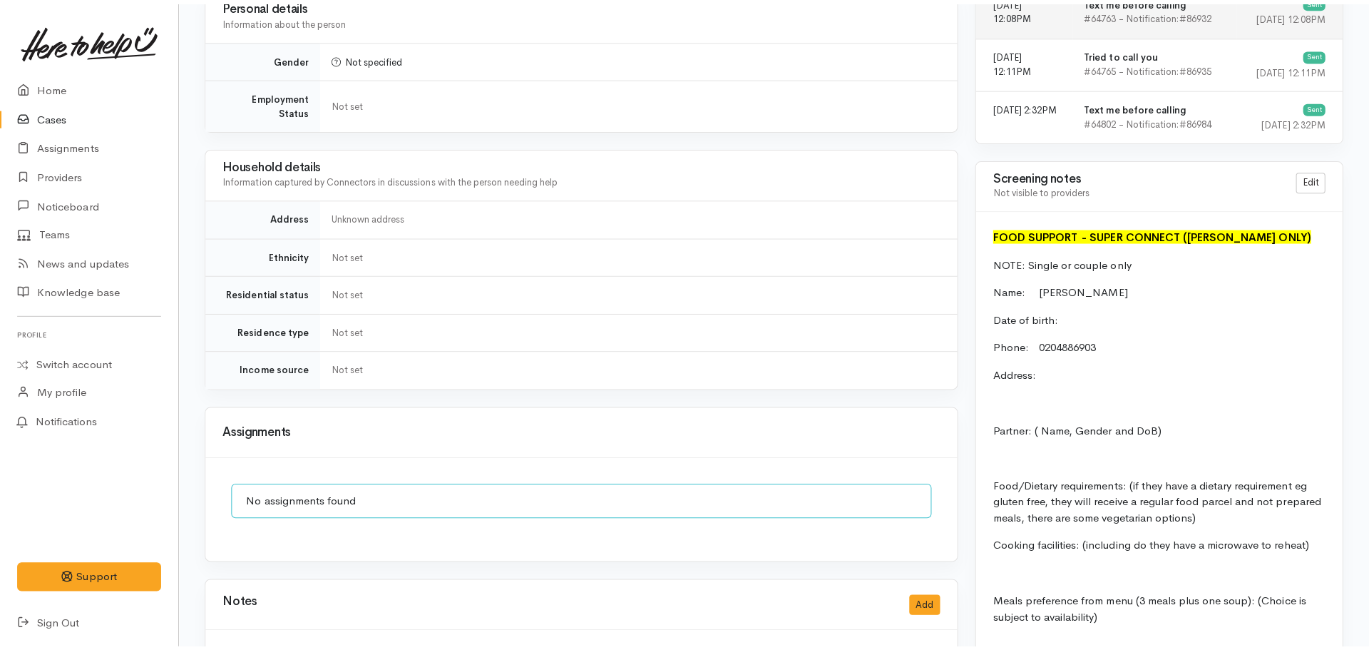
scroll to position [784, 0]
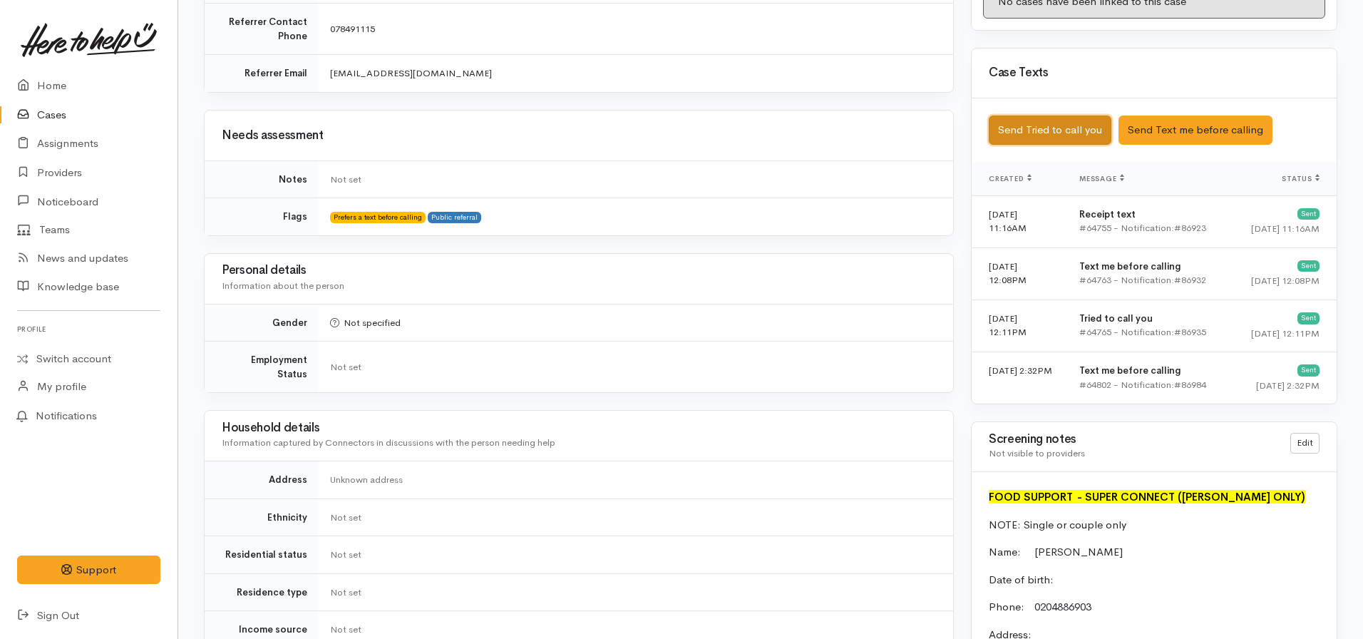
click at [1033, 116] on button "Send Tried to call you" at bounding box center [1050, 130] width 123 height 29
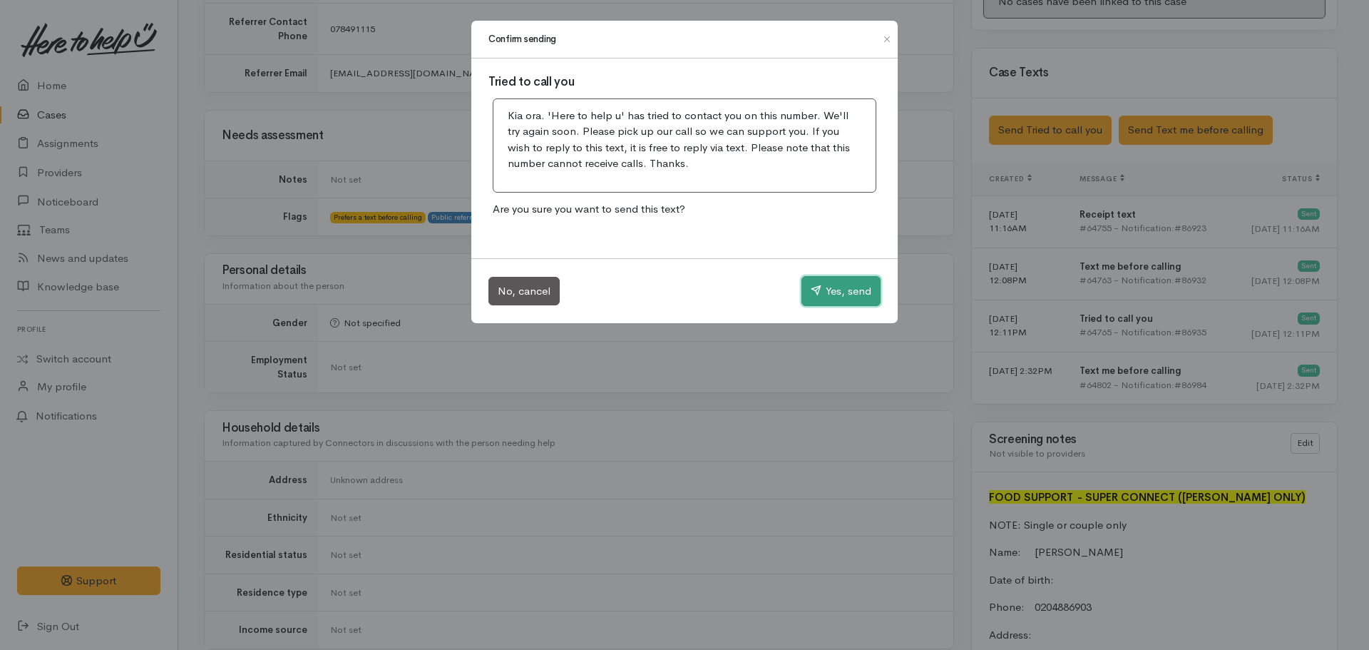
click at [823, 282] on button "Yes, send" at bounding box center [840, 291] width 79 height 30
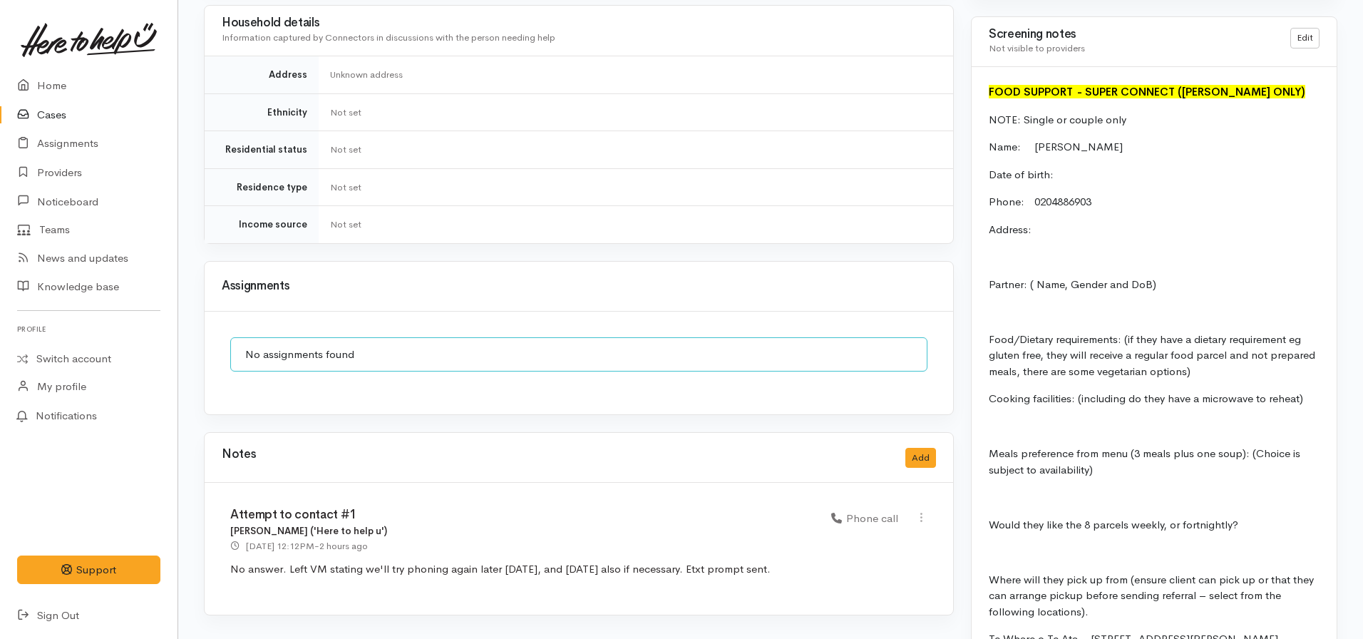
scroll to position [1212, 0]
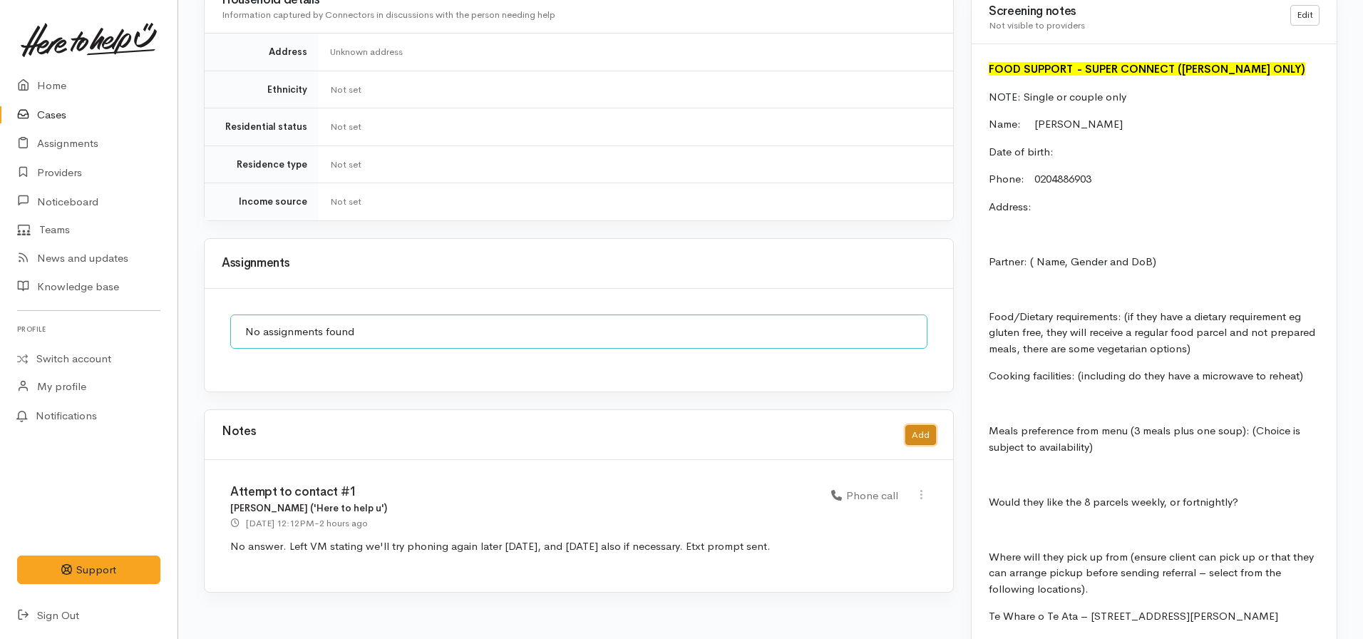
click at [924, 425] on button "Add" at bounding box center [921, 435] width 31 height 21
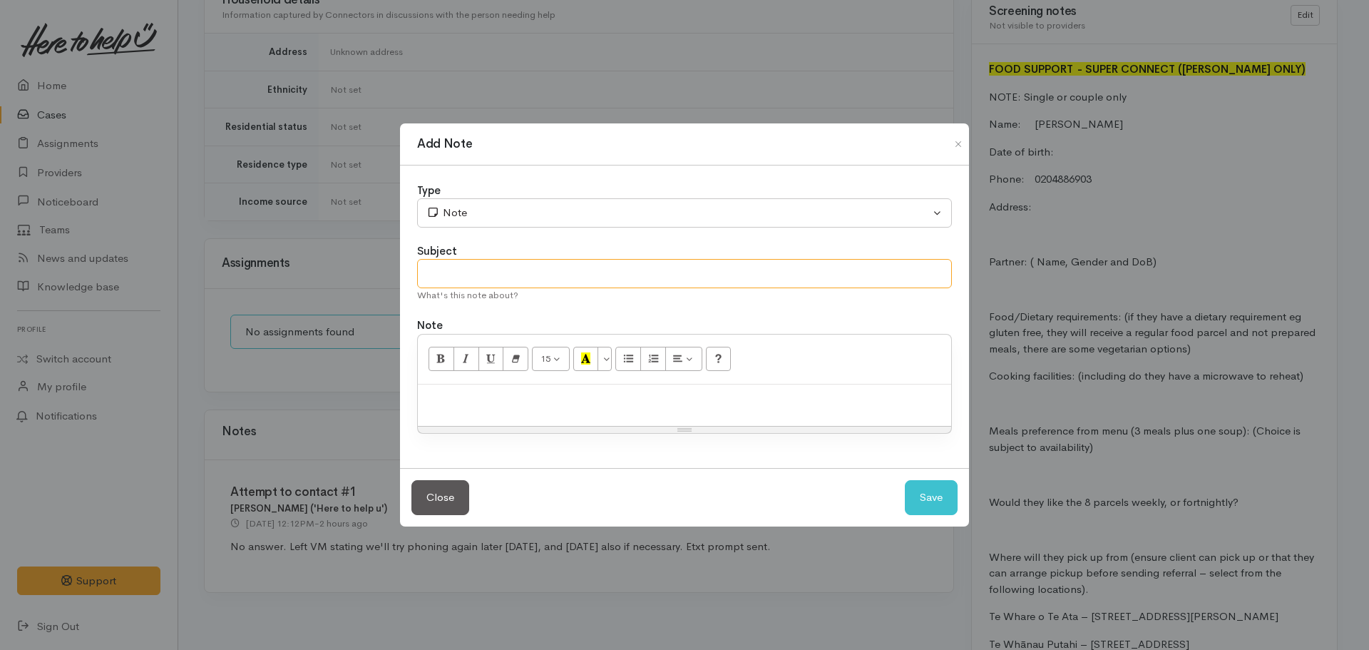
click at [478, 280] on input "text" at bounding box center [684, 273] width 535 height 29
type input "Attempt to contact #2"
drag, startPoint x: 460, startPoint y: 237, endPoint x: 459, endPoint y: 229, distance: 7.9
click at [459, 233] on div "Type Correspondence Discussion Email Note Phone call SMS text message Note Subj…" at bounding box center [684, 316] width 569 height 303
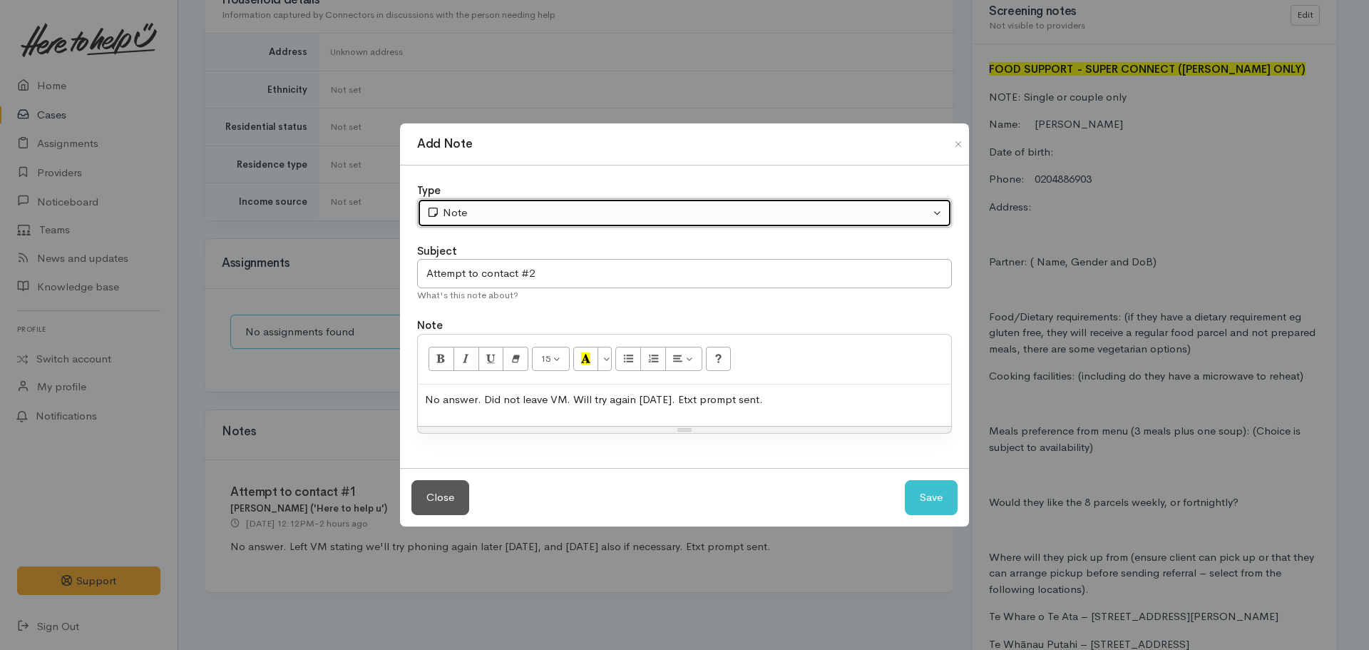
click at [458, 213] on div "Note" at bounding box center [677, 213] width 503 height 16
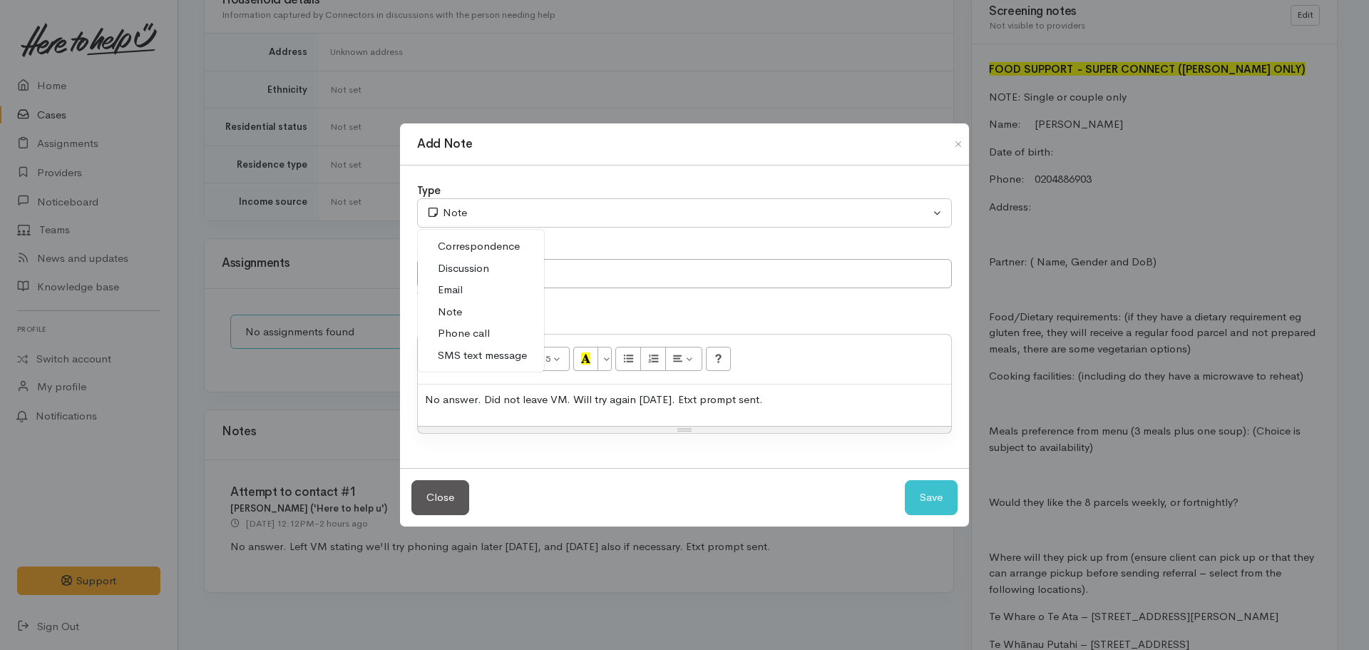
click at [485, 327] on span "Phone call" at bounding box center [464, 333] width 52 height 16
select select "3"
click at [905, 480] on button "Save" at bounding box center [931, 497] width 53 height 35
select select "1"
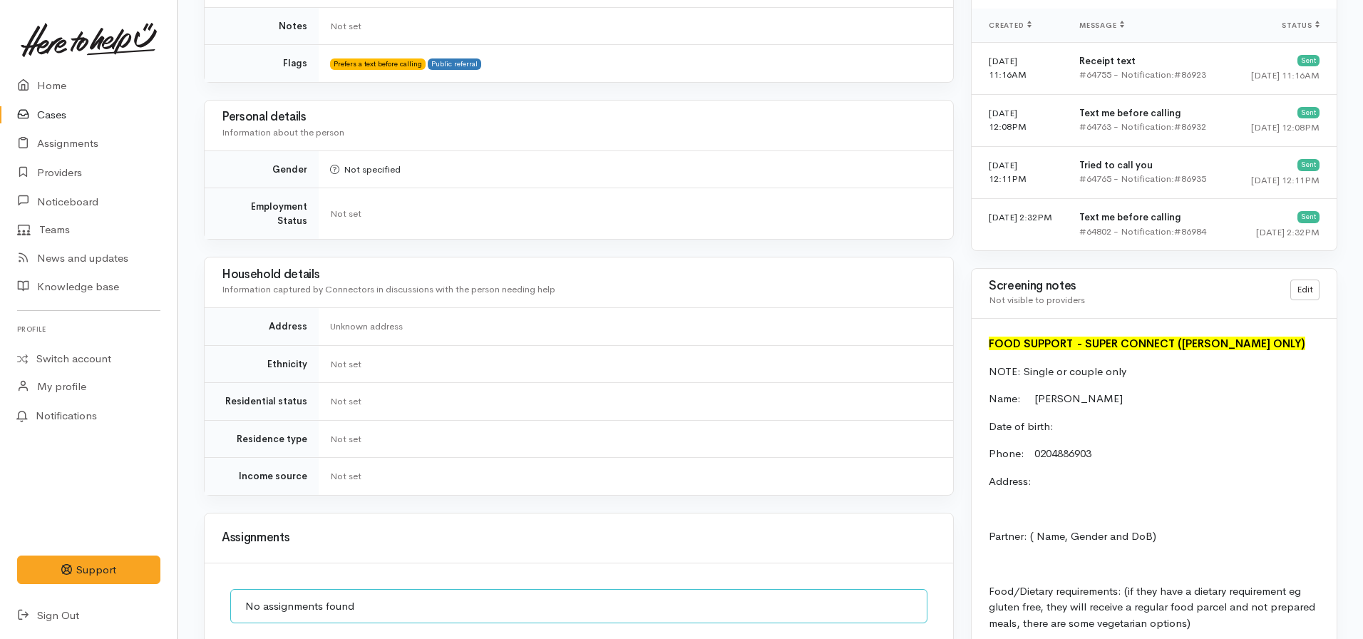
scroll to position [927, 0]
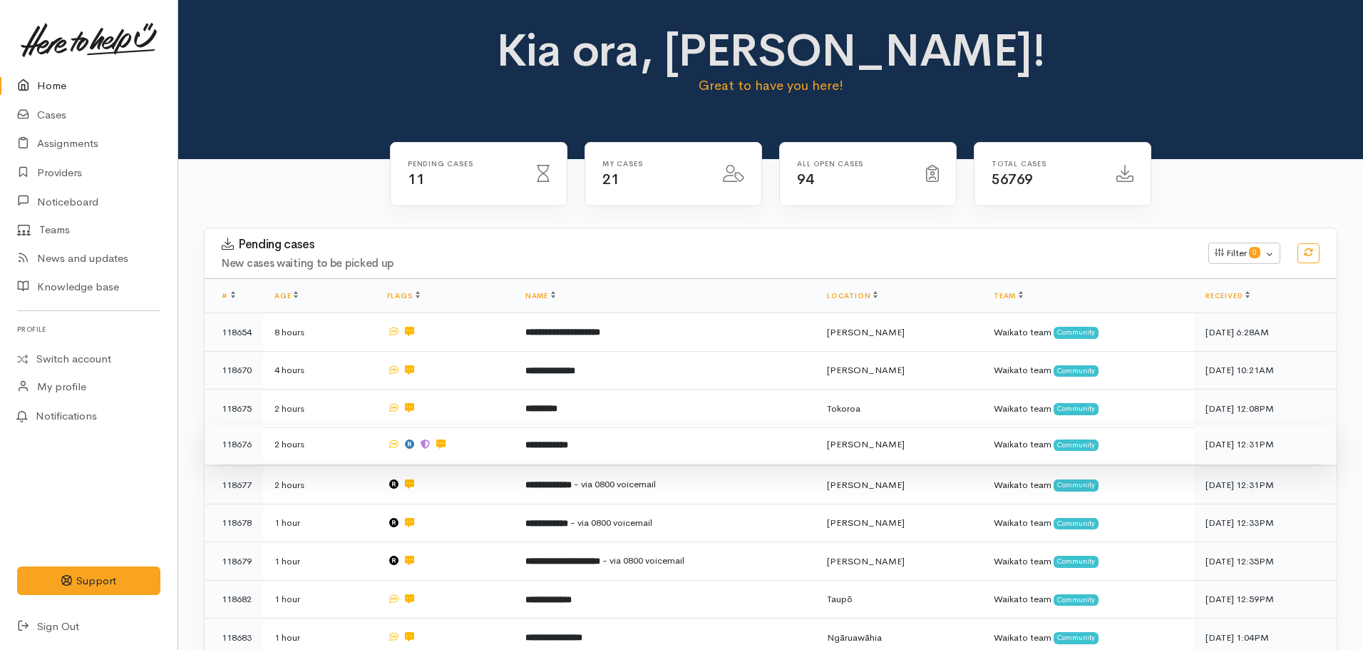
click at [529, 440] on b "**********" at bounding box center [547, 444] width 43 height 9
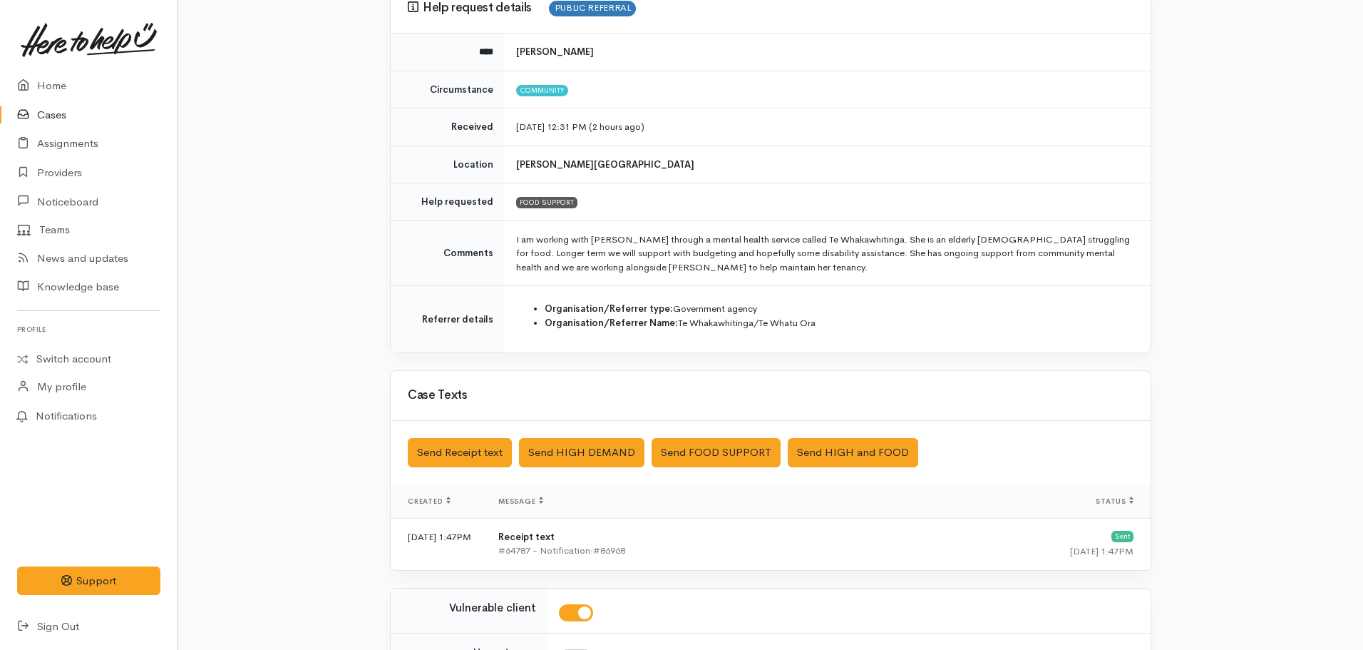
scroll to position [341, 0]
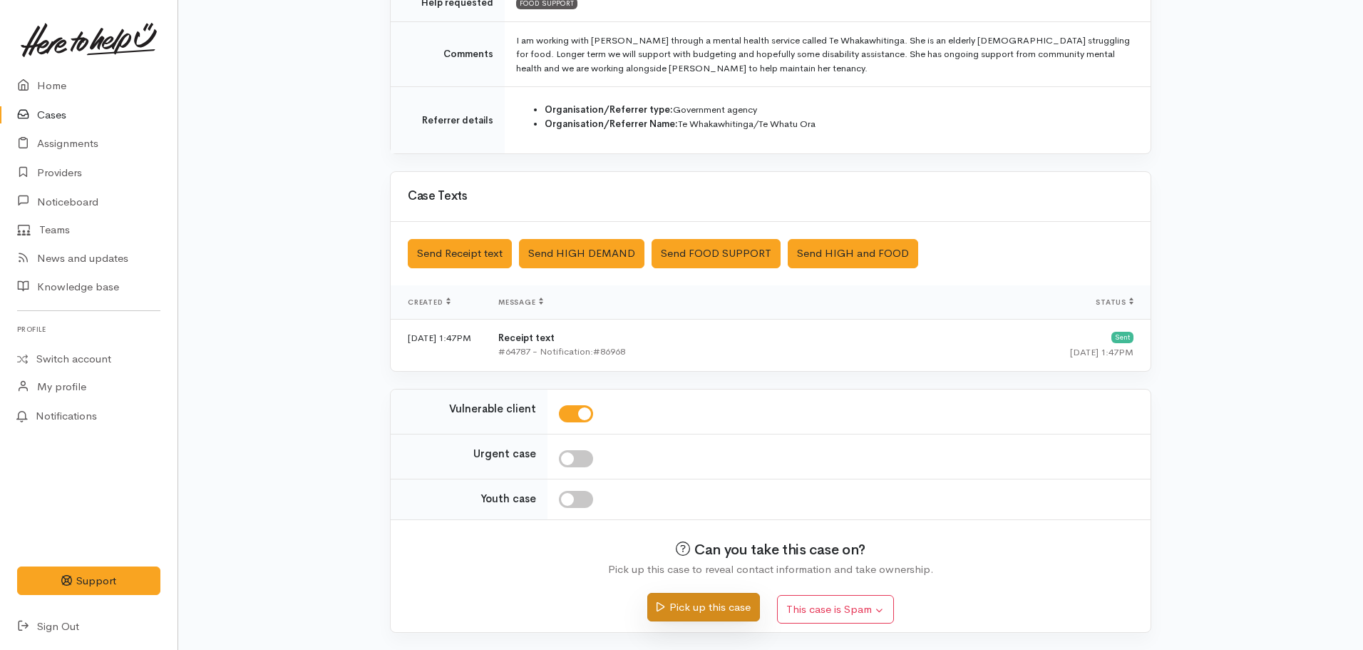
click at [726, 600] on button "Pick up this case" at bounding box center [703, 607] width 112 height 29
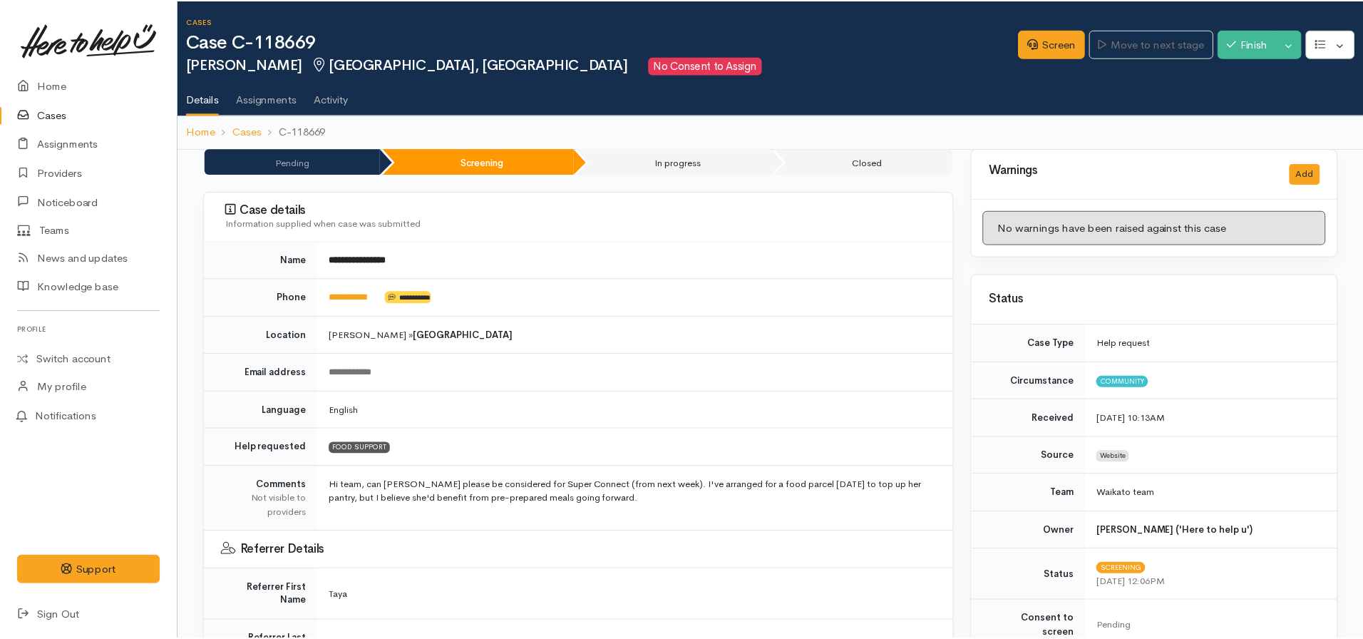
scroll to position [915, 0]
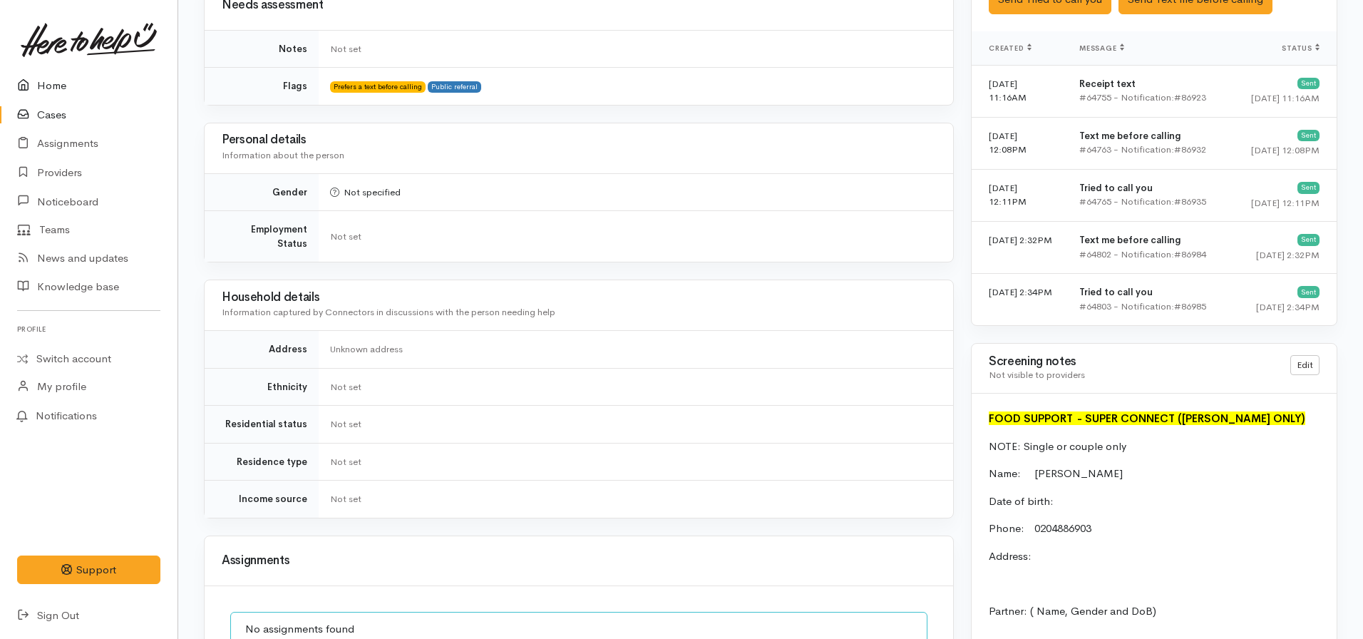
click at [60, 75] on link "Home" at bounding box center [89, 85] width 178 height 29
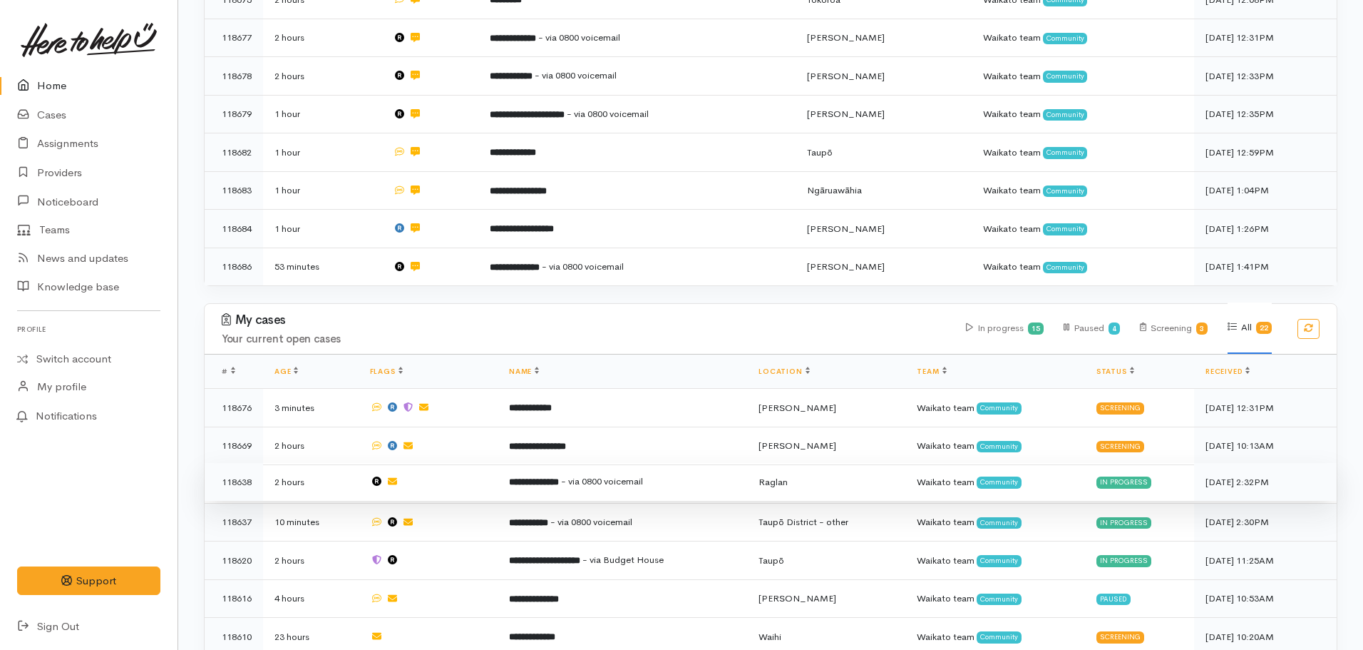
scroll to position [428, 0]
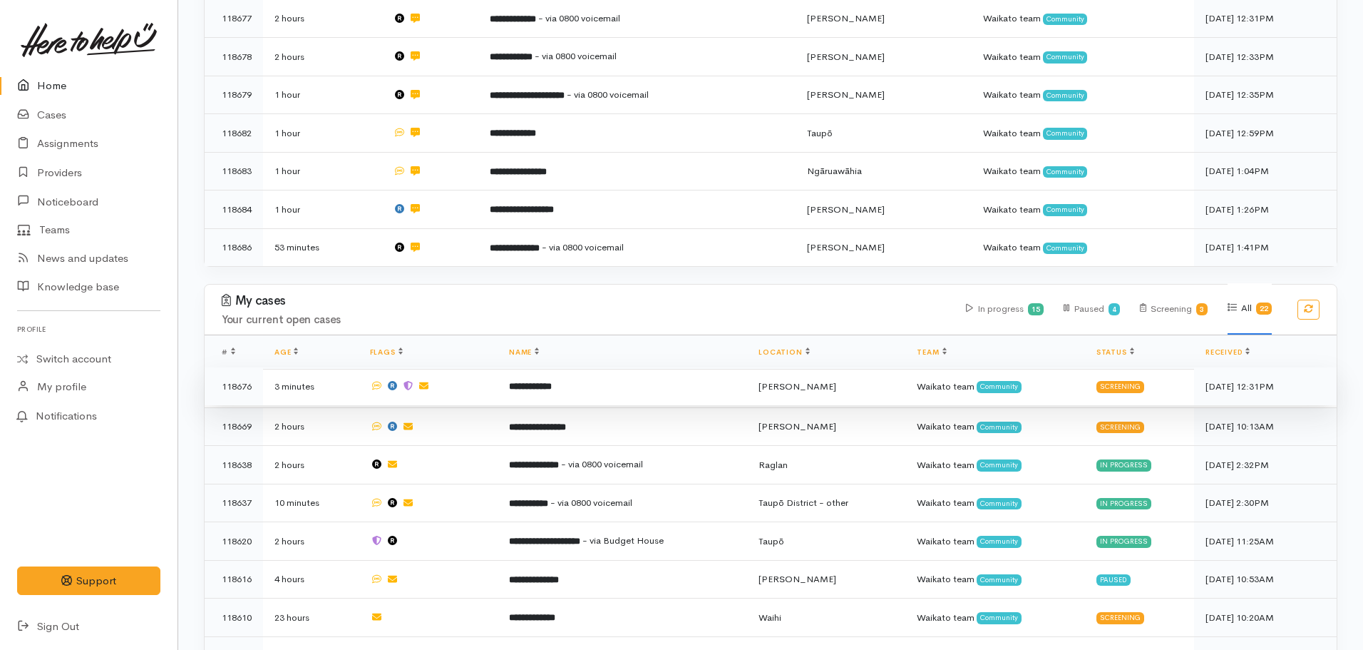
click at [525, 381] on b "**********" at bounding box center [530, 385] width 43 height 9
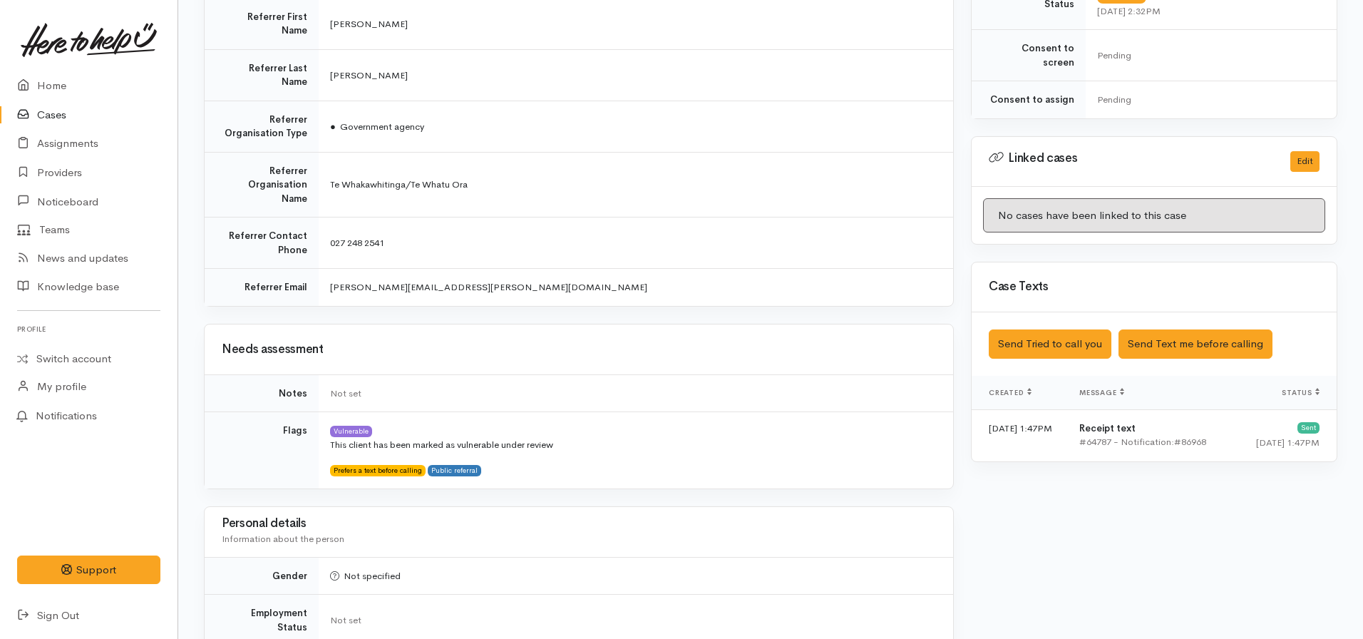
scroll to position [71, 0]
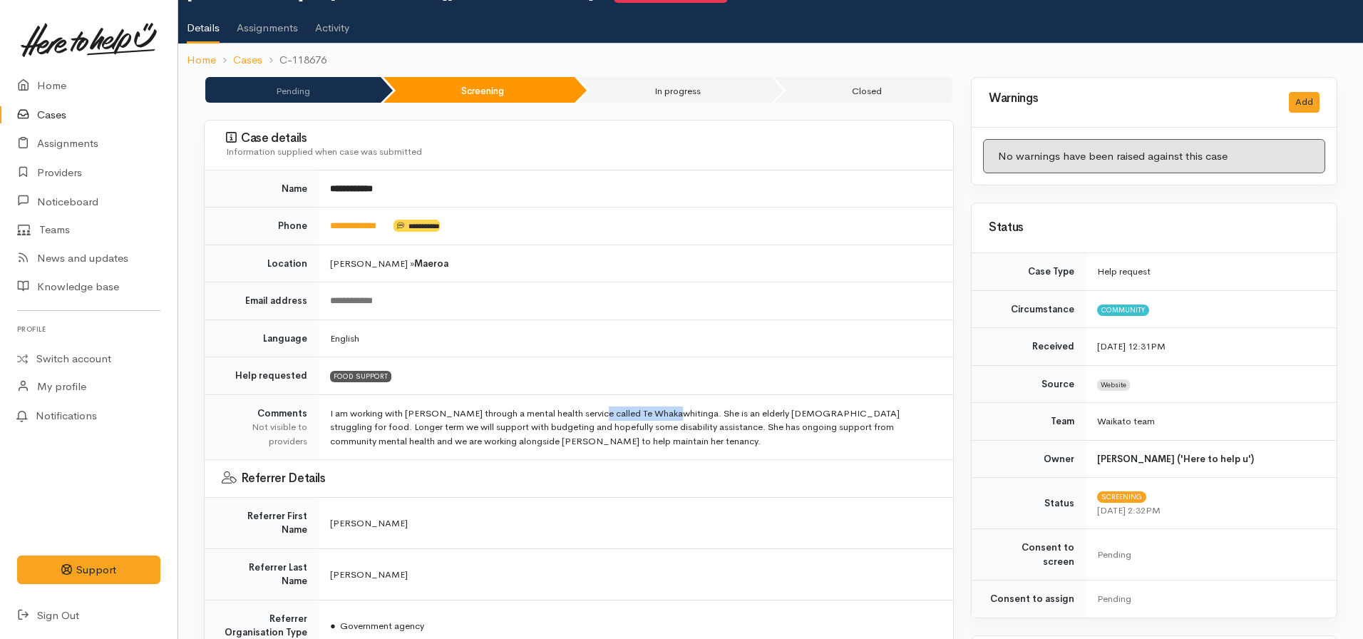
drag, startPoint x: 670, startPoint y: 416, endPoint x: 591, endPoint y: 411, distance: 79.3
click at [591, 411] on td "I am working with [PERSON_NAME] through a mental health service called Te Whaka…" at bounding box center [636, 427] width 635 height 66
copy td "Te Whakawhitinga"
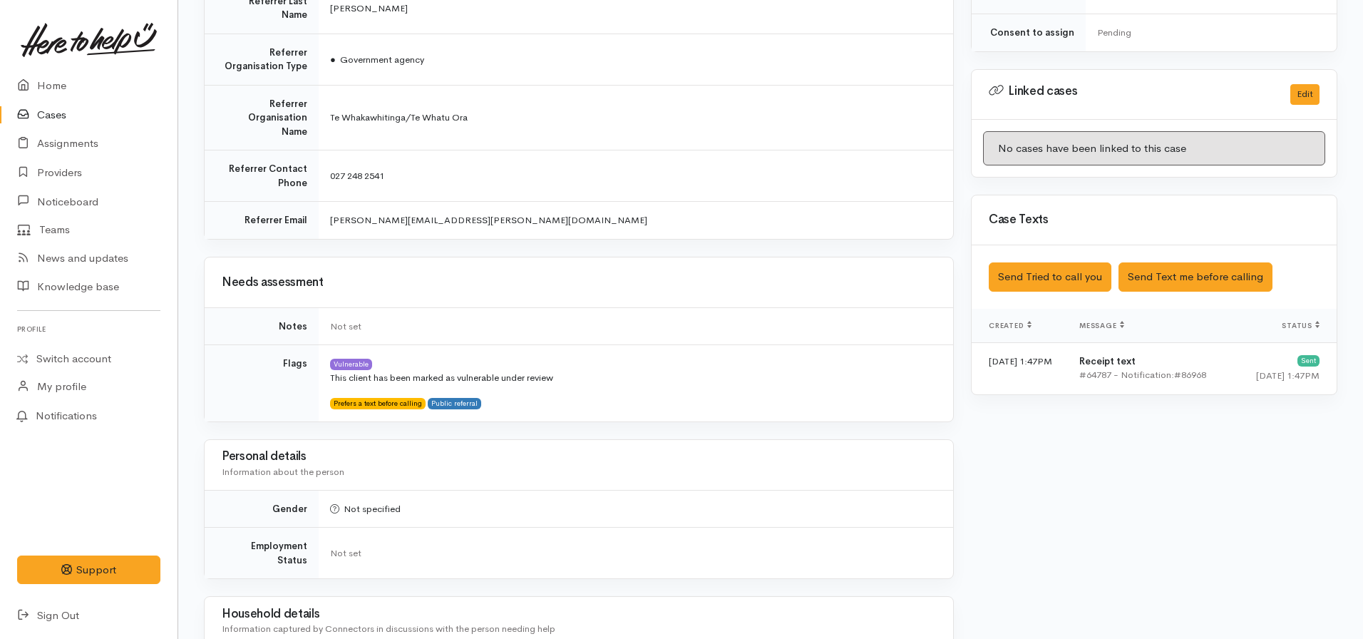
scroll to position [642, 0]
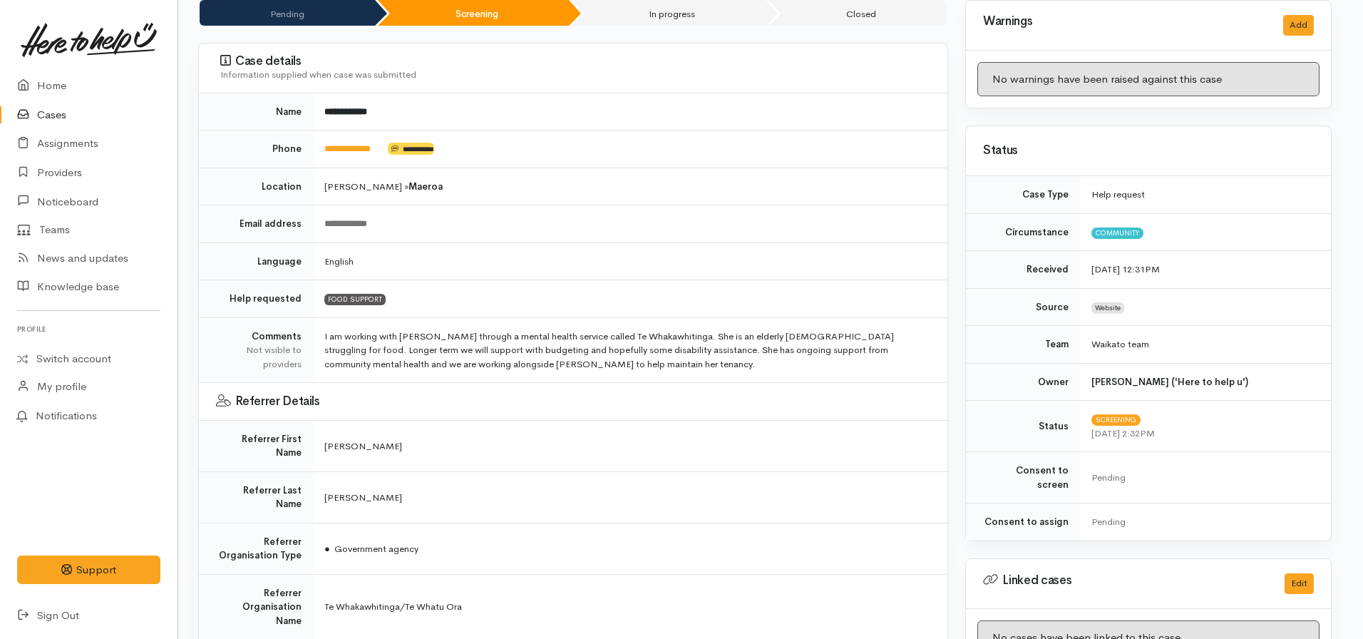
scroll to position [0, 6]
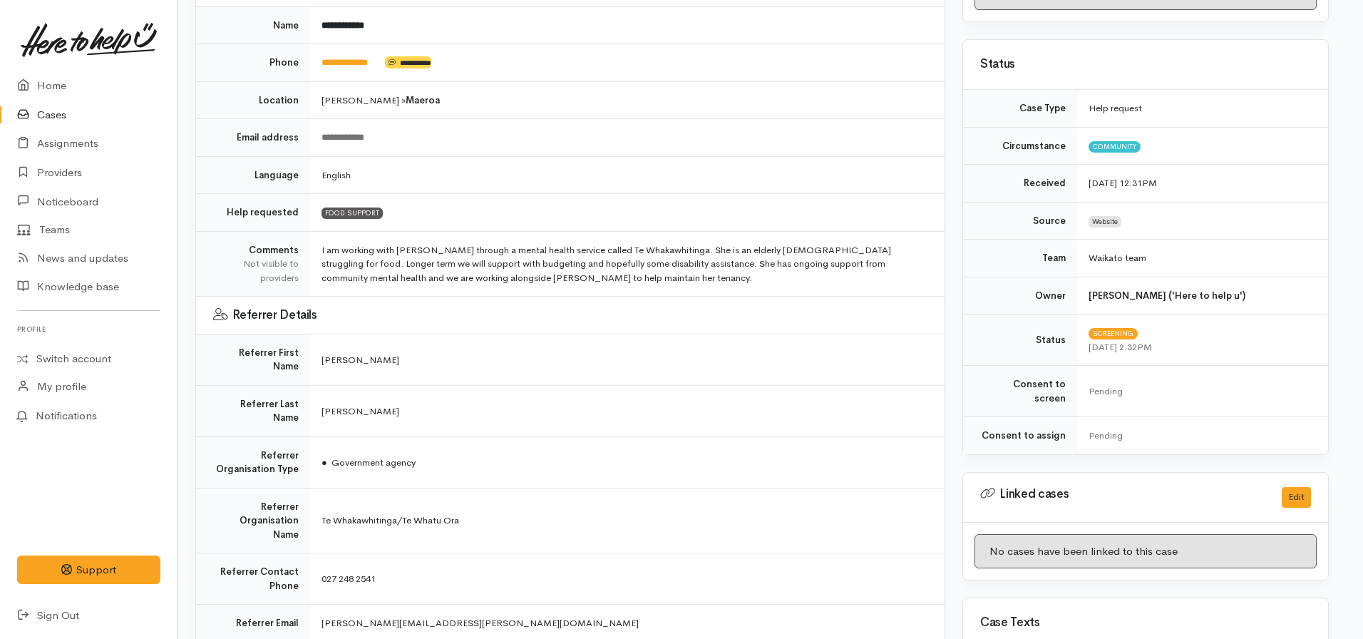
scroll to position [499, 9]
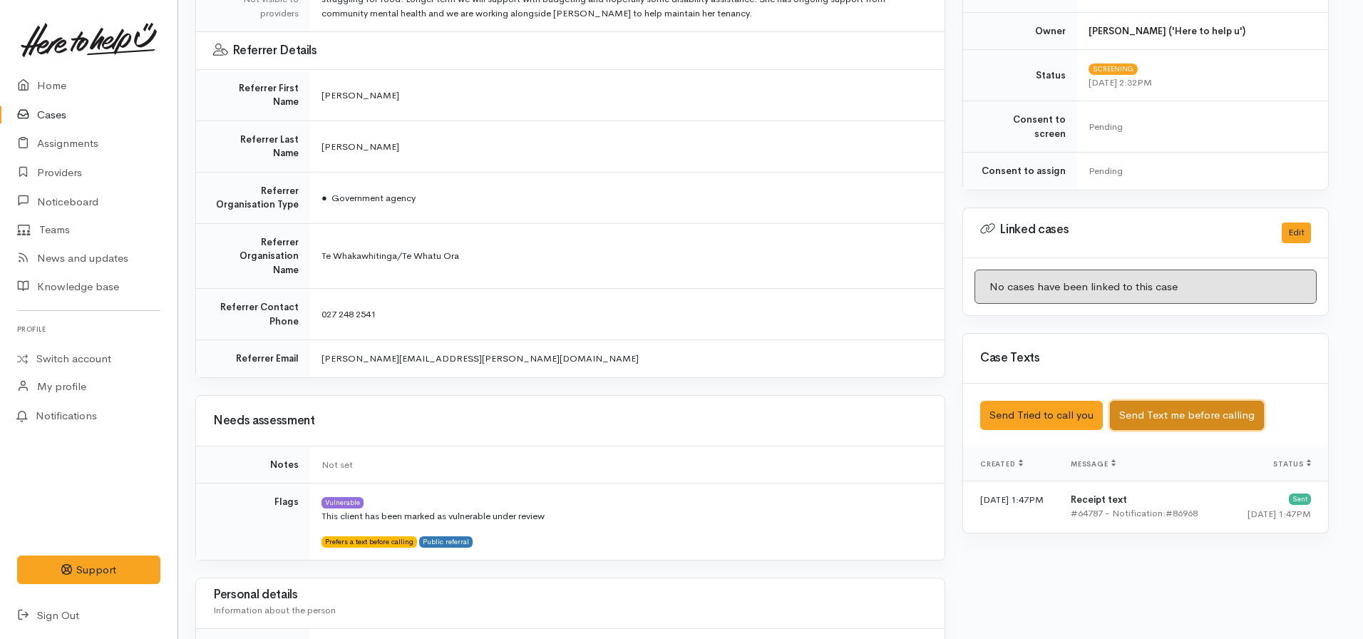
click at [1164, 401] on button "Send Text me before calling" at bounding box center [1187, 415] width 154 height 29
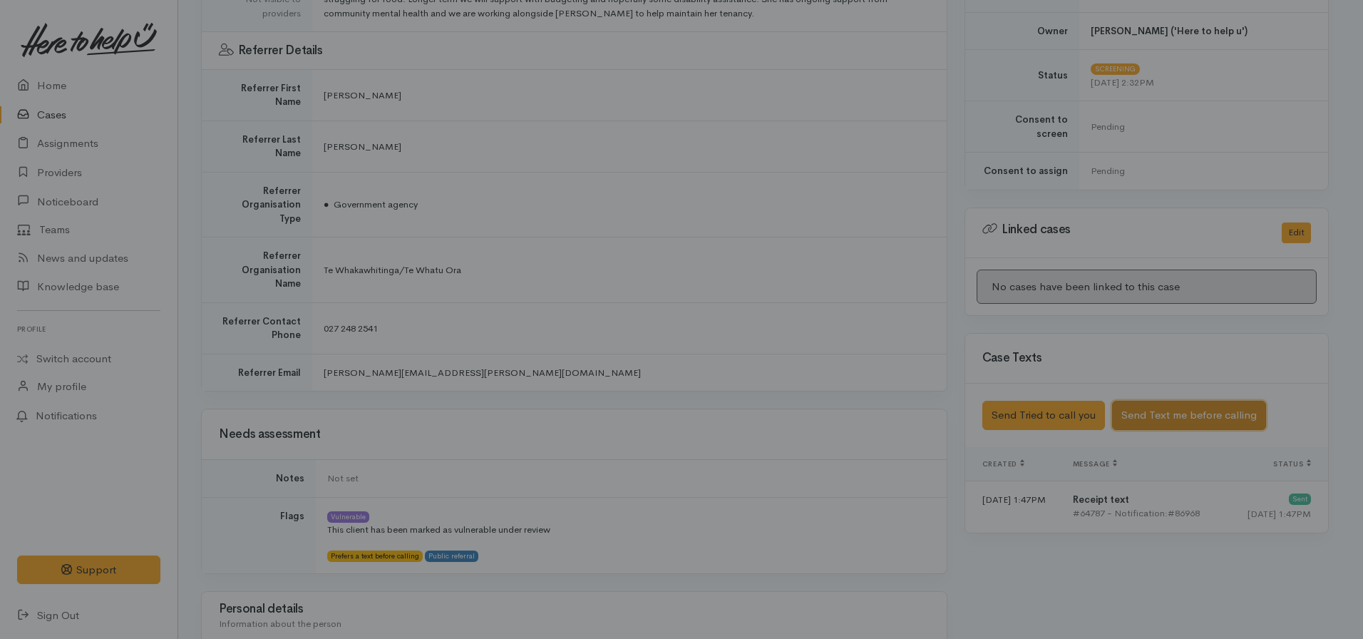
scroll to position [499, 3]
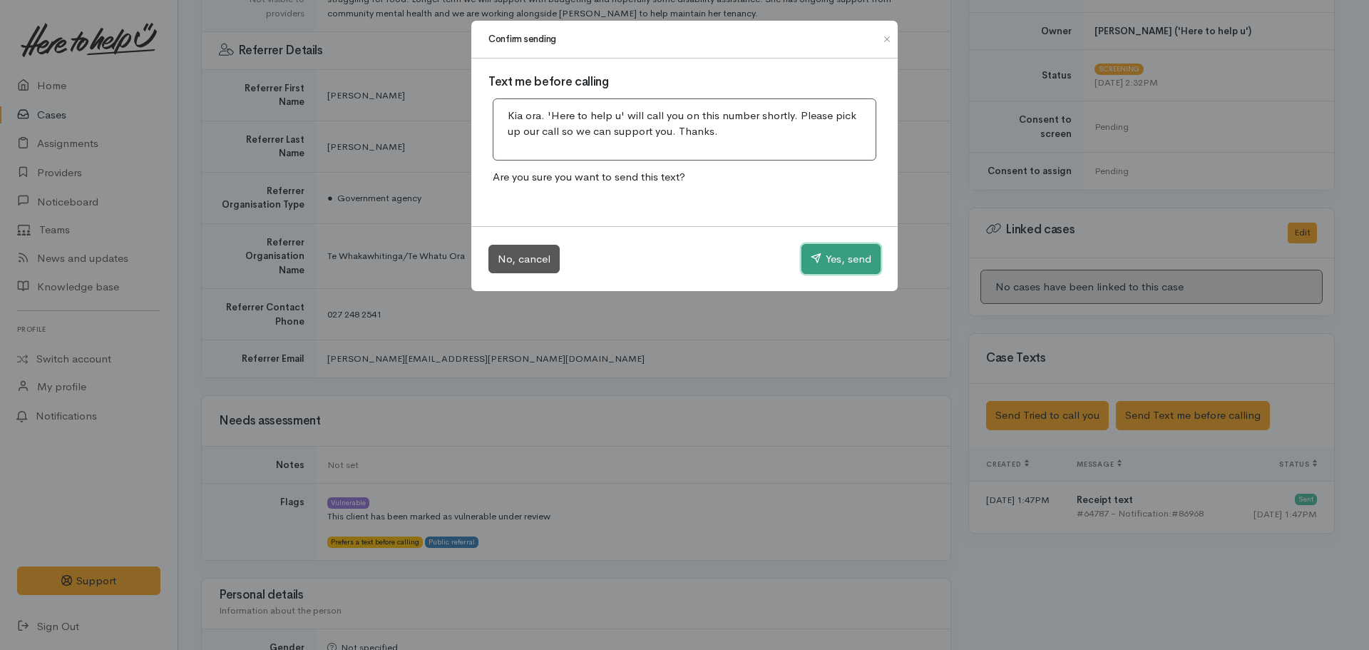
click at [806, 264] on button "Yes, send" at bounding box center [840, 259] width 79 height 30
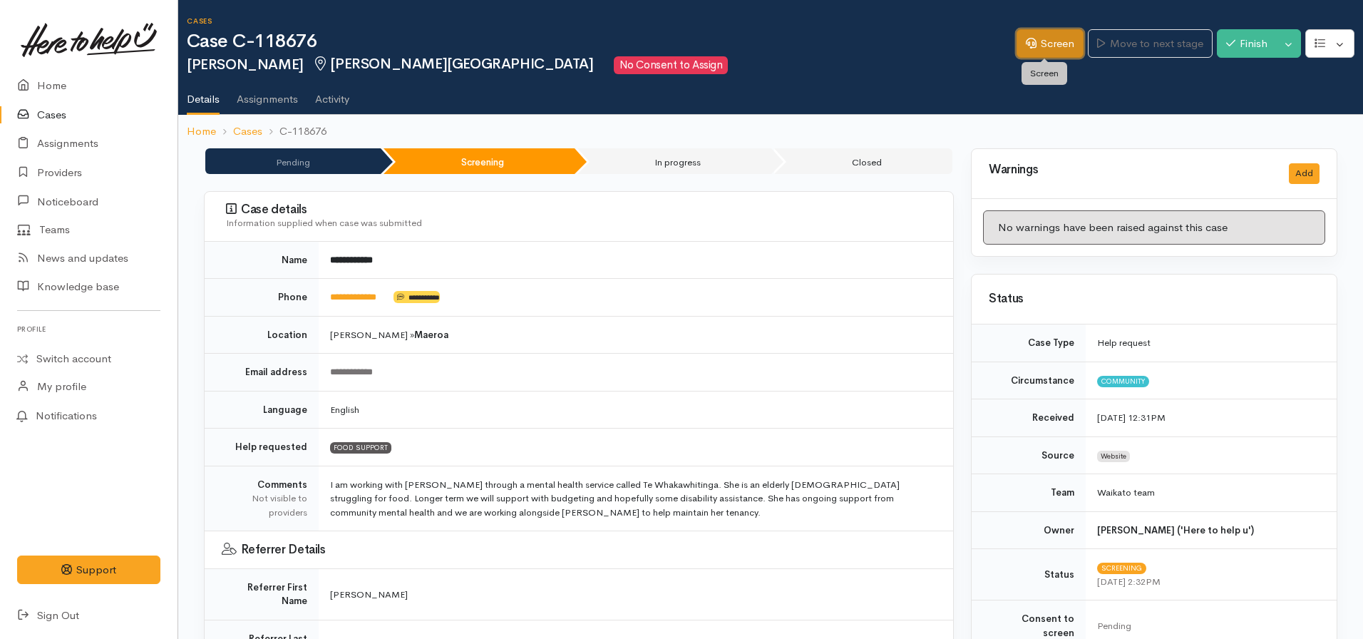
click at [1043, 43] on link "Screen" at bounding box center [1050, 43] width 67 height 29
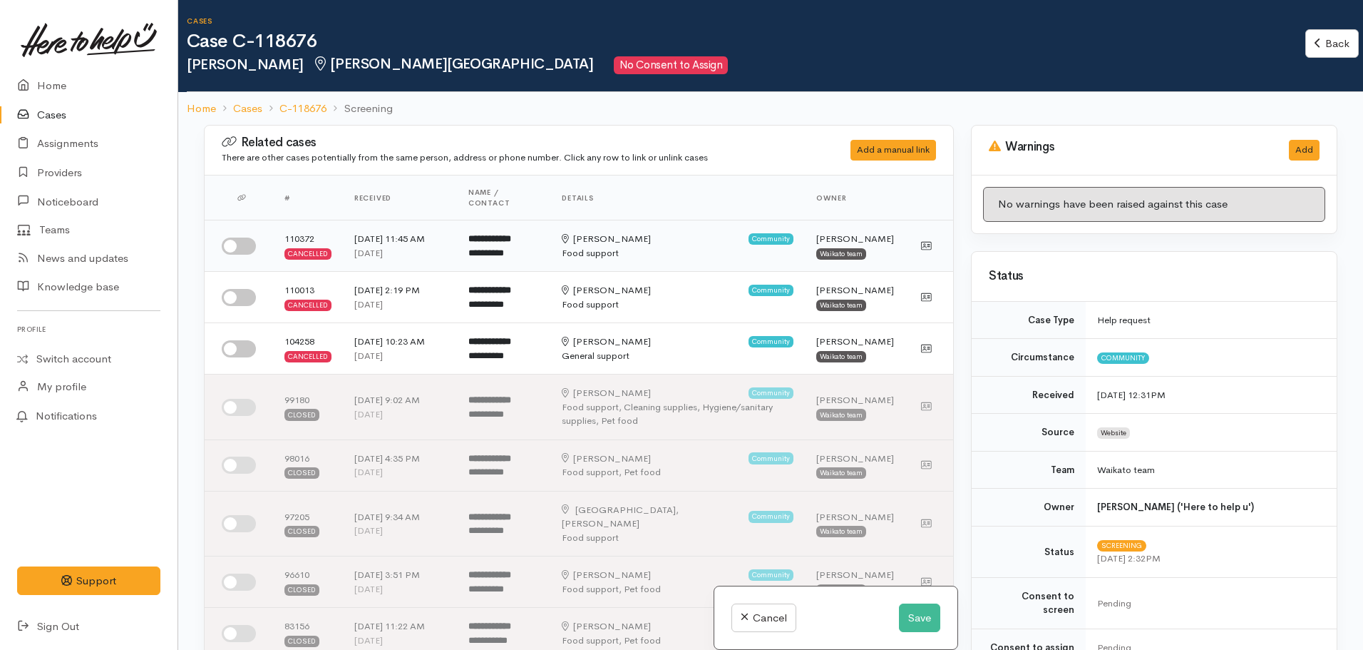
click at [237, 250] on input "checkbox" at bounding box center [239, 245] width 34 height 17
checkbox input "true"
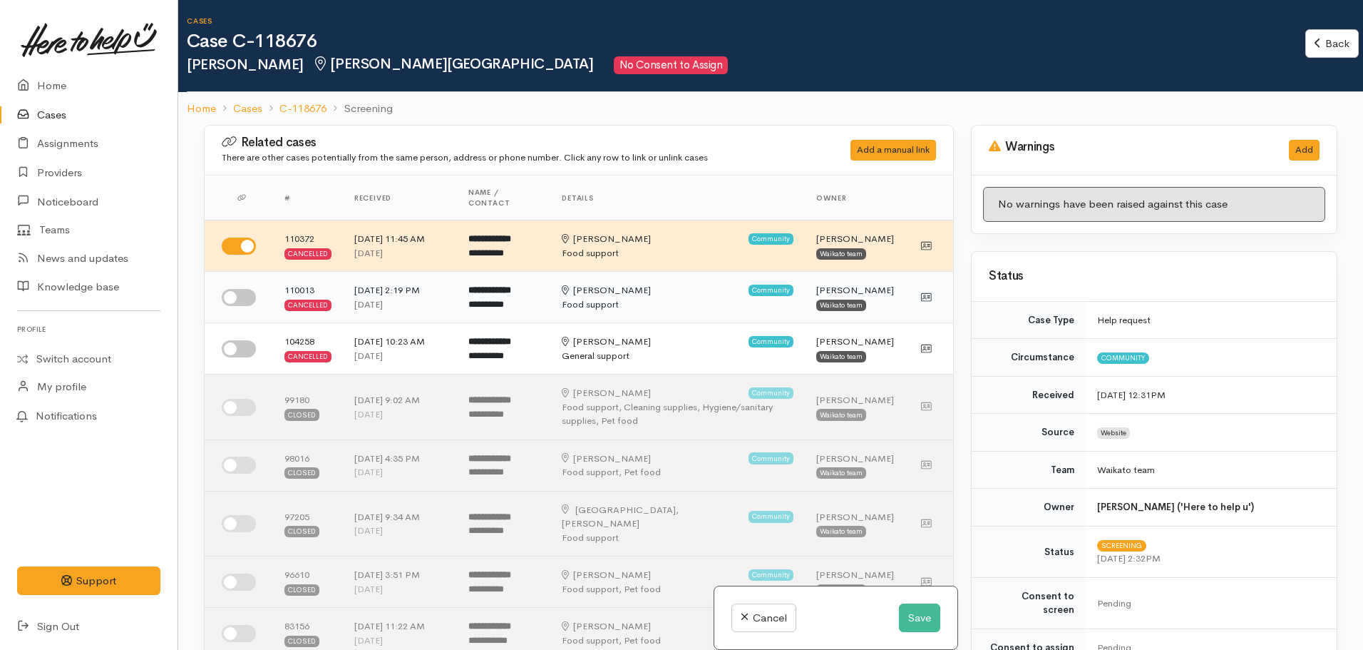
drag, startPoint x: 249, startPoint y: 308, endPoint x: 242, endPoint y: 304, distance: 8.0
click at [245, 307] on td at bounding box center [239, 297] width 68 height 51
click at [235, 289] on input "checkbox" at bounding box center [239, 297] width 34 height 17
checkbox input "true"
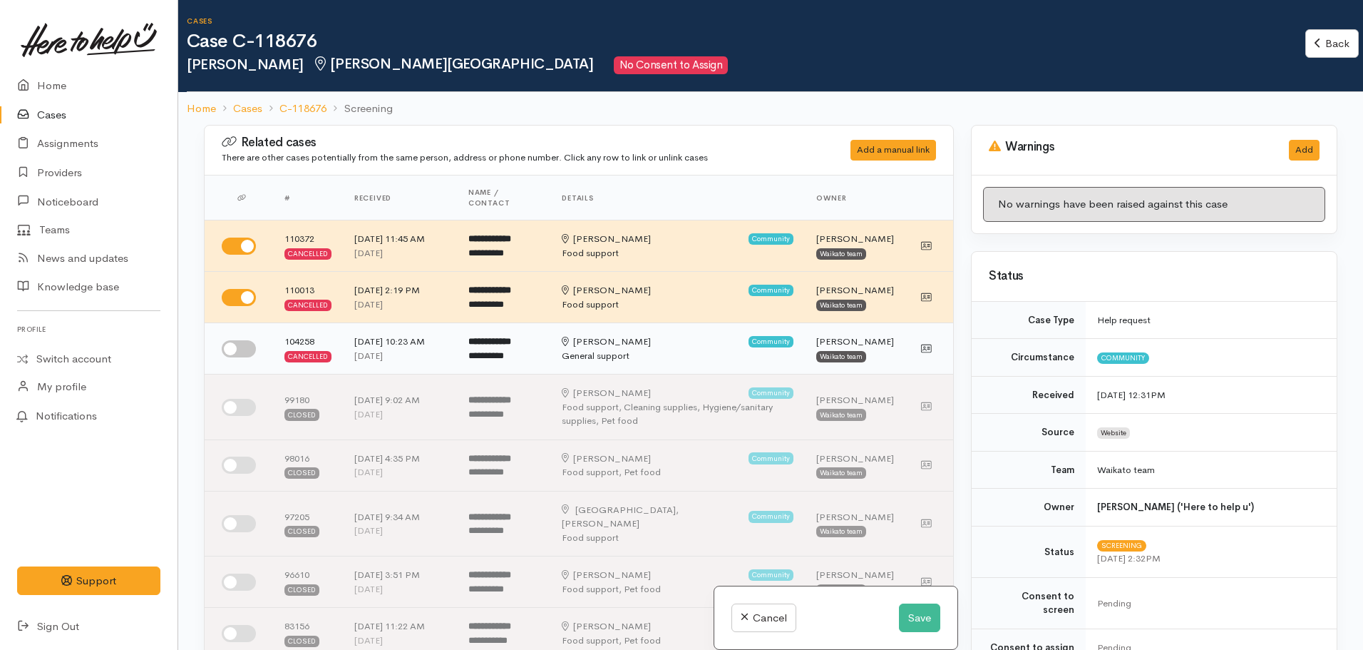
click at [231, 337] on td at bounding box center [239, 348] width 68 height 51
click at [233, 347] on input "checkbox" at bounding box center [239, 348] width 34 height 17
checkbox input "true"
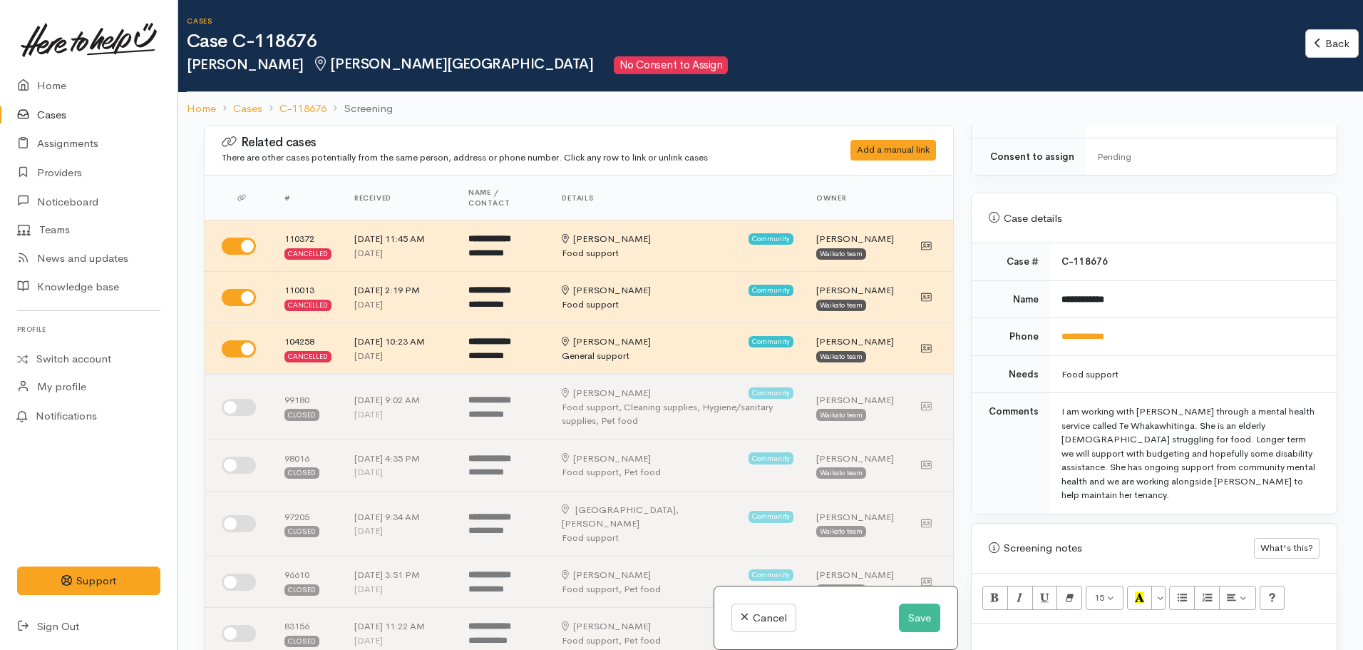
scroll to position [784, 0]
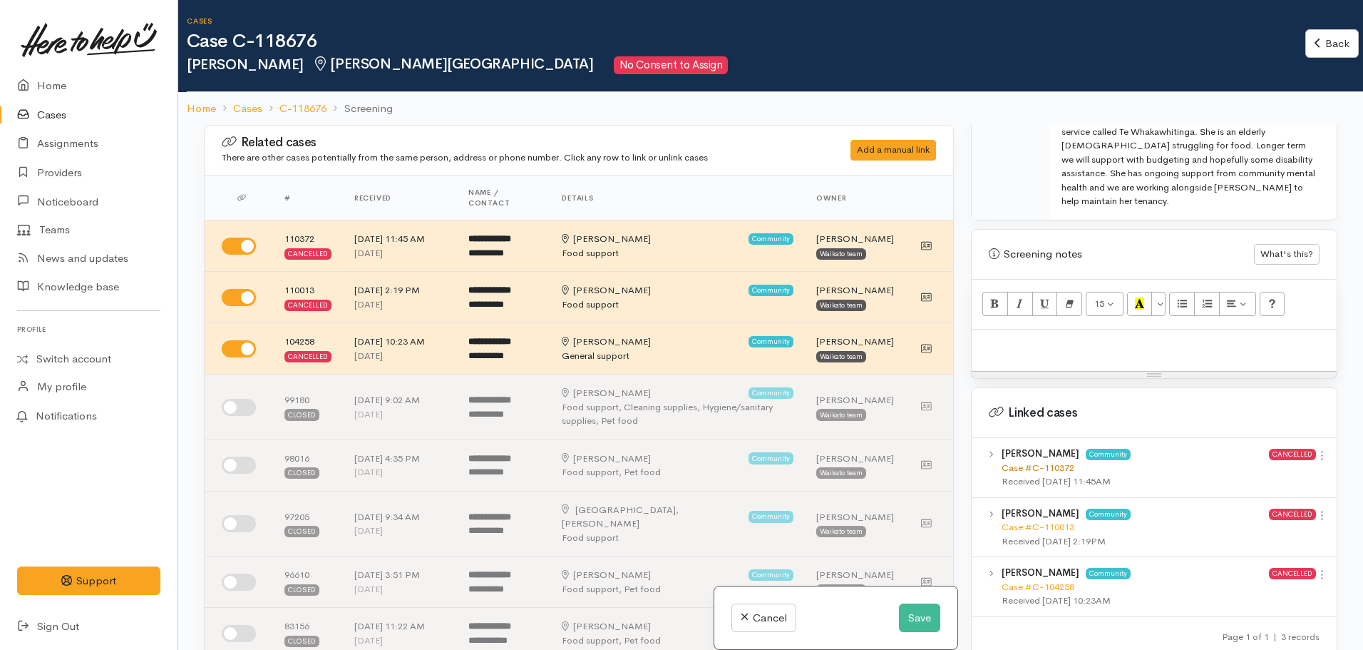
click at [1015, 461] on link "Case #C-110372" at bounding box center [1038, 467] width 73 height 12
click at [1030, 521] on link "Case #C-110013" at bounding box center [1038, 527] width 73 height 12
click at [1044, 580] on link "Case #C-104258" at bounding box center [1038, 586] width 73 height 12
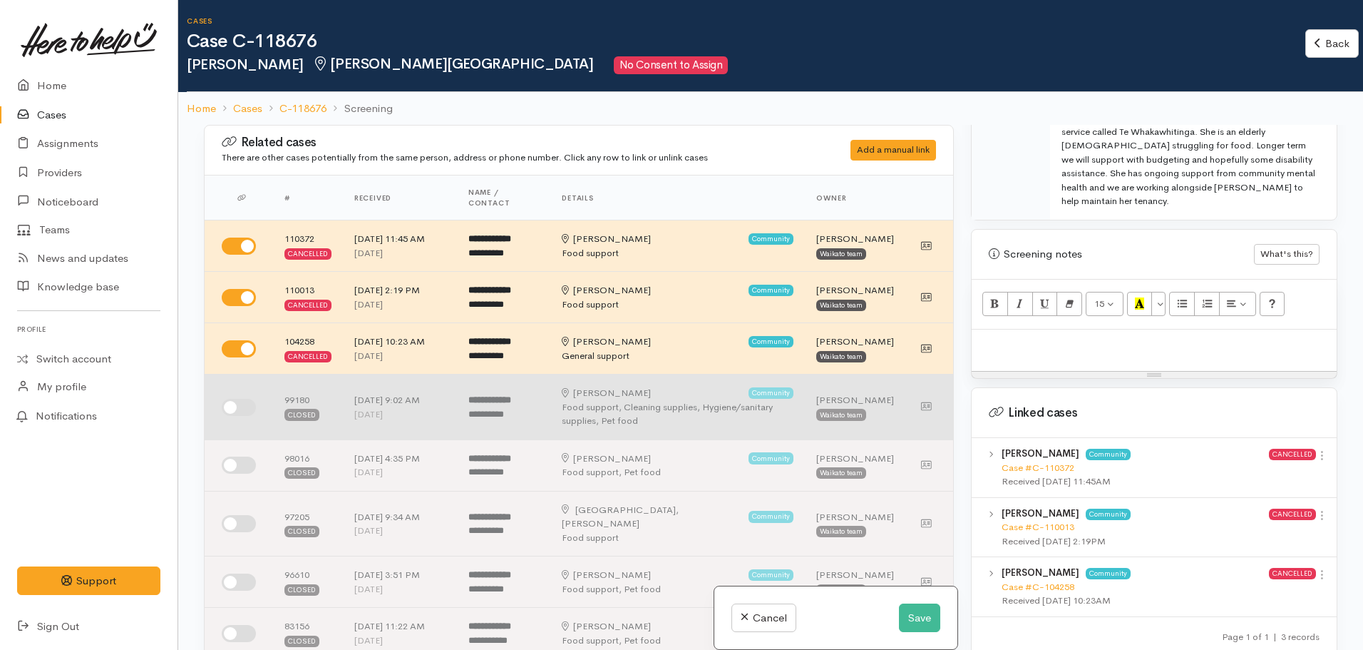
click at [247, 404] on input "checkbox" at bounding box center [239, 407] width 34 height 17
checkbox input "true"
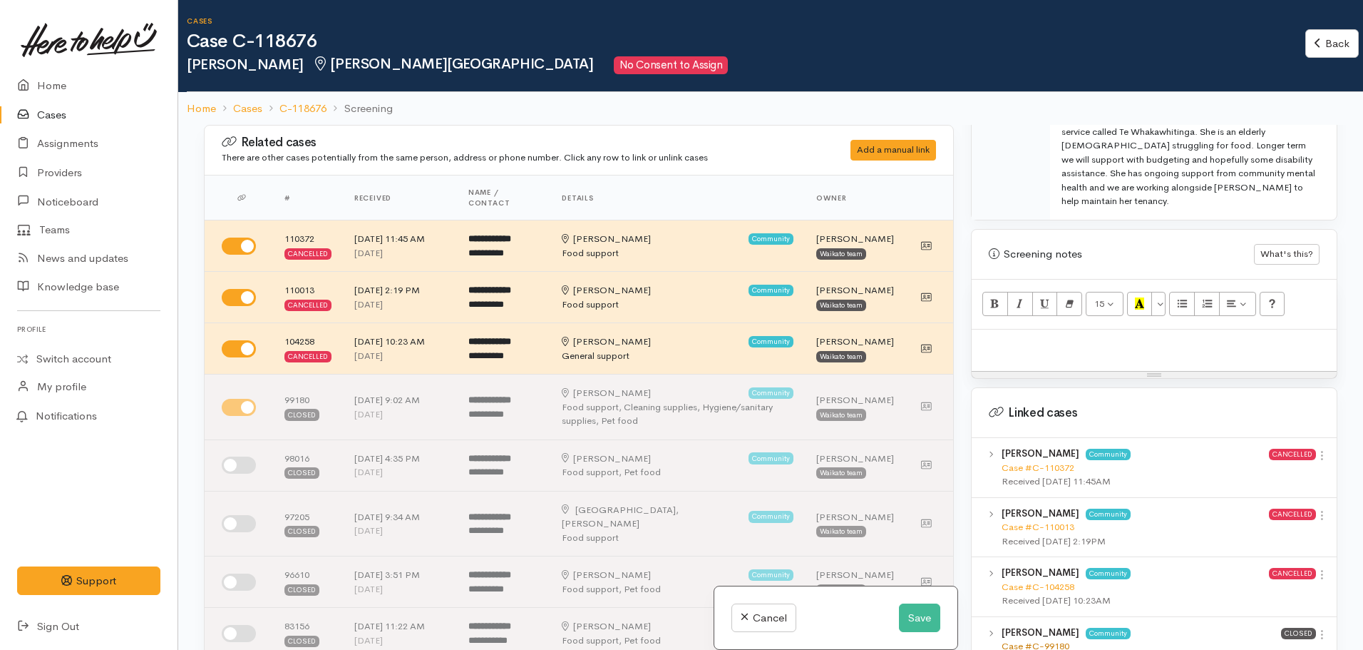
click at [1037, 640] on link "Case #C-99180" at bounding box center [1036, 646] width 68 height 12
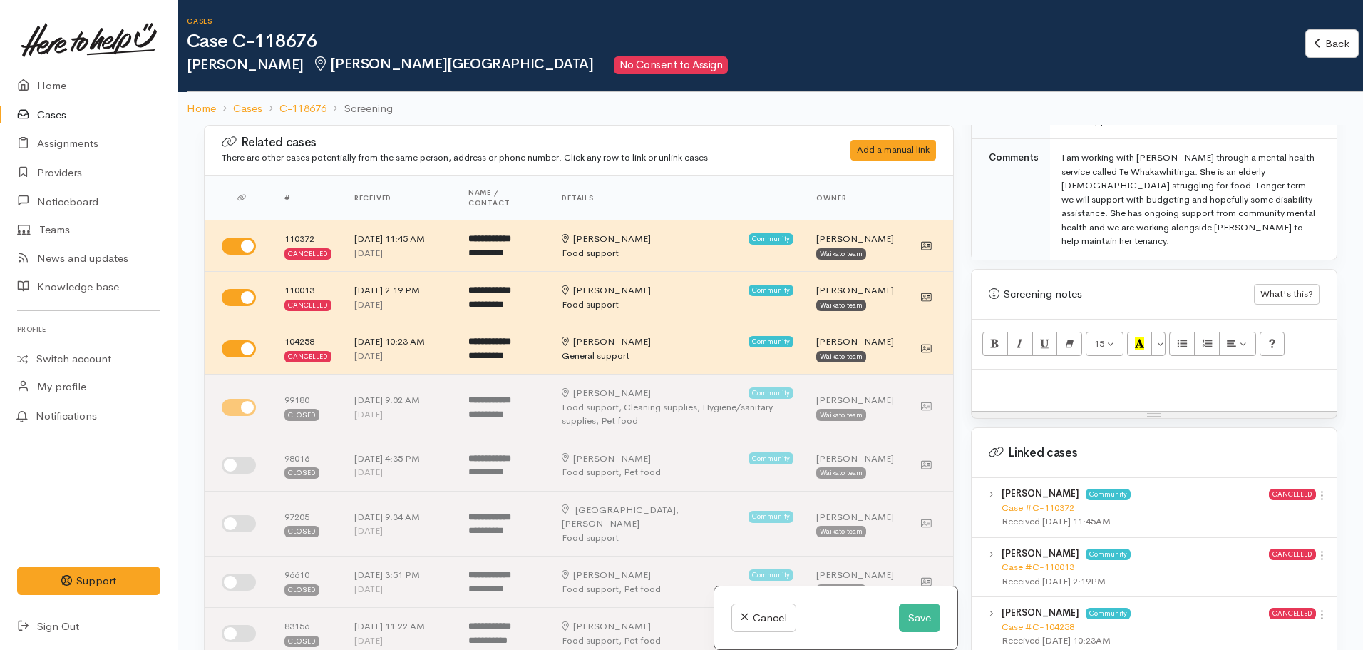
scroll to position [713, 0]
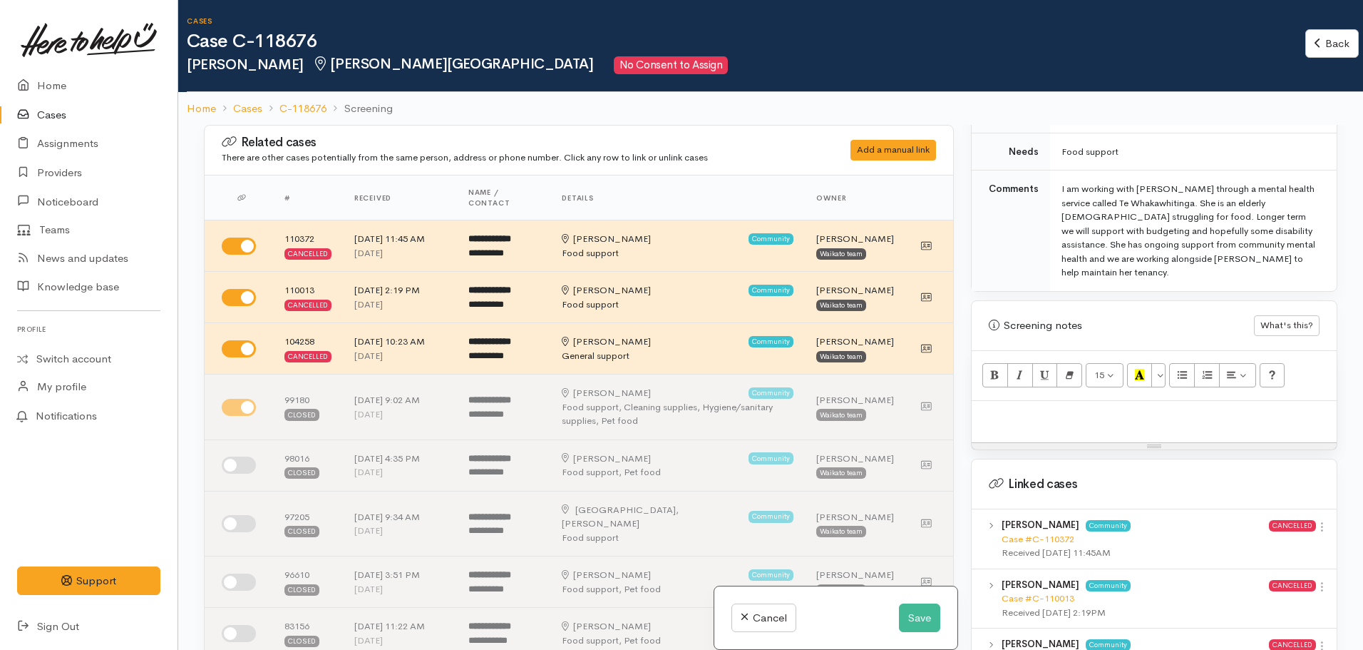
click at [1042, 406] on div at bounding box center [1154, 422] width 365 height 42
paste div
click at [980, 408] on p "29/10/1961" at bounding box center [1154, 416] width 351 height 16
click at [977, 401] on div "DOB: [DEMOGRAPHIC_DATA]" at bounding box center [1154, 422] width 365 height 42
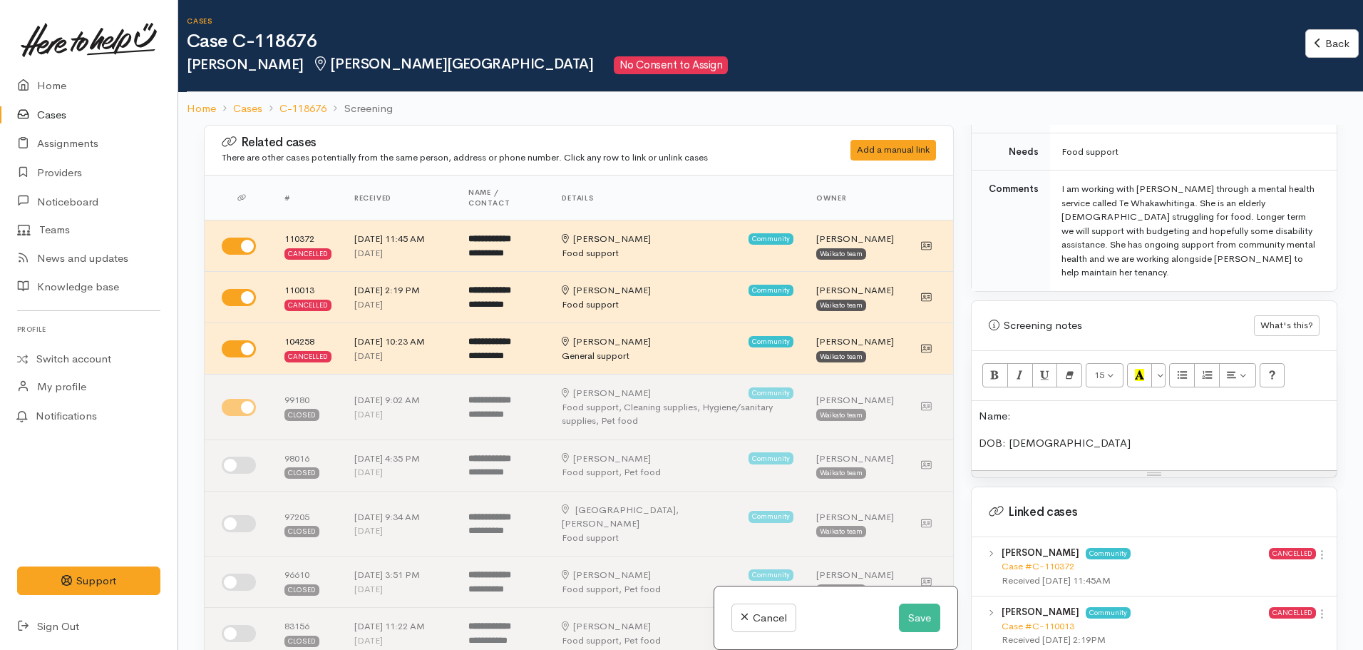
click at [1082, 435] on p "DOB: [DEMOGRAPHIC_DATA]" at bounding box center [1154, 443] width 351 height 16
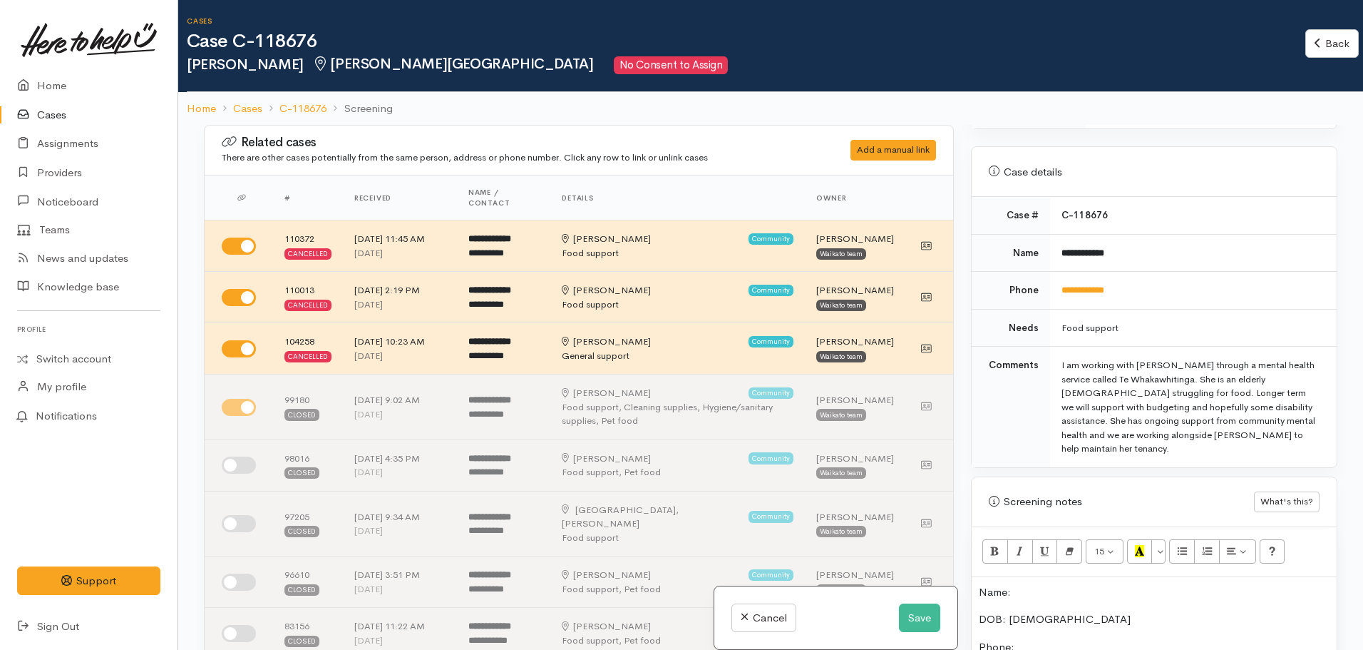
scroll to position [570, 0]
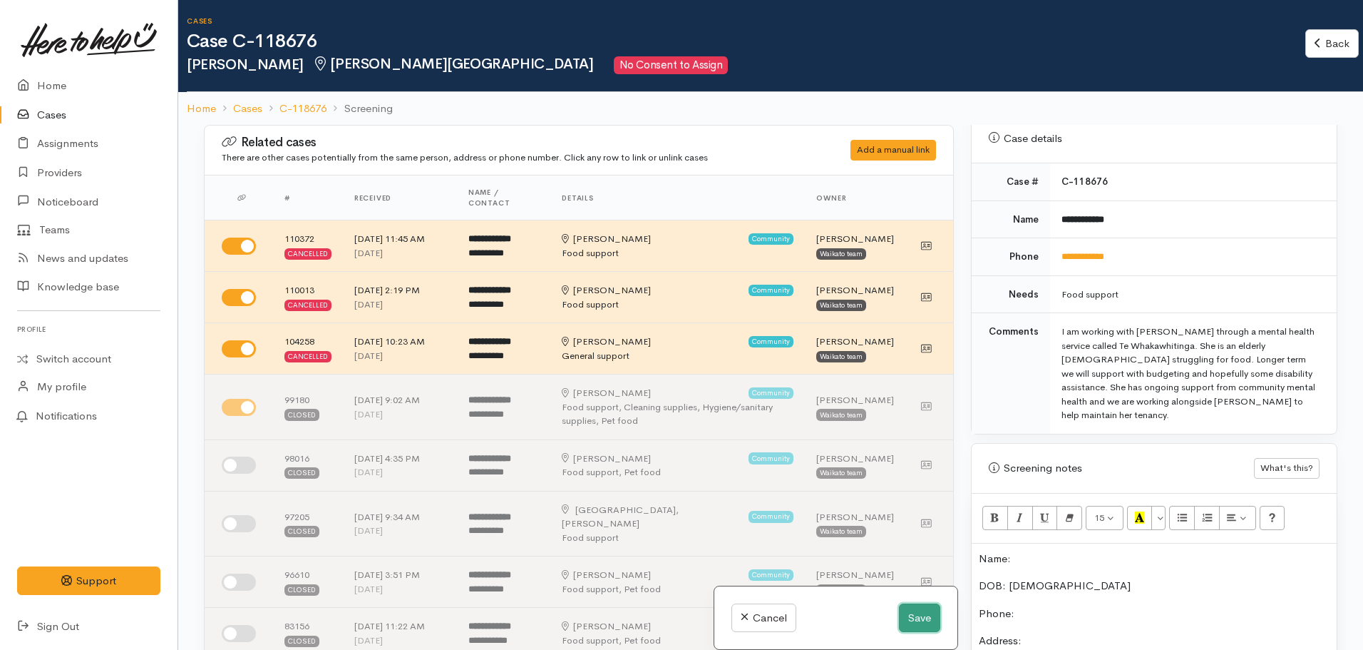
click at [926, 619] on button "Save" at bounding box center [919, 617] width 41 height 29
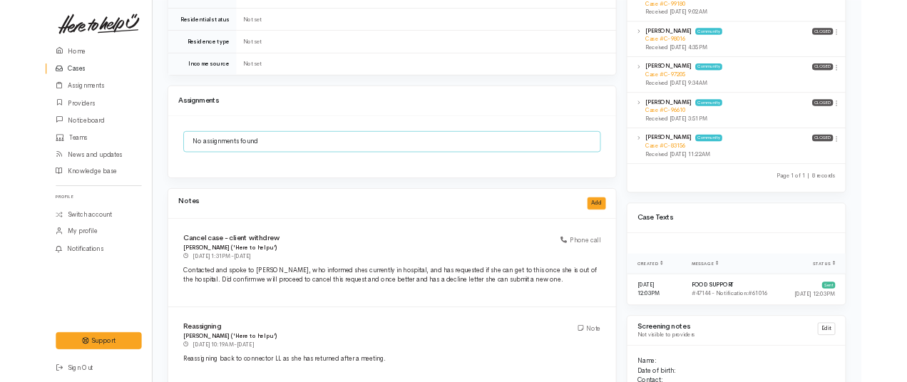
scroll to position [1070, 0]
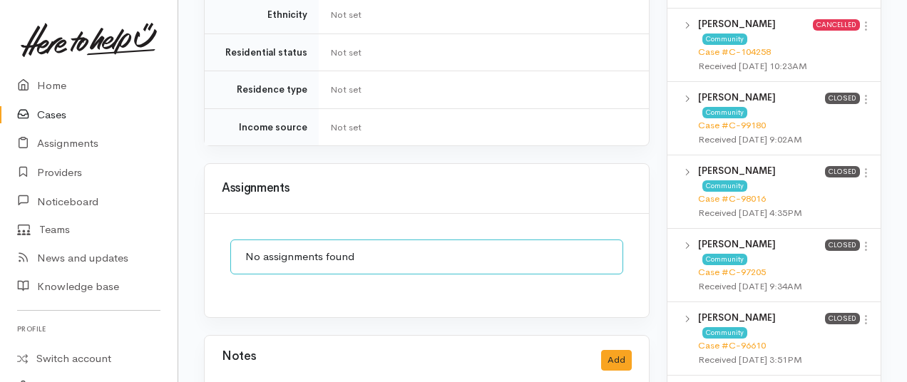
drag, startPoint x: 68, startPoint y: 115, endPoint x: 87, endPoint y: 111, distance: 19.0
click at [68, 115] on link "Cases" at bounding box center [89, 115] width 178 height 29
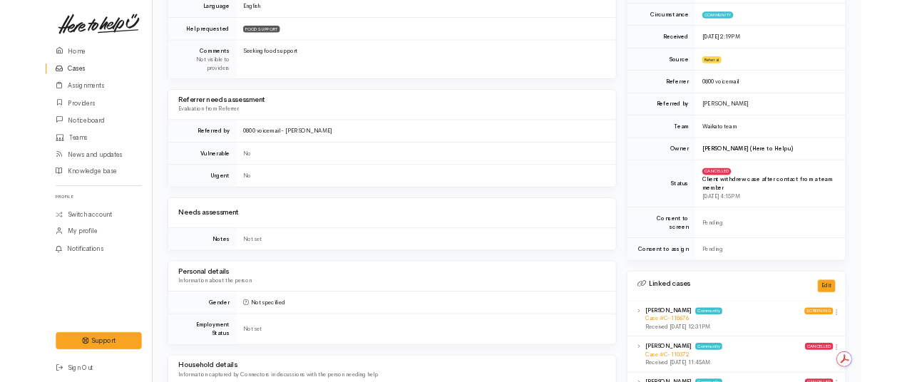
scroll to position [499, 0]
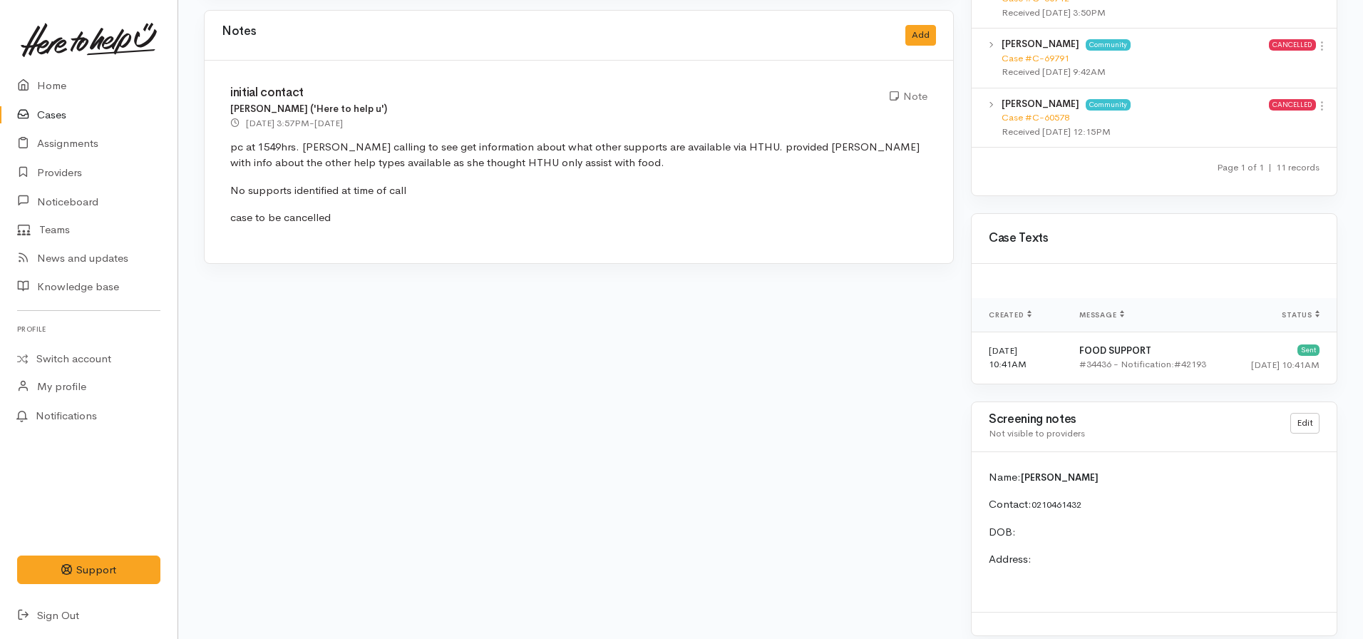
scroll to position [1368, 0]
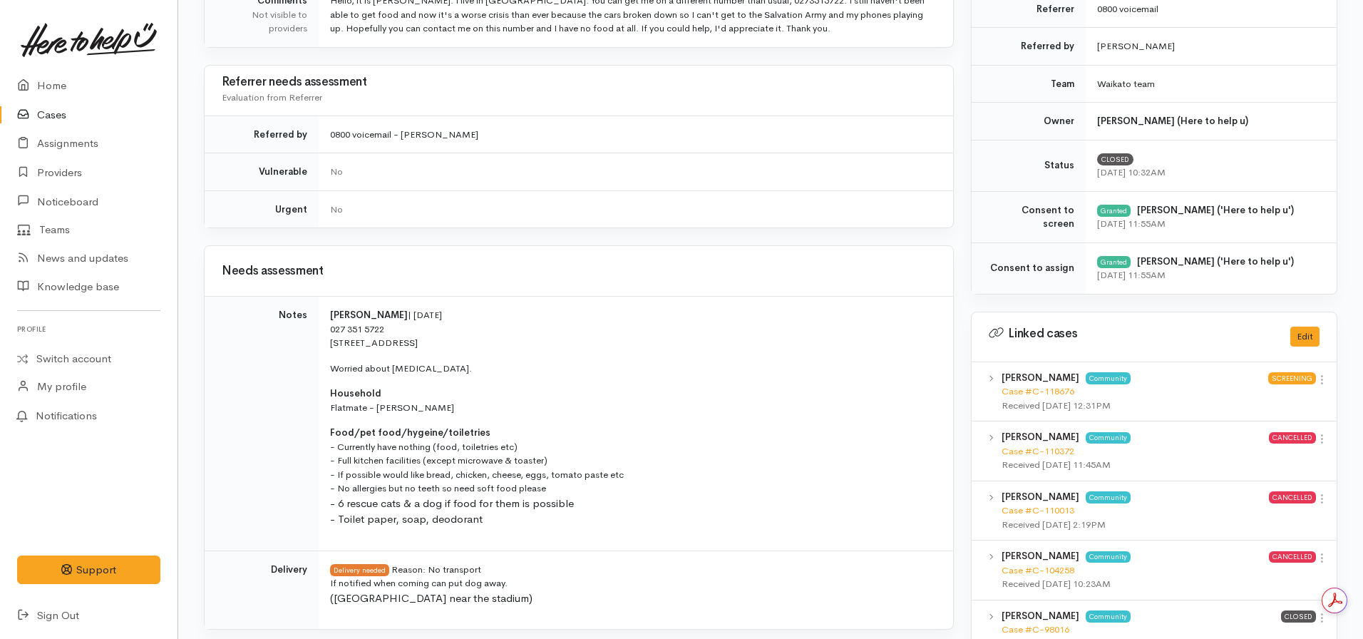
scroll to position [499, 0]
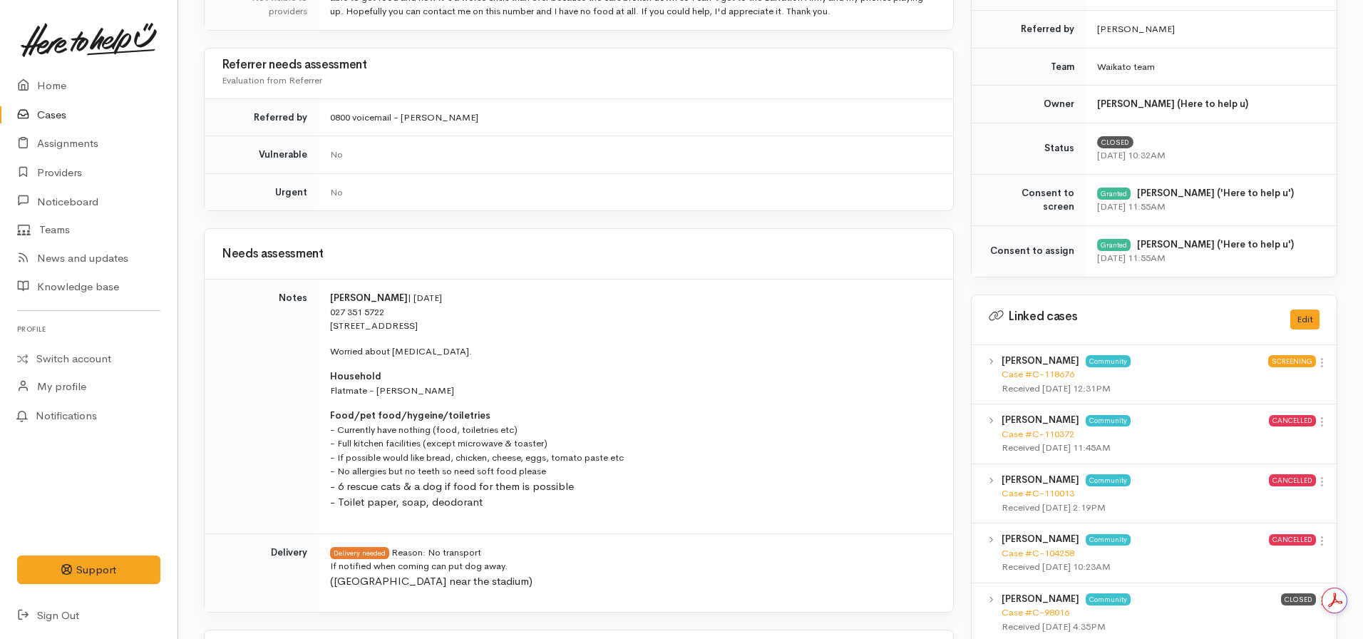
drag, startPoint x: 457, startPoint y: 295, endPoint x: 395, endPoint y: 294, distance: 62.0
click at [395, 294] on p "Dawn Tilbury | 29/10/1961 027 351 5722 40 Rimu Street, Maeroa, Hamilton" at bounding box center [633, 312] width 606 height 42
copy p "29/10/1961"
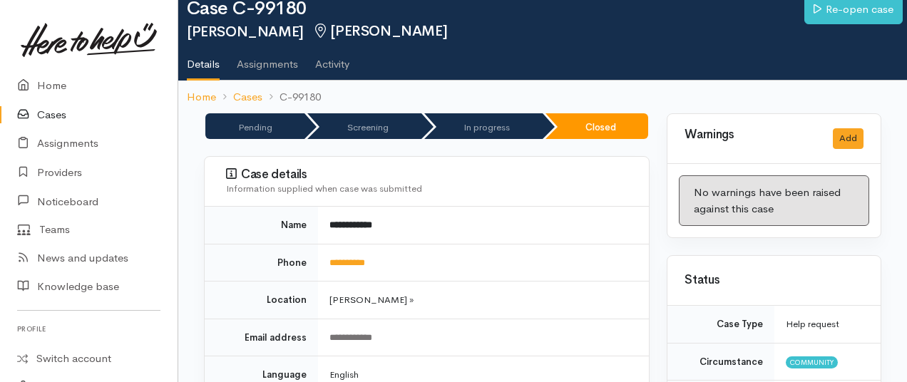
scroll to position [0, 0]
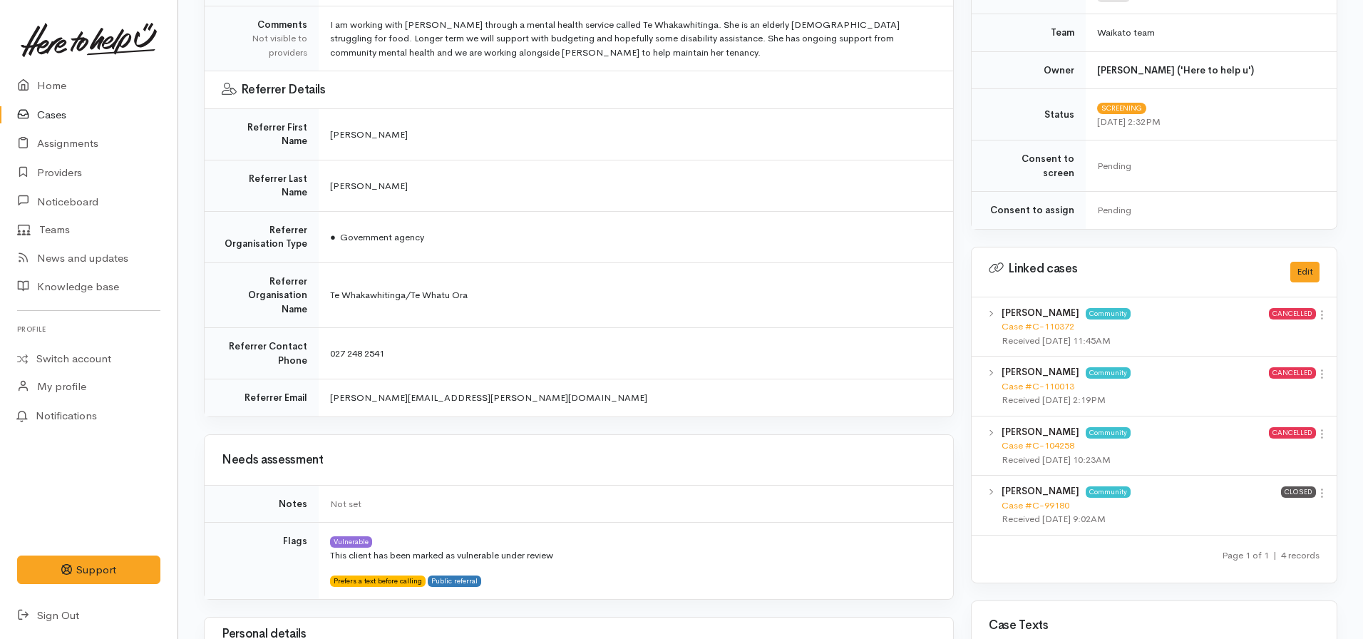
scroll to position [71, 0]
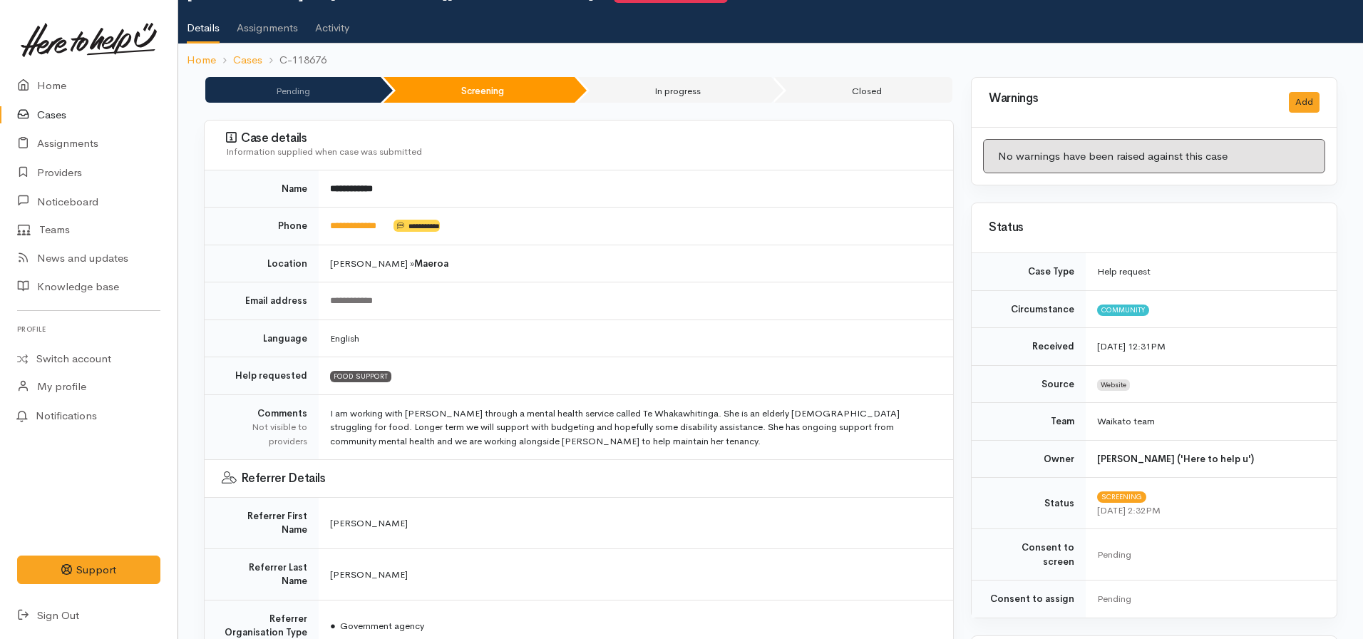
click at [350, 219] on td "**********" at bounding box center [636, 226] width 635 height 38
click at [357, 229] on link "**********" at bounding box center [353, 225] width 46 height 9
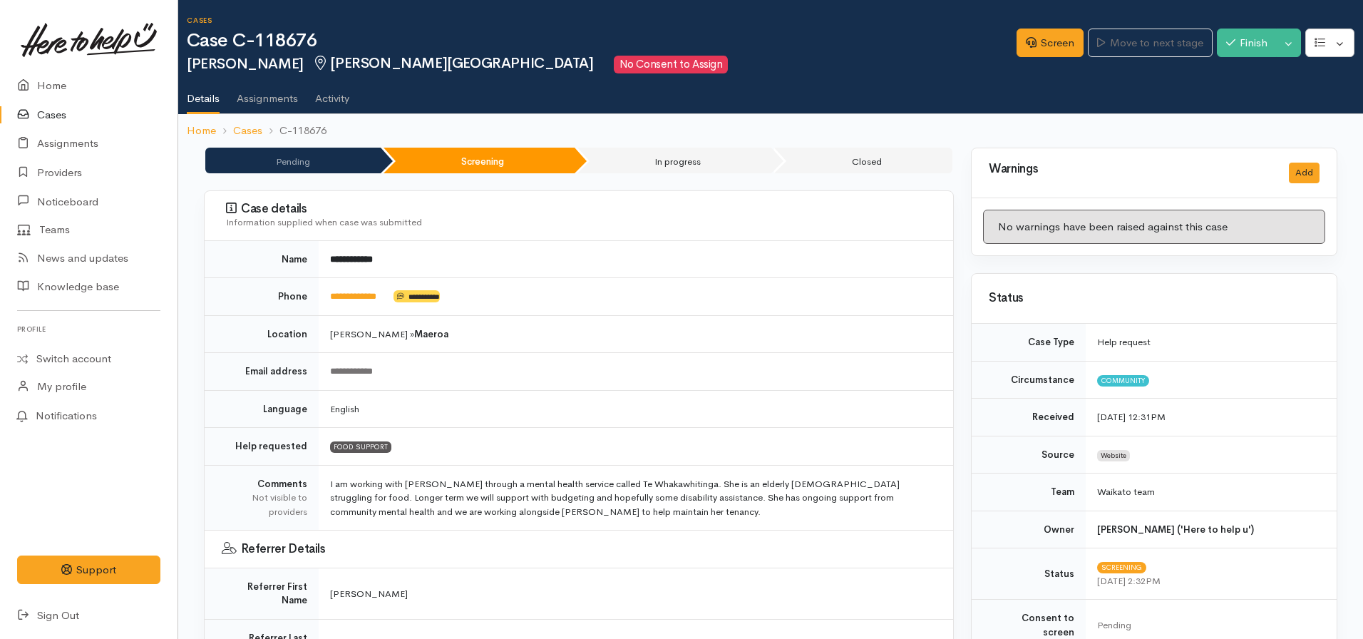
scroll to position [0, 0]
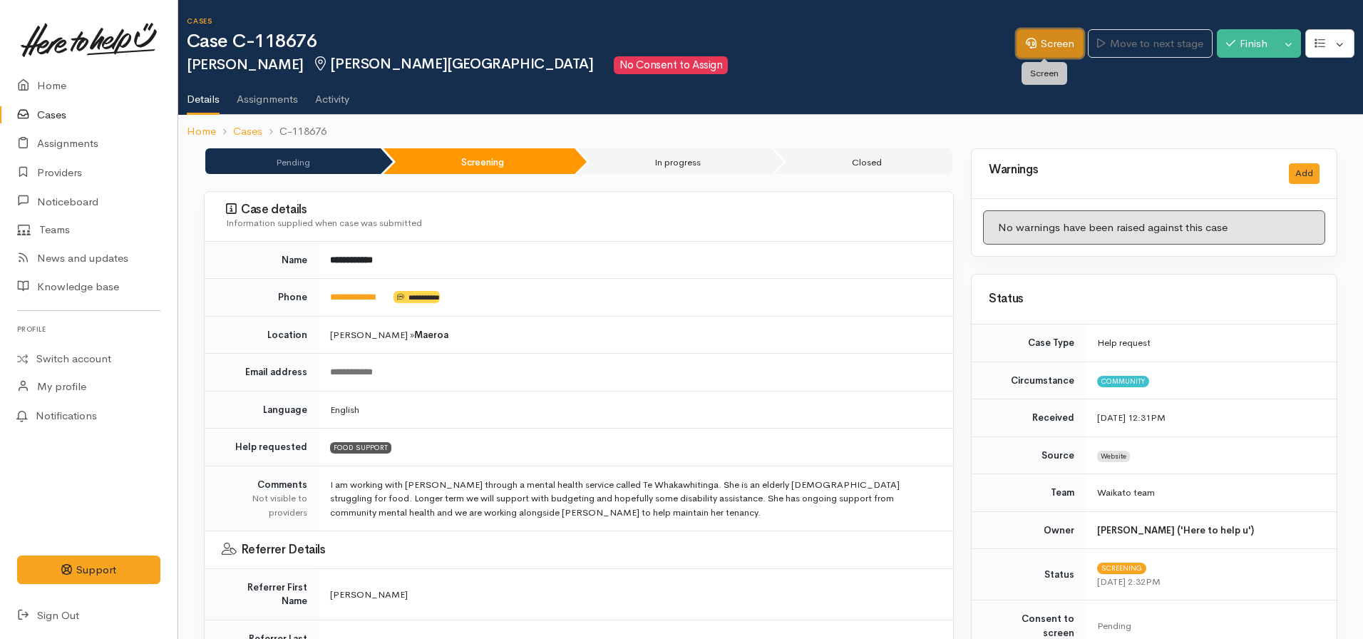
click at [1040, 48] on link "Screen" at bounding box center [1050, 43] width 67 height 29
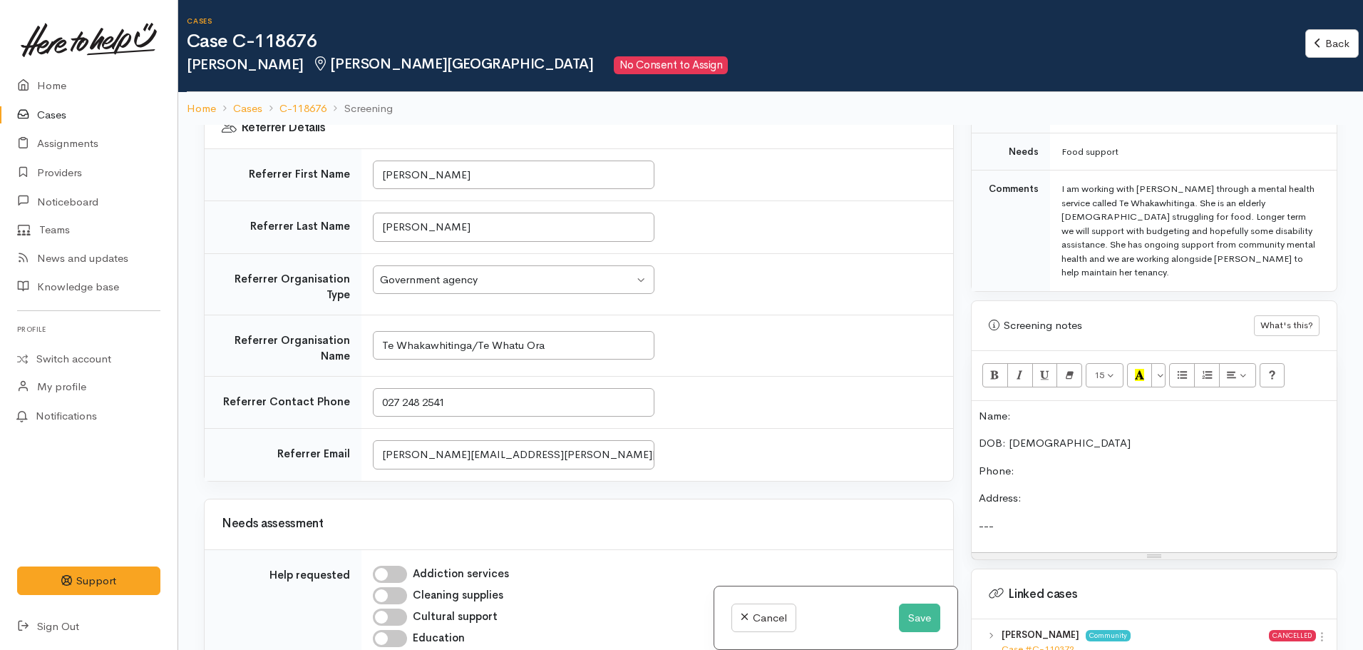
scroll to position [1141, 0]
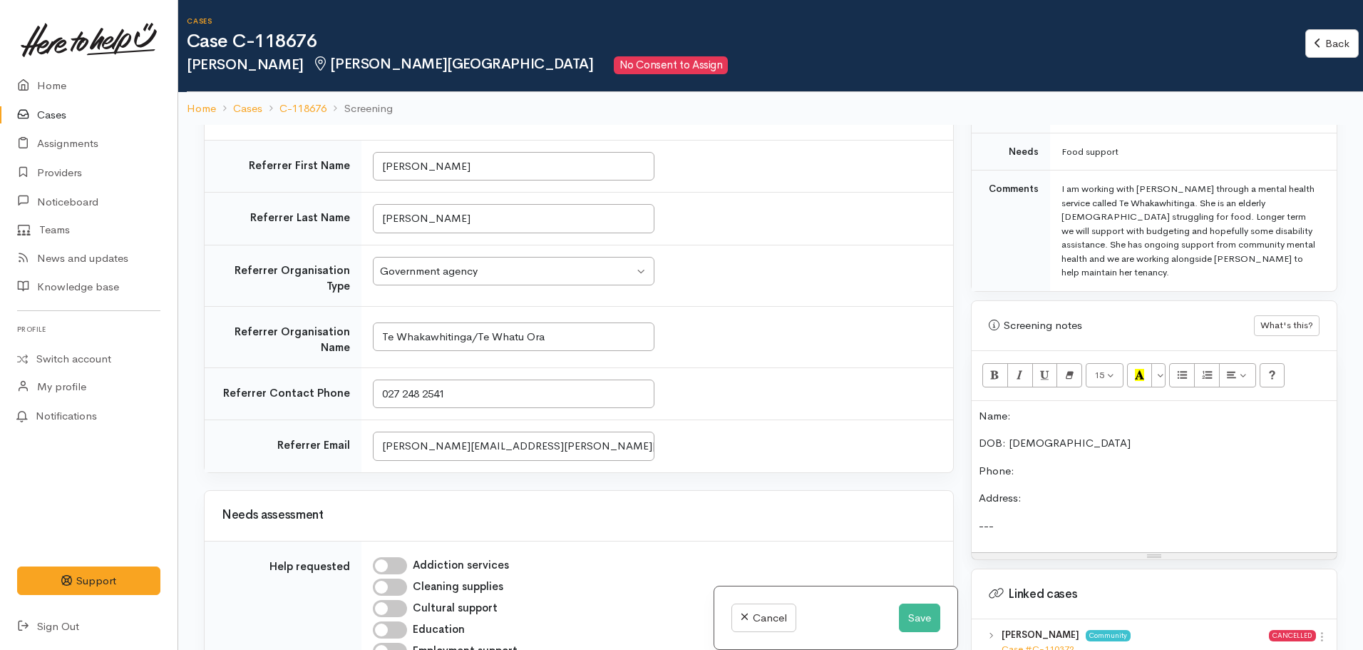
click at [1032, 518] on p "---" at bounding box center [1154, 526] width 351 height 16
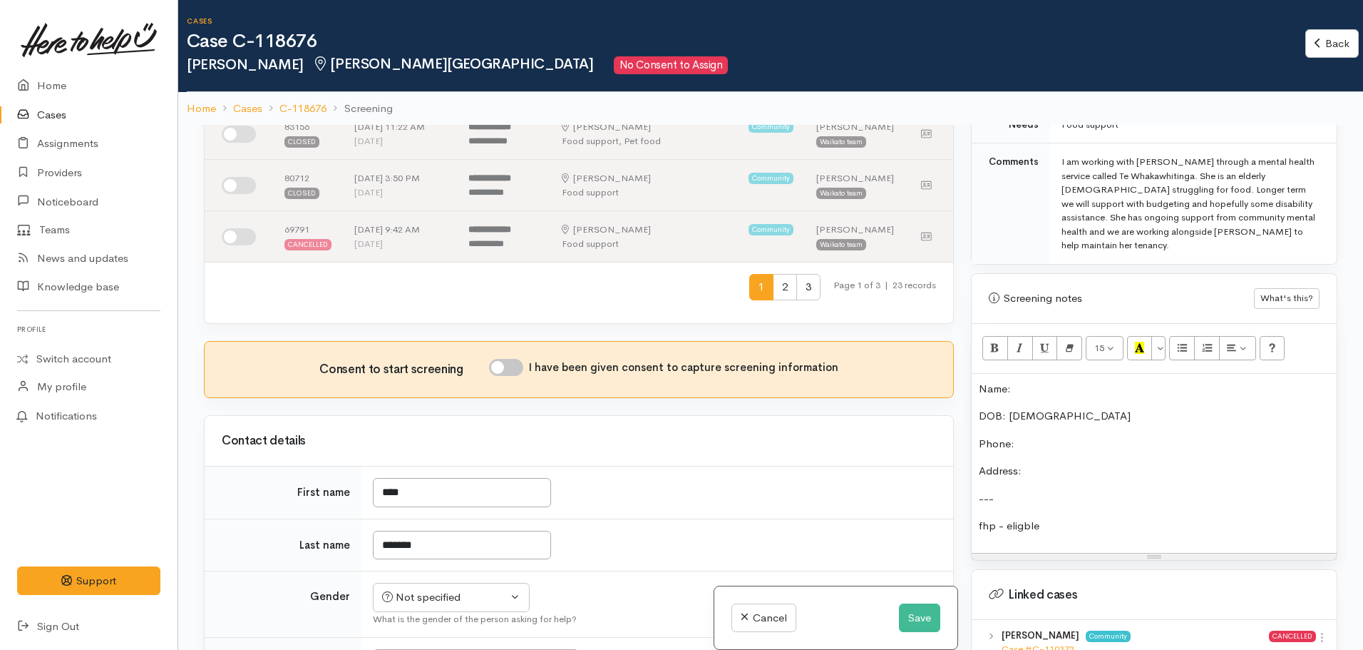
scroll to position [784, 0]
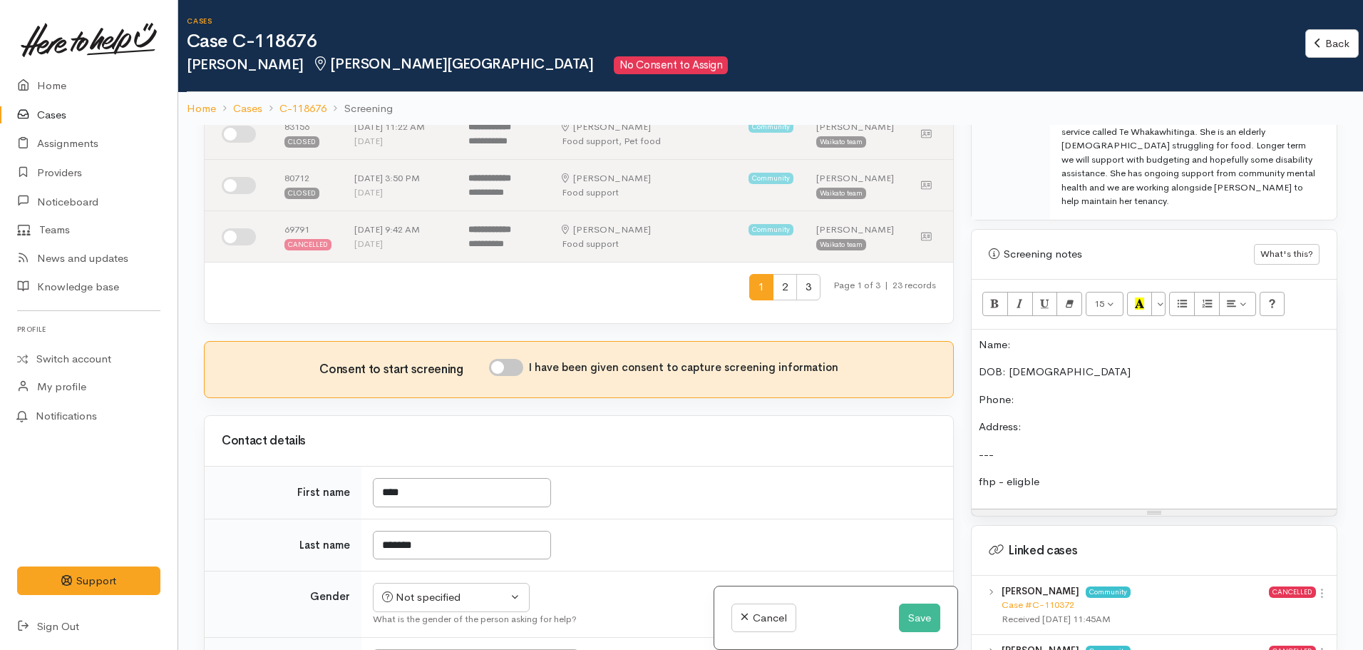
click at [1080, 364] on p "DOB: [DEMOGRAPHIC_DATA]" at bounding box center [1154, 372] width 351 height 16
click at [1023, 446] on p "---" at bounding box center [1154, 454] width 351 height 16
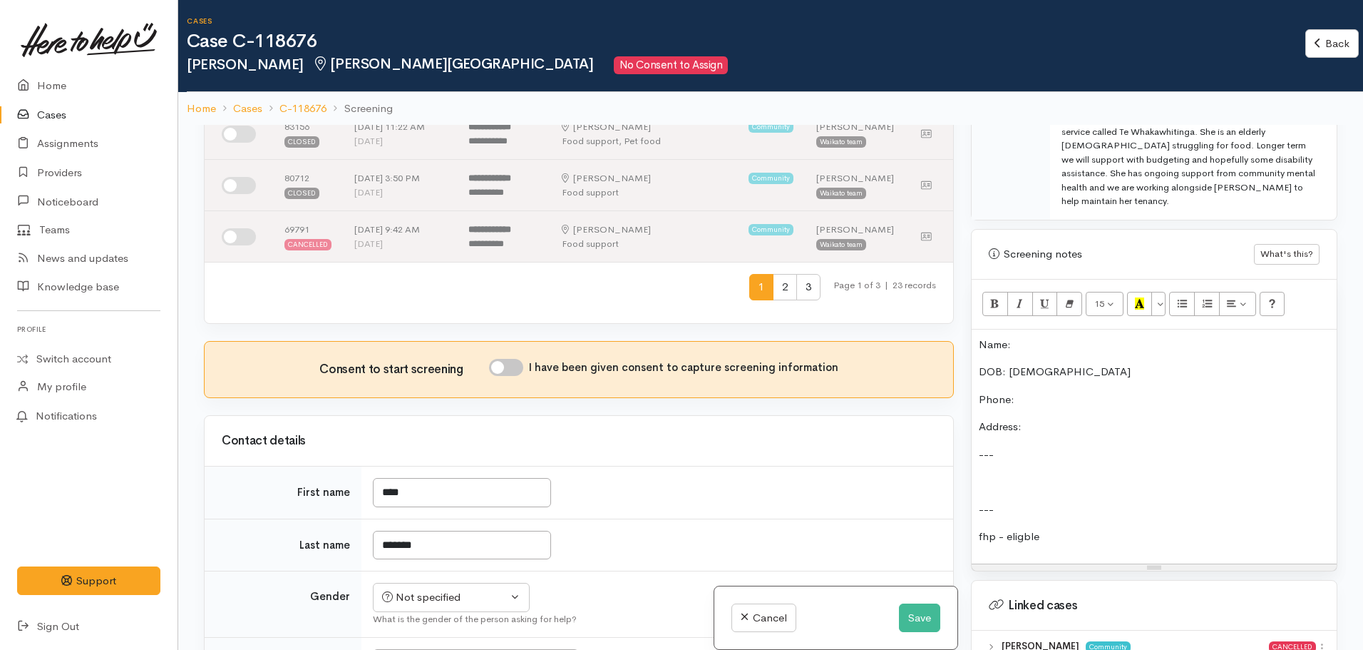
click at [990, 437] on div "Name: DOB: 29/10/1961 Phone: Address: --- --- fhp - eligble" at bounding box center [1154, 446] width 365 height 234
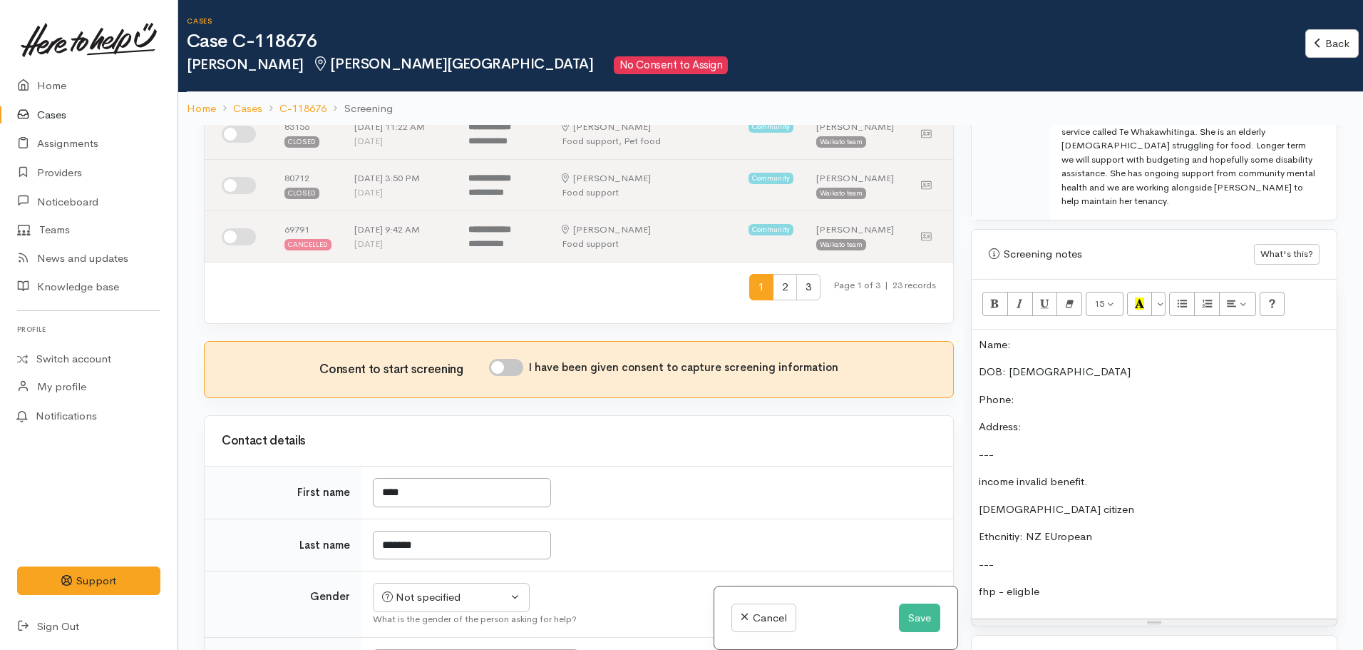
click at [1056, 528] on p "Ethcnitiy: NZ EUropean" at bounding box center [1154, 536] width 351 height 16
click at [1122, 528] on p "Ethcnitiy: NZ European" at bounding box center [1154, 536] width 351 height 16
click at [1160, 498] on div "Name: DOB: 29/10/1961 Phone: Address: --- income invalid benefit. NZ citizen Et…" at bounding box center [1154, 473] width 365 height 289
click at [1122, 528] on p "Ethcnitiy: NZ European" at bounding box center [1154, 536] width 351 height 16
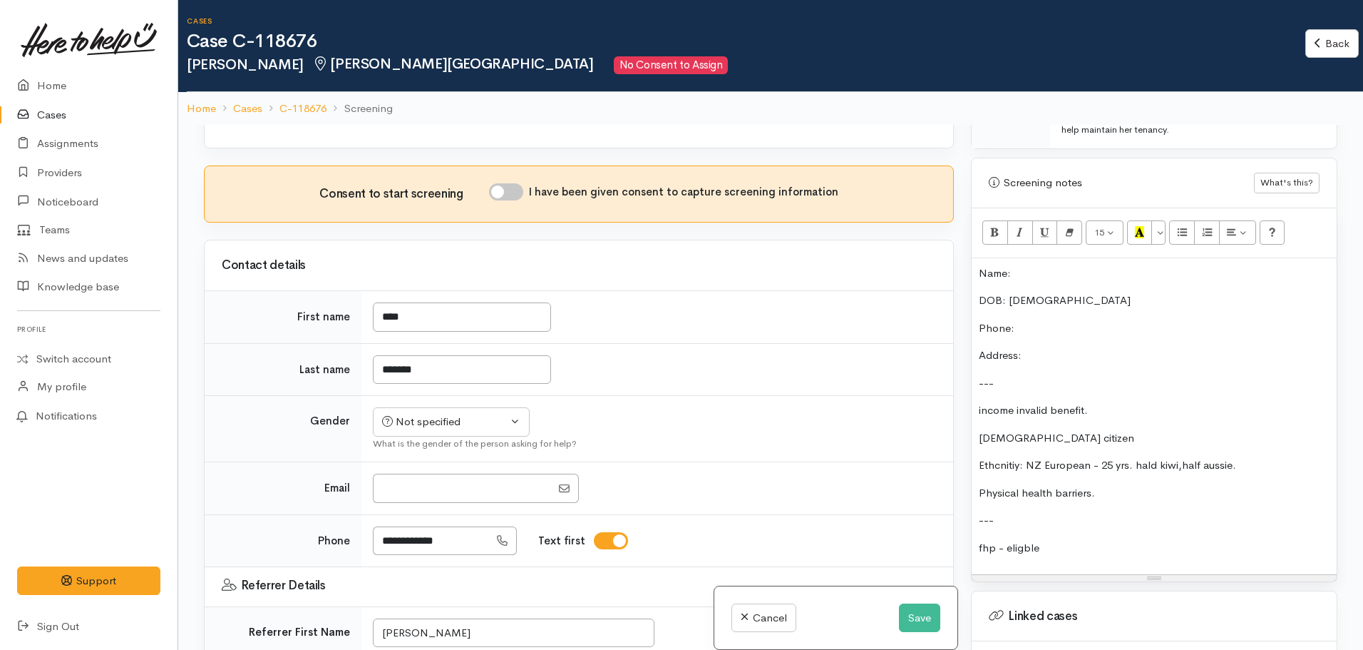
scroll to position [713, 0]
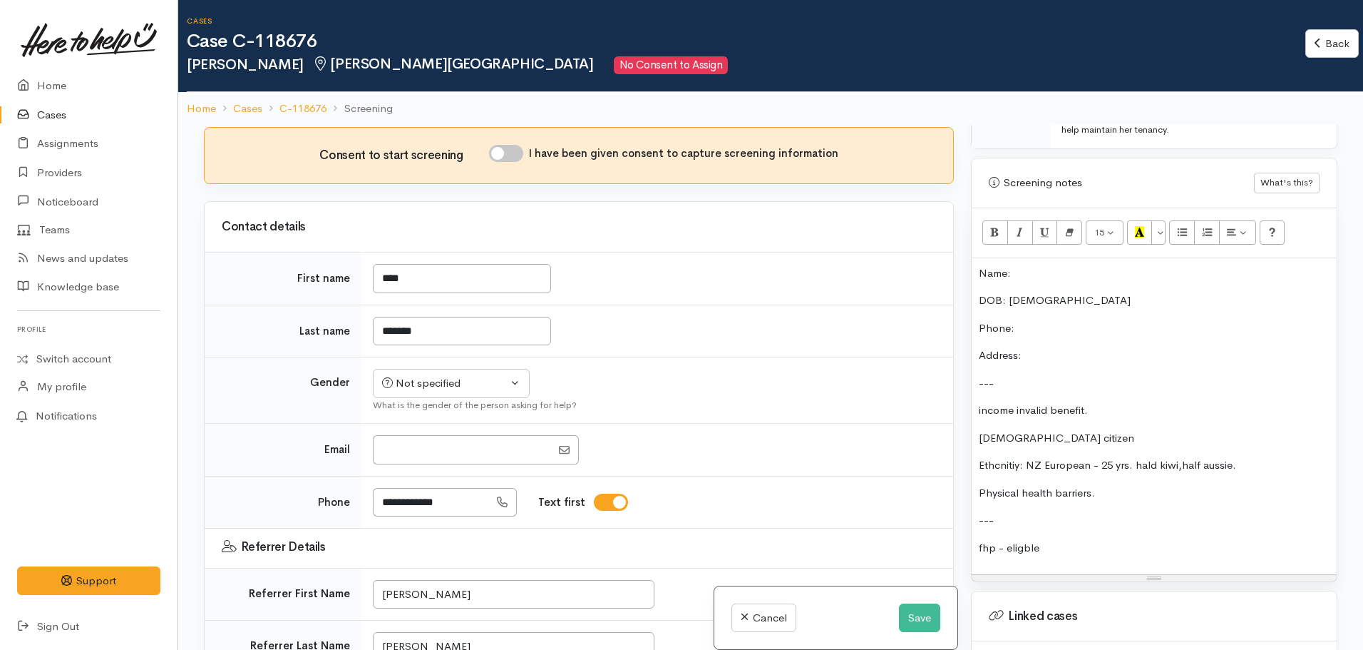
click at [1136, 371] on div "Name: DOB: 29/10/1961 Phone: Address: --- income invalid benefit. NZ citizen Et…" at bounding box center [1154, 416] width 365 height 317
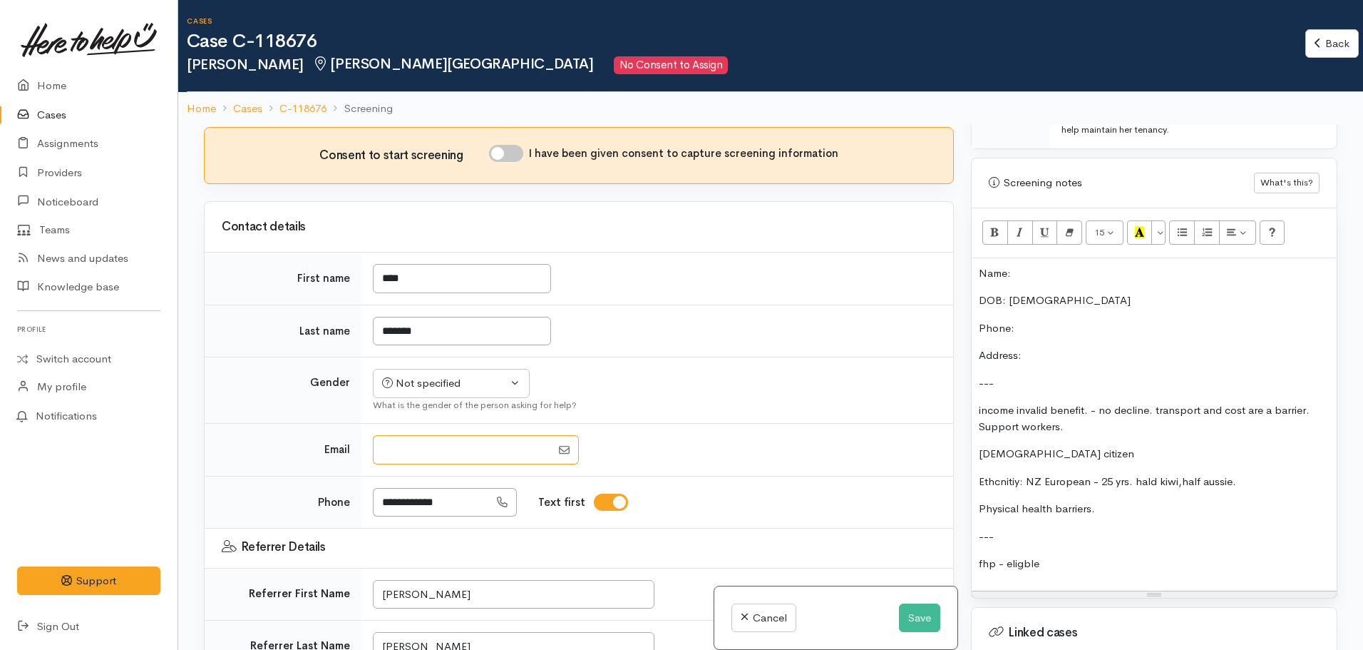
click at [397, 439] on input "Email" at bounding box center [462, 449] width 178 height 29
click at [1043, 446] on p "NZ citizen" at bounding box center [1154, 454] width 351 height 16
click at [1087, 402] on p "income invalid benefit. - no decline. transport and cost are a barrier. Support…" at bounding box center [1154, 418] width 351 height 32
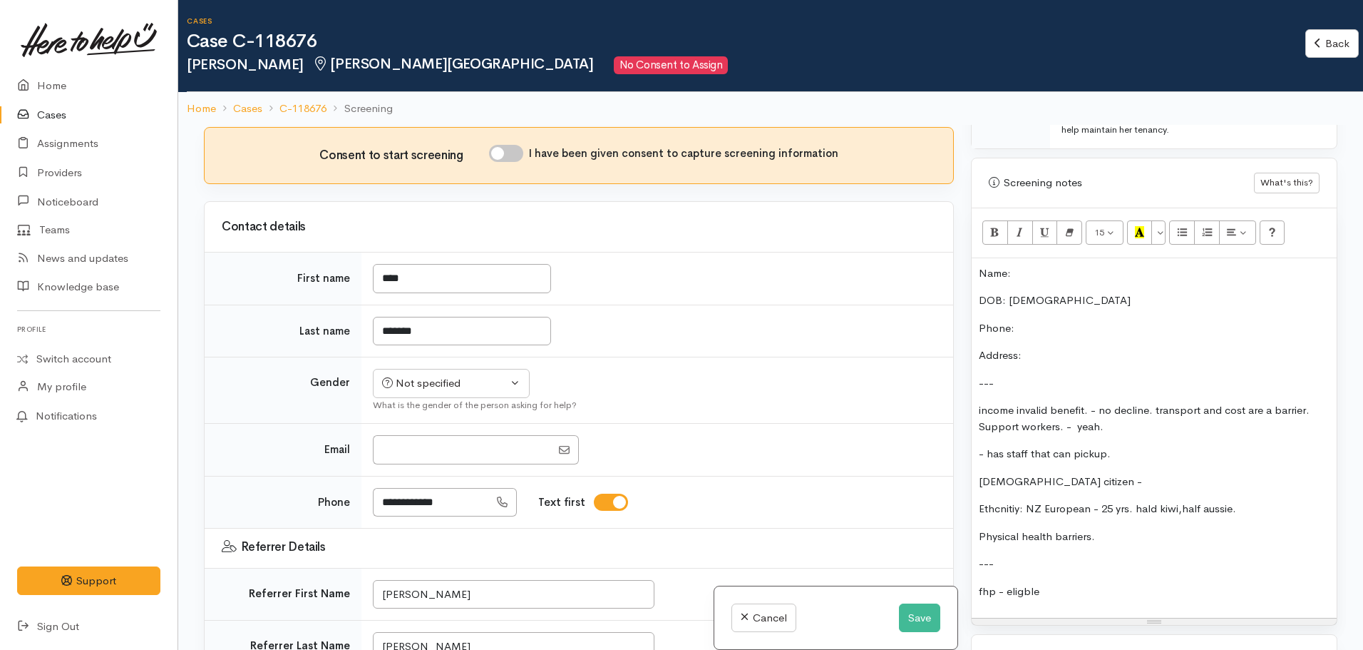
click at [993, 446] on p "- has staff that can pickup." at bounding box center [1154, 454] width 351 height 16
drag, startPoint x: 1144, startPoint y: 438, endPoint x: 1072, endPoint y: 429, distance: 71.9
click at [951, 427] on div "Related cases There are other cases potentially from the same person, address o…" at bounding box center [770, 450] width 1151 height 650
click at [1075, 446] on p "- Has staff that can pickup." at bounding box center [1154, 454] width 351 height 16
drag, startPoint x: 1120, startPoint y: 425, endPoint x: 993, endPoint y: 436, distance: 128.1
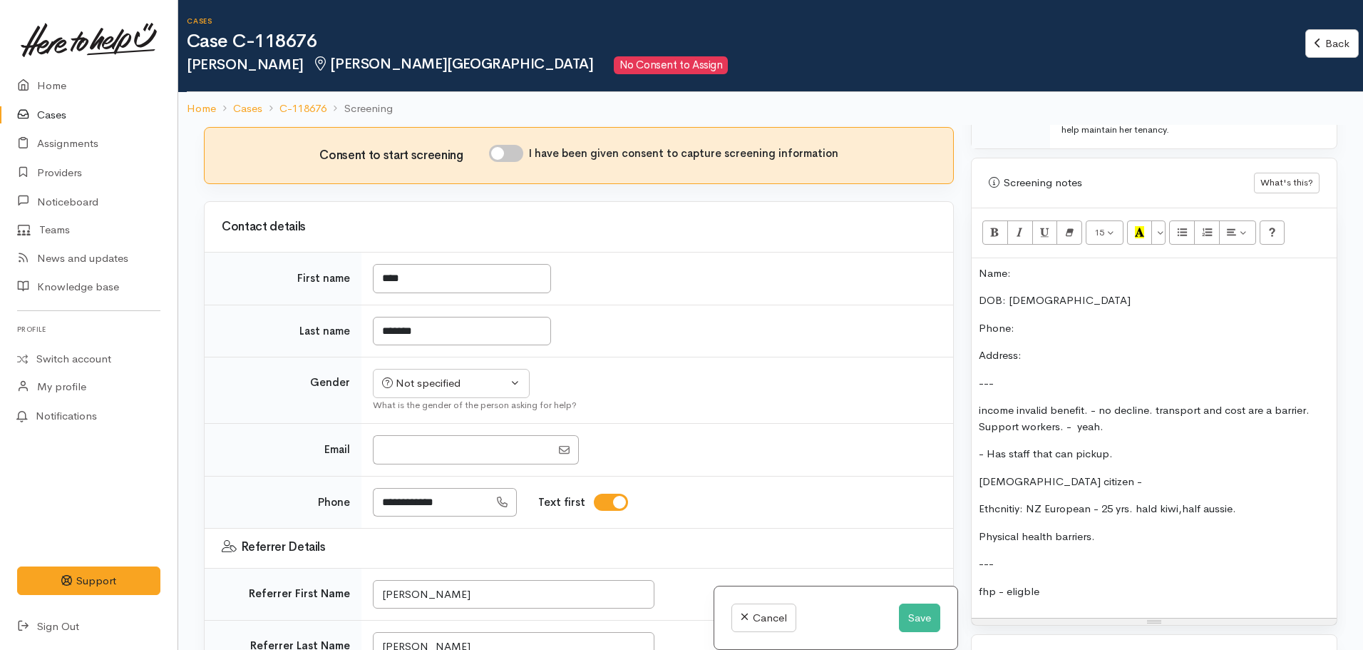
click at [959, 433] on div "Related cases There are other cases potentially from the same person, address o…" at bounding box center [770, 450] width 1151 height 650
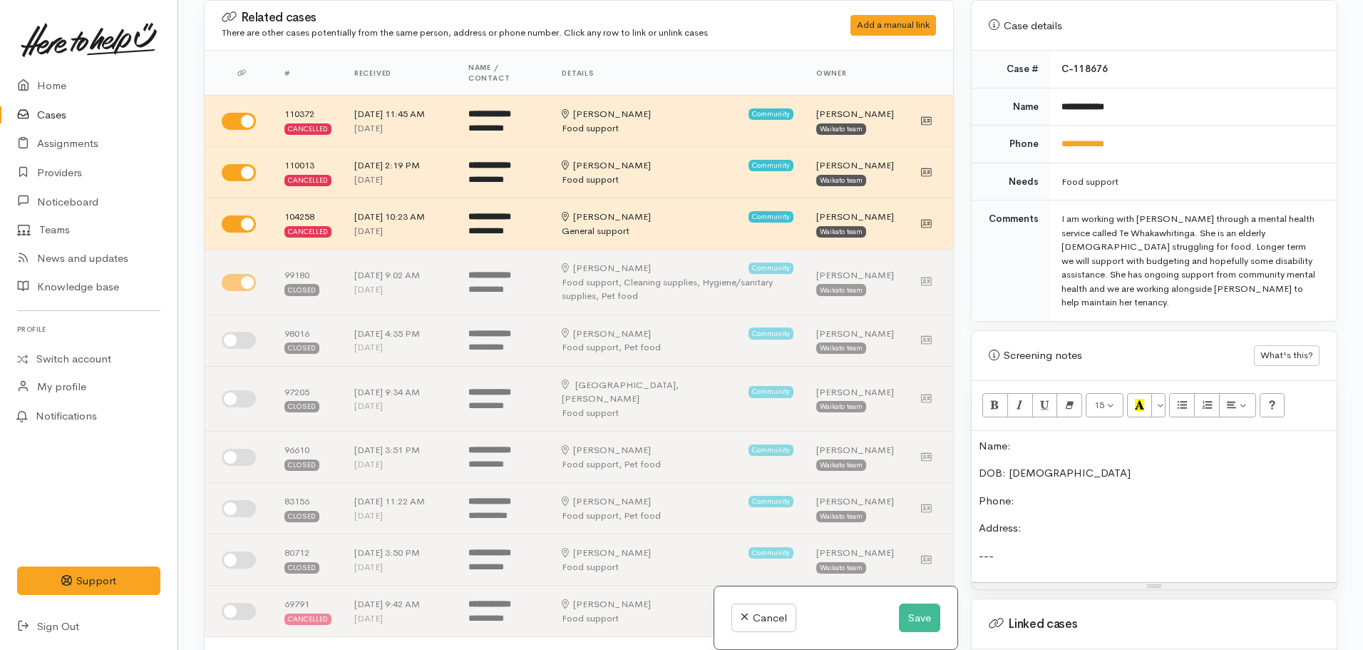
scroll to position [784, 0]
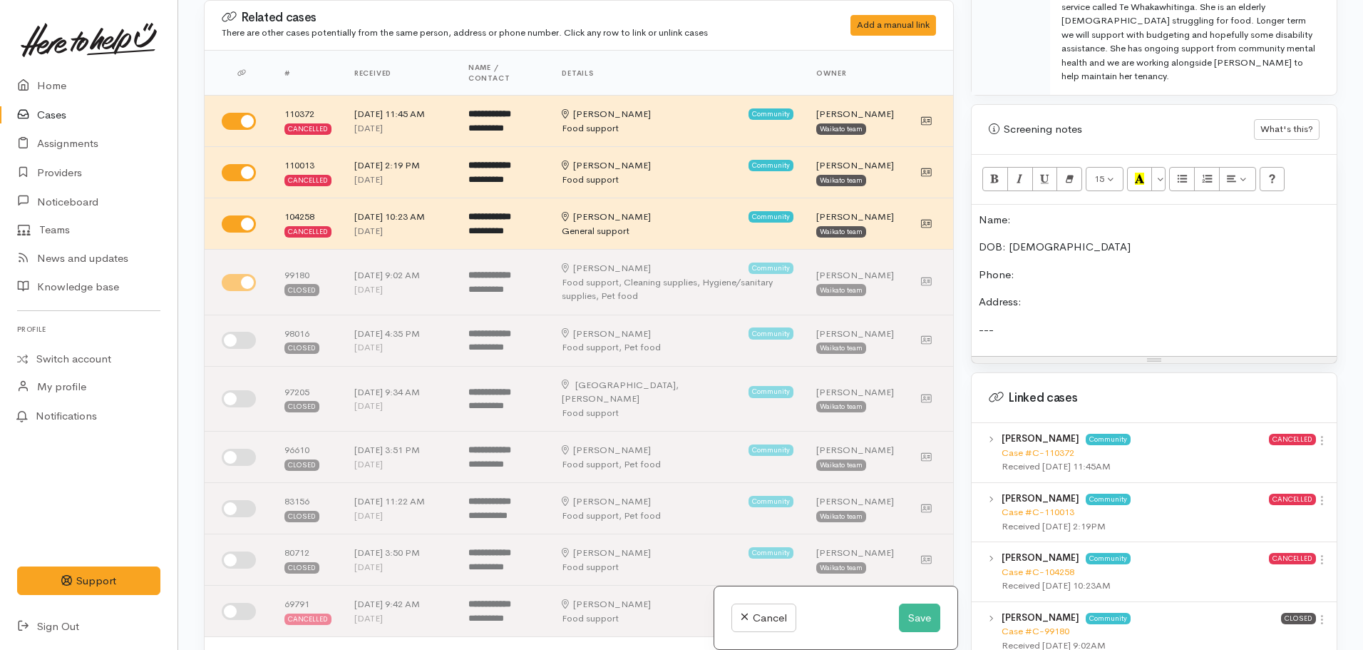
click at [1075, 265] on div "Name: DOB: [DEMOGRAPHIC_DATA] Phone: Address: ---" at bounding box center [1154, 281] width 365 height 152
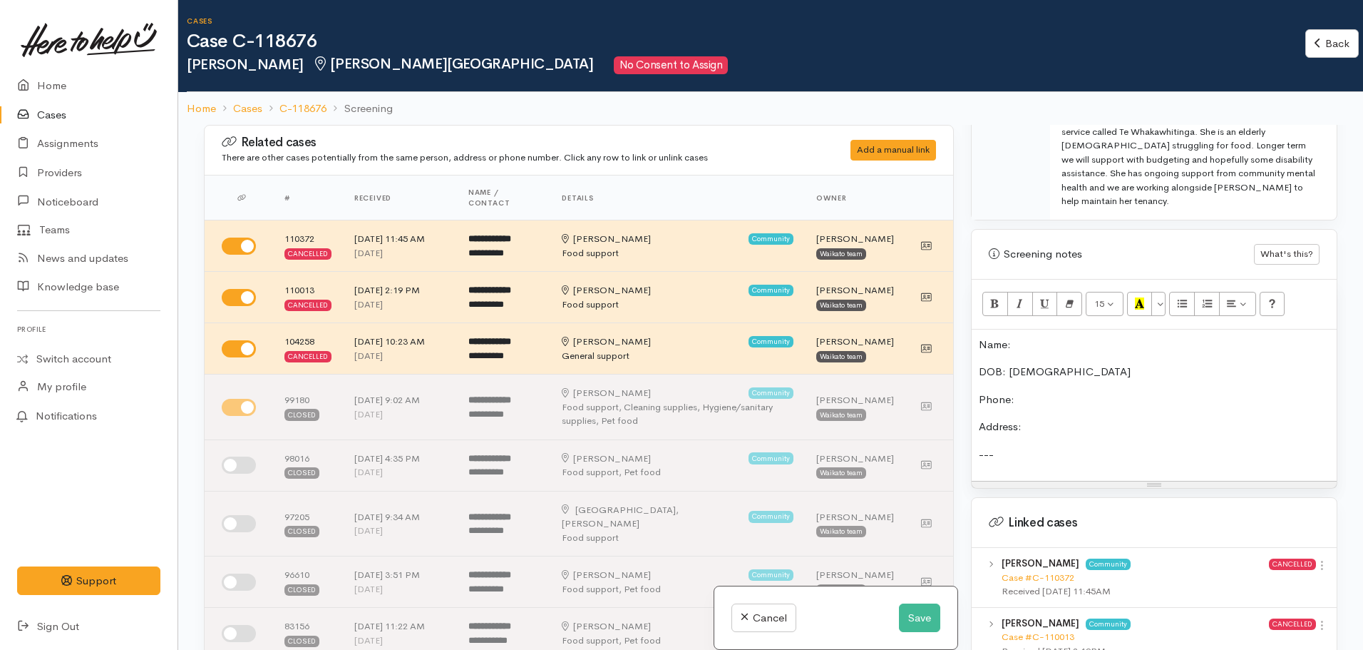
click at [1032, 446] on p "---" at bounding box center [1154, 454] width 351 height 16
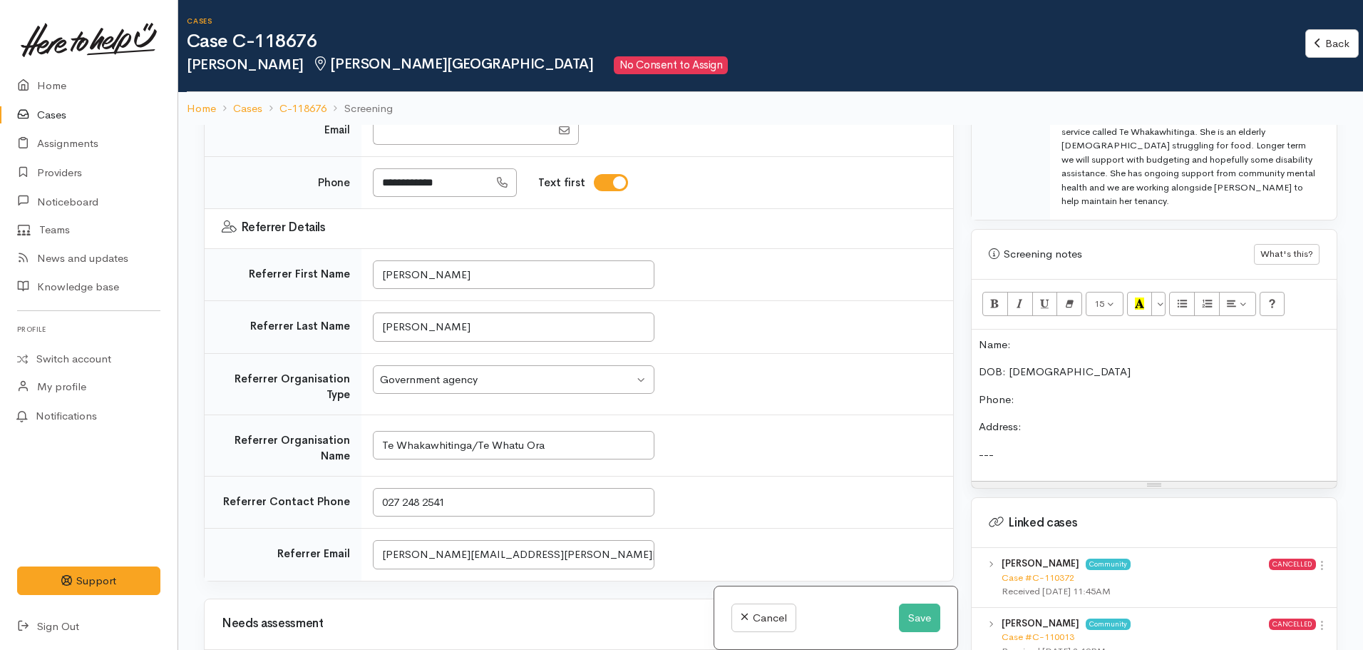
scroll to position [1141, 0]
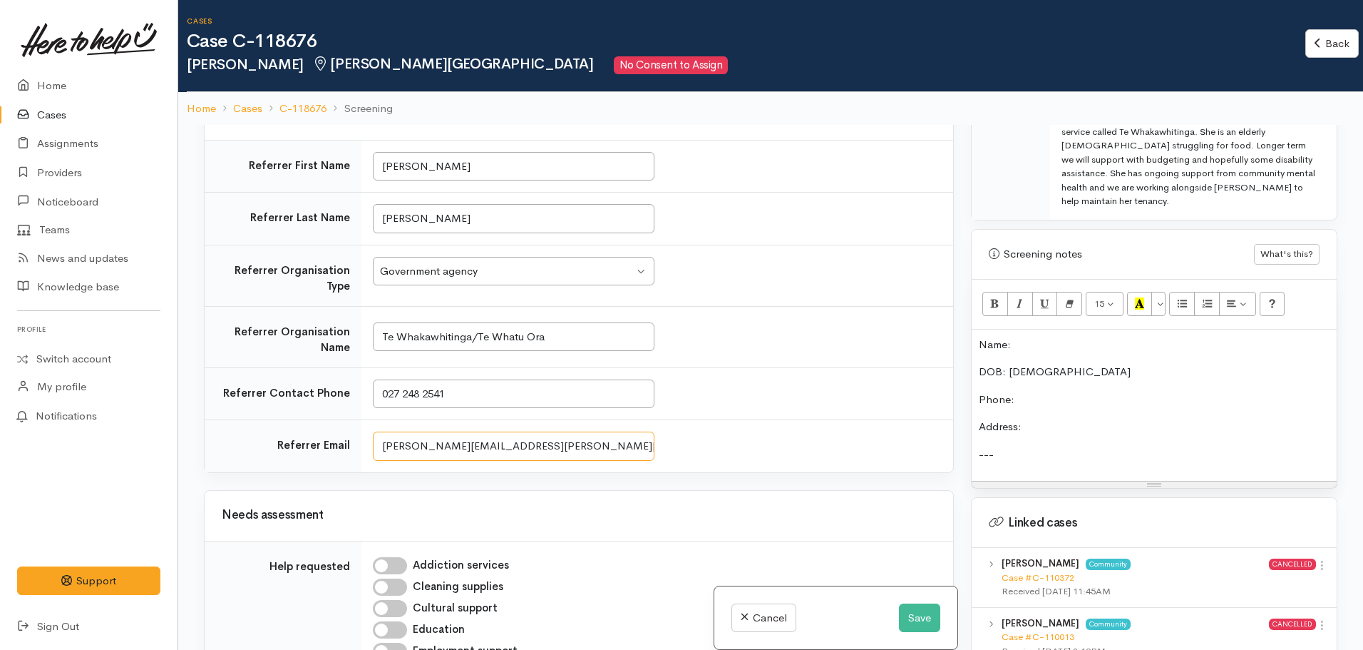
drag, startPoint x: 565, startPoint y: 434, endPoint x: 354, endPoint y: 435, distance: 210.3
click at [354, 435] on tr "Referrer Email [PERSON_NAME][EMAIL_ADDRESS][PERSON_NAME][DOMAIN_NAME]" at bounding box center [579, 446] width 749 height 52
click at [1069, 446] on p "---" at bounding box center [1154, 454] width 351 height 16
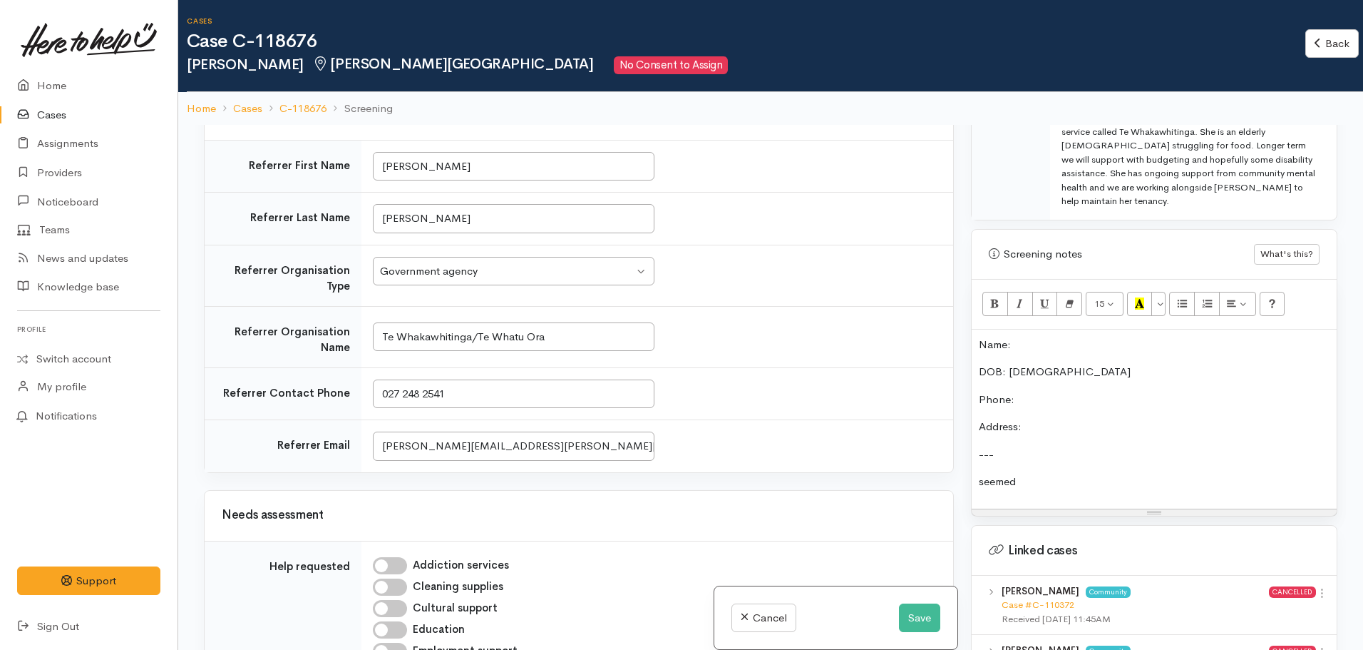
drag, startPoint x: 1040, startPoint y: 444, endPoint x: 927, endPoint y: 444, distance: 113.4
click at [927, 444] on div "Related cases There are other cases potentially from the same person, address o…" at bounding box center [770, 450] width 1151 height 650
click at [1052, 473] on p "seemed seemed" at bounding box center [1154, 481] width 351 height 16
drag, startPoint x: 1059, startPoint y: 454, endPoint x: 921, endPoint y: 456, distance: 138.3
click at [921, 456] on div "Related cases There are other cases potentially from the same person, address o…" at bounding box center [770, 450] width 1151 height 650
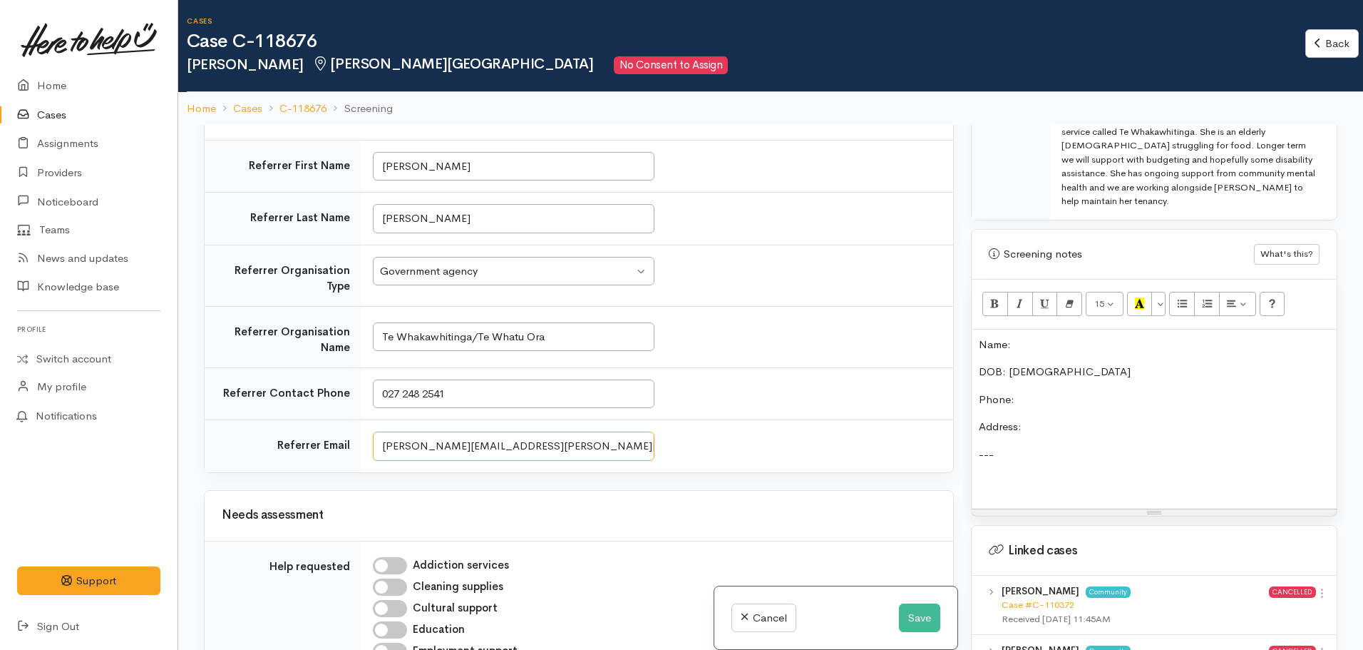
drag, startPoint x: 627, startPoint y: 441, endPoint x: 344, endPoint y: 432, distance: 282.5
click at [327, 432] on tr "Referrer Email [PERSON_NAME][EMAIL_ADDRESS][PERSON_NAME][DOMAIN_NAME]" at bounding box center [579, 446] width 749 height 52
click at [742, 420] on td "[PERSON_NAME][EMAIL_ADDRESS][PERSON_NAME][DOMAIN_NAME]" at bounding box center [658, 446] width 592 height 52
click at [993, 473] on p at bounding box center [1154, 481] width 351 height 16
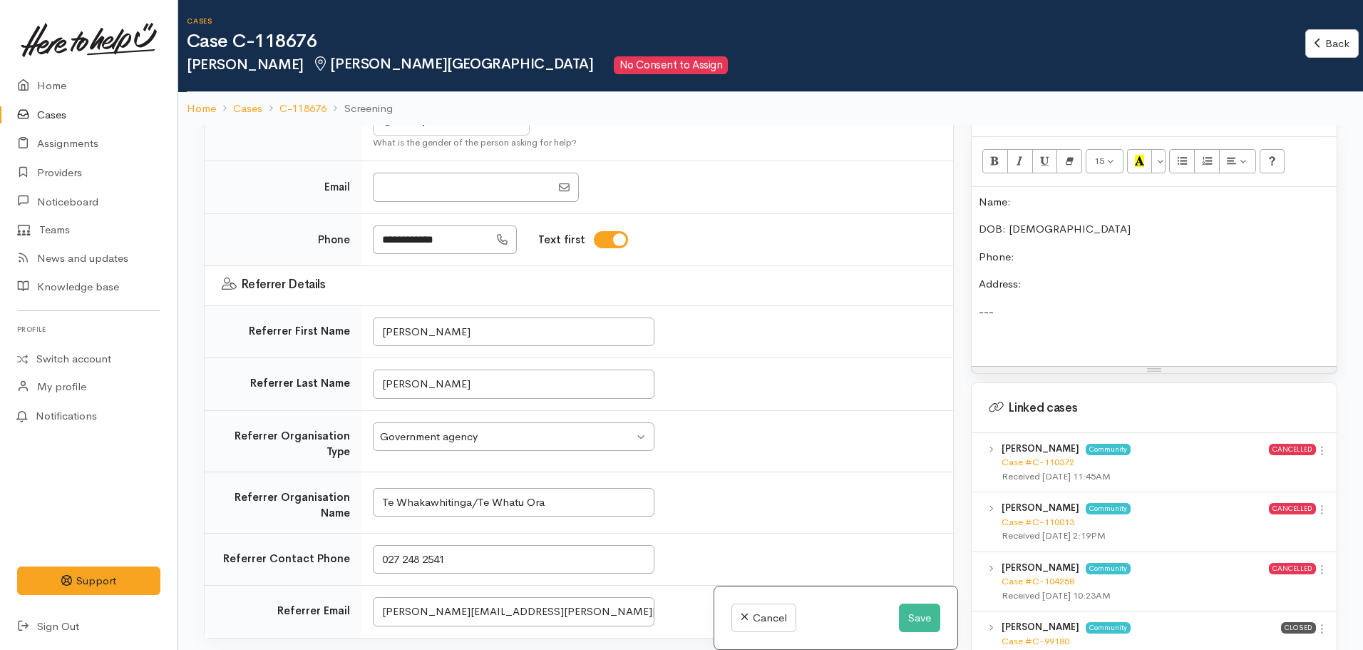
scroll to position [1070, 0]
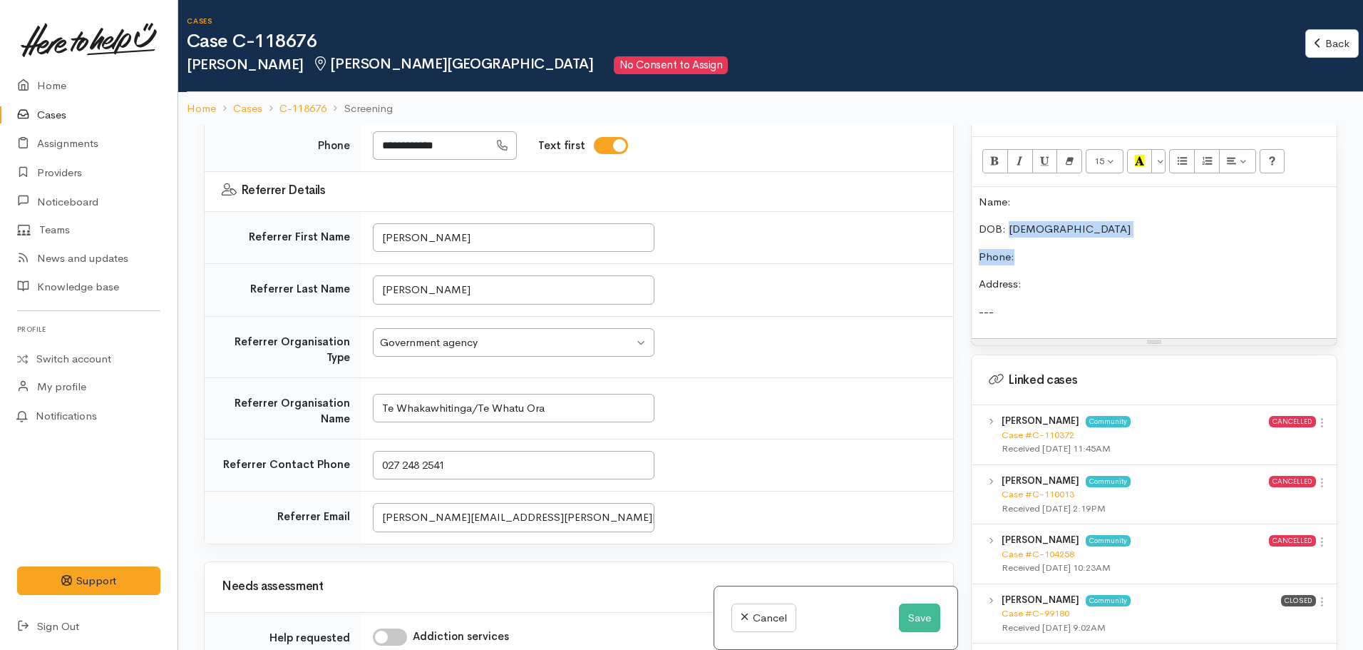
drag, startPoint x: 1081, startPoint y: 213, endPoint x: 1008, endPoint y: 202, distance: 73.5
click at [1008, 202] on div "Name: DOB: 29/10/1961 Phone: Address: ---" at bounding box center [1154, 263] width 365 height 152
click at [1031, 221] on p "DOB: [DEMOGRAPHIC_DATA]" at bounding box center [1154, 229] width 351 height 16
drag, startPoint x: 1050, startPoint y: 203, endPoint x: 1010, endPoint y: 207, distance: 39.4
click at [1010, 221] on p "DOB: [DEMOGRAPHIC_DATA]" at bounding box center [1154, 229] width 351 height 16
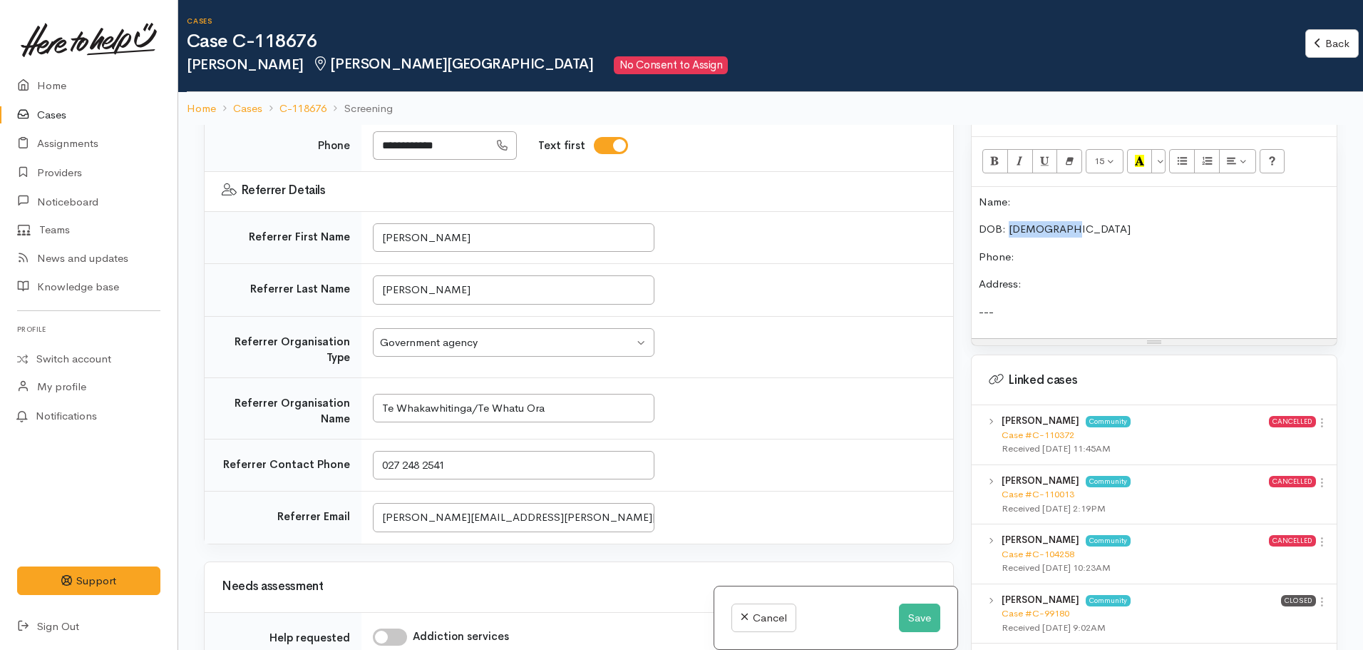
copy p "29/10/1961"
drag, startPoint x: 572, startPoint y: 506, endPoint x: 311, endPoint y: 504, distance: 261.0
click at [311, 504] on tr "Referrer Email jessica.cutler@waikatodhb.health.nz" at bounding box center [579, 517] width 749 height 52
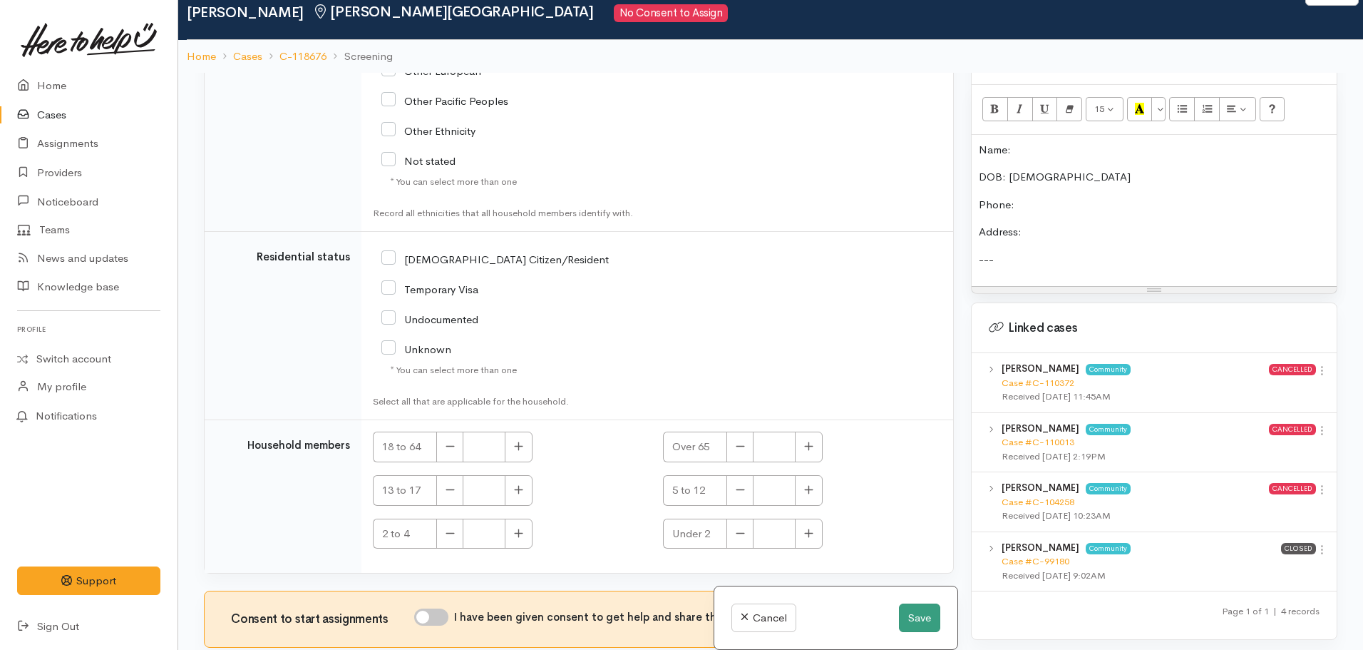
scroll to position [125, 0]
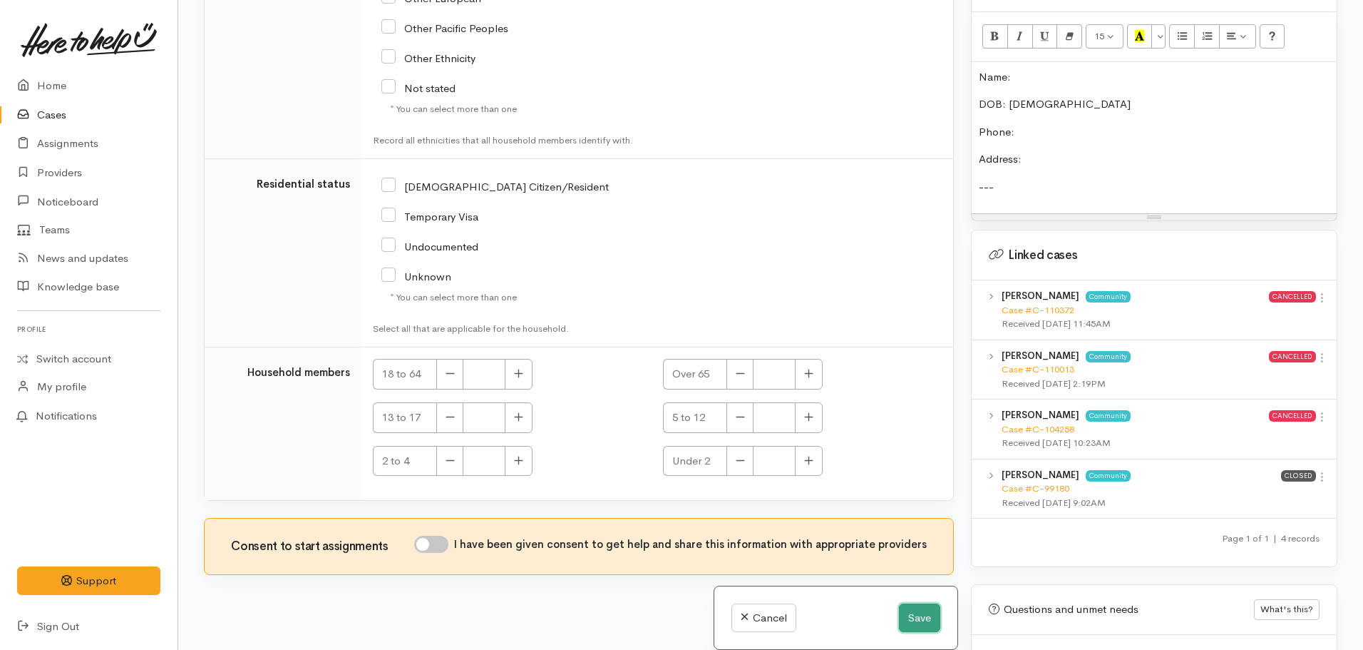
click at [908, 612] on button "Save" at bounding box center [919, 617] width 41 height 29
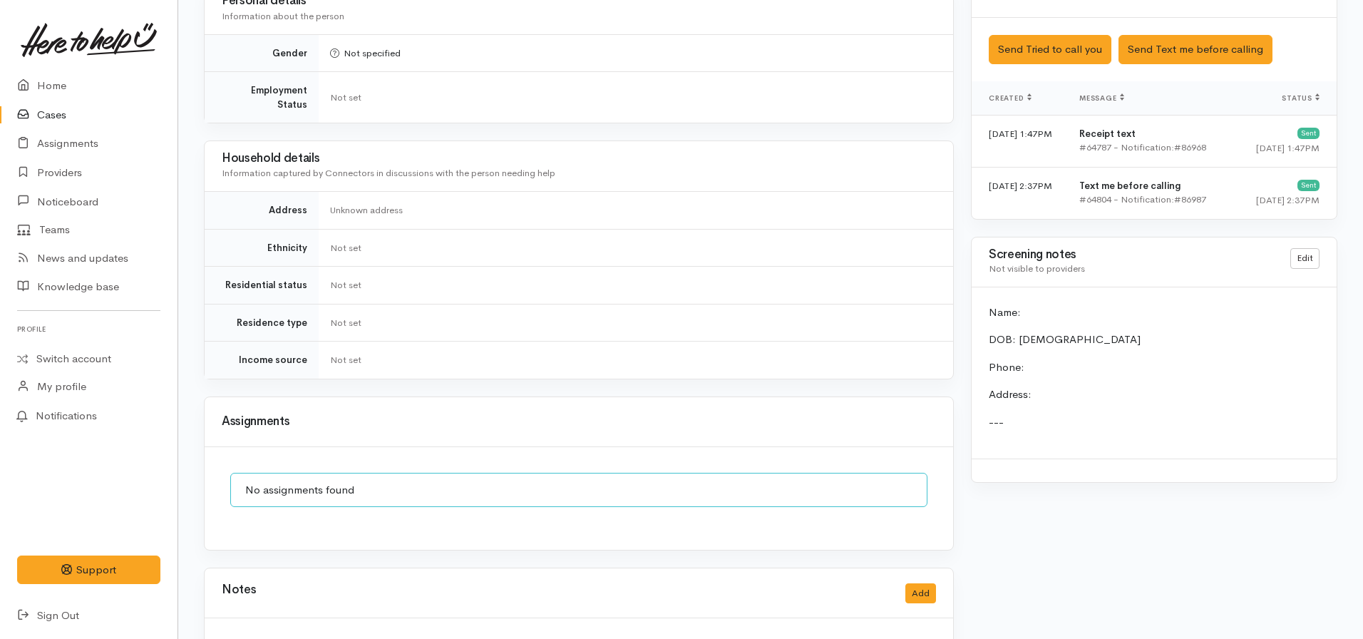
scroll to position [1094, 0]
click at [1313, 248] on link "Edit" at bounding box center [1305, 257] width 29 height 21
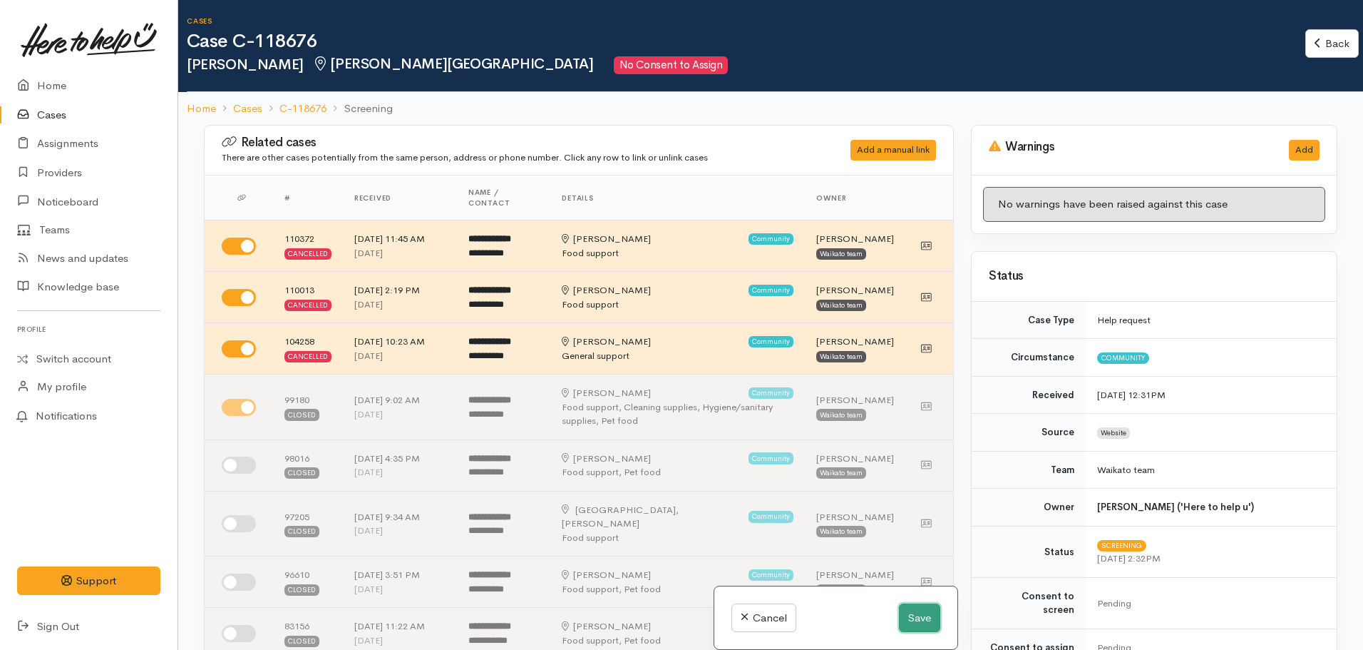
click at [899, 622] on button "Save" at bounding box center [919, 617] width 41 height 29
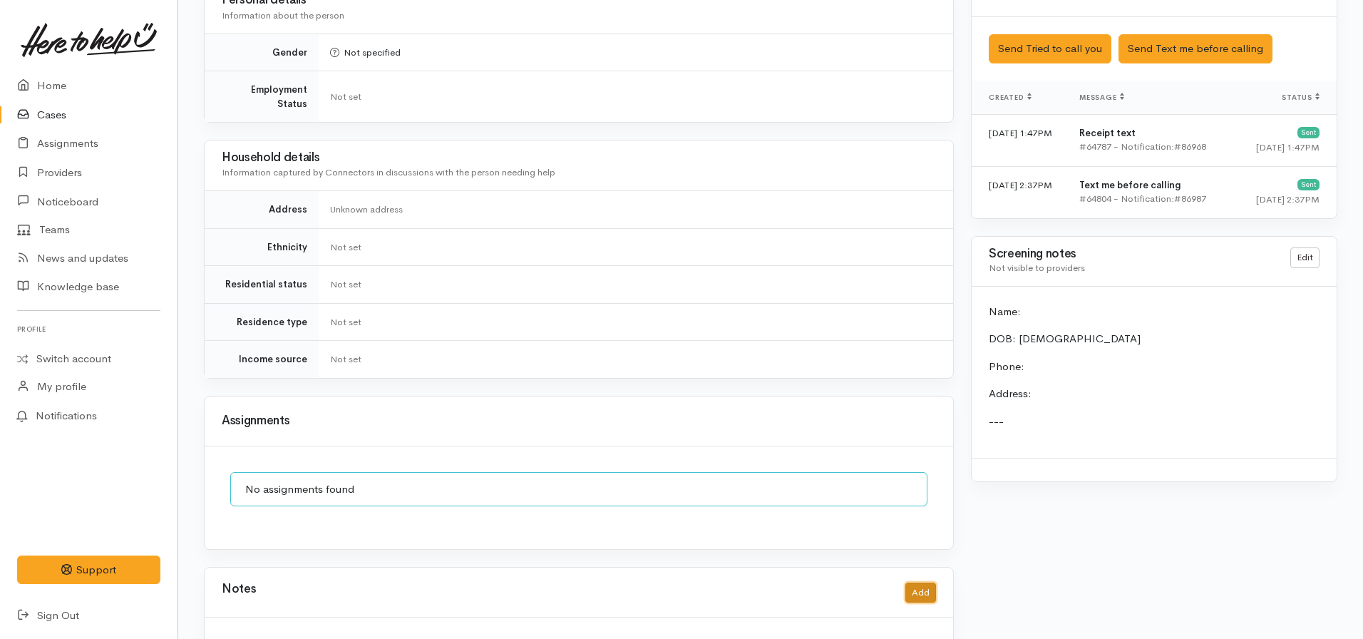
click at [930, 583] on button "Add" at bounding box center [921, 593] width 31 height 21
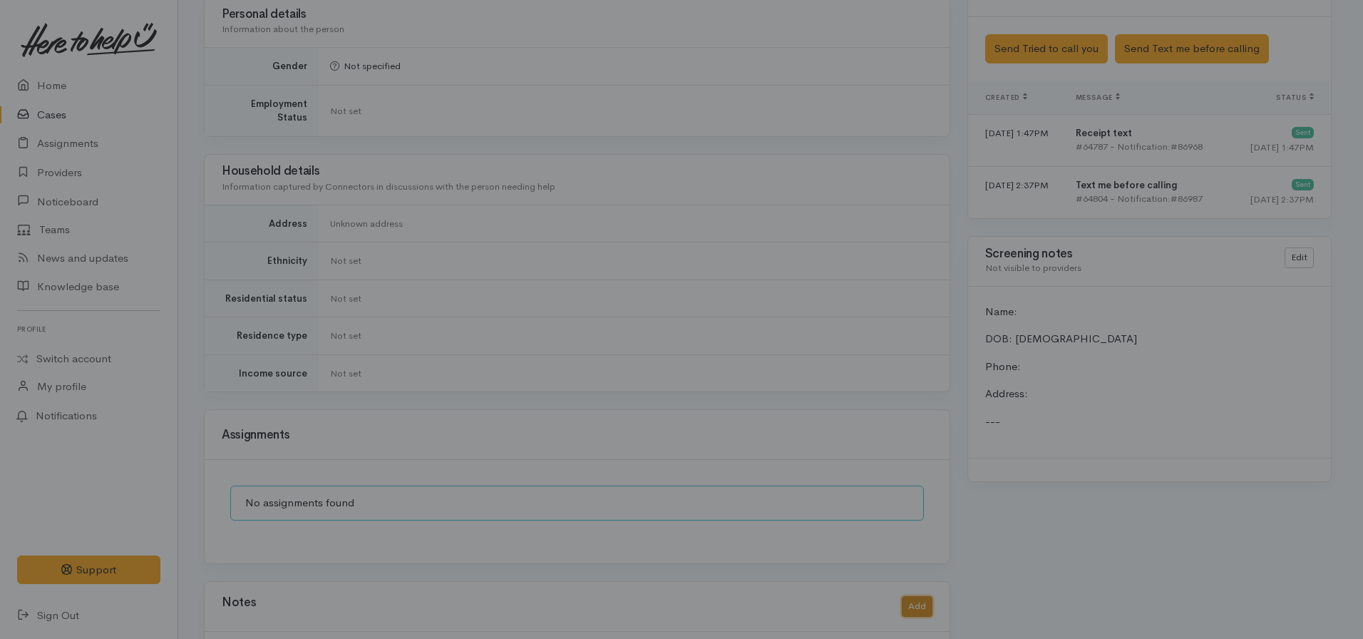
scroll to position [1083, 0]
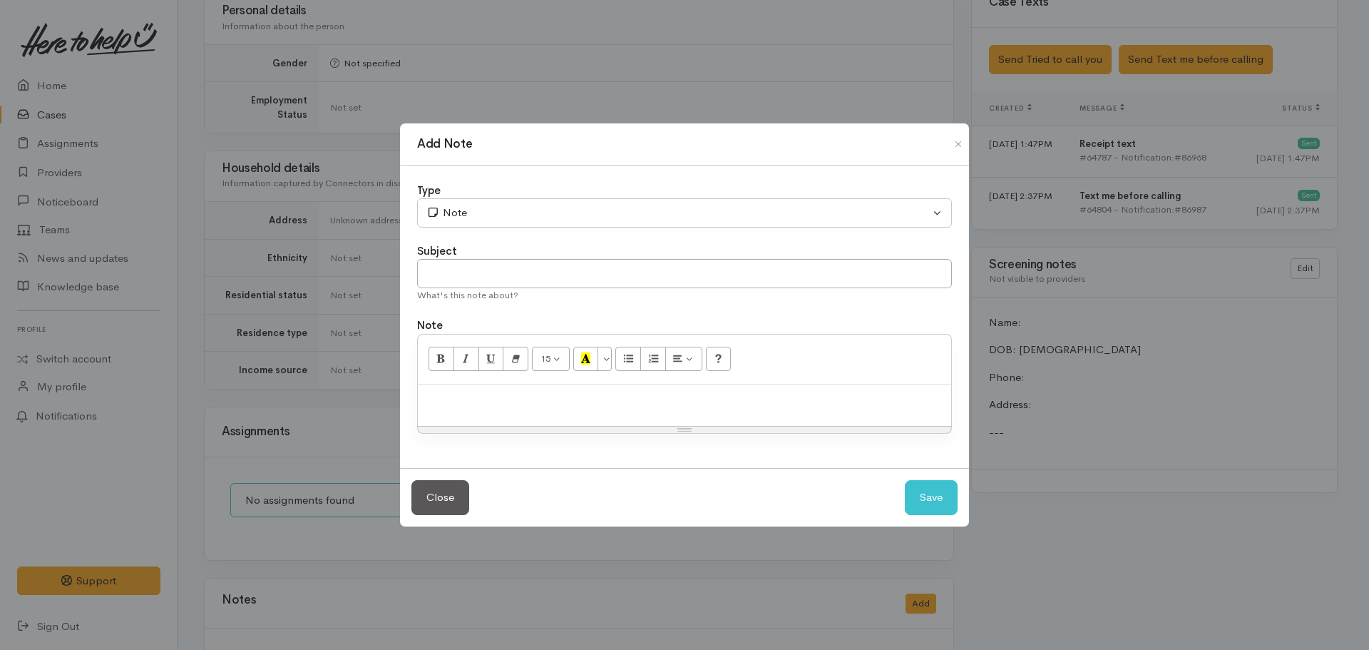
click at [508, 424] on div at bounding box center [684, 405] width 533 height 42
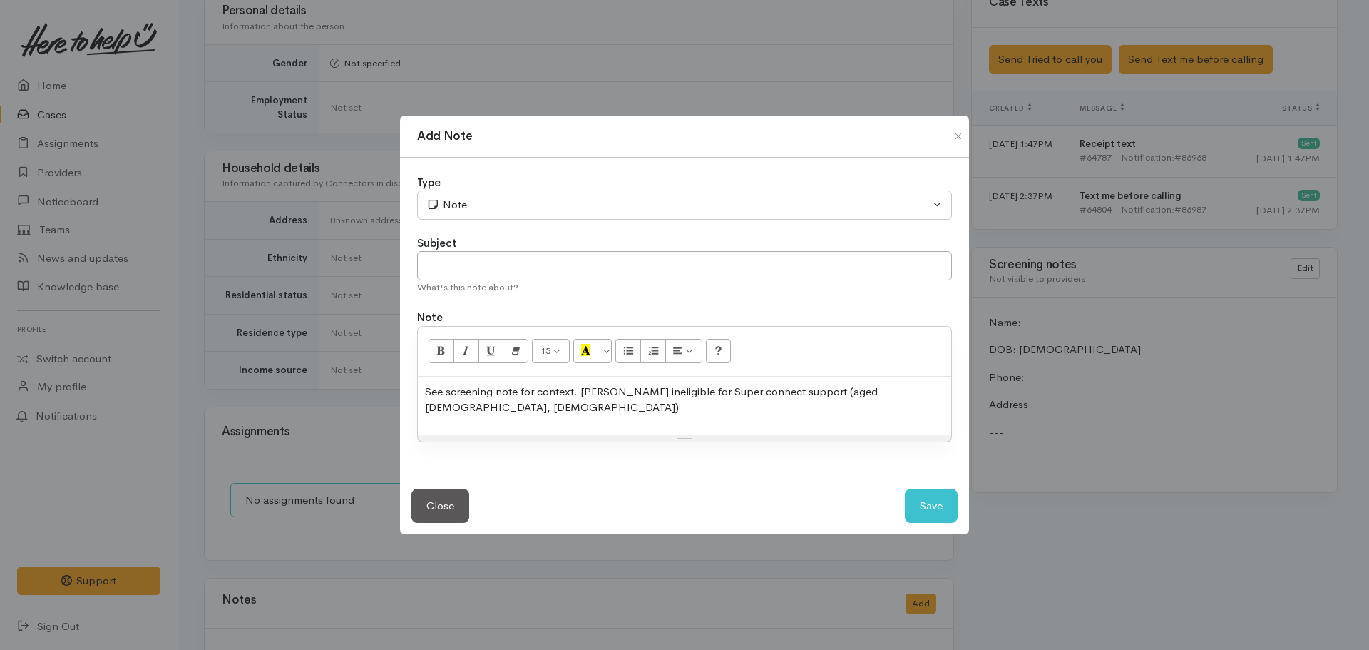
click at [896, 389] on div "See screening note for context. Dawn ineligible for Super connect support (aged…" at bounding box center [684, 405] width 533 height 58
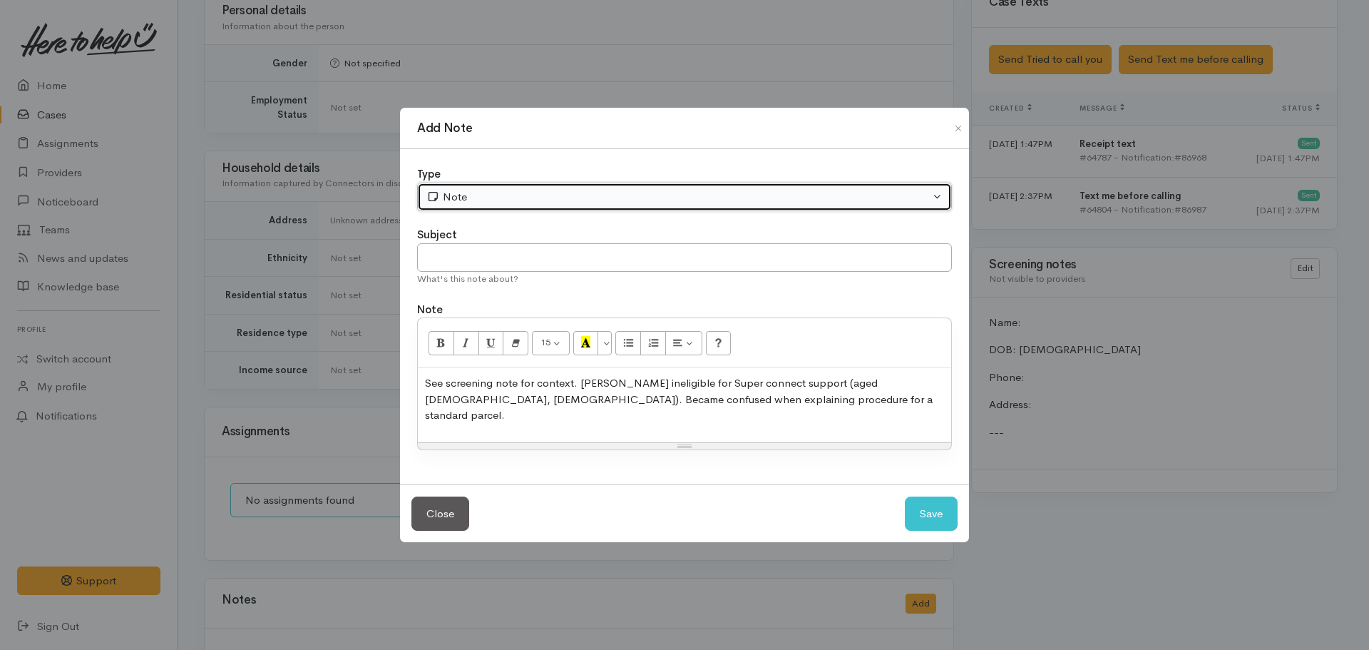
click at [494, 193] on button "Note" at bounding box center [684, 197] width 535 height 29
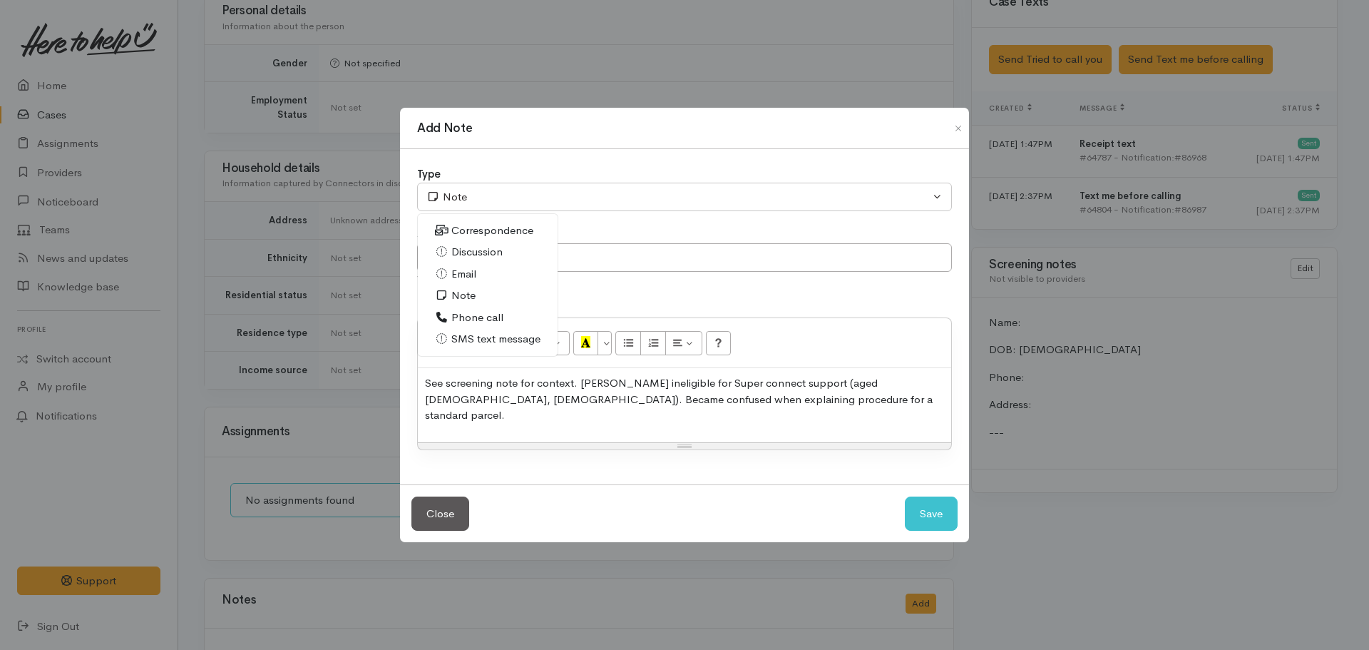
drag, startPoint x: 469, startPoint y: 322, endPoint x: 776, endPoint y: 402, distance: 317.5
click at [482, 320] on span "Phone call" at bounding box center [477, 317] width 52 height 16
click at [774, 409] on p "See screening note for context. Dawn ineligible for Super connect support (aged…" at bounding box center [684, 399] width 519 height 48
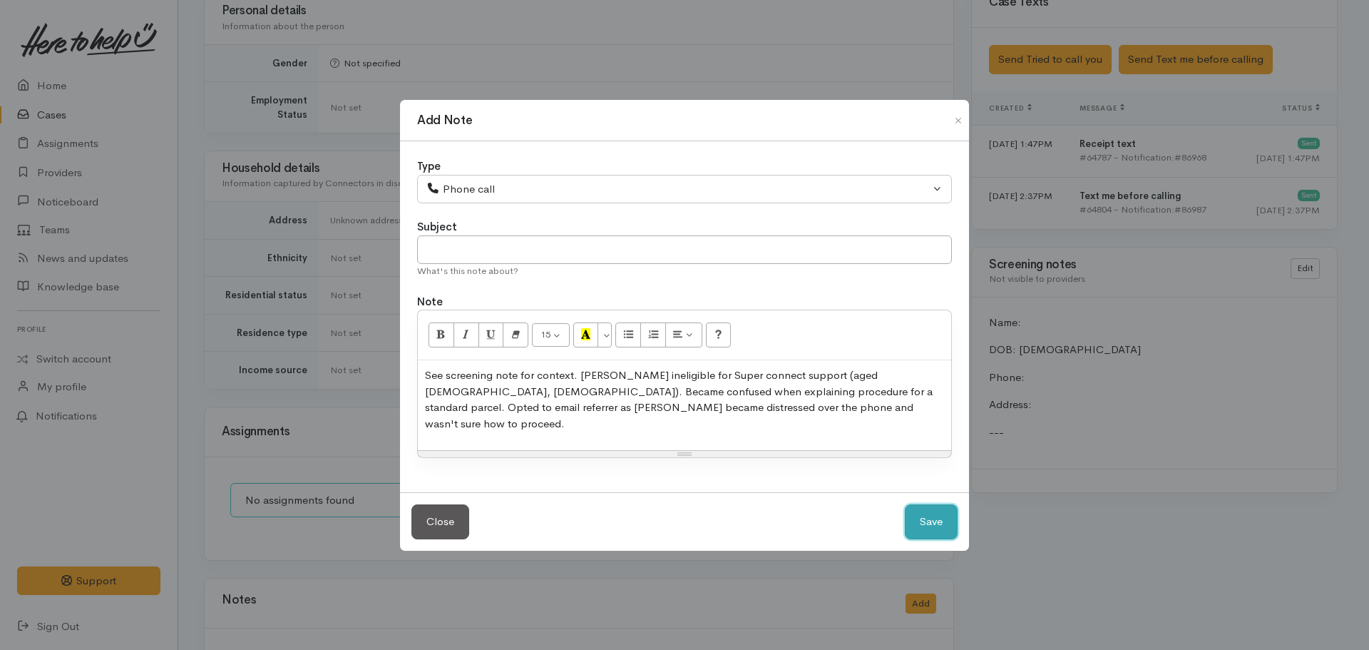
click at [933, 512] on button "Save" at bounding box center [931, 521] width 53 height 35
select select "1"
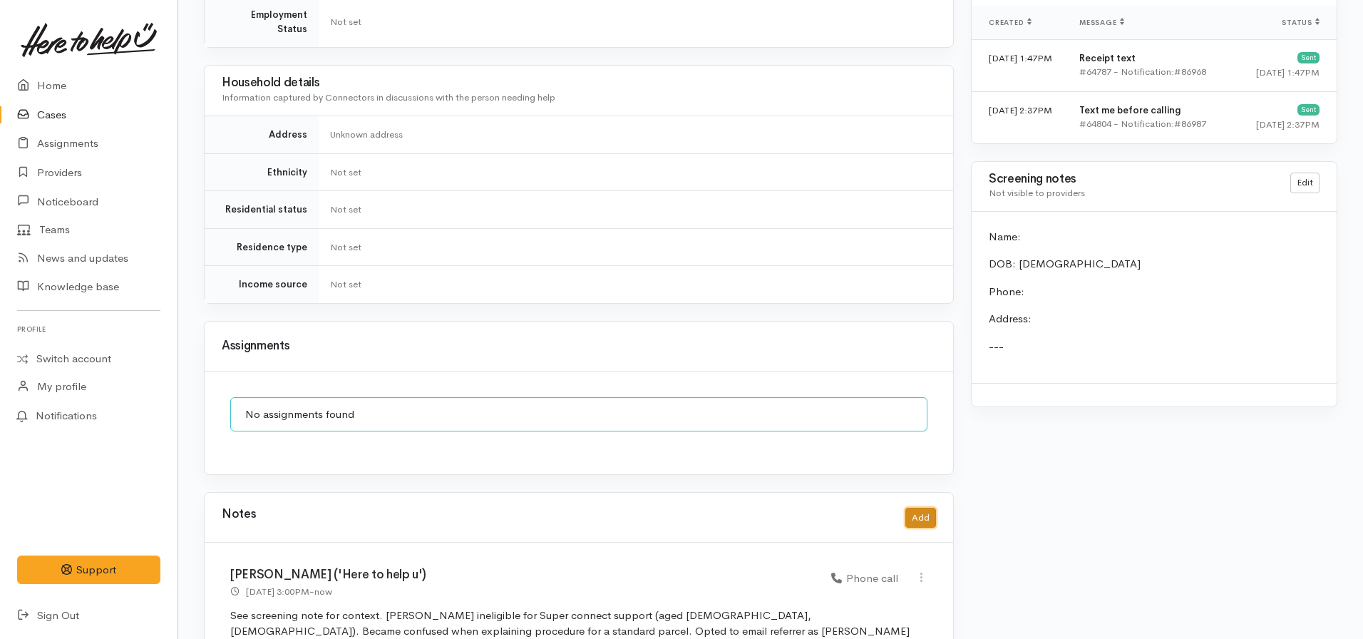
click at [926, 508] on button "Add" at bounding box center [921, 518] width 31 height 21
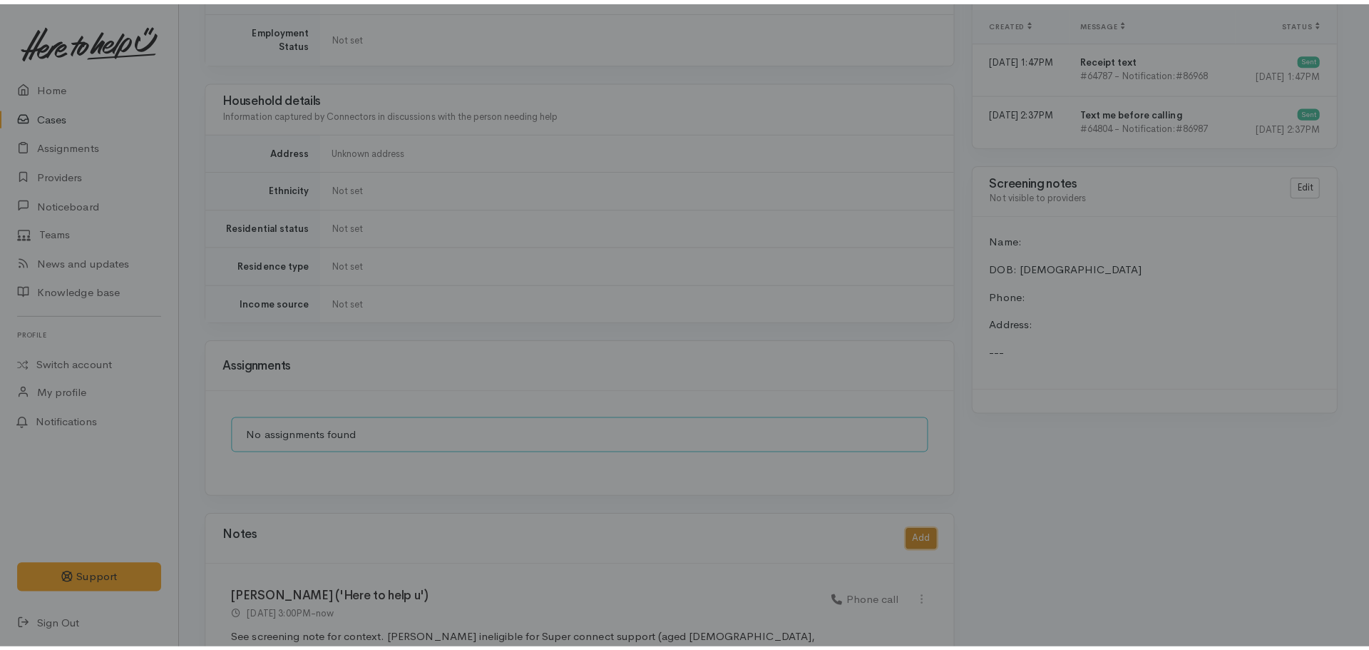
scroll to position [1158, 0]
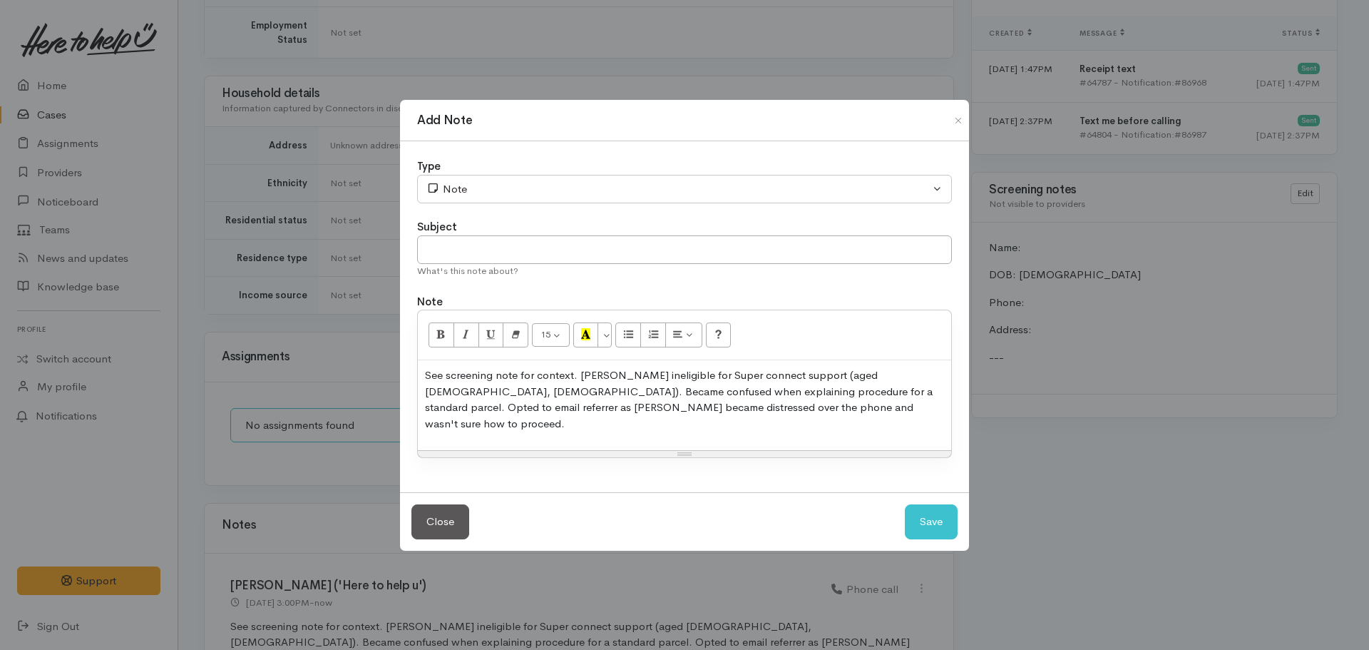
click at [566, 414] on p "See screening note for context. Dawn ineligible for Super connect support (aged…" at bounding box center [684, 399] width 519 height 64
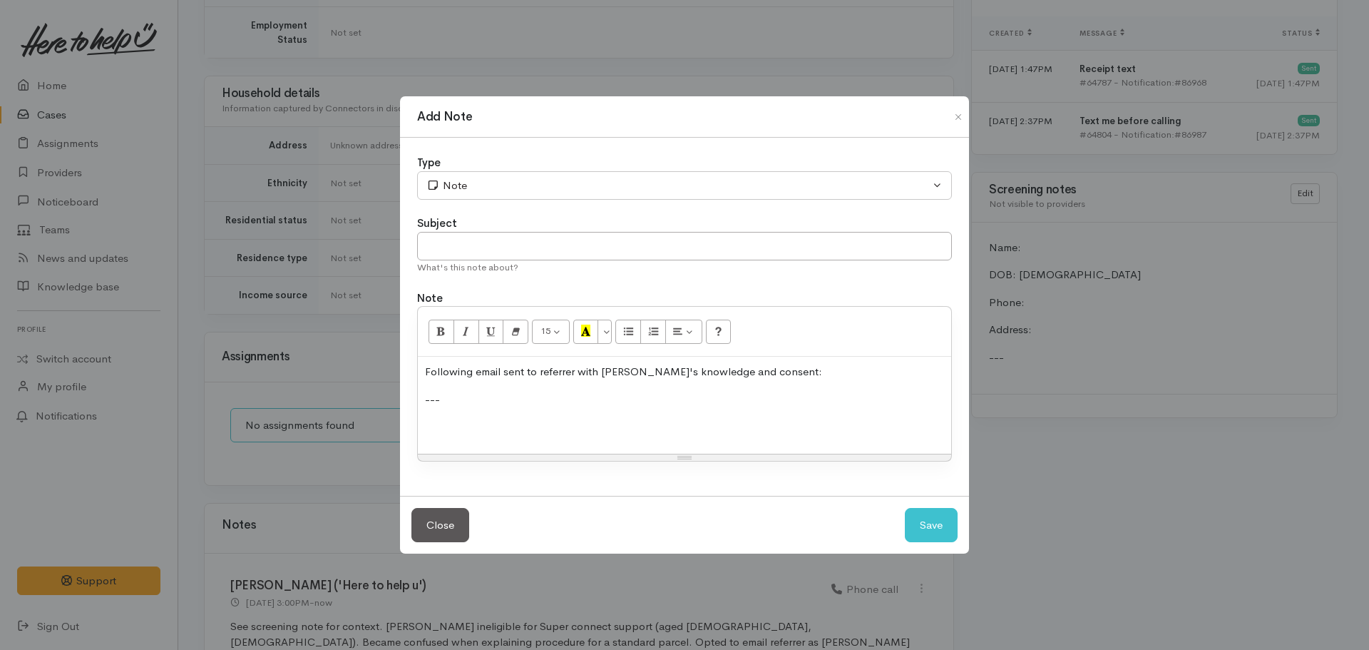
click at [439, 420] on p at bounding box center [684, 427] width 519 height 16
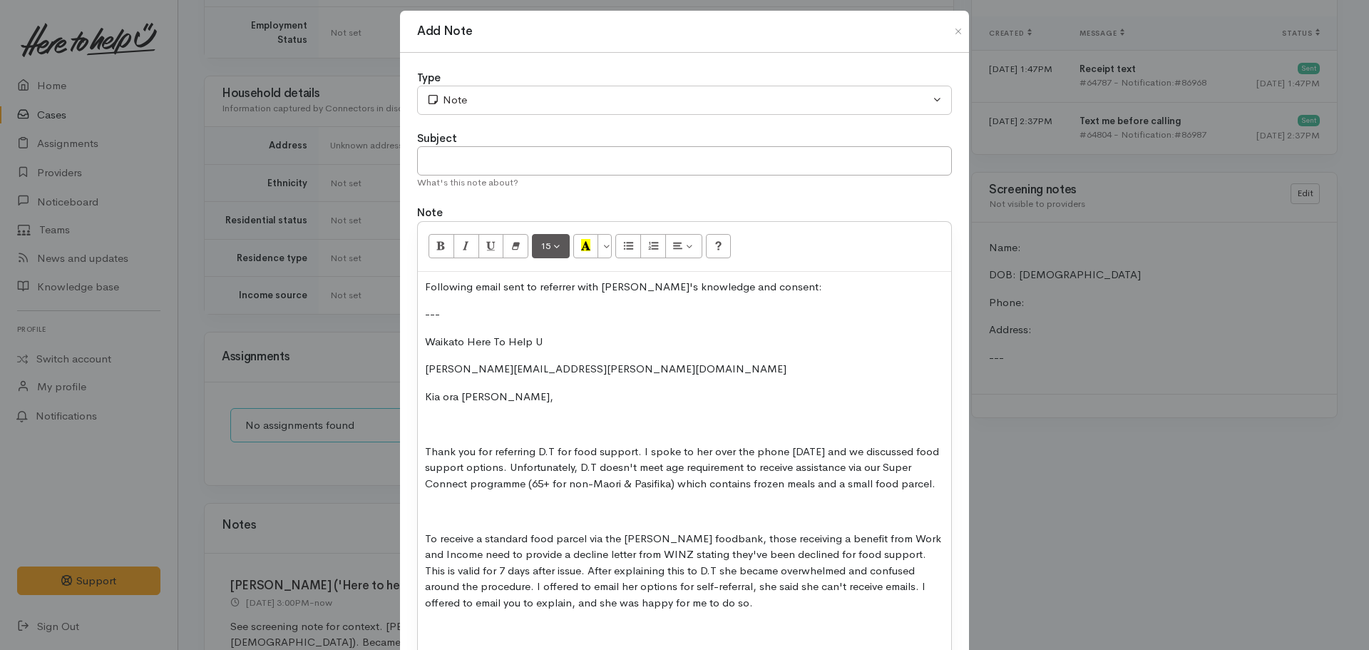
scroll to position [0, 0]
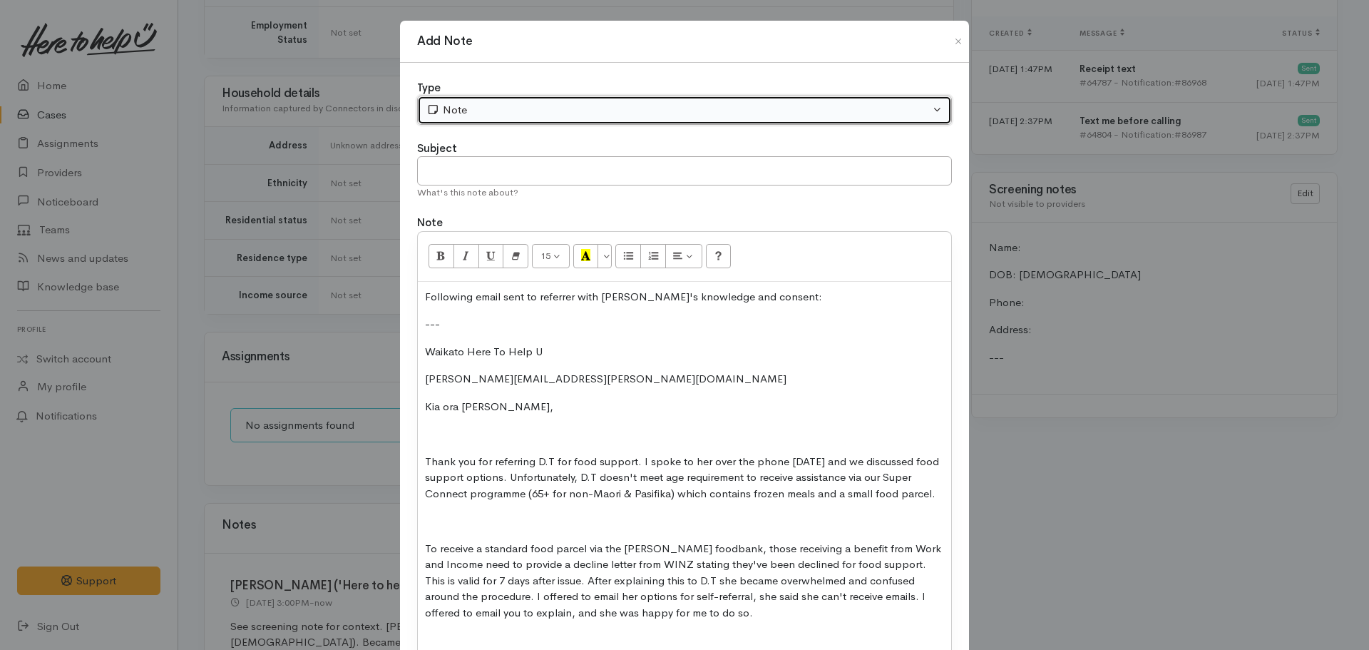
click at [511, 122] on button "Note" at bounding box center [684, 110] width 535 height 29
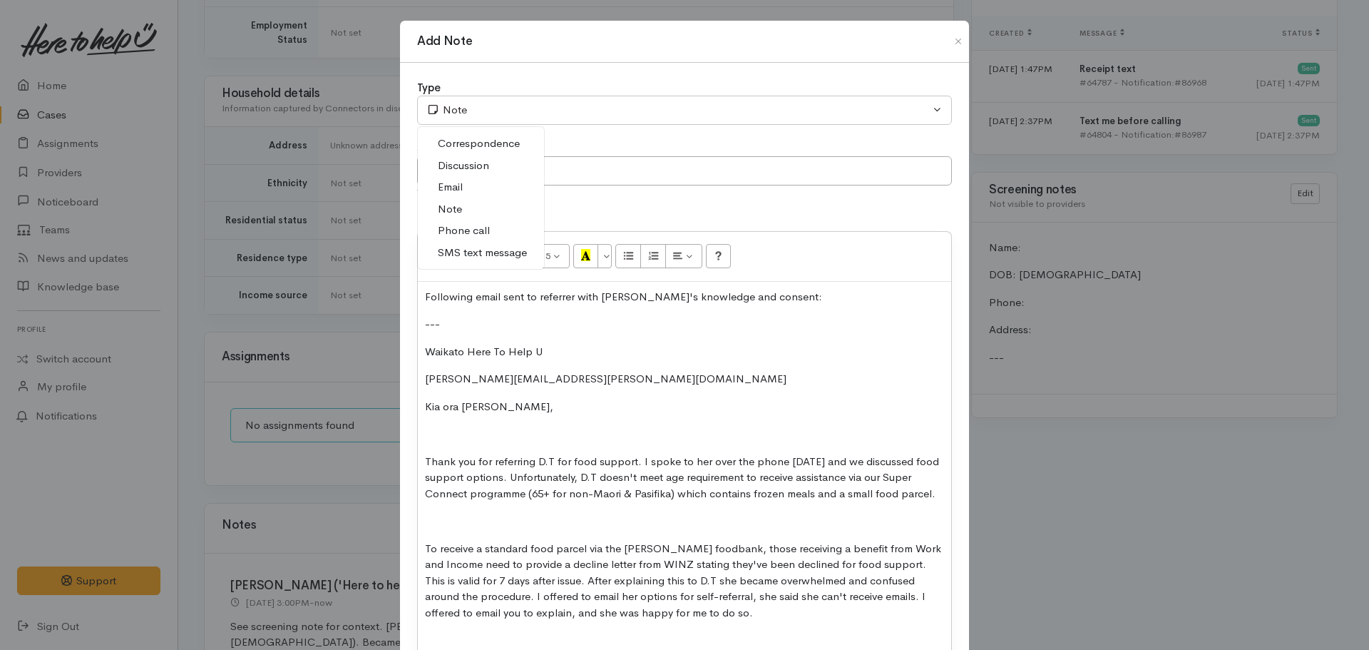
click at [453, 188] on span "Email" at bounding box center [450, 187] width 25 height 16
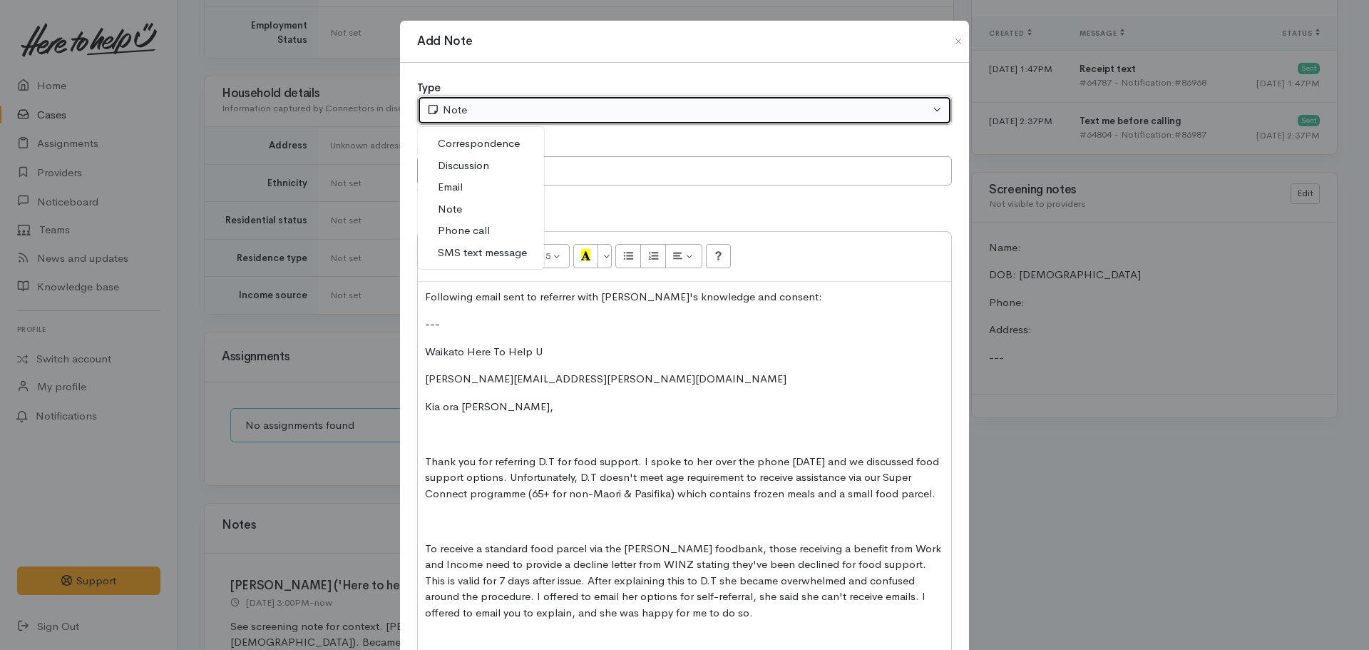
select select "2"
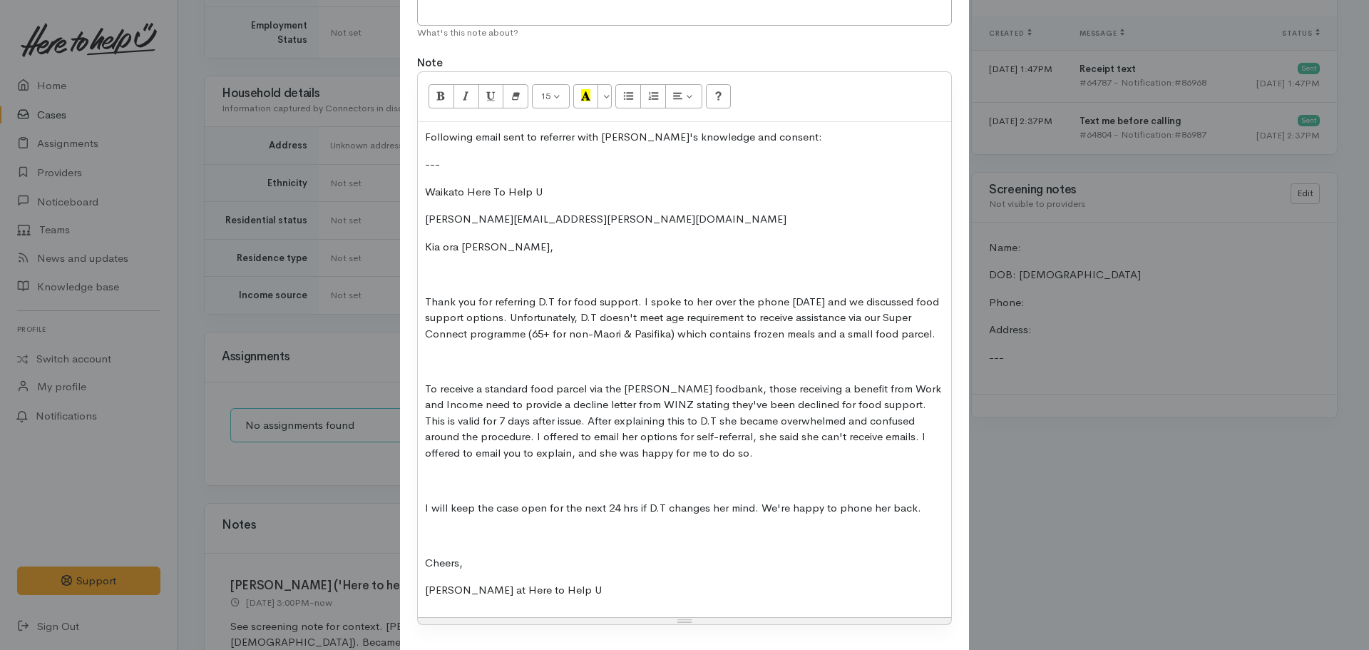
scroll to position [34, 0]
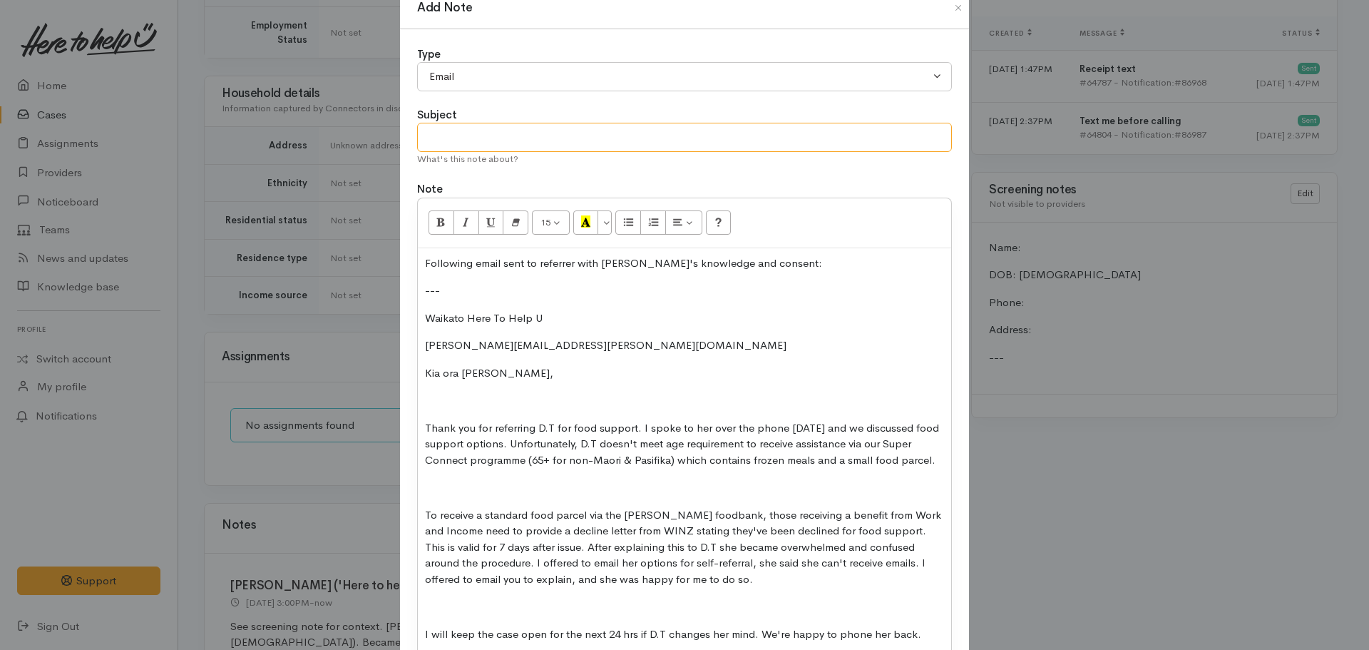
click at [503, 144] on input "text" at bounding box center [684, 137] width 535 height 29
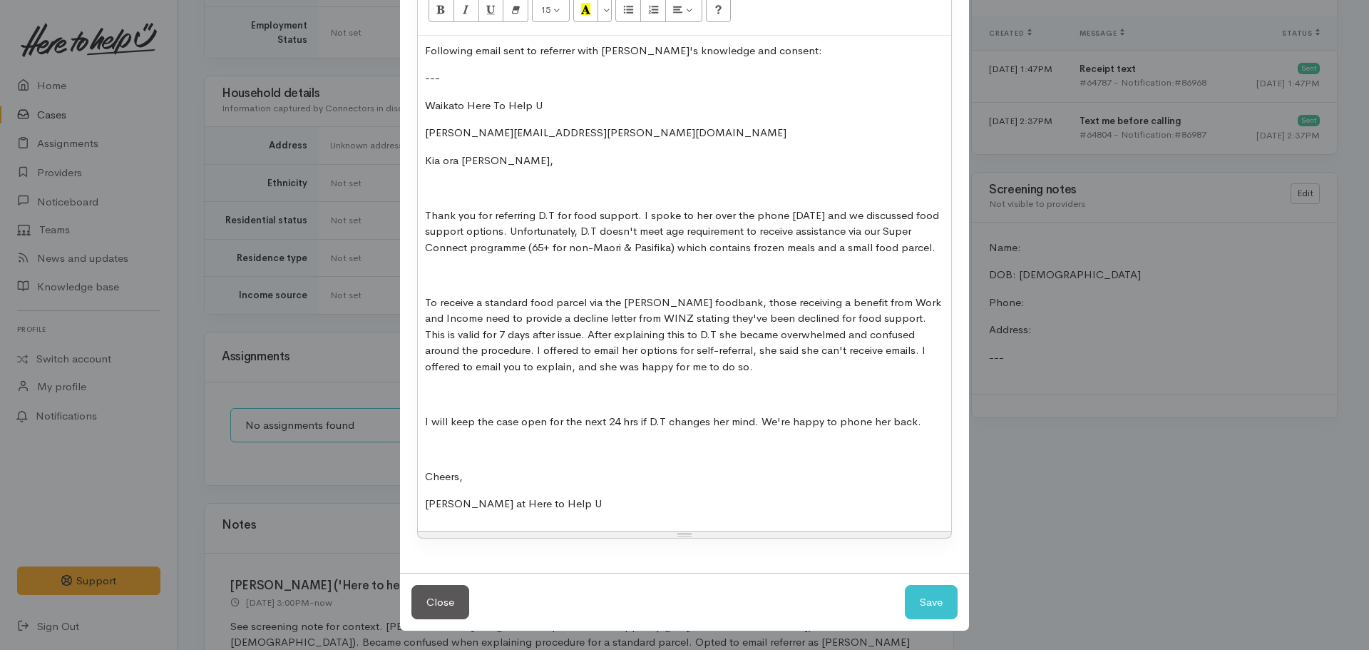
scroll to position [247, 0]
type input "Contact referrer"
click at [926, 610] on button "Save" at bounding box center [931, 600] width 53 height 35
select select "1"
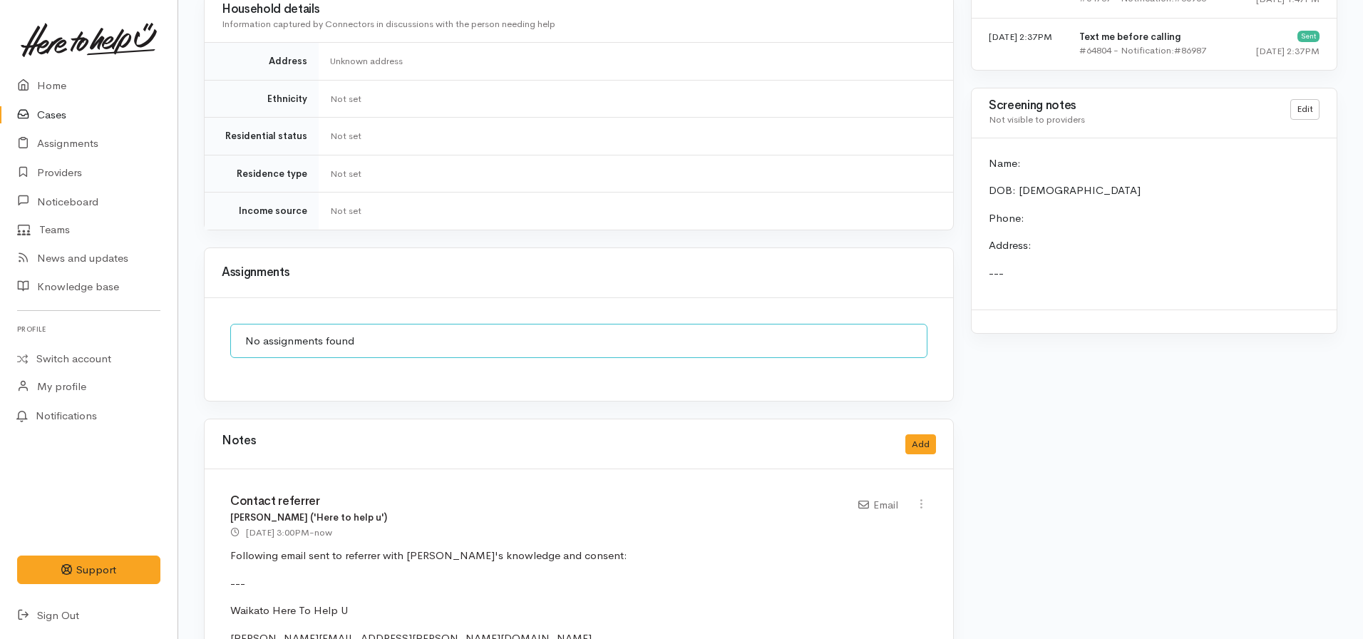
scroll to position [1229, 0]
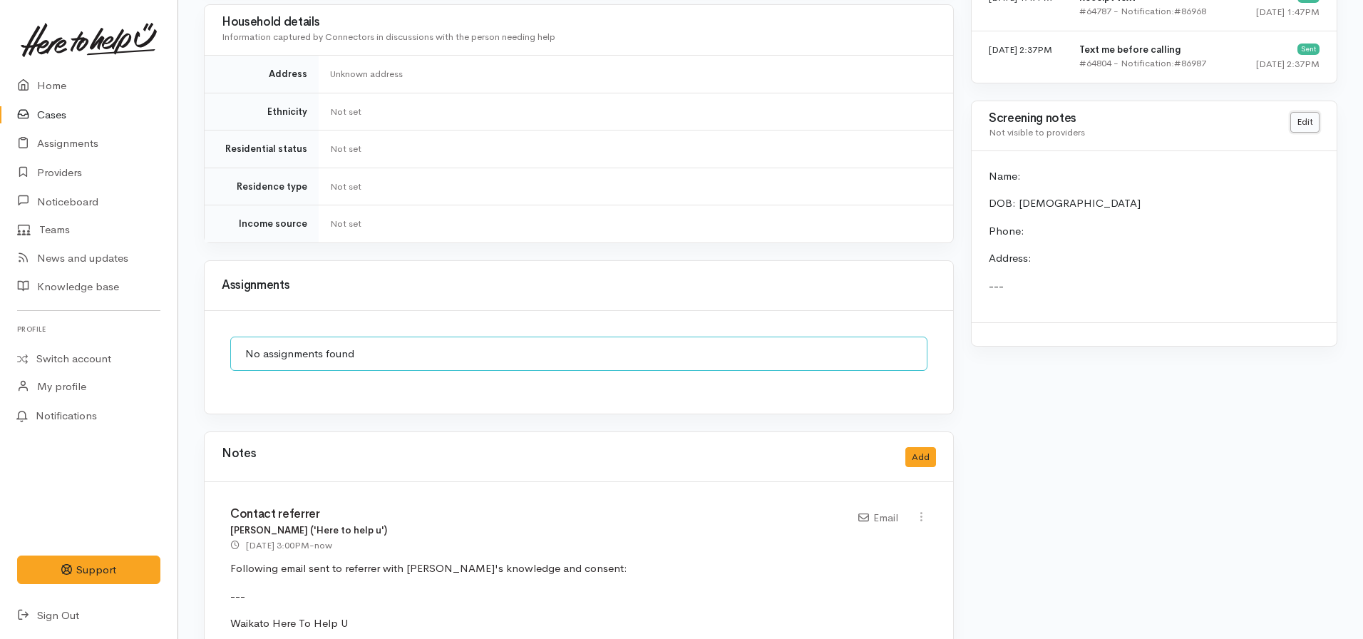
click at [1312, 112] on link "Edit" at bounding box center [1305, 122] width 29 height 21
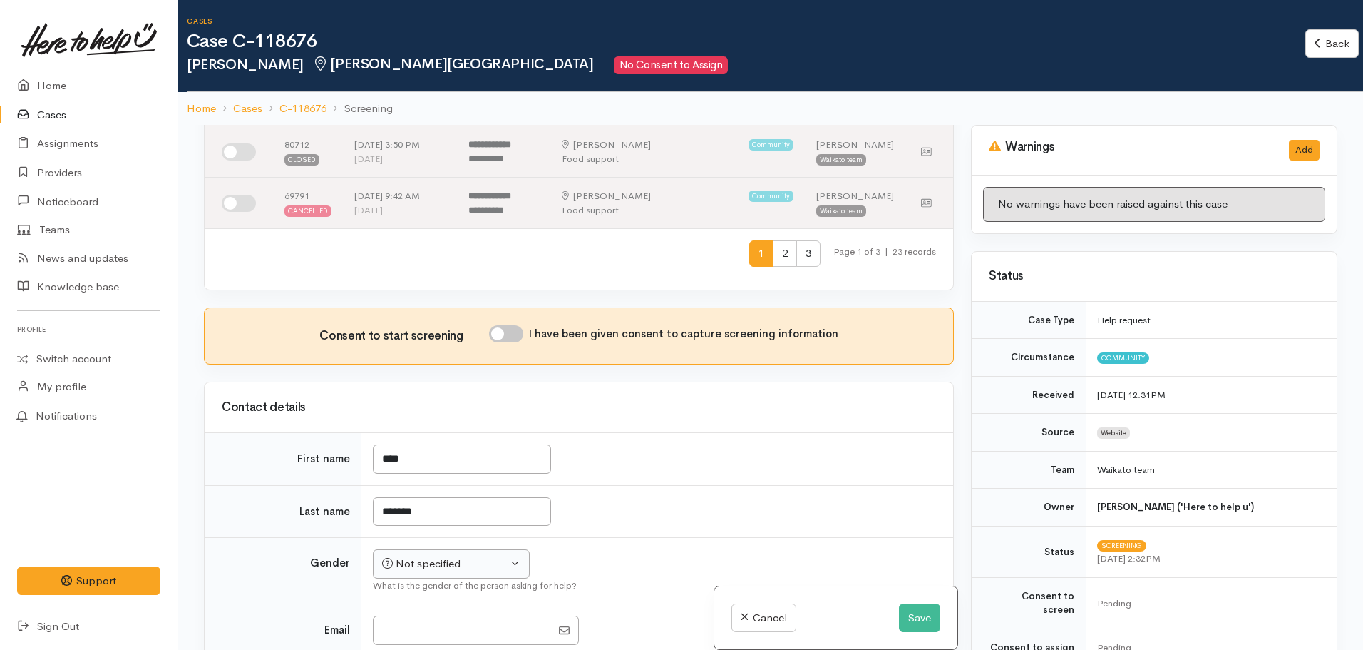
scroll to position [642, 0]
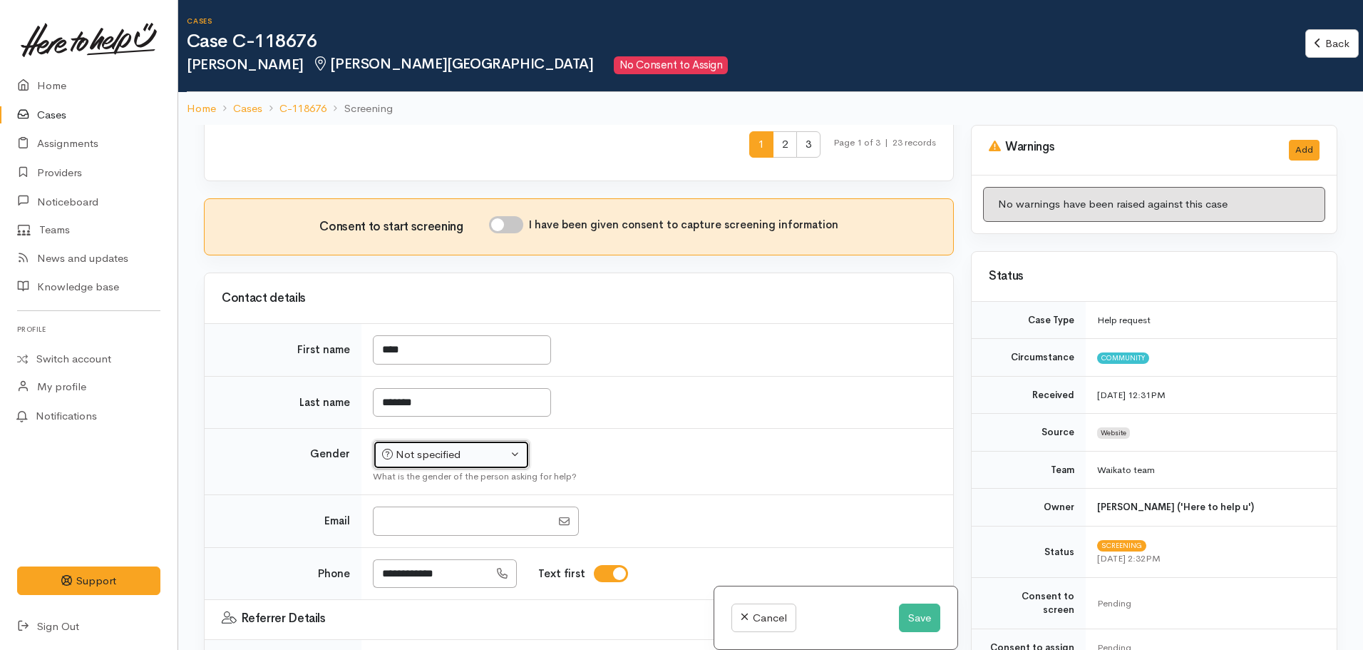
click at [409, 440] on button "Not specified" at bounding box center [451, 454] width 157 height 29
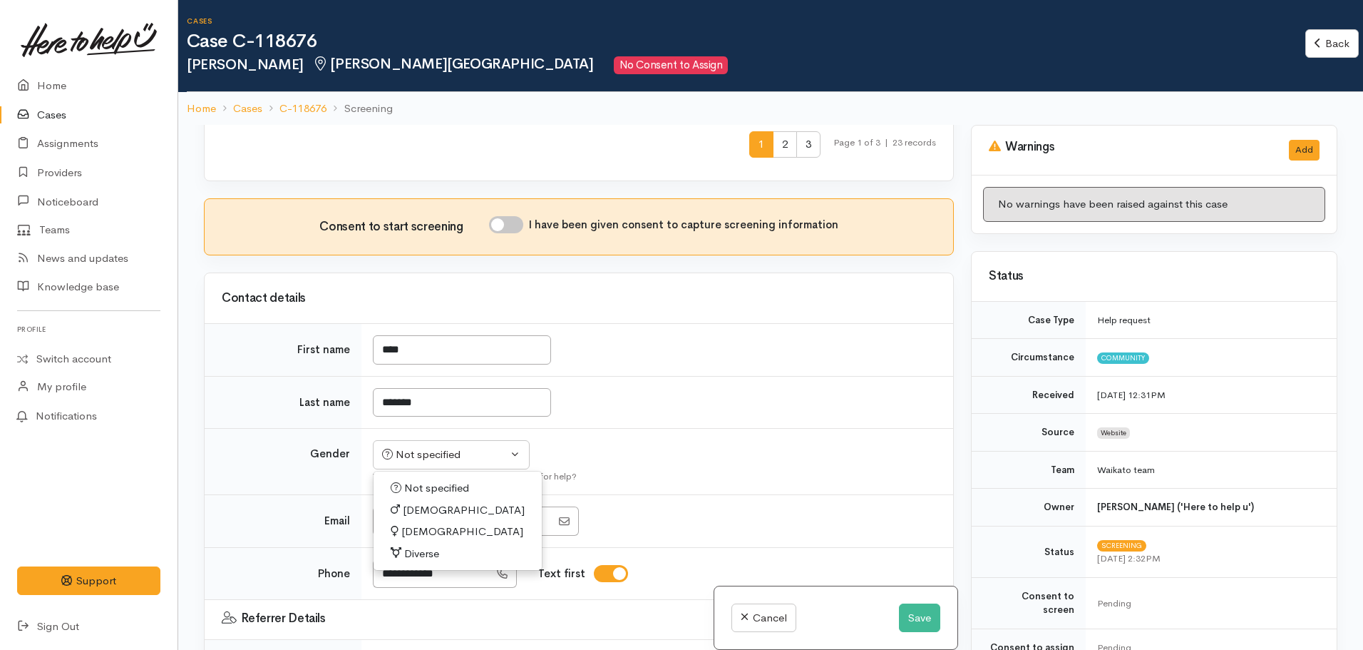
click at [435, 523] on span "Female" at bounding box center [462, 531] width 122 height 16
select select "Female"
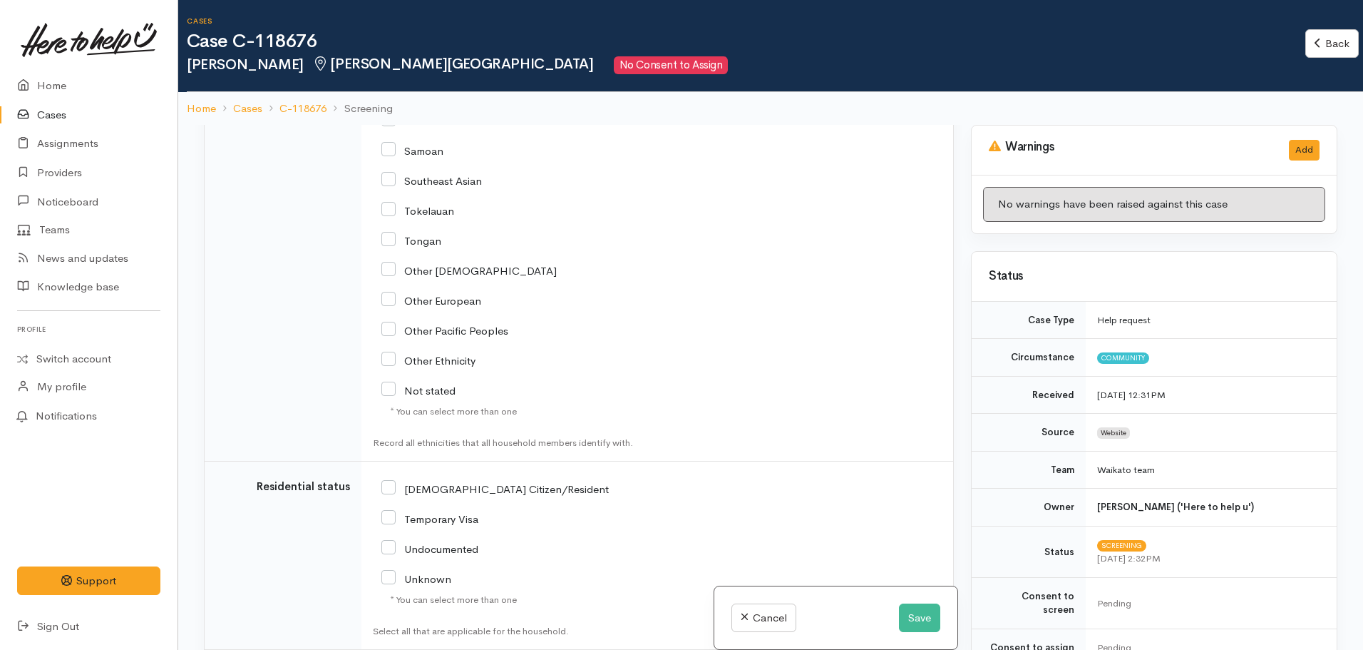
scroll to position [3209, 0]
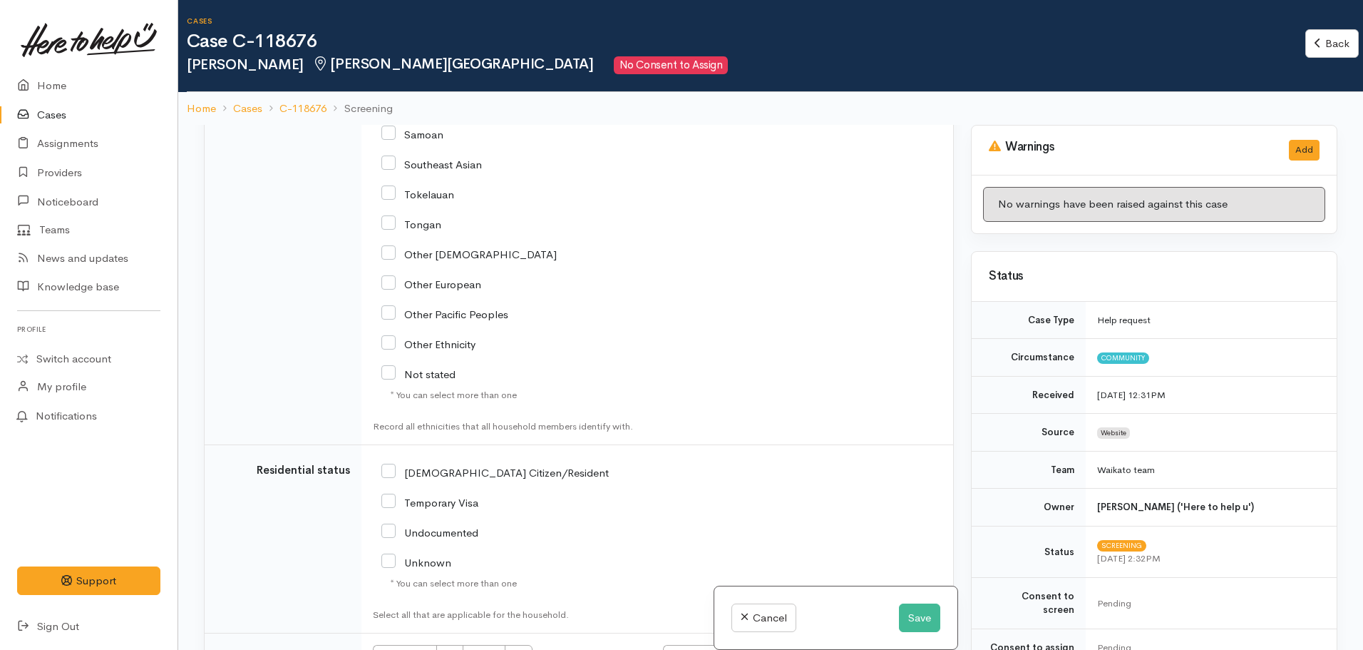
click at [383, 464] on div "NZ Citizen/Resident" at bounding box center [560, 471] width 359 height 30
click at [386, 465] on input "NZ Citizen/Resident" at bounding box center [494, 471] width 227 height 13
checkbox input "true"
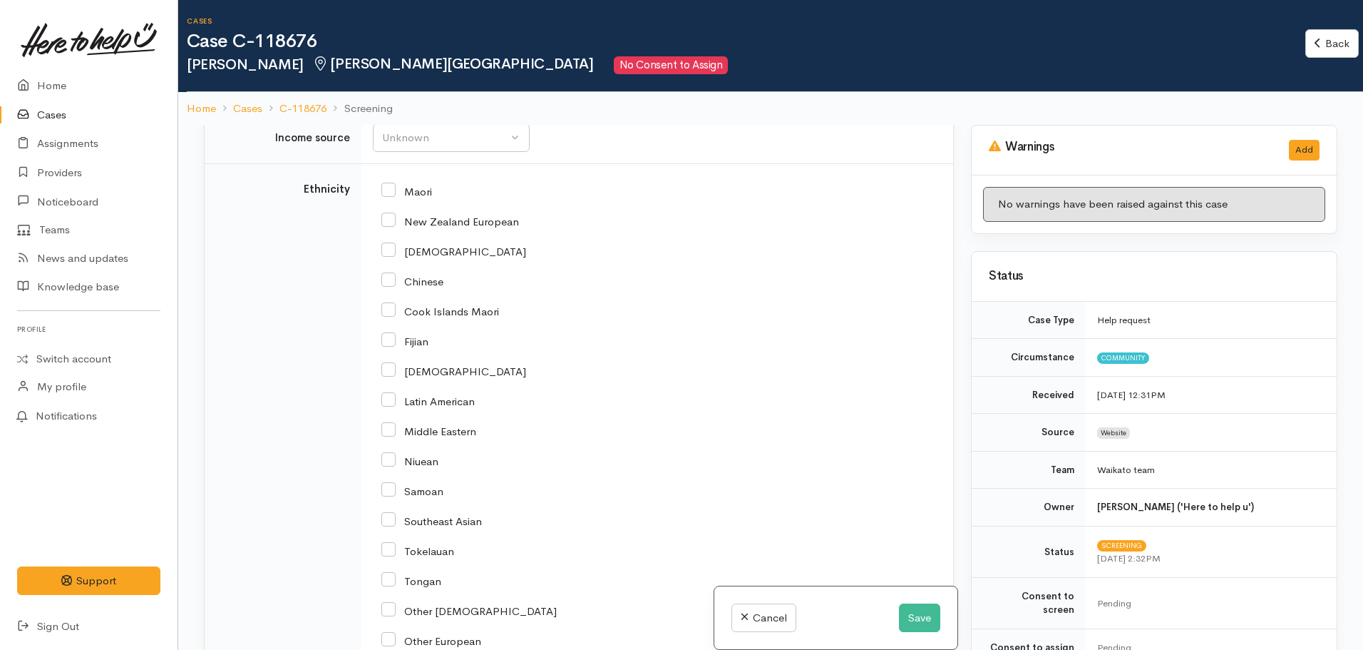
click at [392, 214] on input "New Zealand European" at bounding box center [450, 220] width 138 height 13
checkbox input "true"
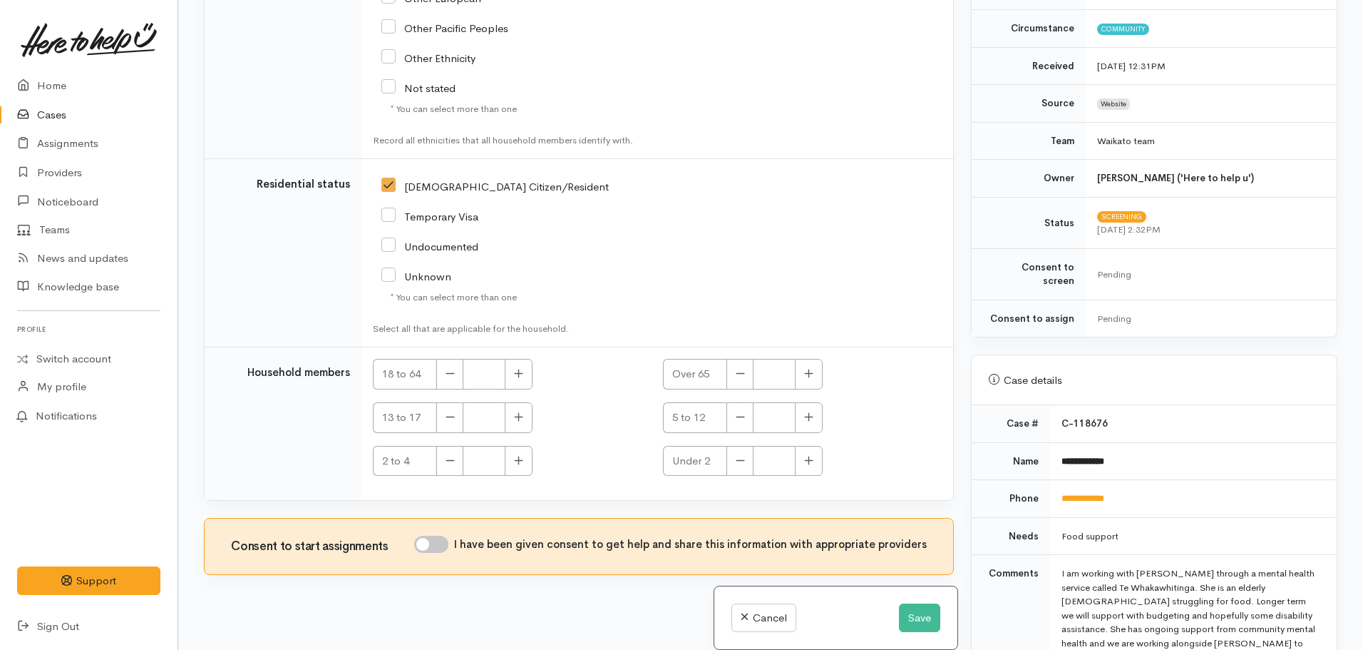
scroll to position [428, 0]
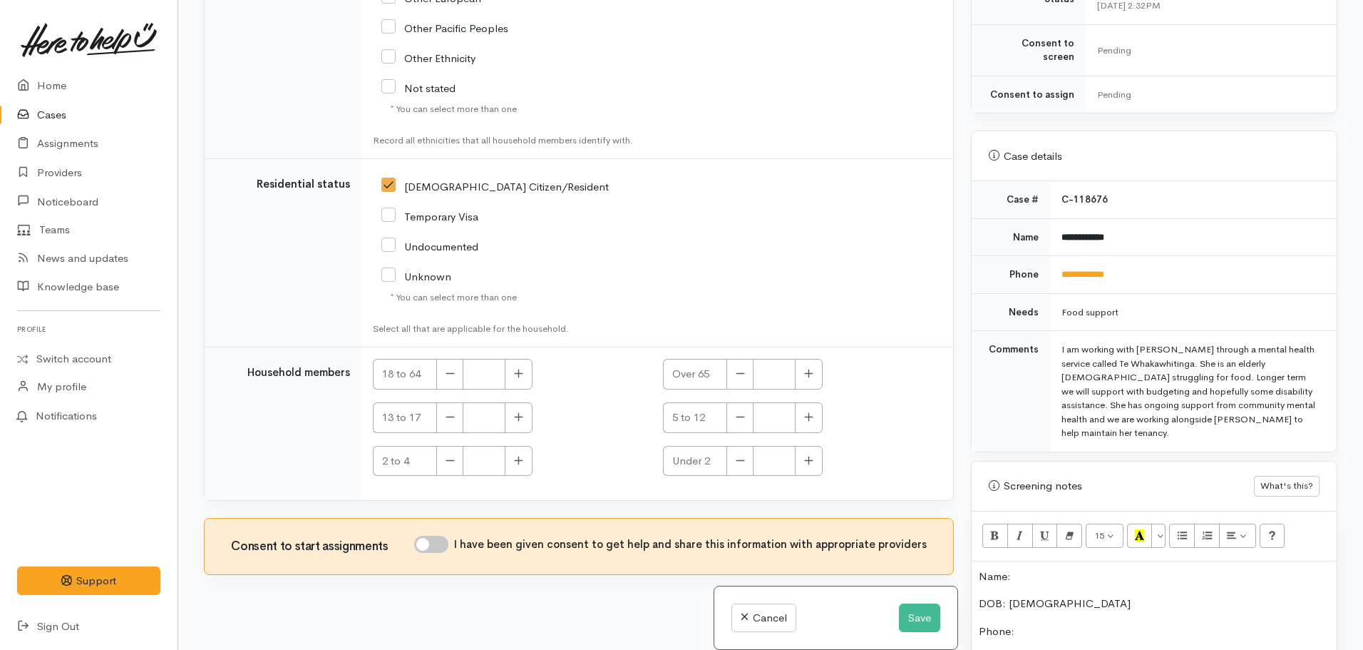
drag, startPoint x: 1034, startPoint y: 543, endPoint x: 1040, endPoint y: 528, distance: 16.7
click at [1037, 561] on div "Name: DOB: 29/10/1961 Phone: Address: ---" at bounding box center [1154, 637] width 365 height 152
drag, startPoint x: 1131, startPoint y: 206, endPoint x: 1069, endPoint y: 212, distance: 62.3
click at [1069, 212] on tbody "**********" at bounding box center [1154, 316] width 365 height 270
click at [1123, 218] on td "**********" at bounding box center [1193, 237] width 287 height 38
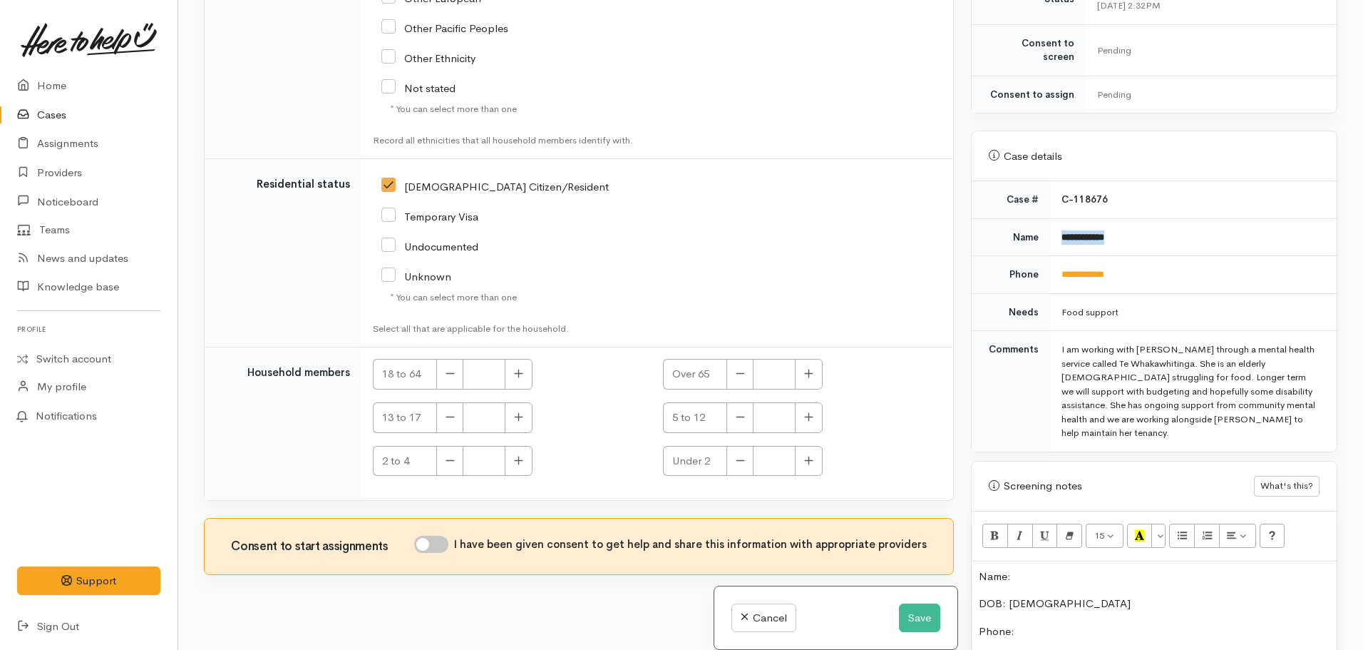
drag, startPoint x: 1124, startPoint y: 217, endPoint x: 1084, endPoint y: 223, distance: 41.1
click at [1061, 224] on td "**********" at bounding box center [1193, 237] width 287 height 38
copy b "**********"
click at [1008, 568] on p "Name:" at bounding box center [1154, 576] width 351 height 16
click at [1020, 568] on p "Name:" at bounding box center [1154, 576] width 351 height 16
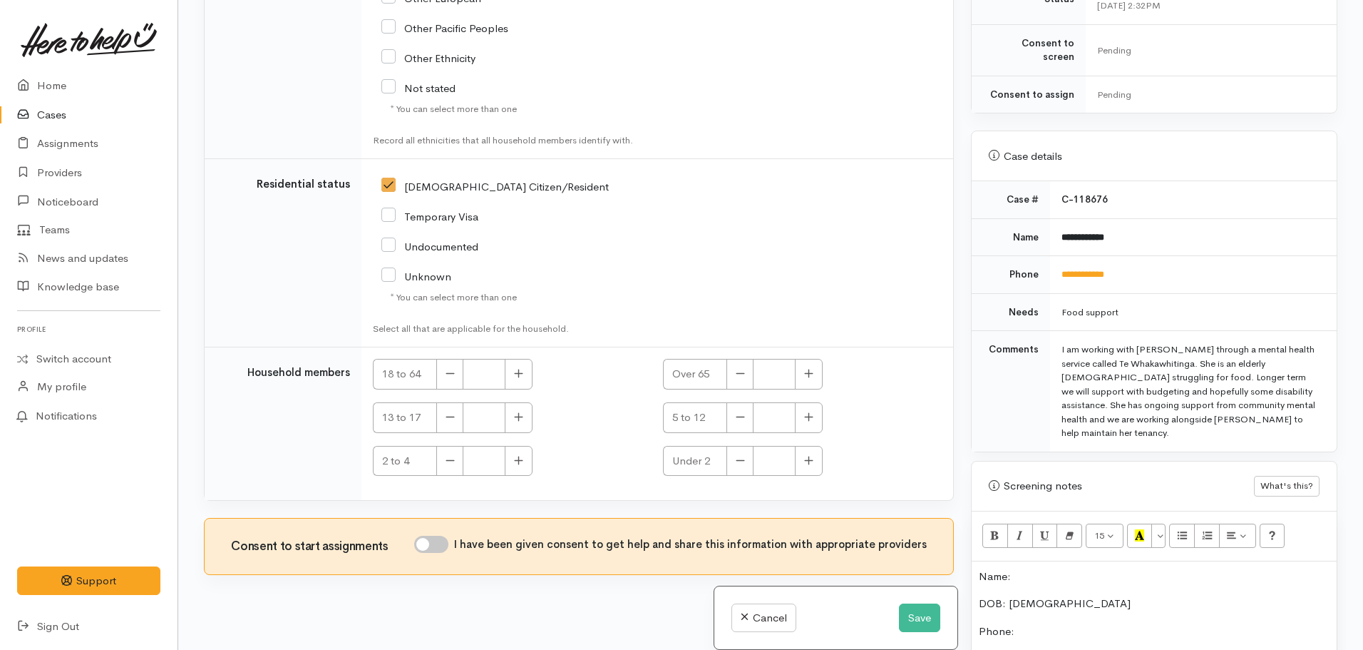
paste div
click at [1013, 568] on p "Name:Dawn Tilbury" at bounding box center [1154, 576] width 351 height 16
drag, startPoint x: 1034, startPoint y: 607, endPoint x: 1034, endPoint y: 596, distance: 11.4
click at [1034, 623] on p "Phone:" at bounding box center [1154, 631] width 351 height 16
drag, startPoint x: 1127, startPoint y: 262, endPoint x: 1060, endPoint y: 262, distance: 67.7
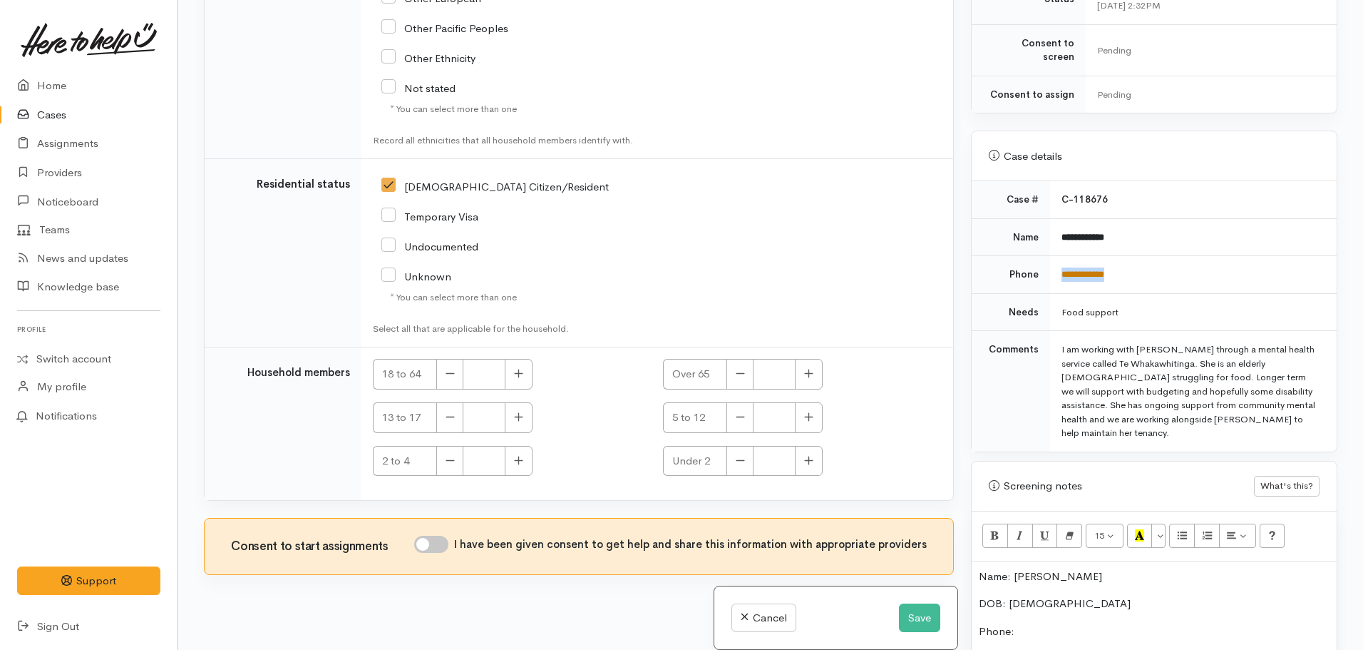
click at [1060, 262] on td "**********" at bounding box center [1193, 275] width 287 height 38
copy link "**********"
click at [1048, 593] on div "Name: Dawn Tilbury DOB: 29/10/1961 Phone: Address: ---" at bounding box center [1154, 637] width 365 height 152
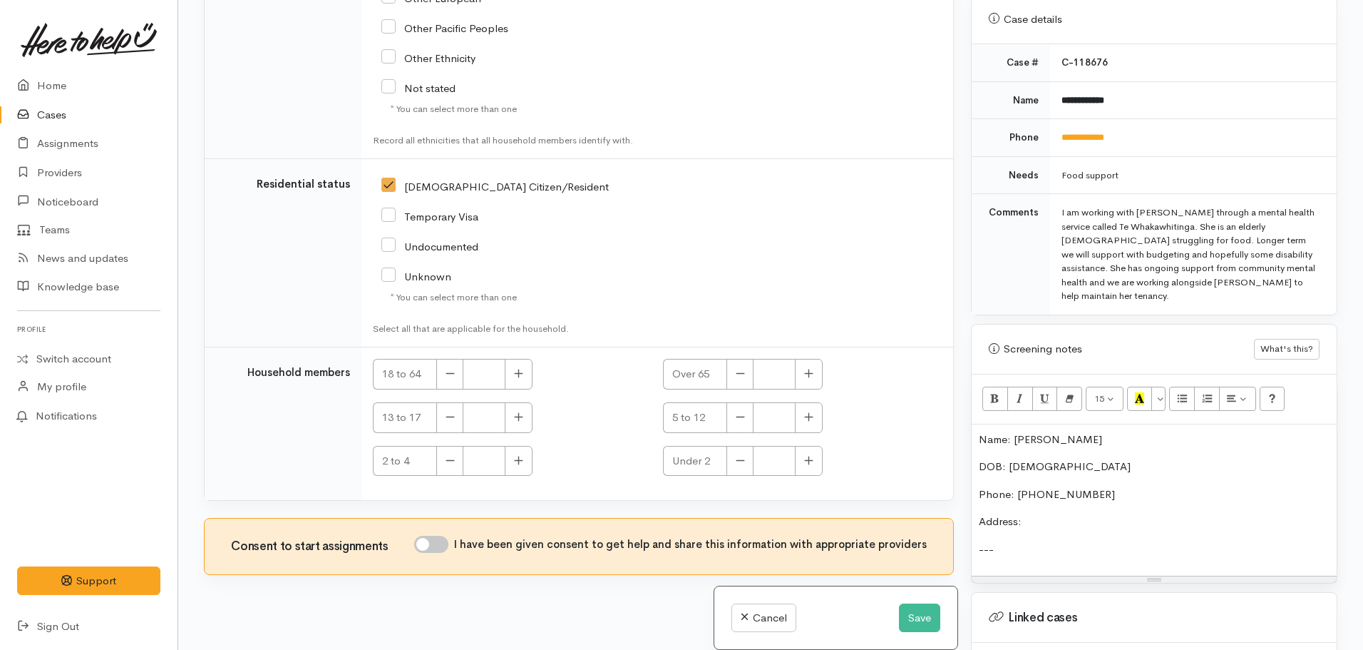
scroll to position [570, 0]
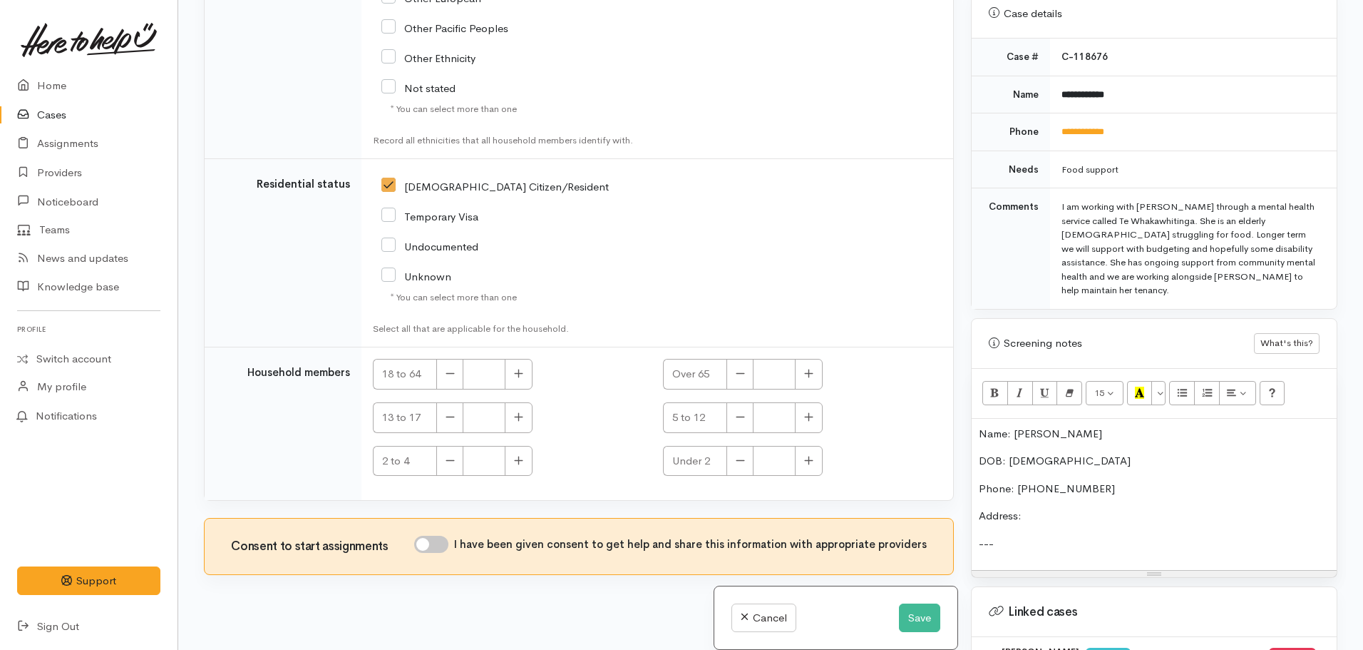
click at [1048, 508] on p "Address:" at bounding box center [1154, 516] width 351 height 16
click at [1025, 535] on p "---" at bounding box center [1154, 543] width 351 height 16
click at [1081, 606] on p "When explaining" at bounding box center [1154, 614] width 351 height 16
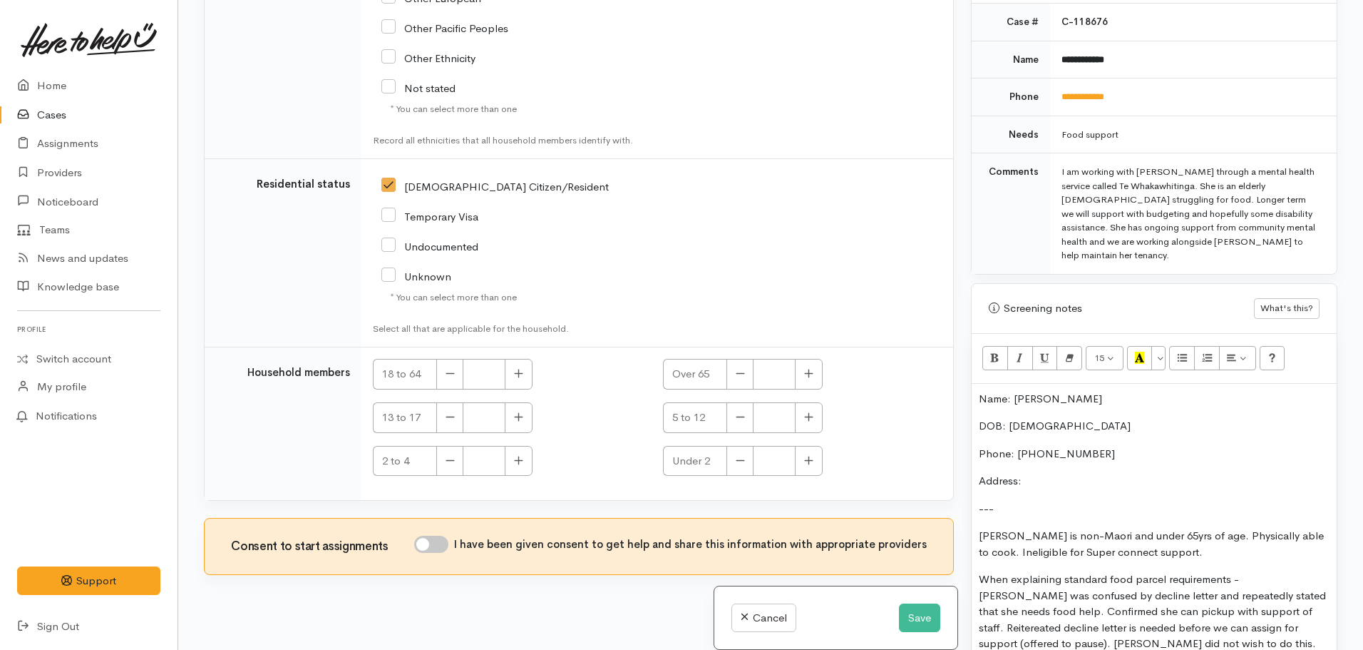
scroll to position [677, 0]
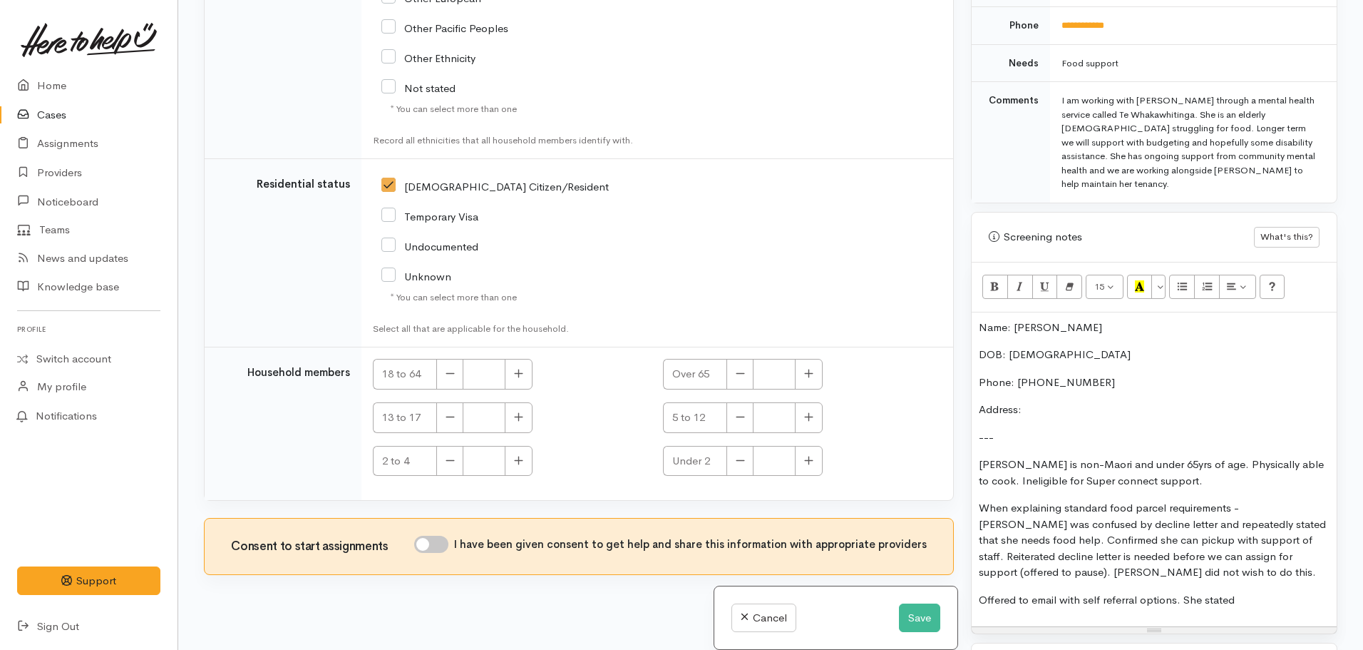
click at [1263, 592] on p "Offered to email with self referral options. She stated" at bounding box center [1154, 600] width 351 height 16
click at [1037, 401] on p "Address:" at bounding box center [1154, 409] width 351 height 16
drag, startPoint x: 1059, startPoint y: 444, endPoint x: 1044, endPoint y: 587, distance: 143.4
click at [1044, 592] on p "Offered to email with self referral options. She stated she can't receive email…" at bounding box center [1154, 608] width 351 height 32
click at [1239, 592] on p "Offered to email with self referral options. She stated she can't receive email…" at bounding box center [1154, 608] width 351 height 32
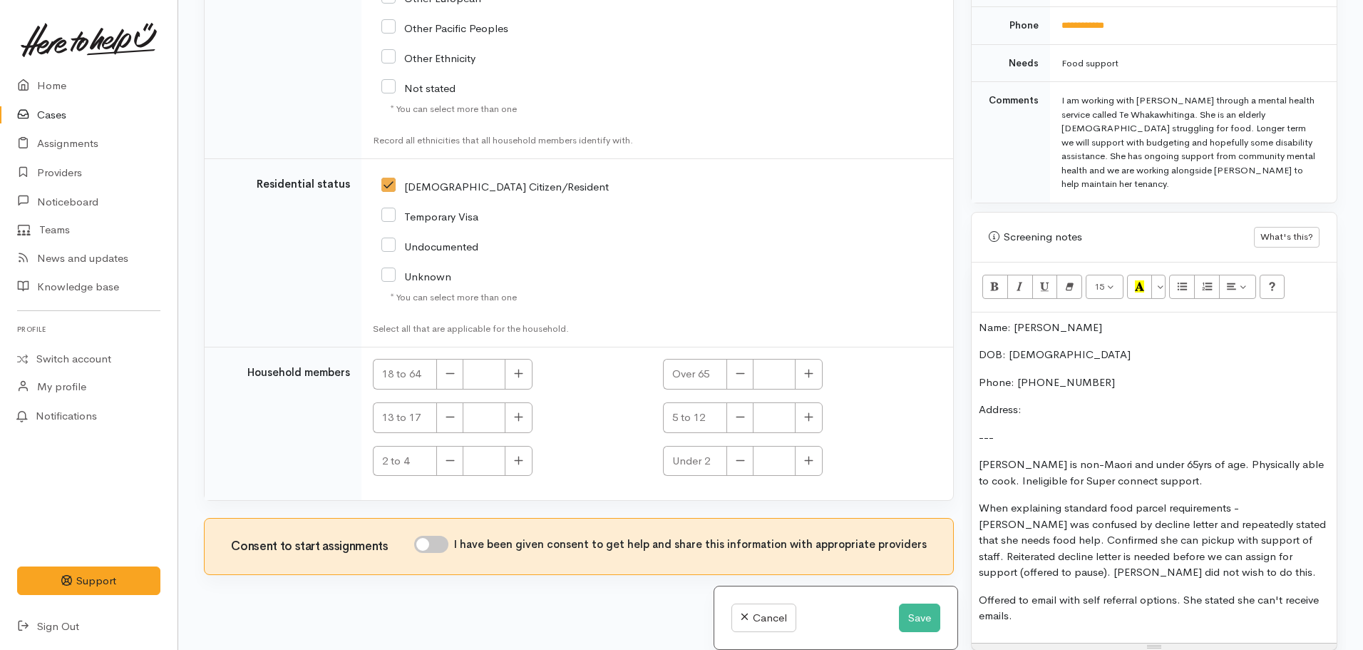
click at [1040, 593] on p "Offered to email with self referral options. She stated she can't receive email…" at bounding box center [1154, 608] width 351 height 32
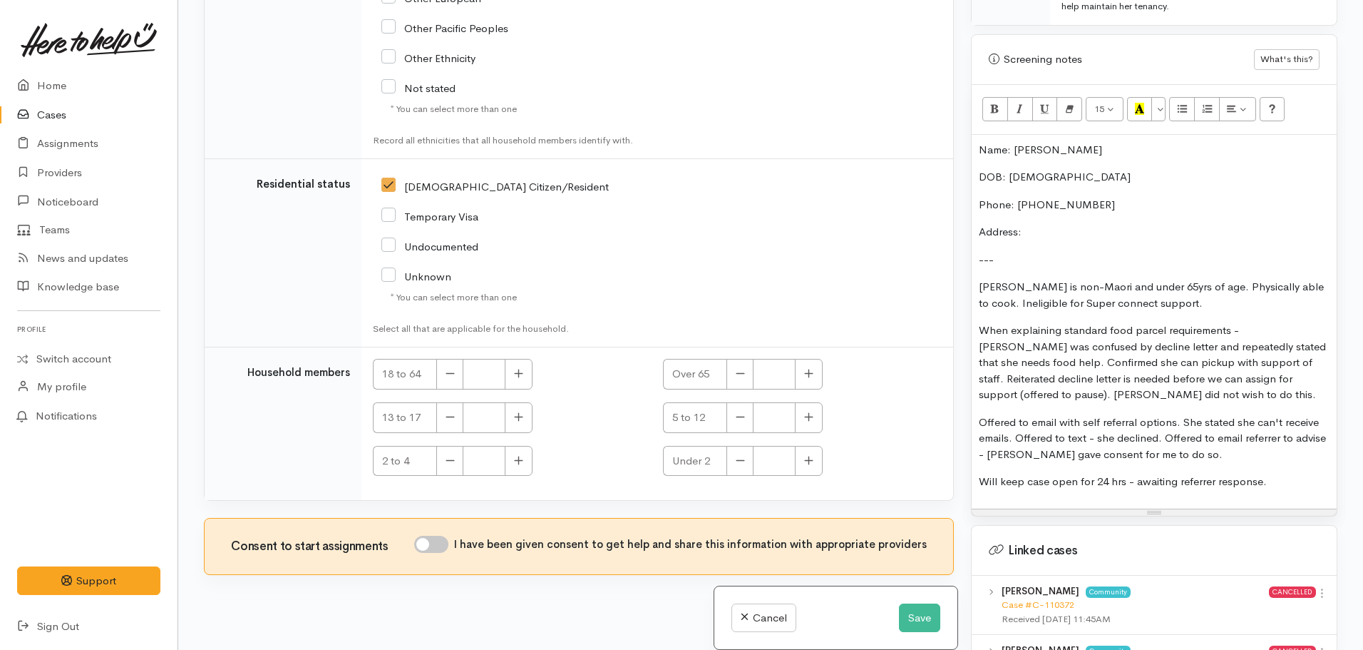
scroll to position [891, 0]
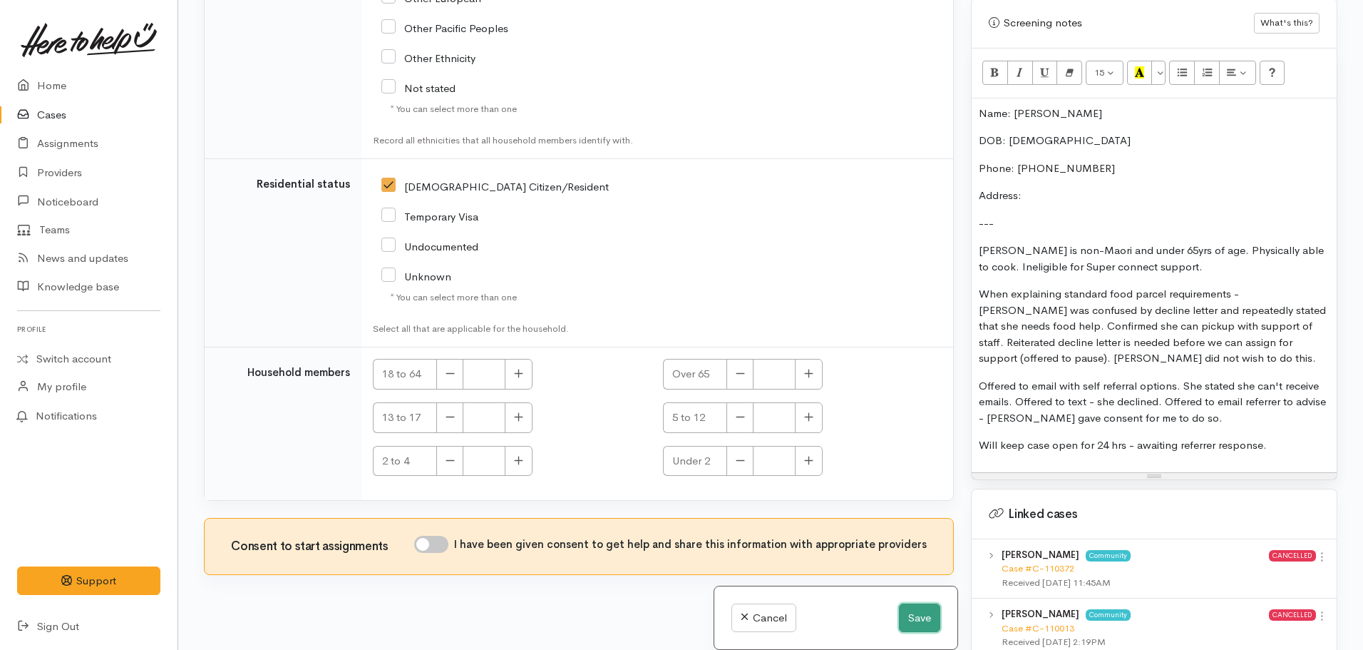
click at [919, 603] on button "Save" at bounding box center [919, 617] width 41 height 29
click at [918, 622] on button "Save" at bounding box center [919, 617] width 41 height 29
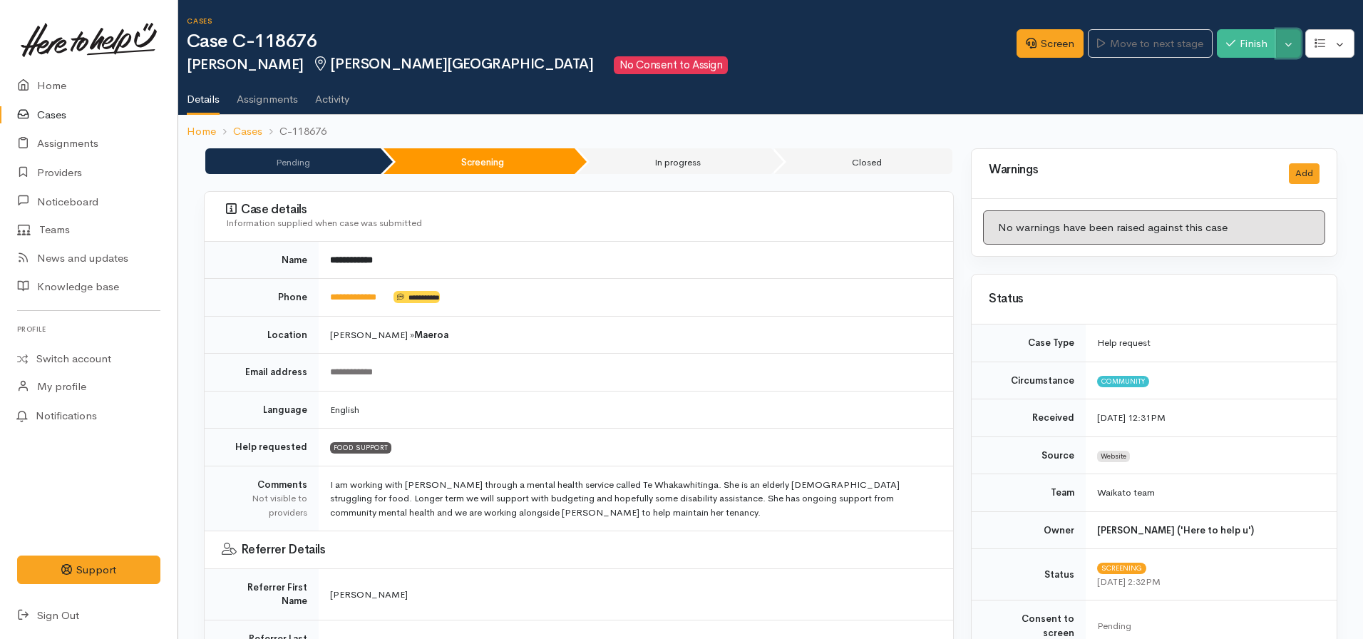
click at [1288, 46] on button "Toggle Dropdown" at bounding box center [1288, 43] width 25 height 29
click at [1229, 73] on link "Pause" at bounding box center [1244, 77] width 113 height 22
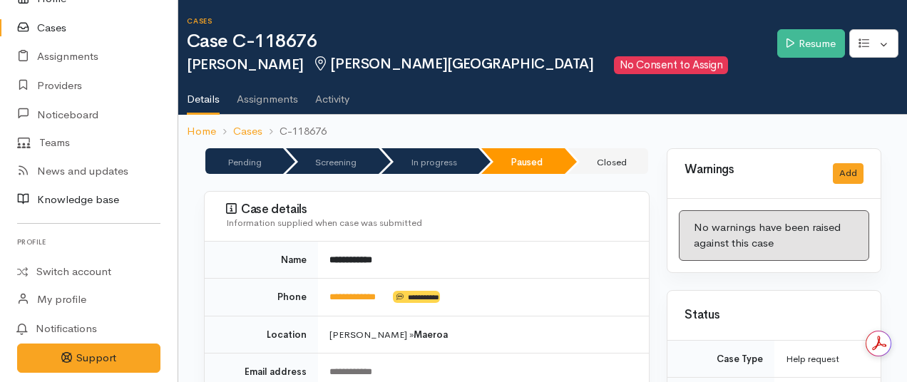
scroll to position [131, 0]
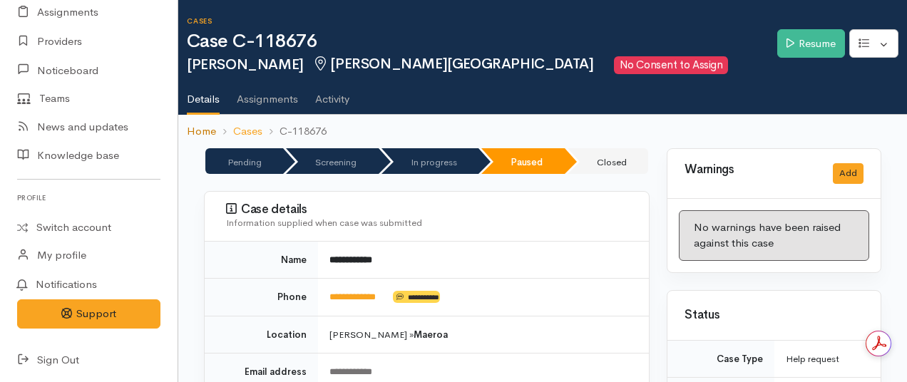
click at [200, 128] on link "Home" at bounding box center [201, 131] width 29 height 16
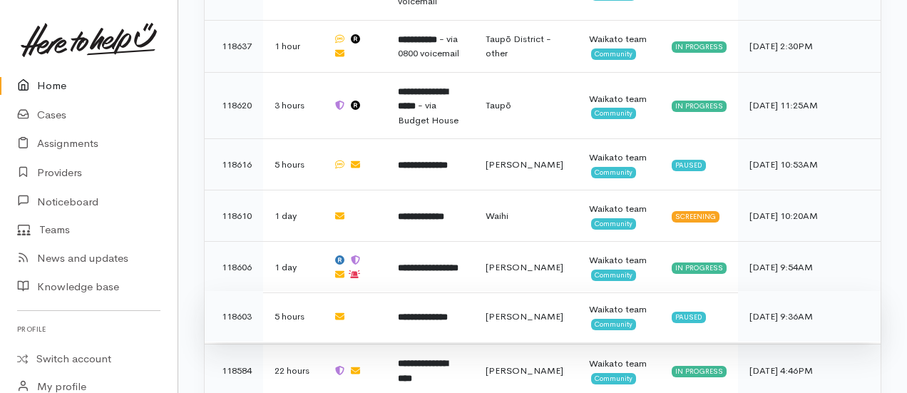
scroll to position [1141, 0]
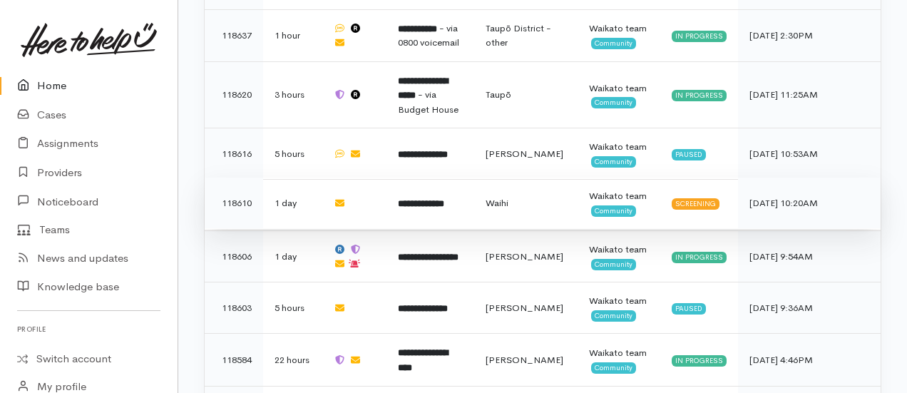
click at [439, 199] on b "**********" at bounding box center [421, 203] width 46 height 9
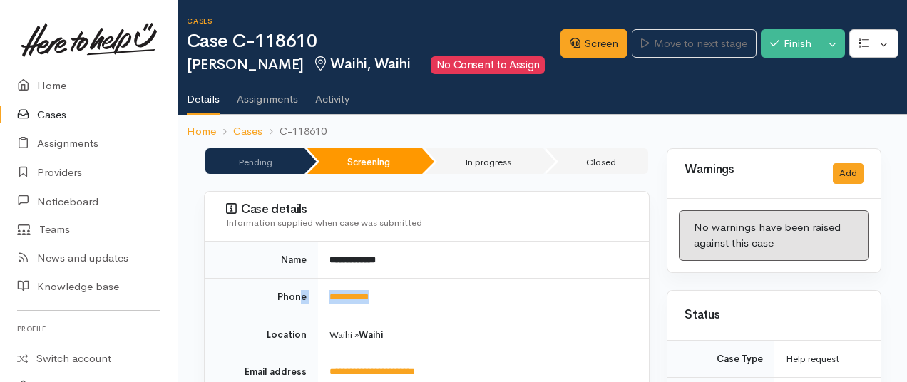
drag, startPoint x: 394, startPoint y: 292, endPoint x: 304, endPoint y: 296, distance: 89.9
click at [304, 296] on tr "**********" at bounding box center [427, 298] width 444 height 38
click at [397, 299] on td "**********" at bounding box center [483, 298] width 331 height 38
click at [397, 296] on td "**********" at bounding box center [483, 298] width 331 height 38
drag, startPoint x: 394, startPoint y: 289, endPoint x: 327, endPoint y: 295, distance: 67.3
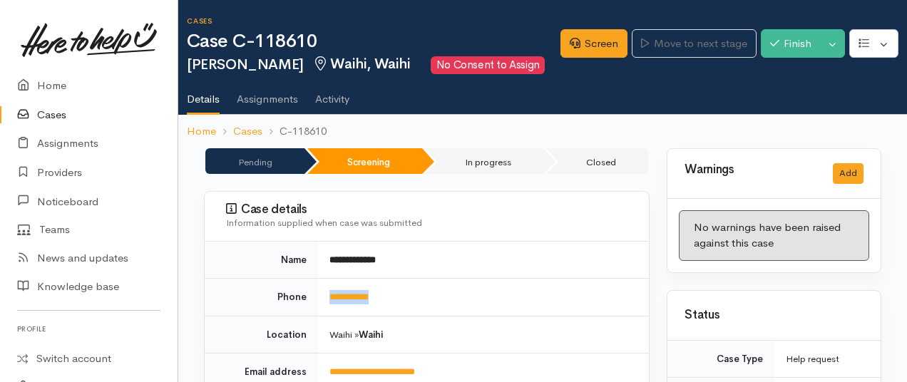
click at [327, 295] on td "**********" at bounding box center [483, 298] width 331 height 38
copy link "**********"
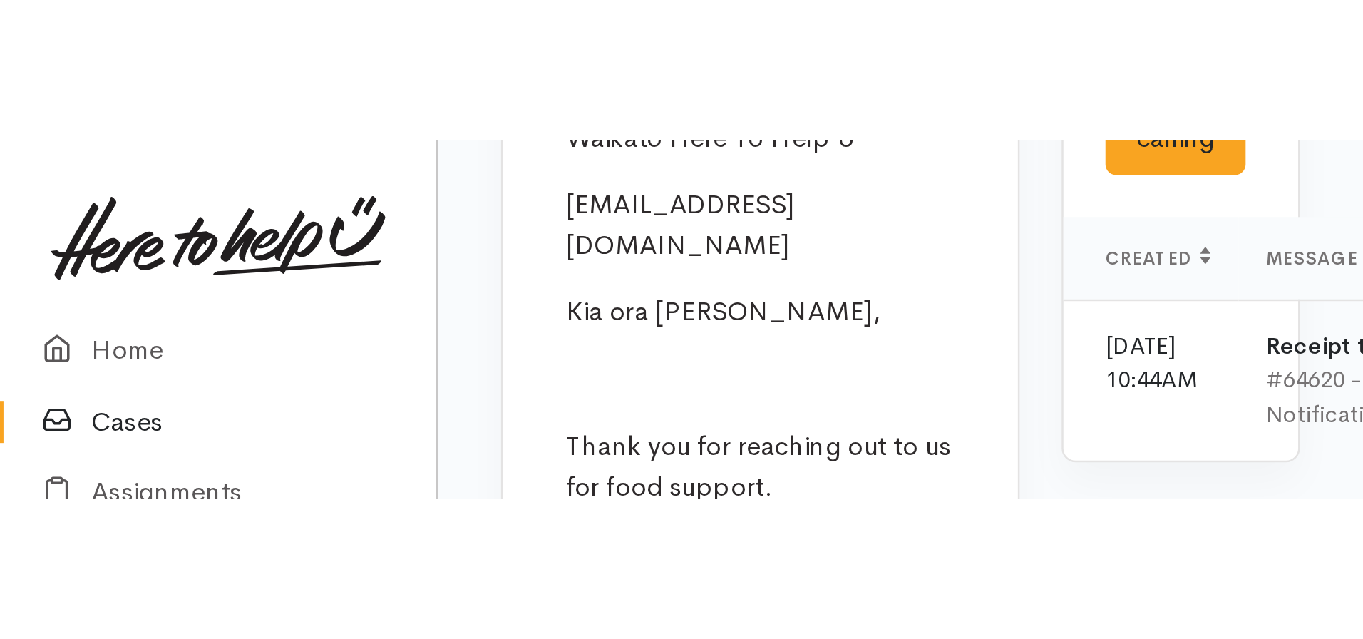
scroll to position [1345, 0]
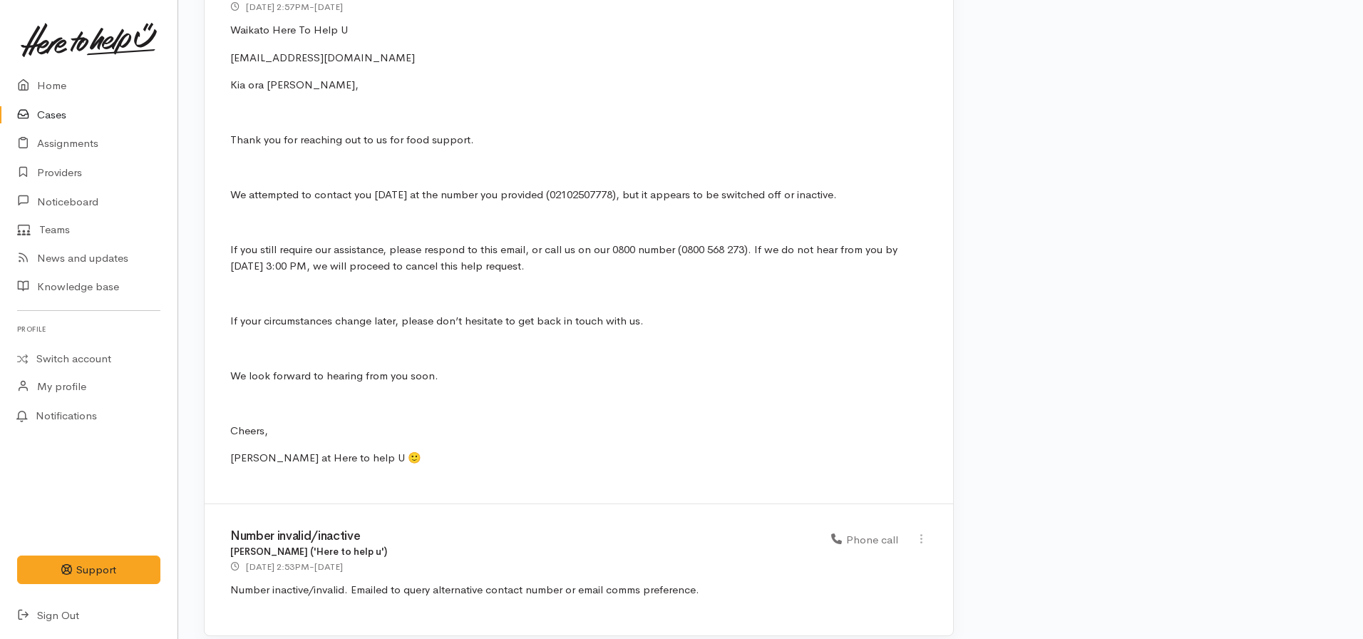
click at [70, 115] on link "Cases" at bounding box center [89, 115] width 178 height 29
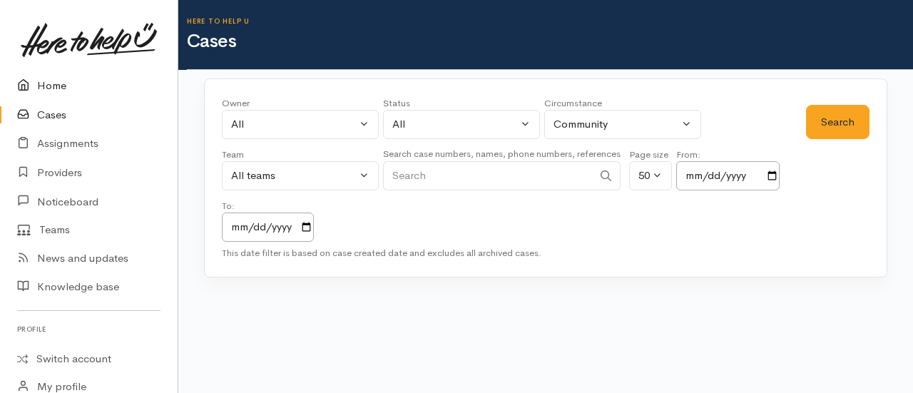
click at [51, 83] on link "Home" at bounding box center [89, 85] width 178 height 29
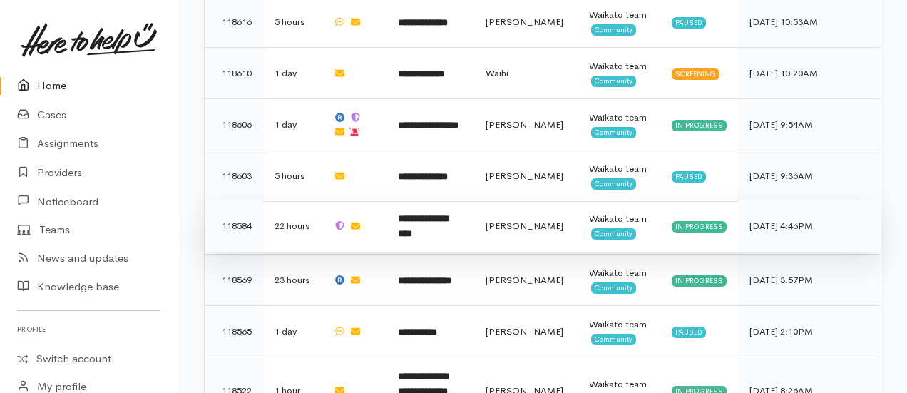
scroll to position [1275, 0]
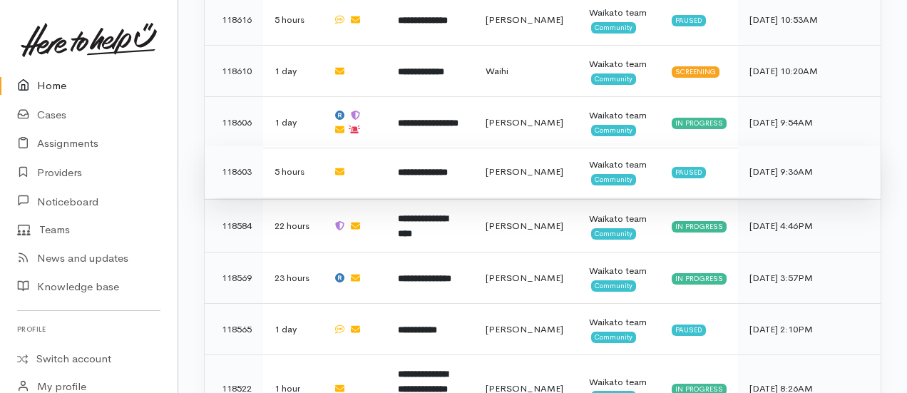
click at [429, 168] on b "**********" at bounding box center [423, 172] width 50 height 9
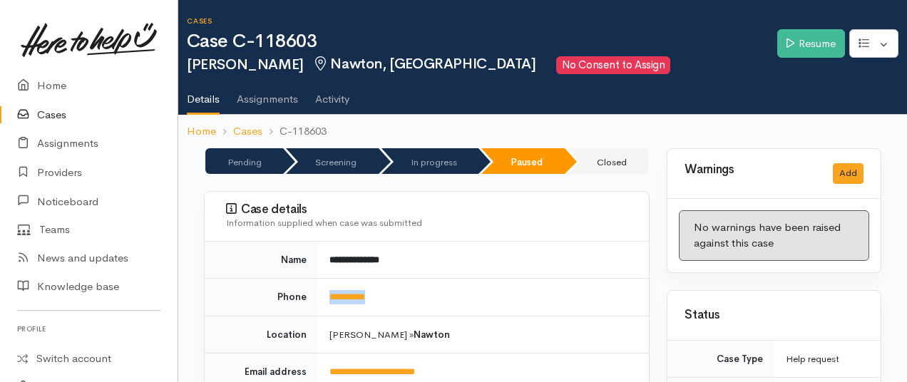
drag, startPoint x: 387, startPoint y: 288, endPoint x: 315, endPoint y: 279, distance: 72.6
click at [315, 279] on tr "**********" at bounding box center [427, 298] width 444 height 38
copy tr "**********"
click at [396, 281] on td "**********" at bounding box center [483, 298] width 331 height 38
drag, startPoint x: 344, startPoint y: 297, endPoint x: 335, endPoint y: 300, distance: 9.3
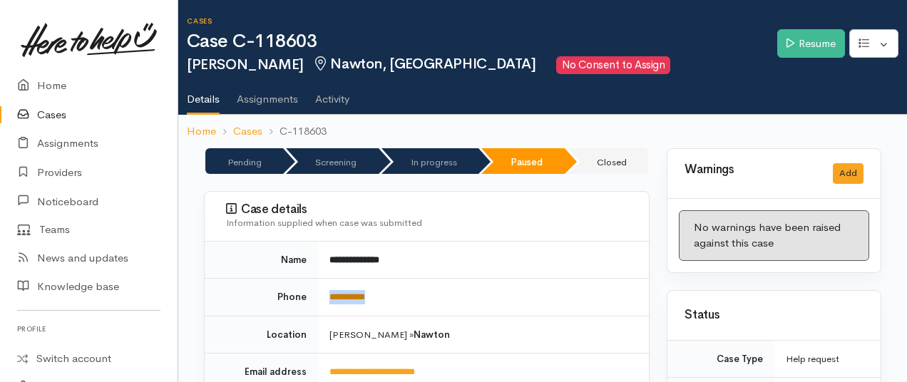
click at [327, 297] on td "**********" at bounding box center [483, 298] width 331 height 38
copy link "**********"
